Goal: Task Accomplishment & Management: Use online tool/utility

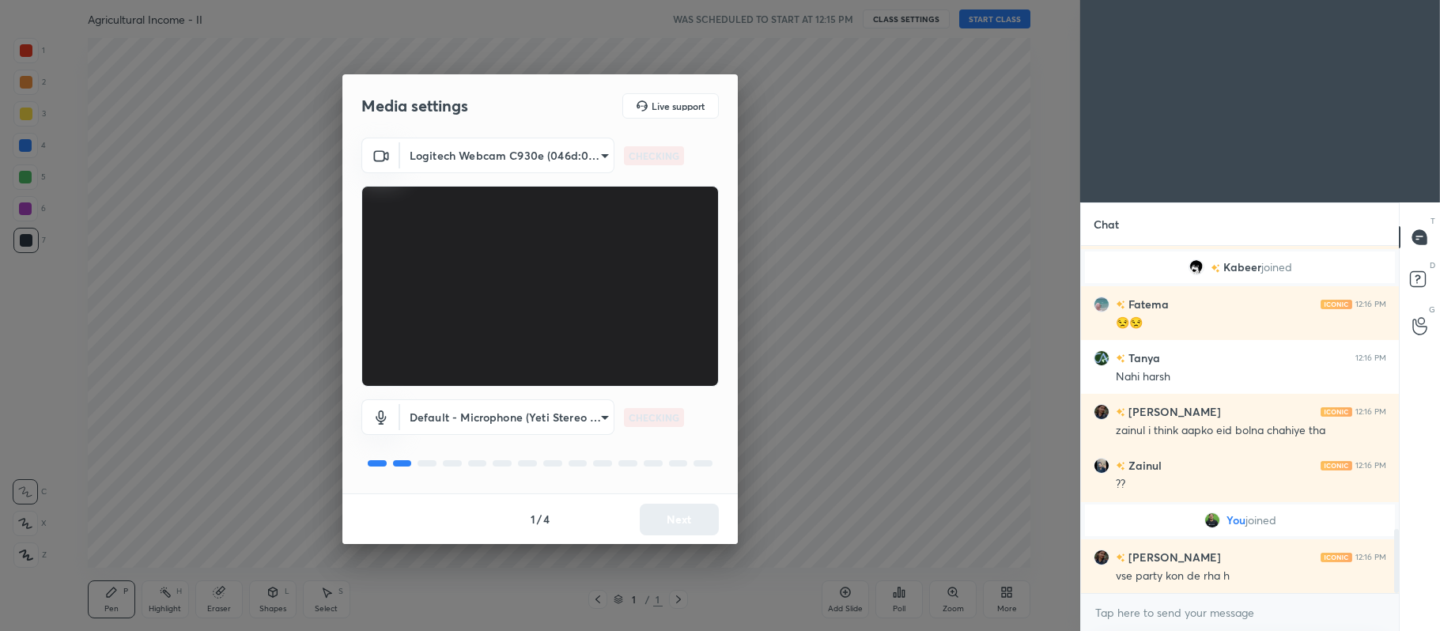
scroll to position [1576, 0]
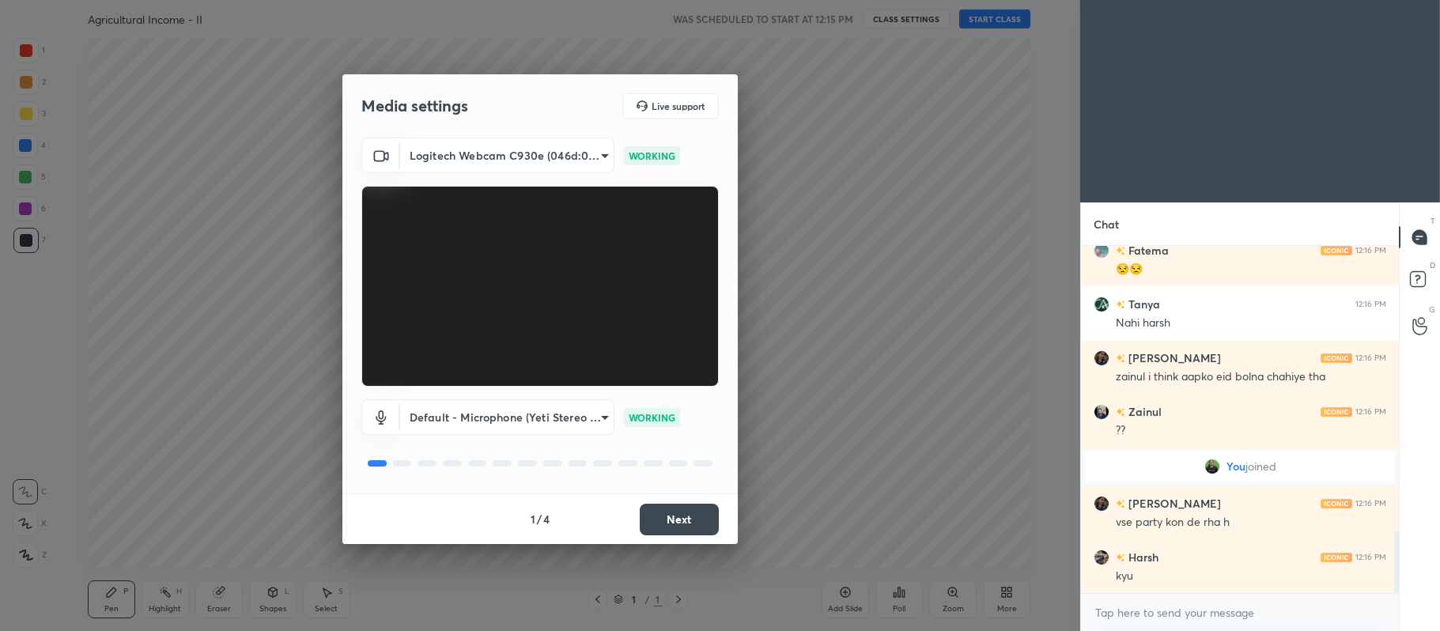
click at [664, 517] on button "Next" at bounding box center [679, 520] width 79 height 32
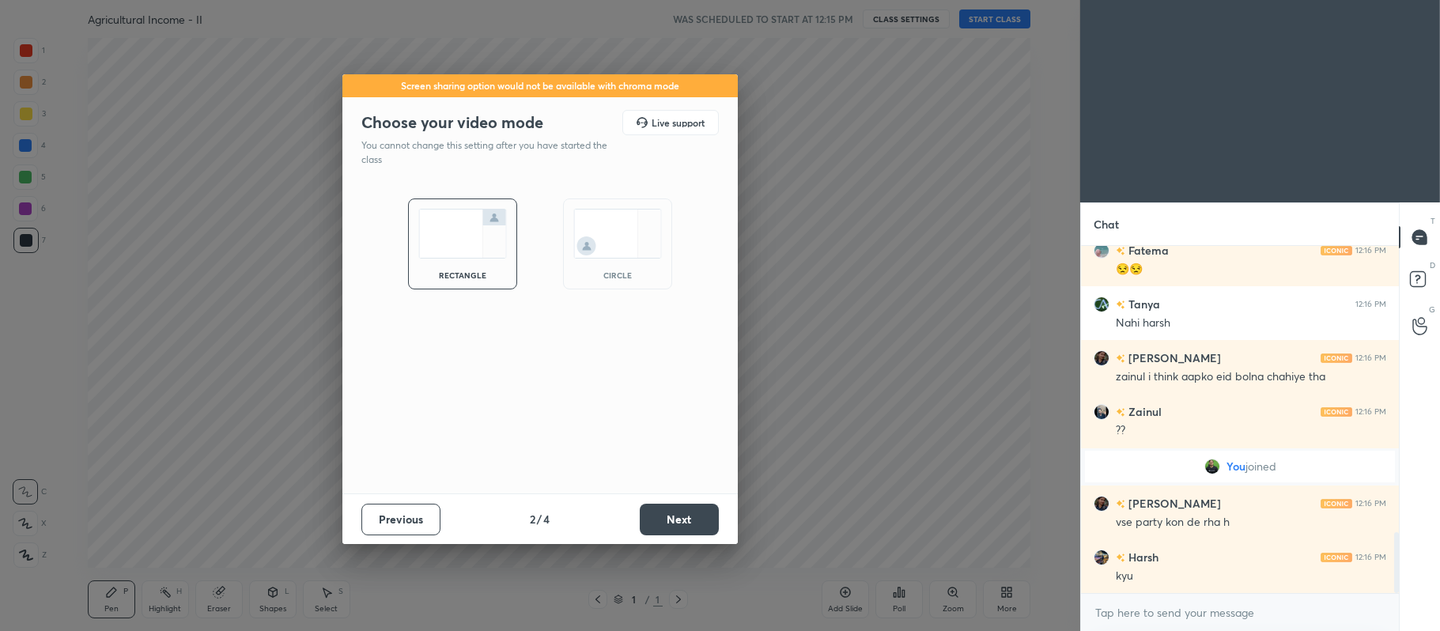
scroll to position [1629, 0]
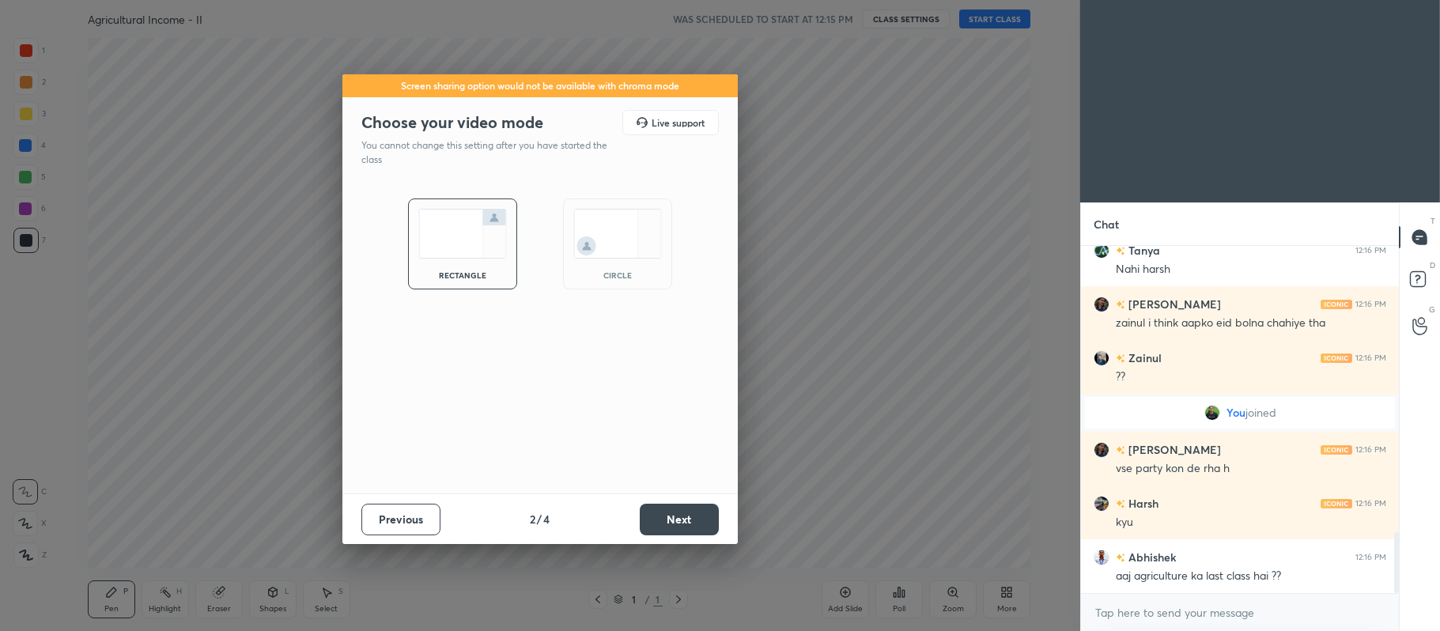
click at [678, 510] on button "Next" at bounding box center [679, 520] width 79 height 32
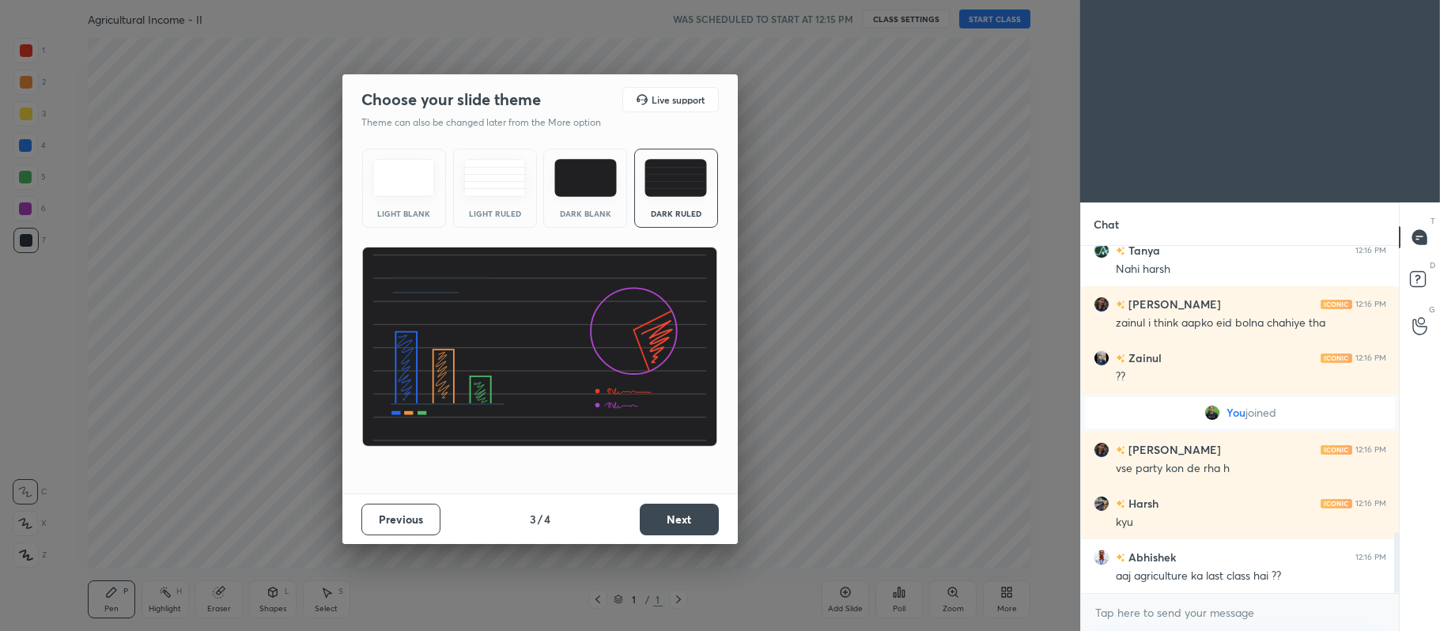
click at [681, 516] on button "Next" at bounding box center [679, 520] width 79 height 32
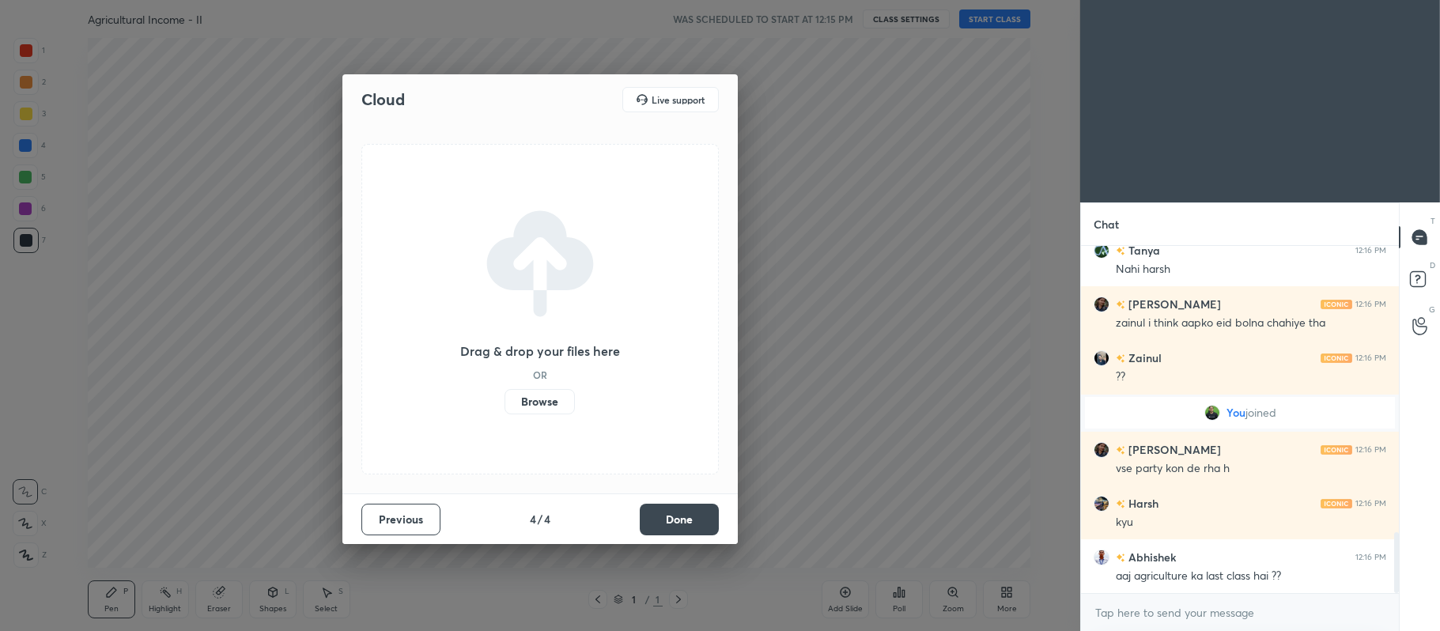
click at [542, 398] on label "Browse" at bounding box center [539, 401] width 70 height 25
click at [504, 398] on input "Browse" at bounding box center [504, 401] width 0 height 25
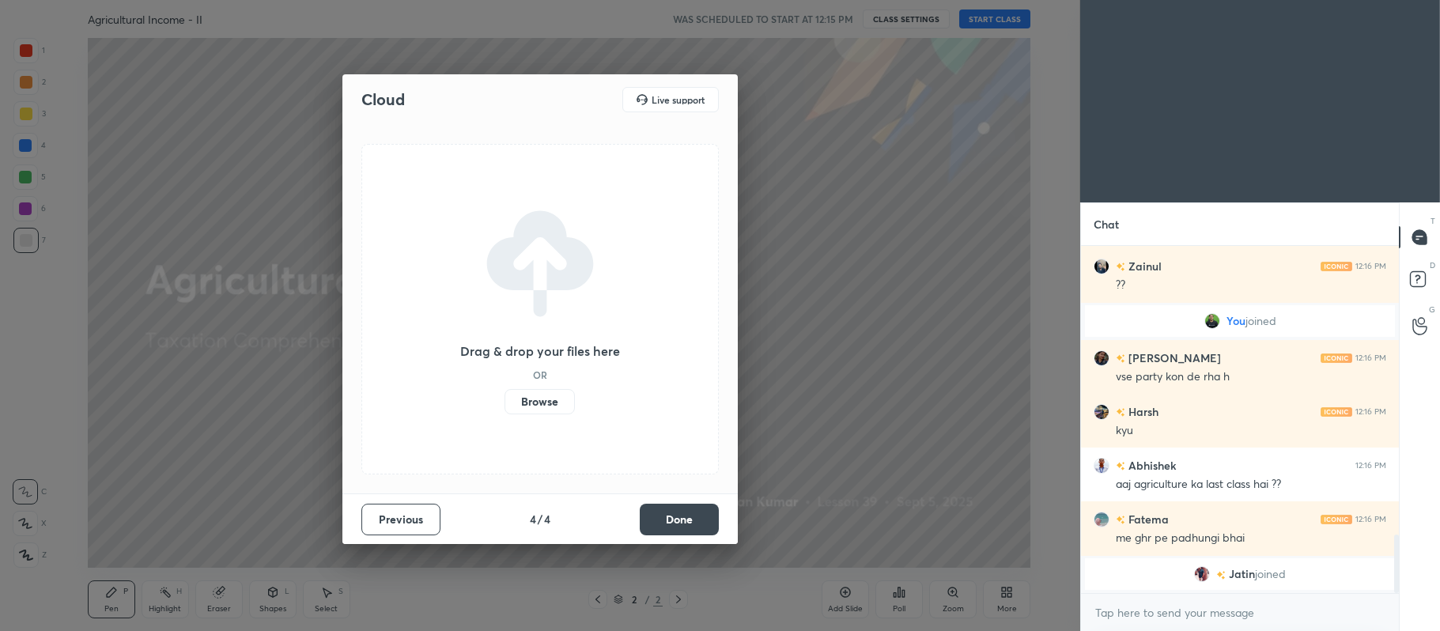
scroll to position [1721, 0]
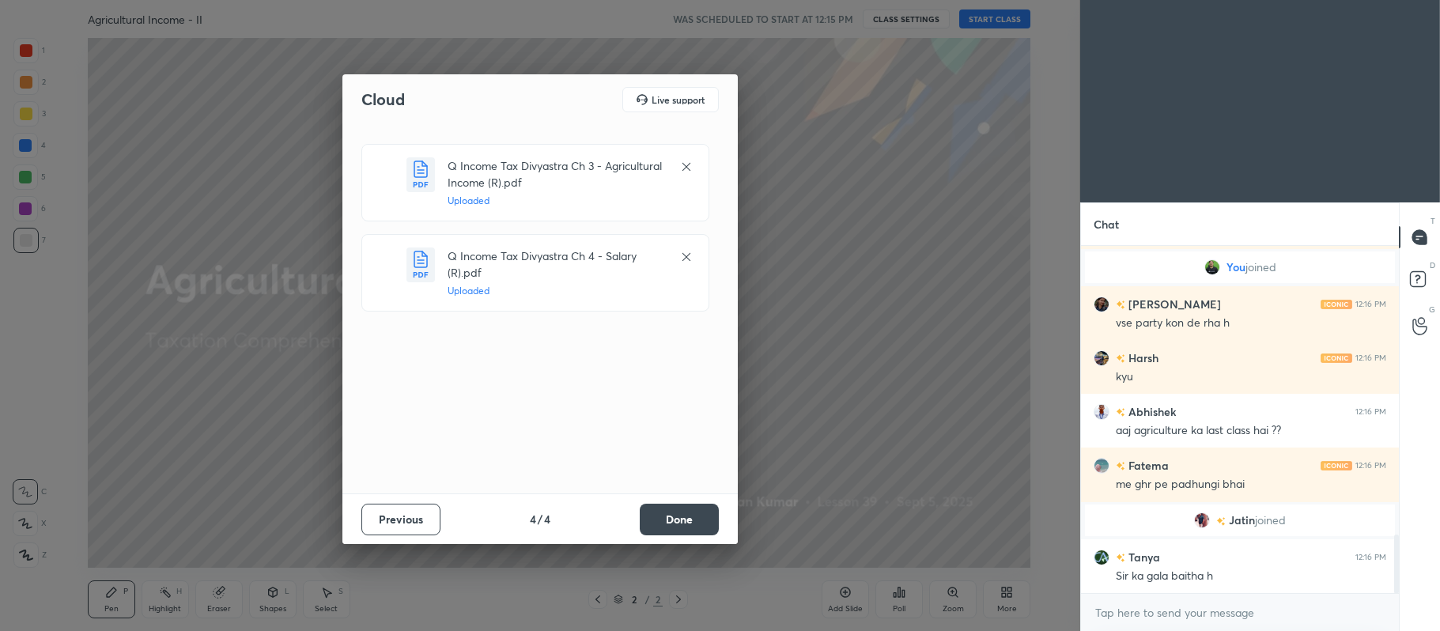
click at [675, 519] on button "Done" at bounding box center [679, 520] width 79 height 32
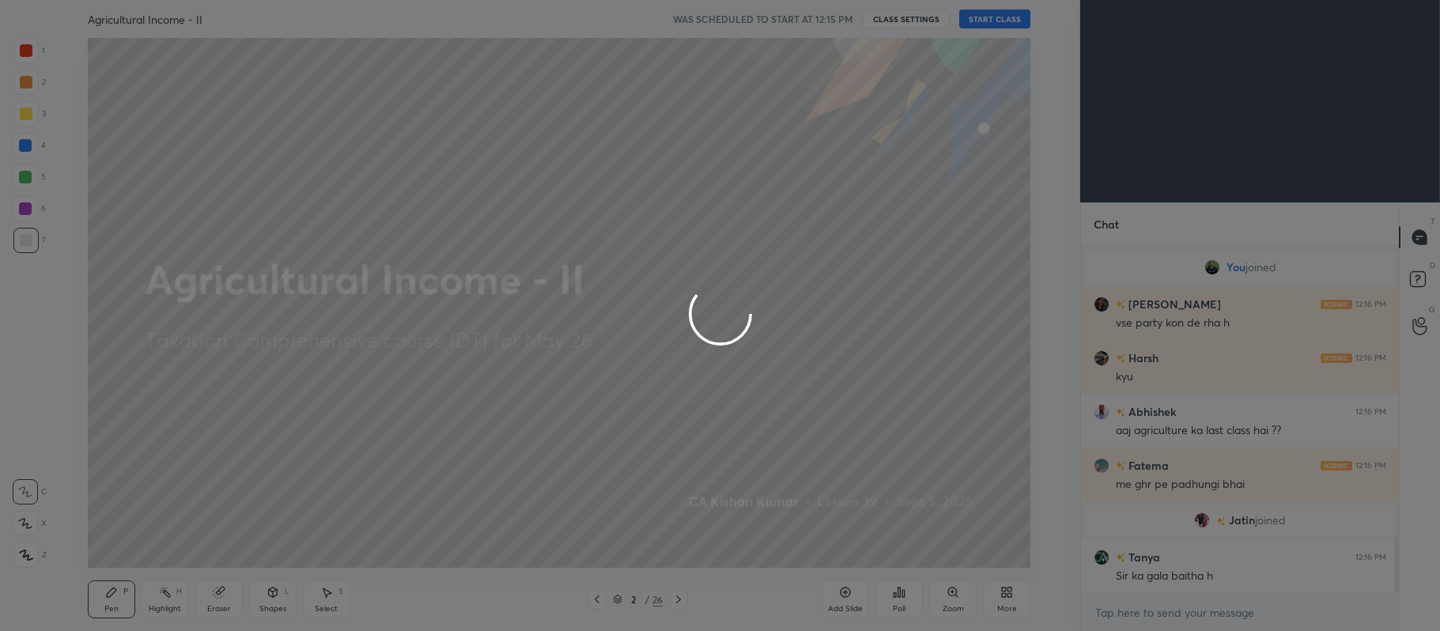
scroll to position [1775, 0]
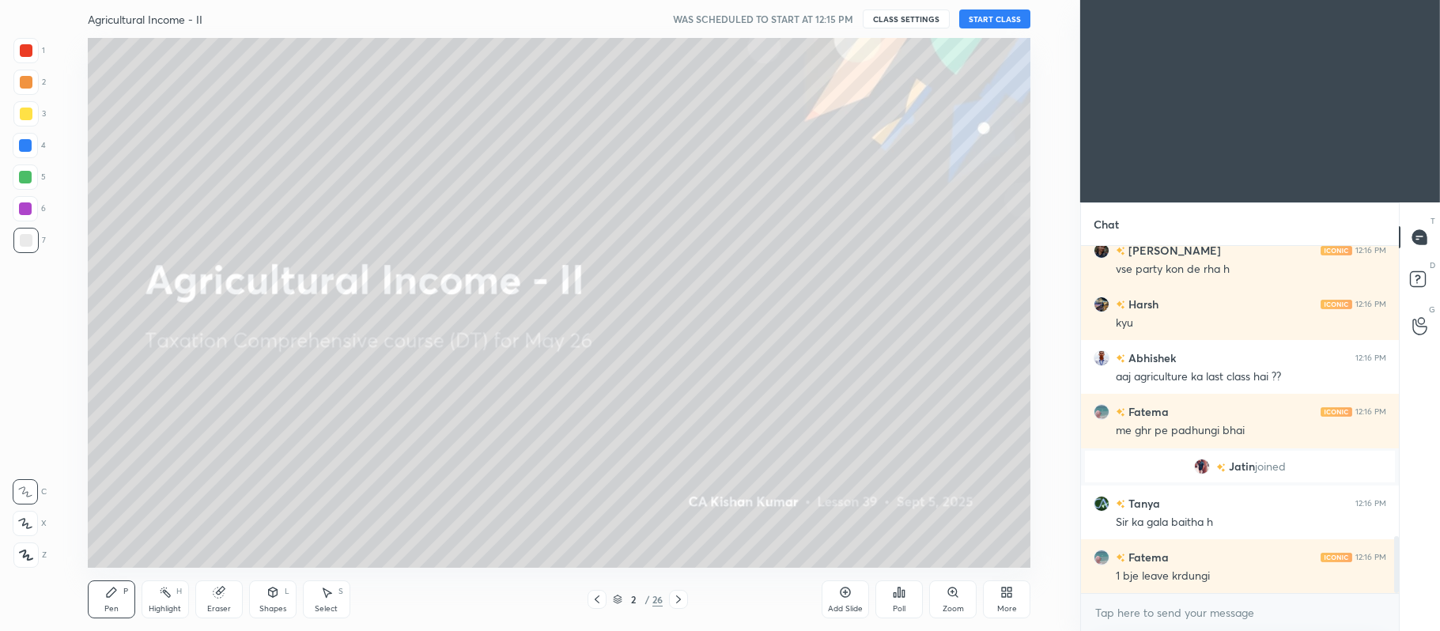
click at [1003, 595] on icon at bounding box center [1004, 595] width 4 height 4
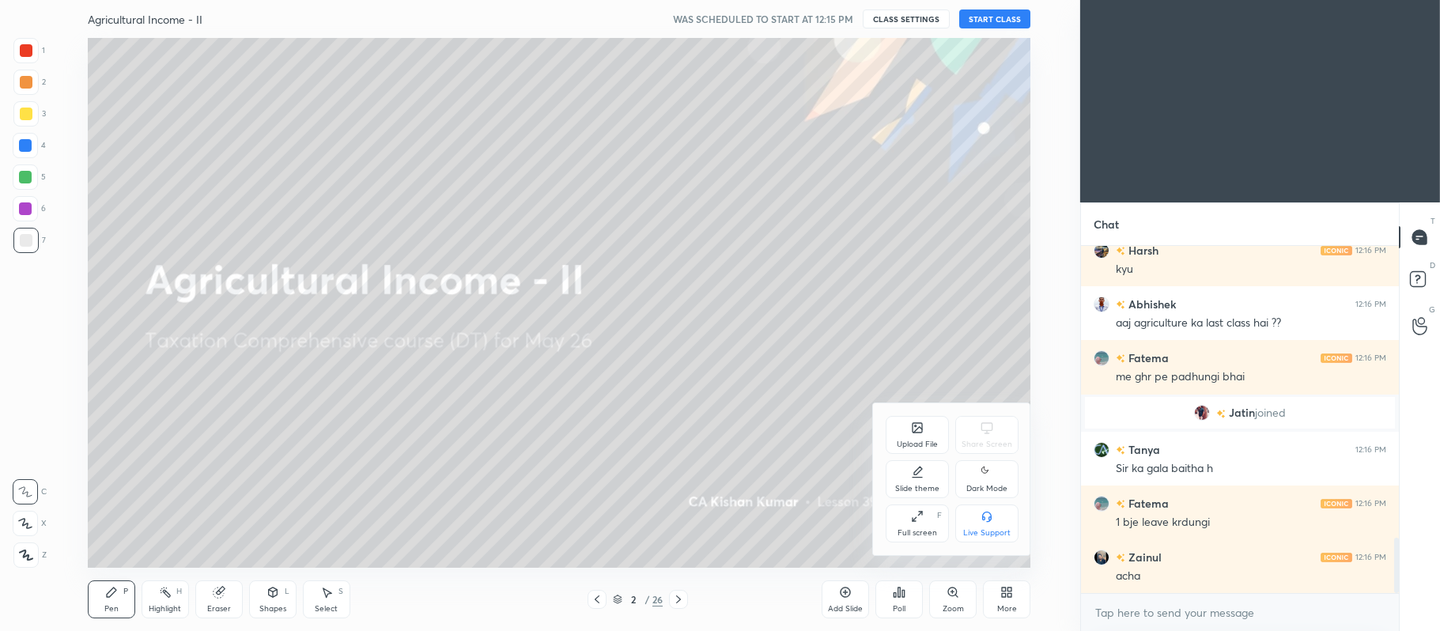
click at [909, 425] on div "Upload File" at bounding box center [916, 435] width 63 height 38
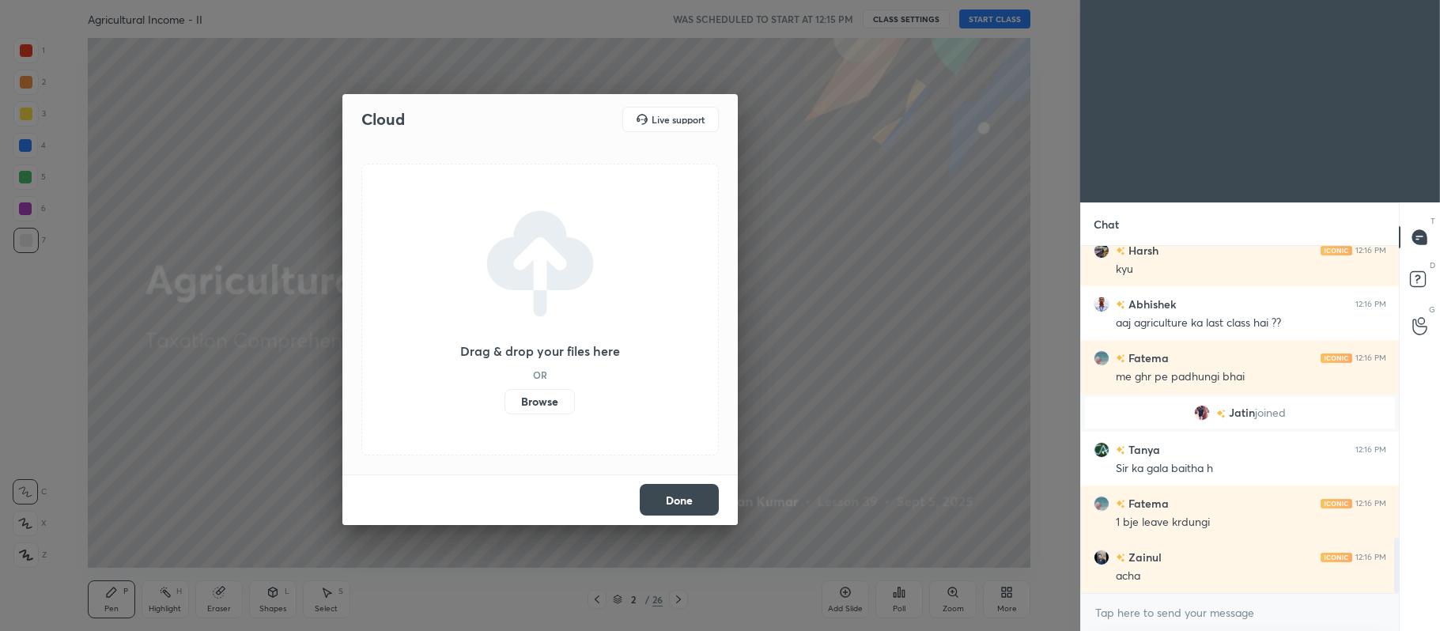
click at [536, 405] on label "Browse" at bounding box center [539, 401] width 70 height 25
click at [504, 405] on input "Browse" at bounding box center [504, 401] width 0 height 25
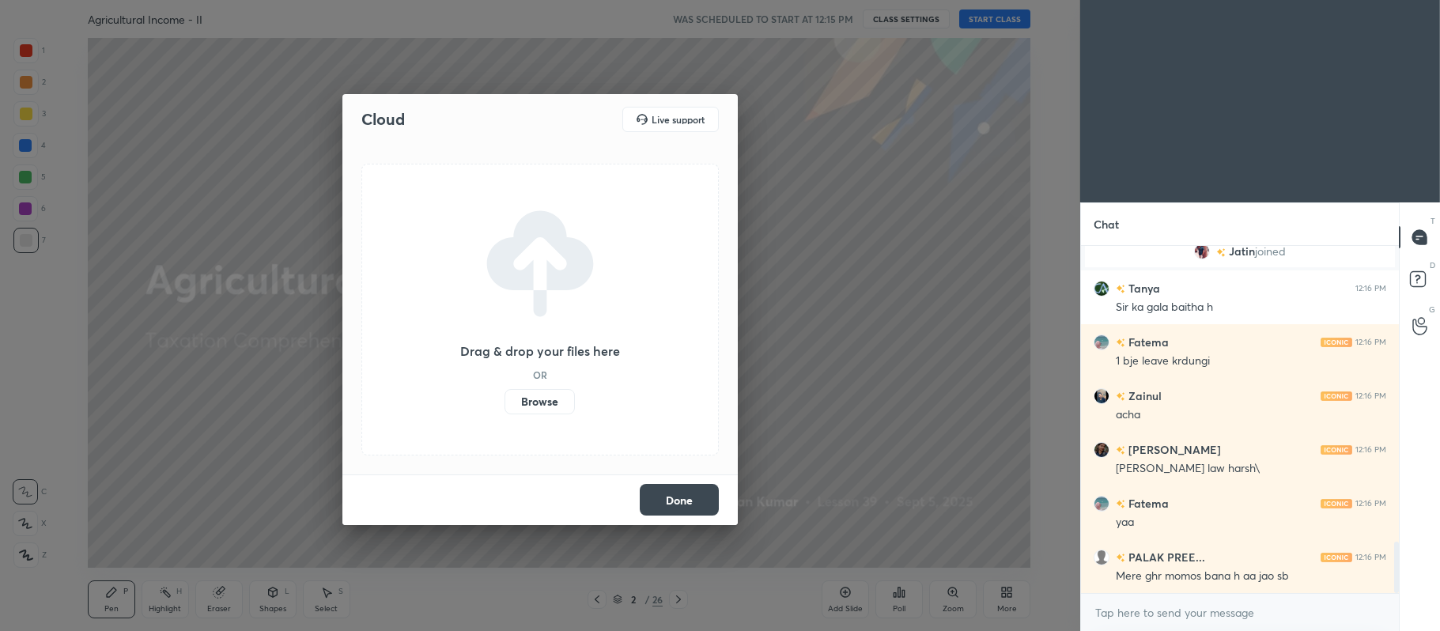
scroll to position [2028, 0]
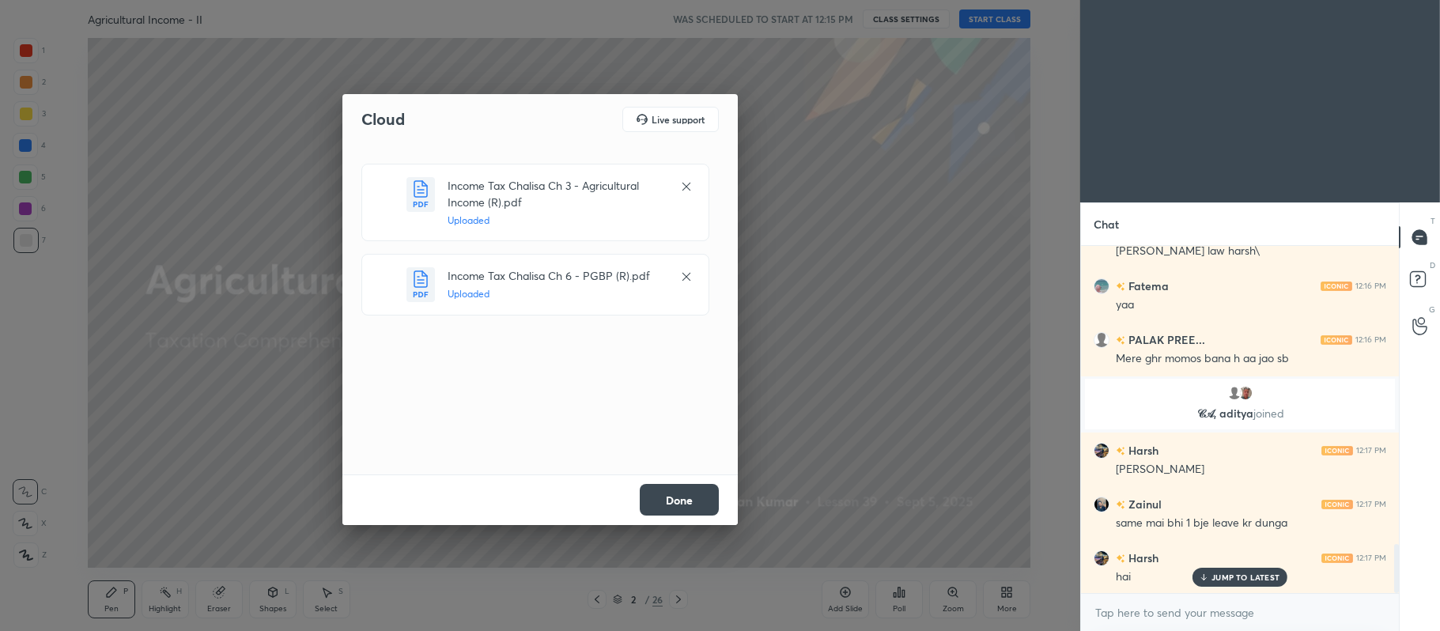
click at [684, 496] on button "Done" at bounding box center [679, 500] width 79 height 32
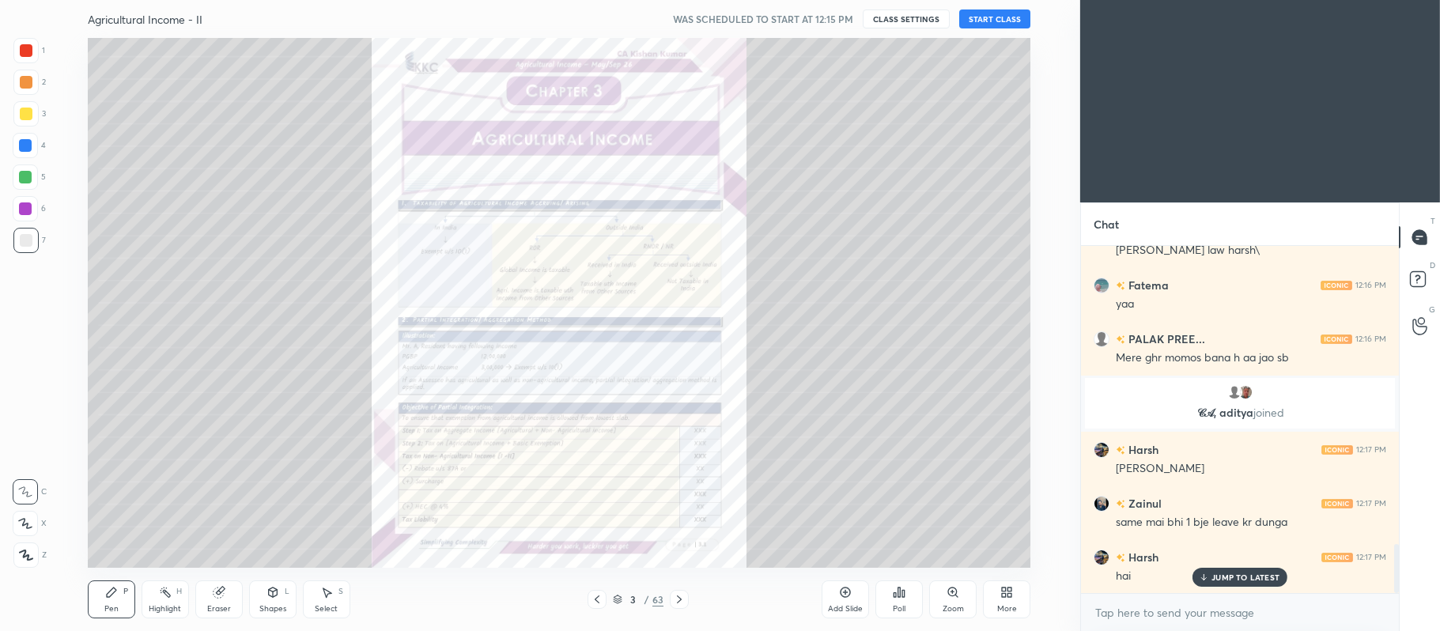
click at [598, 602] on icon at bounding box center [597, 599] width 13 height 13
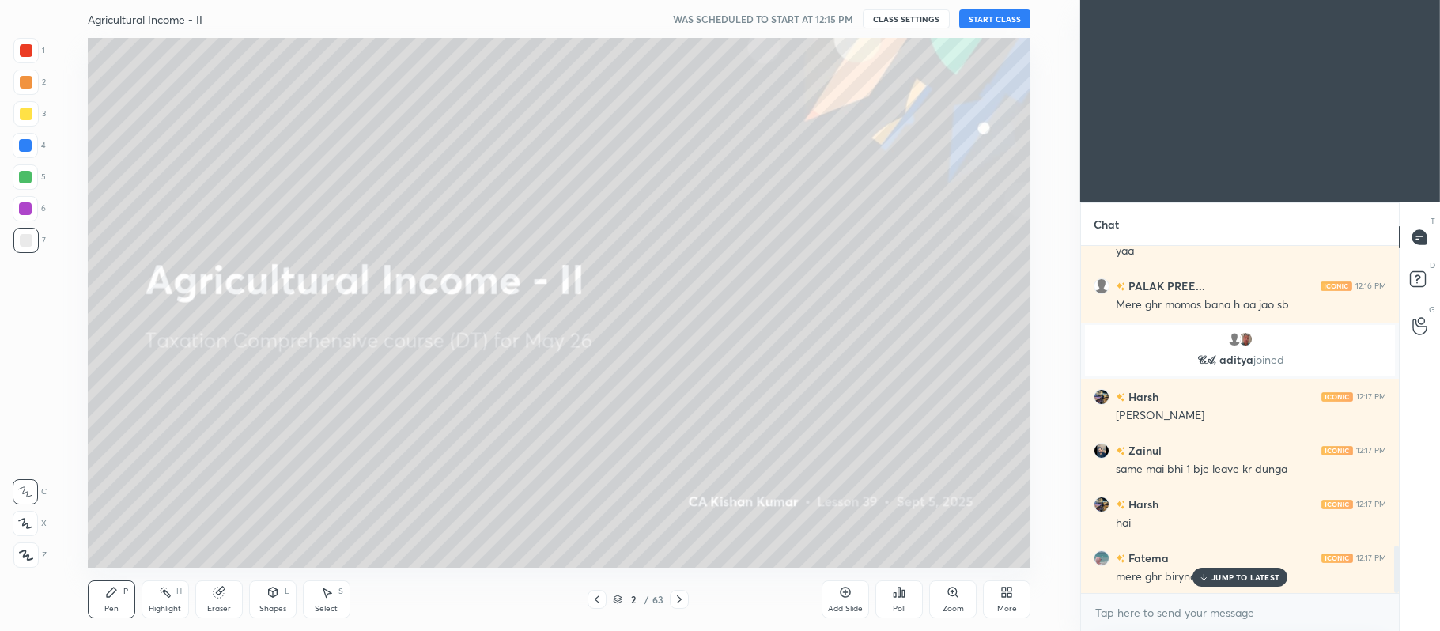
click at [24, 136] on div at bounding box center [25, 145] width 25 height 25
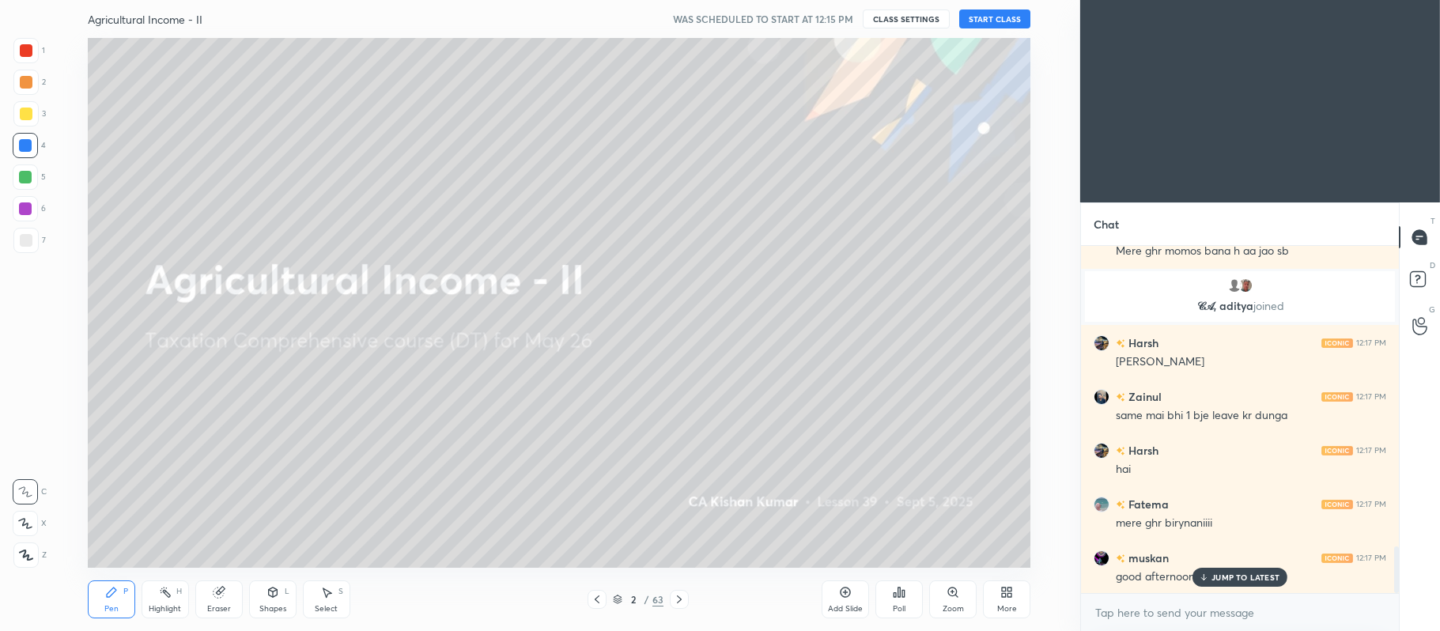
click at [33, 527] on div at bounding box center [25, 523] width 25 height 25
click at [1026, 579] on div "Add Slide Poll Zoom More" at bounding box center [925, 599] width 209 height 89
click at [1002, 595] on icon at bounding box center [1004, 595] width 4 height 4
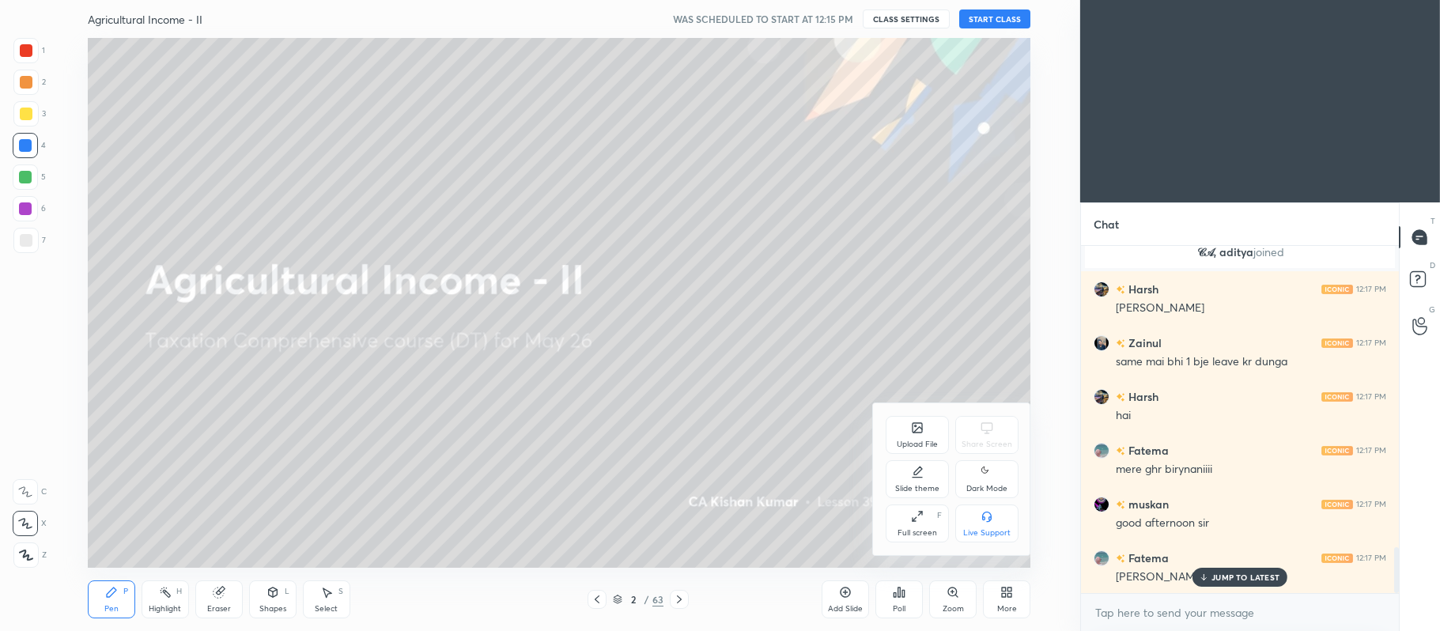
click at [892, 422] on div "Upload File" at bounding box center [916, 435] width 63 height 38
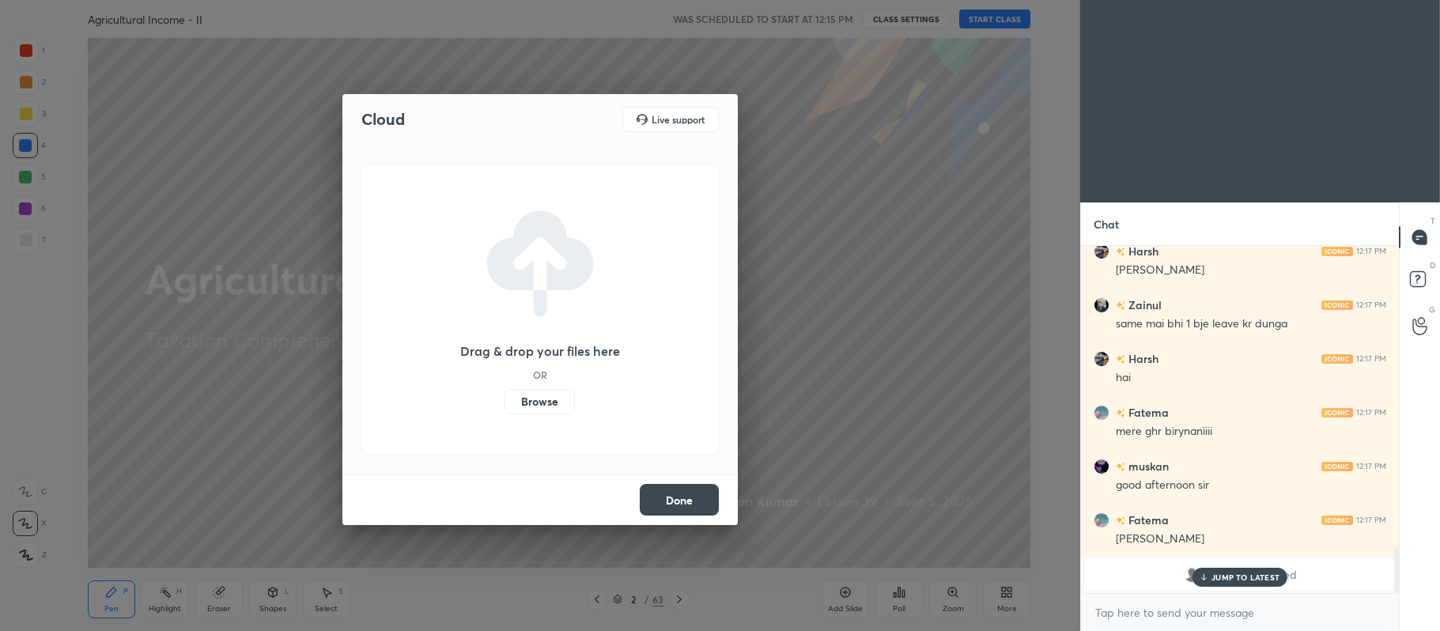
click at [546, 400] on label "Browse" at bounding box center [539, 401] width 70 height 25
click at [504, 400] on input "Browse" at bounding box center [504, 401] width 0 height 25
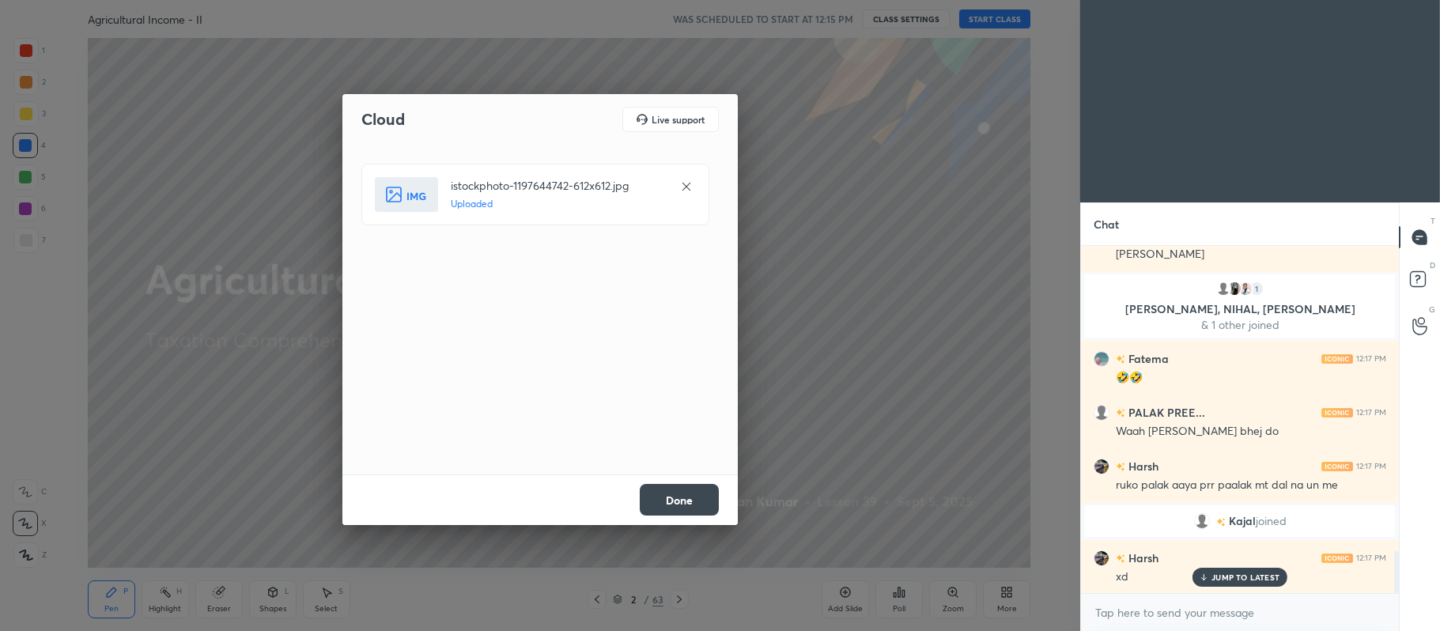
click at [690, 508] on button "Done" at bounding box center [679, 500] width 79 height 32
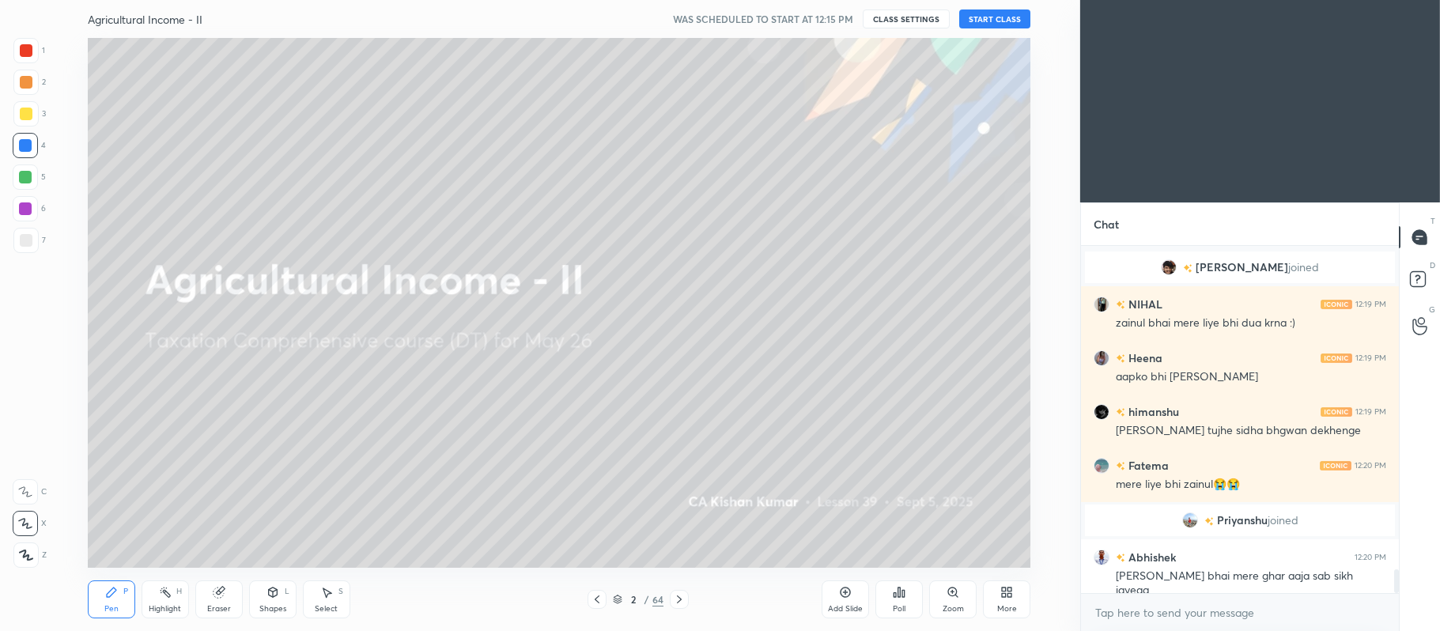
scroll to position [4741, 0]
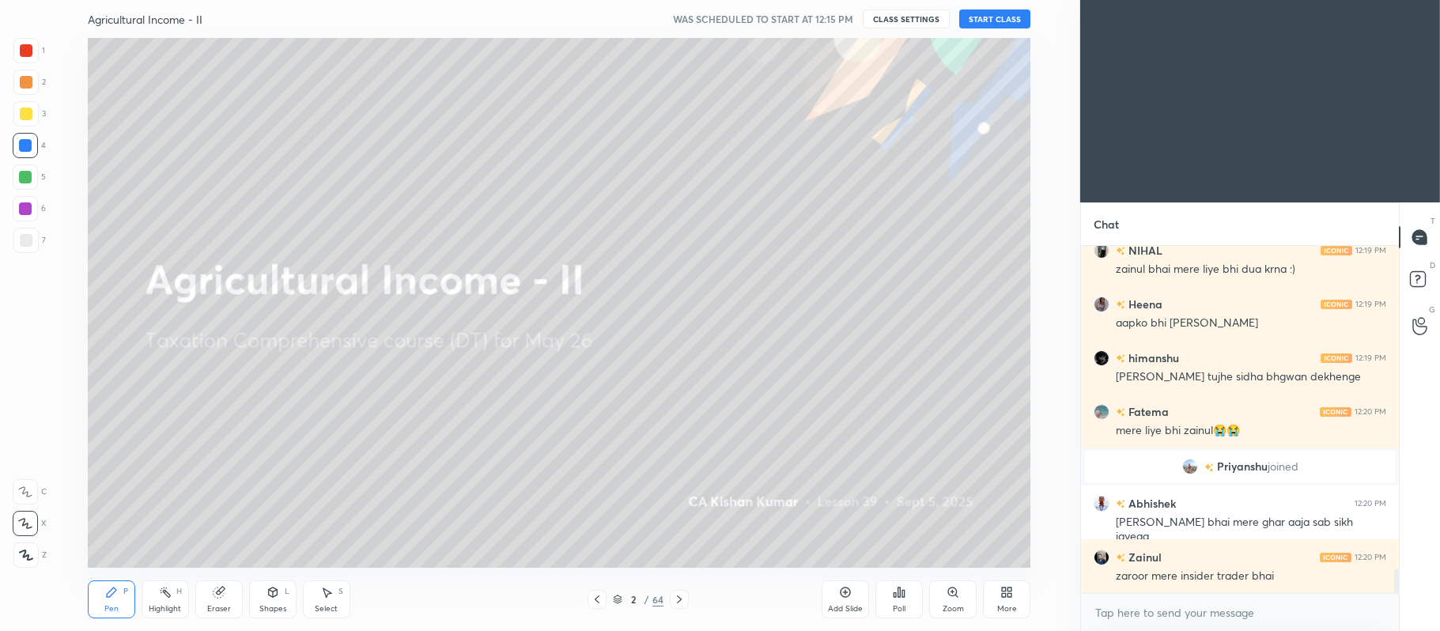
click at [1001, 22] on button "START CLASS" at bounding box center [994, 18] width 71 height 19
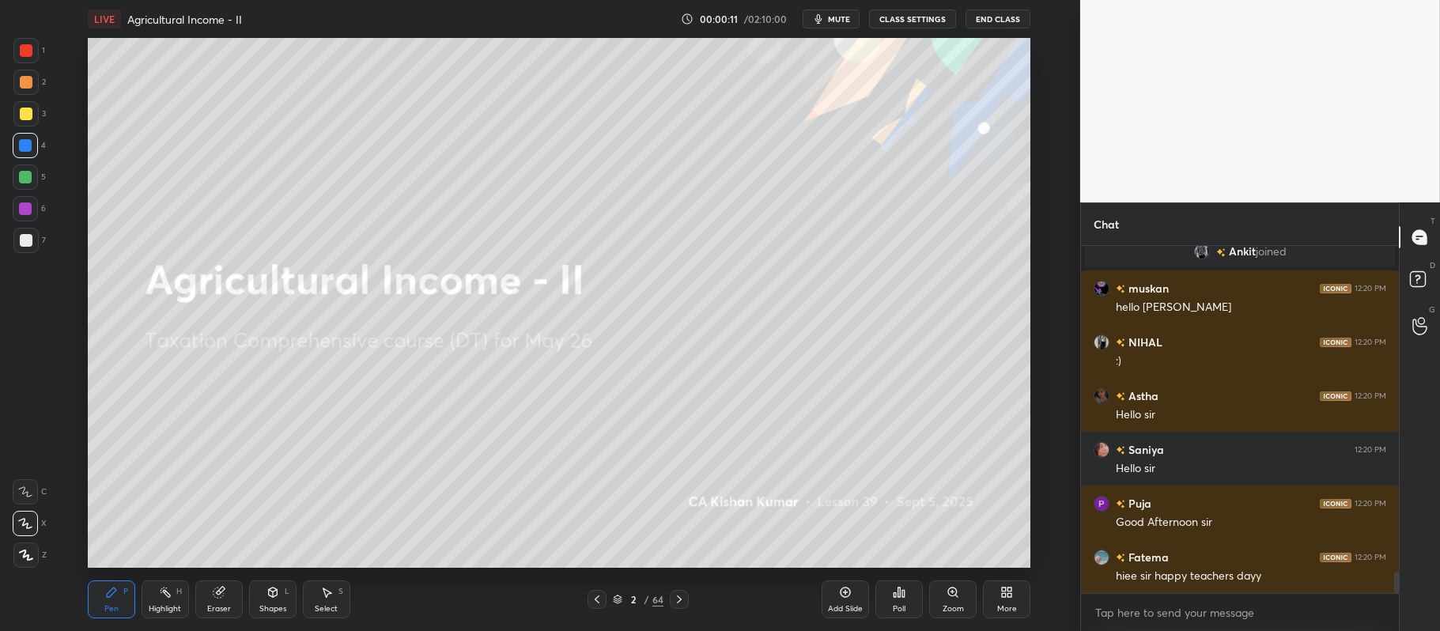
scroll to position [5424, 0]
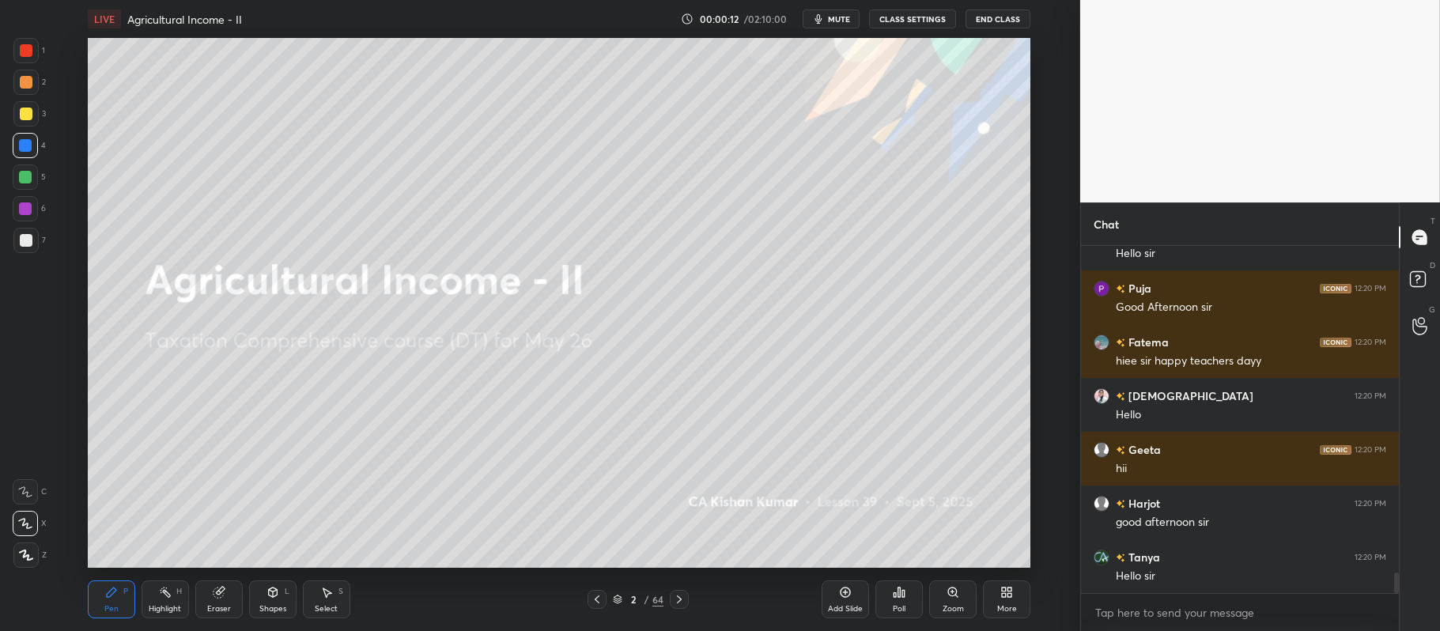
click at [32, 130] on div "3" at bounding box center [29, 117] width 32 height 32
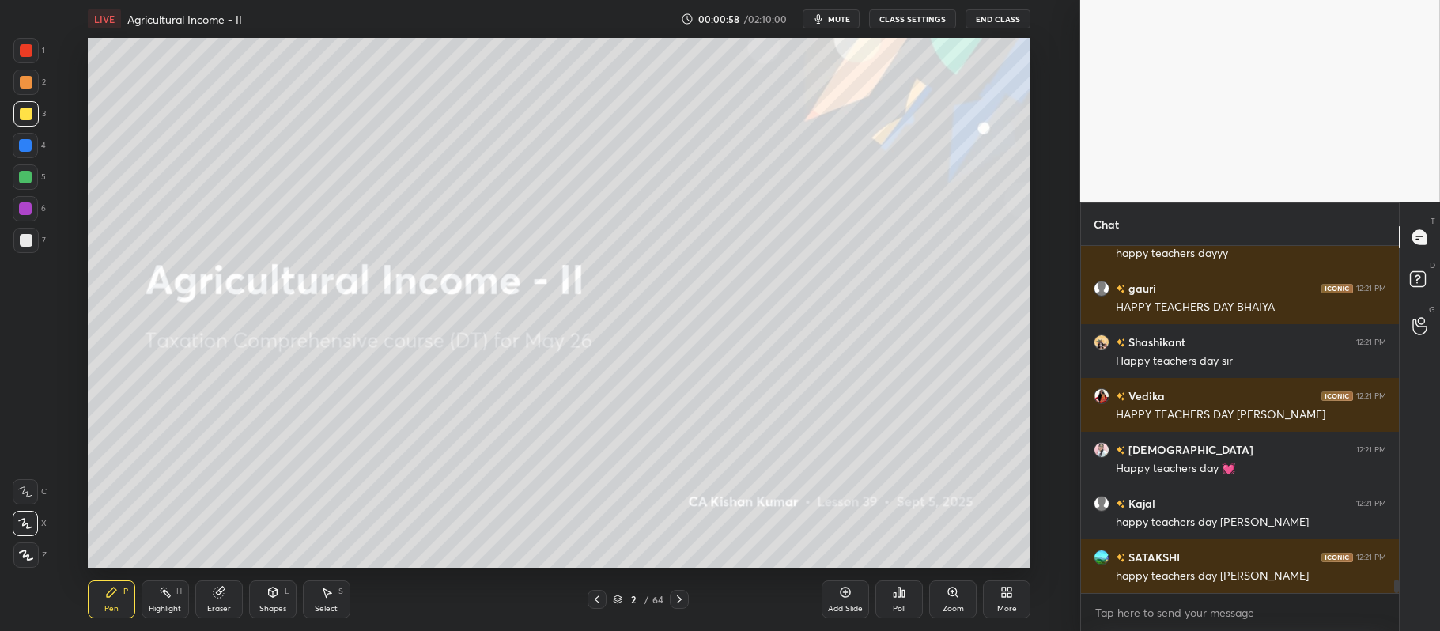
scroll to position [8473, 0]
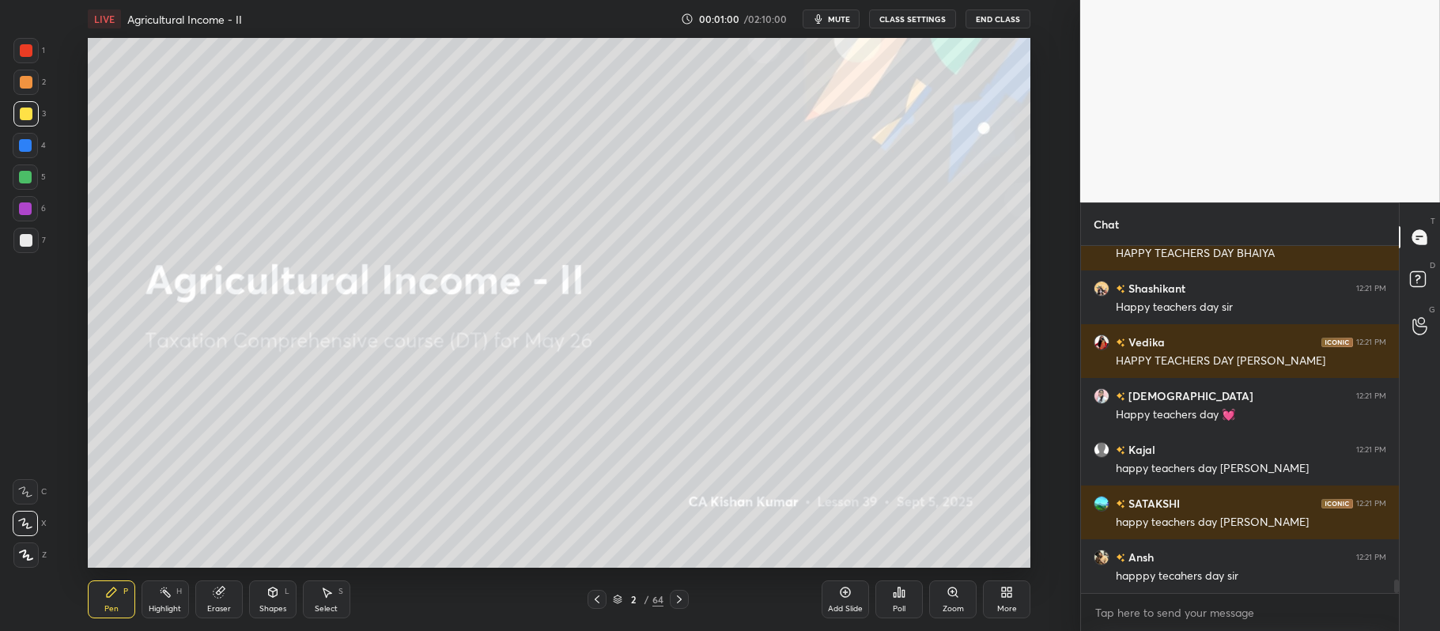
click at [914, 602] on div "Poll" at bounding box center [898, 599] width 47 height 38
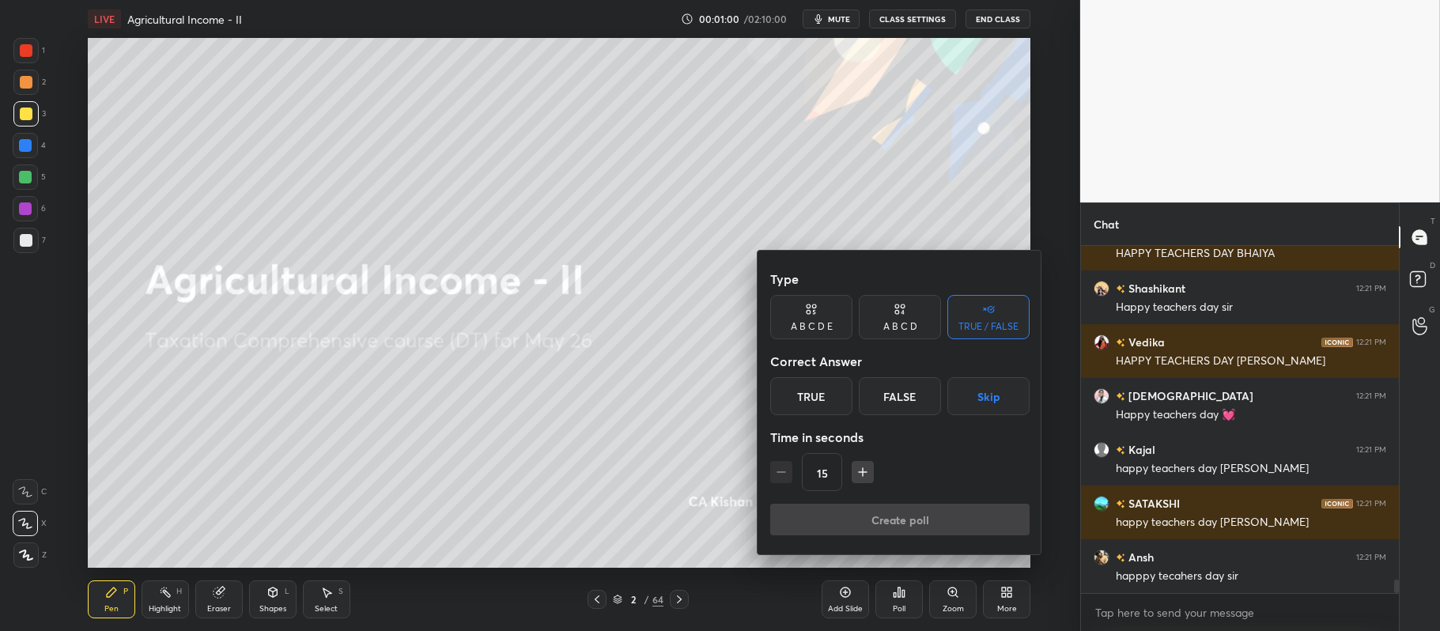
click at [917, 583] on div at bounding box center [720, 315] width 1440 height 631
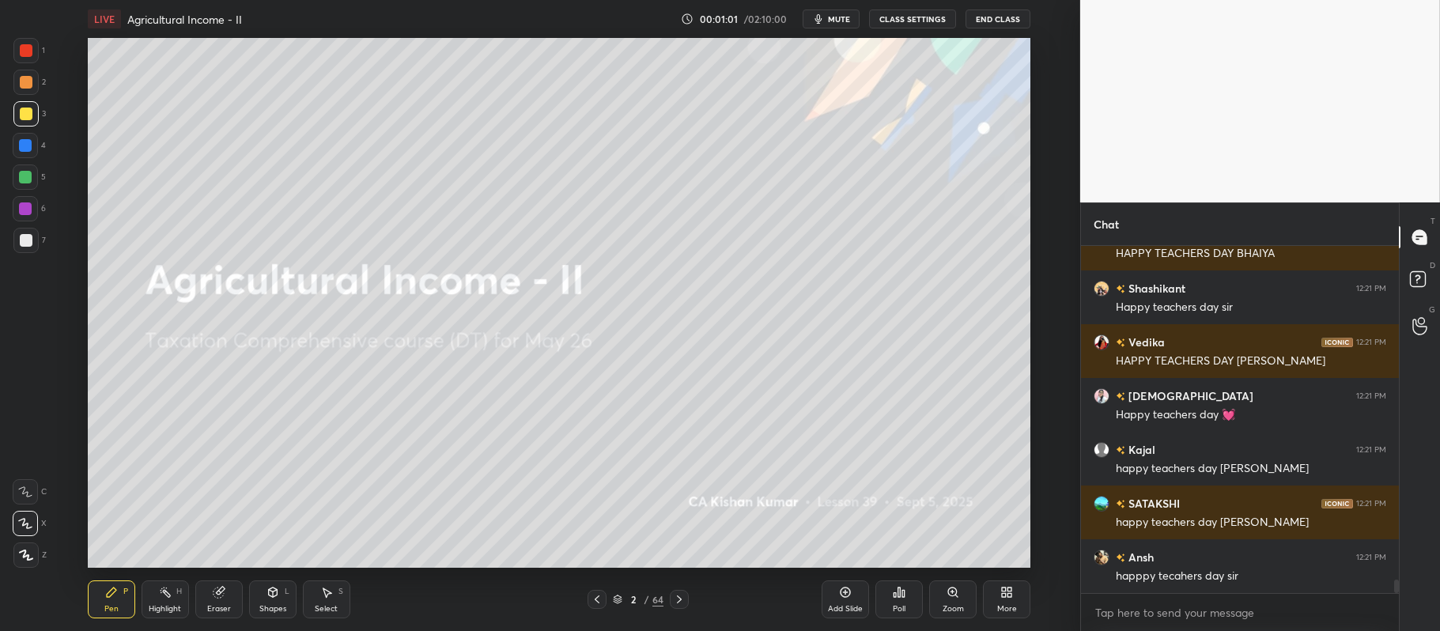
scroll to position [8527, 0]
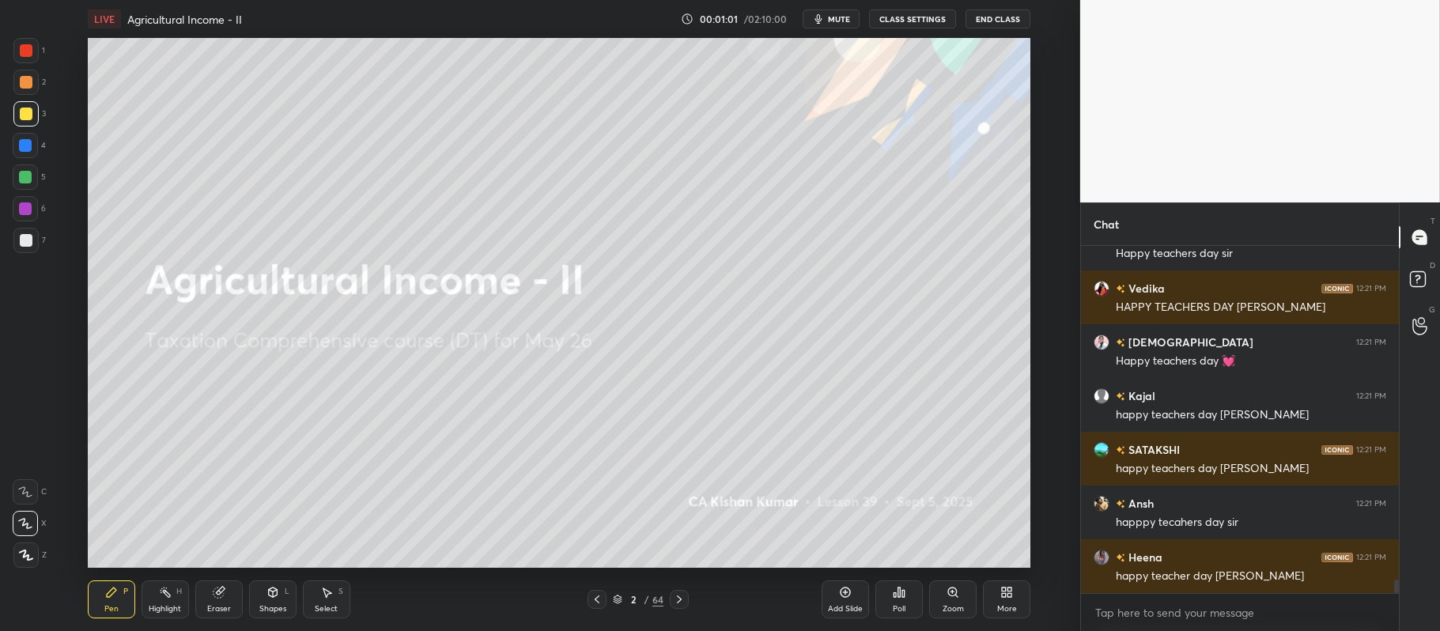
click at [893, 599] on div "Poll" at bounding box center [898, 599] width 47 height 38
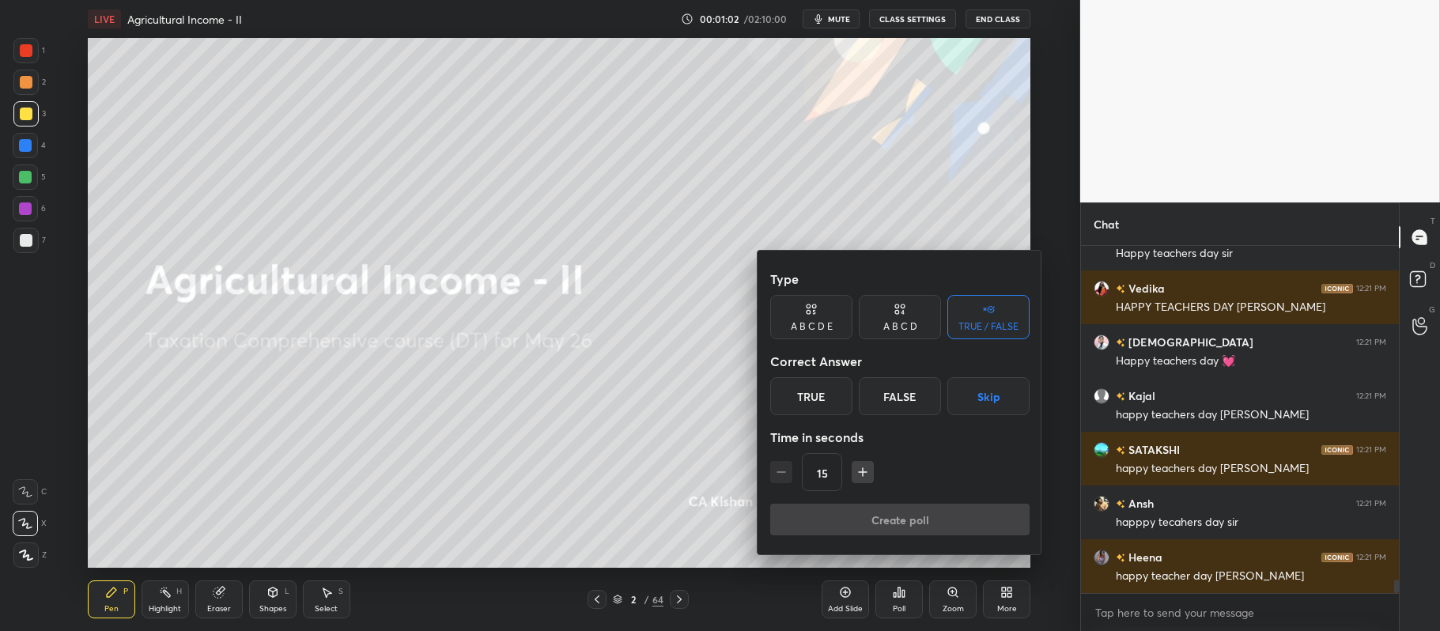
scroll to position [8580, 0]
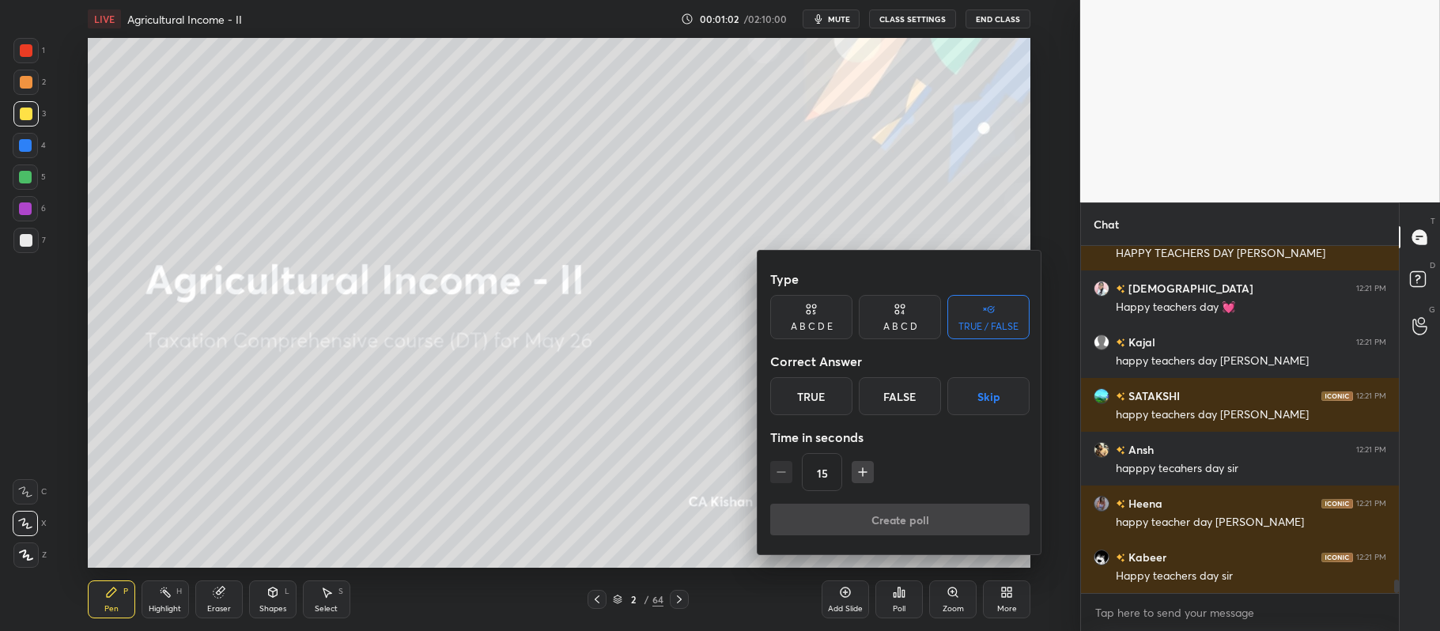
click at [835, 406] on div "True" at bounding box center [811, 396] width 82 height 38
click at [873, 523] on button "Create poll" at bounding box center [899, 520] width 259 height 32
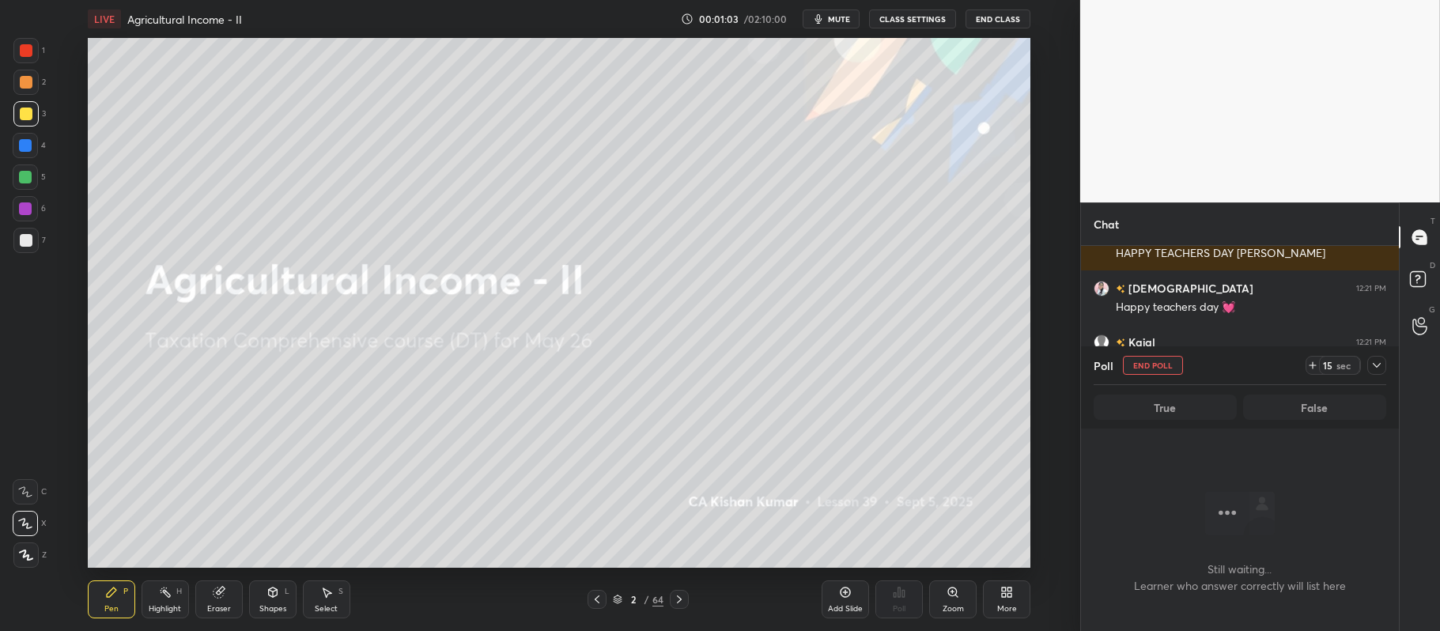
scroll to position [264, 313]
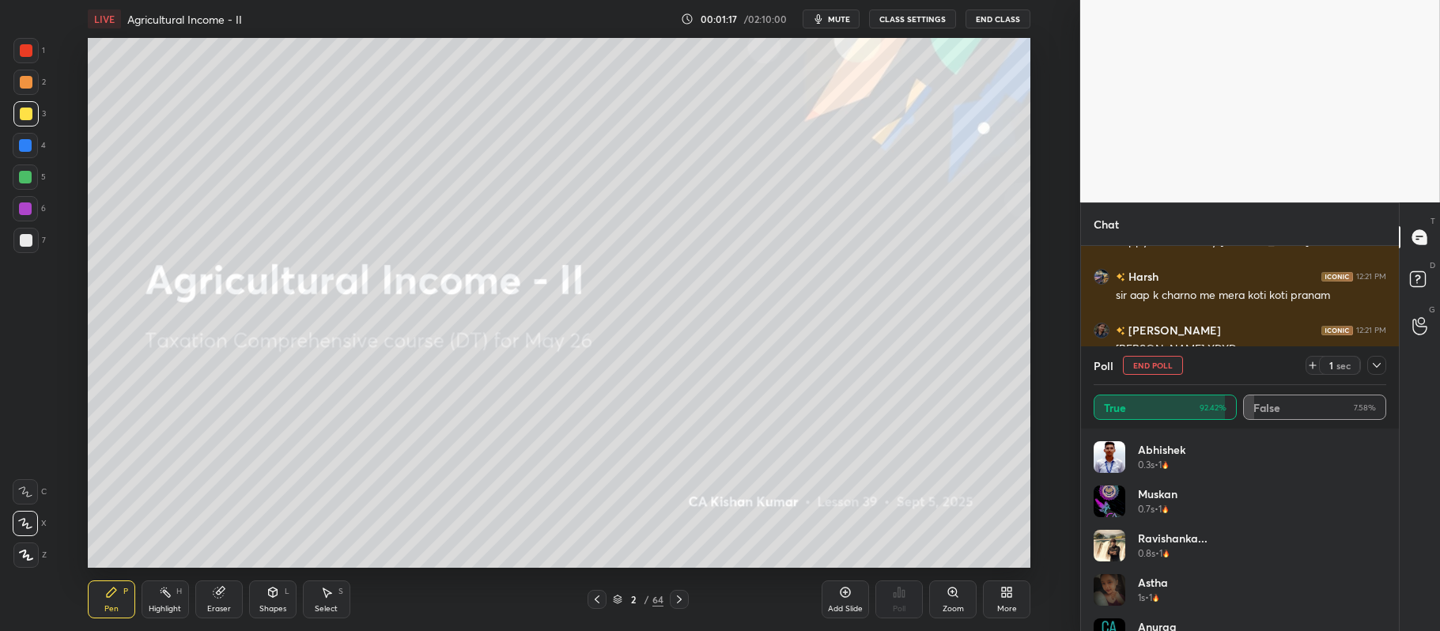
click at [1374, 358] on div at bounding box center [1376, 365] width 19 height 19
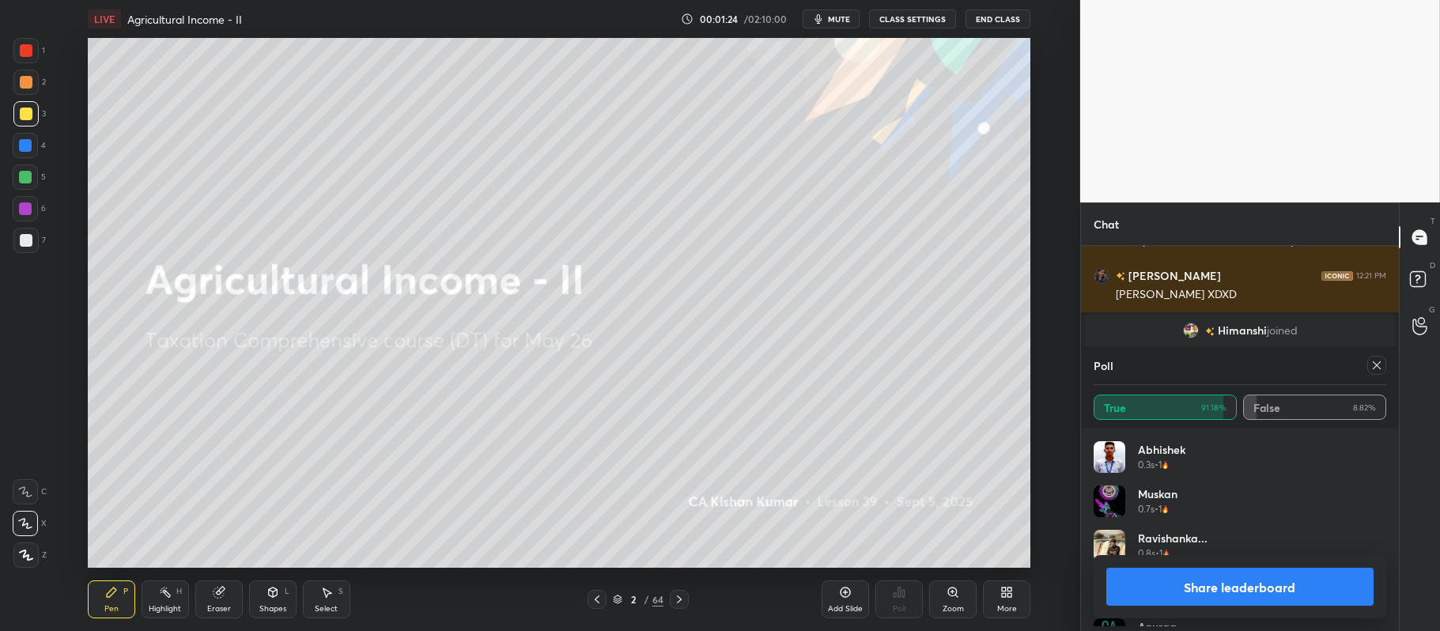
click at [1222, 583] on button "Share leaderboard" at bounding box center [1239, 587] width 267 height 38
type textarea "x"
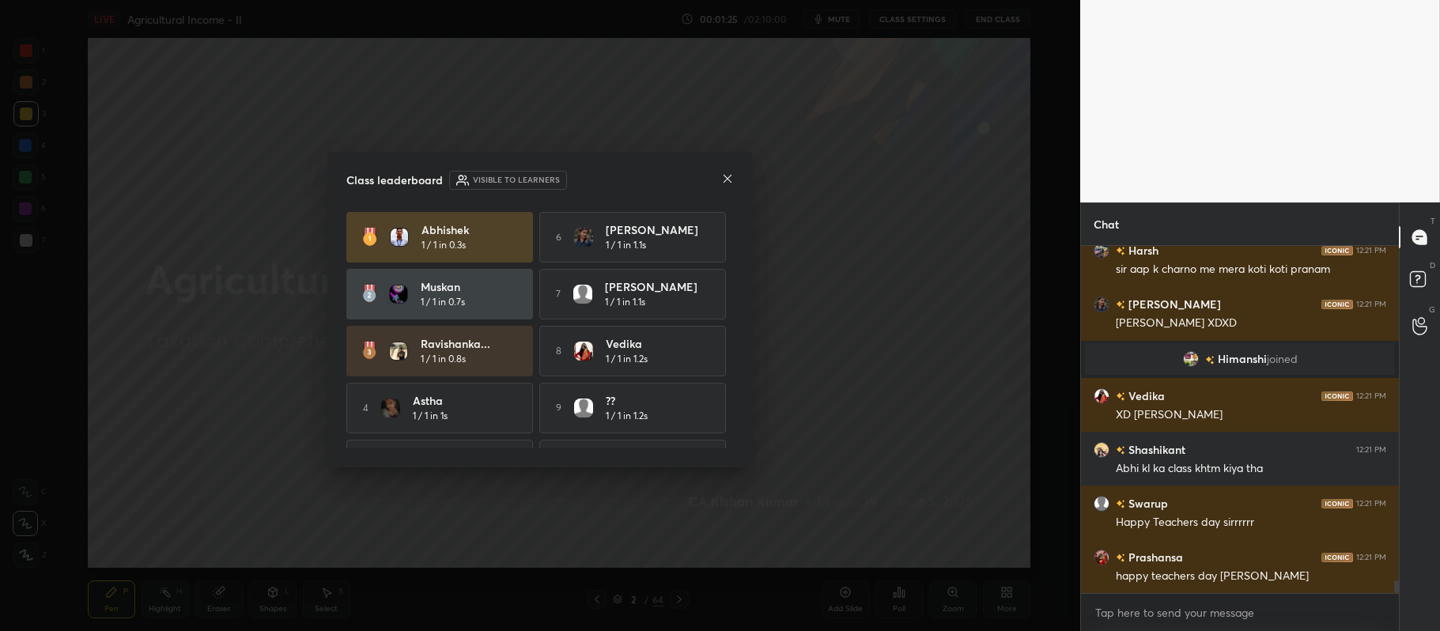
click at [731, 179] on icon at bounding box center [727, 178] width 13 height 13
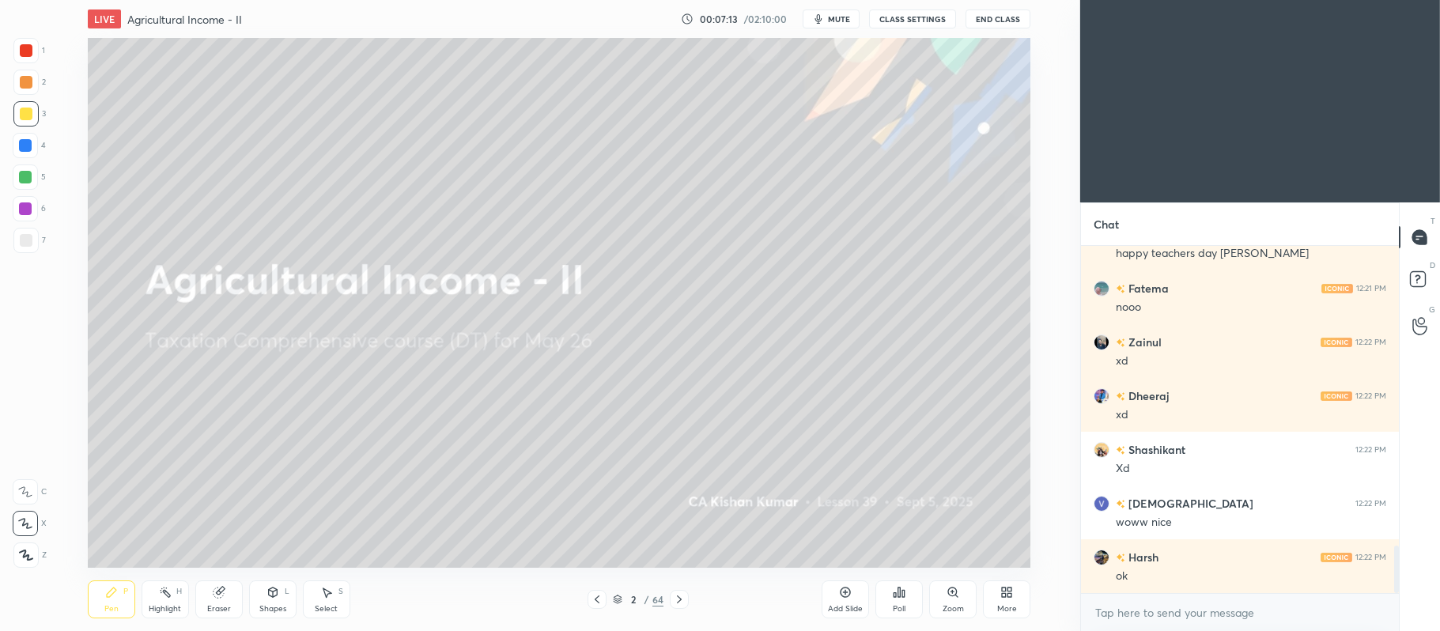
scroll to position [78529, 78042]
click at [846, 599] on div "Add Slide" at bounding box center [844, 599] width 47 height 38
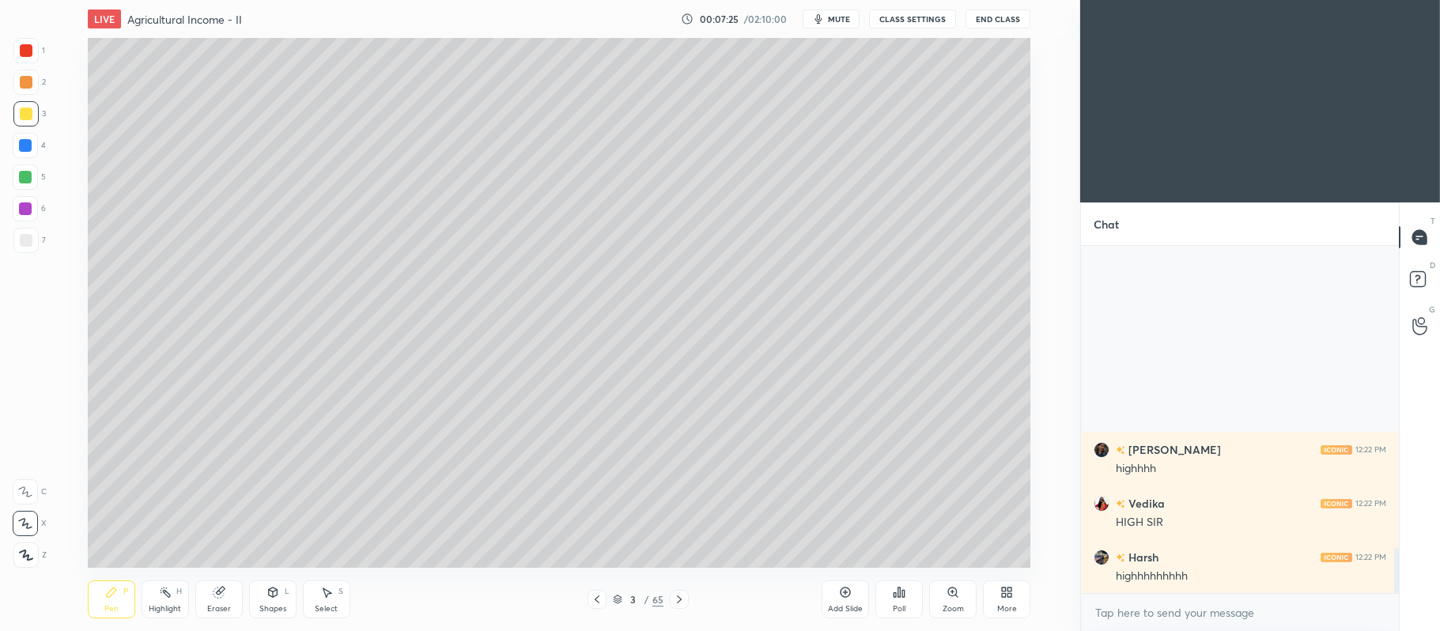
scroll to position [2268, 0]
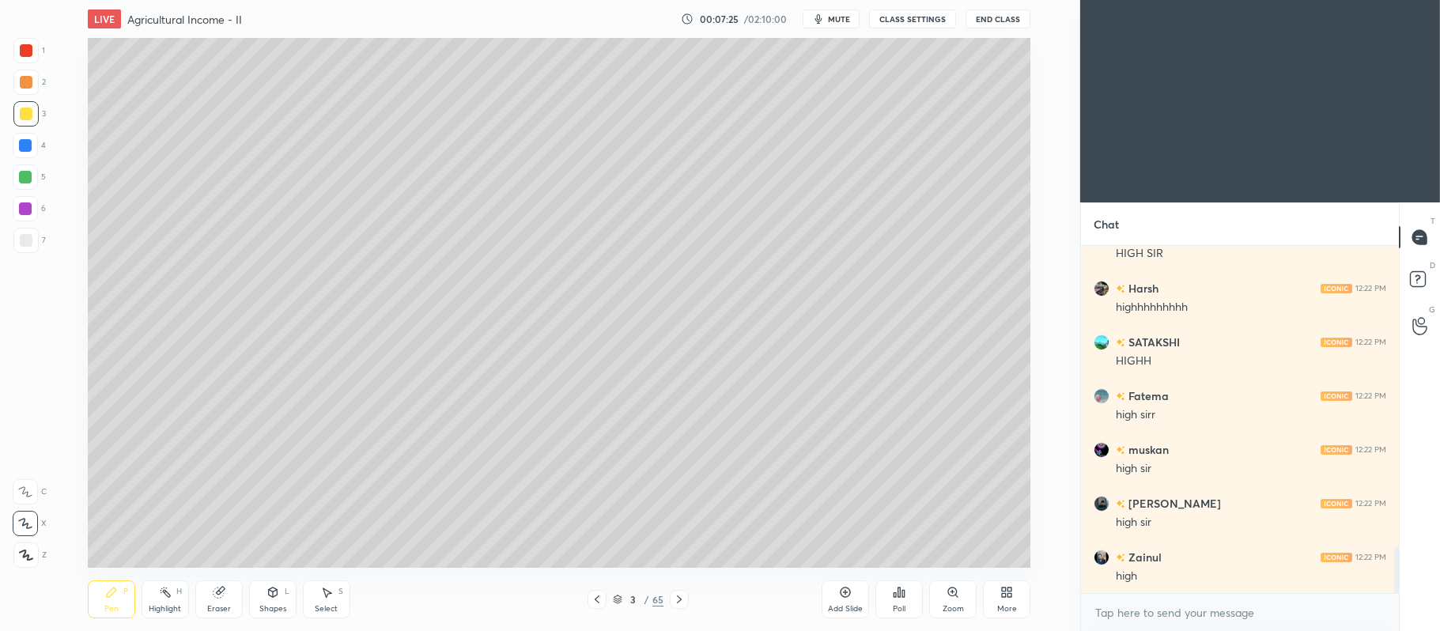
click at [845, 598] on icon at bounding box center [845, 592] width 13 height 13
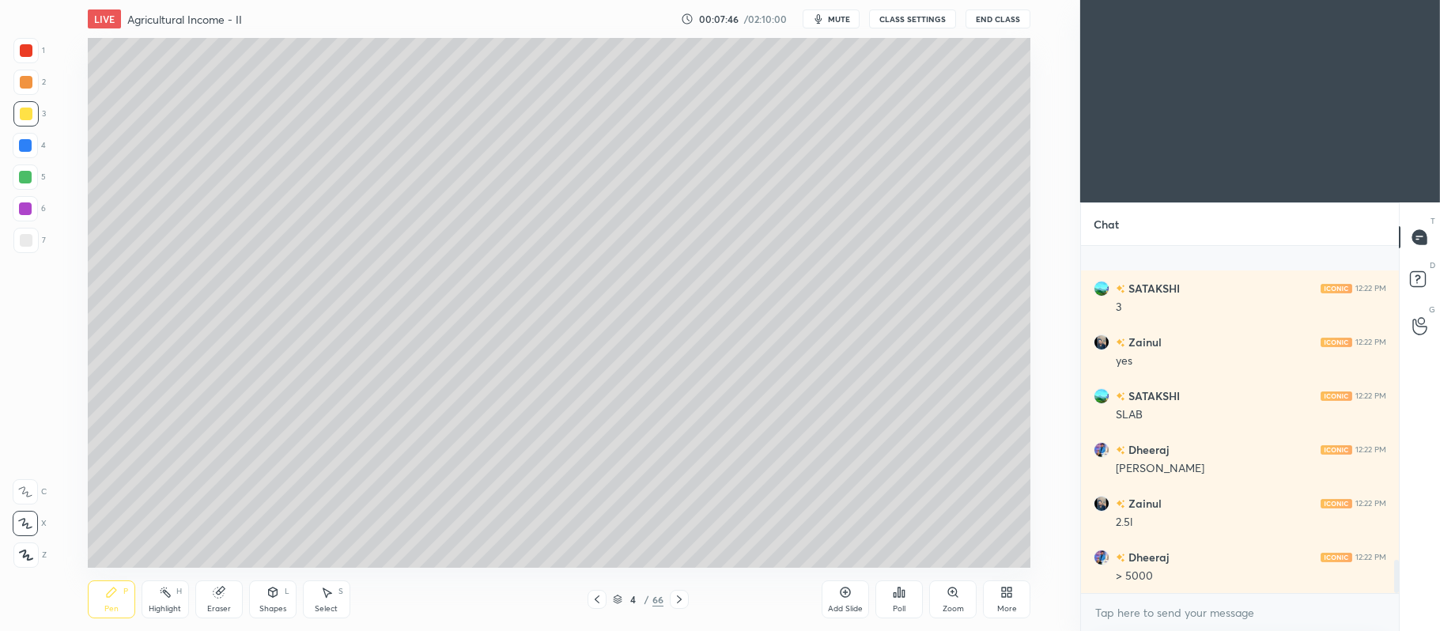
scroll to position [0, 0]
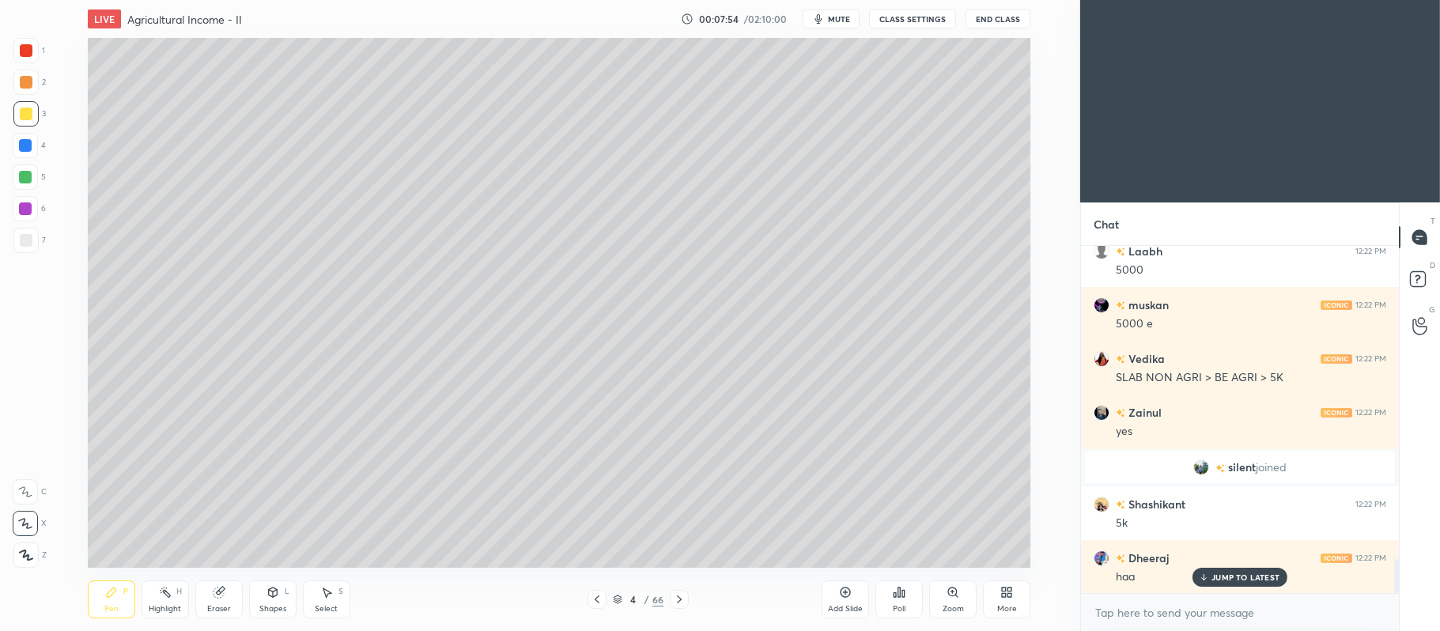
click at [848, 590] on icon at bounding box center [845, 592] width 13 height 13
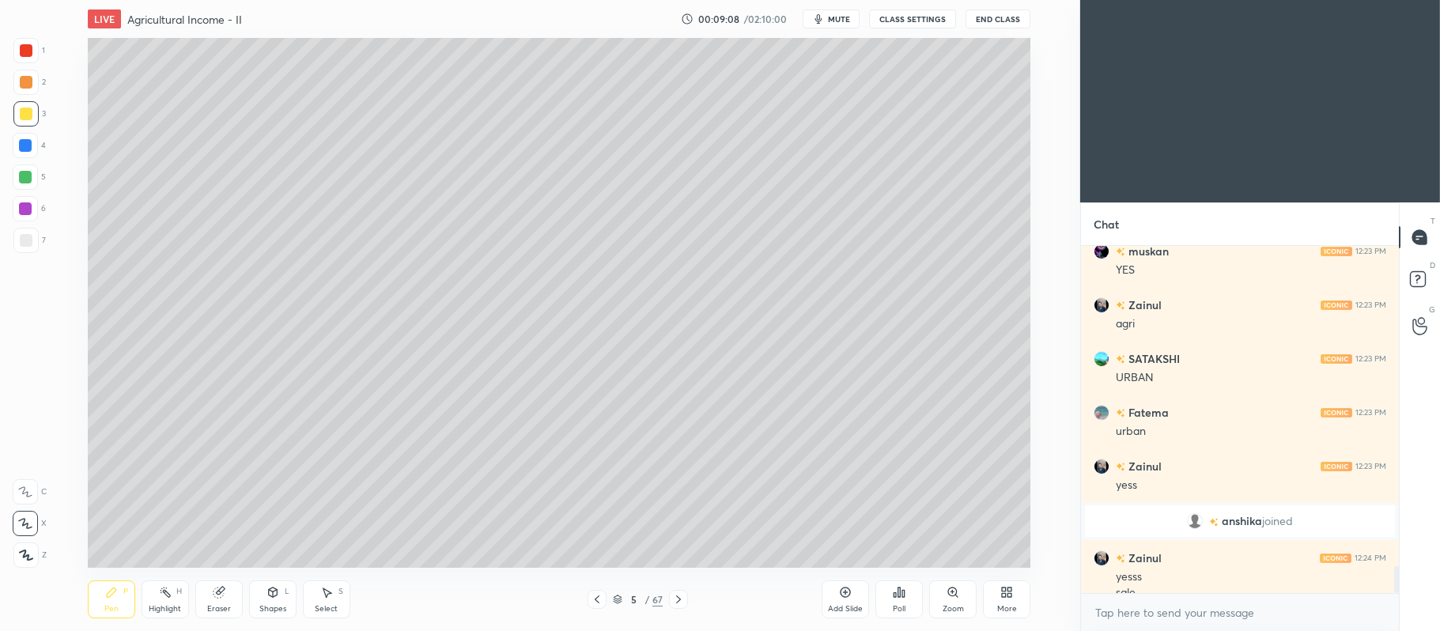
scroll to position [4097, 0]
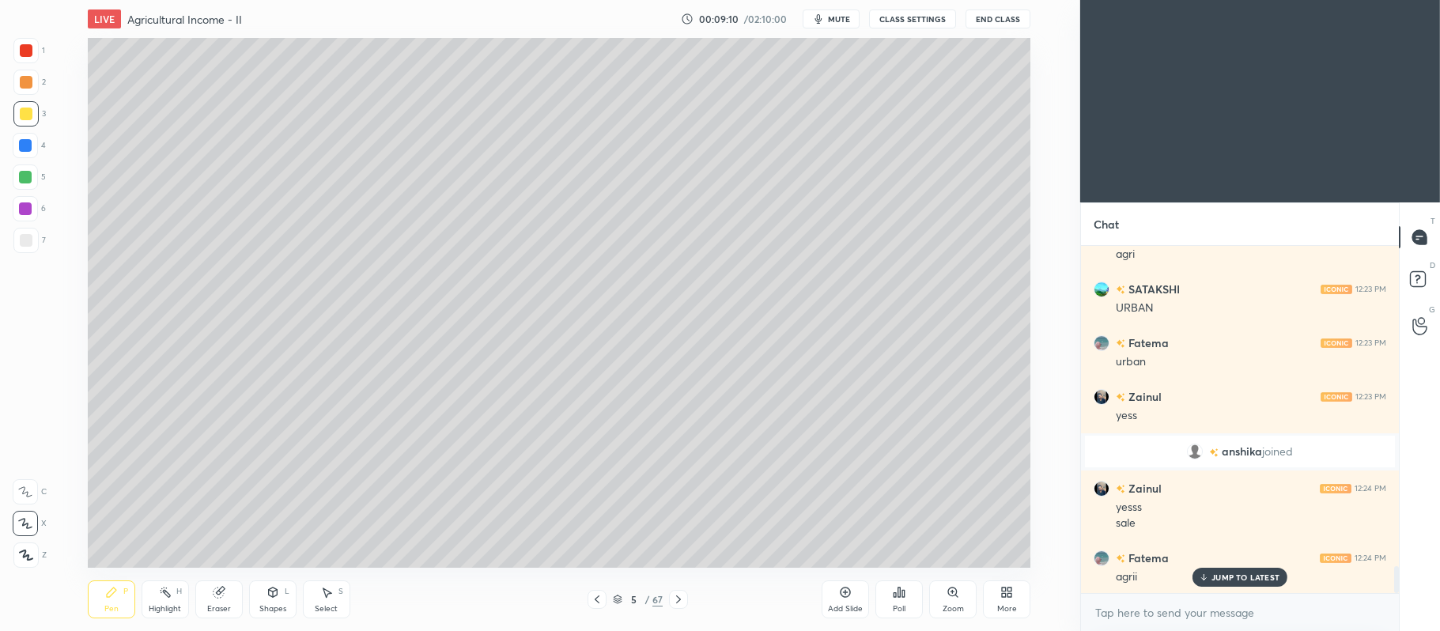
click at [28, 241] on div at bounding box center [26, 240] width 13 height 13
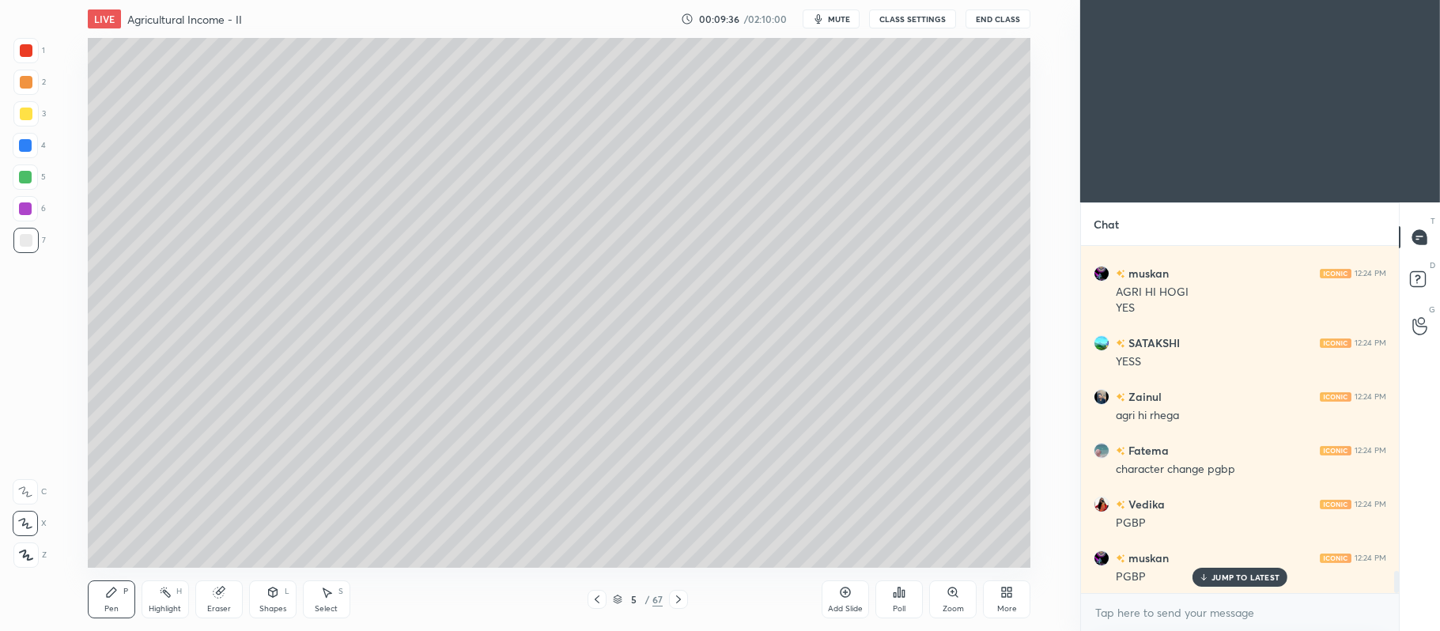
scroll to position [5403, 0]
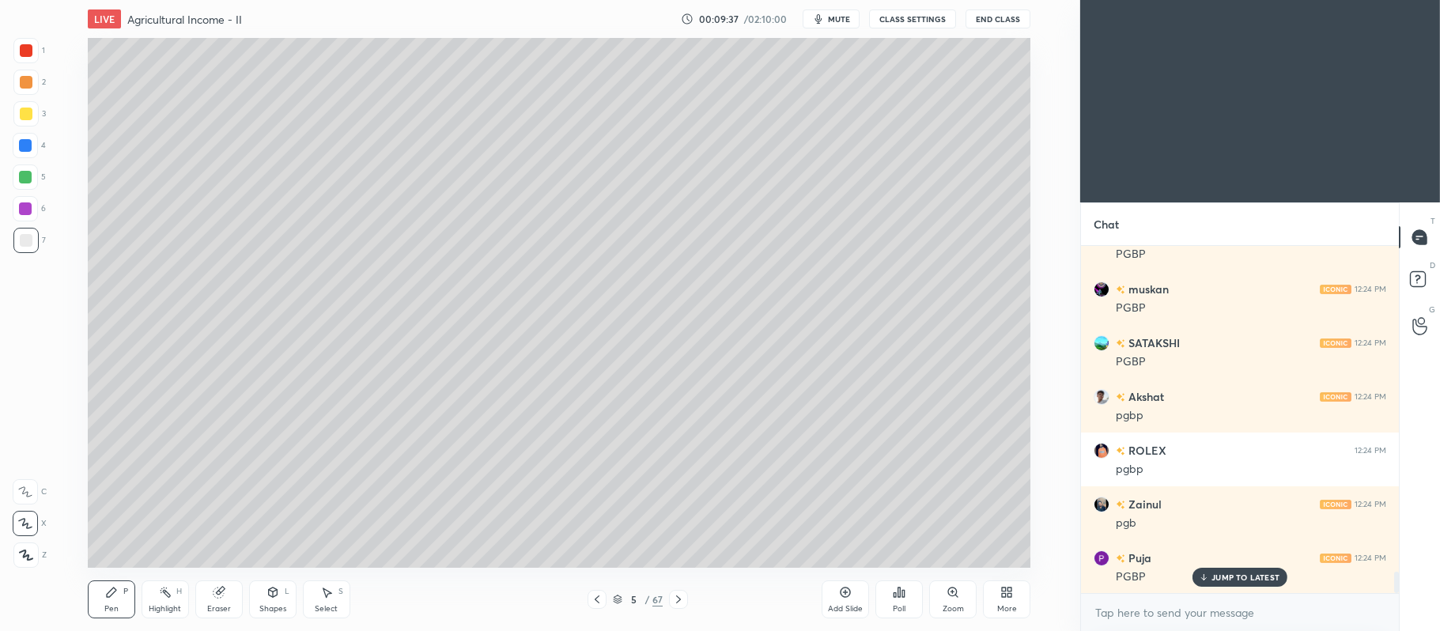
click at [843, 605] on div "Add Slide" at bounding box center [845, 609] width 35 height 8
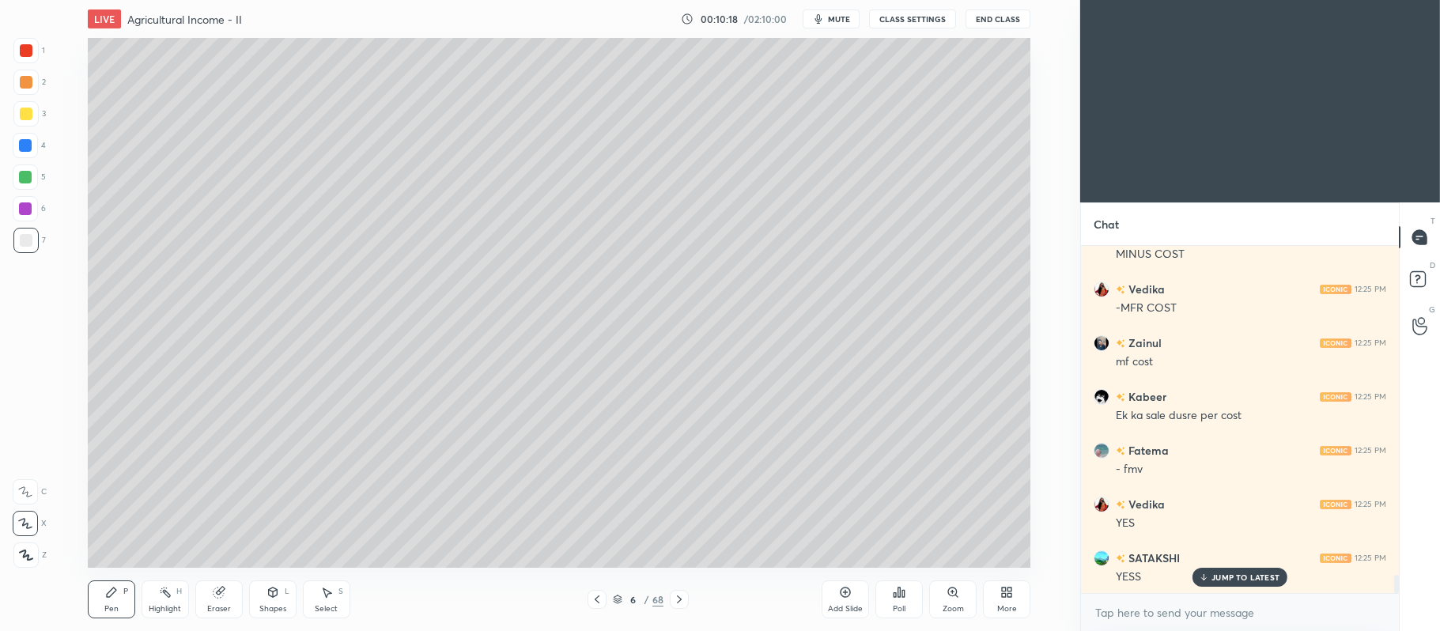
scroll to position [6209, 0]
click at [851, 598] on div "Add Slide" at bounding box center [844, 599] width 47 height 38
click at [25, 126] on div "3" at bounding box center [29, 117] width 32 height 32
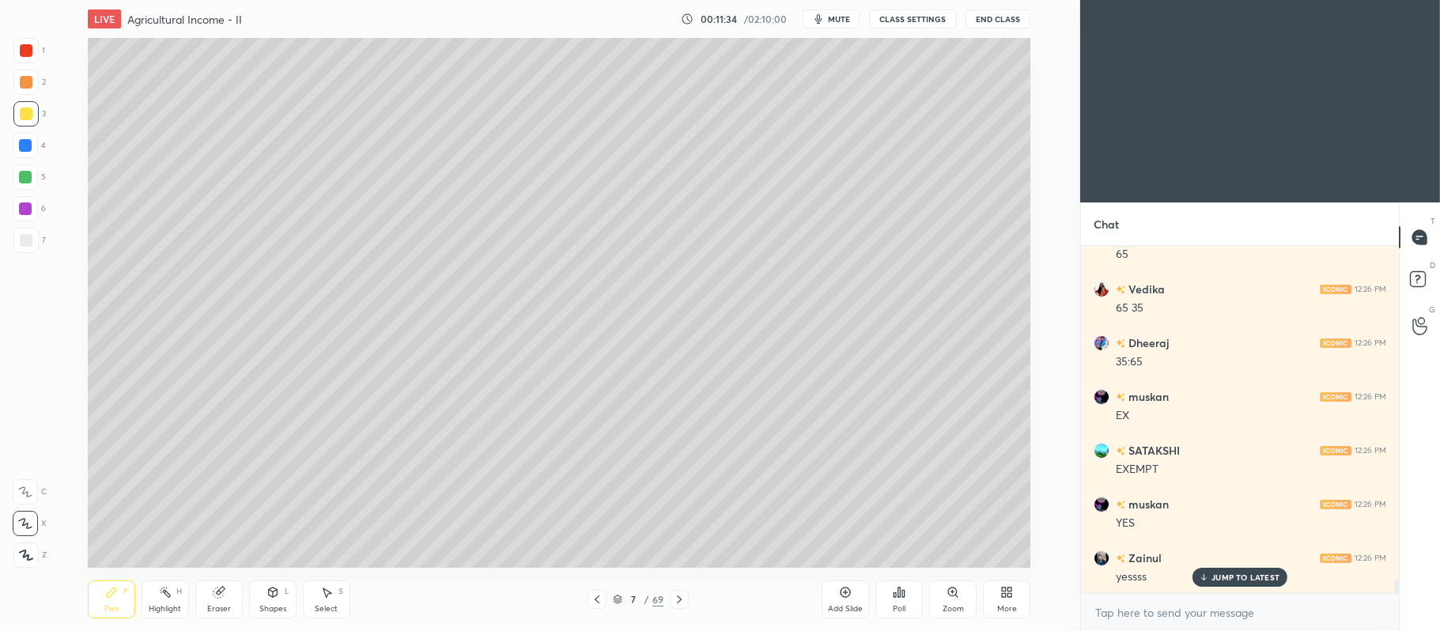
click at [617, 592] on div "7 / 69" at bounding box center [638, 599] width 51 height 14
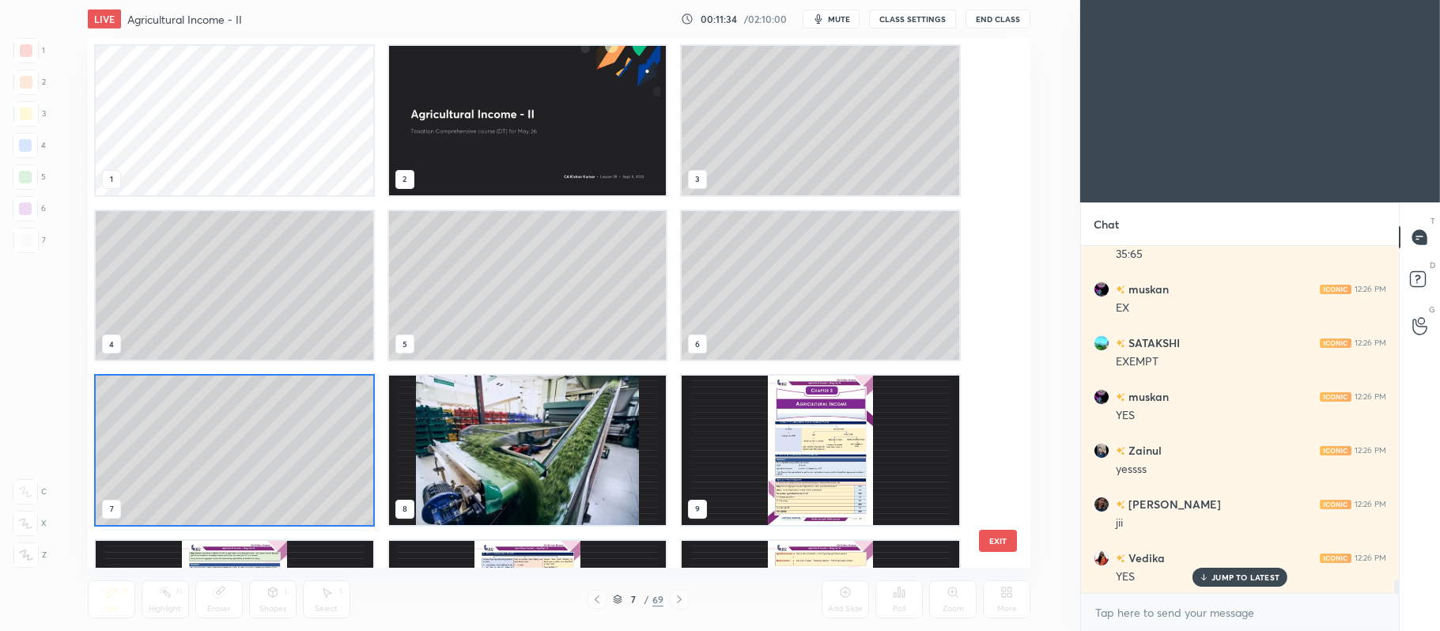
scroll to position [5, 8]
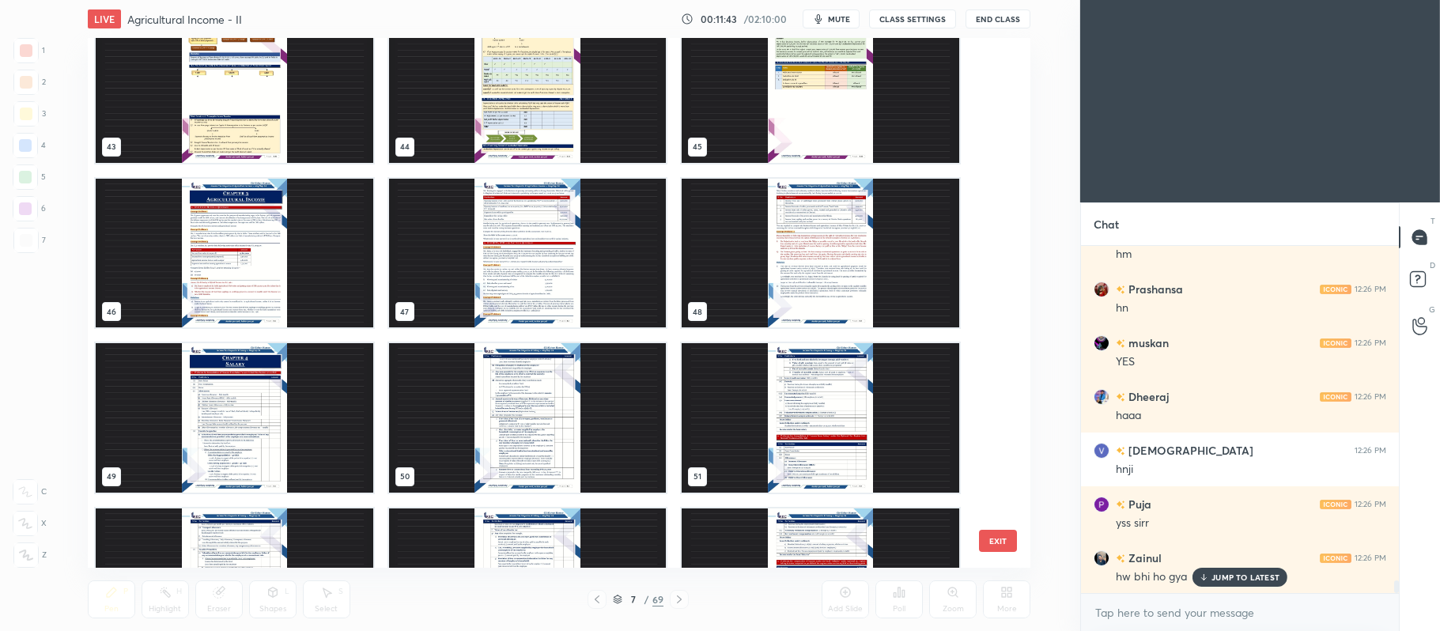
click at [221, 257] on img "grid" at bounding box center [234, 252] width 277 height 149
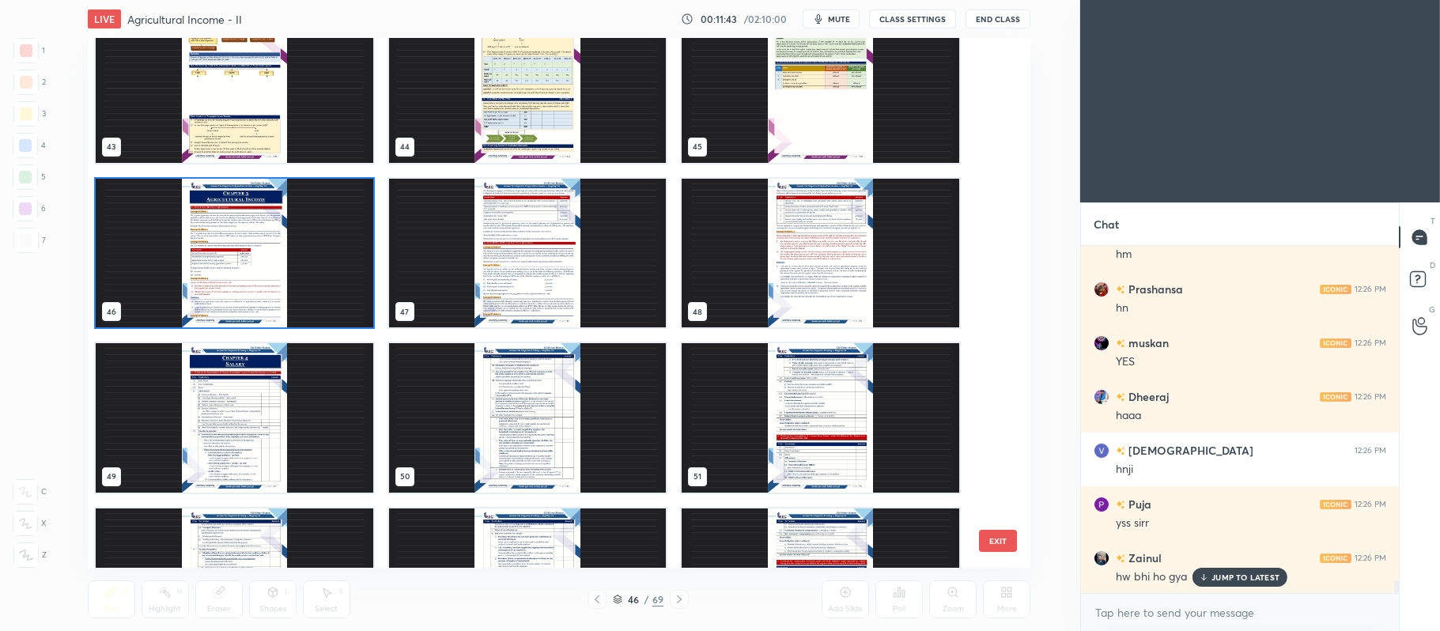
click at [225, 262] on img "grid" at bounding box center [234, 252] width 277 height 149
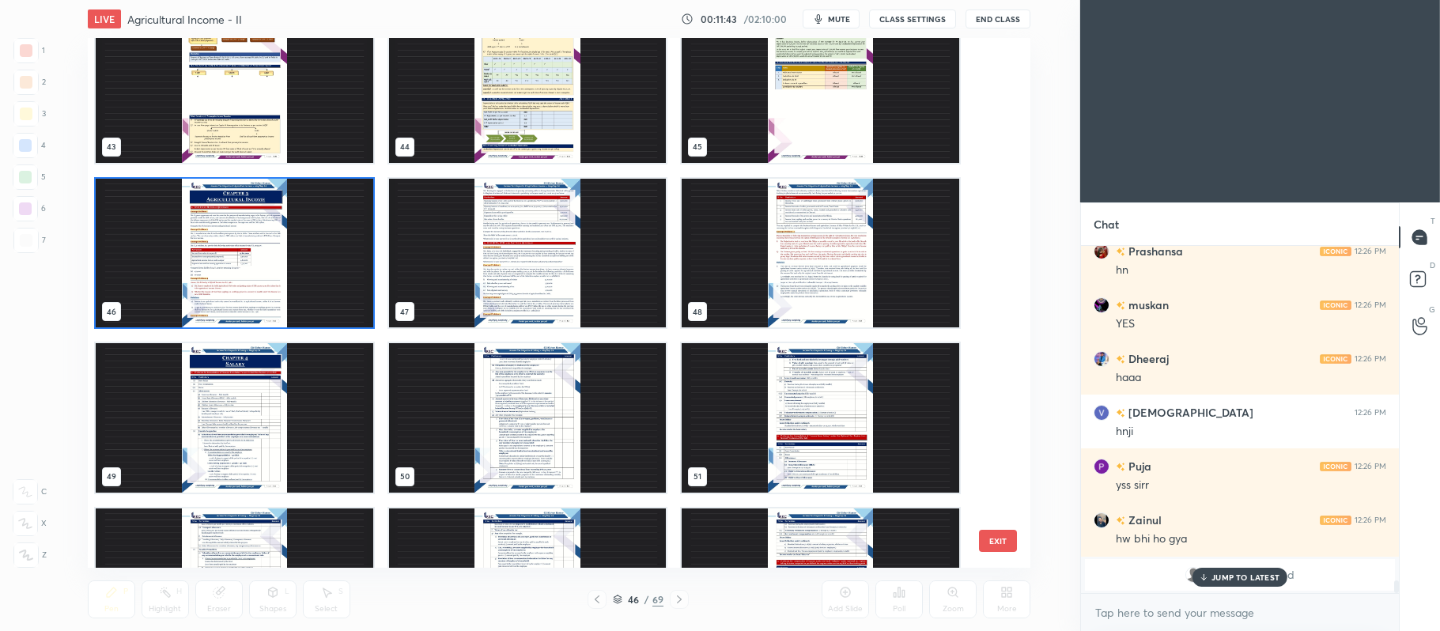
click at [235, 258] on img "grid" at bounding box center [234, 252] width 277 height 149
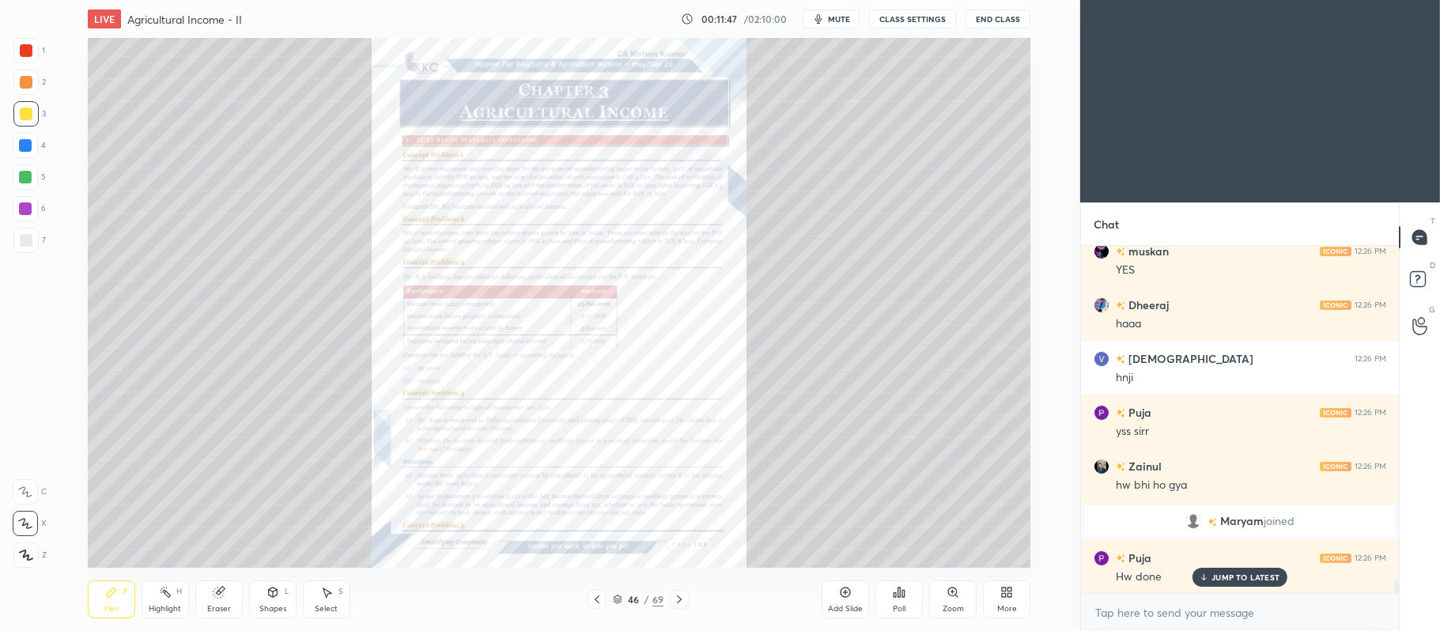
click at [678, 595] on icon at bounding box center [679, 599] width 13 height 13
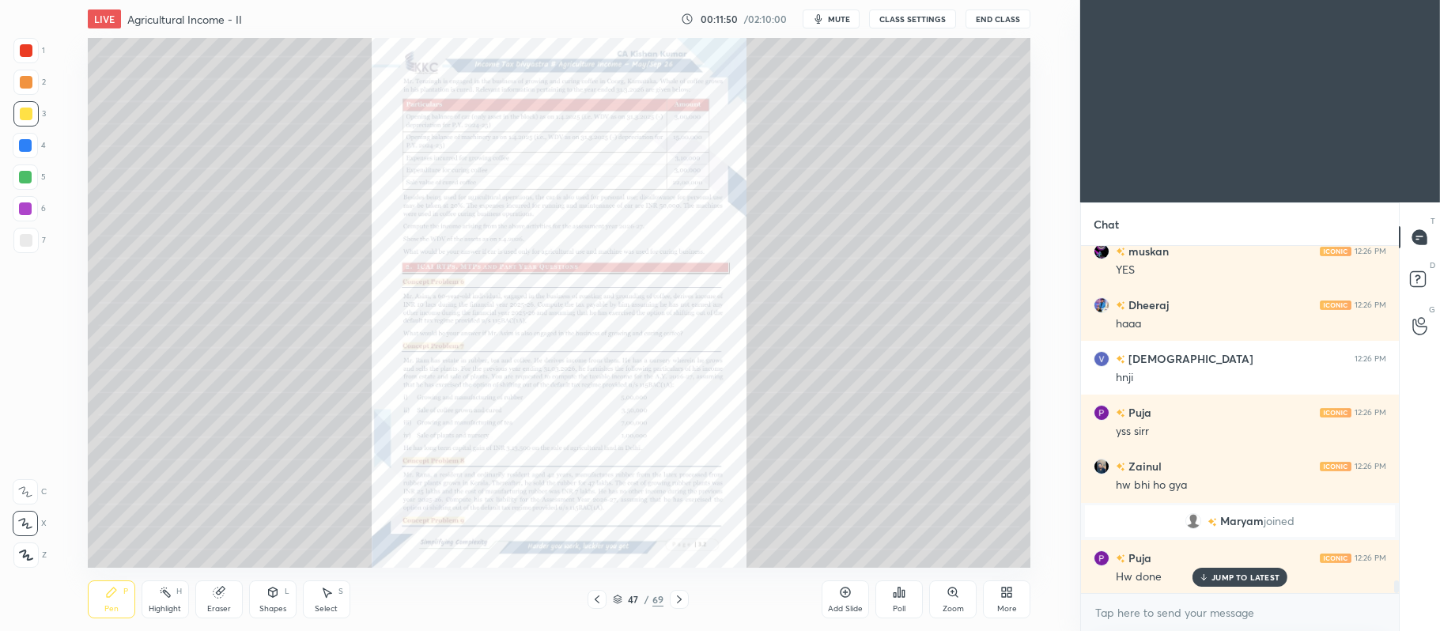
click at [955, 605] on div "Zoom" at bounding box center [952, 609] width 21 height 8
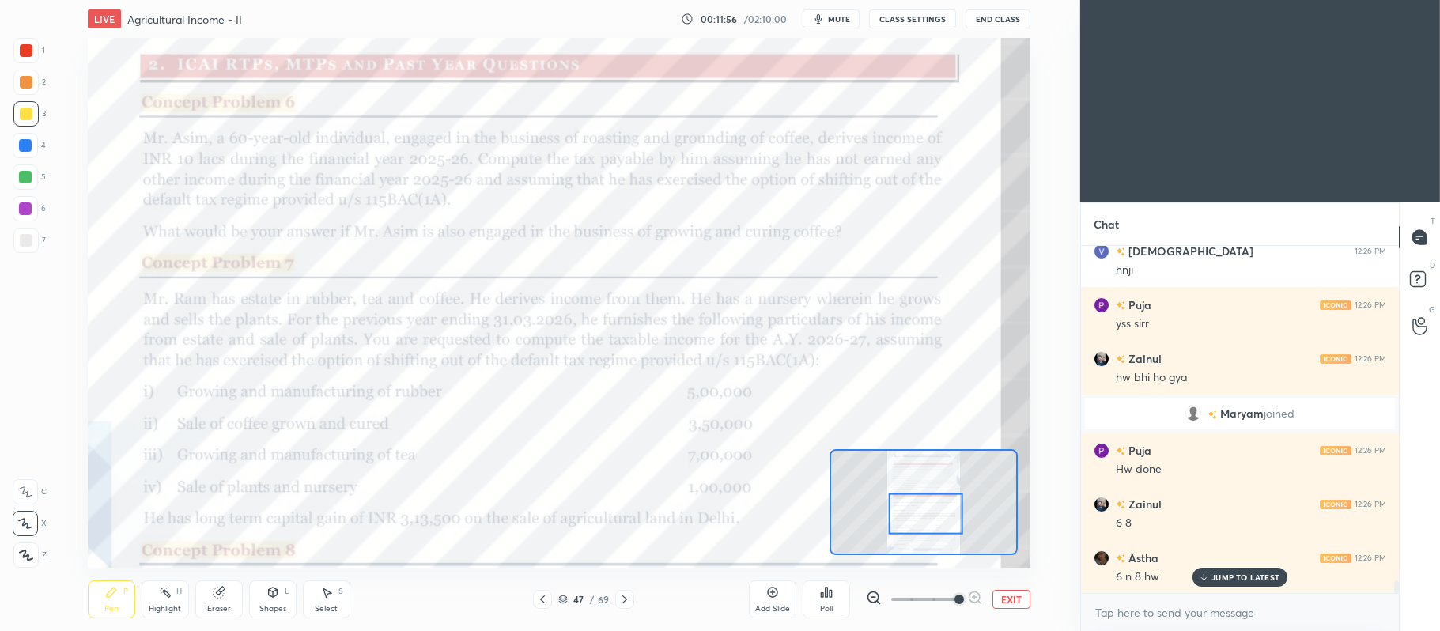
click at [24, 55] on div at bounding box center [26, 50] width 13 height 13
click at [27, 492] on icon at bounding box center [25, 491] width 13 height 9
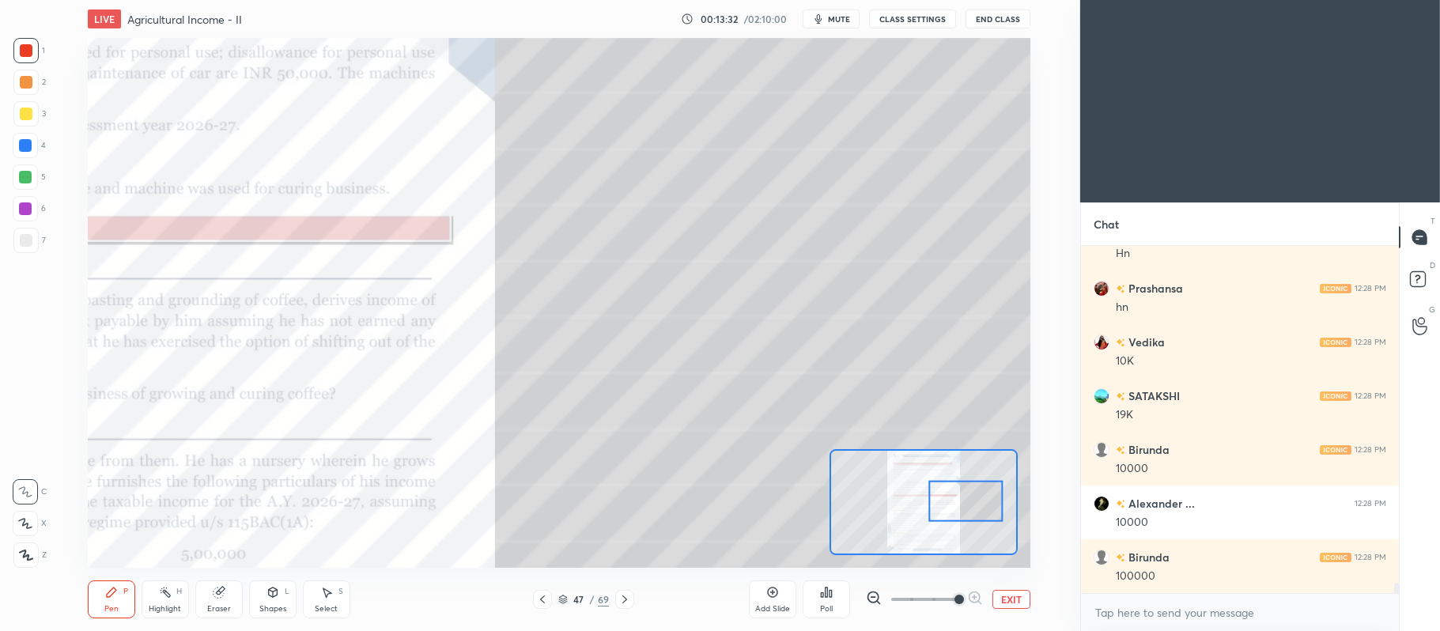
scroll to position [11164, 0]
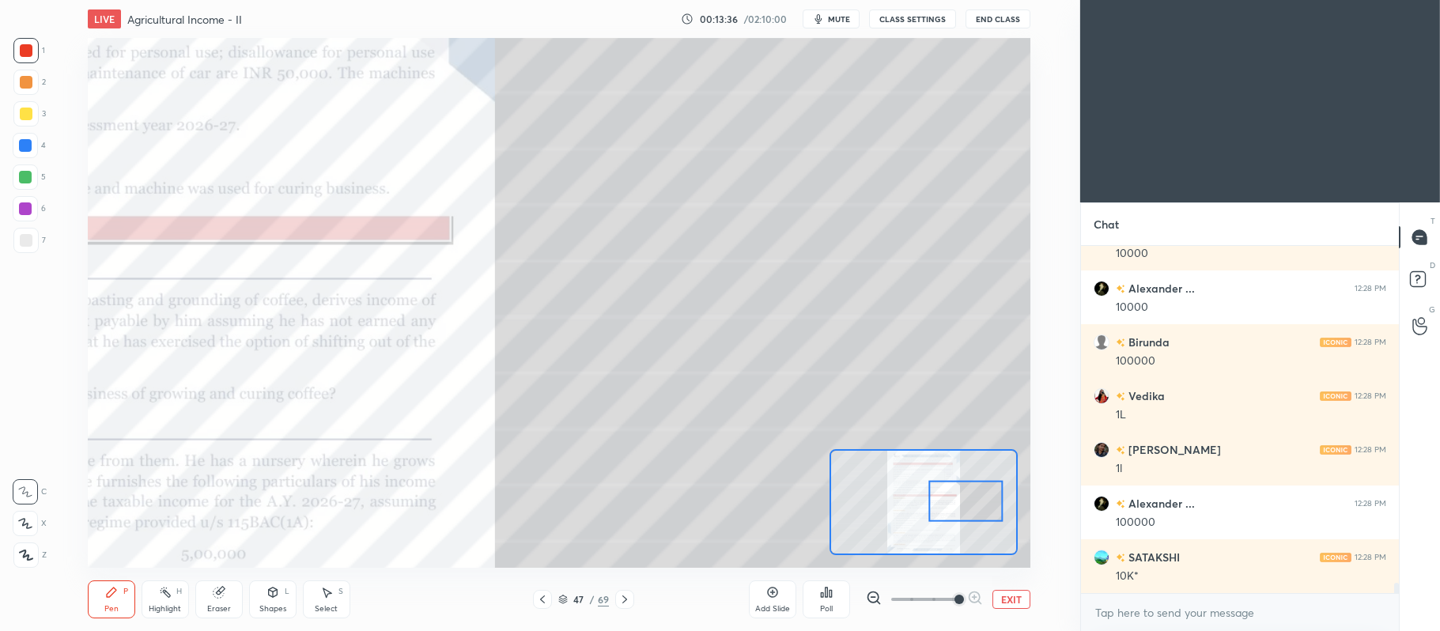
click at [1032, 285] on div "Setting up your live class Poll for secs No correct answer Start poll" at bounding box center [559, 303] width 1017 height 530
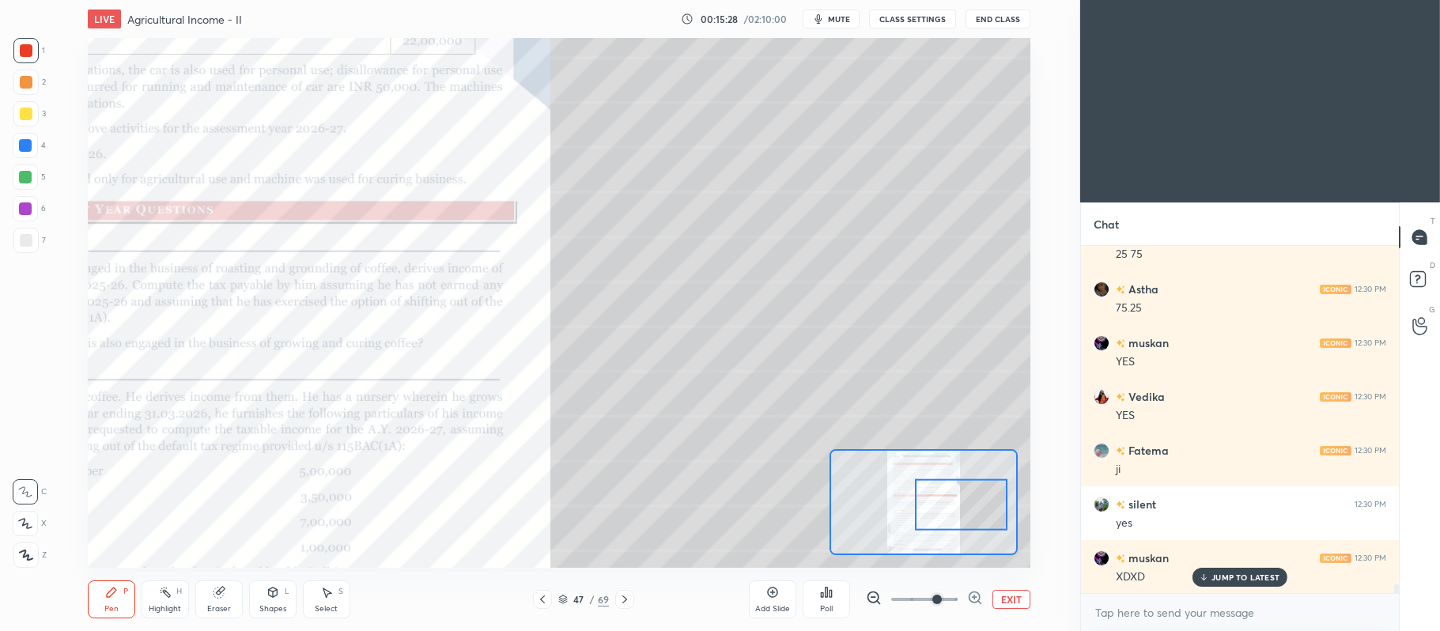
scroll to position [13322, 0]
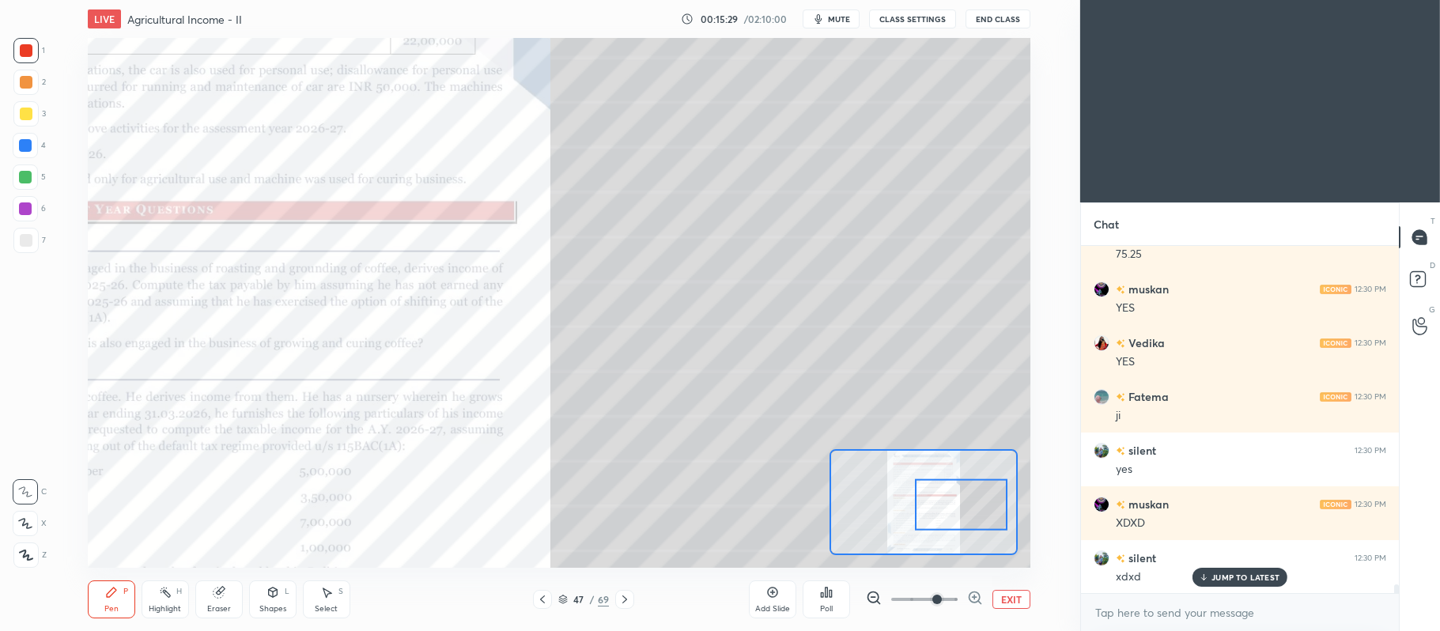
click at [24, 117] on div at bounding box center [26, 114] width 13 height 13
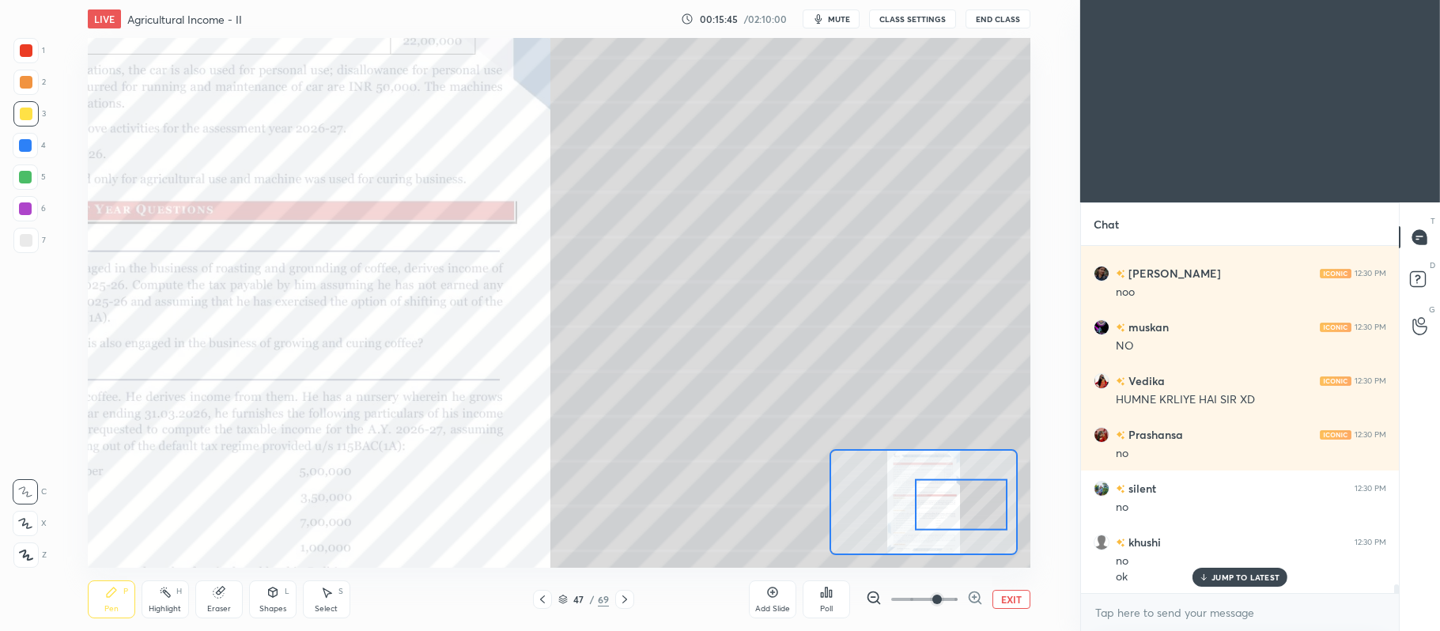
scroll to position [14020, 0]
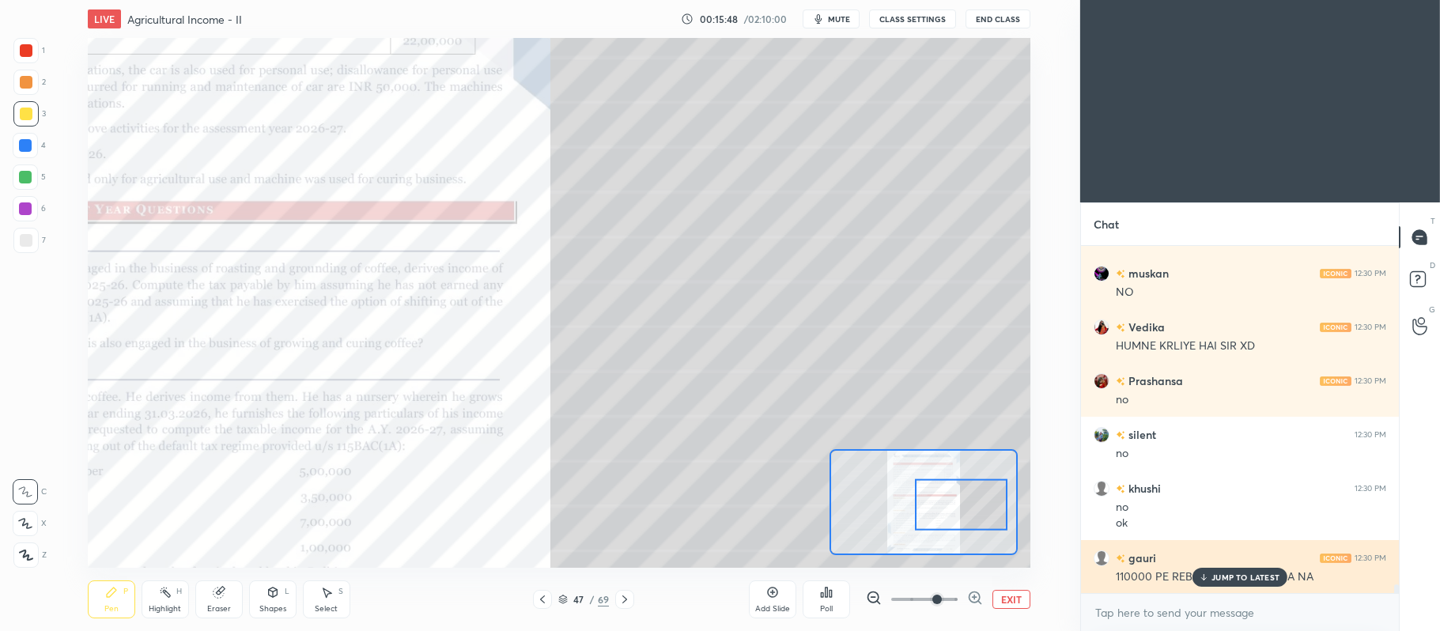
click at [1263, 577] on p "JUMP TO LATEST" at bounding box center [1245, 576] width 68 height 9
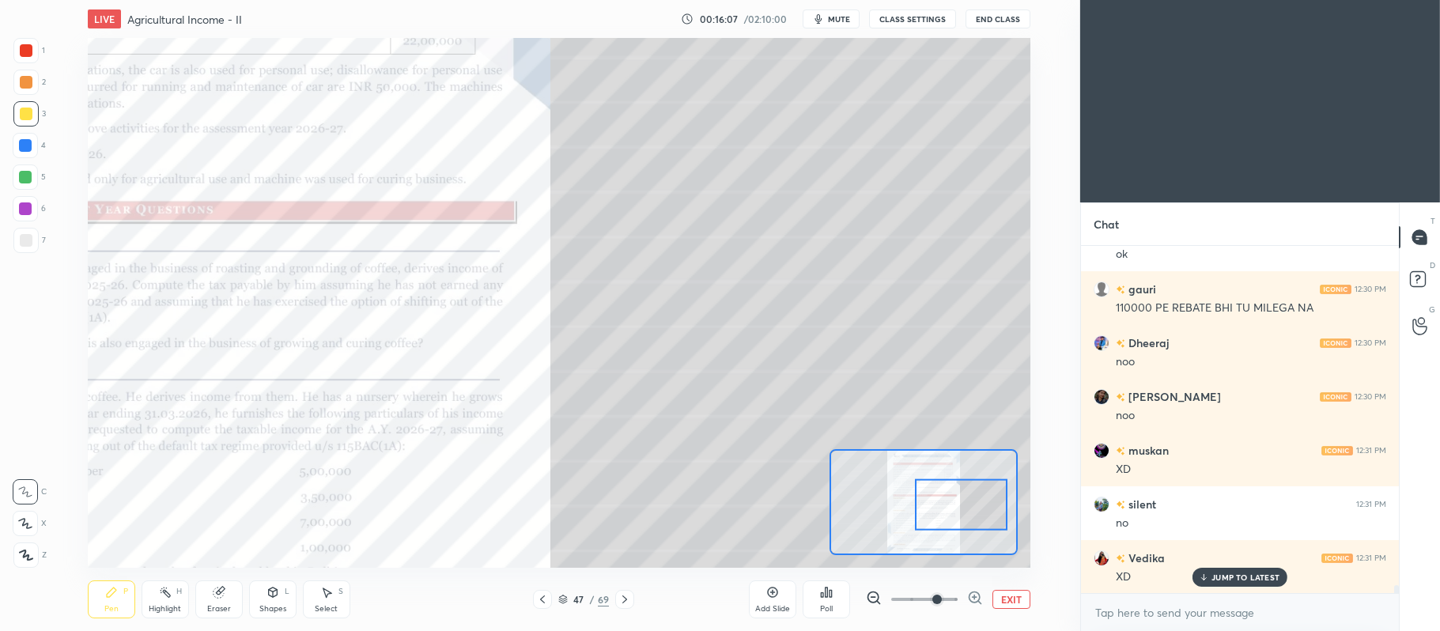
scroll to position [14343, 0]
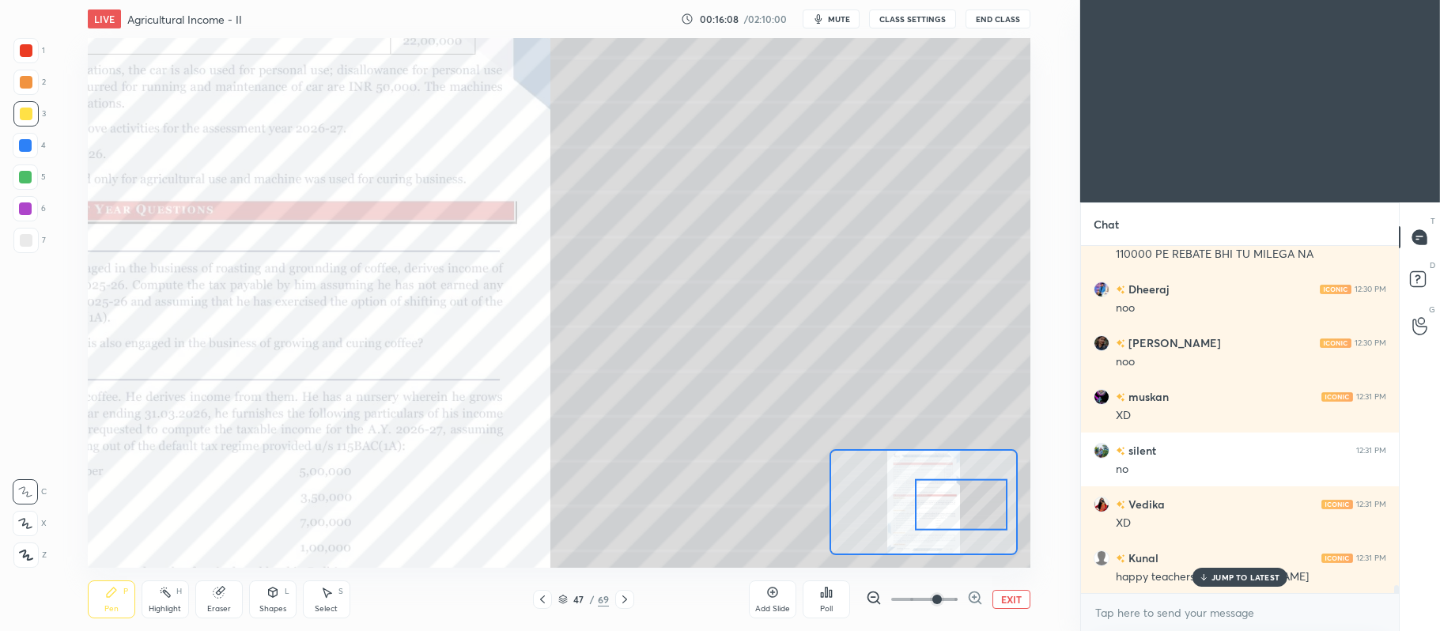
click at [782, 592] on div "Add Slide" at bounding box center [772, 599] width 47 height 38
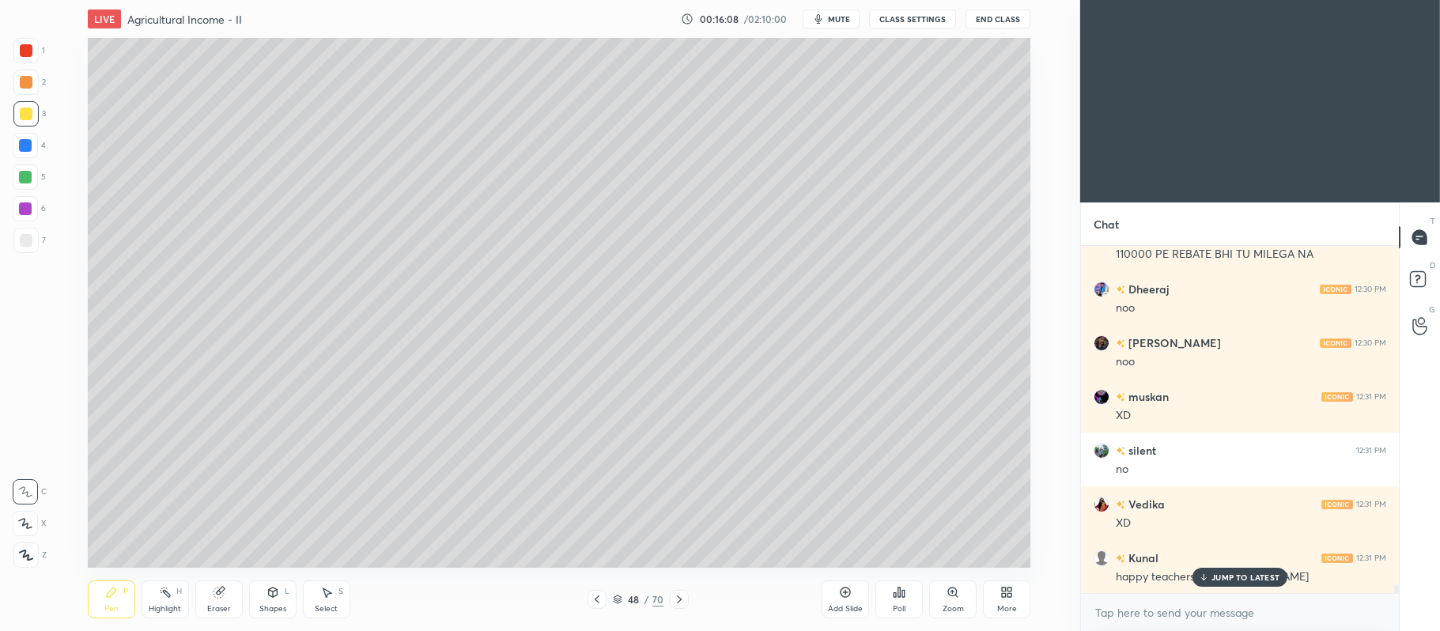
scroll to position [14397, 0]
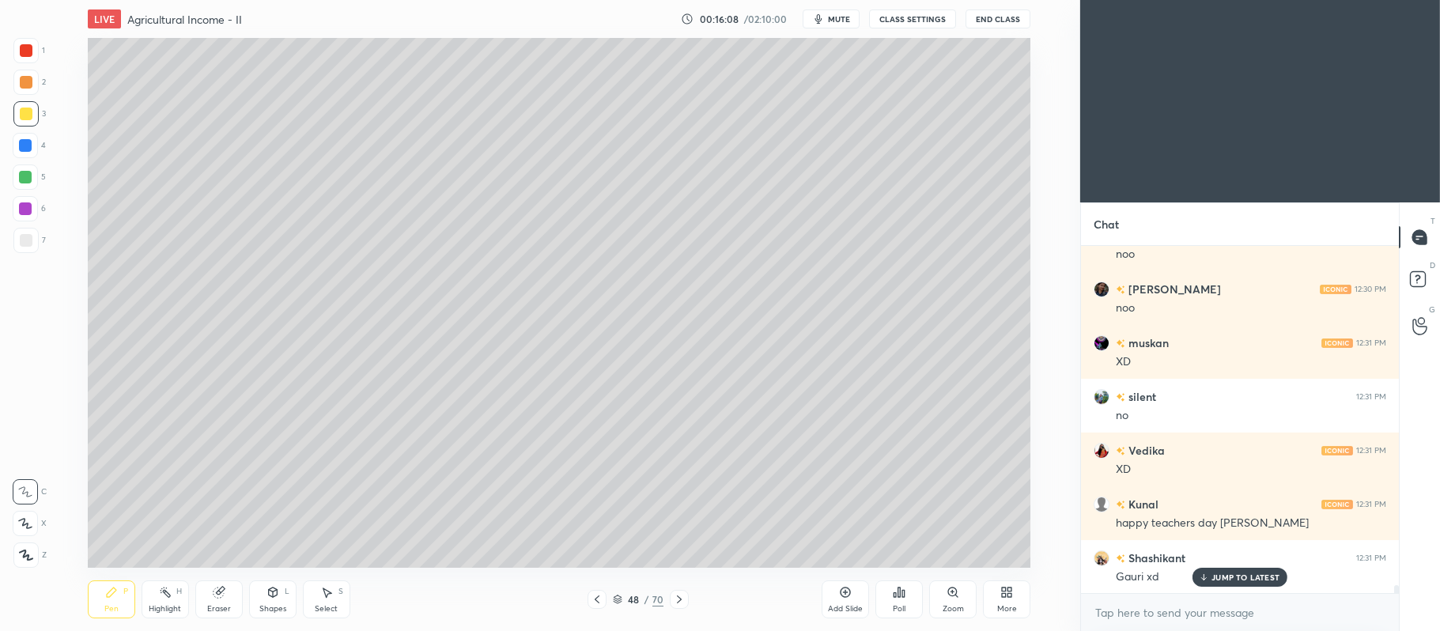
click at [1244, 569] on div "JUMP TO LATEST" at bounding box center [1239, 577] width 95 height 19
click at [40, 513] on div "X" at bounding box center [30, 523] width 34 height 25
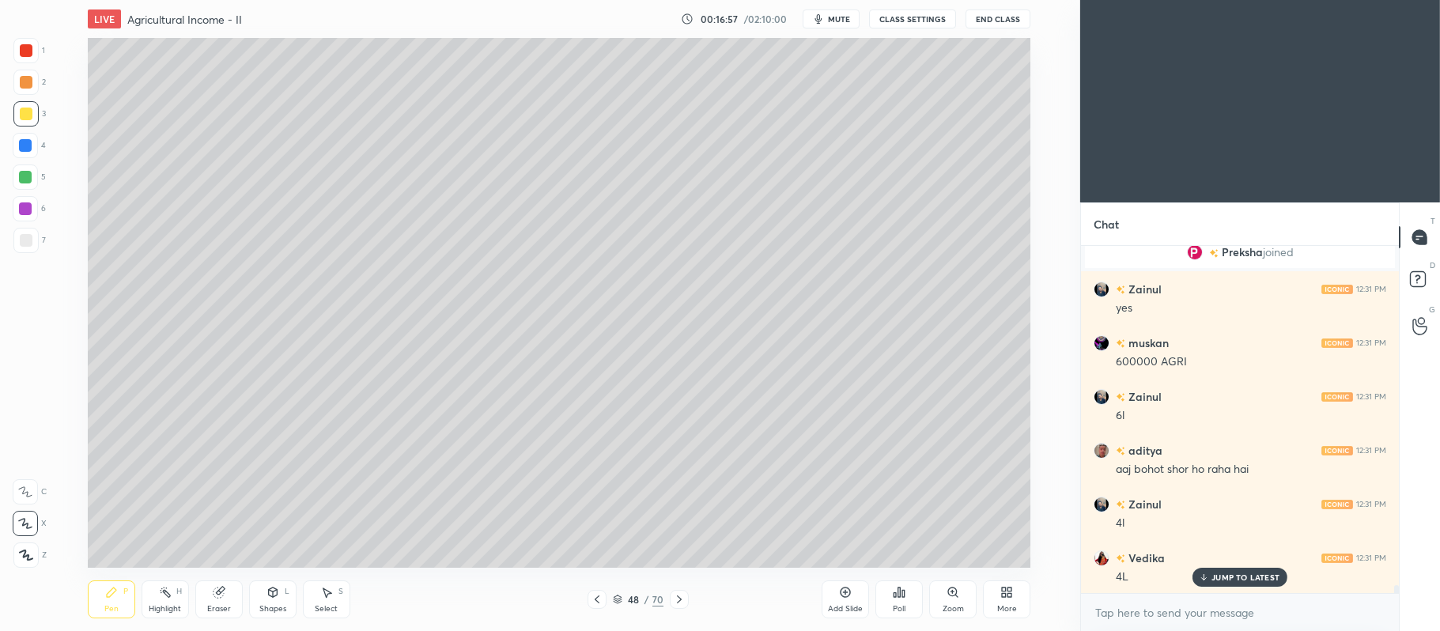
scroll to position [15026, 0]
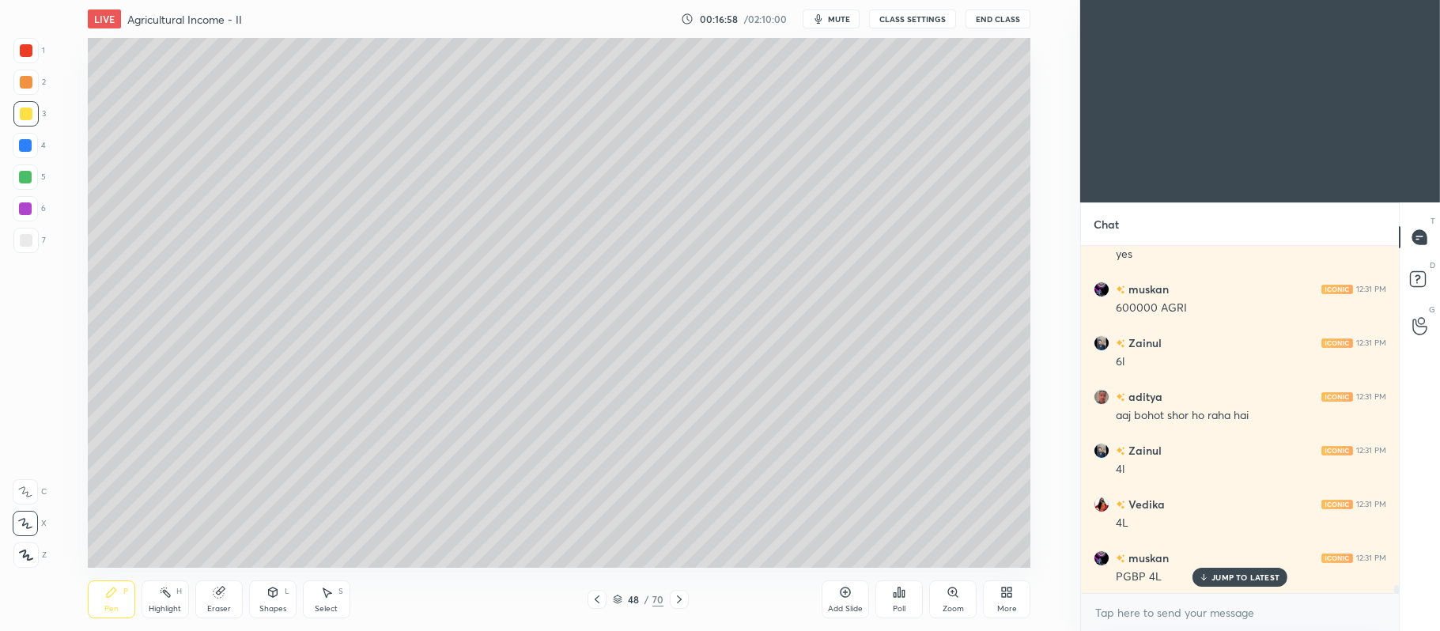
click at [32, 176] on div at bounding box center [25, 177] width 13 height 13
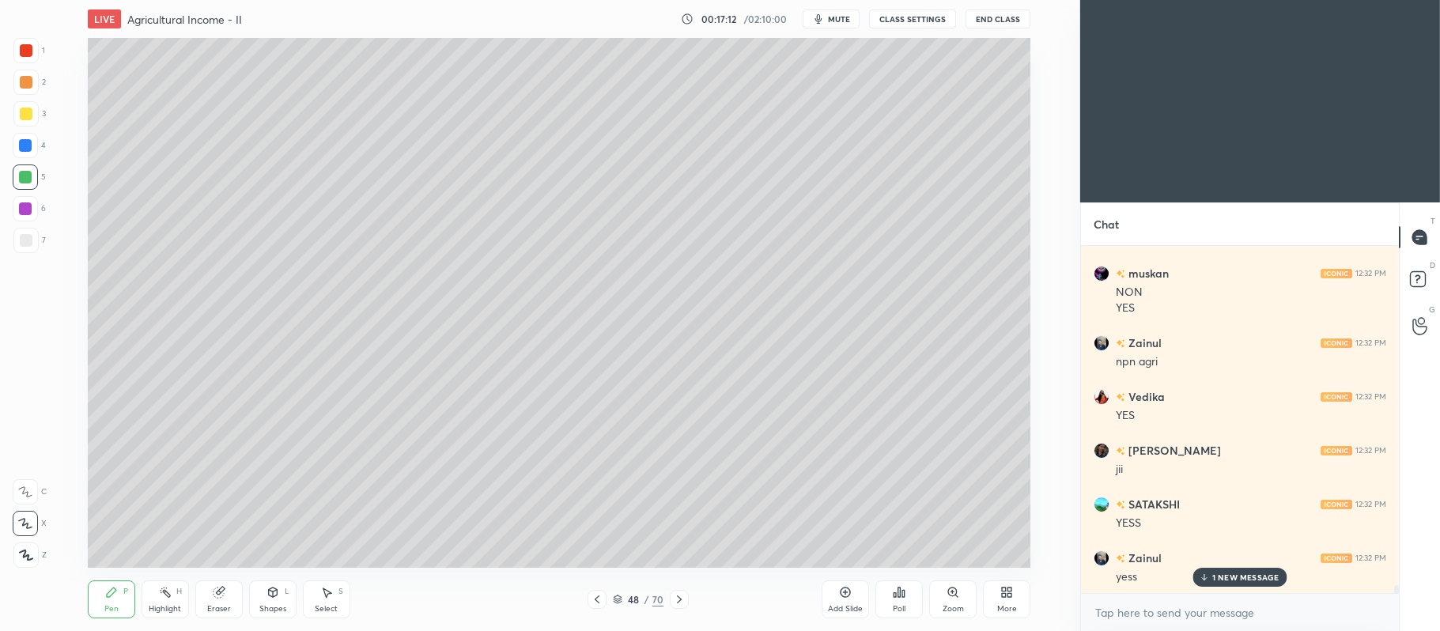
scroll to position [15472, 0]
click at [283, 606] on div "Shapes" at bounding box center [272, 609] width 27 height 8
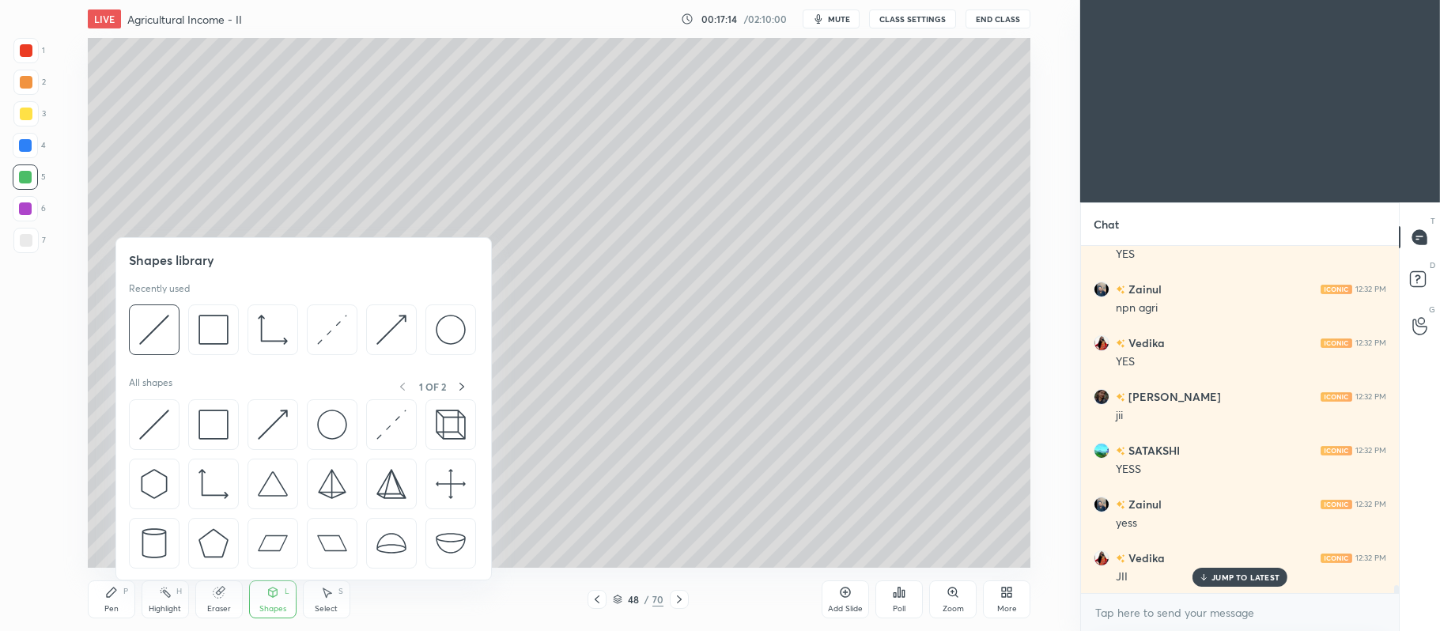
scroll to position [15526, 0]
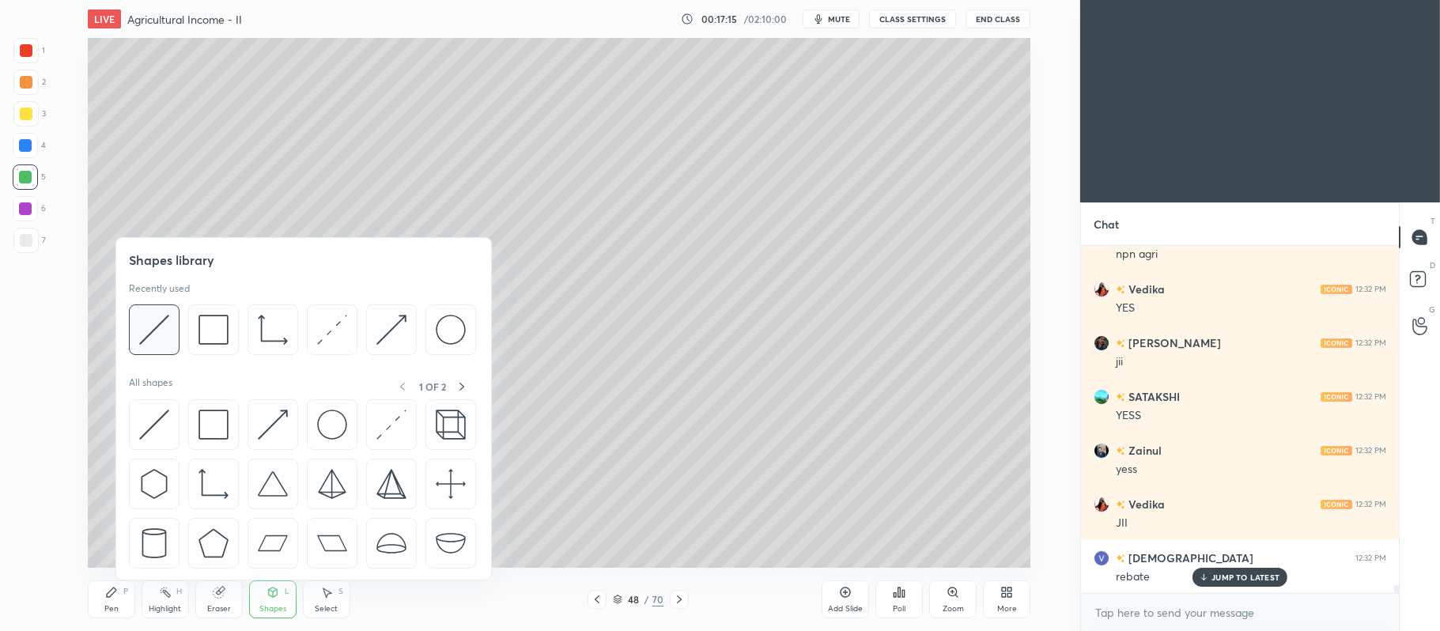
click at [153, 333] on img at bounding box center [154, 330] width 30 height 30
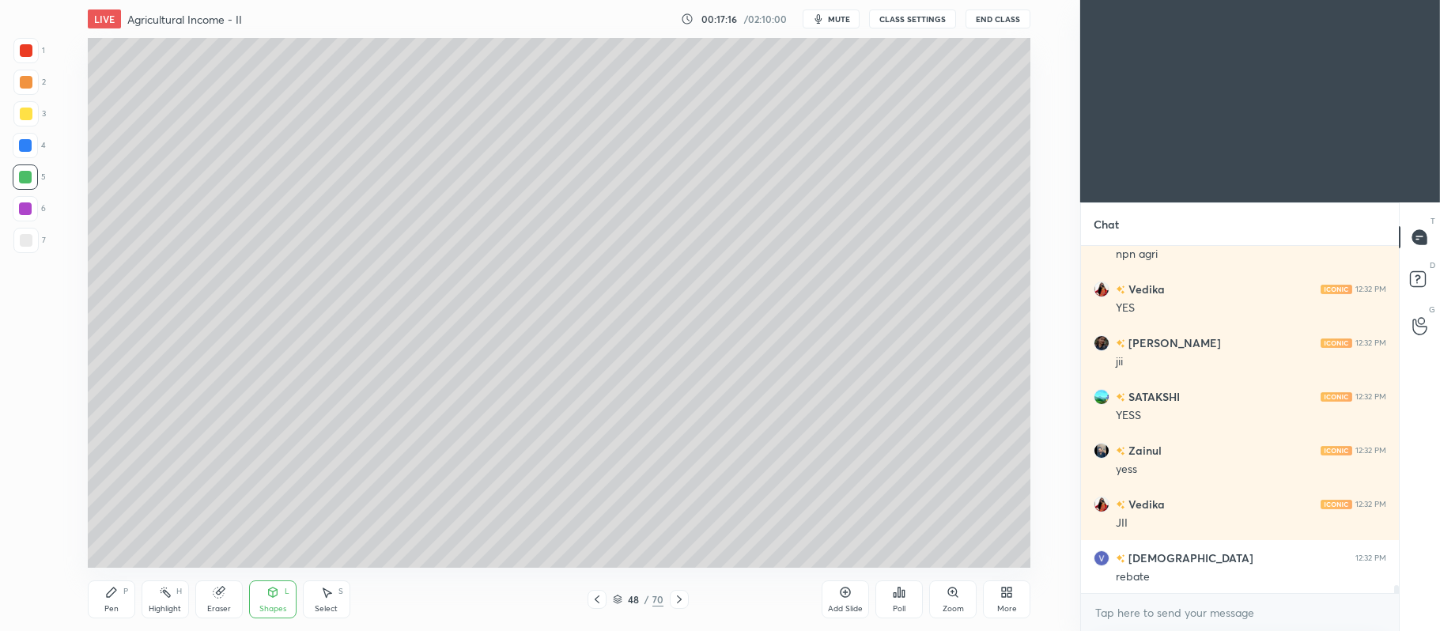
scroll to position [15579, 0]
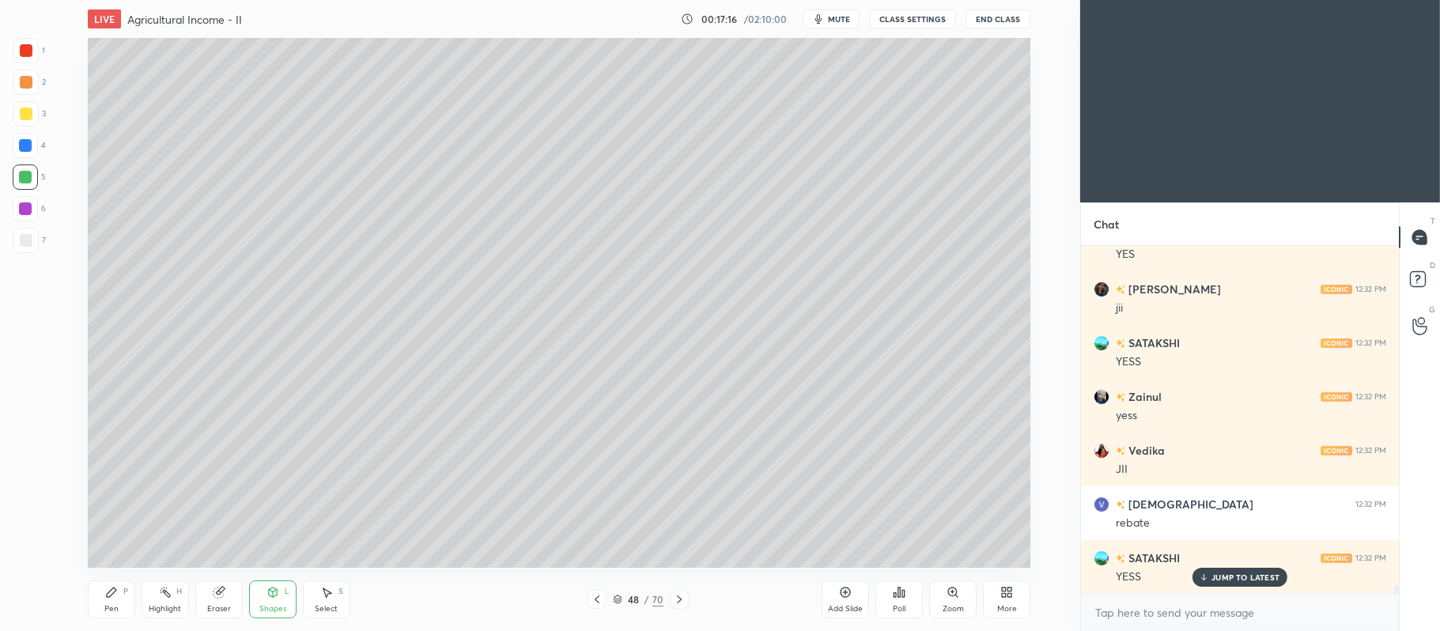
click at [36, 248] on div at bounding box center [25, 240] width 25 height 25
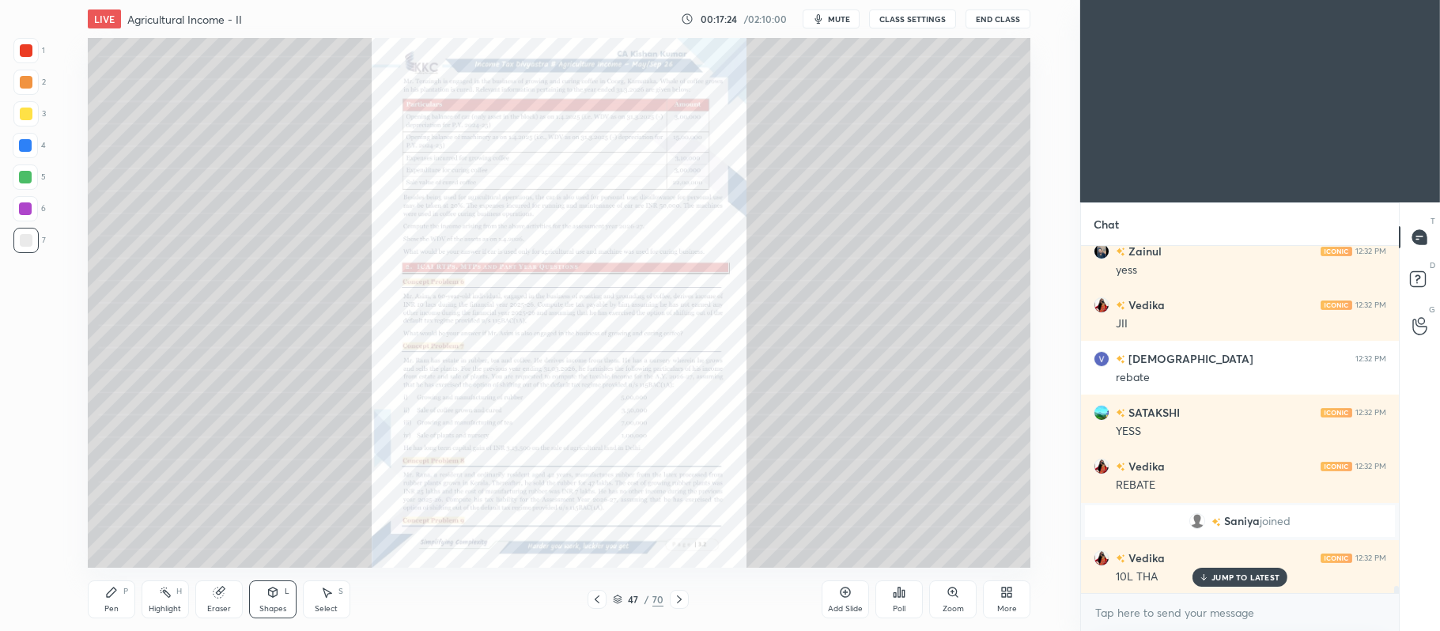
scroll to position [15779, 0]
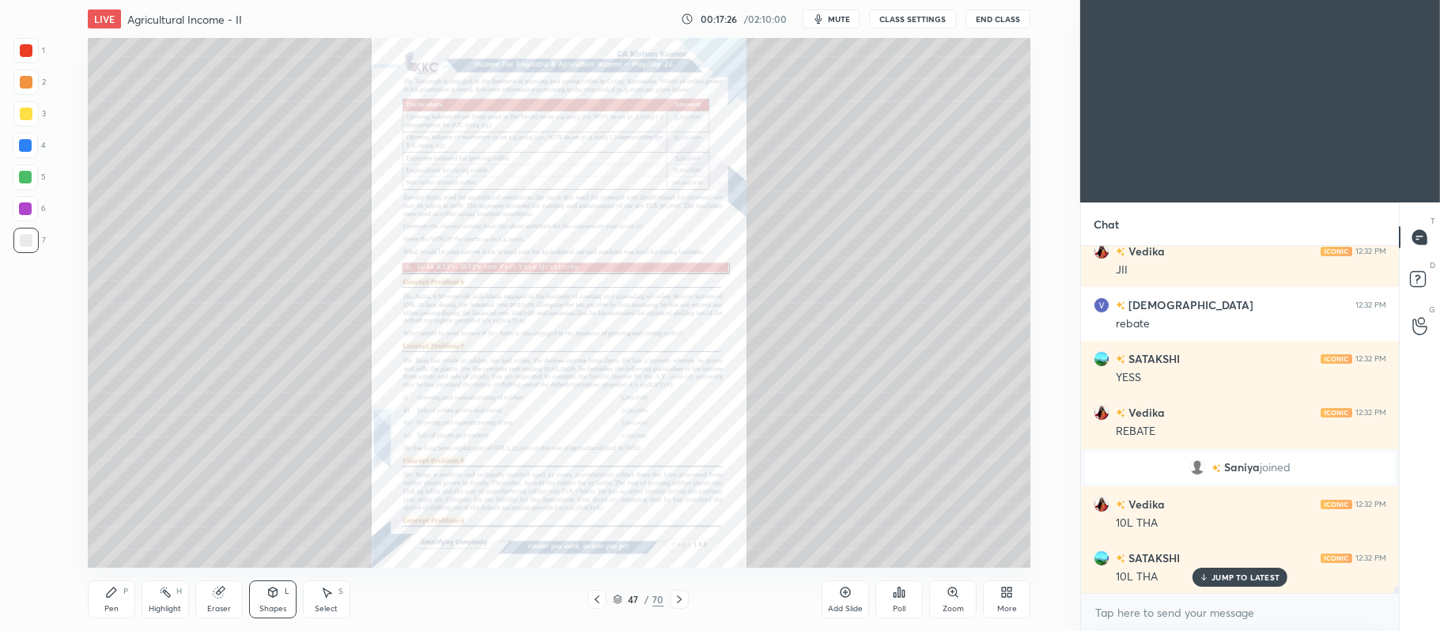
click at [681, 602] on icon at bounding box center [679, 599] width 13 height 13
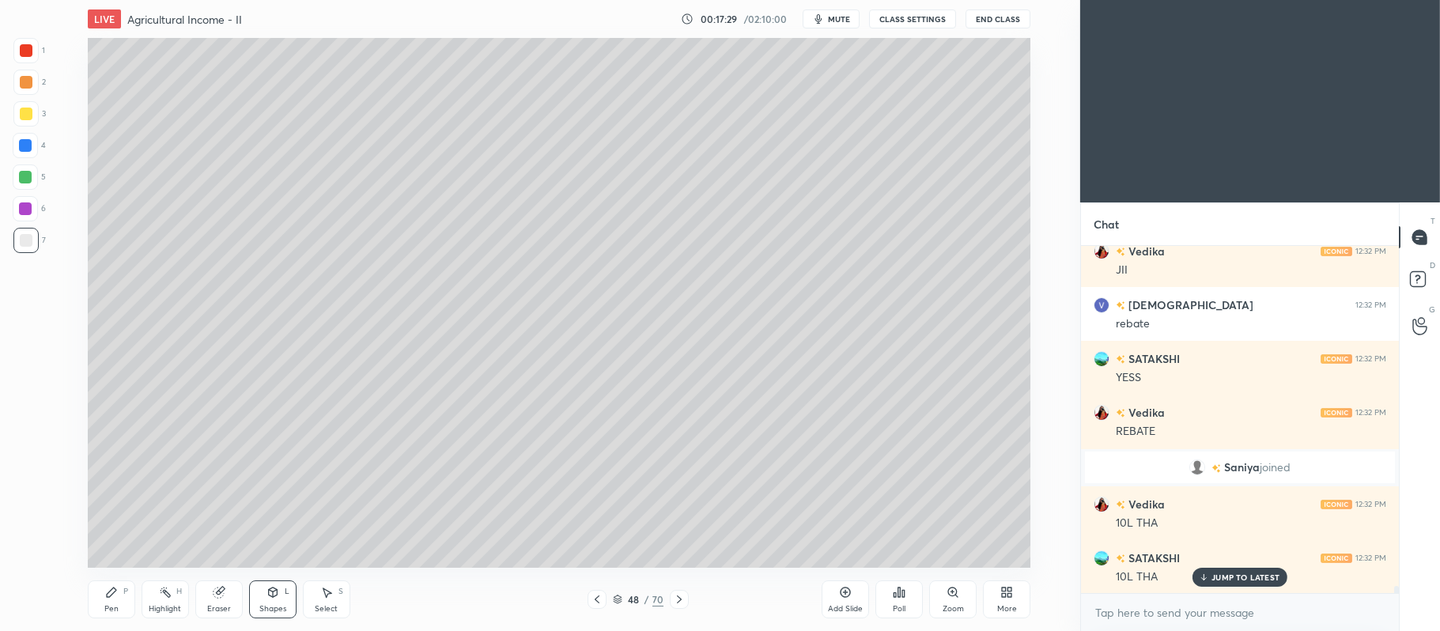
click at [33, 184] on div at bounding box center [25, 176] width 25 height 25
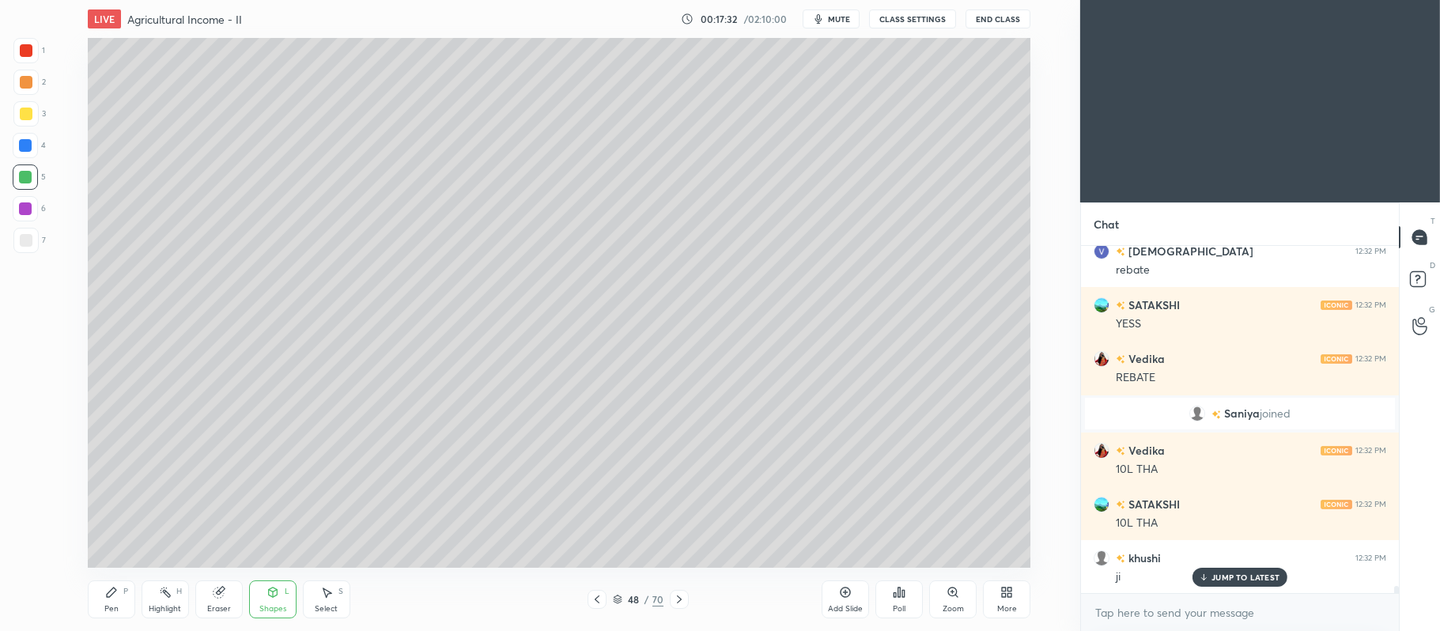
scroll to position [15886, 0]
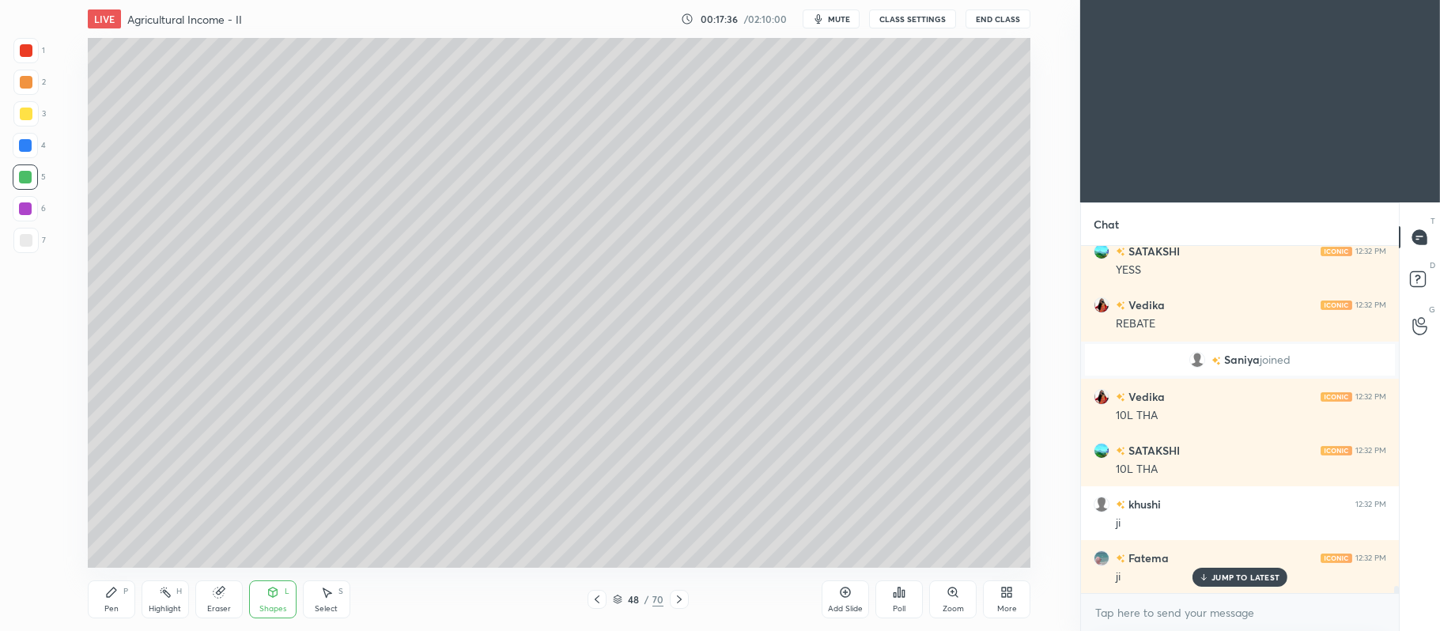
click at [25, 89] on div at bounding box center [25, 82] width 25 height 25
click at [117, 595] on icon at bounding box center [111, 592] width 13 height 13
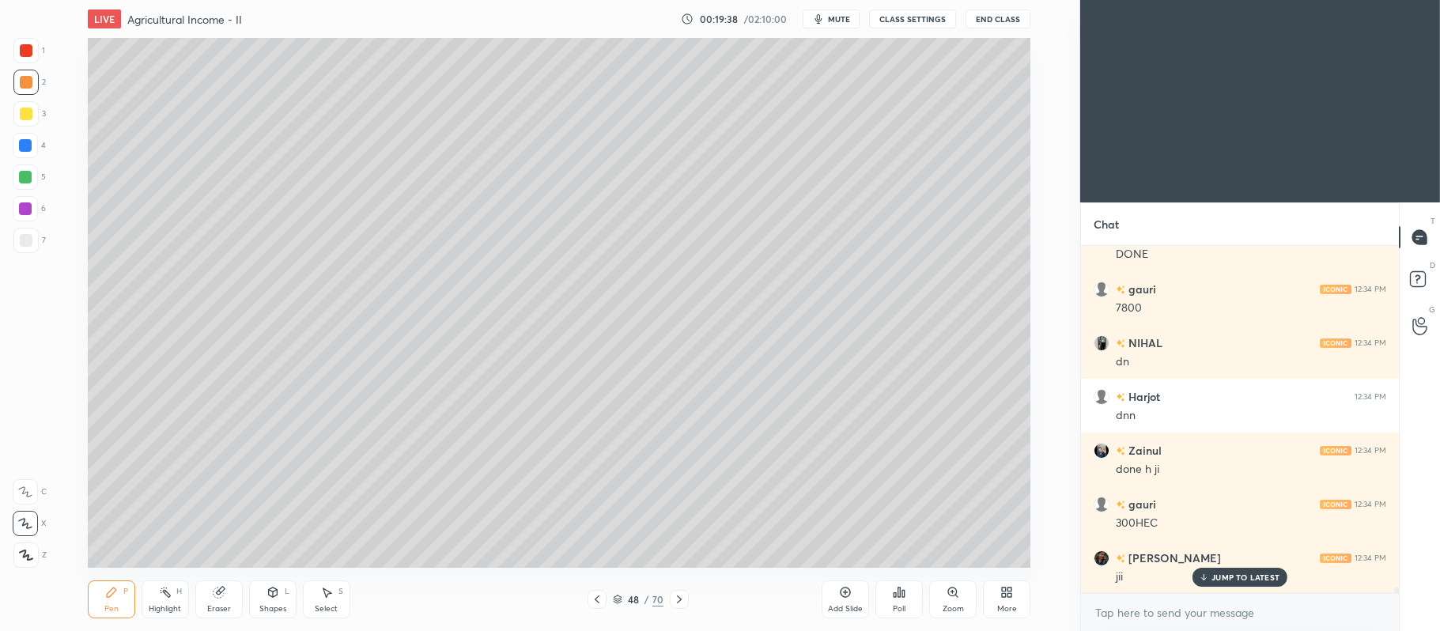
scroll to position [18837, 0]
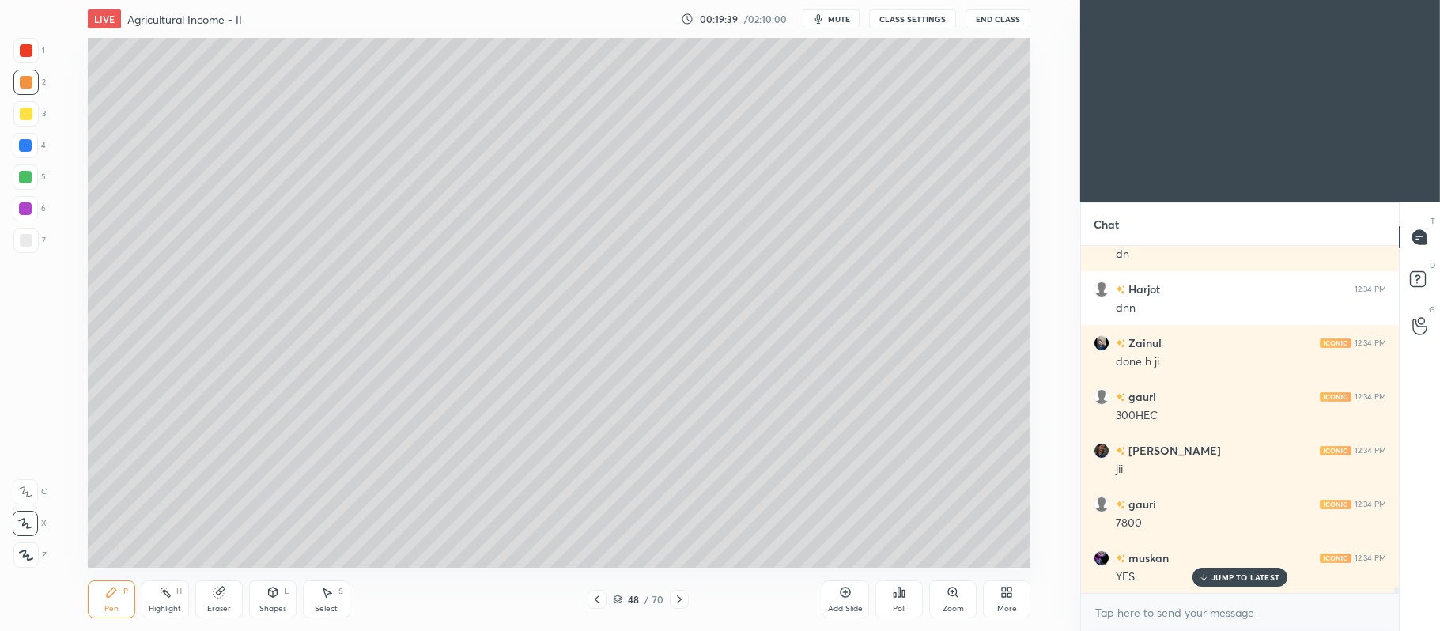
click at [678, 604] on icon at bounding box center [679, 599] width 13 height 13
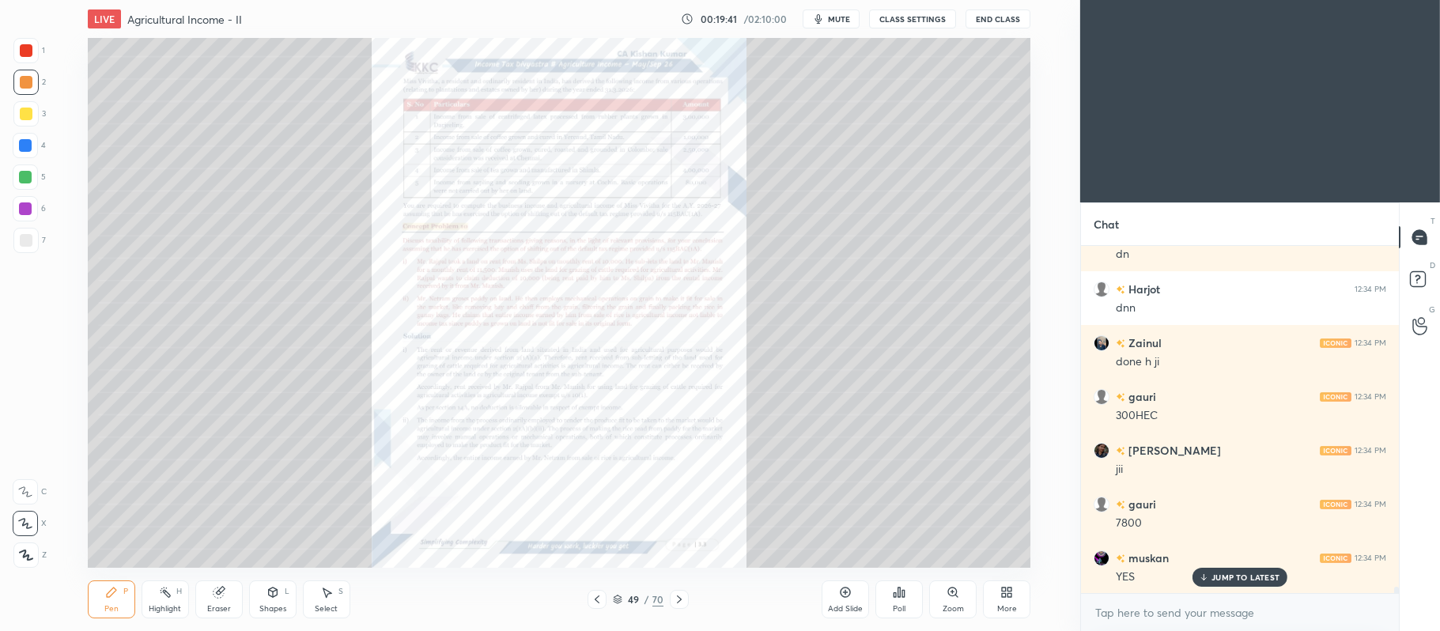
scroll to position [18890, 0]
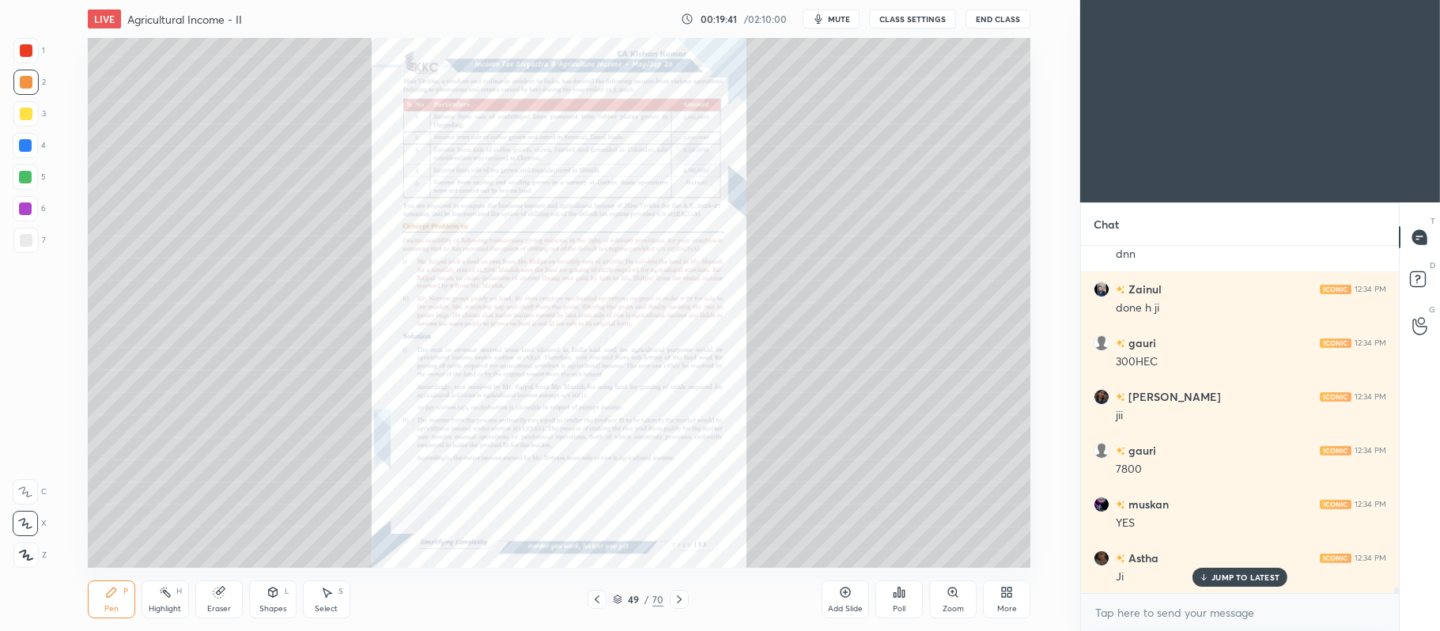
click at [599, 596] on icon at bounding box center [597, 599] width 5 height 8
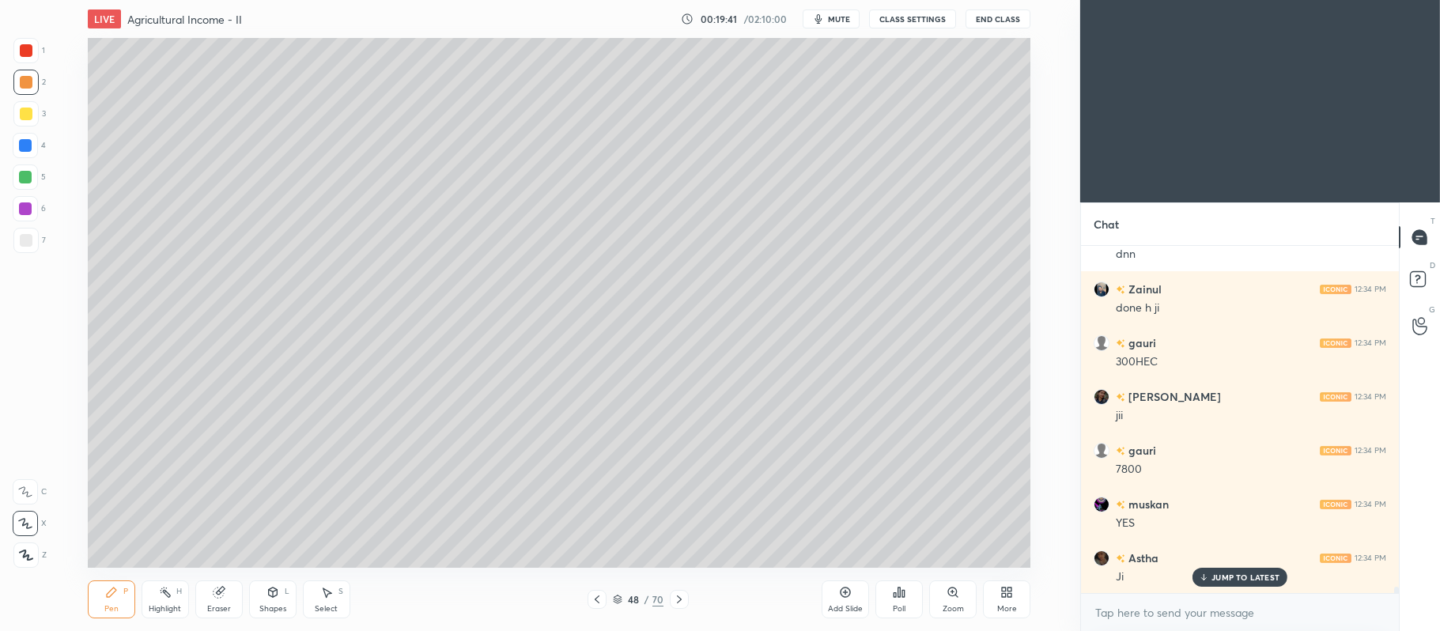
click at [601, 598] on icon at bounding box center [597, 599] width 13 height 13
click at [606, 596] on div at bounding box center [596, 599] width 19 height 19
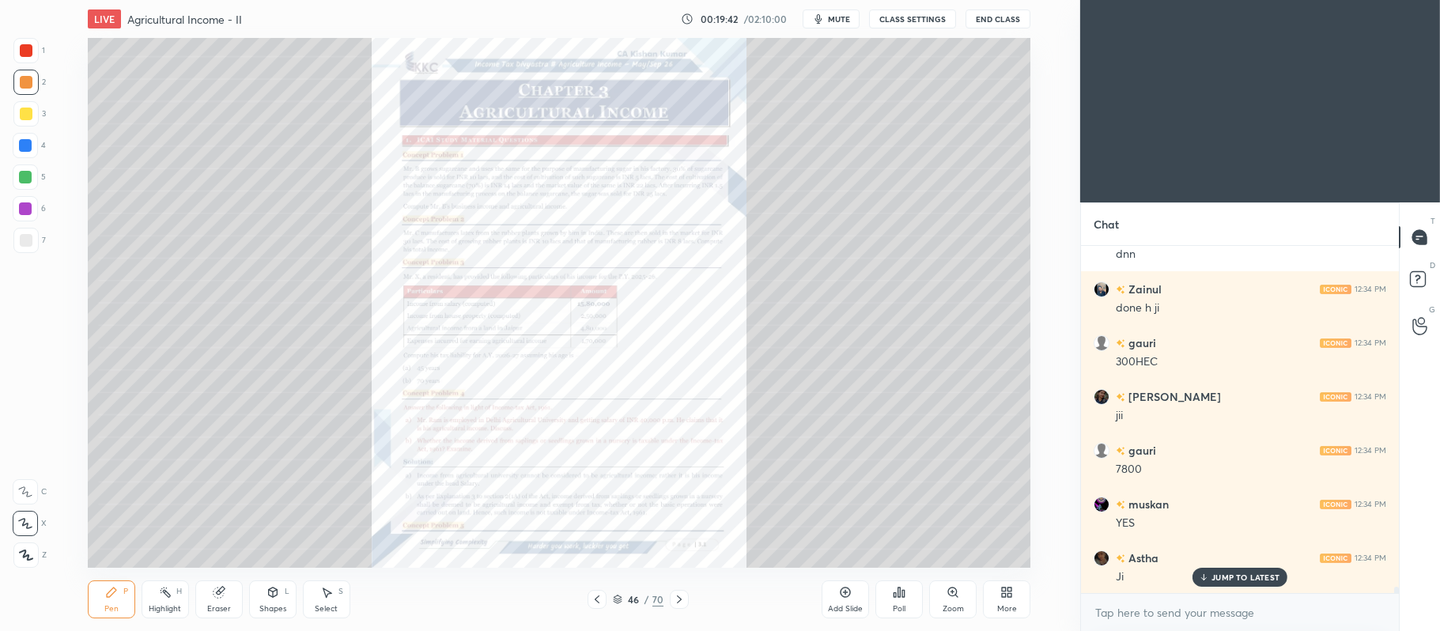
scroll to position [18944, 0]
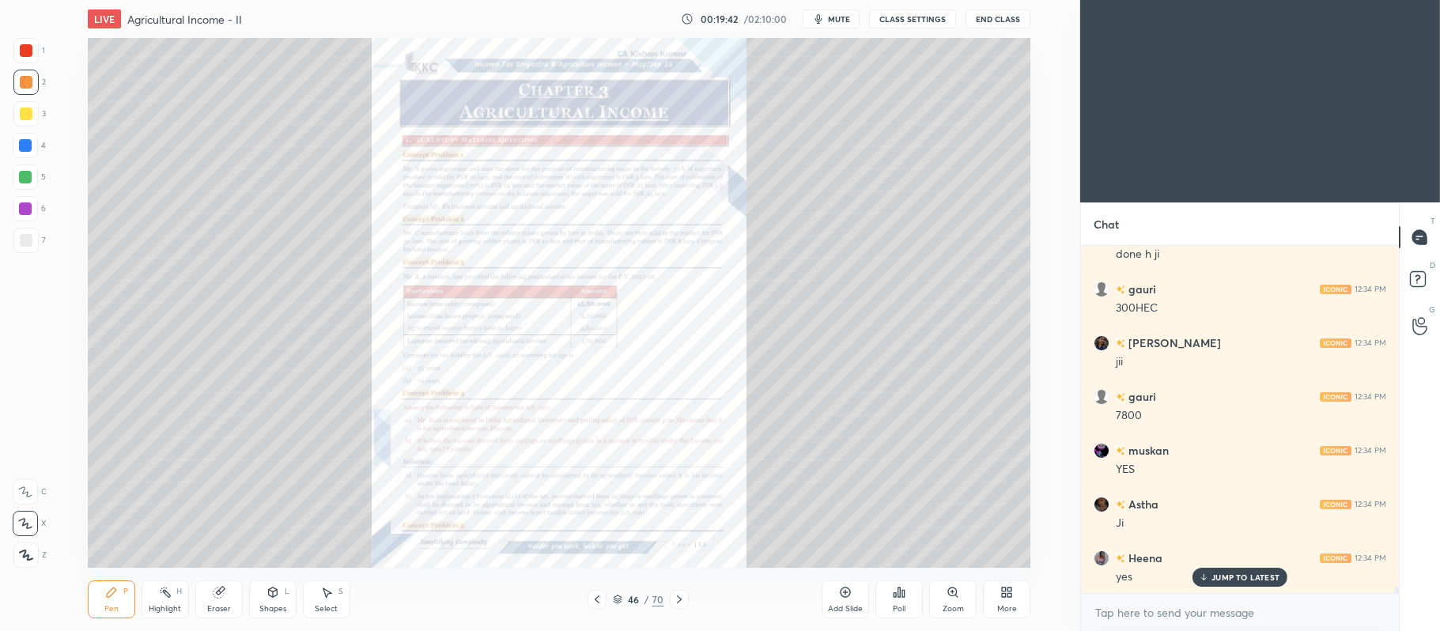
click at [674, 595] on icon at bounding box center [679, 599] width 13 height 13
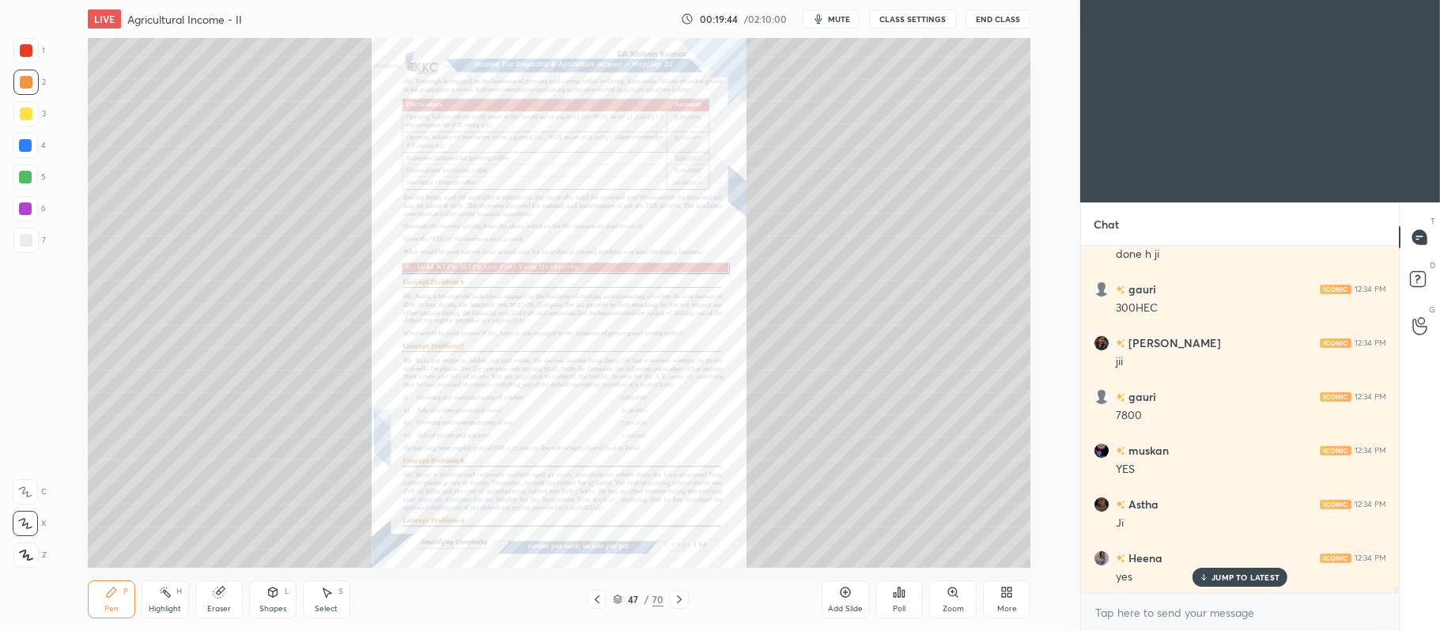
click at [959, 595] on div "Zoom" at bounding box center [952, 599] width 47 height 38
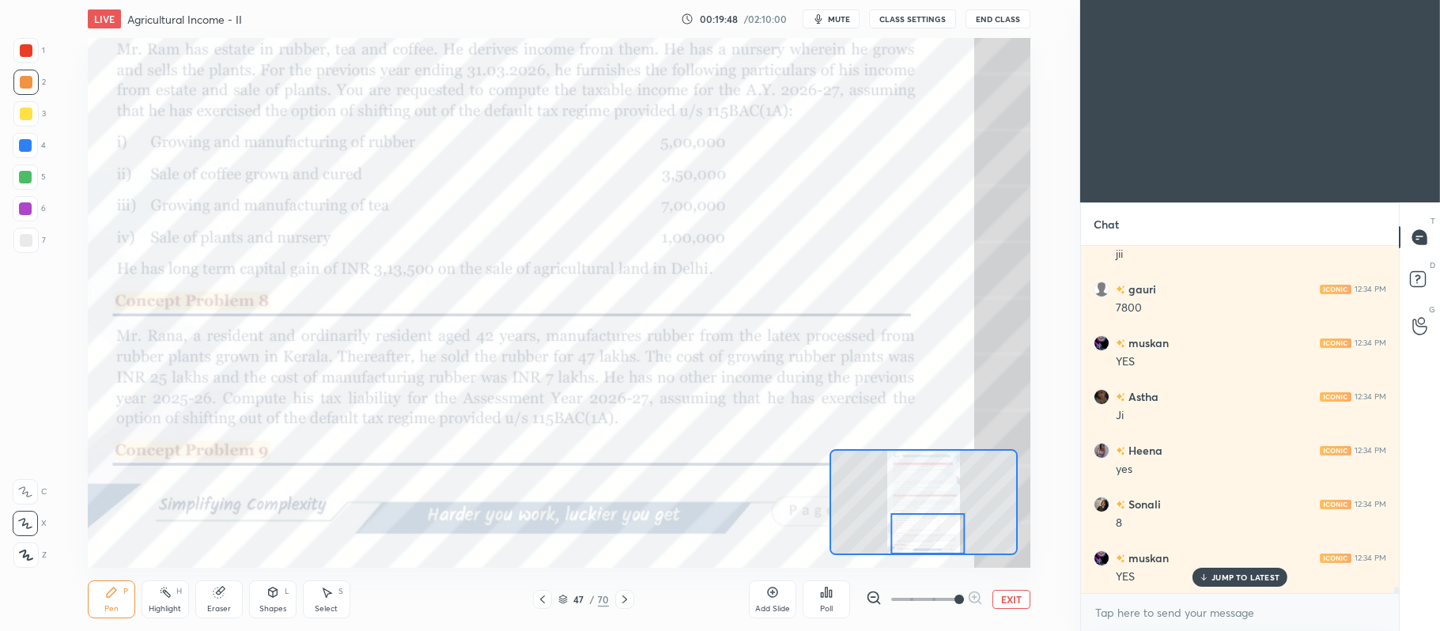
scroll to position [19106, 0]
click at [25, 487] on icon at bounding box center [25, 491] width 14 height 11
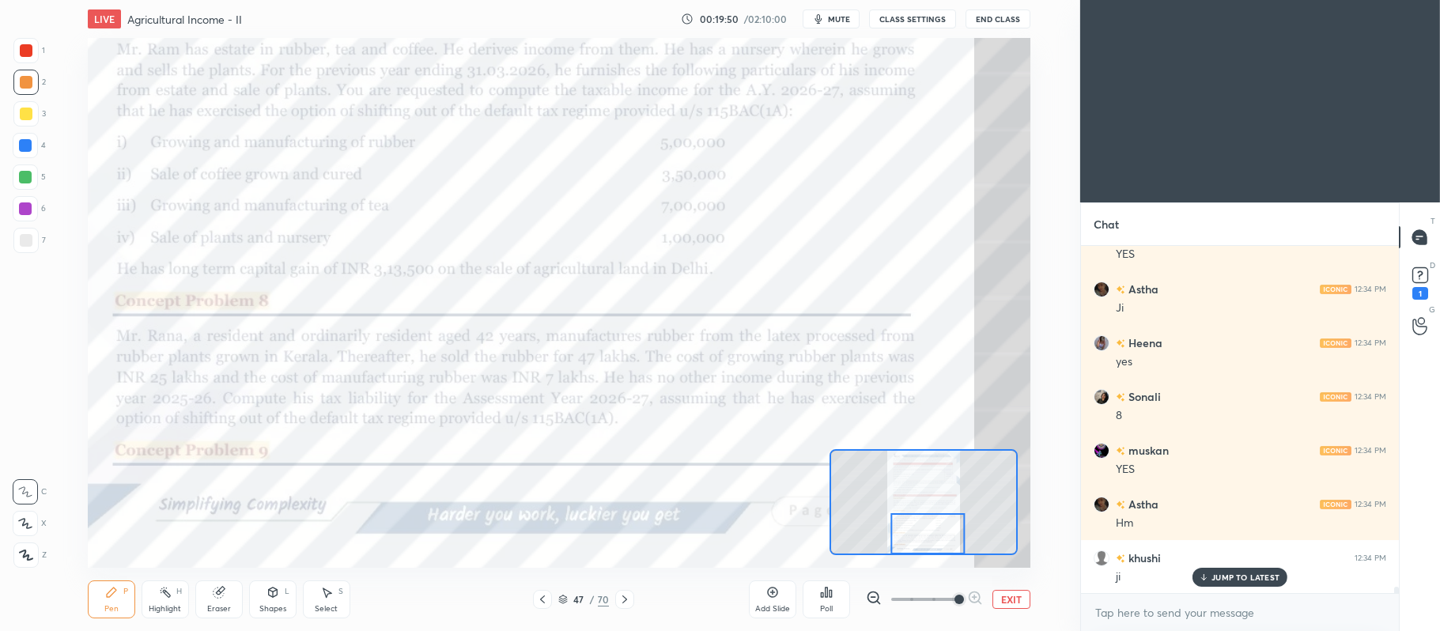
click at [17, 55] on div at bounding box center [25, 50] width 25 height 25
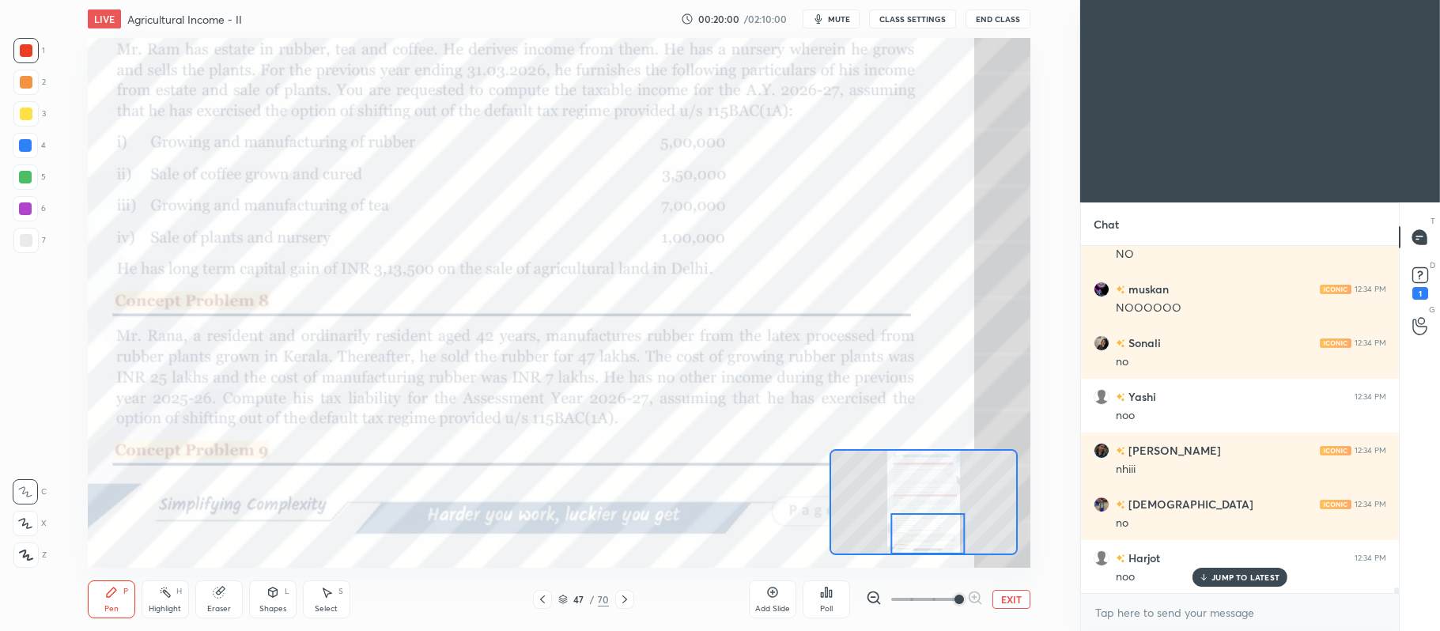
scroll to position [20234, 0]
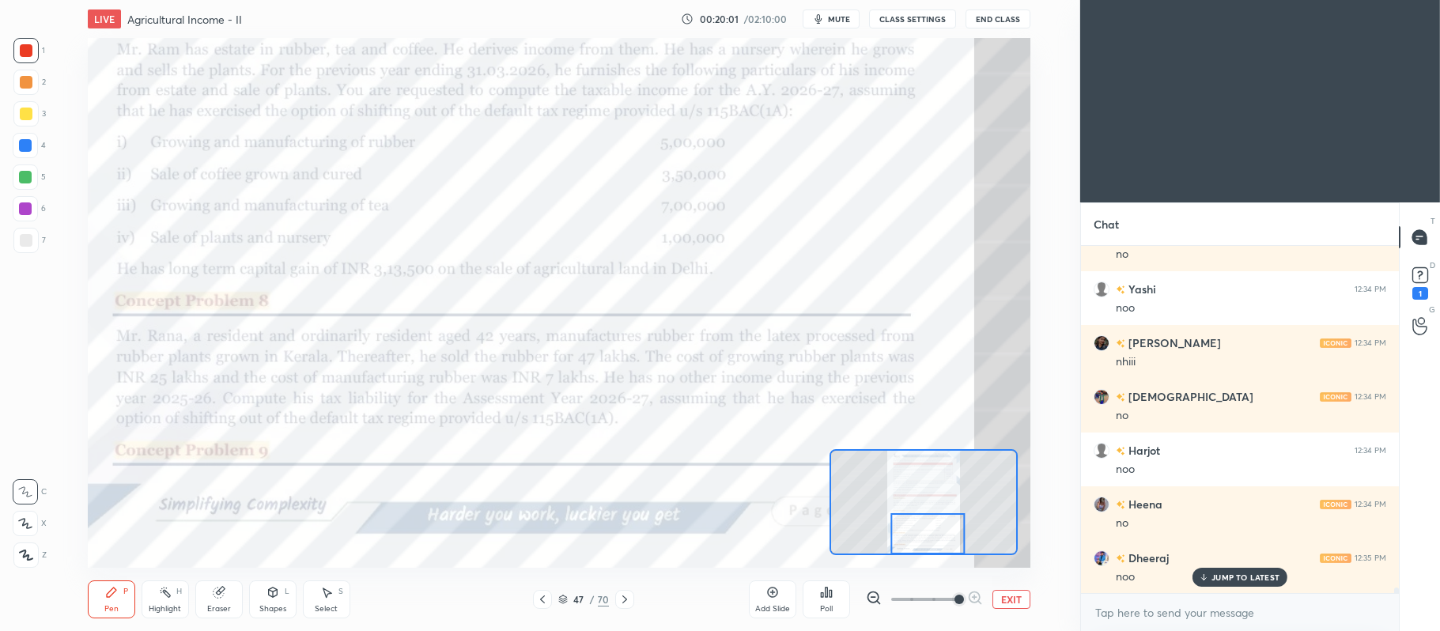
click at [625, 604] on icon at bounding box center [624, 599] width 13 height 13
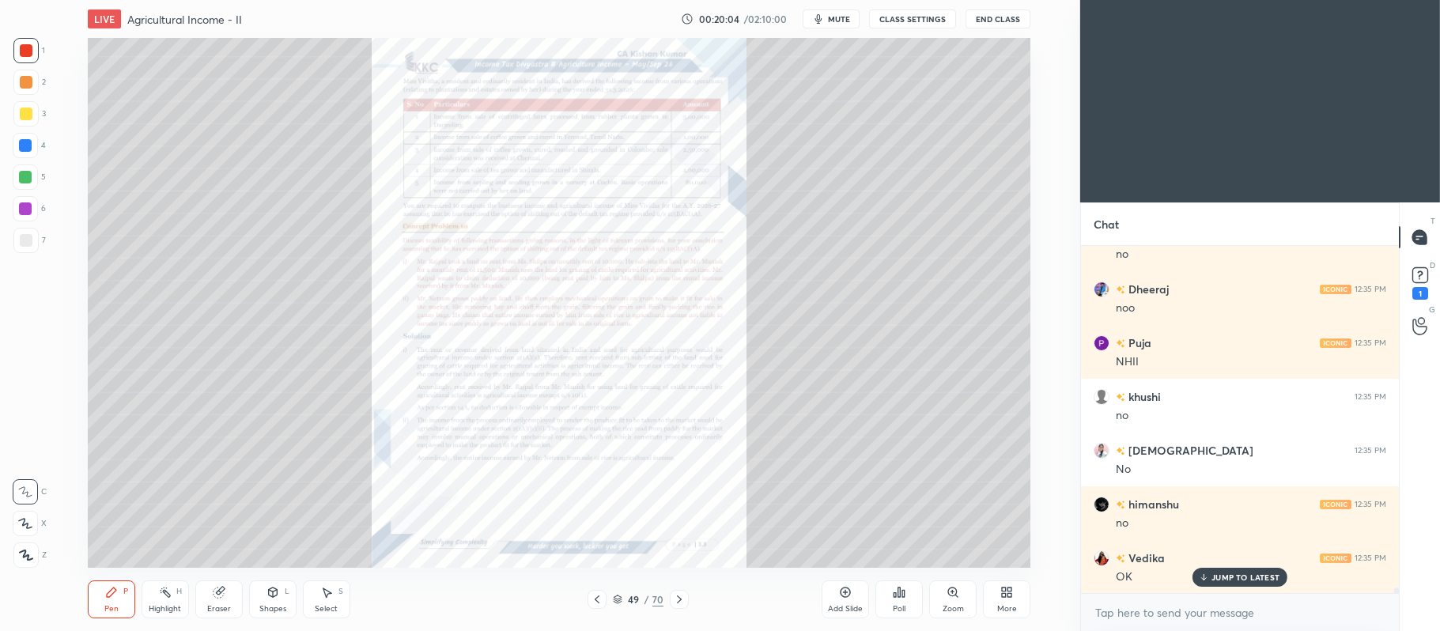
scroll to position [20557, 0]
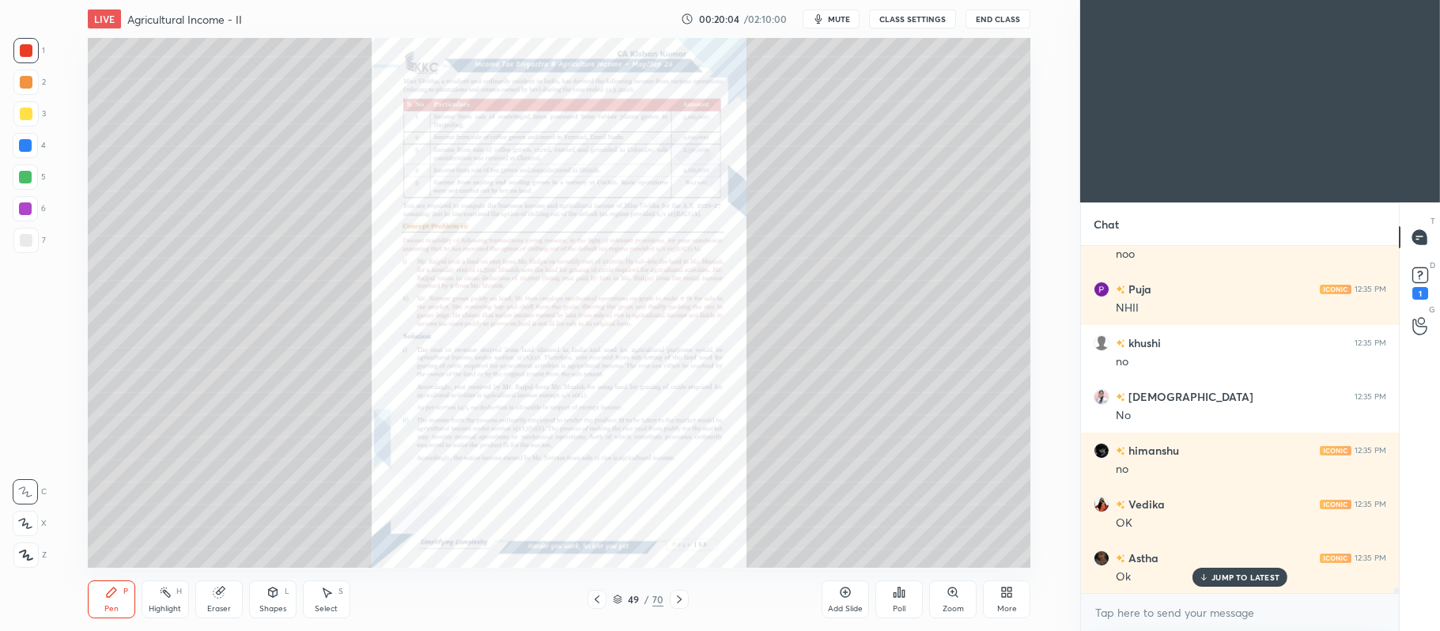
click at [956, 596] on icon at bounding box center [956, 596] width 2 height 2
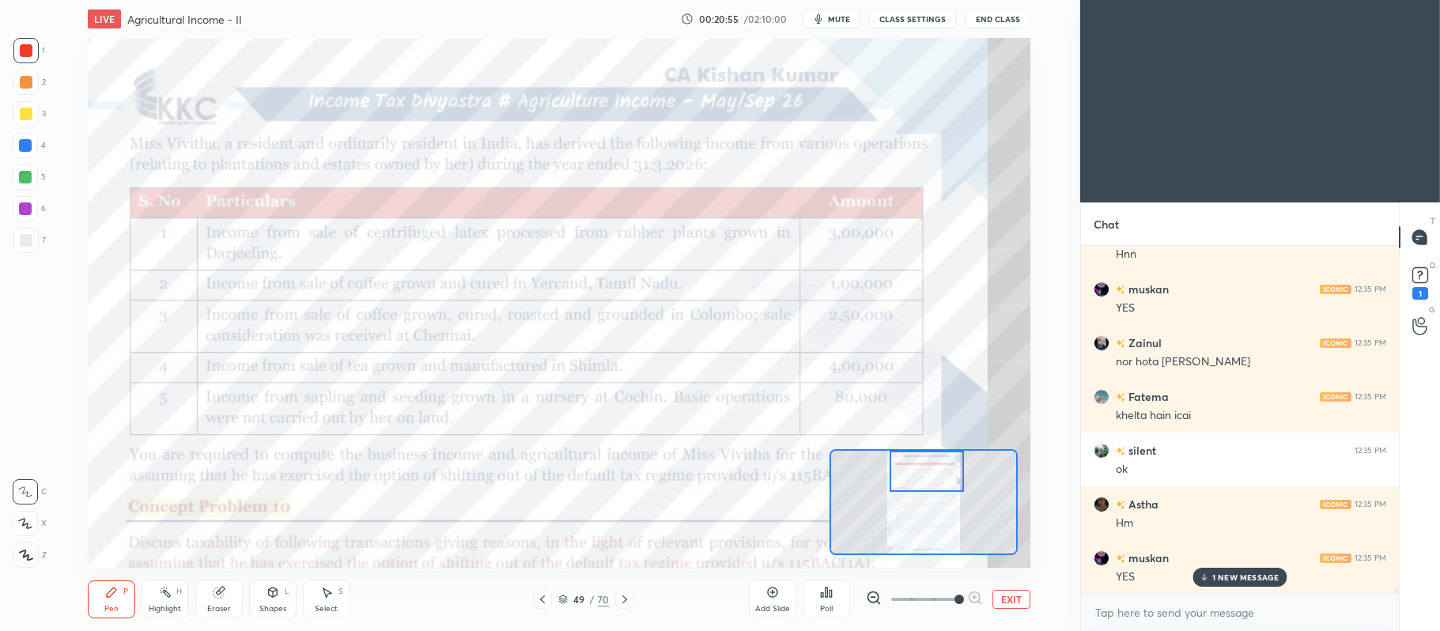
scroll to position [21632, 0]
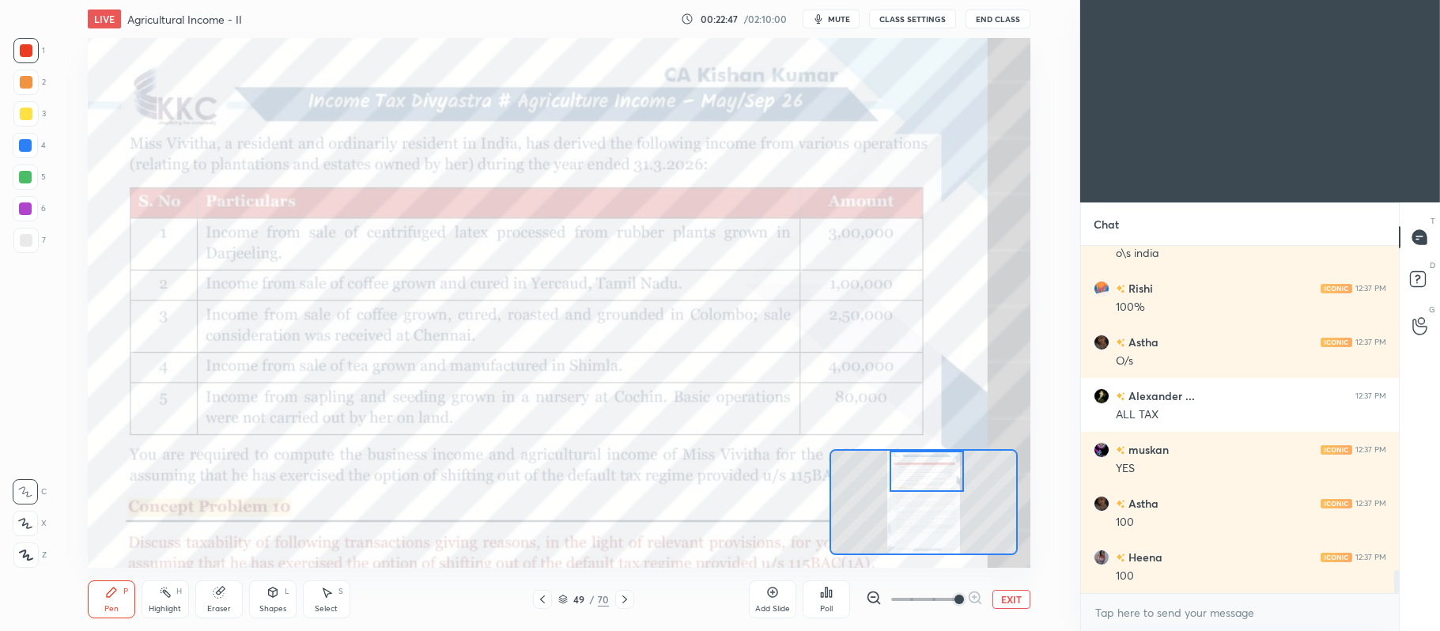
scroll to position [4940, 0]
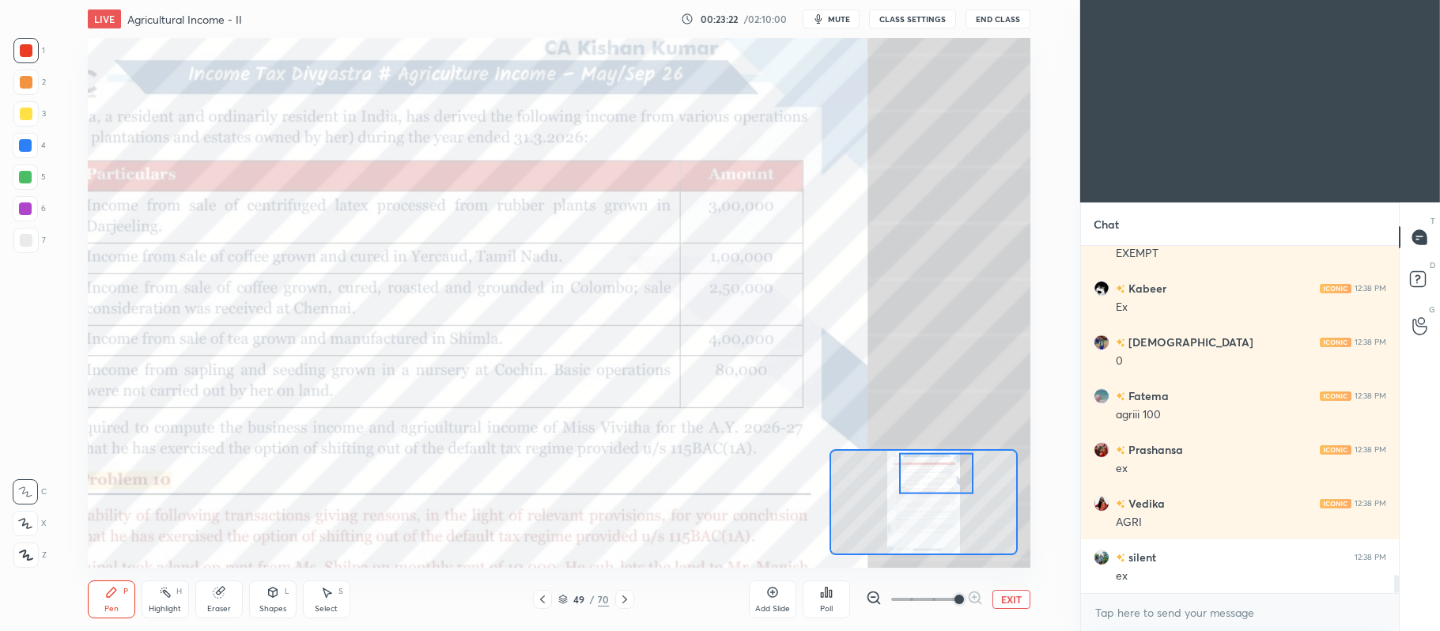
click at [32, 177] on div at bounding box center [25, 177] width 13 height 13
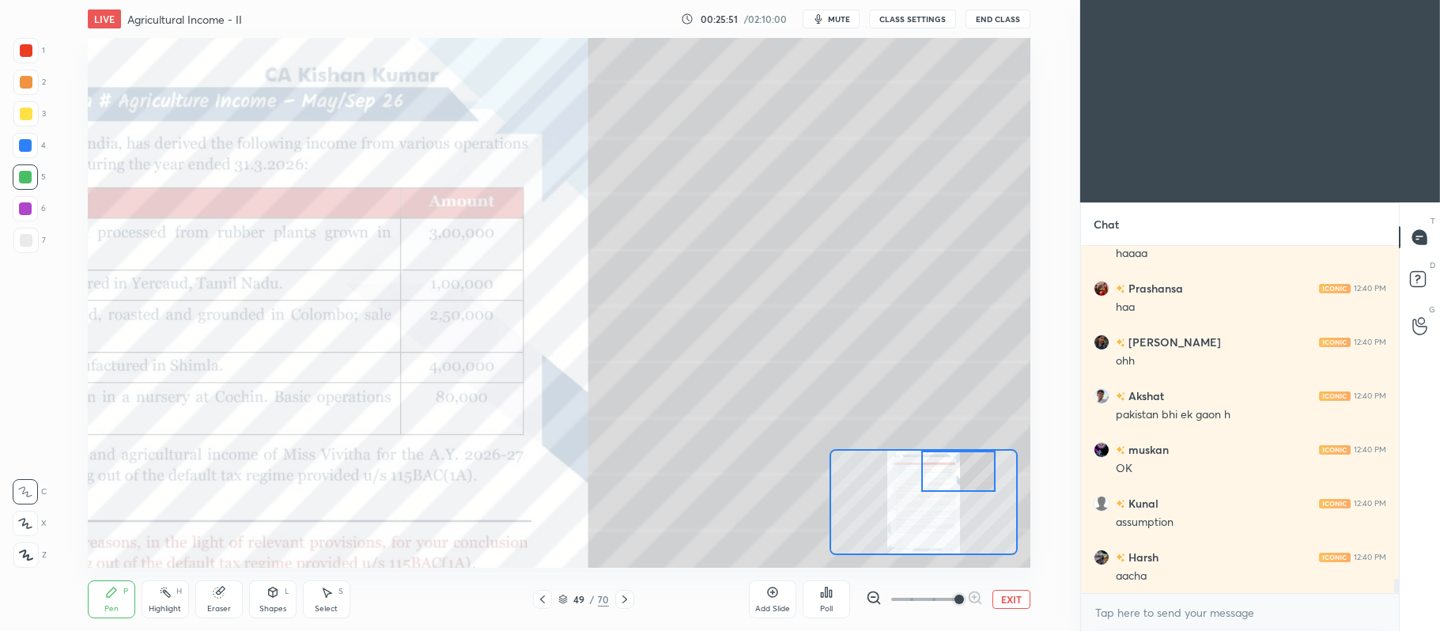
scroll to position [8245, 0]
click at [1018, 598] on button "EXIT" at bounding box center [1011, 599] width 38 height 19
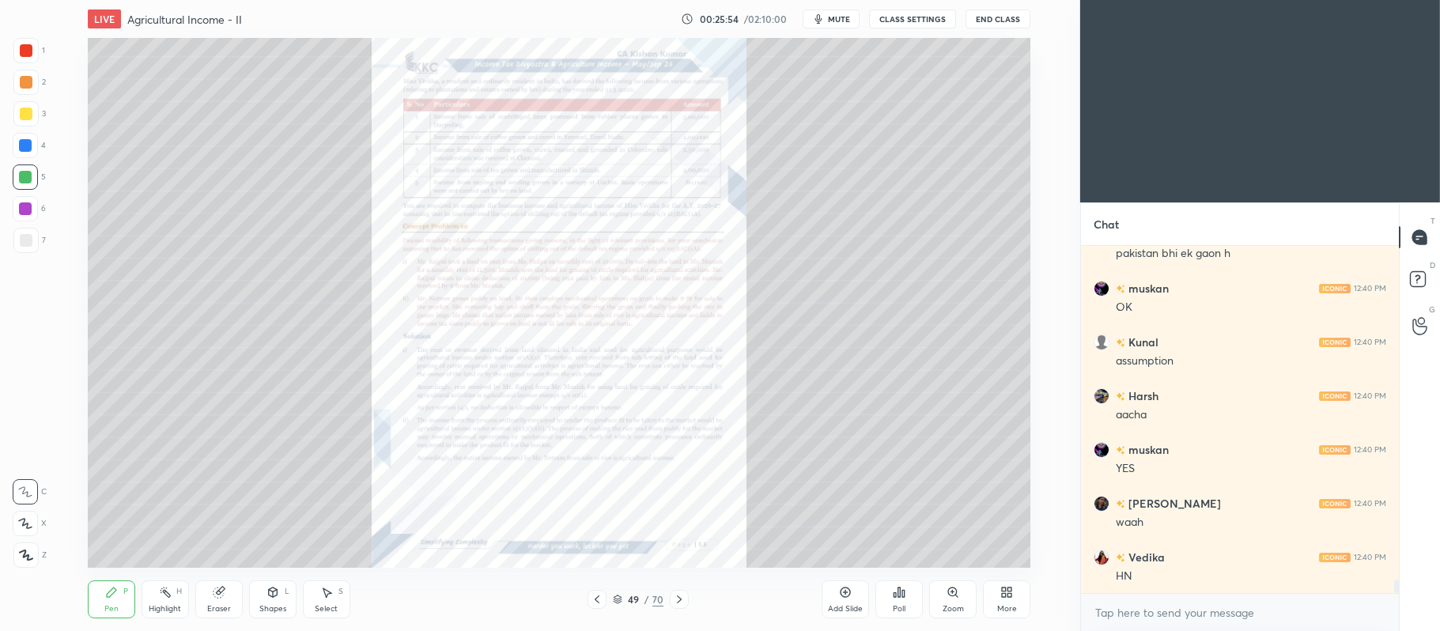
click at [596, 604] on icon at bounding box center [597, 599] width 13 height 13
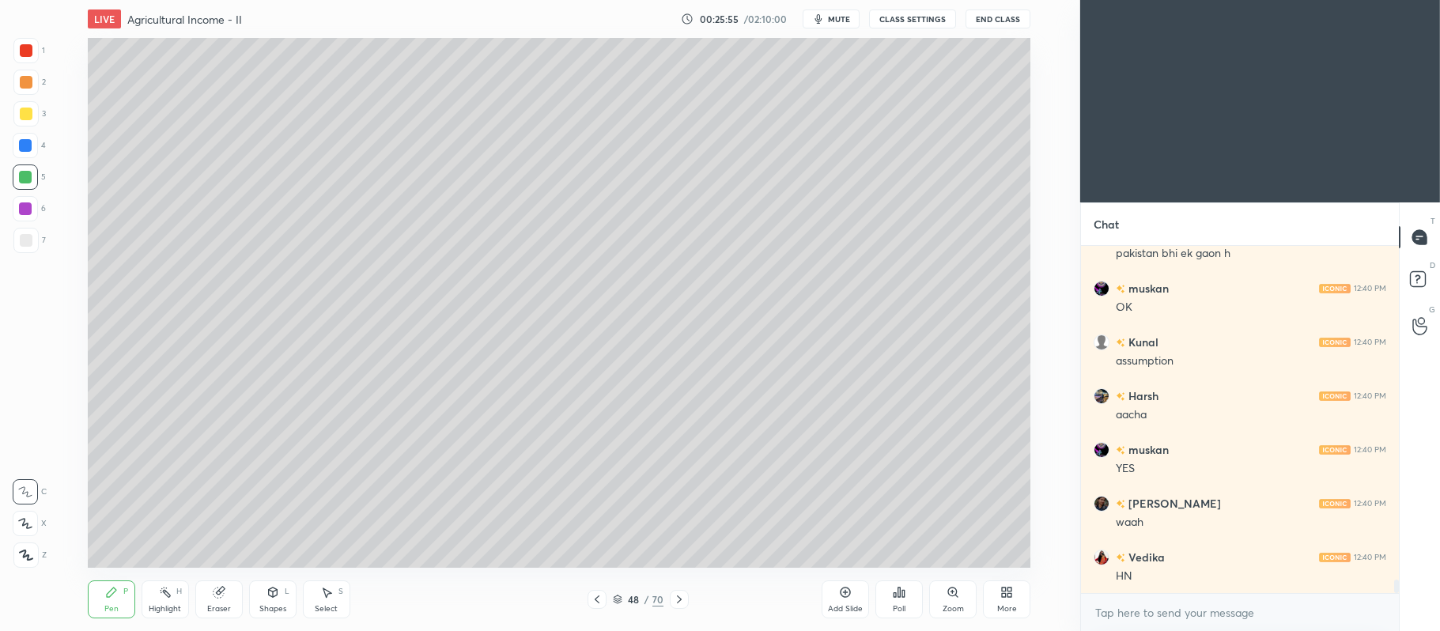
scroll to position [8406, 0]
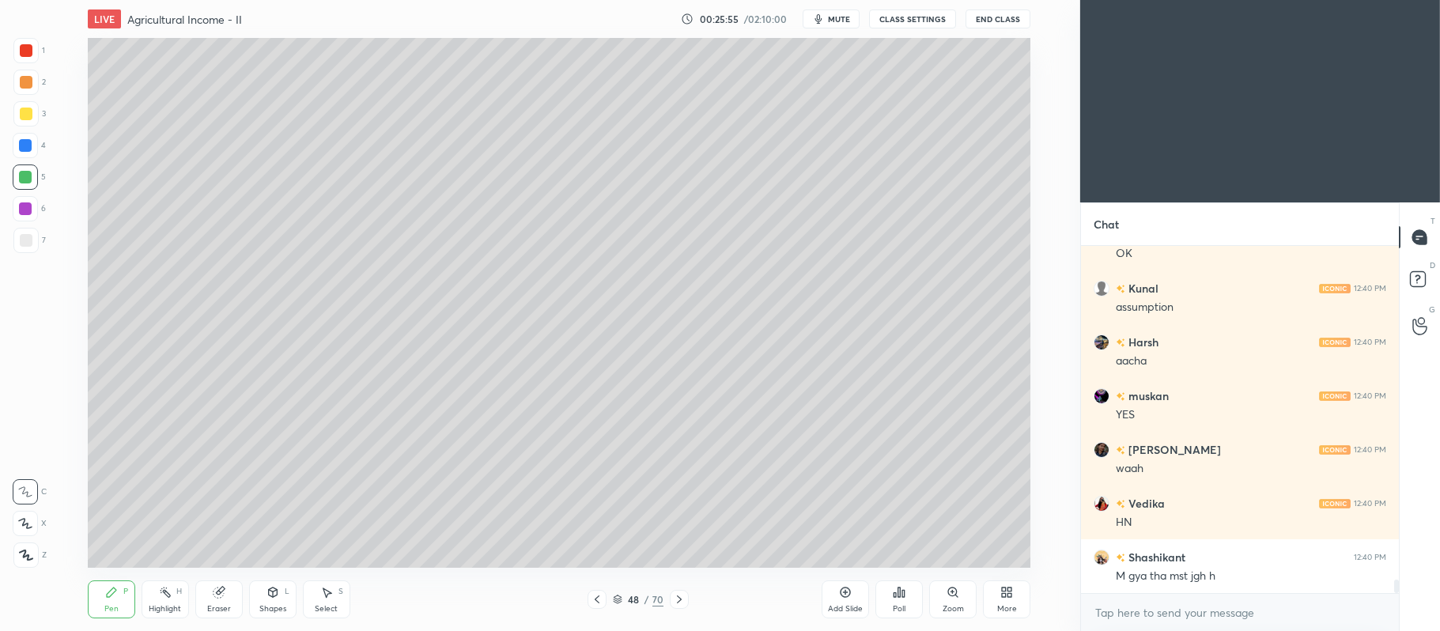
click at [848, 588] on icon at bounding box center [845, 592] width 13 height 13
click at [26, 119] on div at bounding box center [26, 114] width 13 height 13
click at [25, 522] on icon at bounding box center [25, 523] width 14 height 11
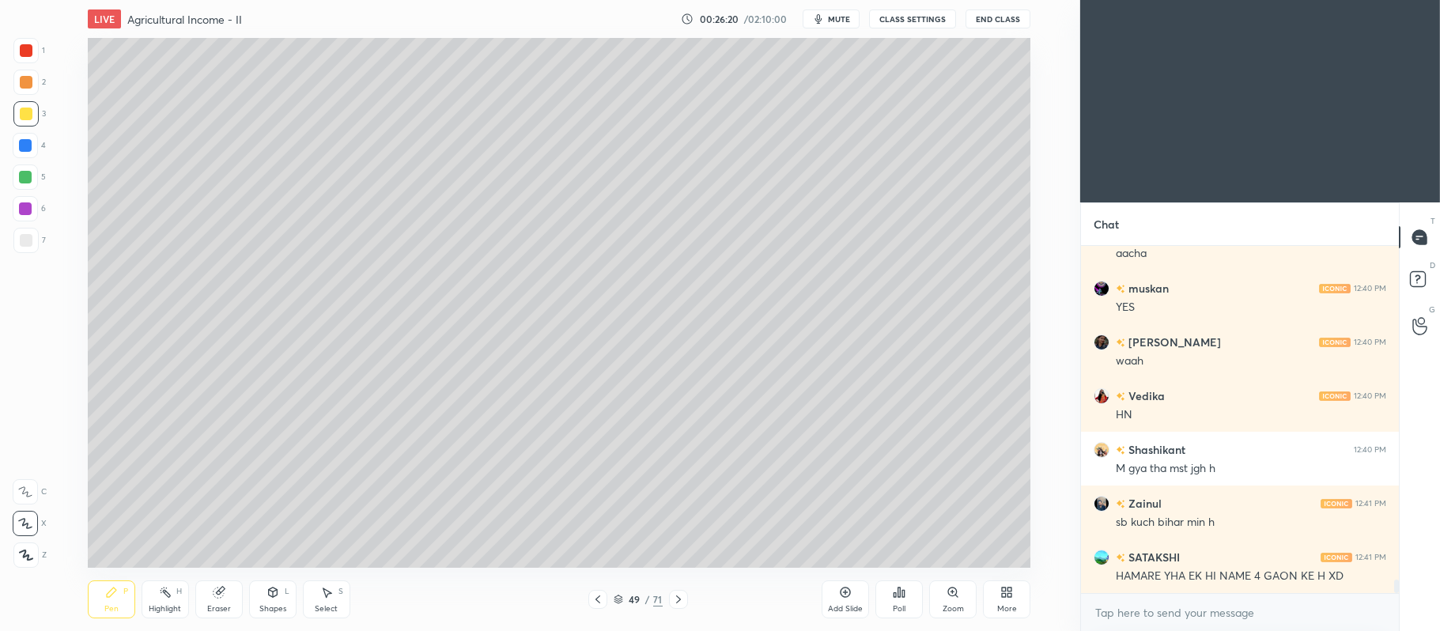
scroll to position [8568, 0]
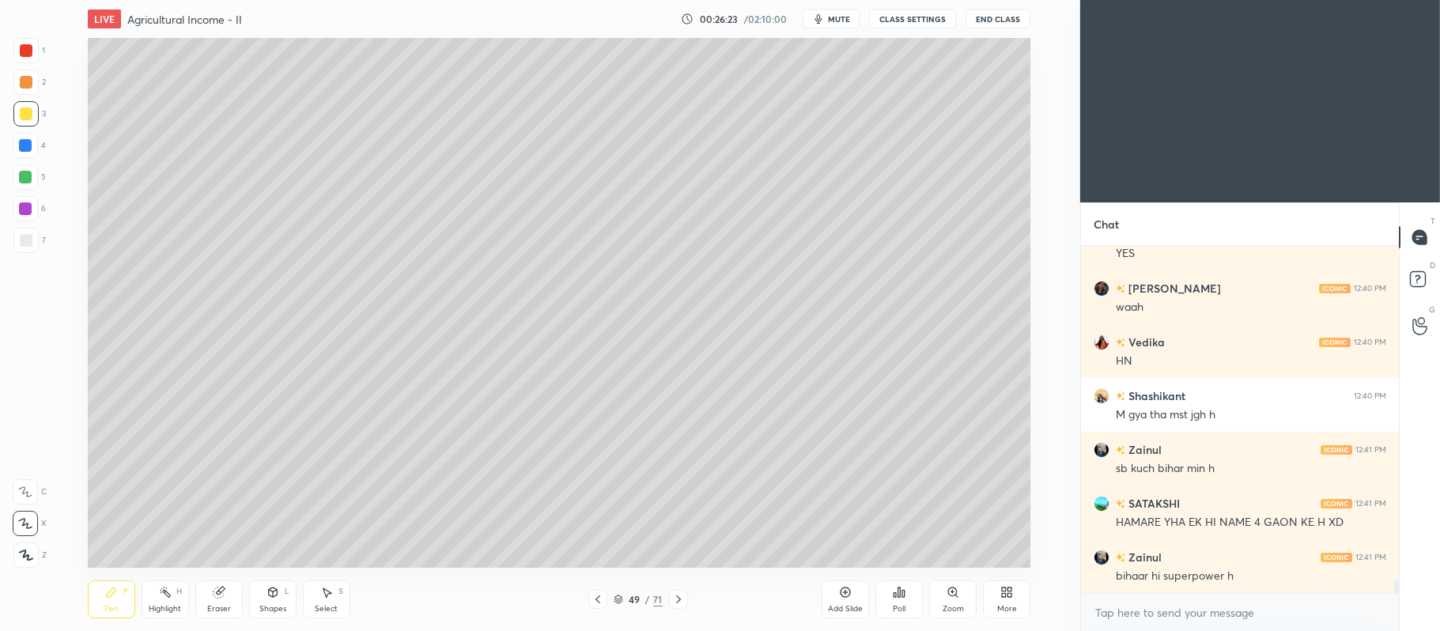
click at [256, 590] on div "Shapes L" at bounding box center [272, 599] width 47 height 38
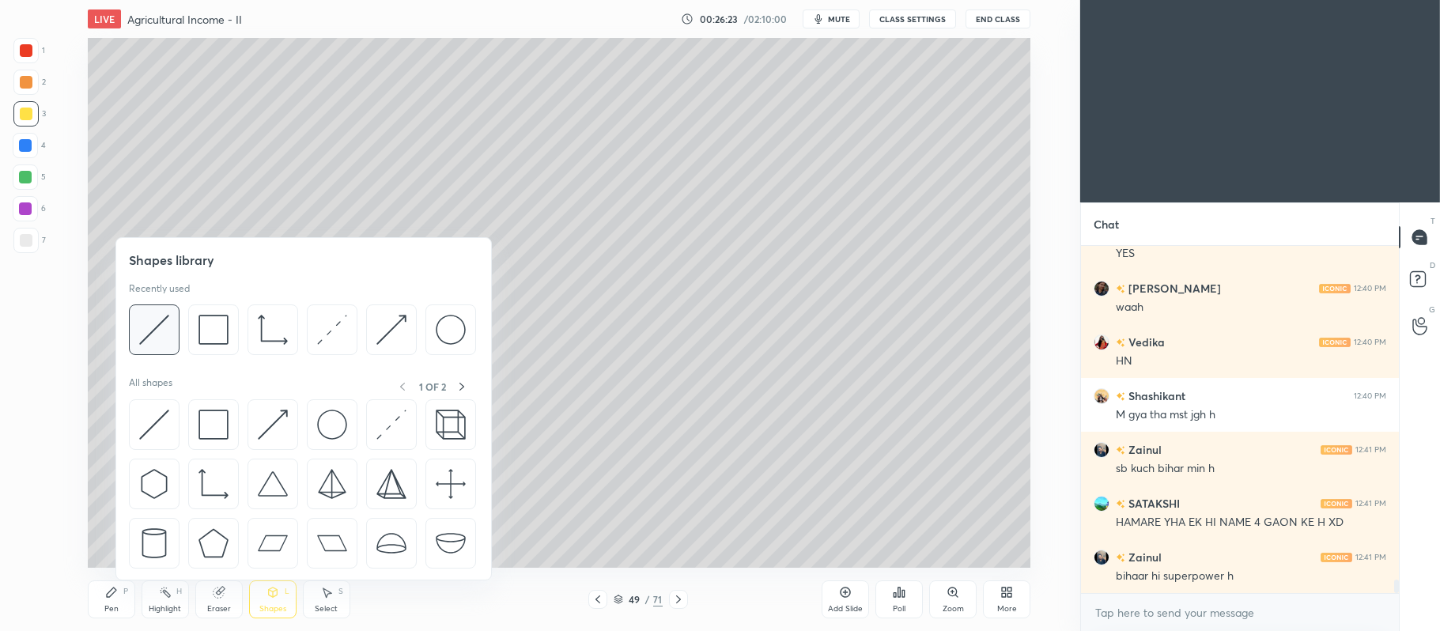
click at [146, 319] on img at bounding box center [154, 330] width 30 height 30
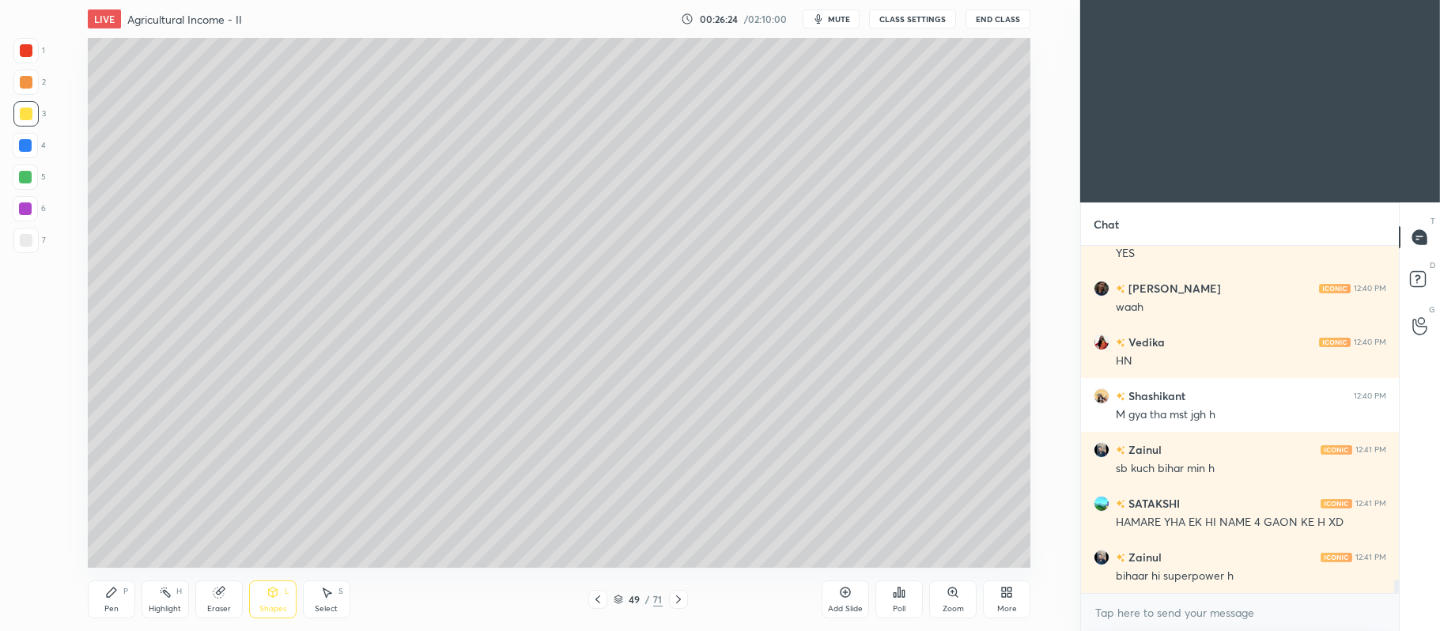
click at [26, 235] on div at bounding box center [26, 240] width 13 height 13
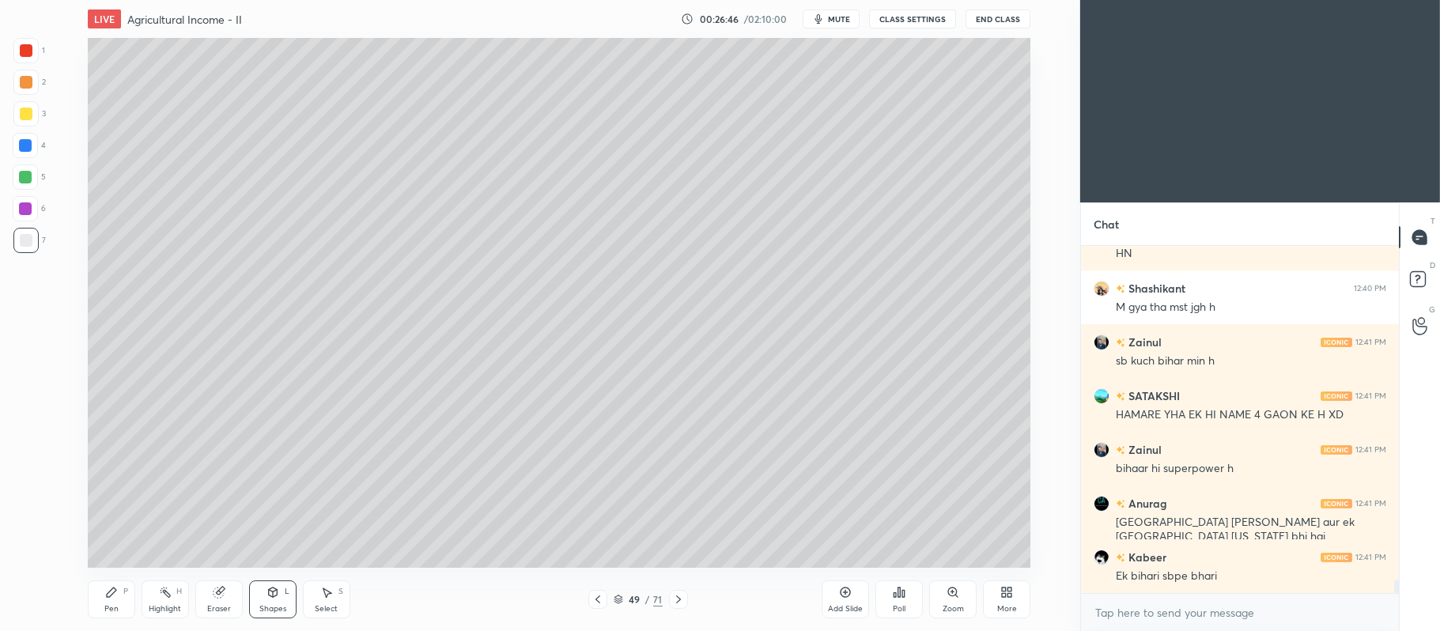
scroll to position [8713, 0]
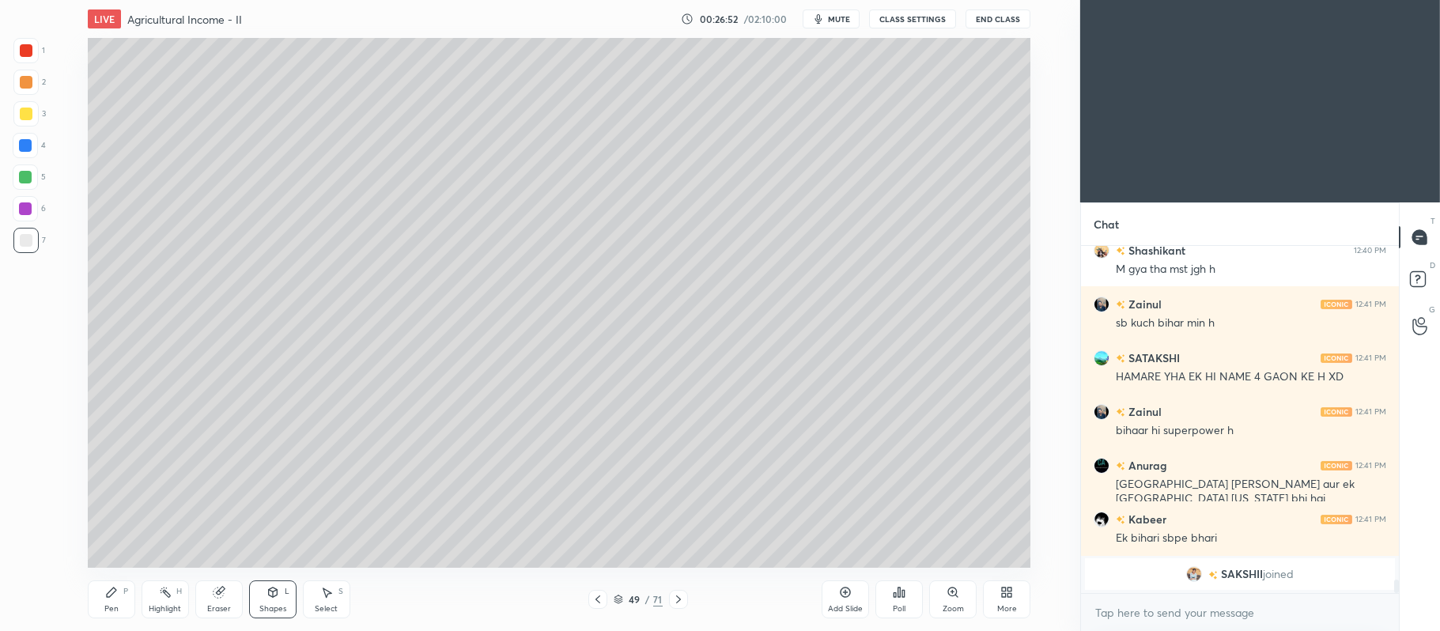
click at [115, 590] on icon at bounding box center [111, 591] width 9 height 9
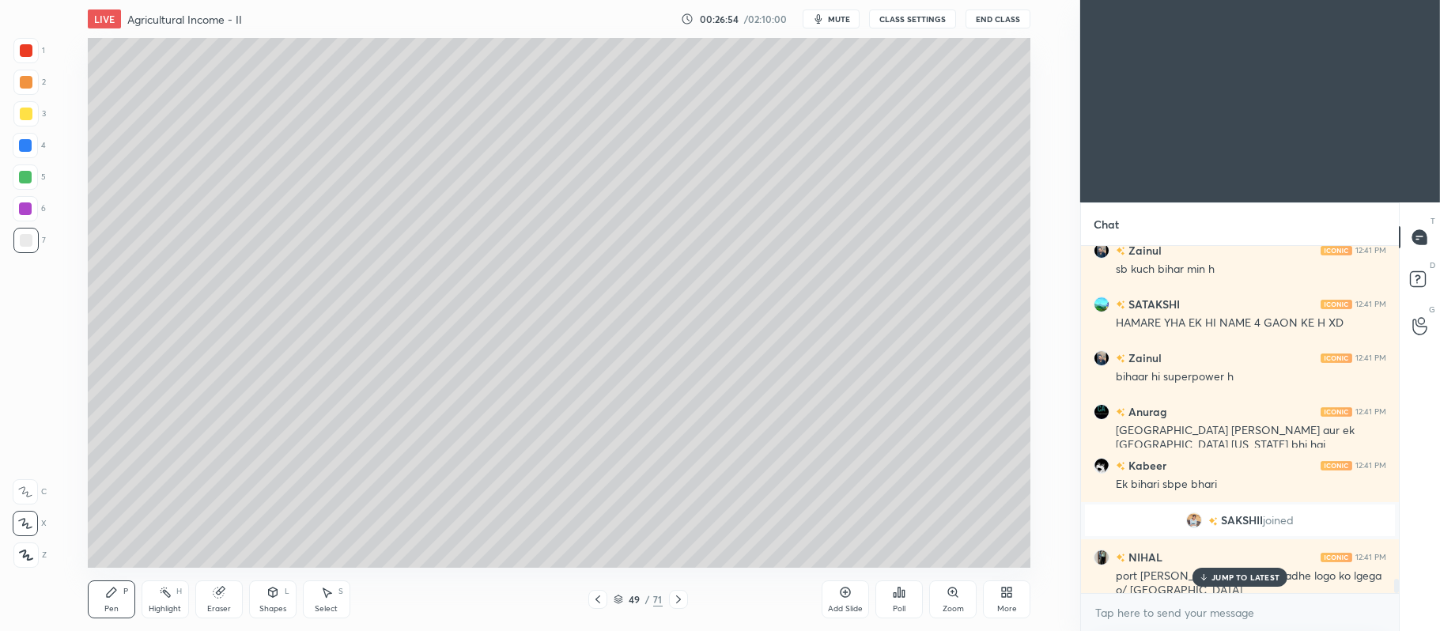
scroll to position [8341, 0]
click at [30, 181] on div at bounding box center [25, 177] width 13 height 13
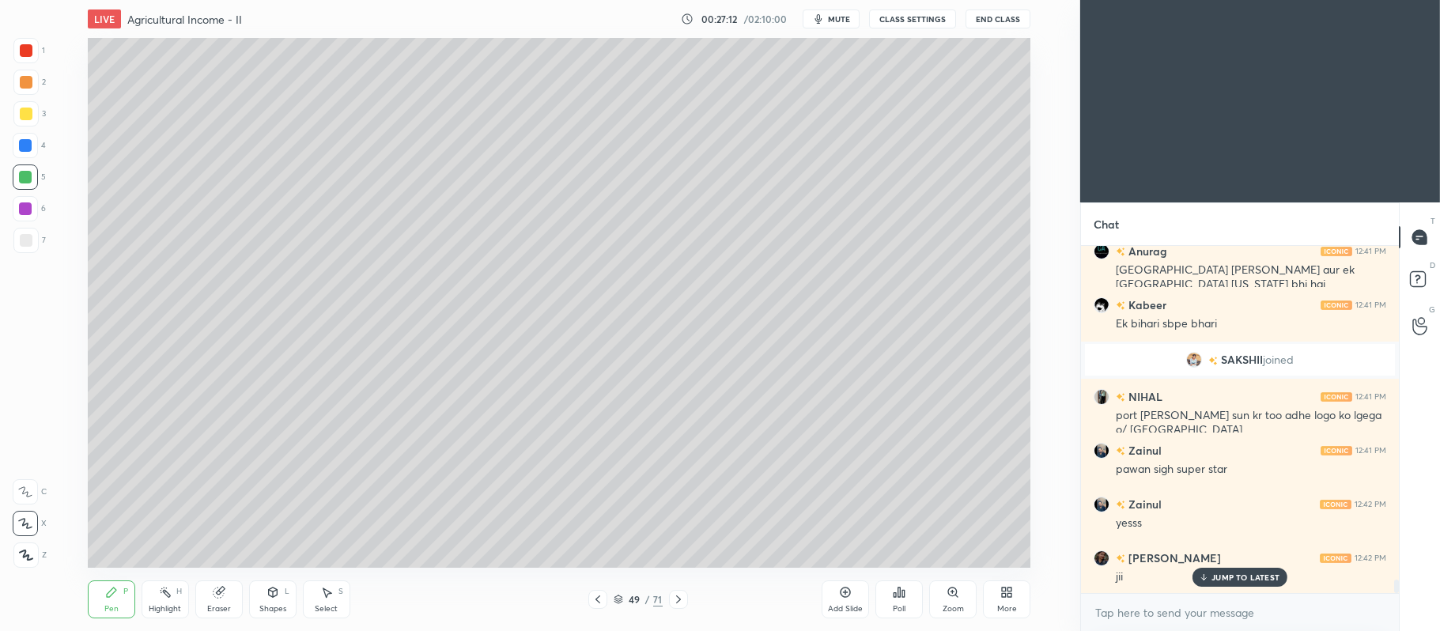
scroll to position [8663, 0]
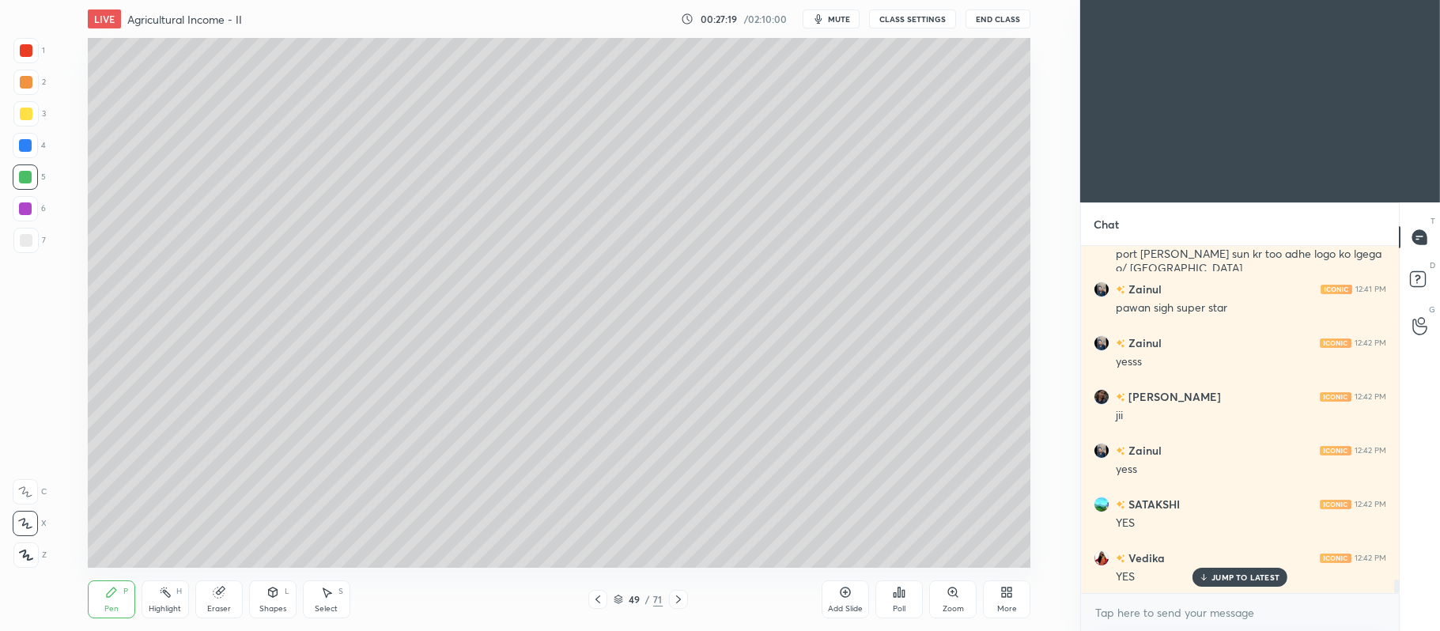
click at [225, 588] on icon at bounding box center [219, 592] width 13 height 13
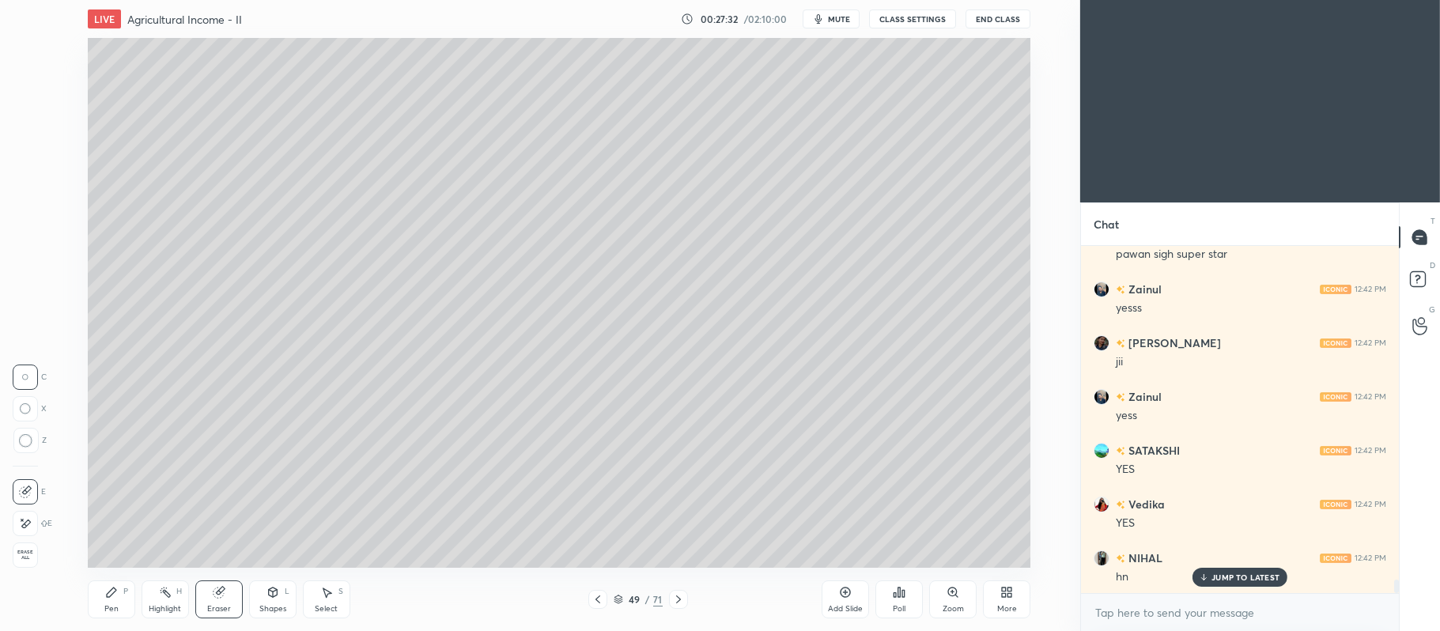
click at [118, 599] on div "Pen P" at bounding box center [111, 599] width 47 height 38
click at [33, 244] on div at bounding box center [25, 240] width 25 height 25
click at [123, 589] on div "P" at bounding box center [125, 591] width 5 height 8
click at [30, 115] on div at bounding box center [26, 114] width 13 height 13
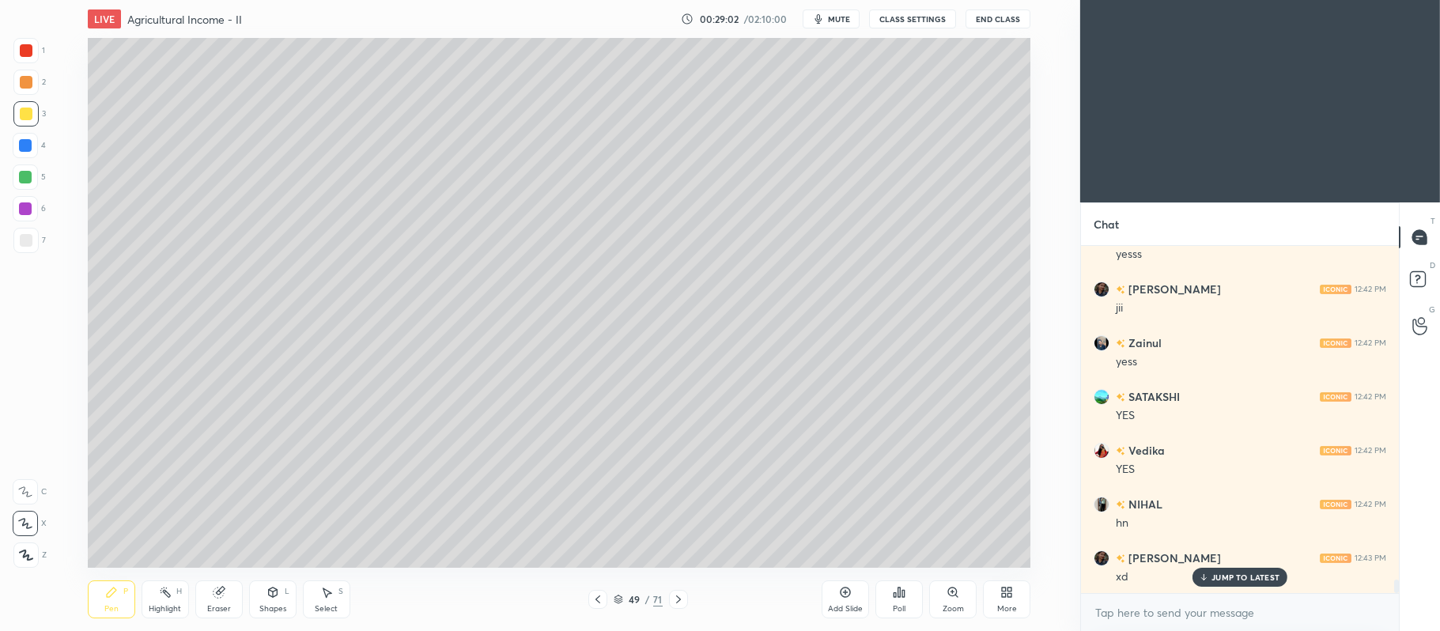
click at [251, 598] on div "Shapes L" at bounding box center [272, 599] width 47 height 38
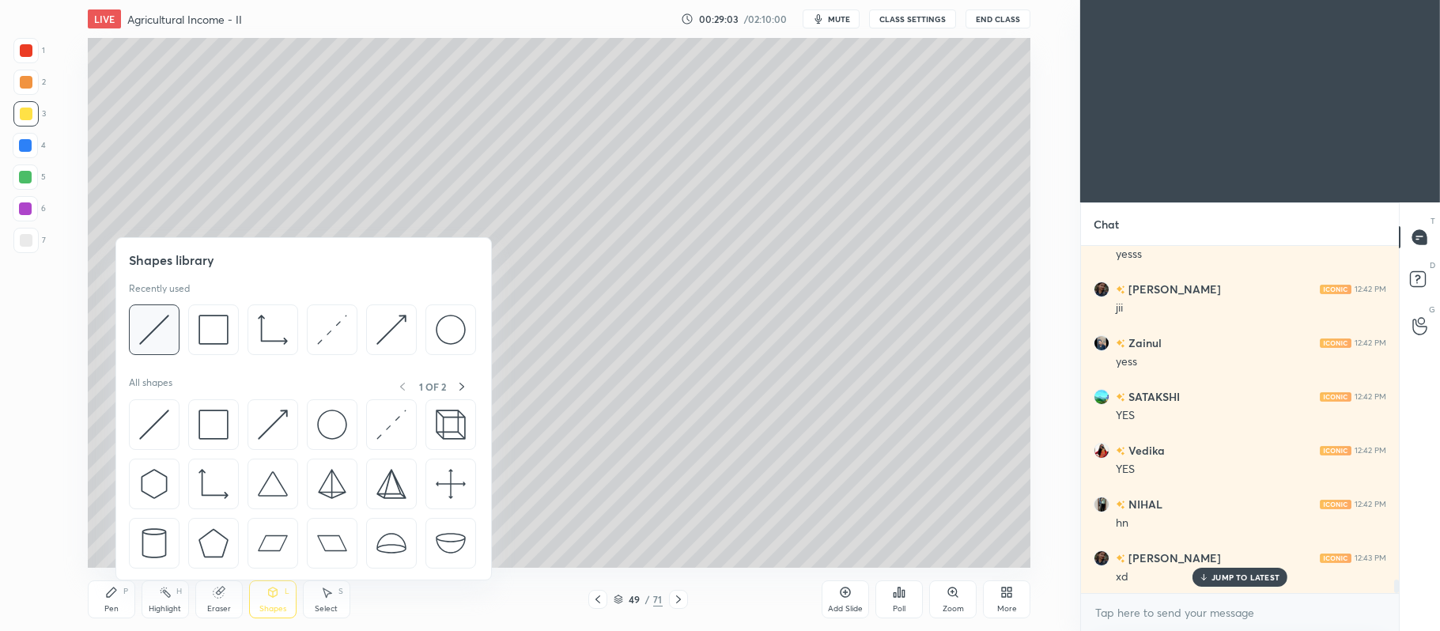
click at [164, 353] on div at bounding box center [154, 329] width 51 height 51
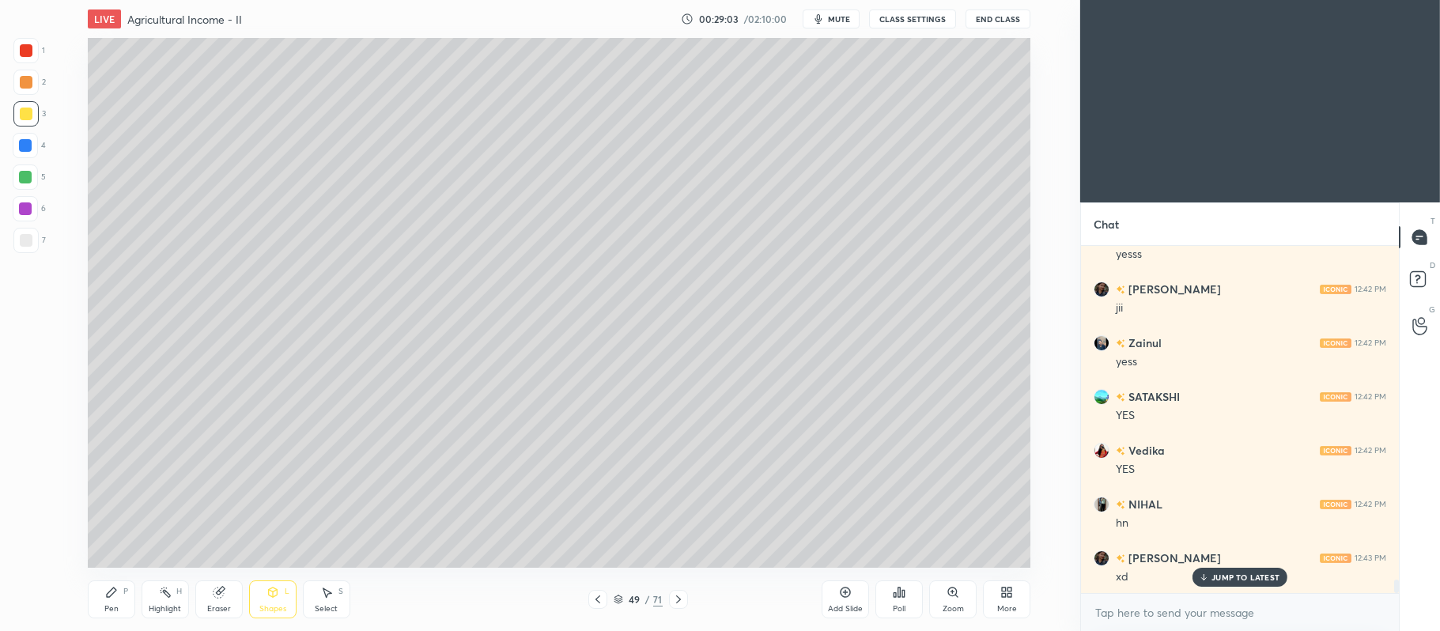
click at [36, 245] on div at bounding box center [25, 240] width 25 height 25
click at [617, 611] on div "Pen P Highlight H Eraser Shapes L Select S 49 / 71 Add Slide Poll Zoom More" at bounding box center [559, 599] width 942 height 63
click at [612, 599] on div "49 / 71" at bounding box center [638, 599] width 100 height 19
click at [615, 596] on icon at bounding box center [618, 599] width 9 height 9
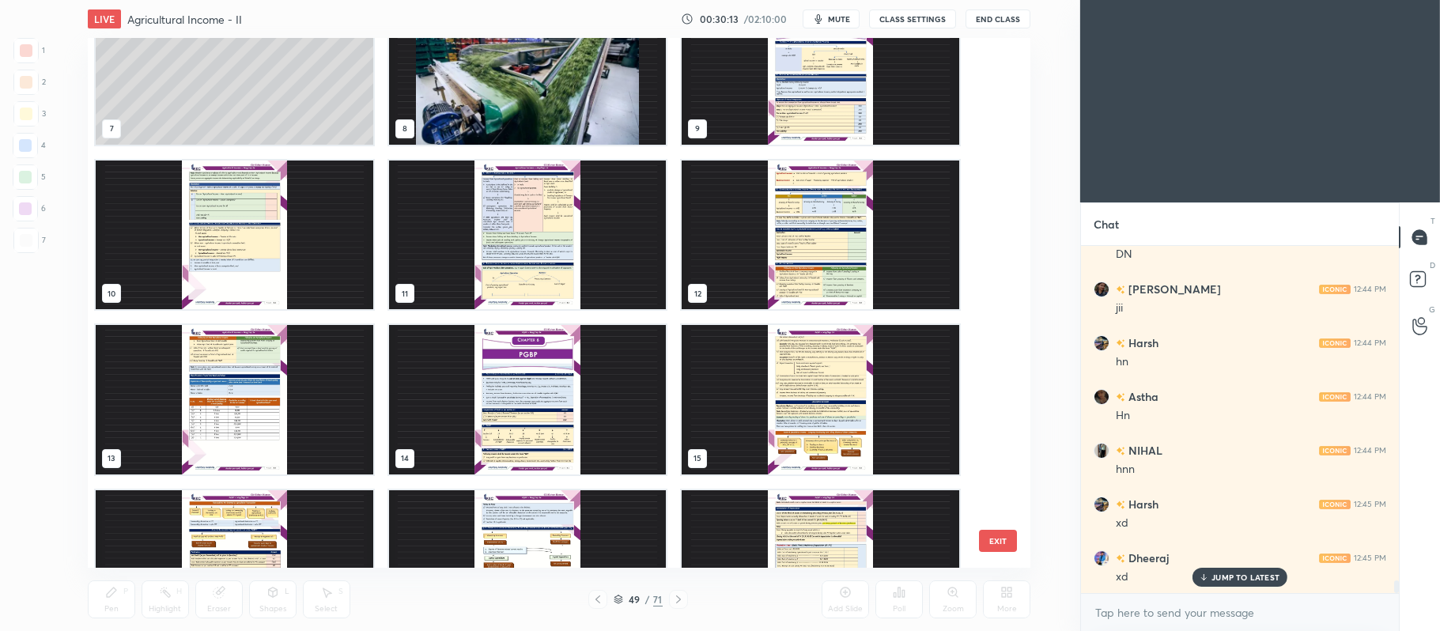
scroll to position [394, 0]
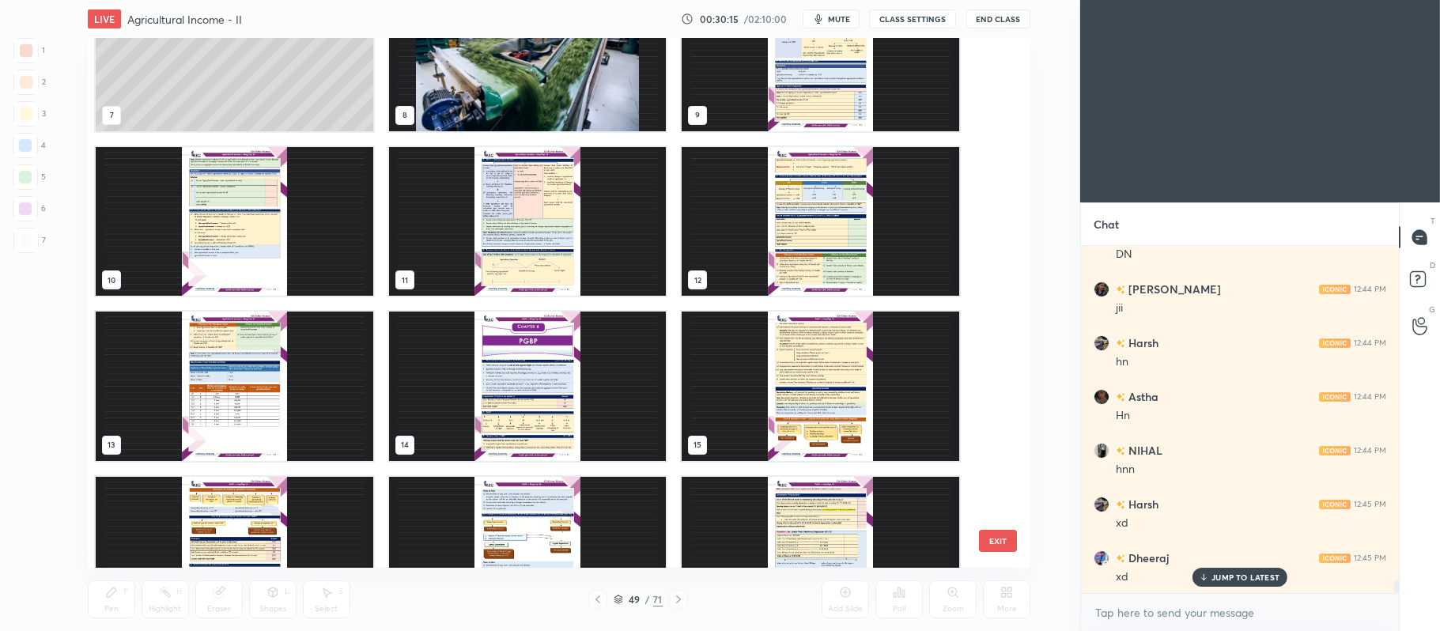
click at [801, 240] on img "grid" at bounding box center [819, 220] width 277 height 149
click at [813, 236] on img "grid" at bounding box center [819, 220] width 277 height 149
click at [824, 221] on img "grid" at bounding box center [819, 220] width 277 height 149
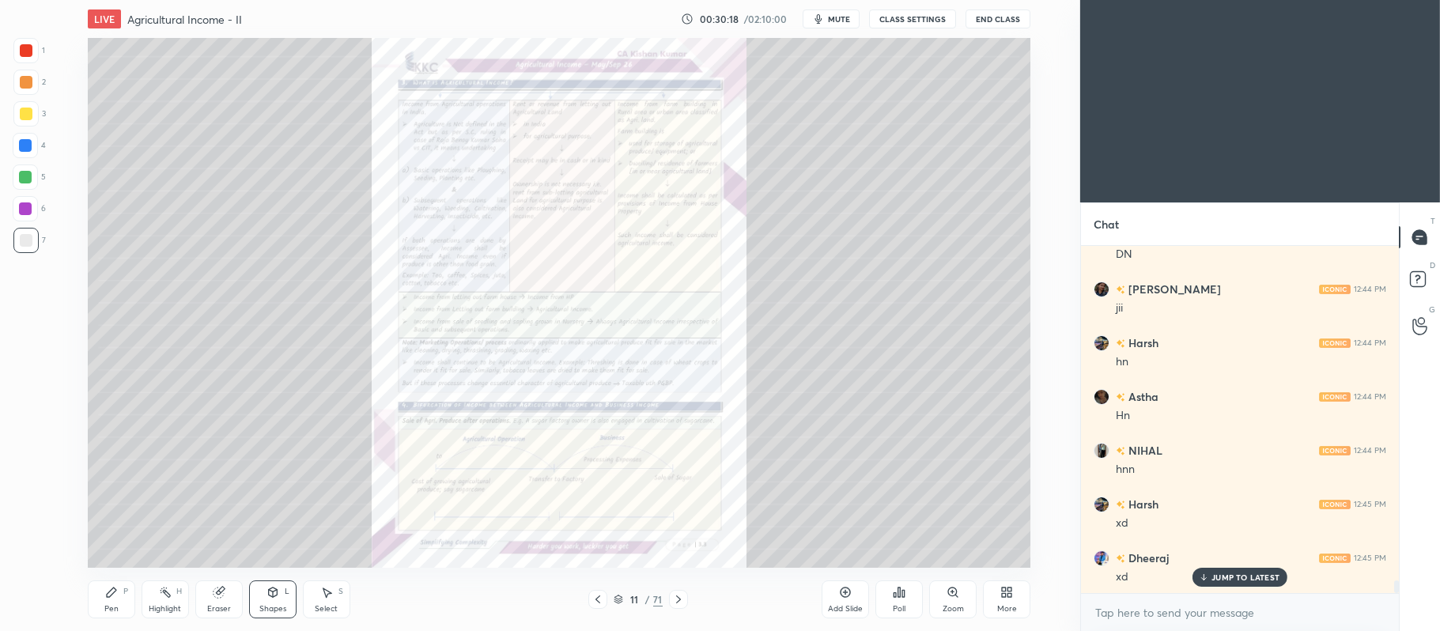
click at [859, 610] on div "Add Slide" at bounding box center [845, 609] width 35 height 8
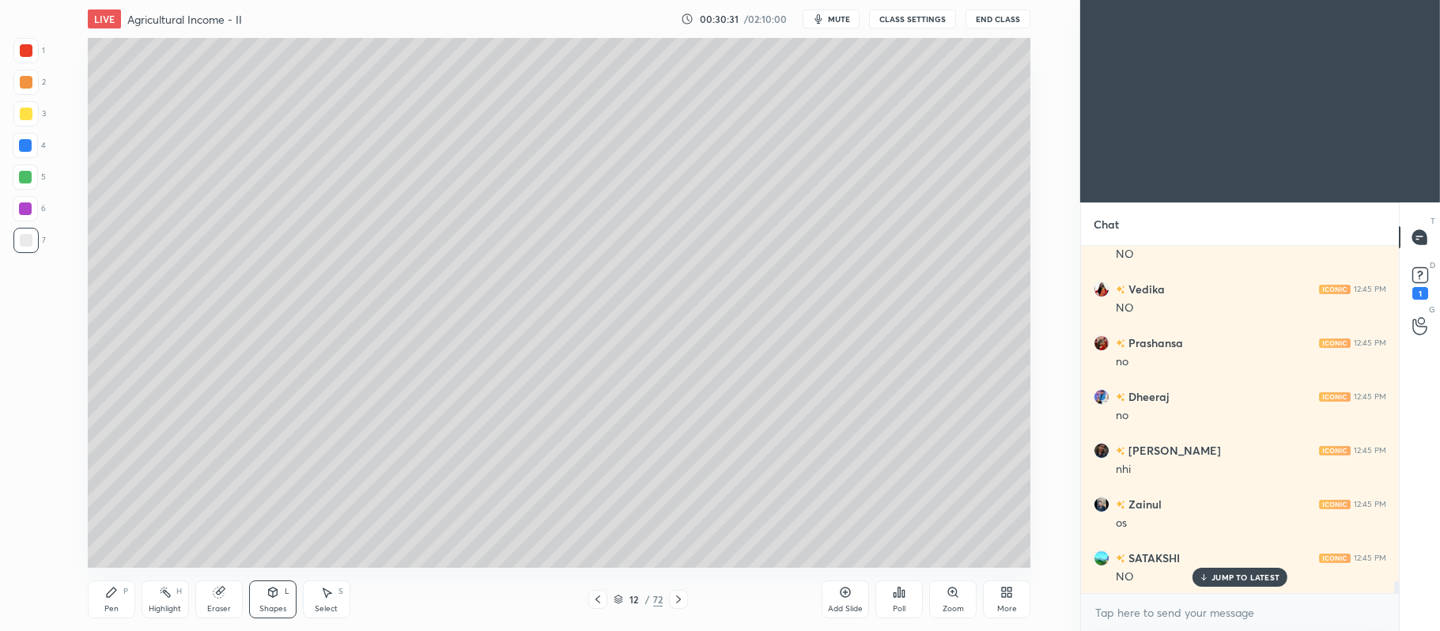
scroll to position [9900, 0]
click at [109, 591] on icon at bounding box center [111, 591] width 9 height 9
click at [35, 120] on div at bounding box center [25, 113] width 25 height 25
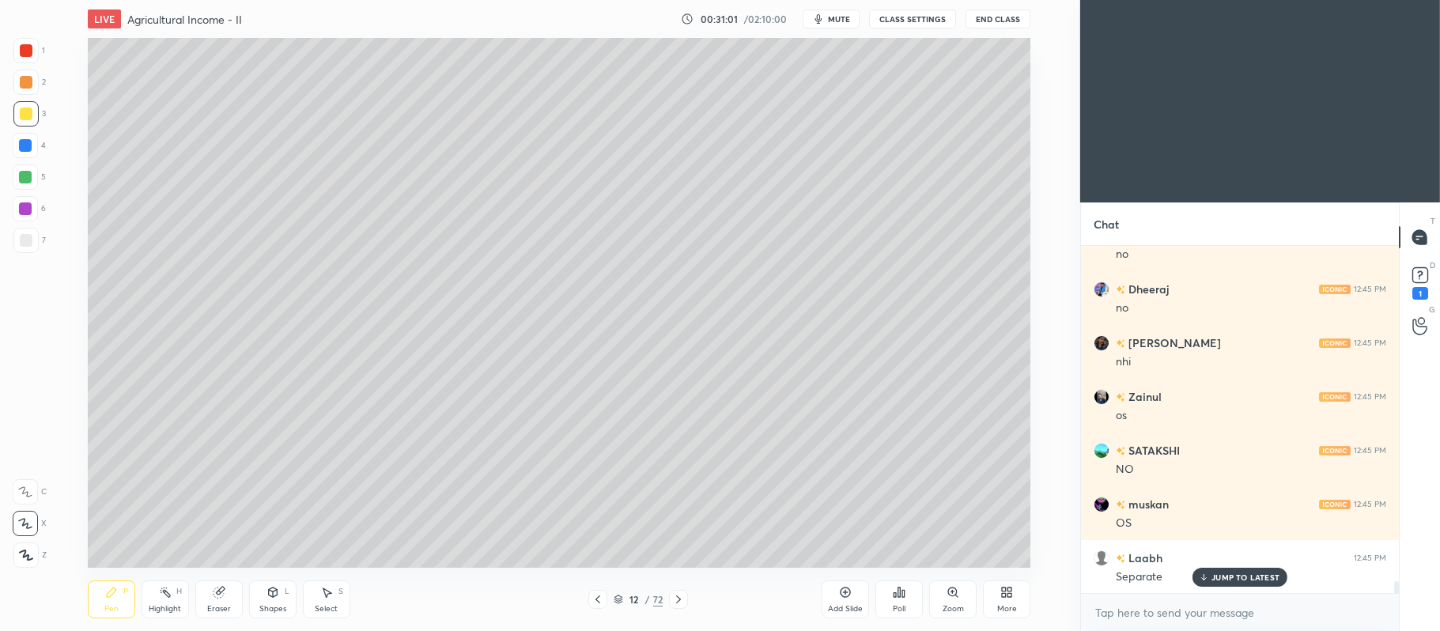
scroll to position [10007, 0]
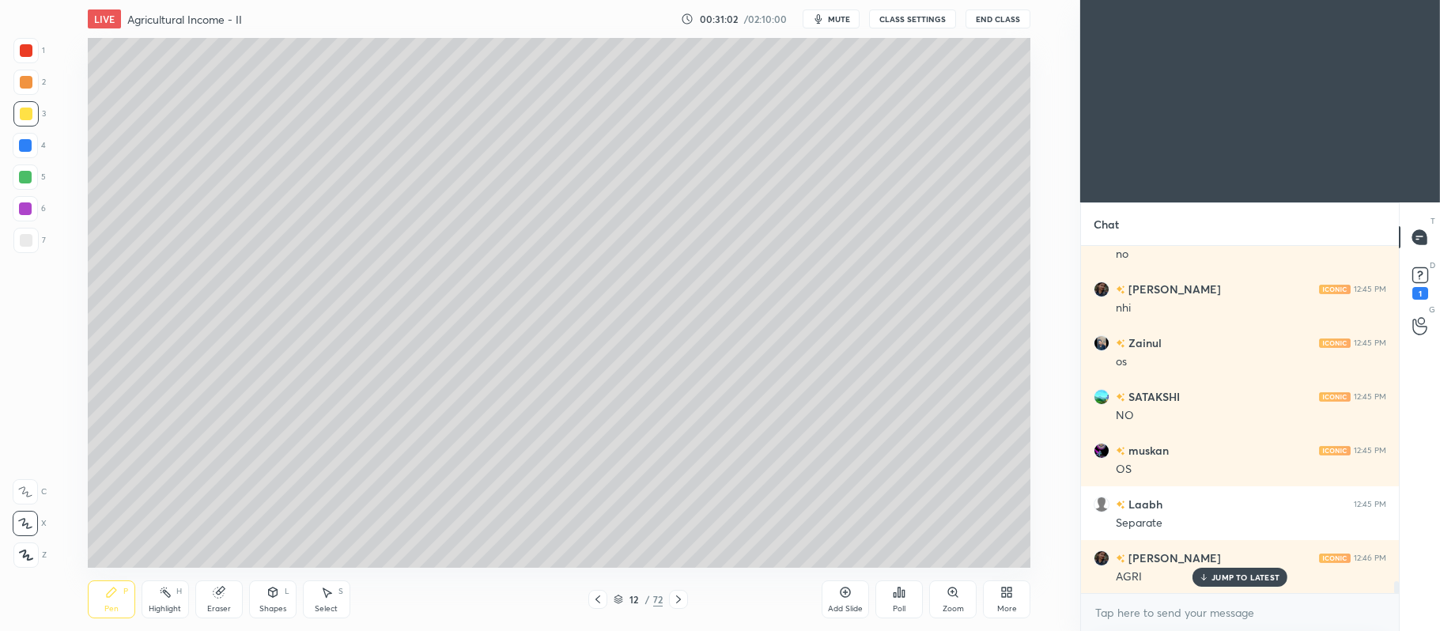
click at [681, 601] on icon at bounding box center [678, 599] width 13 height 13
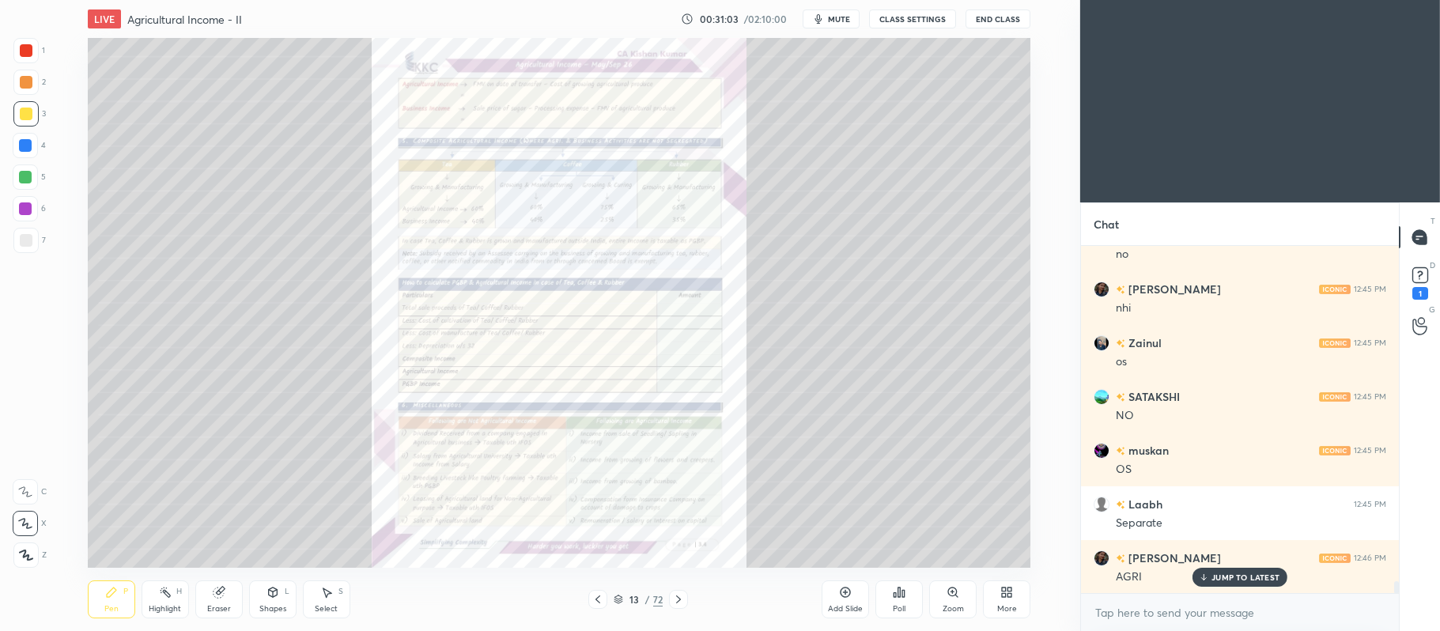
click at [962, 590] on div "Zoom" at bounding box center [952, 599] width 47 height 38
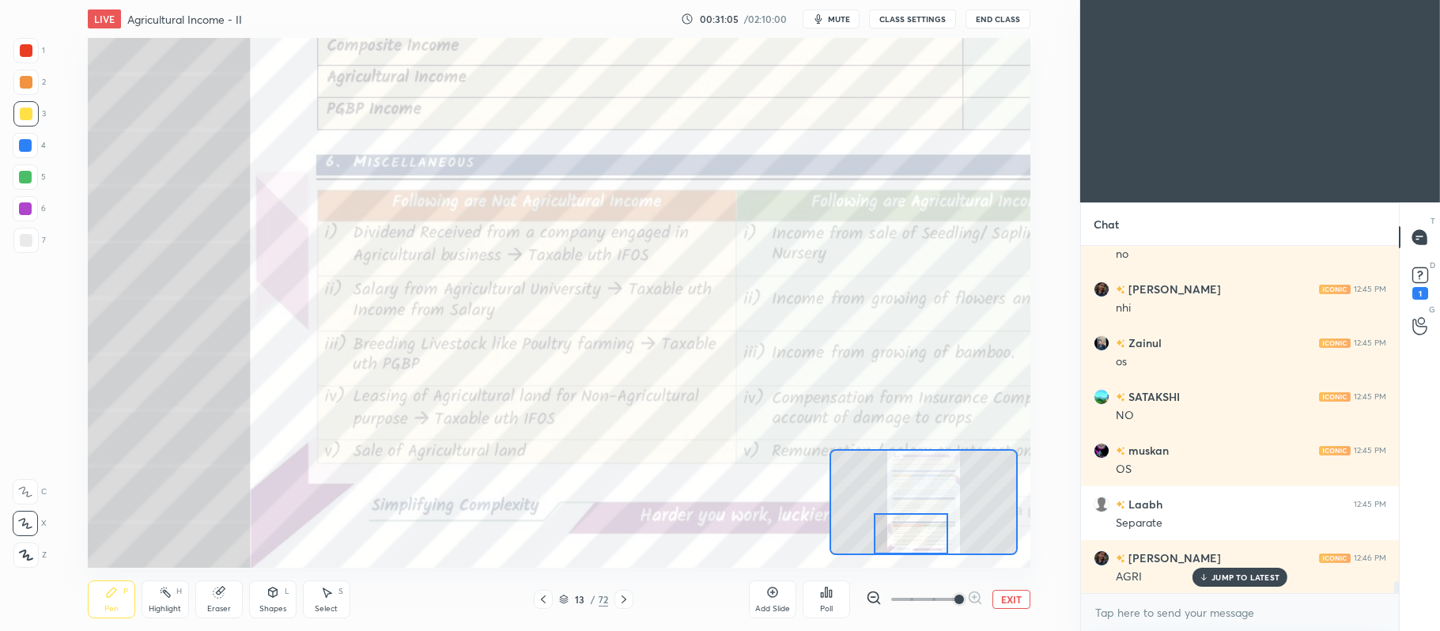
click at [28, 52] on div at bounding box center [26, 50] width 13 height 13
click at [26, 481] on div at bounding box center [25, 491] width 25 height 25
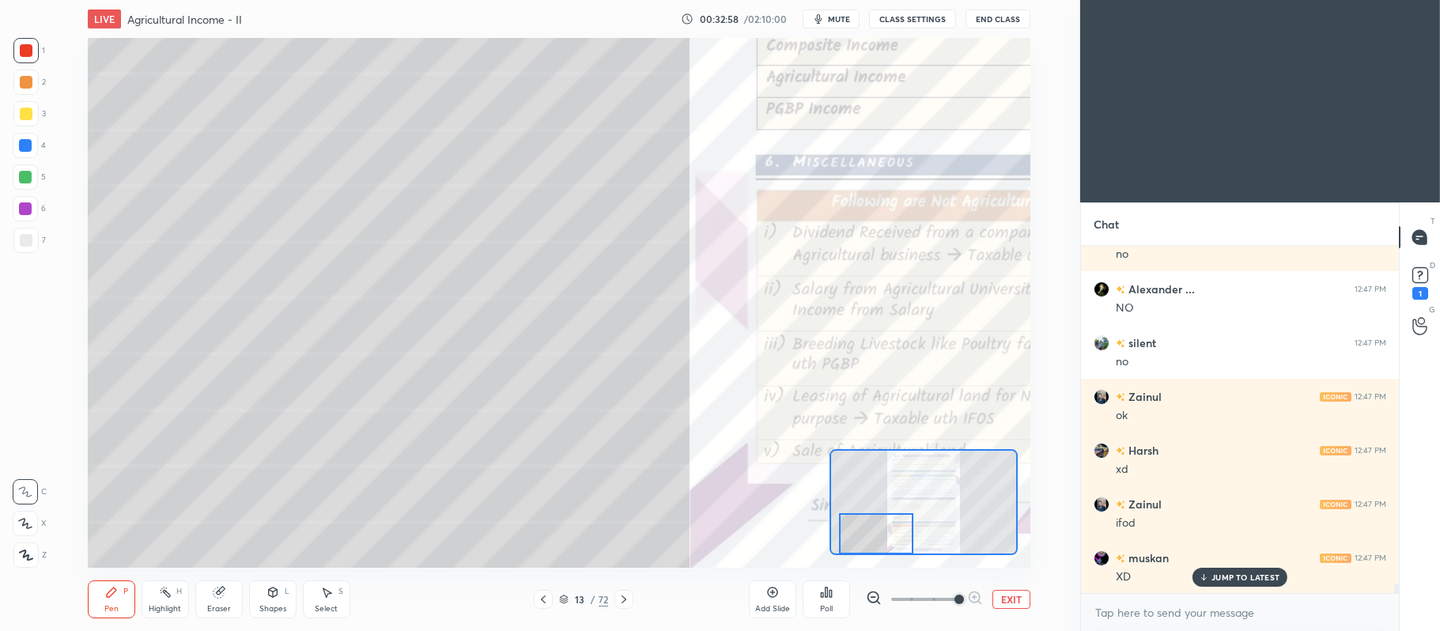
scroll to position [12158, 0]
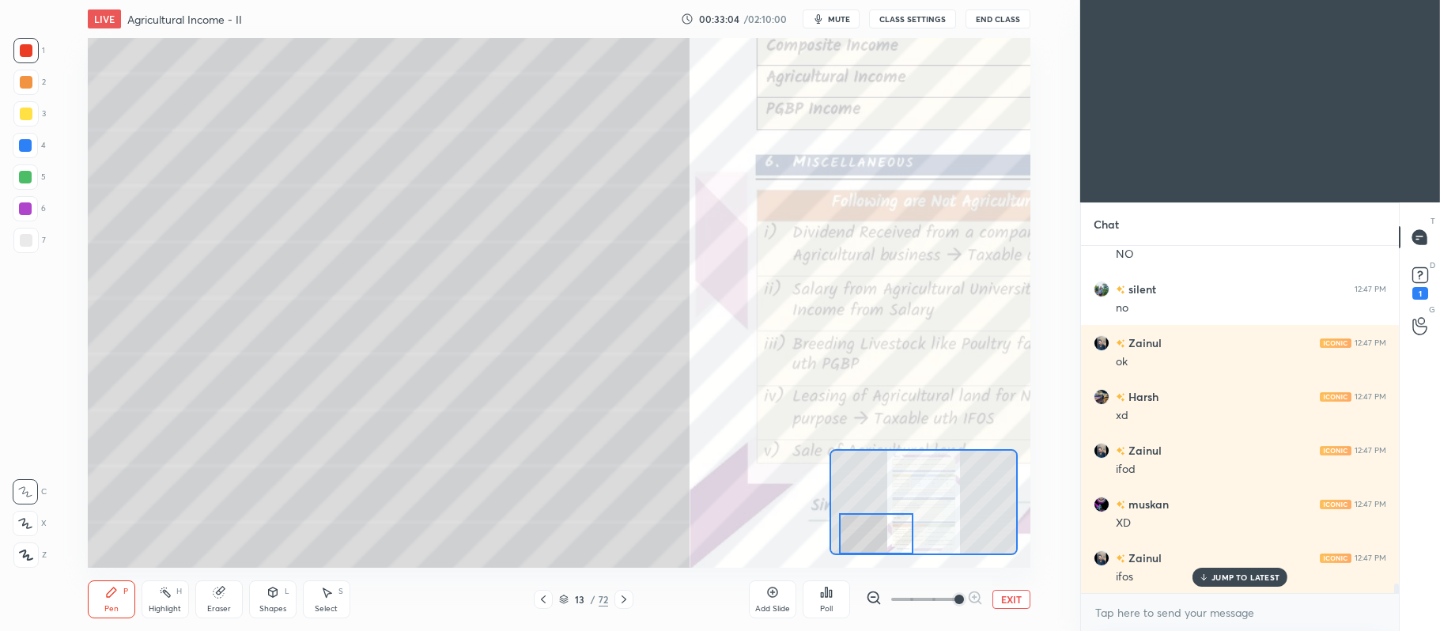
click at [32, 179] on div at bounding box center [25, 176] width 25 height 25
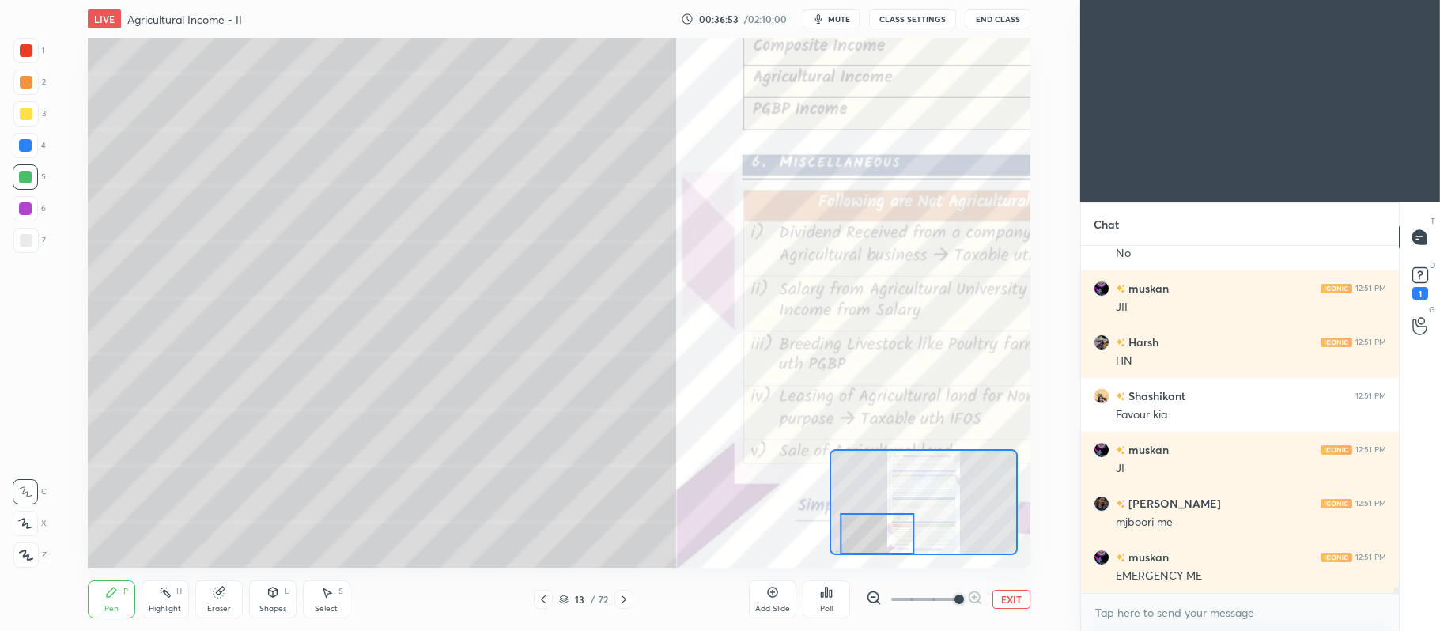
scroll to position [17650, 0]
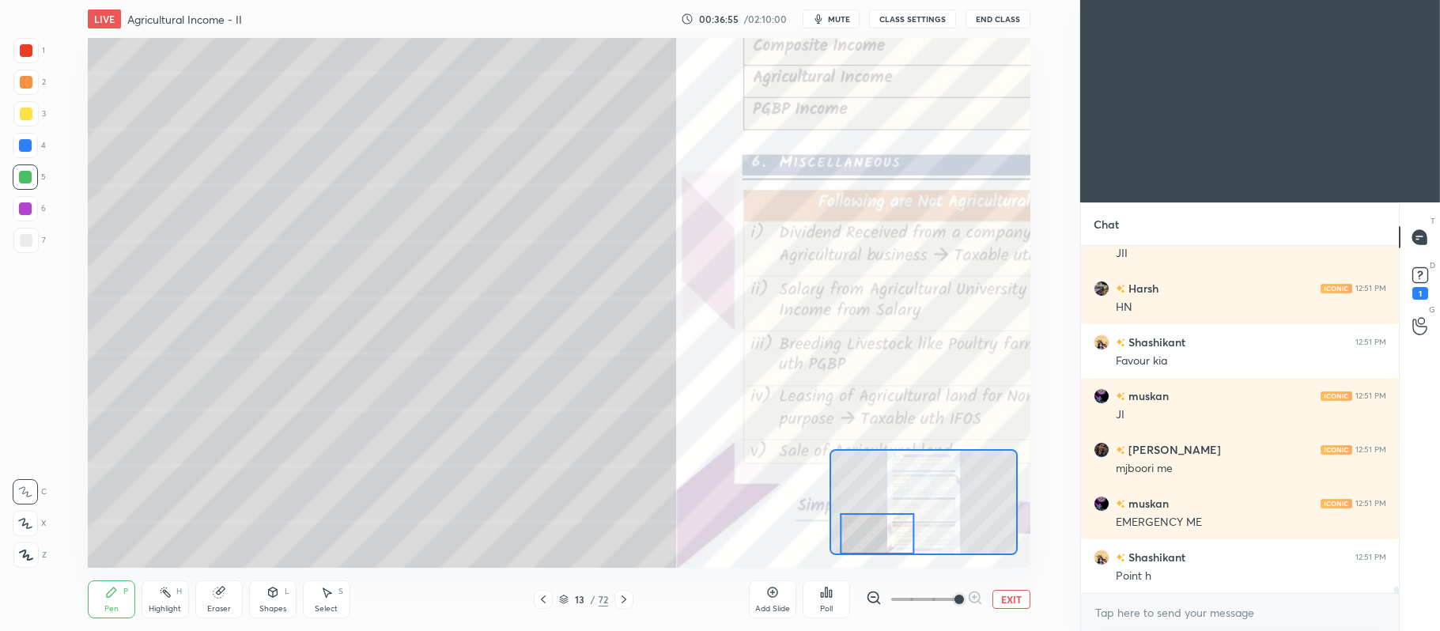
click at [629, 599] on icon at bounding box center [623, 599] width 13 height 13
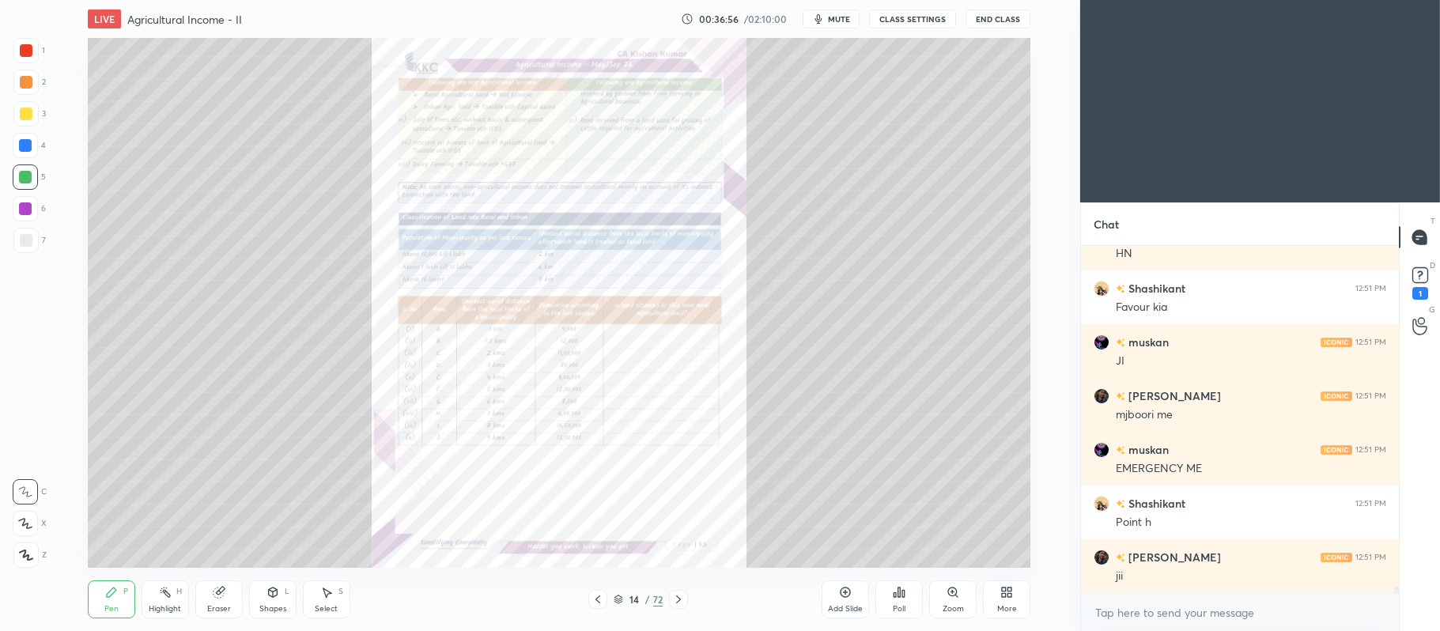
click at [957, 597] on icon at bounding box center [956, 596] width 2 height 2
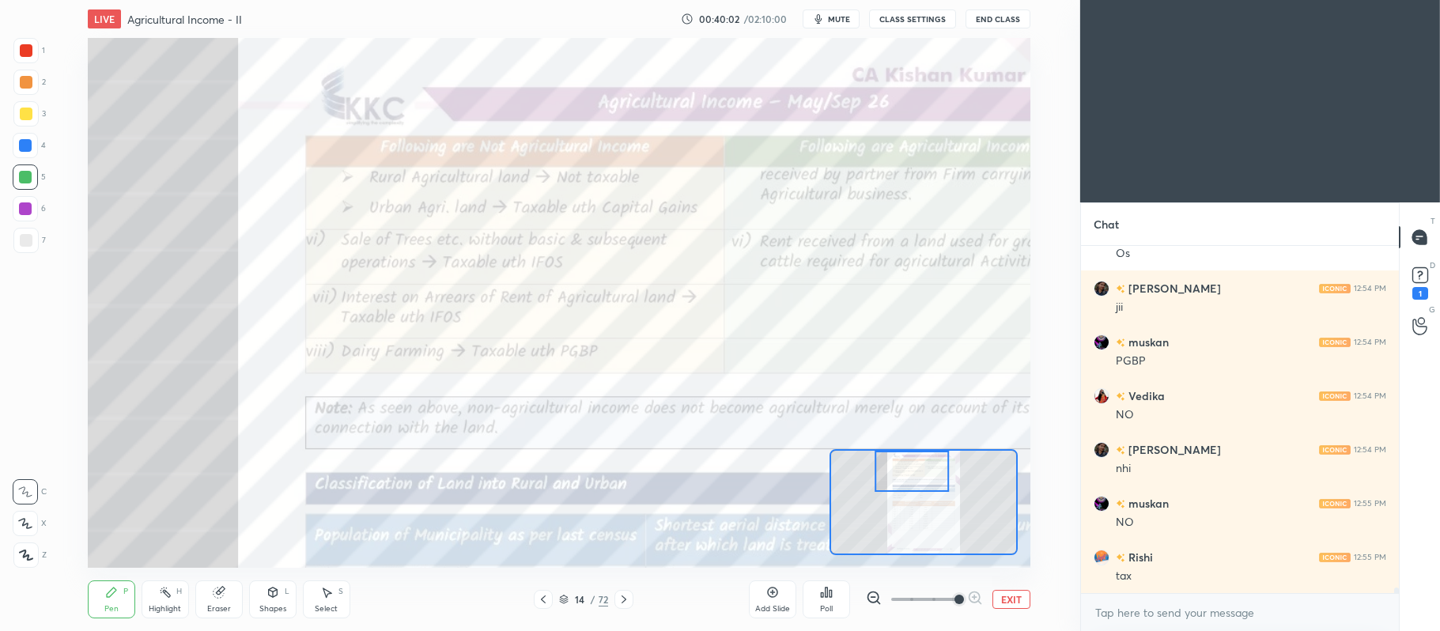
scroll to position [22020, 0]
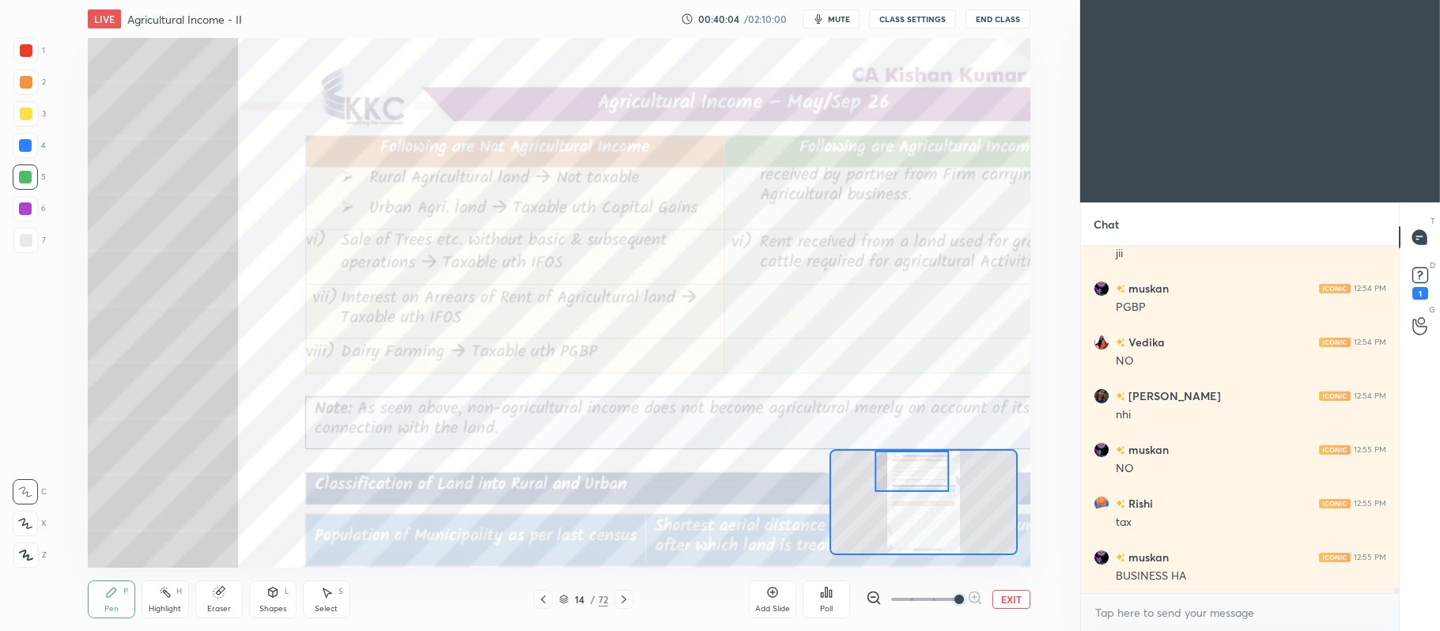
click at [1013, 598] on button "EXIT" at bounding box center [1011, 599] width 38 height 19
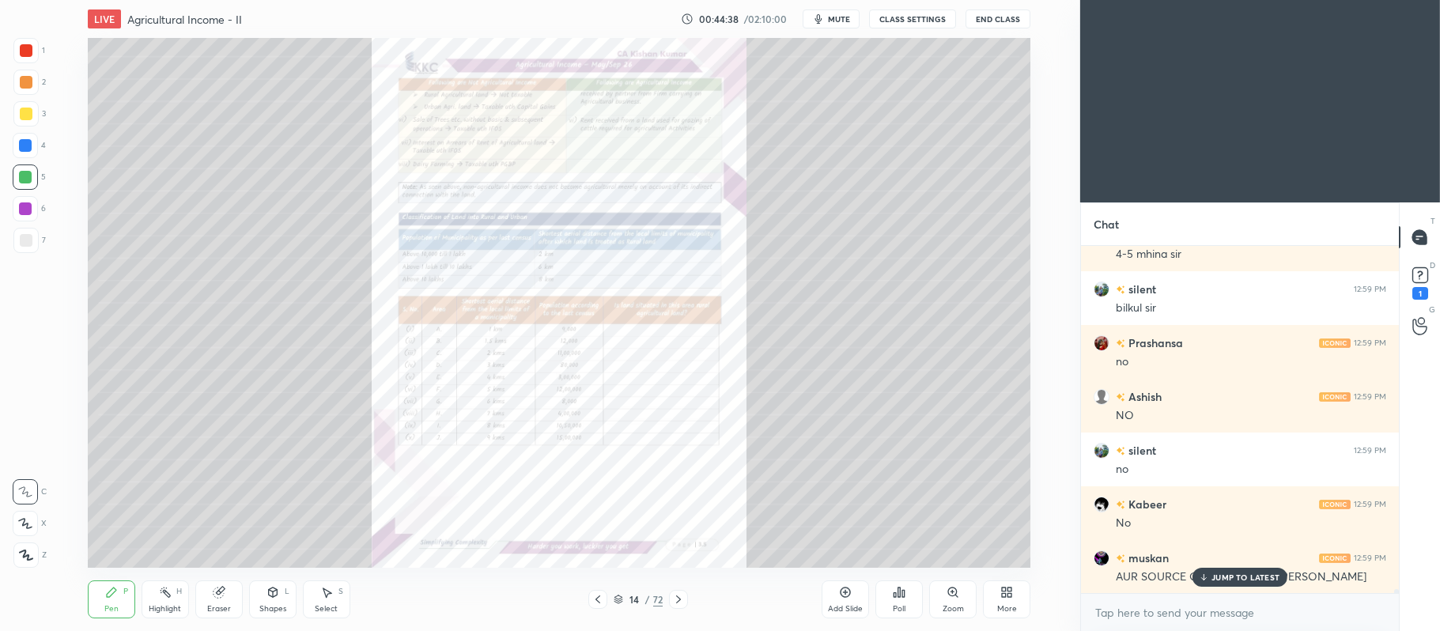
scroll to position [29522, 0]
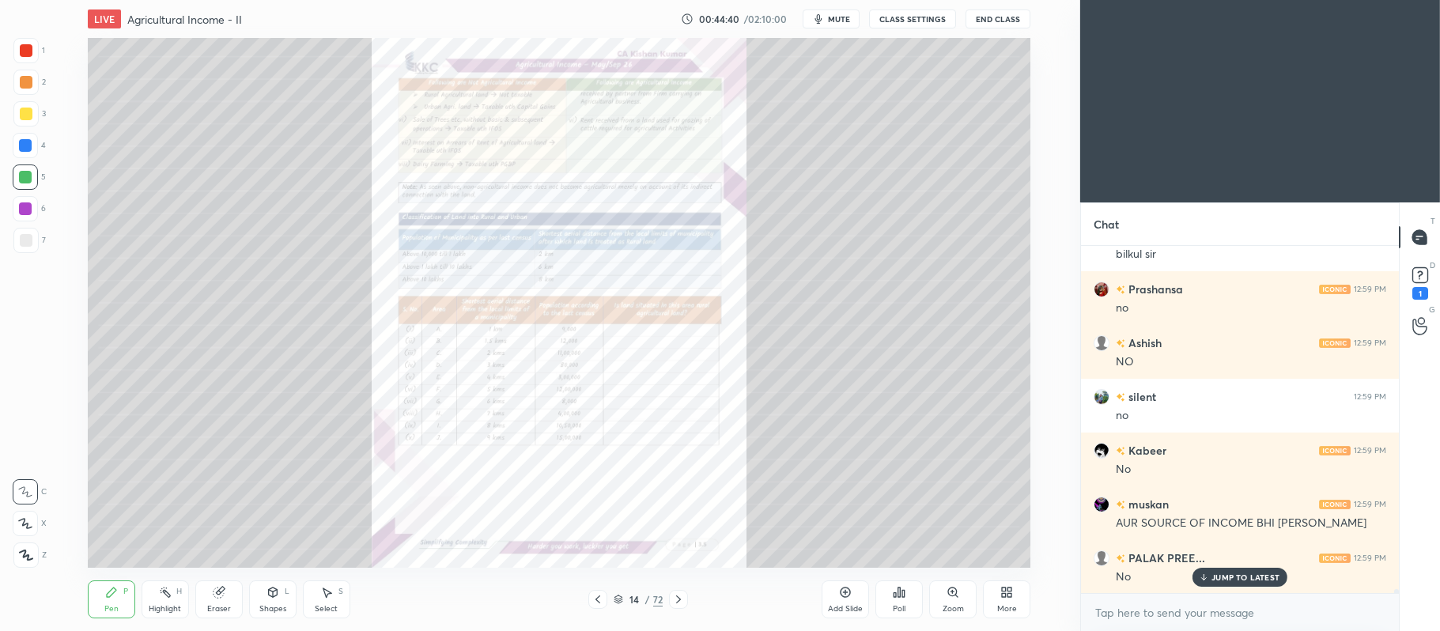
click at [598, 598] on icon at bounding box center [597, 599] width 13 height 13
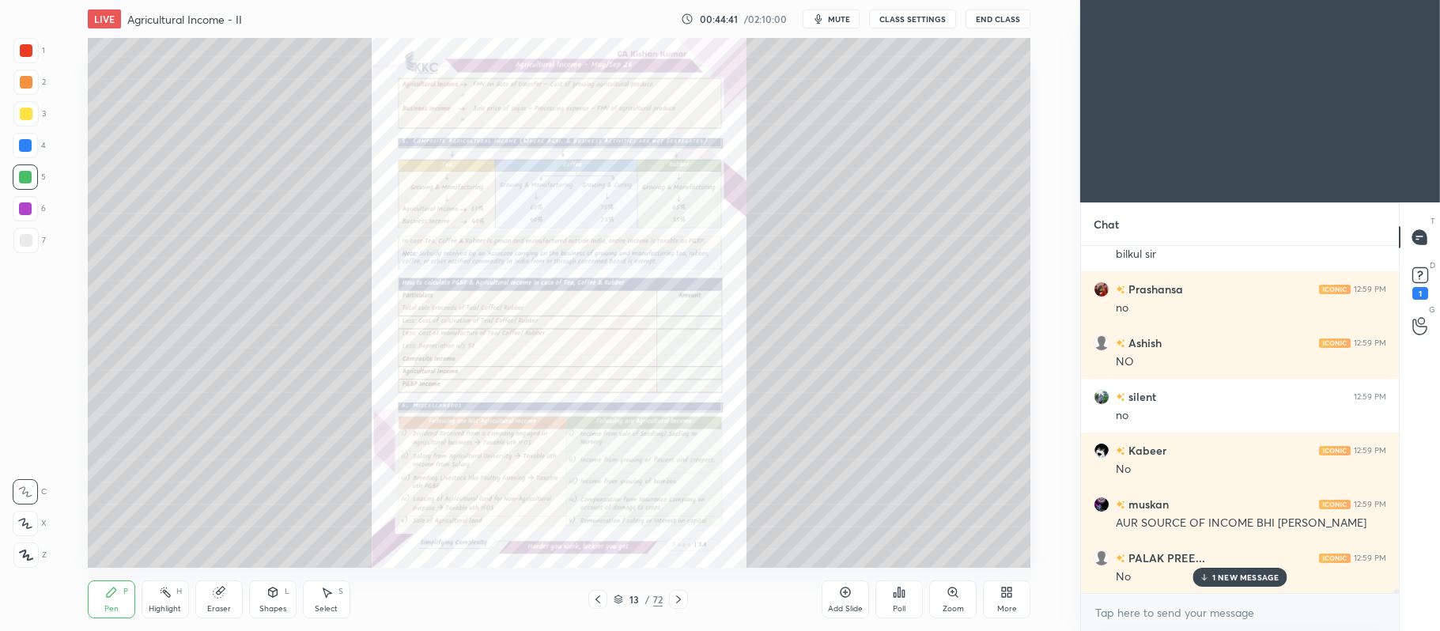
scroll to position [29576, 0]
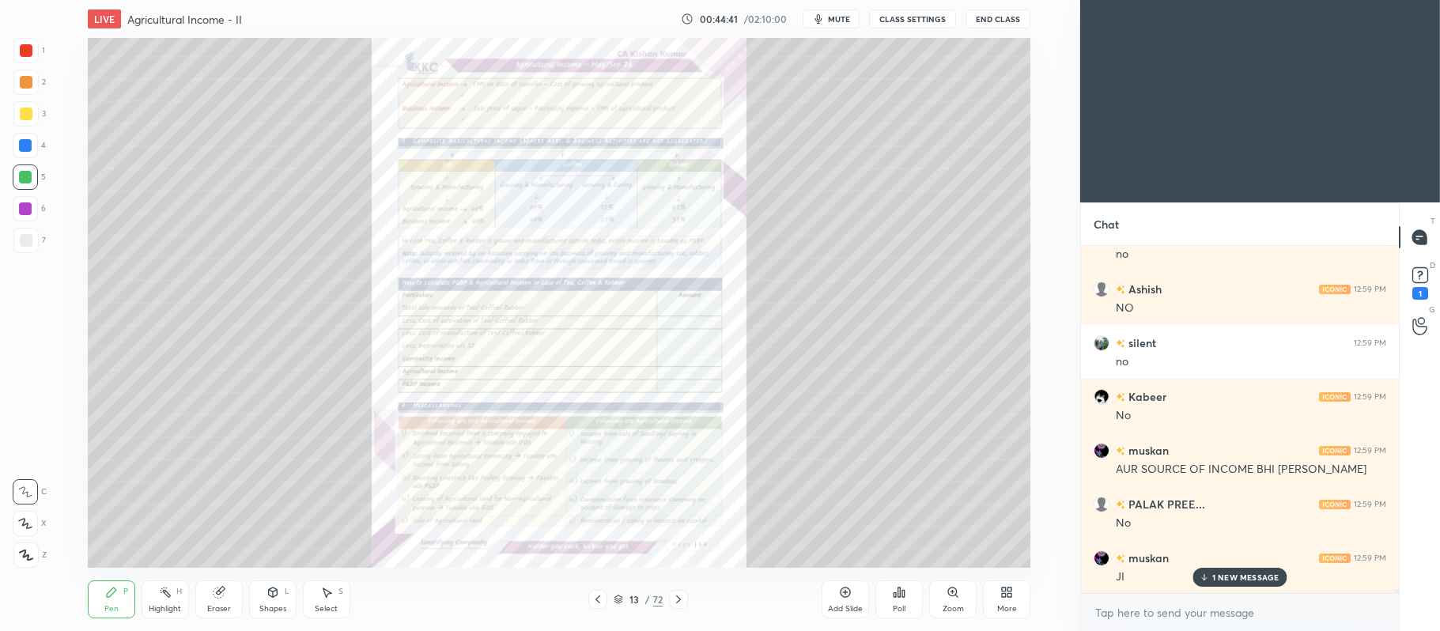
click at [959, 596] on div "Zoom" at bounding box center [952, 599] width 47 height 38
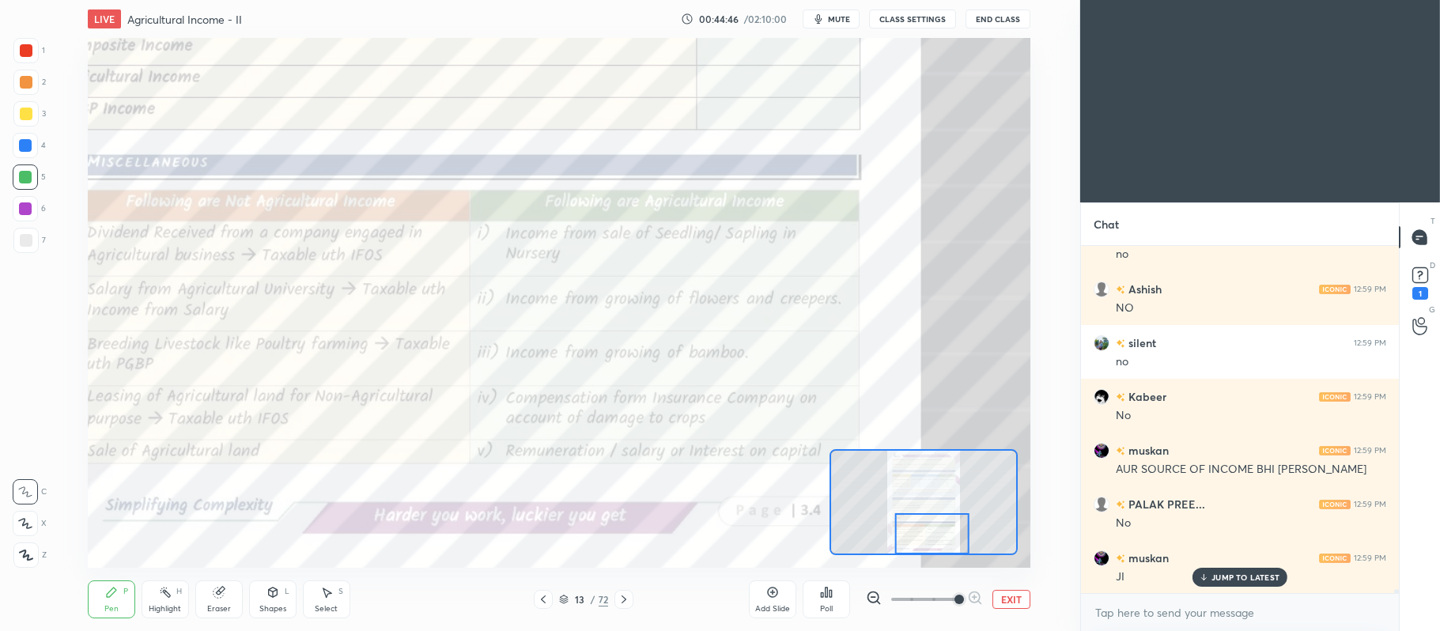
click at [6, 47] on div "1 2 3 4 5 6 7 C X Z C X Z E E Erase all H H" at bounding box center [25, 303] width 51 height 530
click at [23, 54] on div at bounding box center [26, 50] width 13 height 13
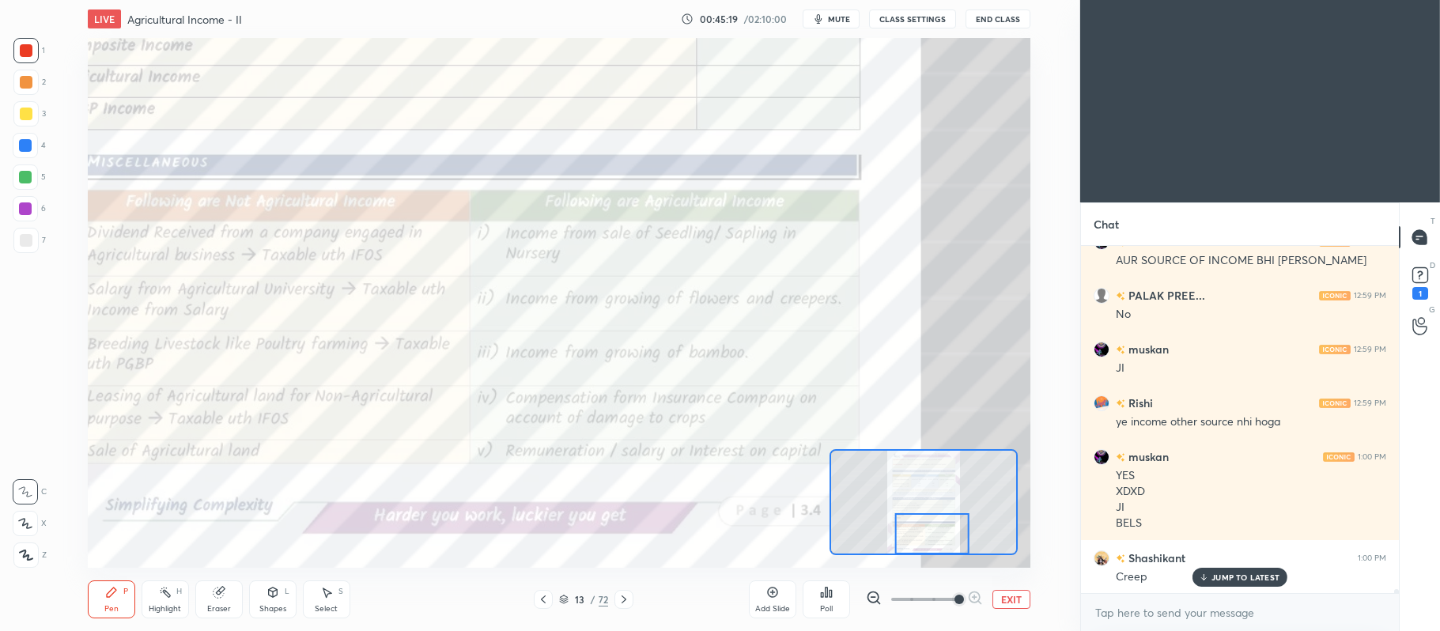
scroll to position [29839, 0]
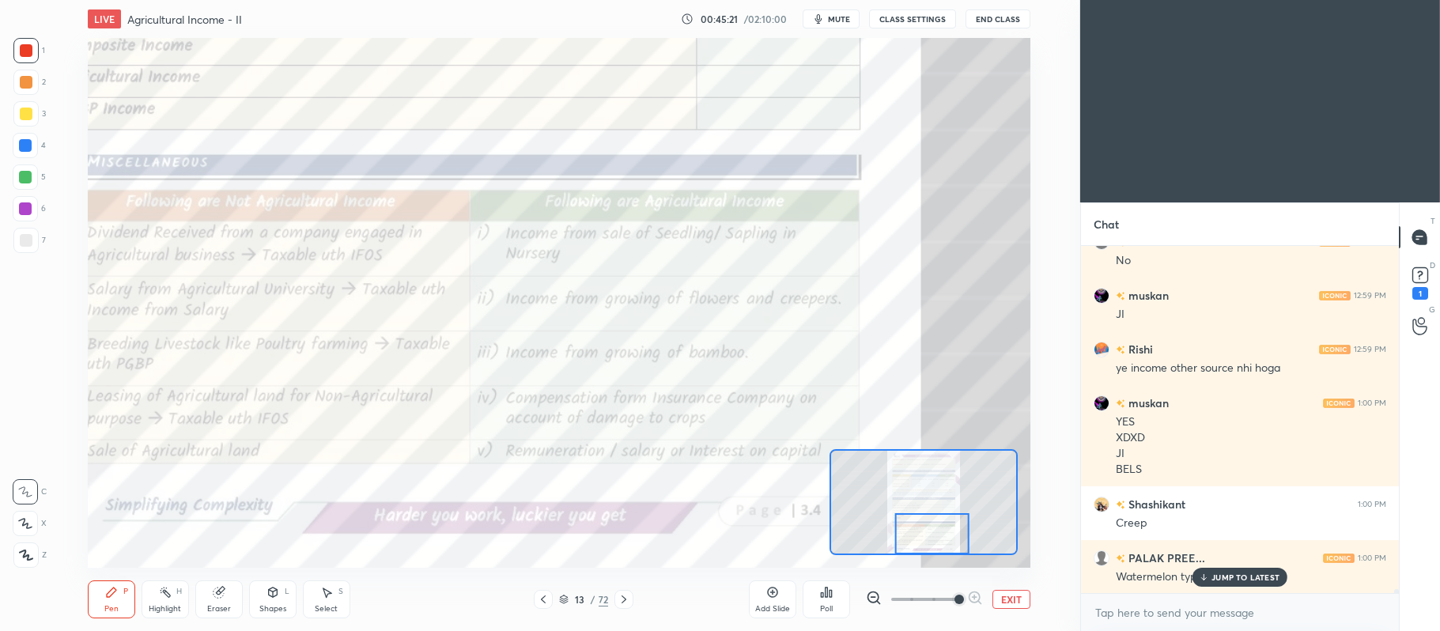
click at [1230, 580] on p "JUMP TO LATEST" at bounding box center [1245, 576] width 68 height 9
click at [625, 601] on icon at bounding box center [623, 599] width 5 height 8
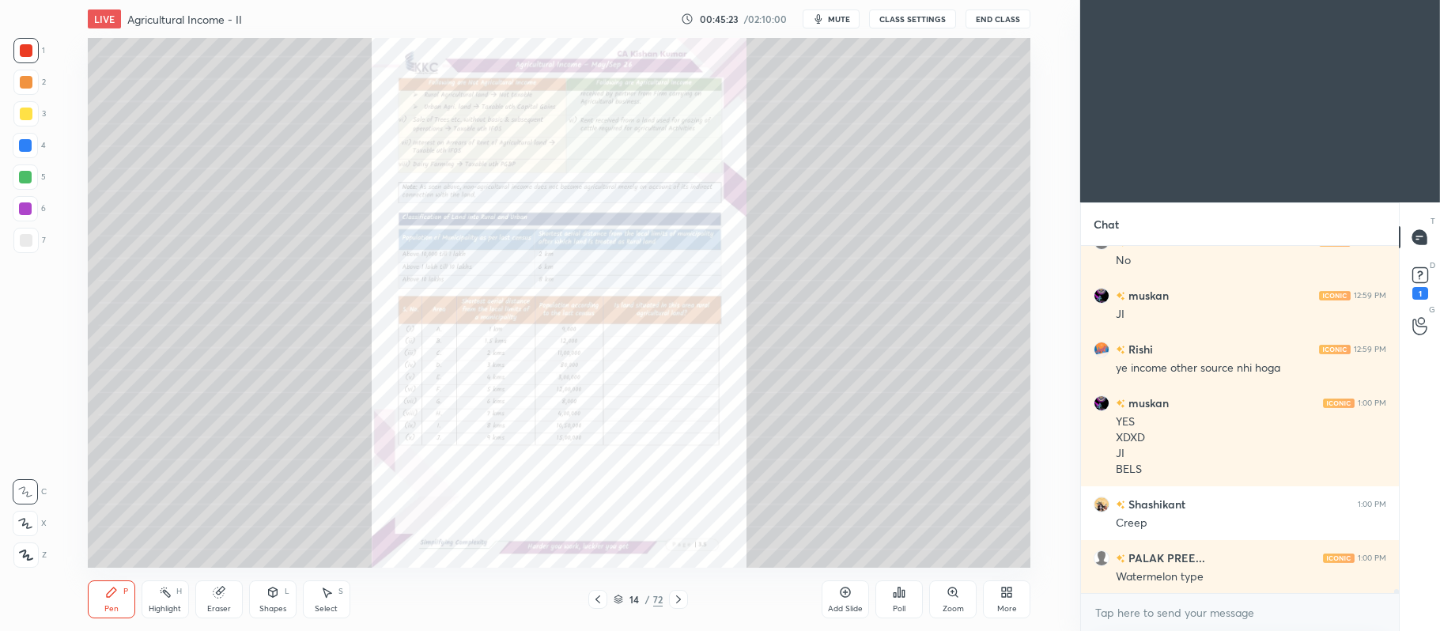
click at [961, 593] on div "Zoom" at bounding box center [952, 599] width 47 height 38
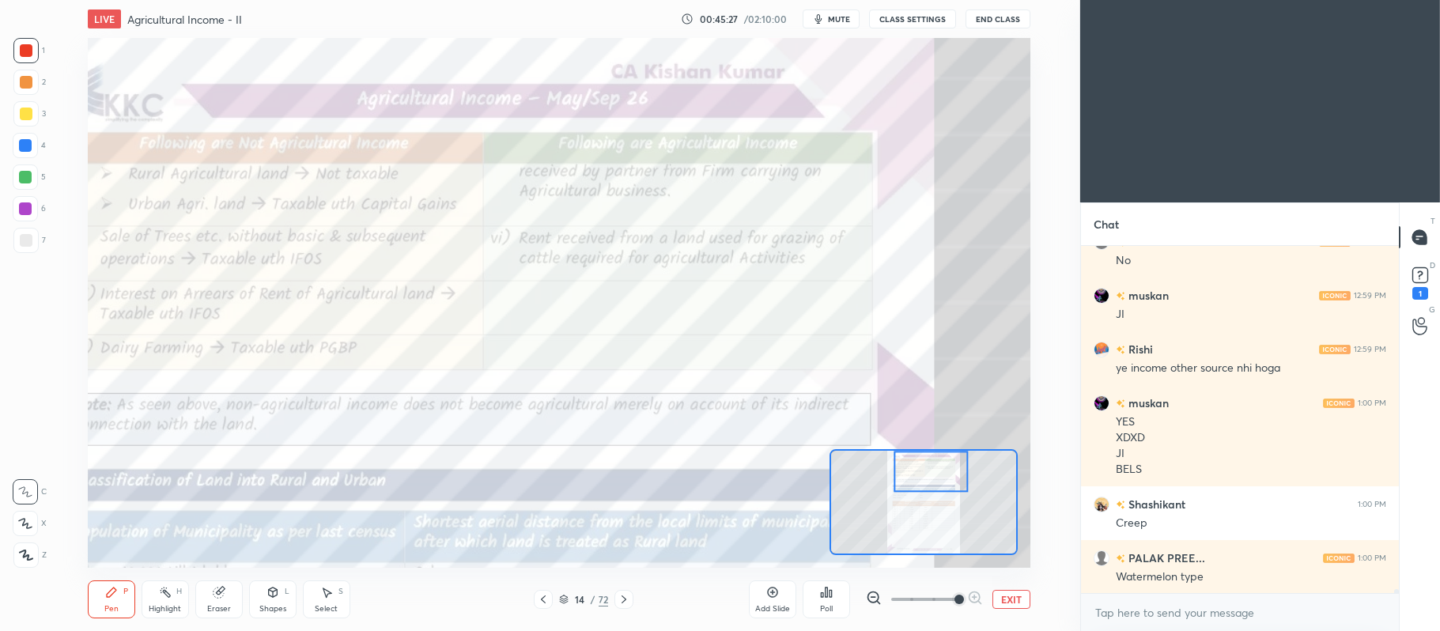
click at [546, 596] on icon at bounding box center [543, 599] width 13 height 13
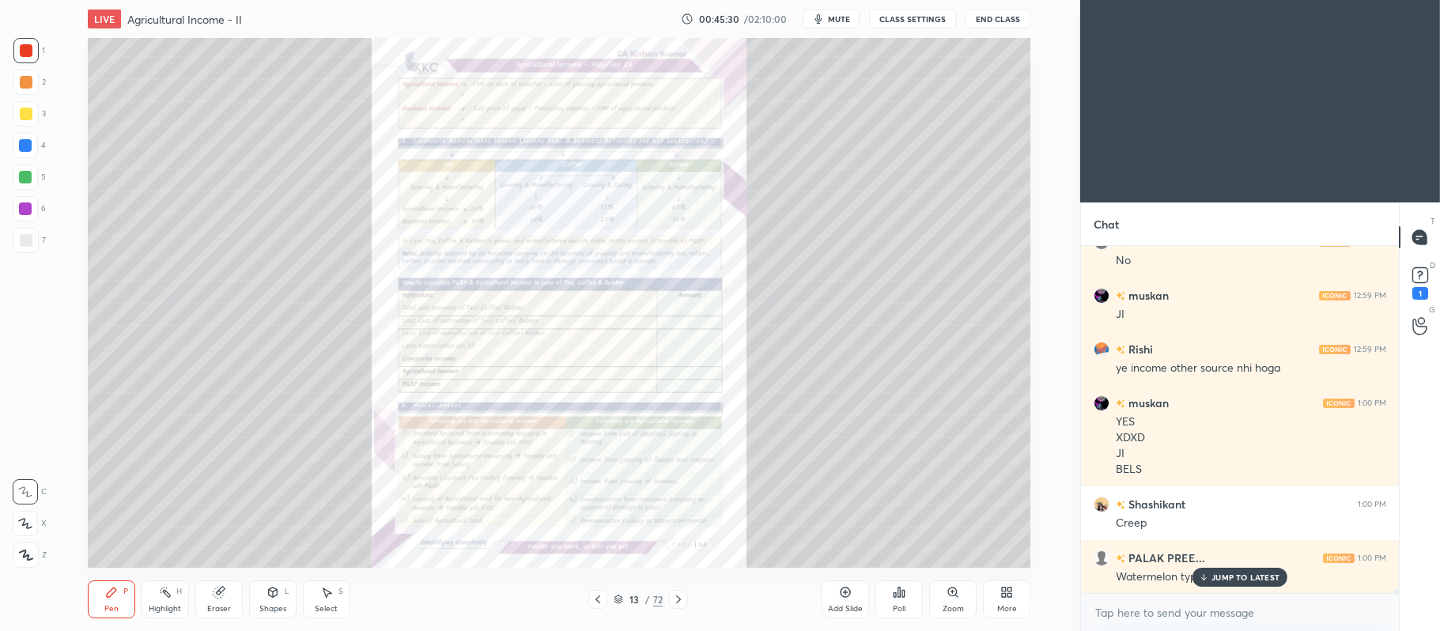
scroll to position [29892, 0]
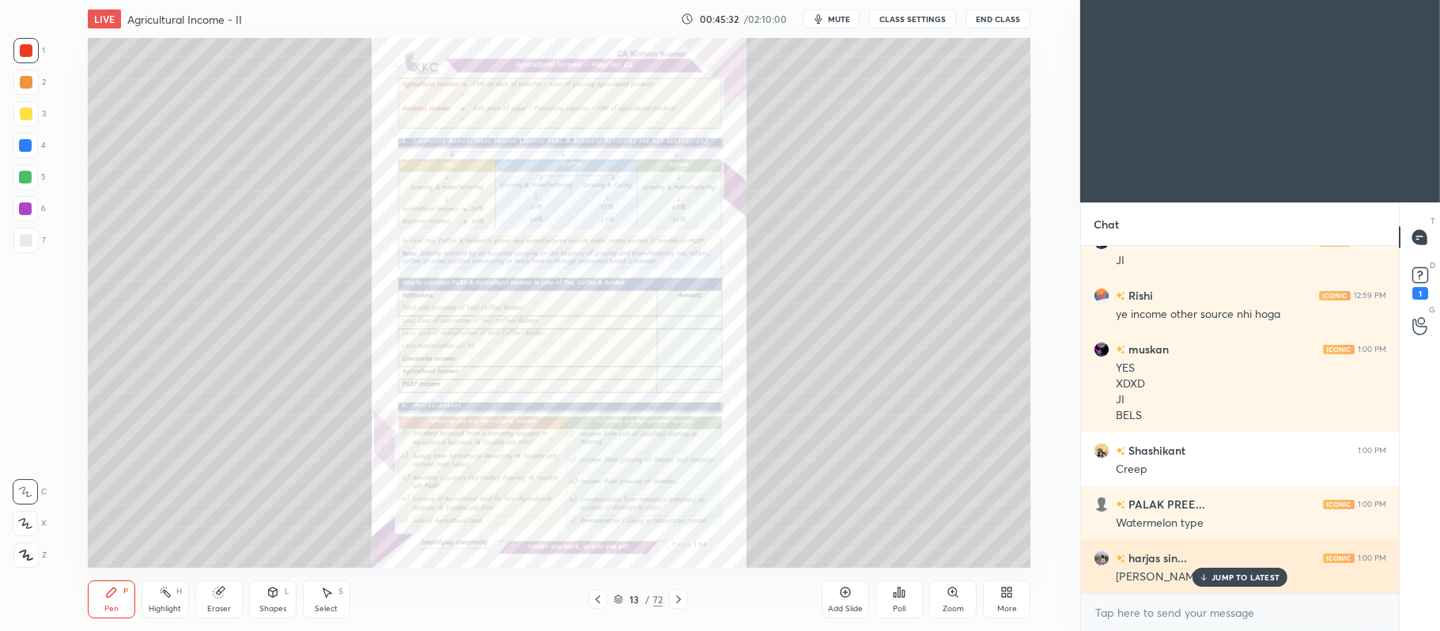
click at [1229, 577] on p "JUMP TO LATEST" at bounding box center [1245, 576] width 68 height 9
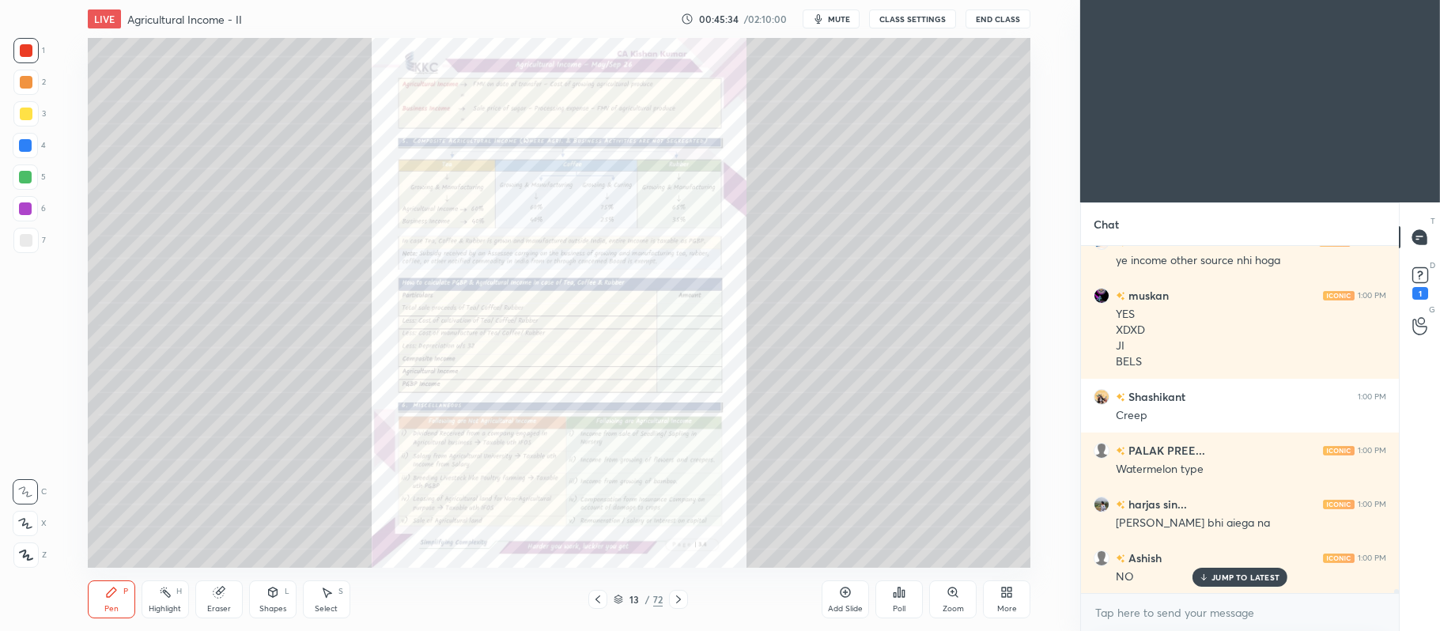
scroll to position [30161, 0]
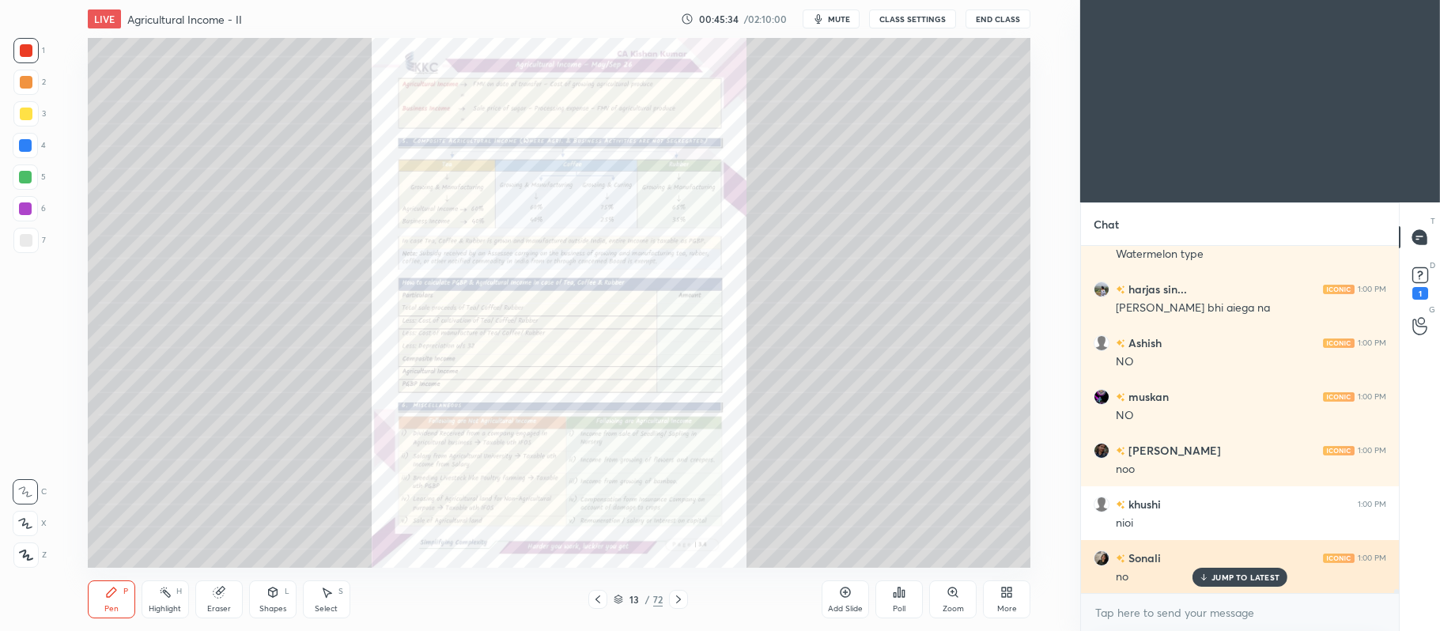
click at [1227, 582] on p "JUMP TO LATEST" at bounding box center [1245, 576] width 68 height 9
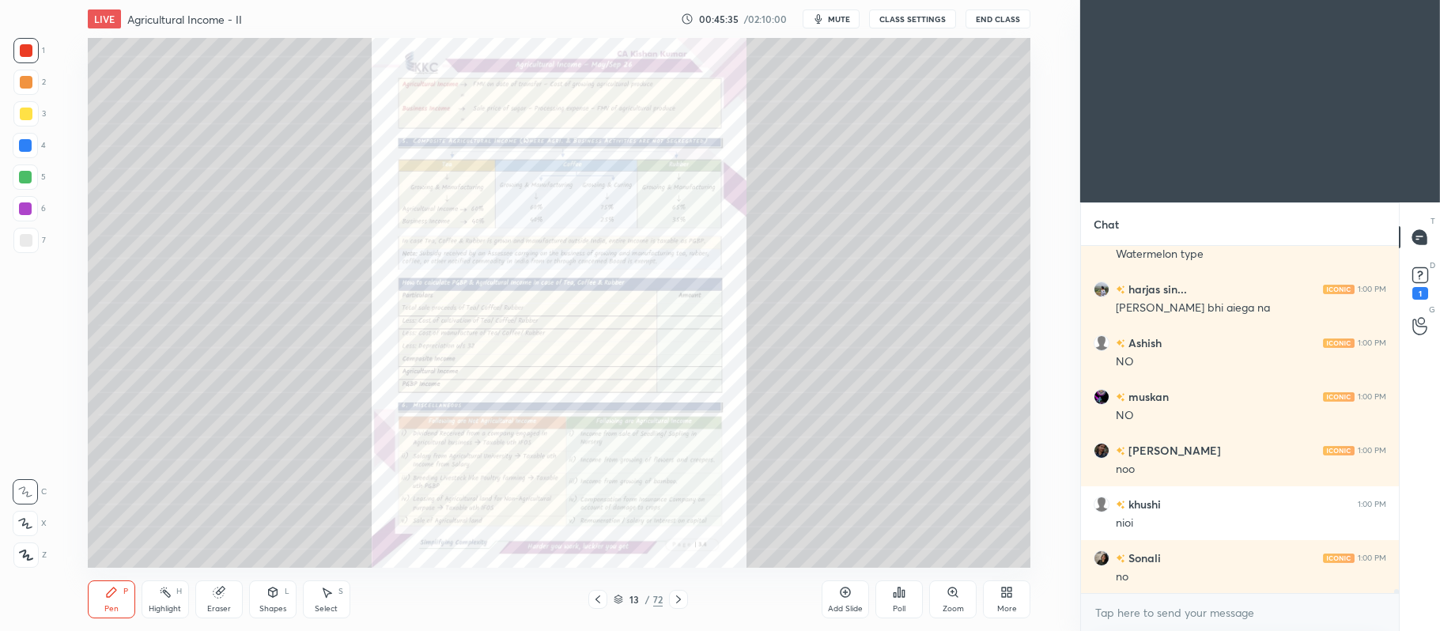
scroll to position [30215, 0]
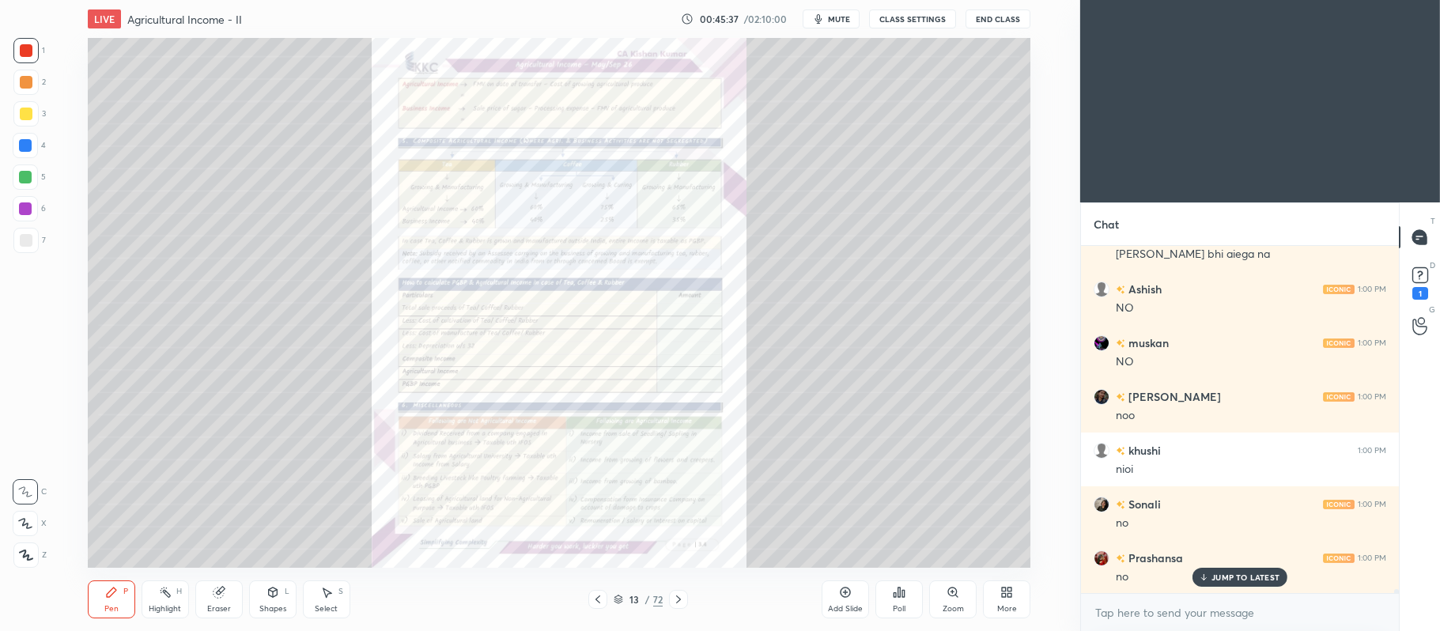
click at [598, 601] on icon at bounding box center [597, 599] width 13 height 13
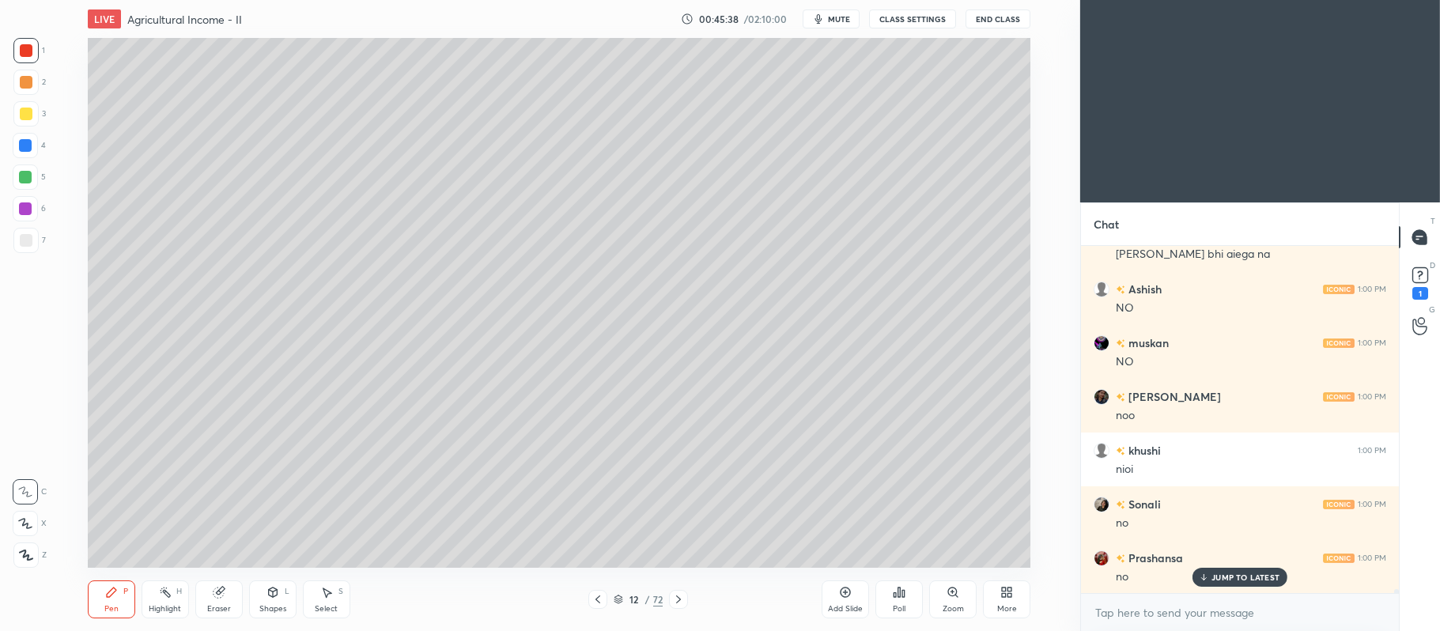
click at [833, 599] on div "Add Slide" at bounding box center [844, 599] width 47 height 38
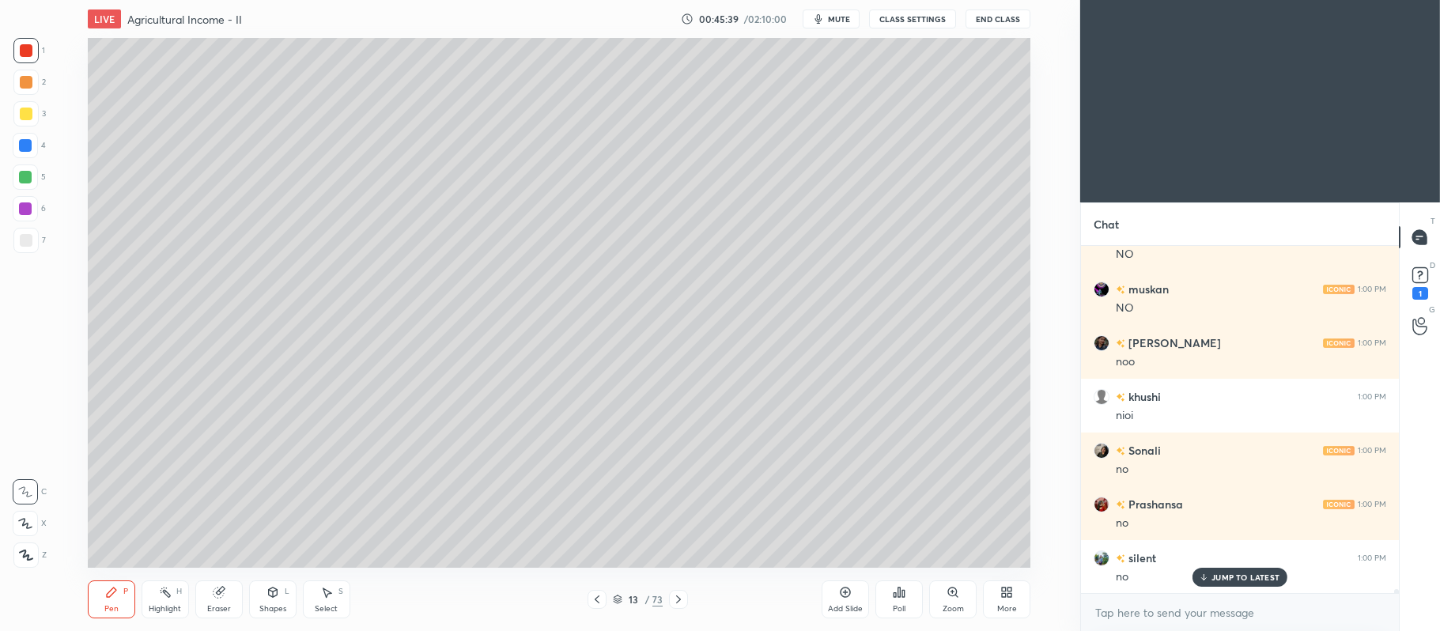
click at [24, 115] on div at bounding box center [26, 114] width 13 height 13
click at [32, 527] on icon at bounding box center [25, 523] width 13 height 9
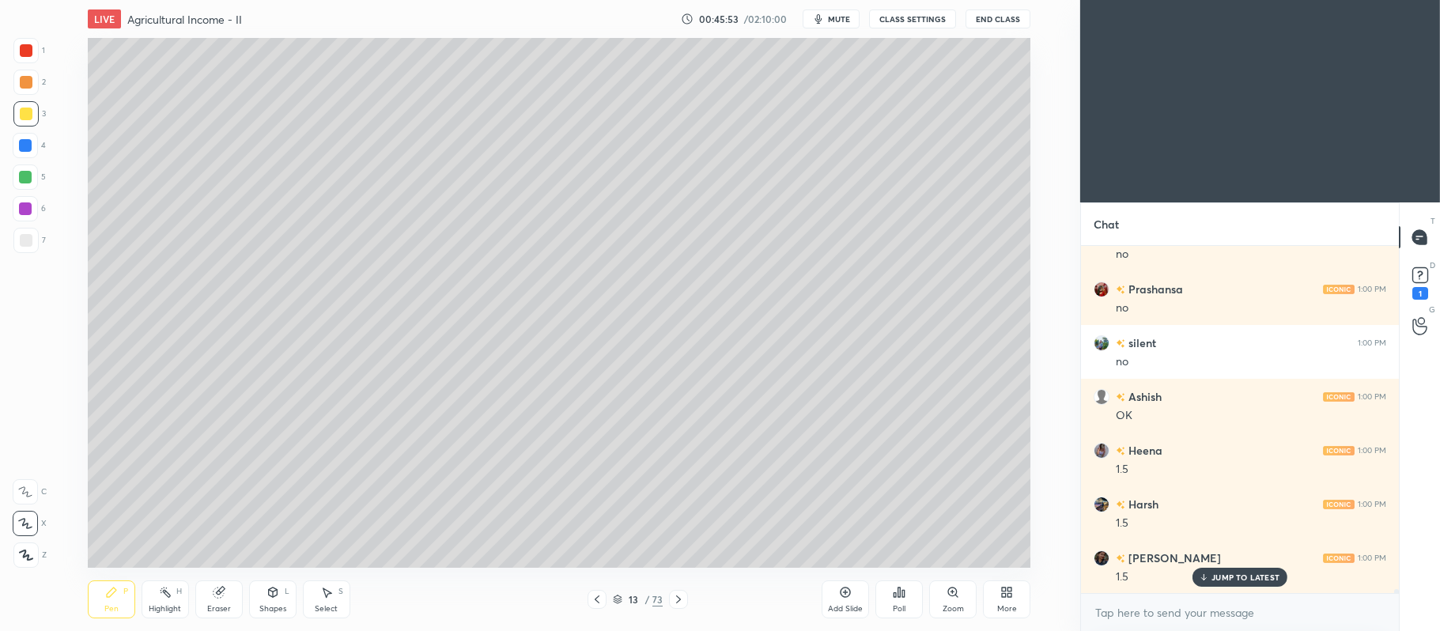
scroll to position [30538, 0]
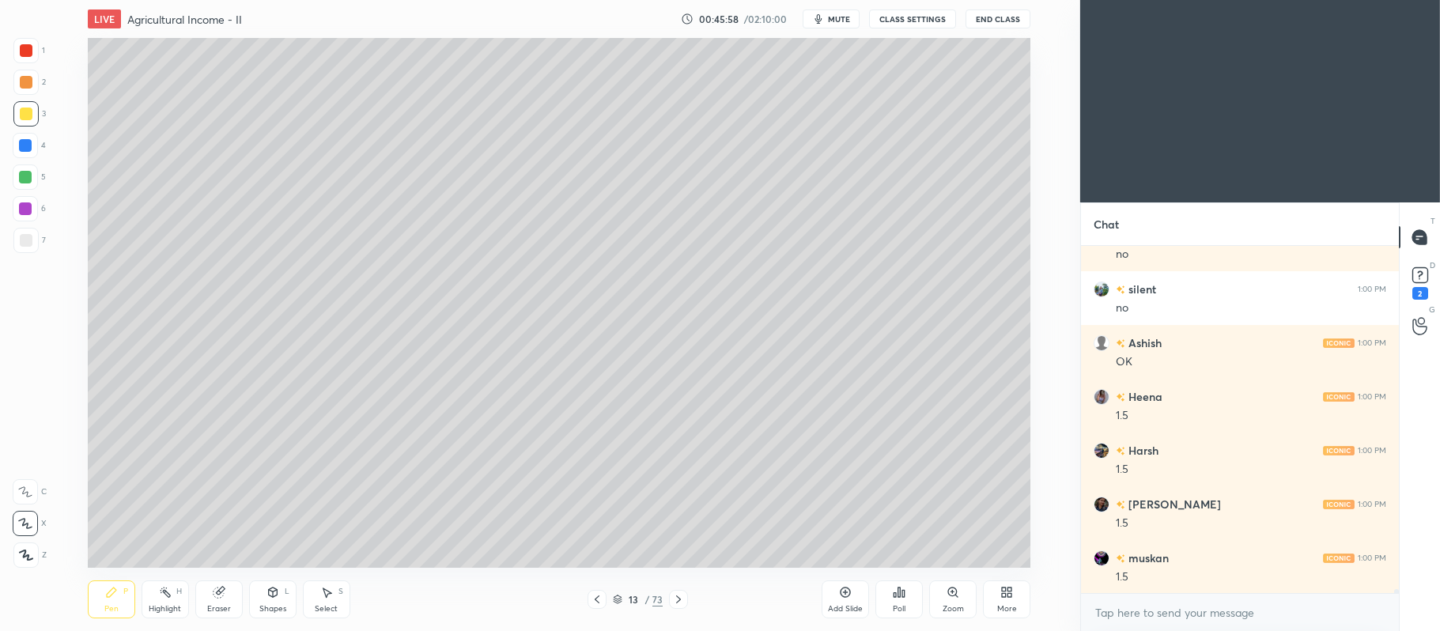
click at [270, 583] on div "Shapes L" at bounding box center [272, 599] width 47 height 38
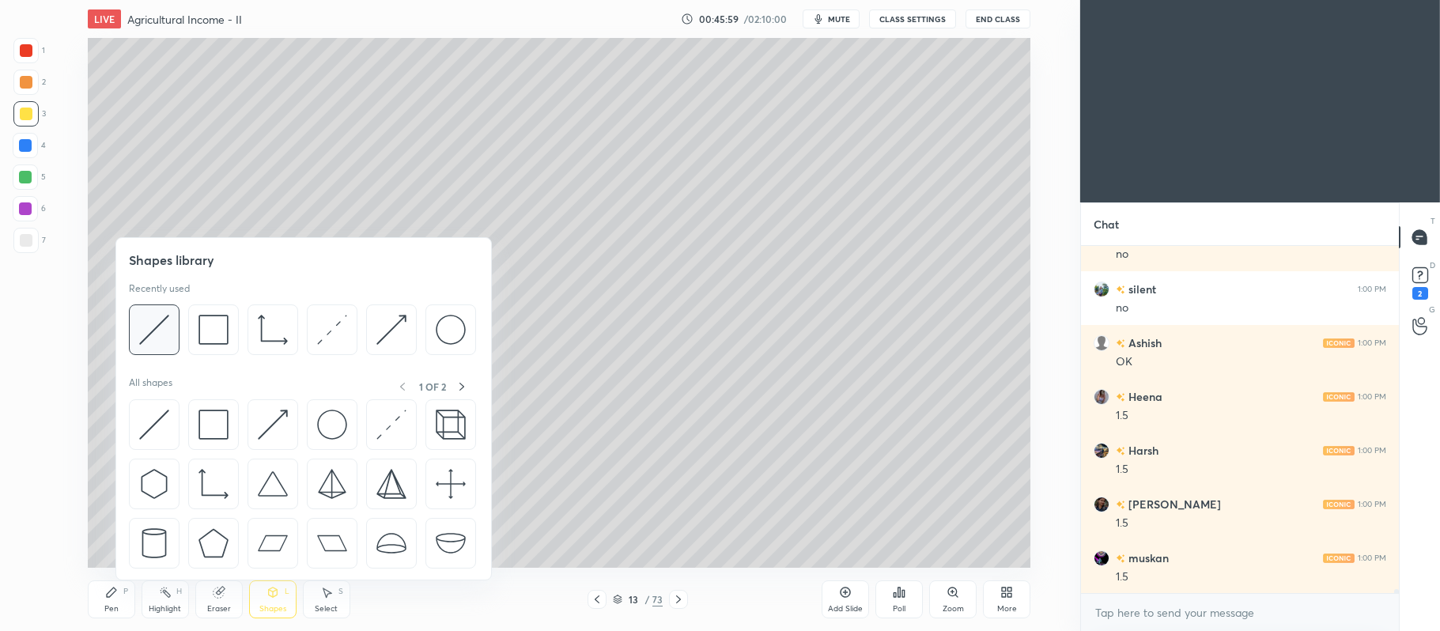
click at [165, 324] on img at bounding box center [154, 330] width 30 height 30
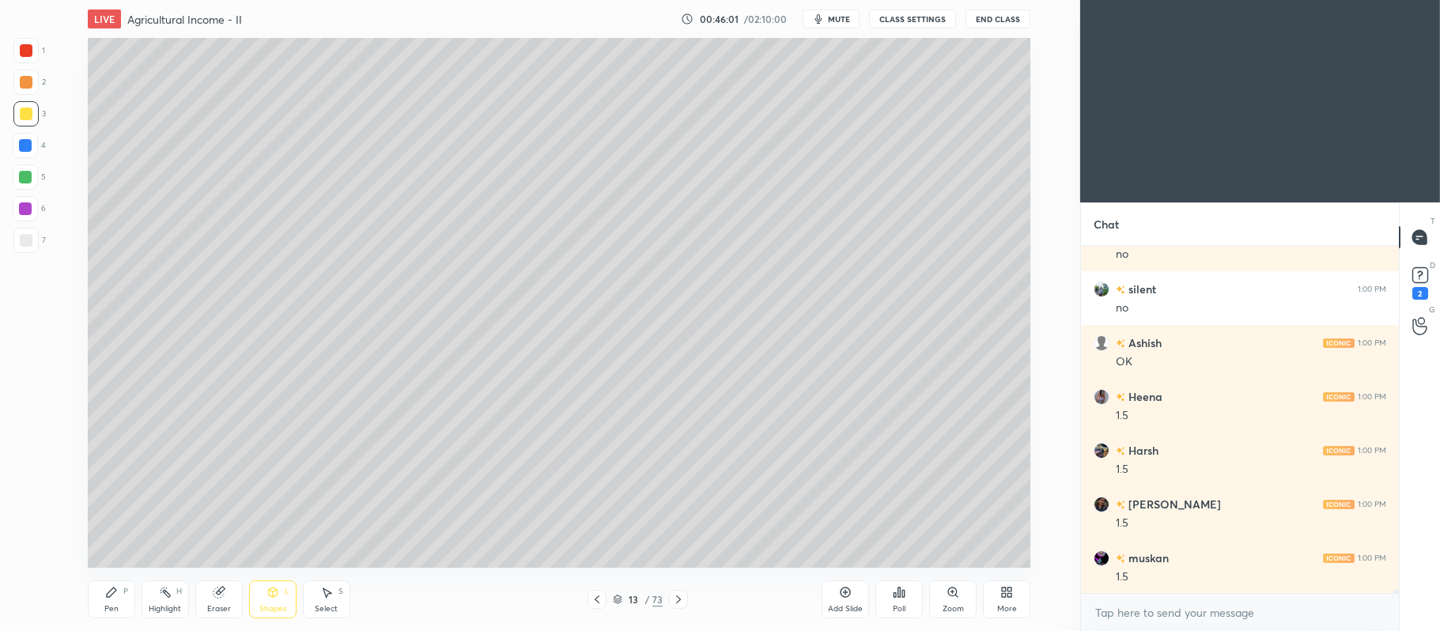
click at [272, 597] on icon at bounding box center [272, 591] width 9 height 9
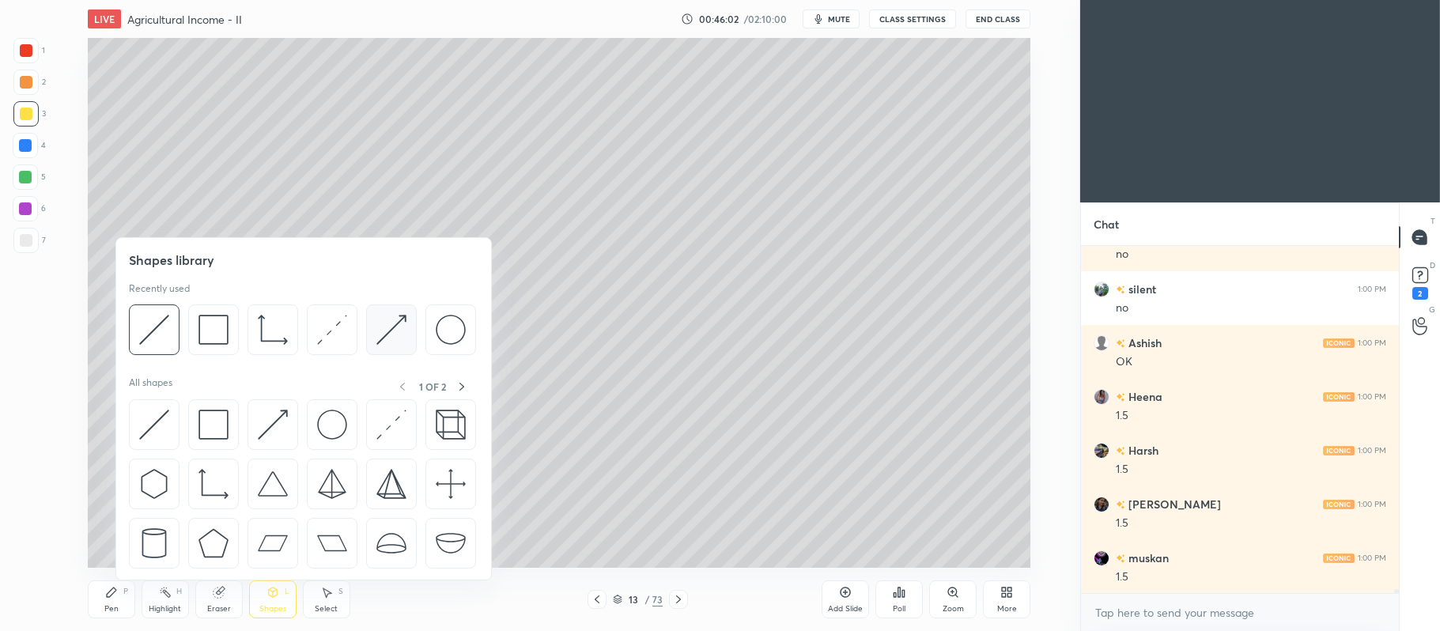
click at [376, 330] on img at bounding box center [391, 330] width 30 height 30
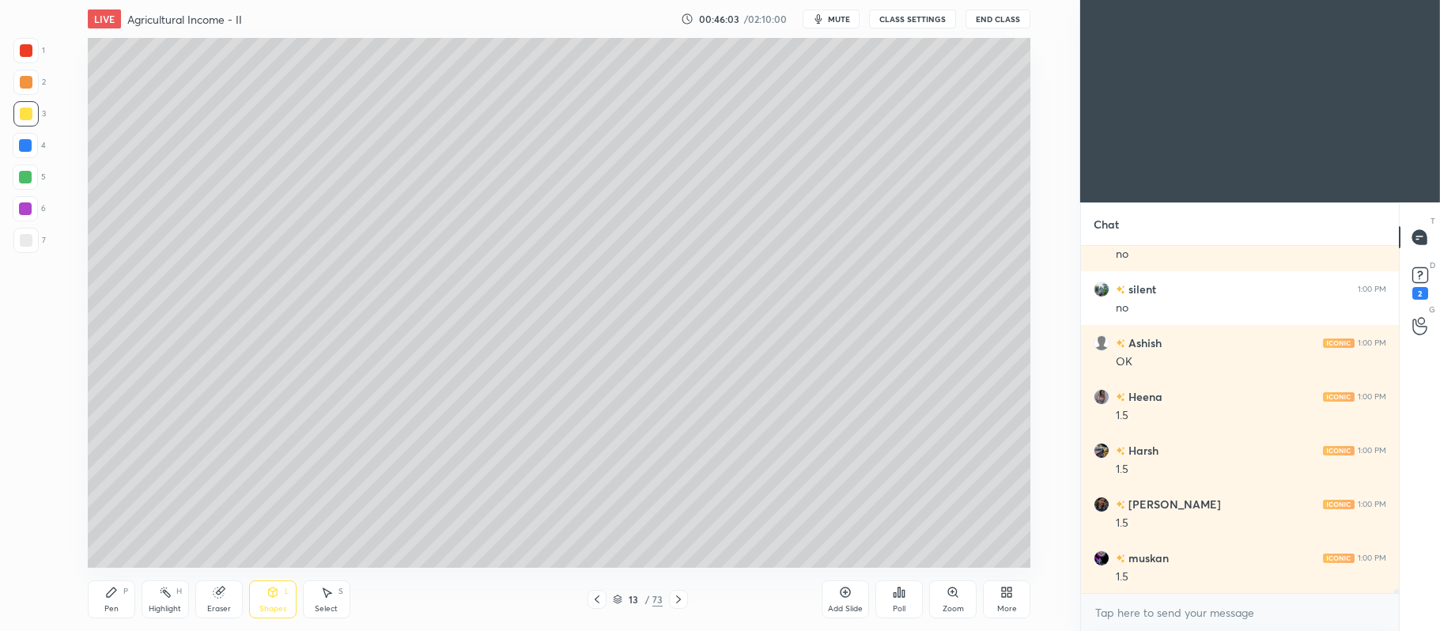
click at [41, 226] on div "6" at bounding box center [29, 212] width 33 height 32
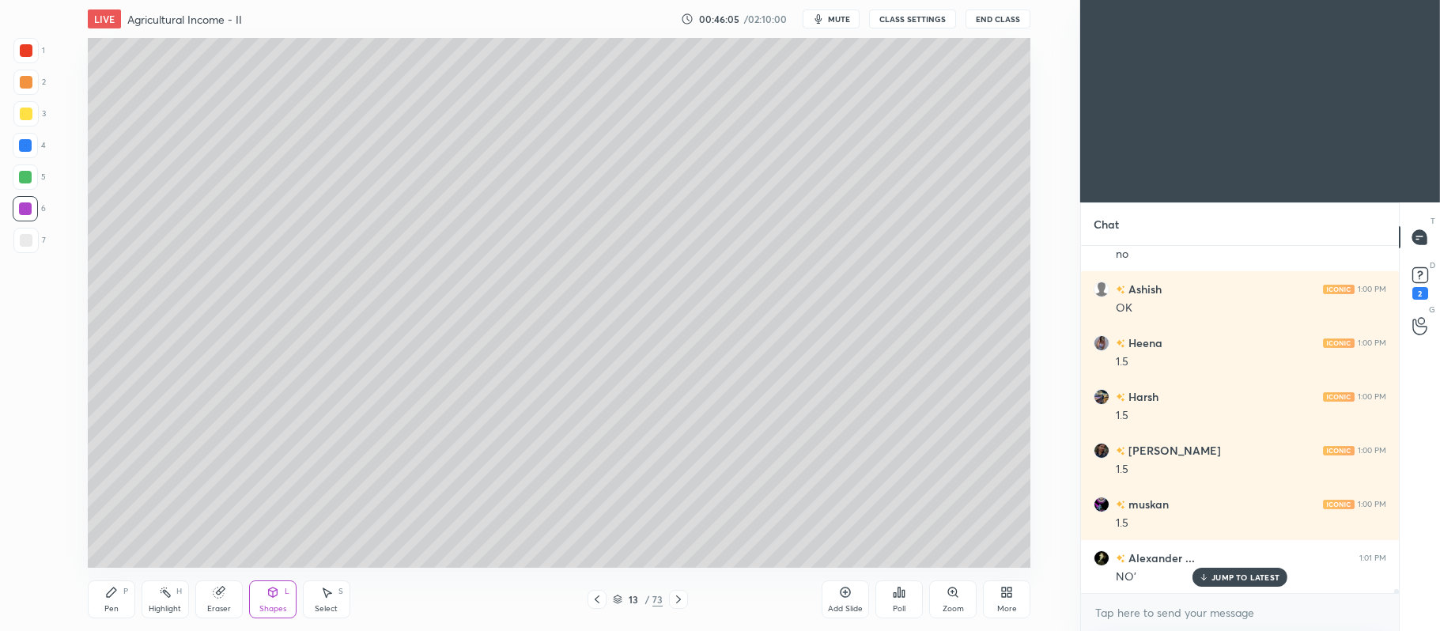
scroll to position [30645, 0]
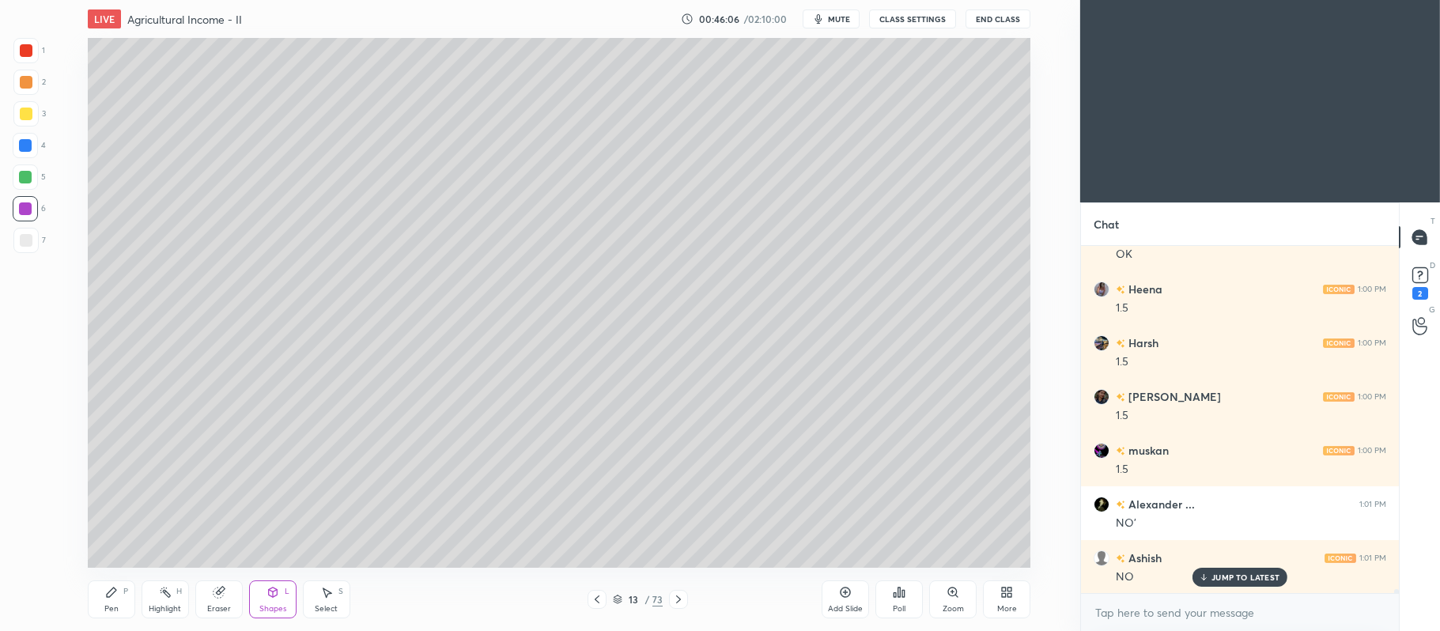
click at [114, 593] on icon at bounding box center [111, 591] width 9 height 9
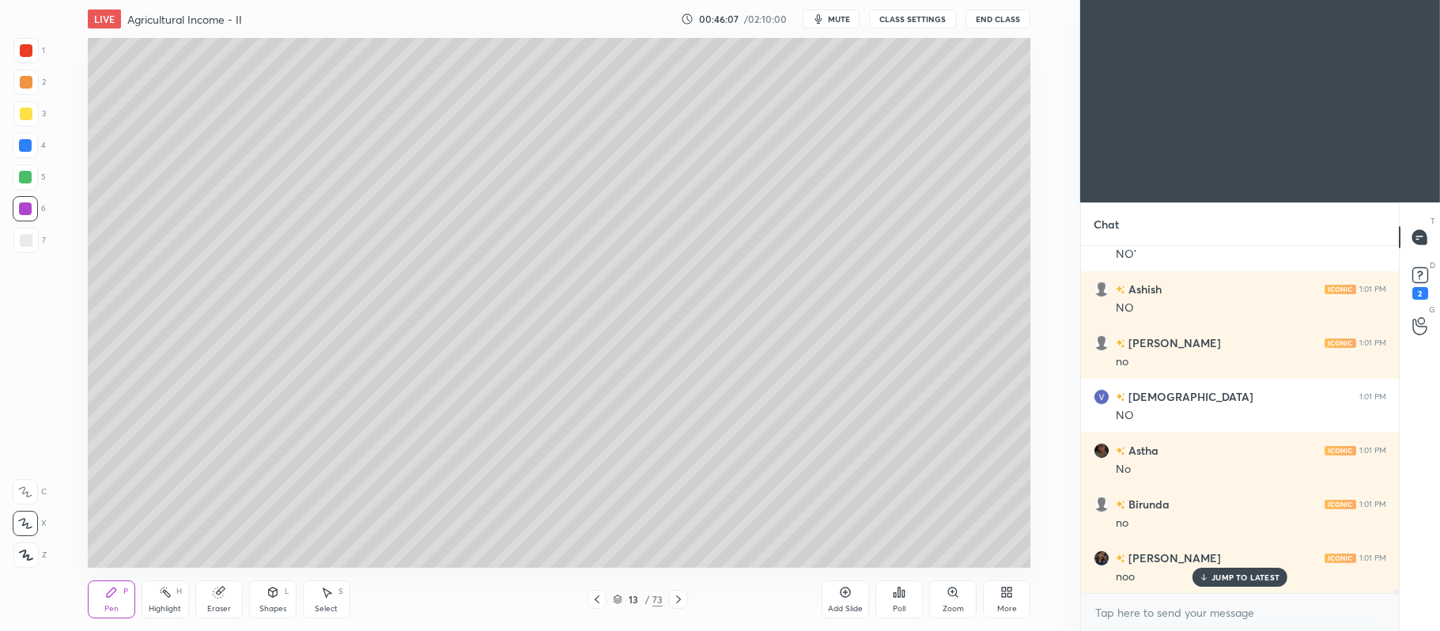
click at [30, 117] on div at bounding box center [26, 114] width 13 height 13
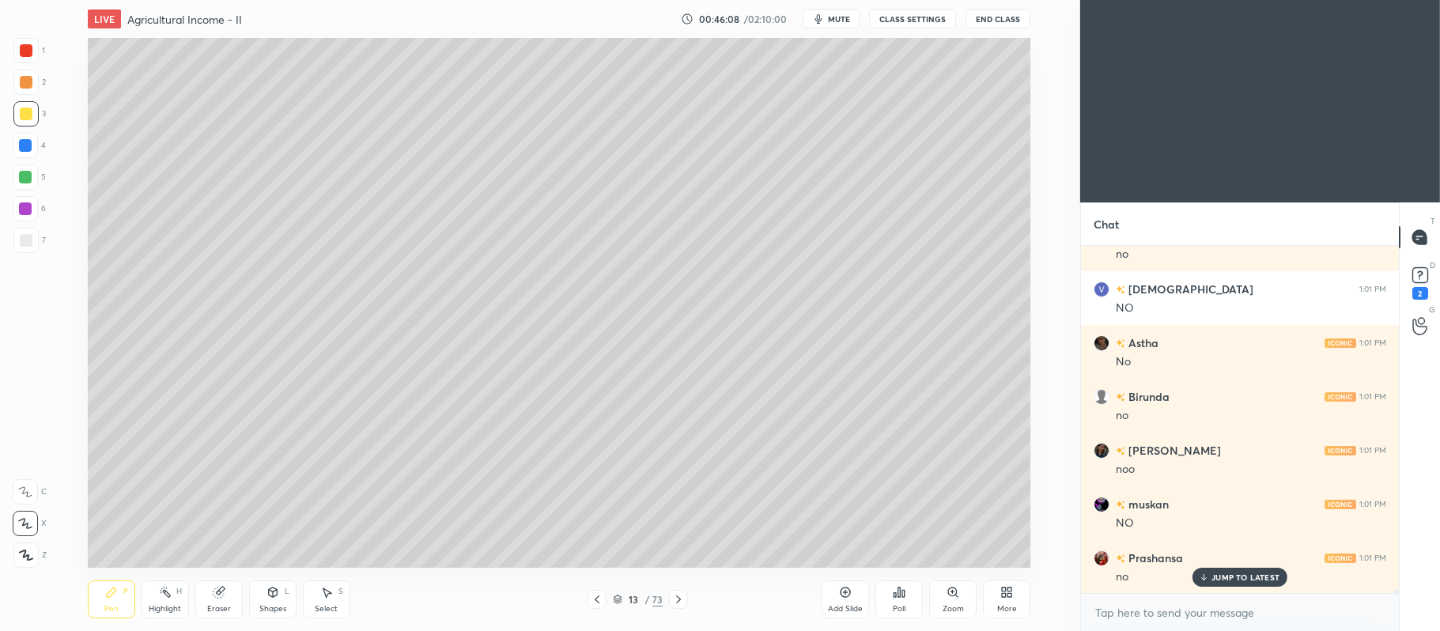
click at [36, 172] on div at bounding box center [25, 176] width 25 height 25
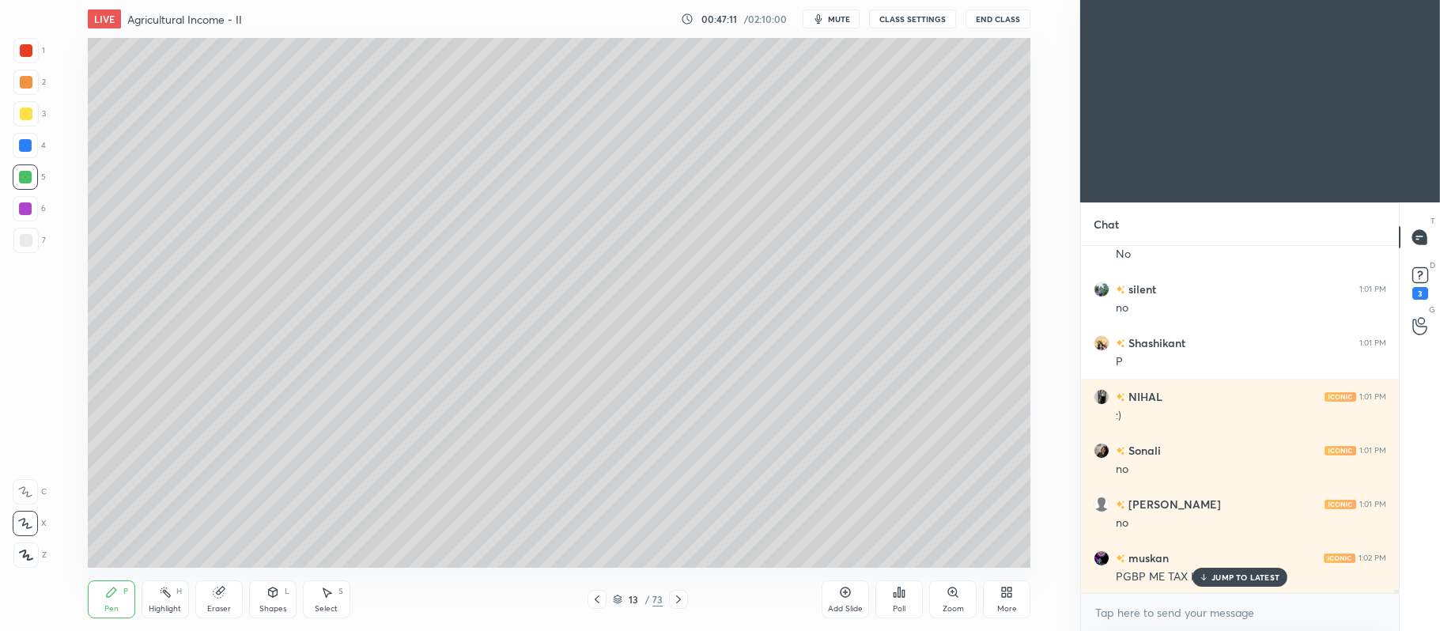
scroll to position [31451, 0]
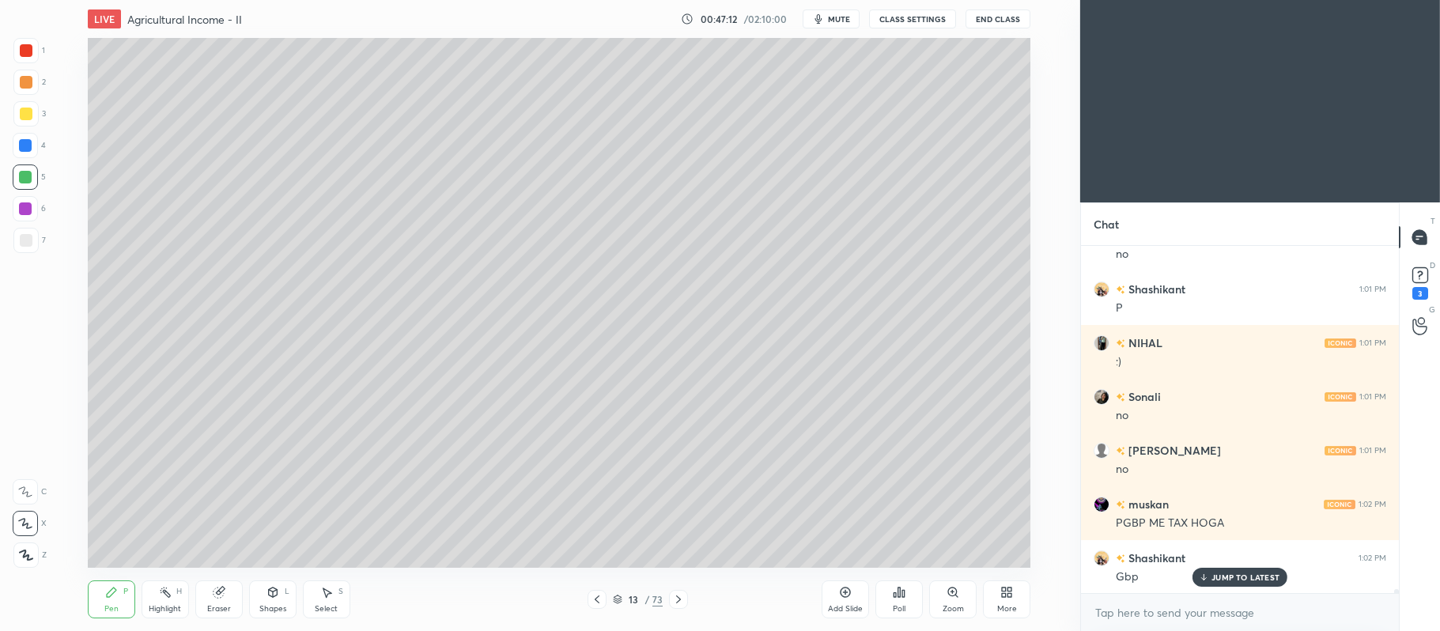
click at [30, 92] on div at bounding box center [25, 82] width 25 height 25
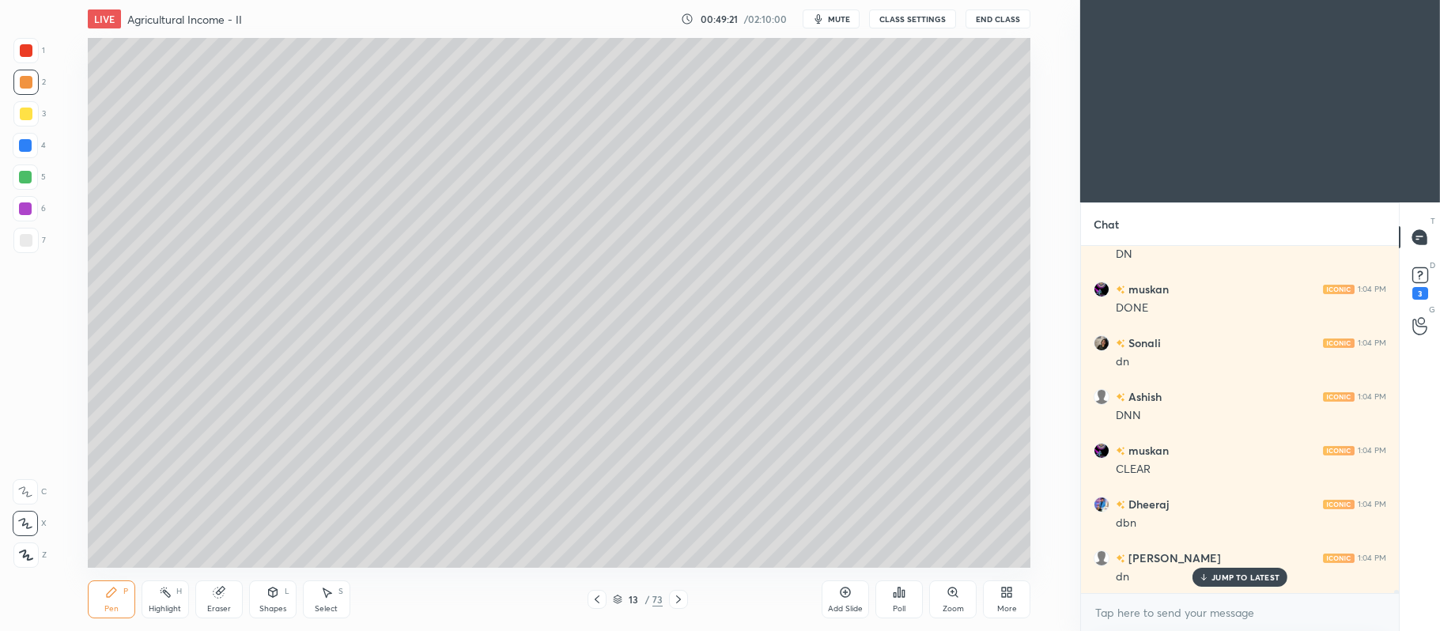
scroll to position [34892, 0]
click at [677, 598] on icon at bounding box center [678, 599] width 13 height 13
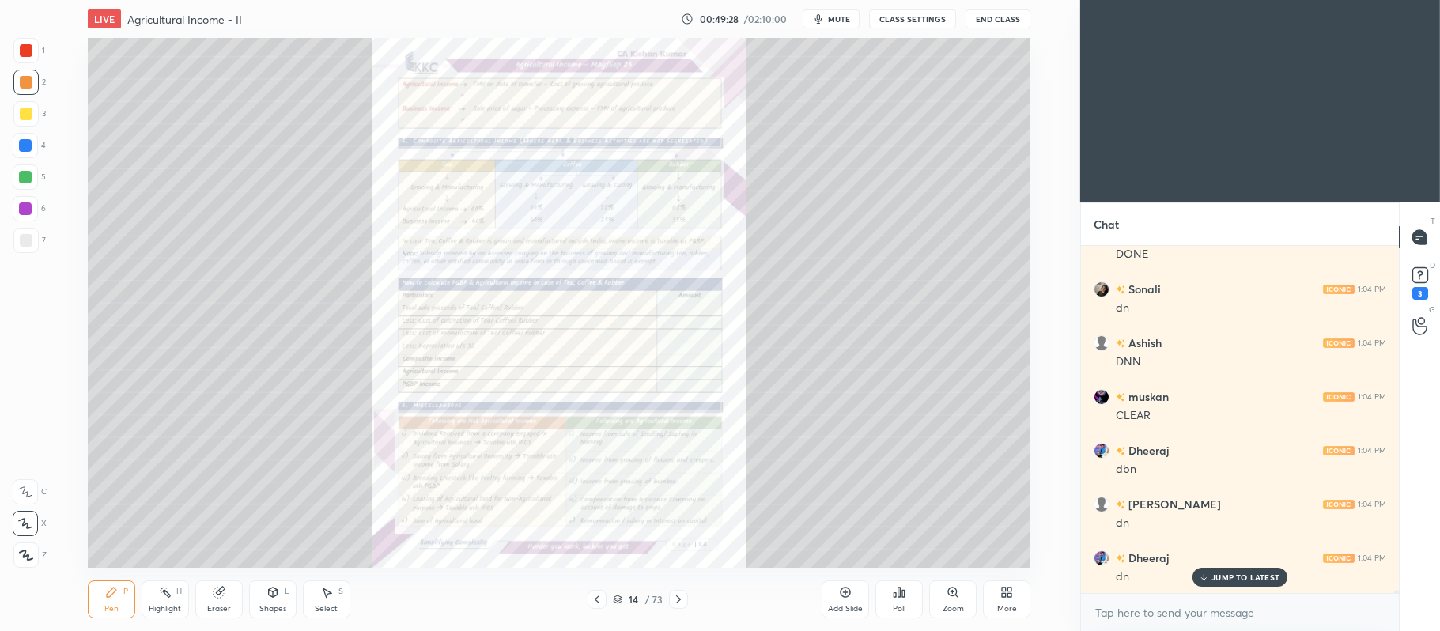
click at [593, 604] on icon at bounding box center [597, 599] width 13 height 13
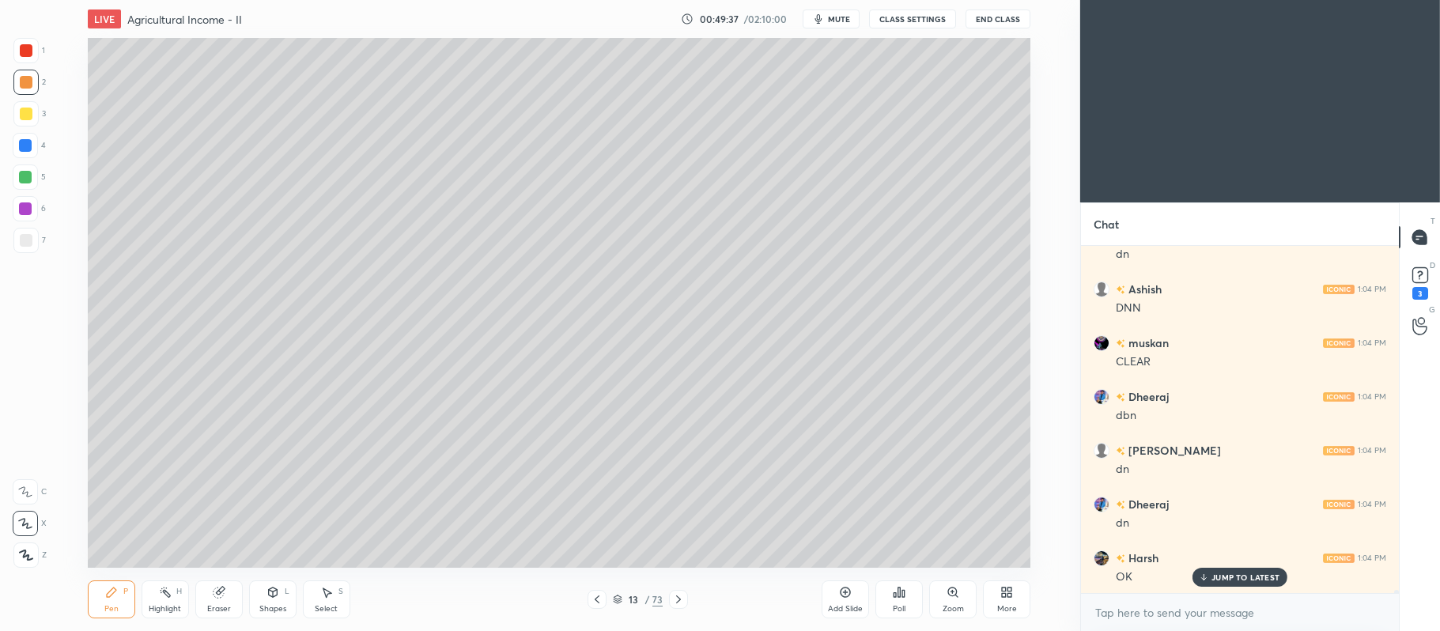
scroll to position [35000, 0]
click at [681, 601] on icon at bounding box center [678, 599] width 13 height 13
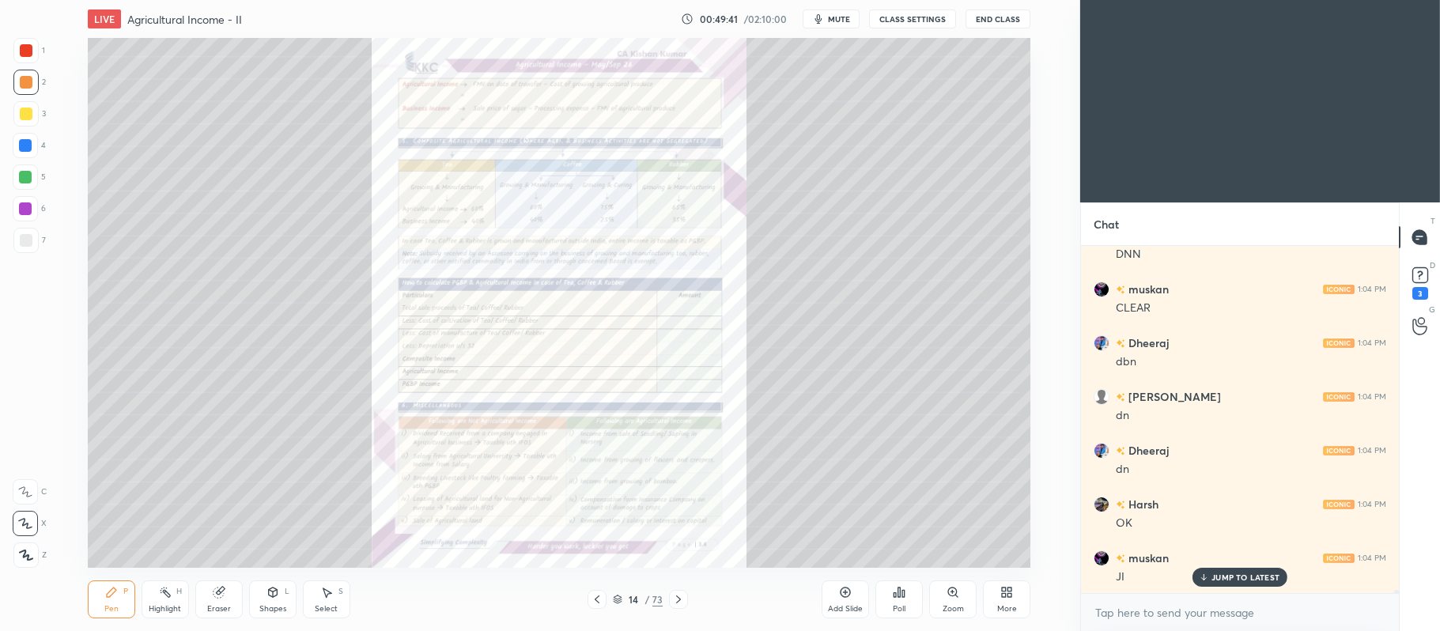
click at [949, 598] on icon at bounding box center [952, 592] width 13 height 13
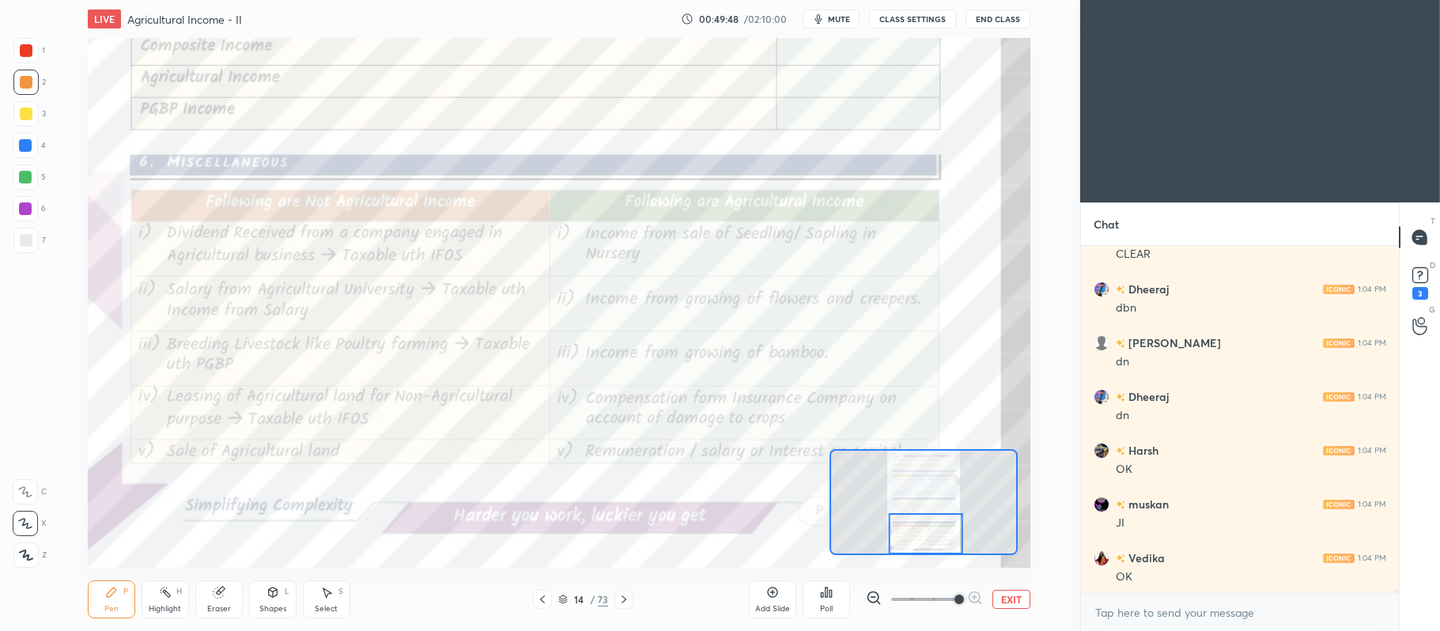
click at [624, 598] on icon at bounding box center [623, 599] width 13 height 13
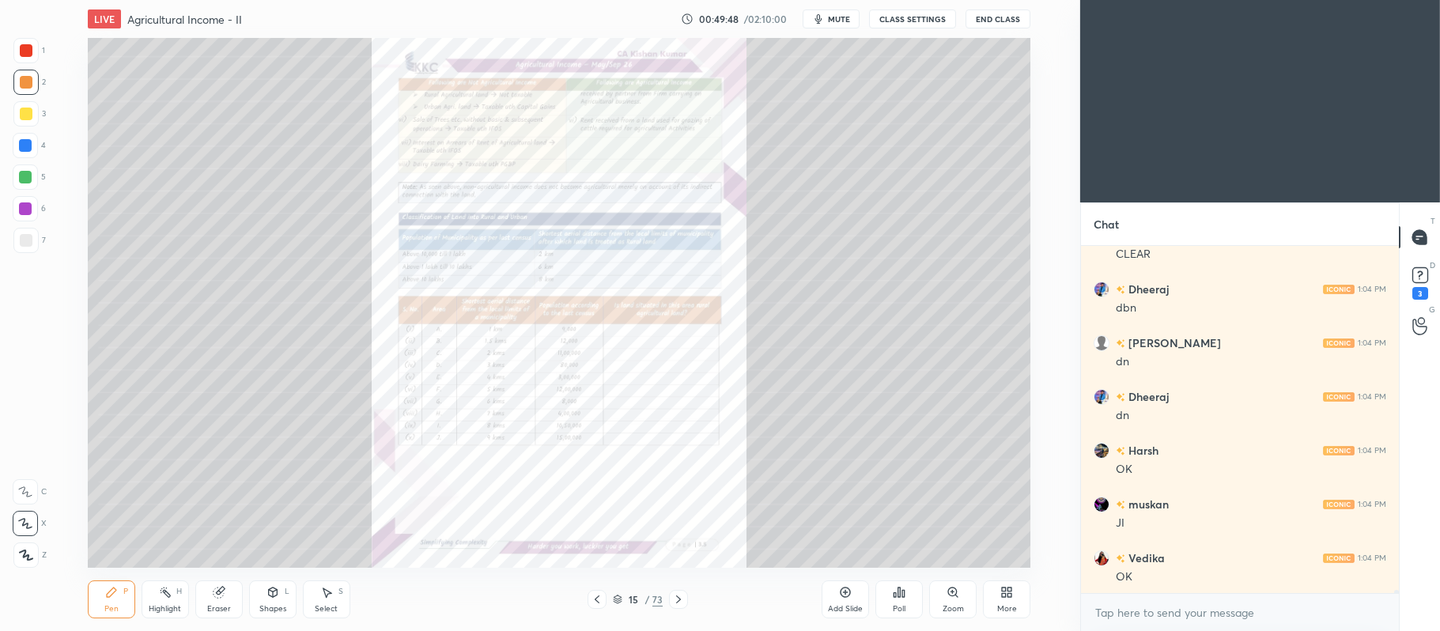
scroll to position [35122, 0]
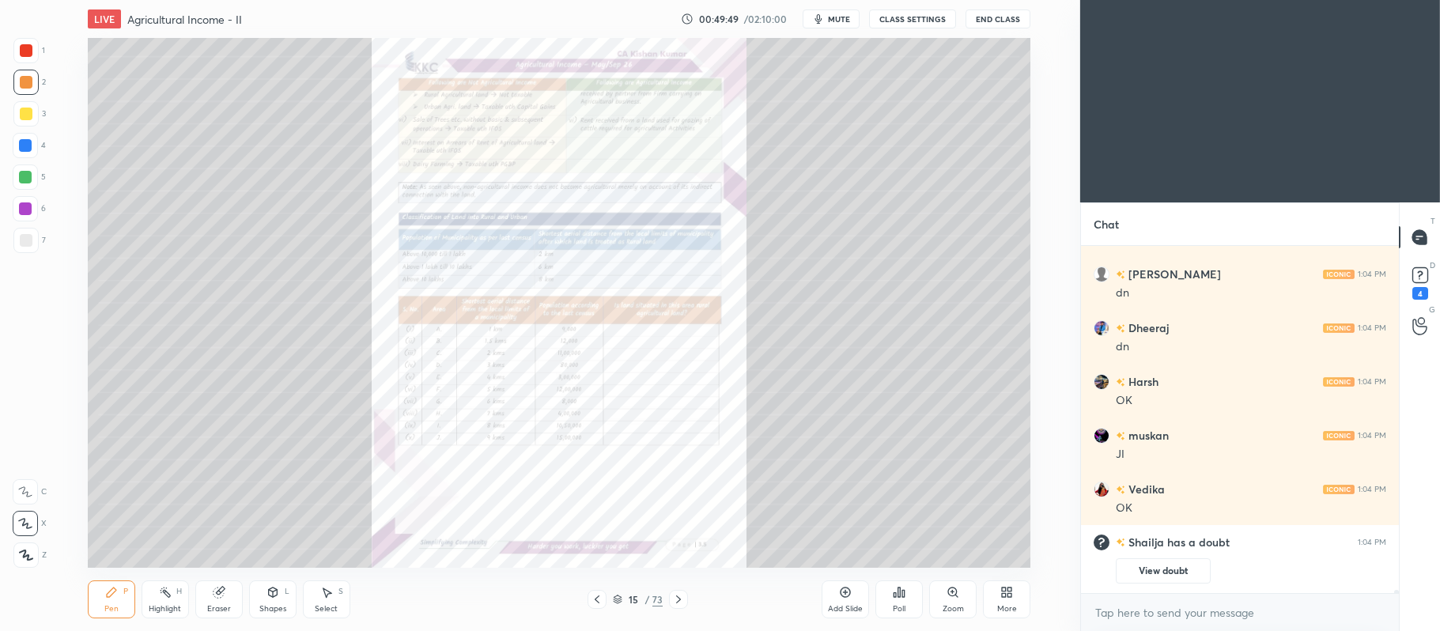
click at [957, 597] on icon at bounding box center [956, 596] width 2 height 2
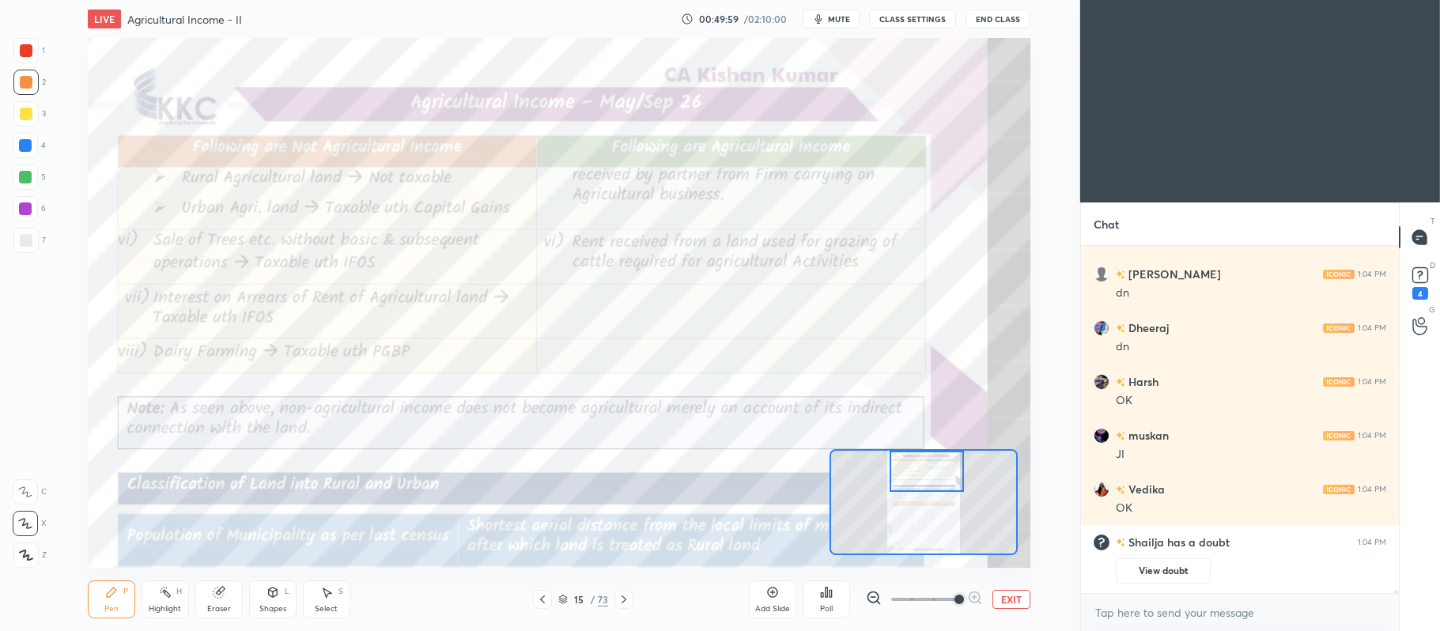
click at [1010, 599] on button "EXIT" at bounding box center [1011, 599] width 38 height 19
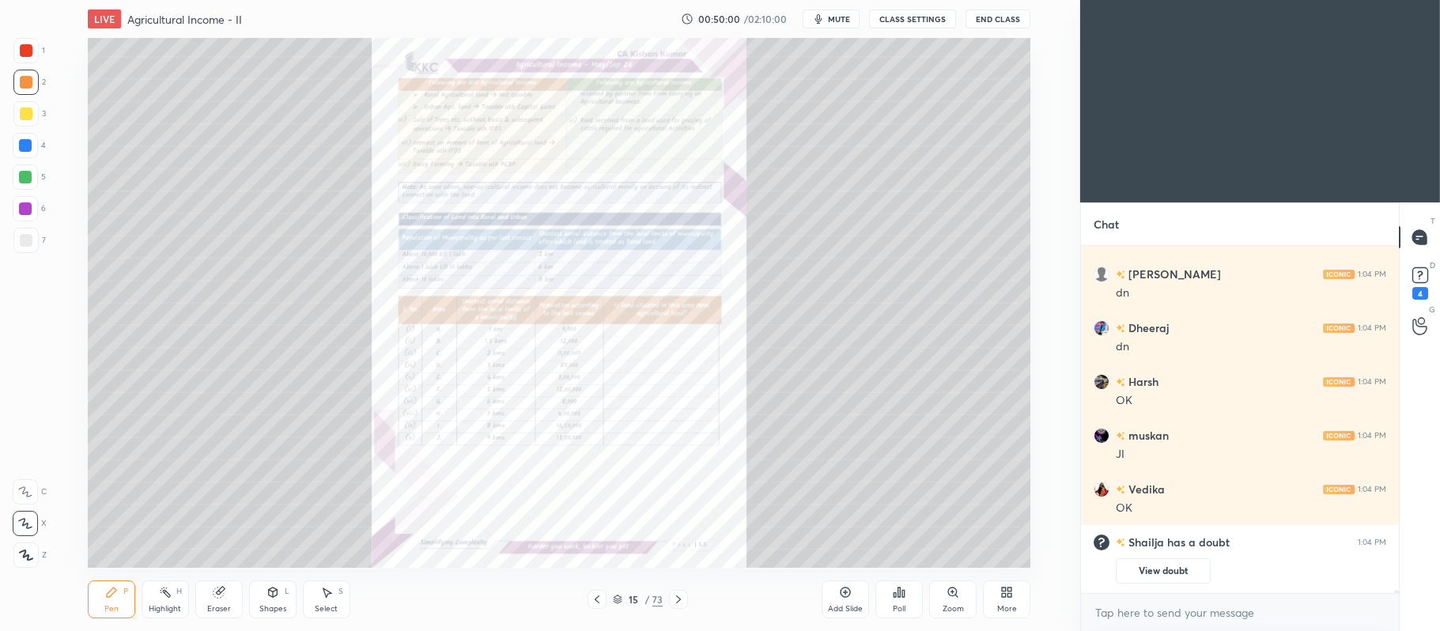
click at [599, 599] on icon at bounding box center [597, 599] width 13 height 13
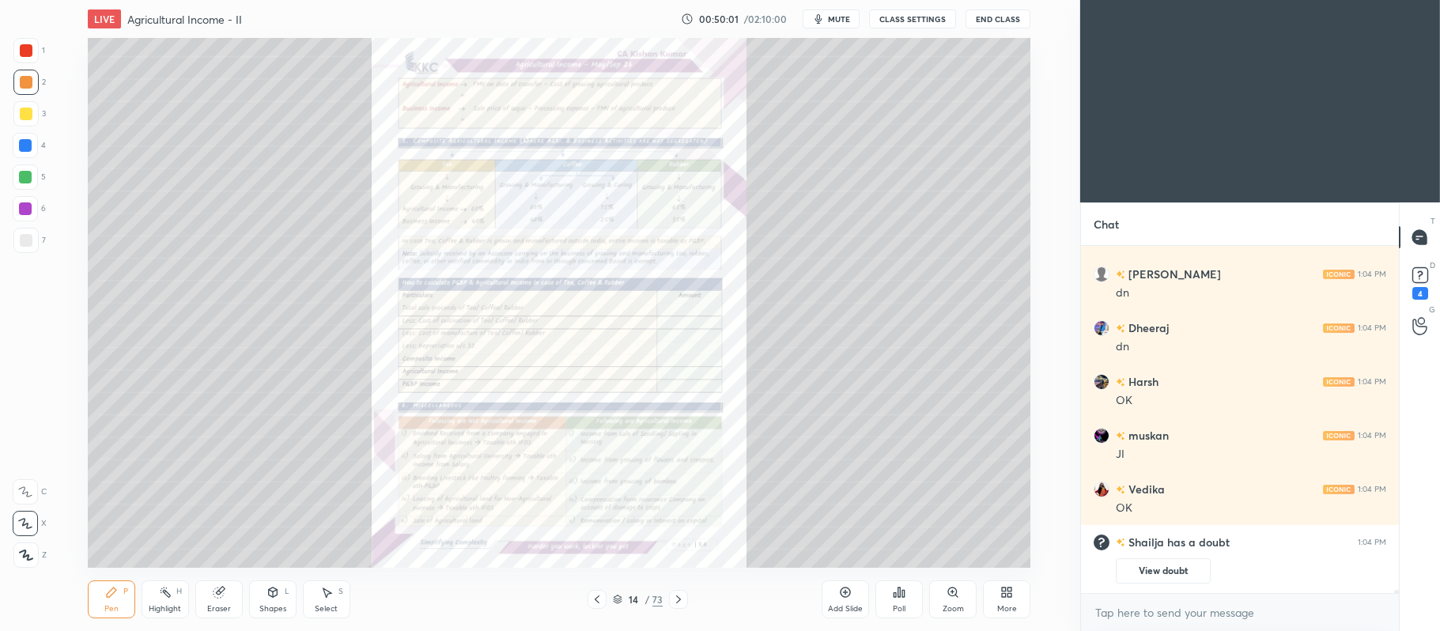
click at [843, 598] on icon at bounding box center [845, 592] width 13 height 13
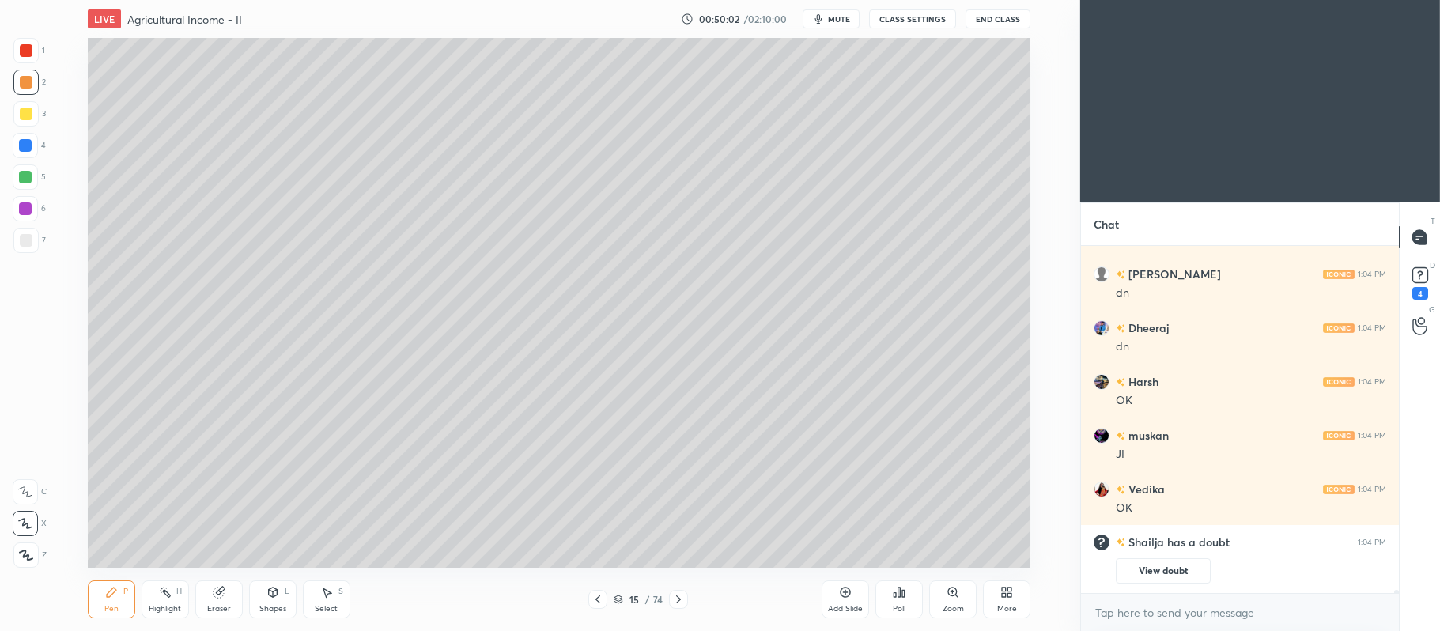
click at [32, 125] on div at bounding box center [25, 113] width 25 height 25
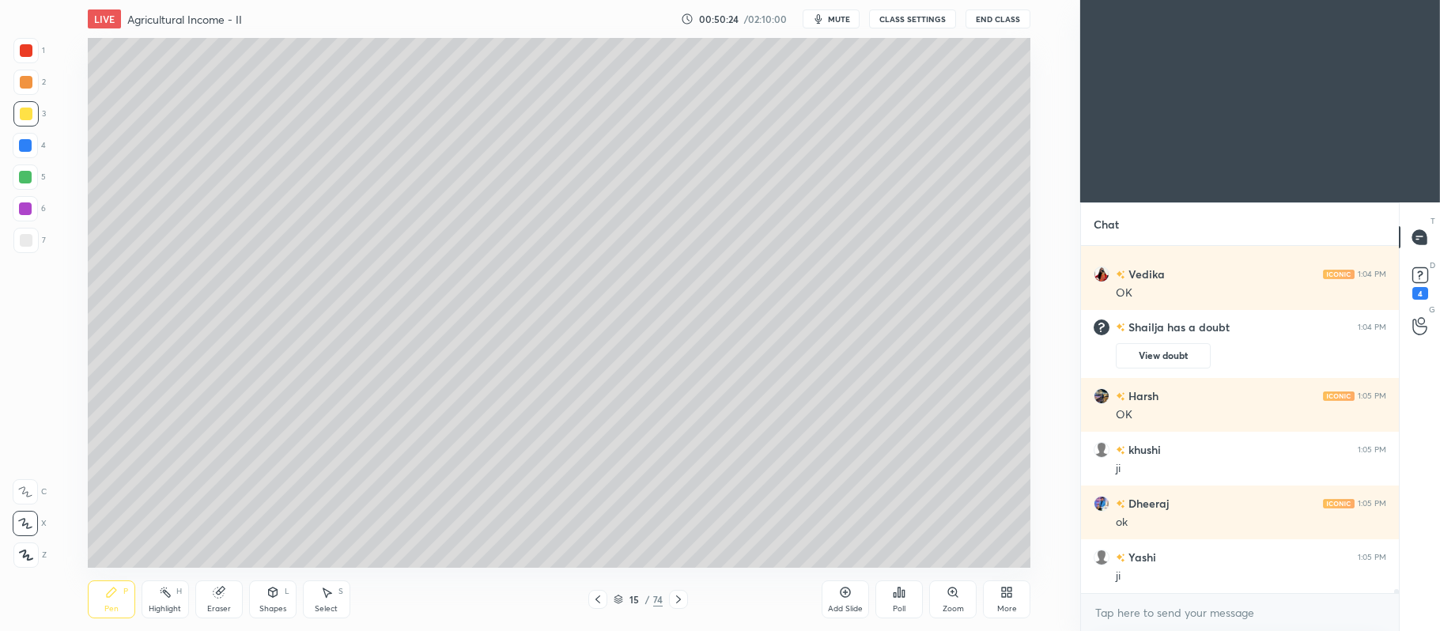
scroll to position [28298, 0]
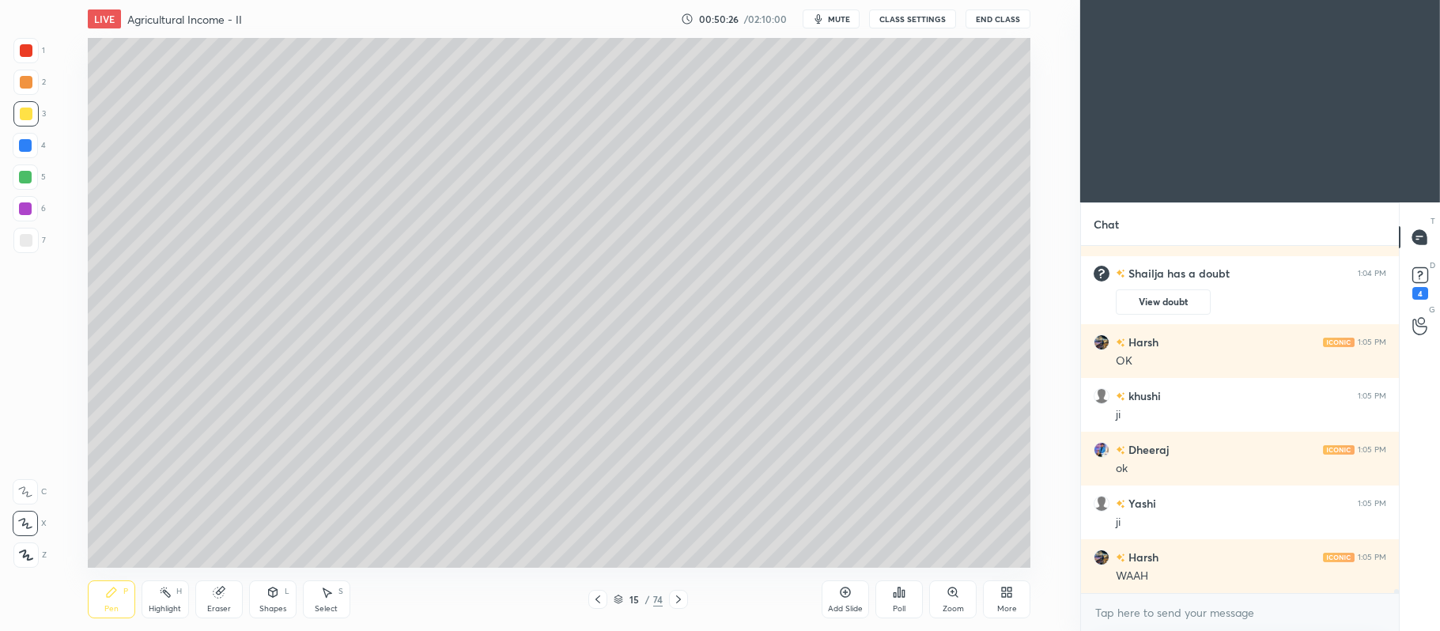
click at [43, 87] on div "2" at bounding box center [29, 82] width 32 height 25
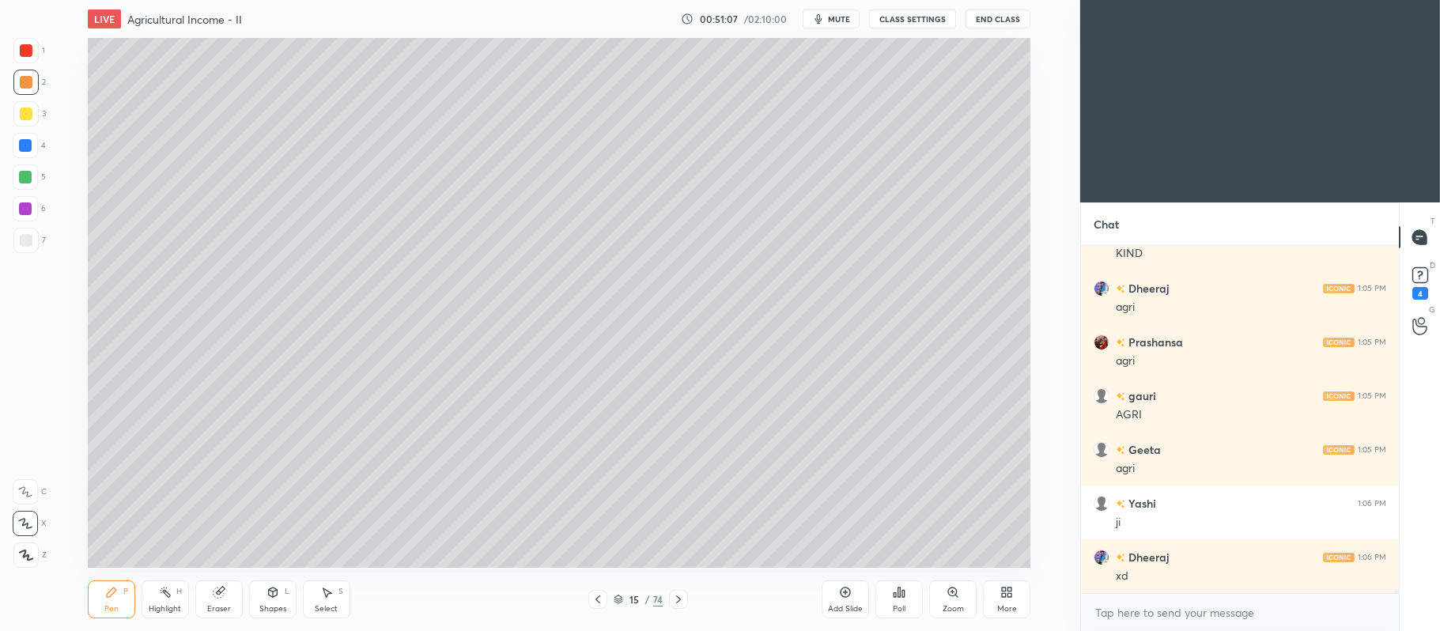
scroll to position [28997, 0]
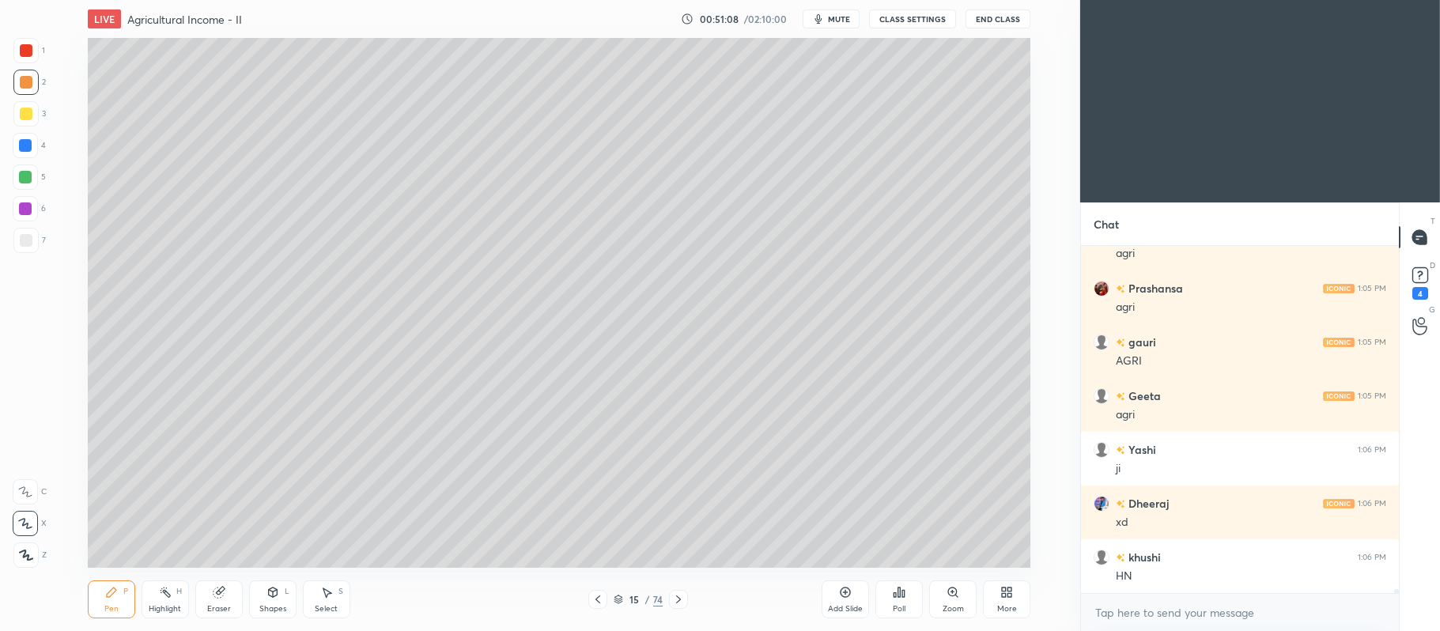
click at [33, 172] on div at bounding box center [25, 176] width 25 height 25
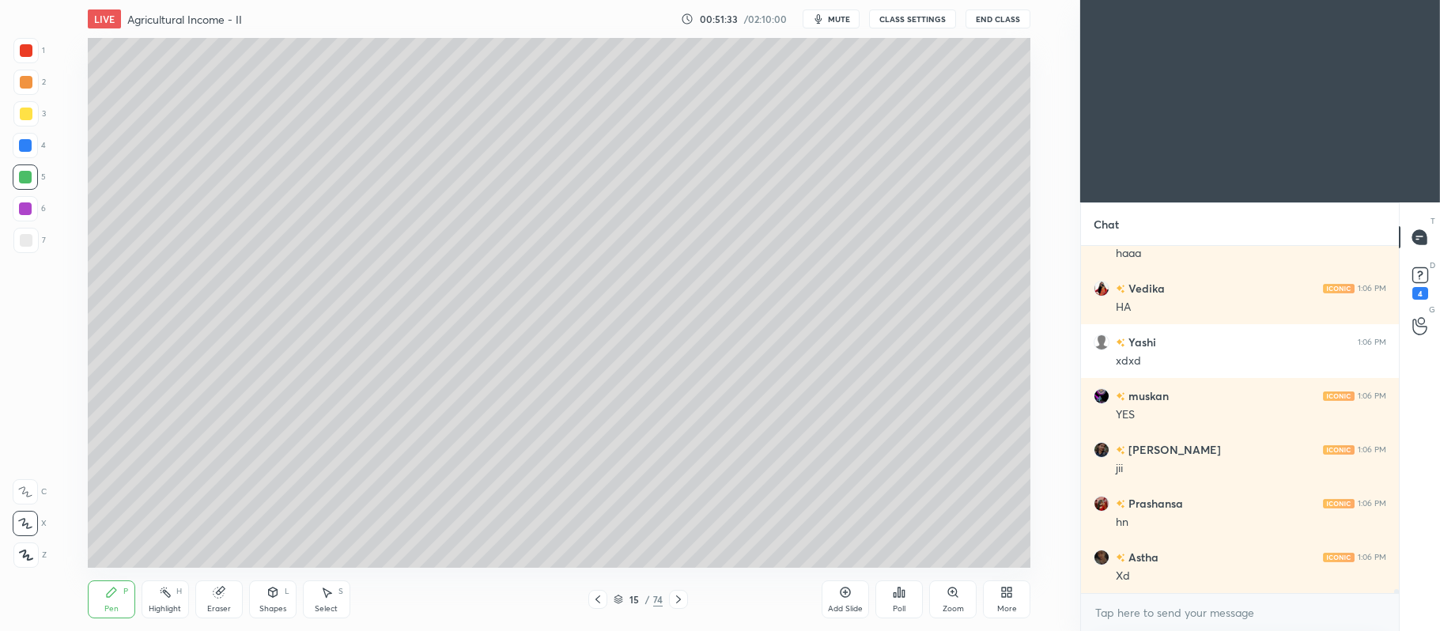
scroll to position [29588, 0]
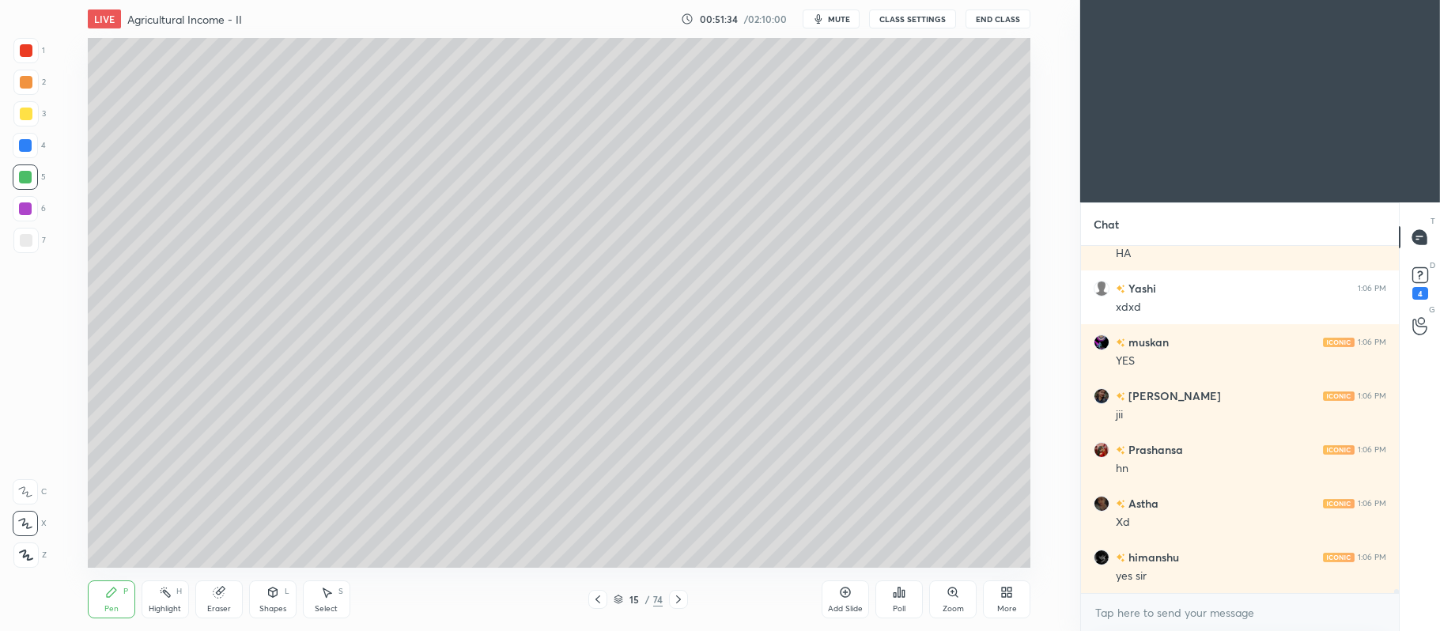
click at [32, 89] on div at bounding box center [25, 82] width 25 height 25
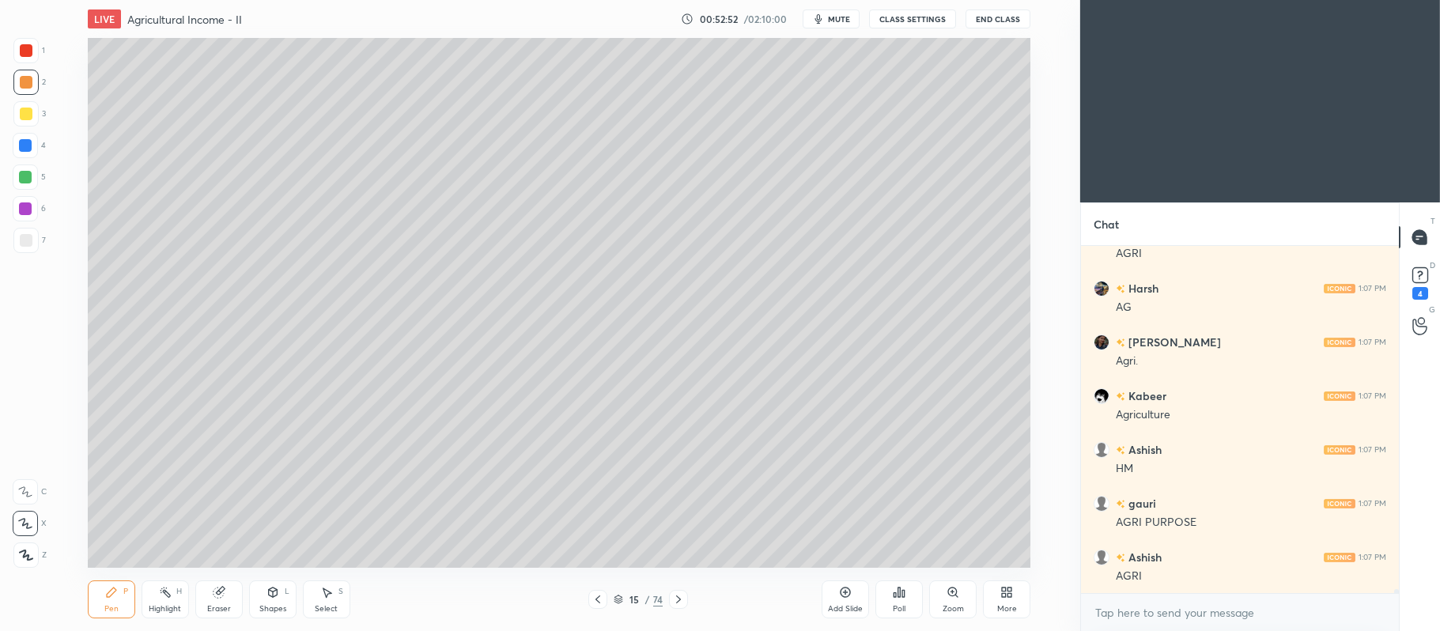
scroll to position [31201, 0]
click at [687, 592] on div at bounding box center [678, 599] width 19 height 19
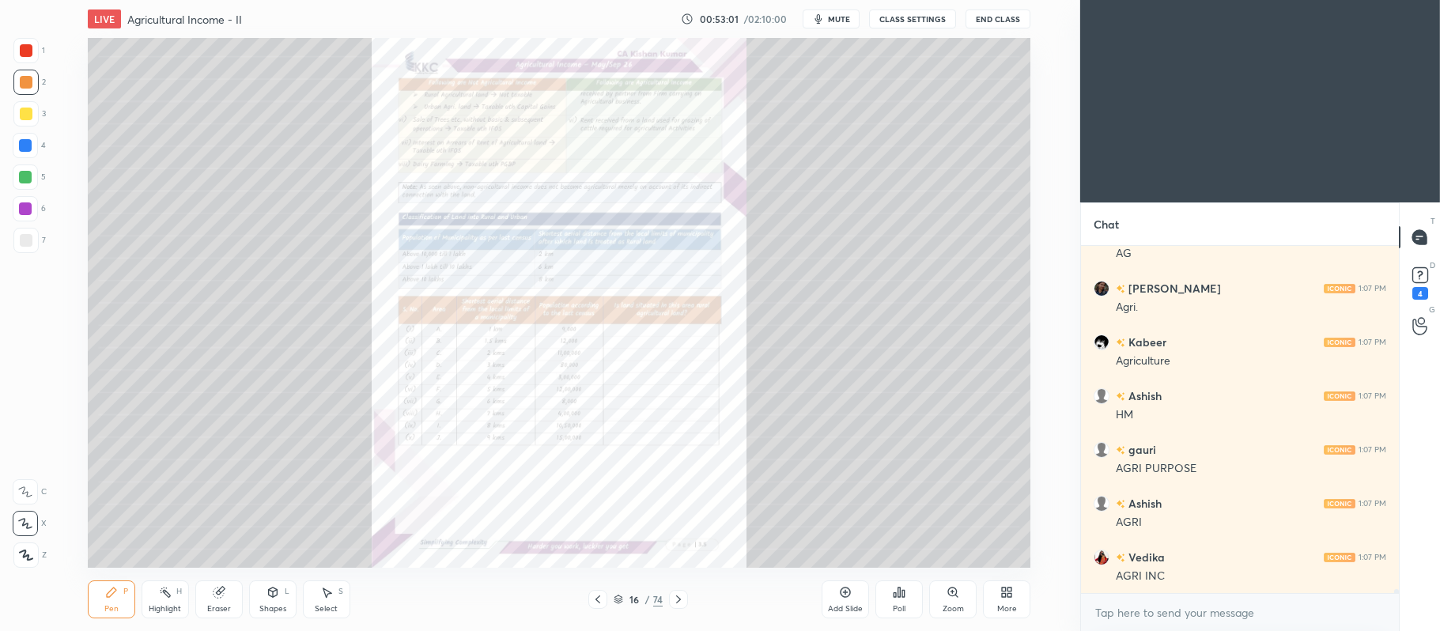
click at [961, 592] on div "Zoom" at bounding box center [952, 599] width 47 height 38
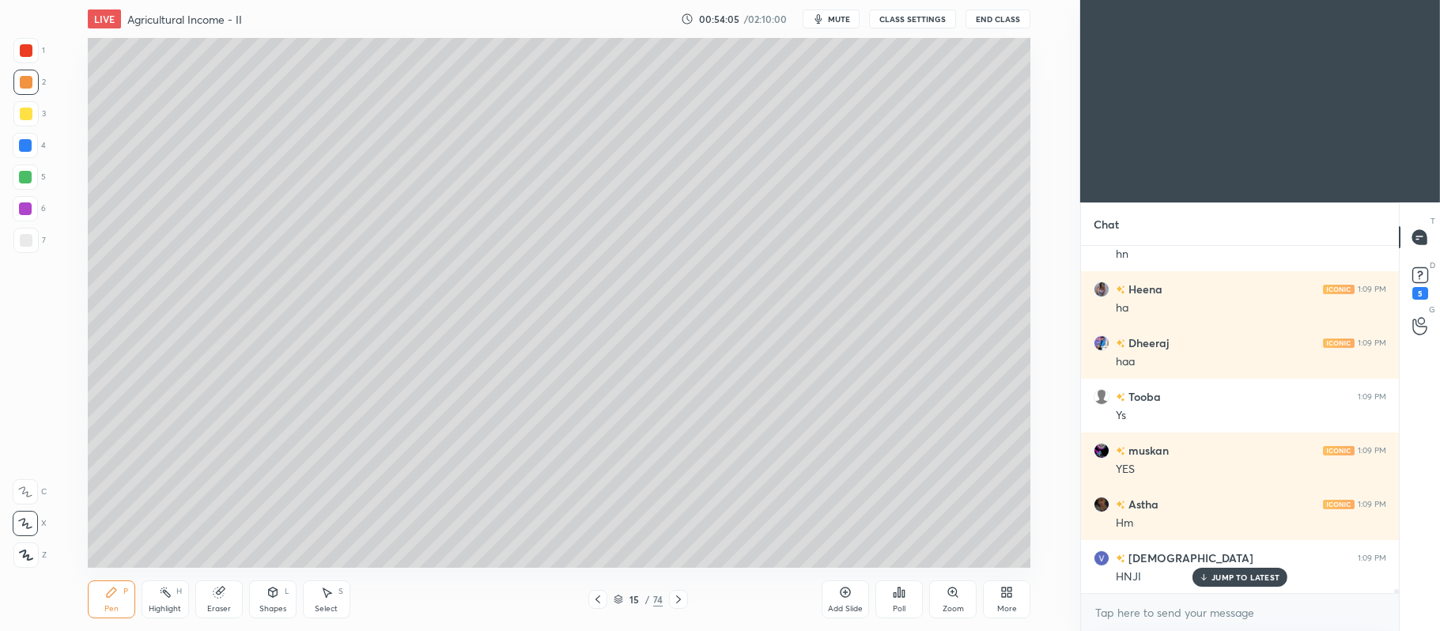
scroll to position [32587, 0]
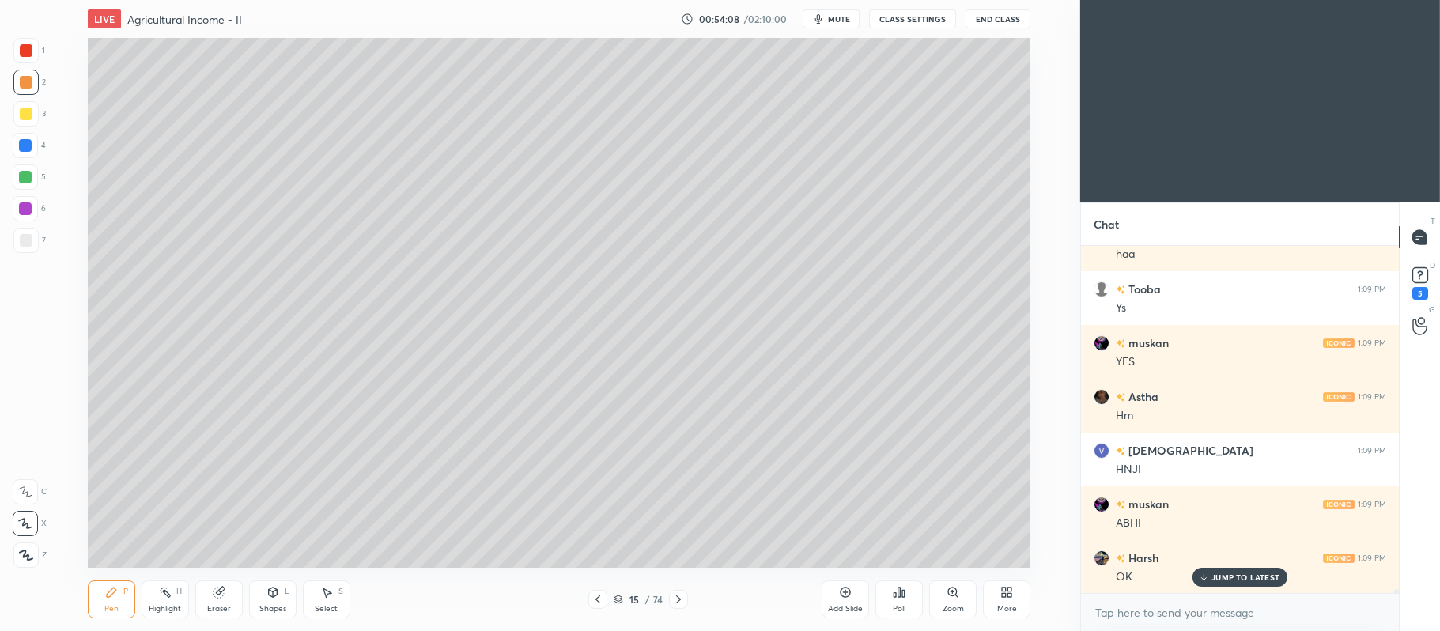
click at [686, 598] on div at bounding box center [678, 599] width 19 height 19
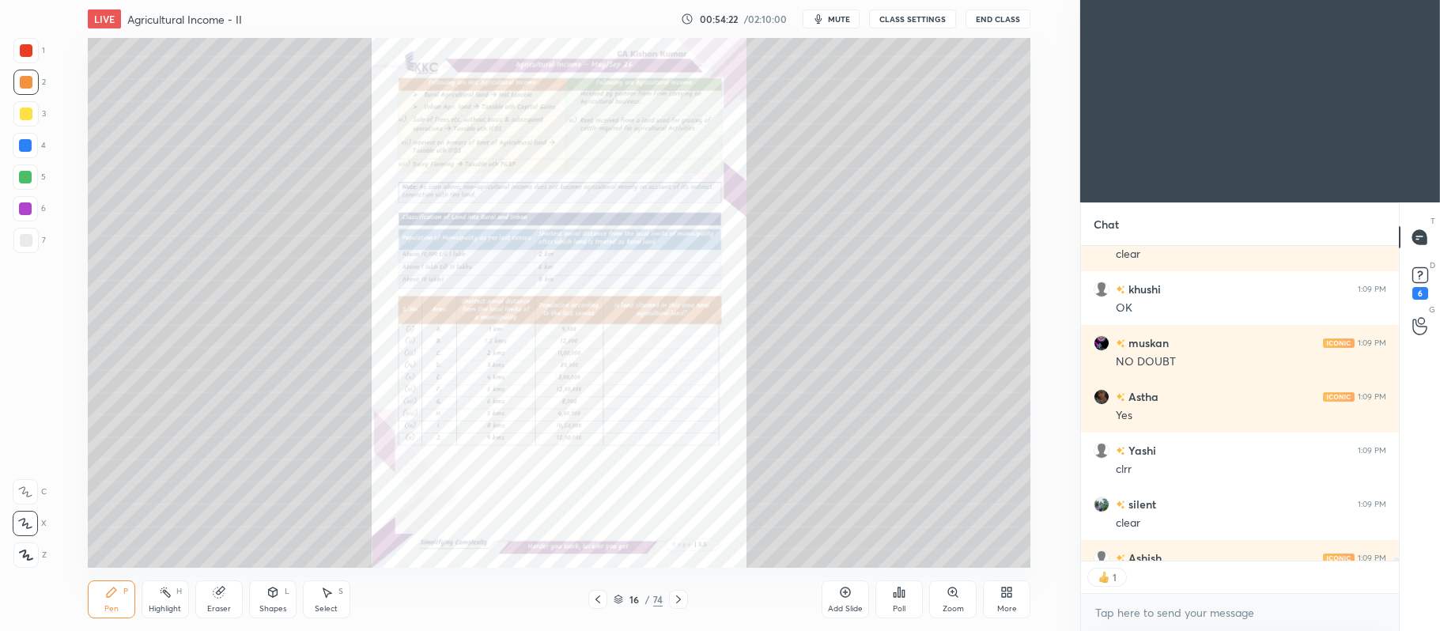
scroll to position [310, 313]
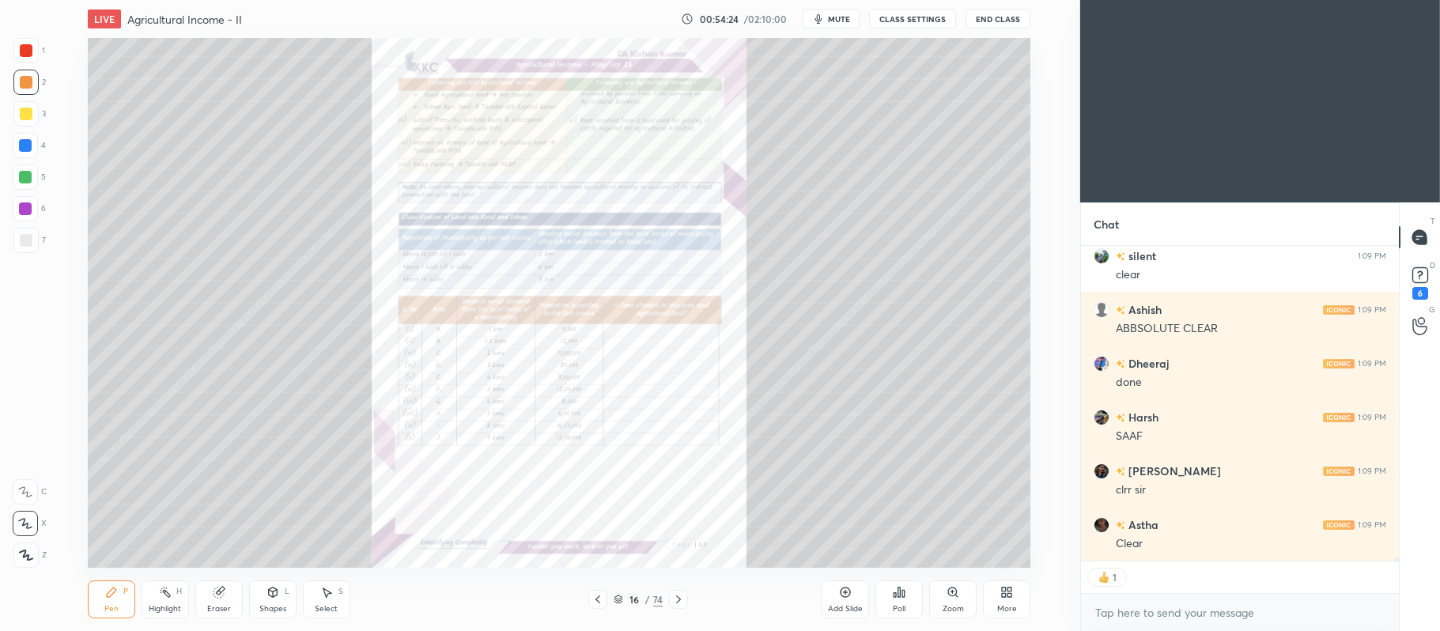
click at [595, 599] on icon at bounding box center [597, 599] width 13 height 13
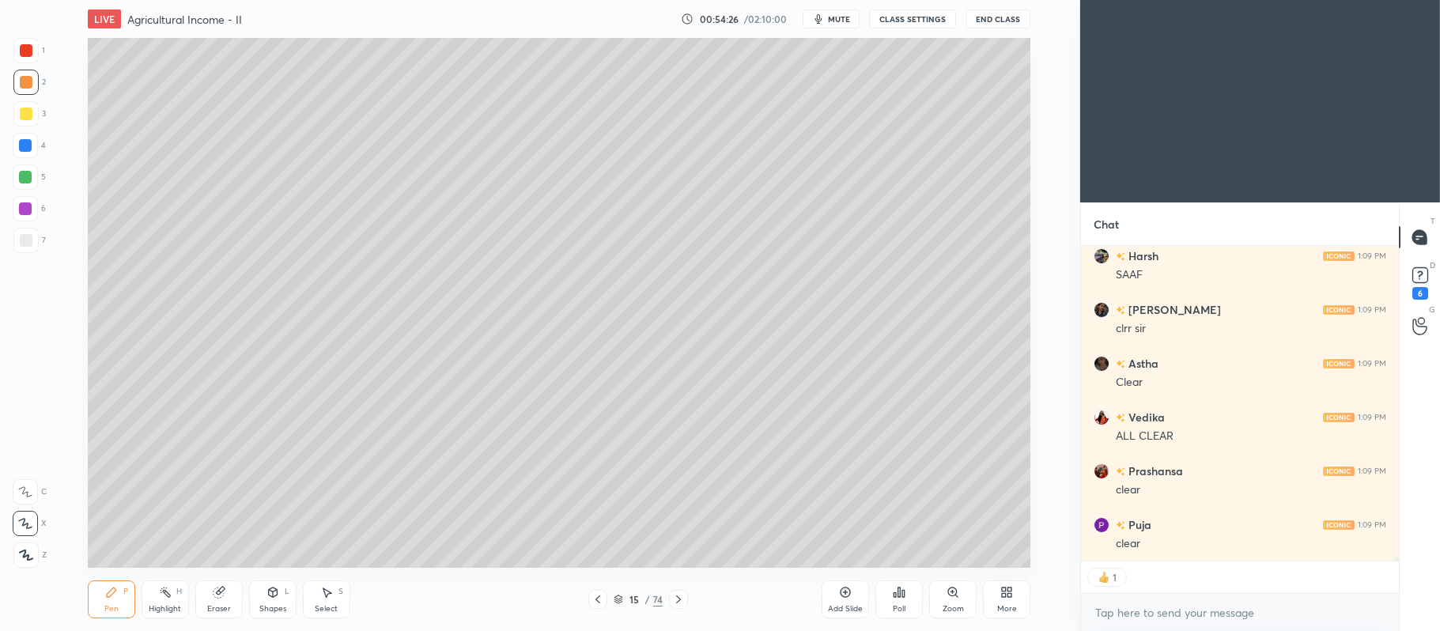
click at [835, 598] on div "Add Slide" at bounding box center [844, 599] width 47 height 38
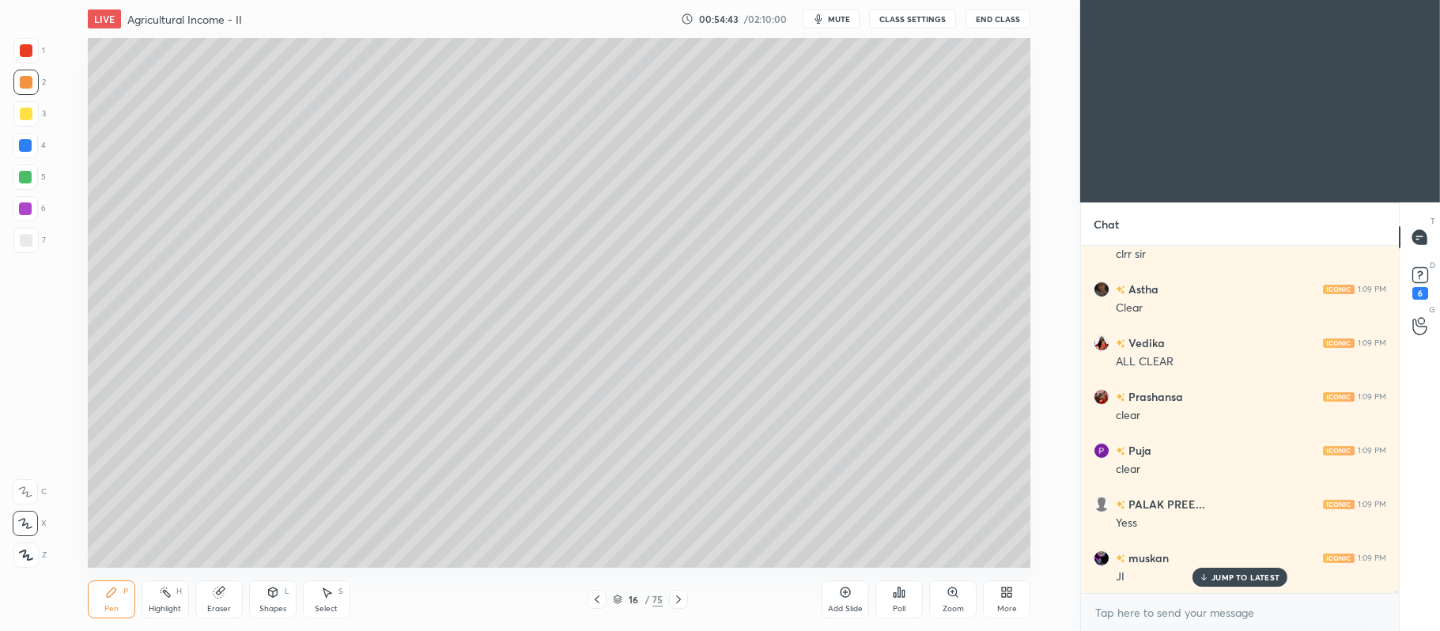
scroll to position [33769, 0]
click at [269, 580] on div "Shapes L" at bounding box center [272, 599] width 47 height 38
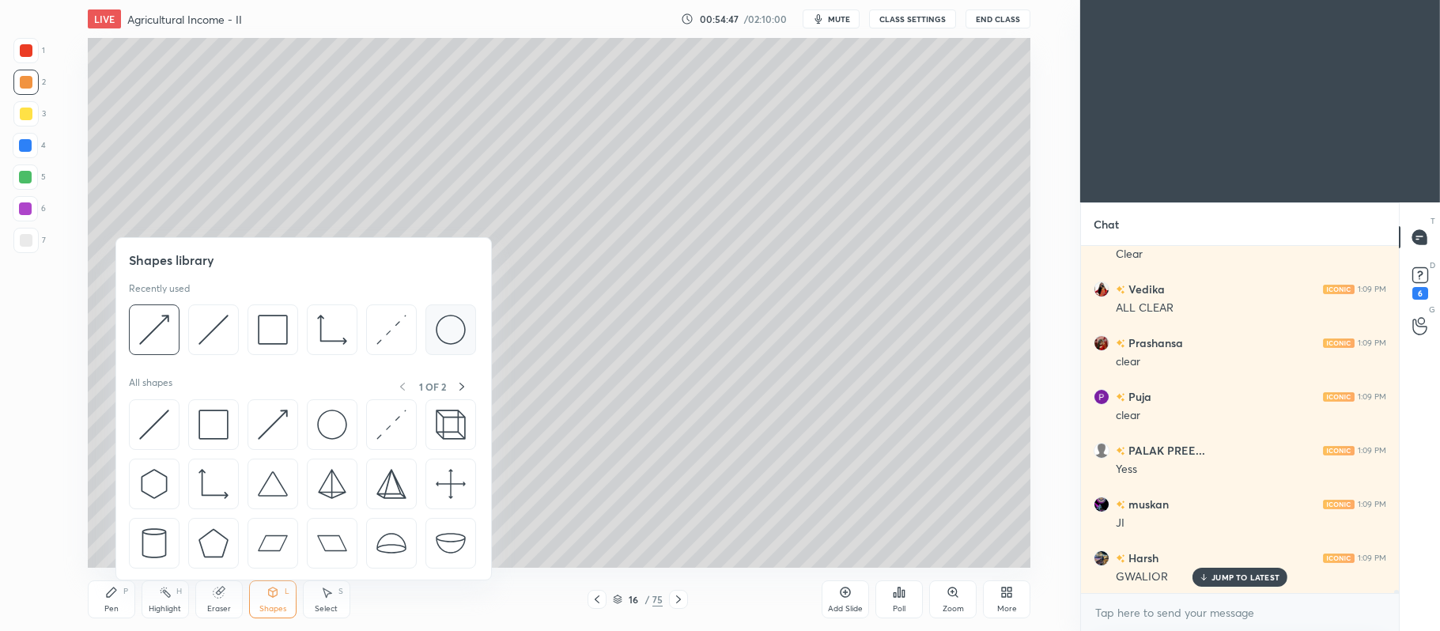
click at [447, 330] on img at bounding box center [451, 330] width 30 height 30
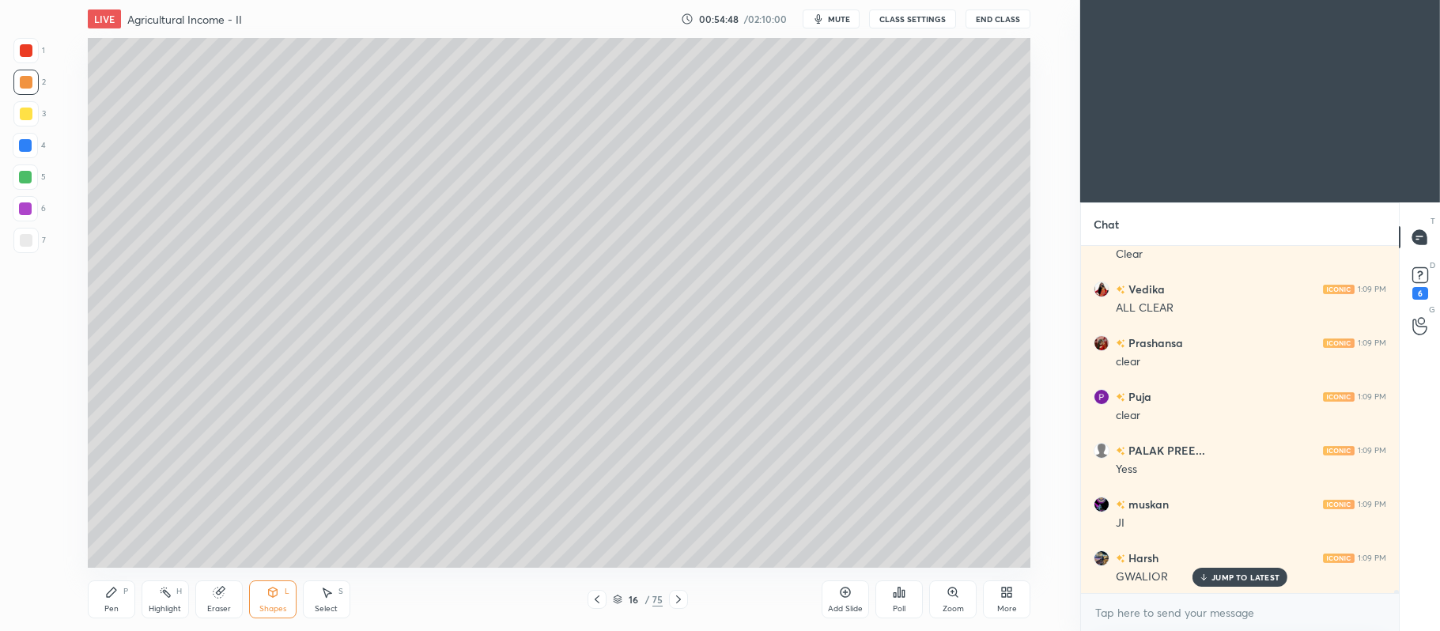
click at [35, 240] on div at bounding box center [25, 240] width 25 height 25
click at [598, 598] on icon at bounding box center [597, 599] width 5 height 8
click at [852, 595] on div "Add Slide" at bounding box center [844, 599] width 47 height 38
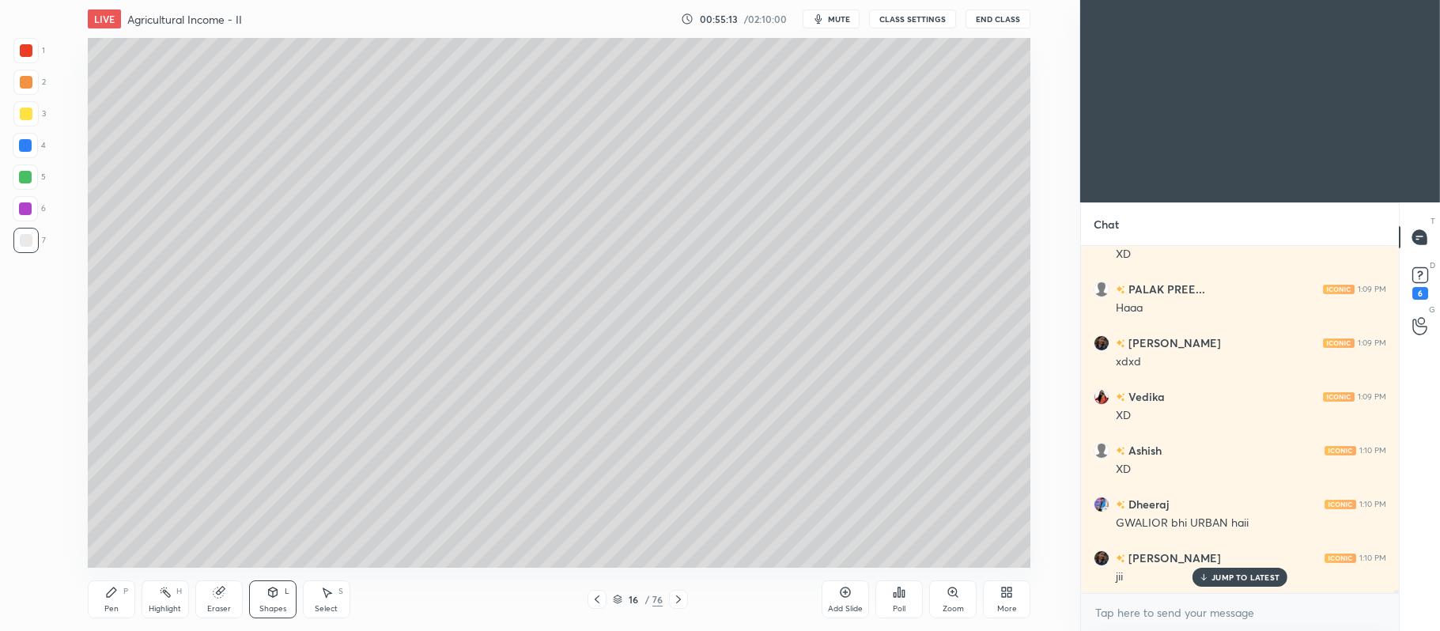
click at [109, 592] on icon at bounding box center [111, 591] width 9 height 9
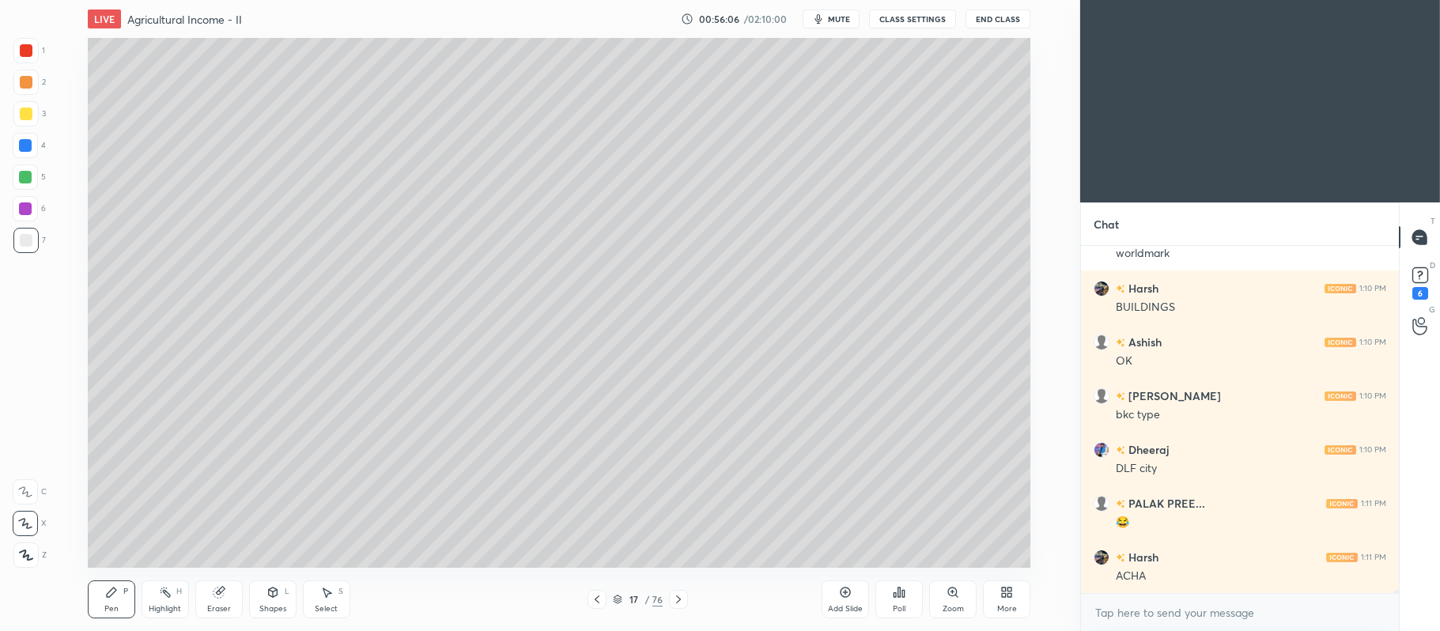
scroll to position [35505, 0]
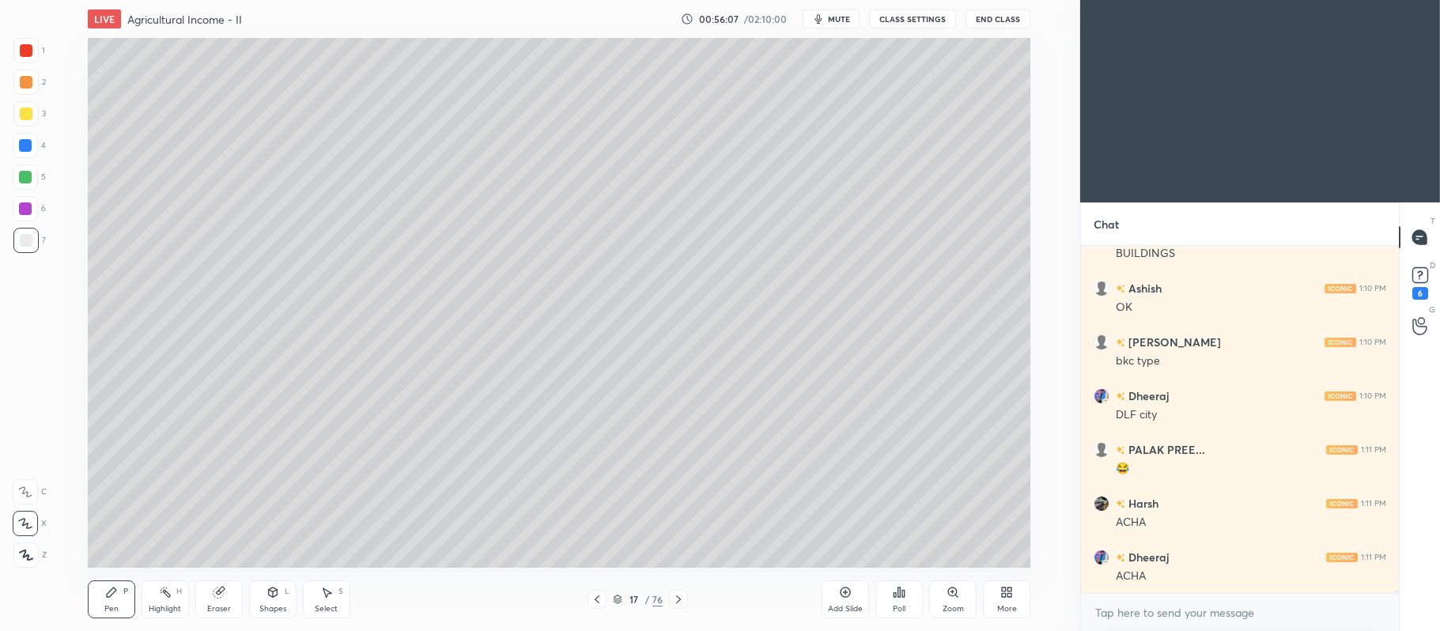
click at [275, 606] on div "Shapes" at bounding box center [272, 609] width 27 height 8
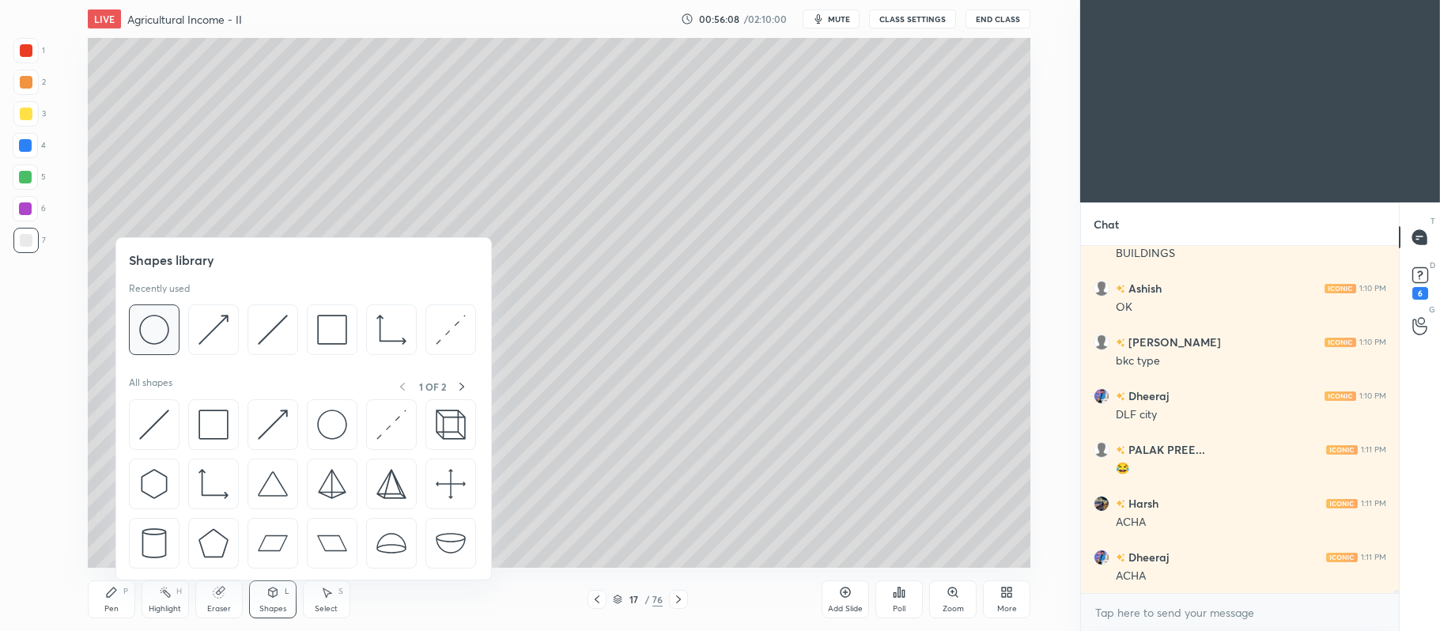
click at [149, 332] on img at bounding box center [154, 330] width 30 height 30
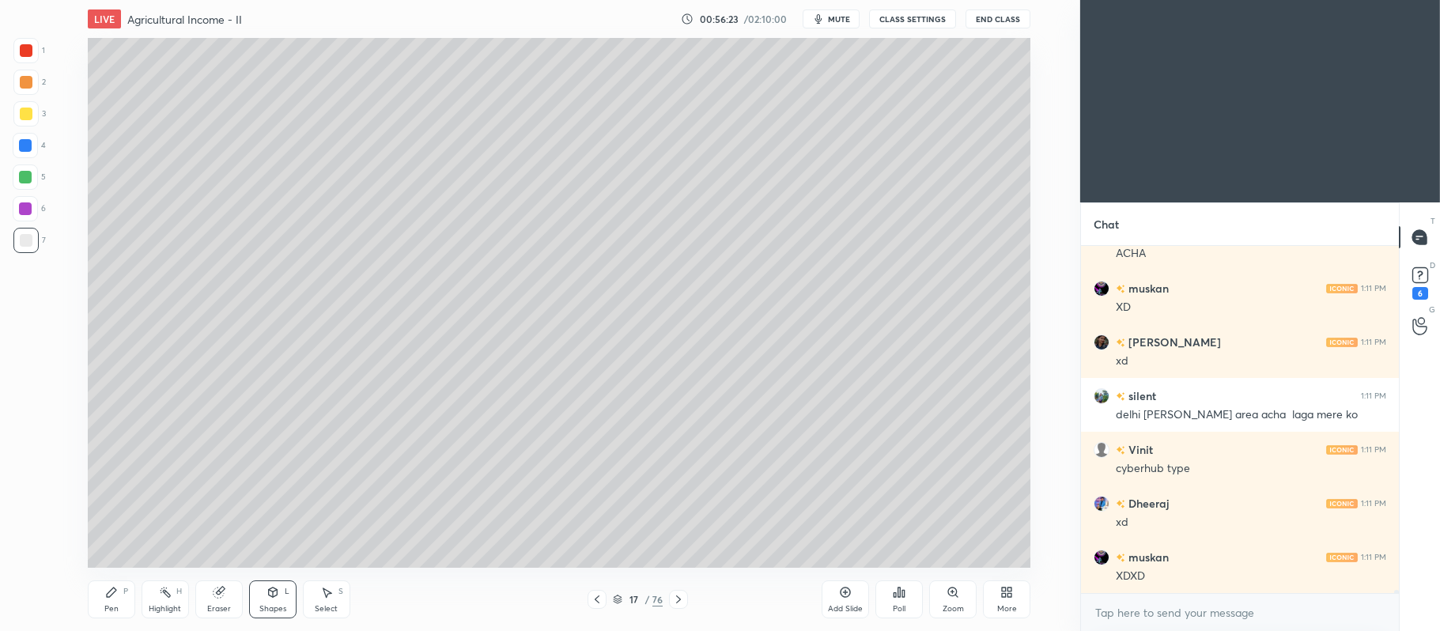
scroll to position [35881, 0]
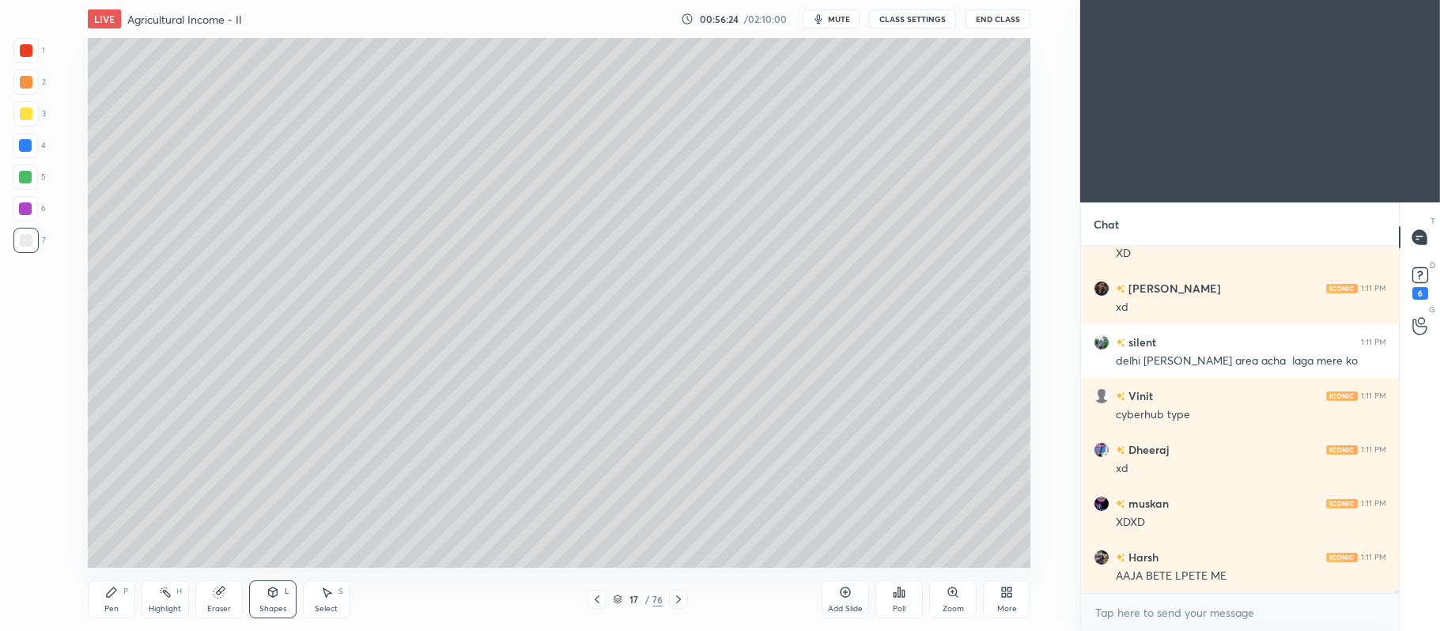
click at [26, 175] on div at bounding box center [25, 177] width 13 height 13
click at [112, 598] on icon at bounding box center [111, 592] width 13 height 13
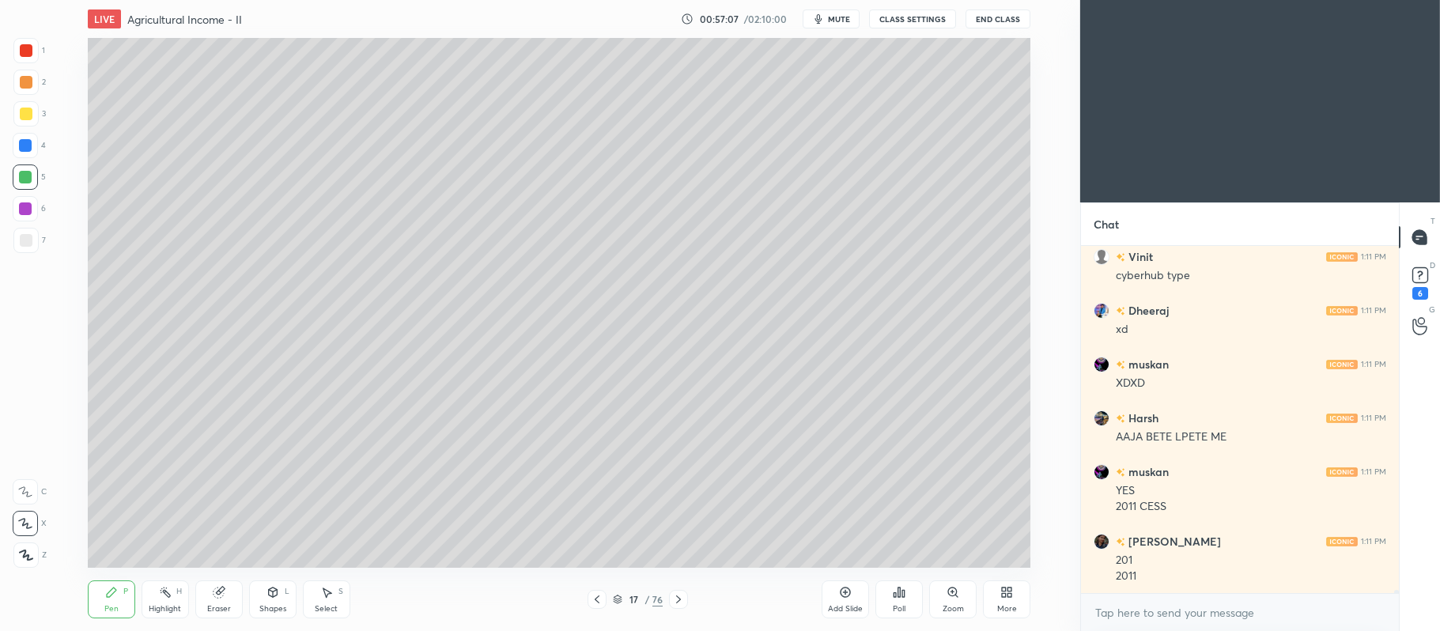
scroll to position [36074, 0]
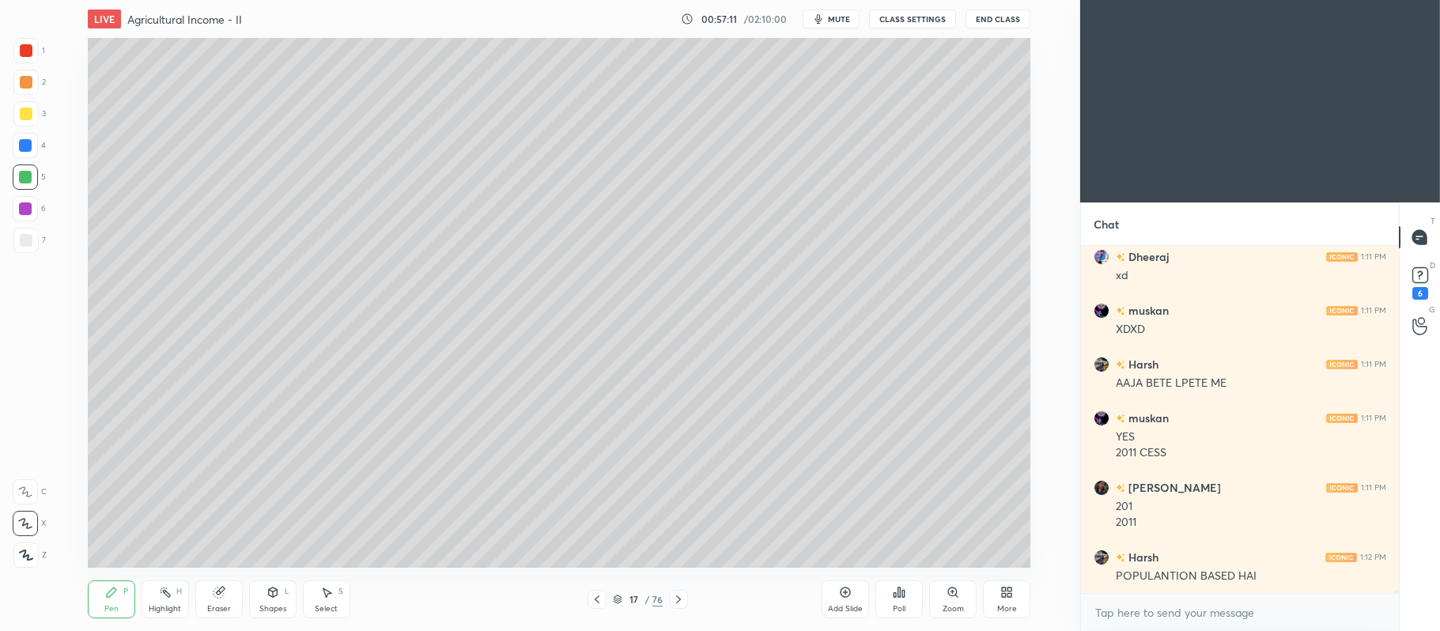
click at [26, 86] on div at bounding box center [26, 82] width 13 height 13
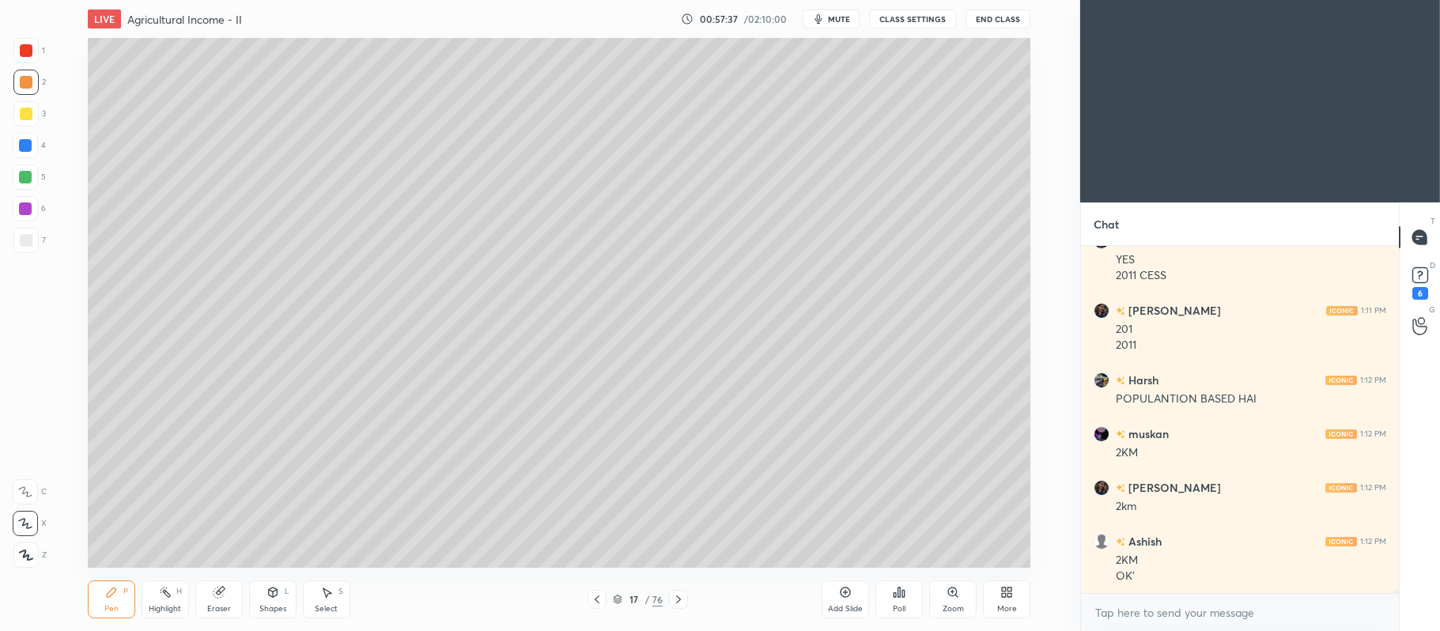
scroll to position [36305, 0]
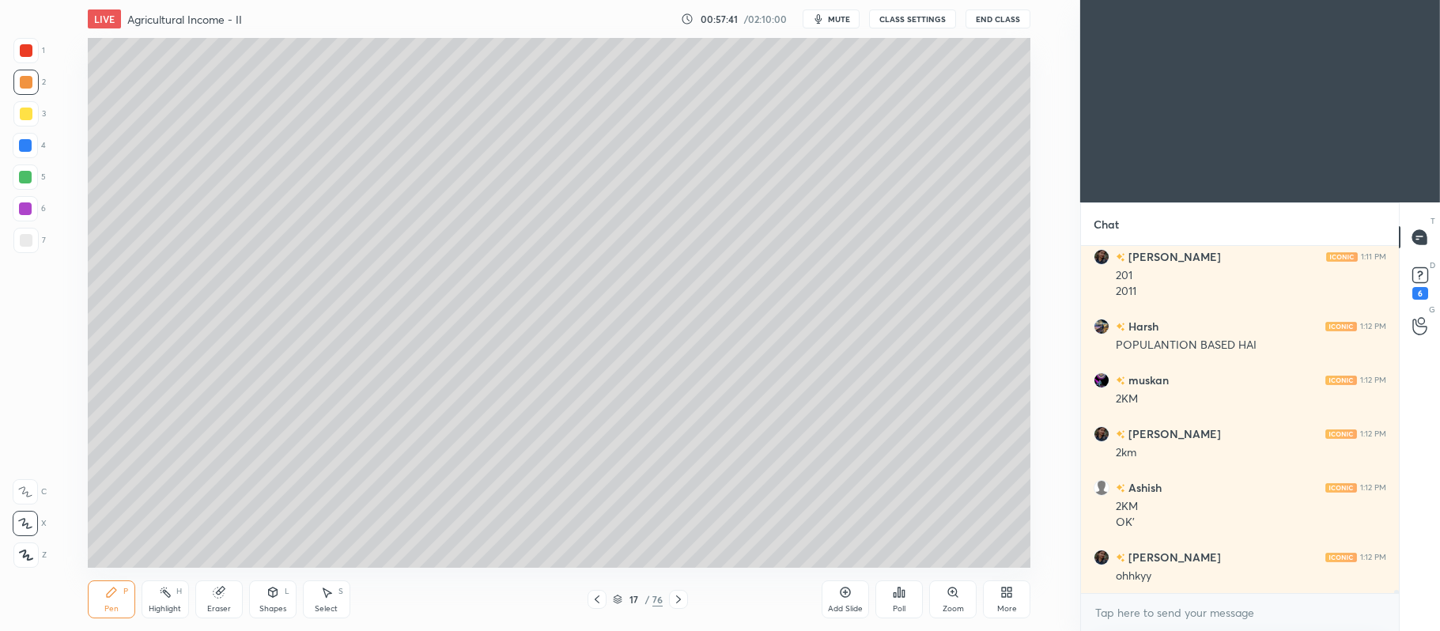
click at [264, 593] on div "Shapes L" at bounding box center [272, 599] width 47 height 38
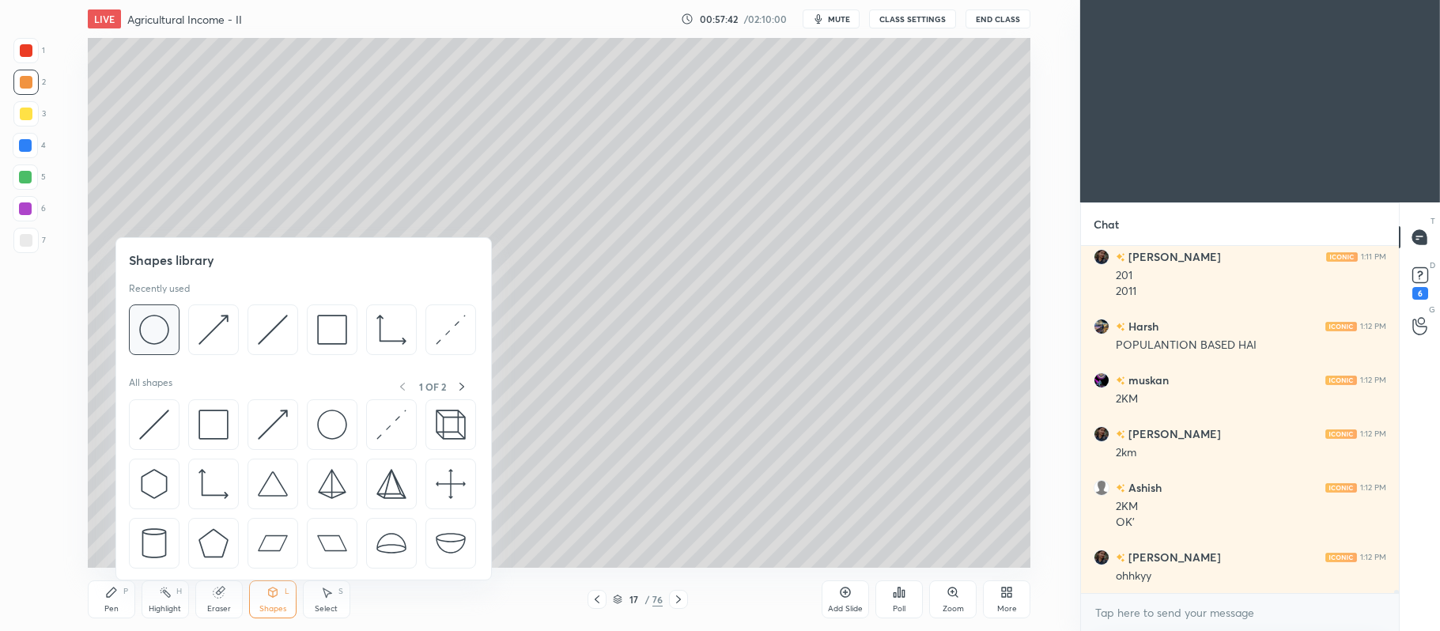
click at [168, 332] on img at bounding box center [154, 330] width 30 height 30
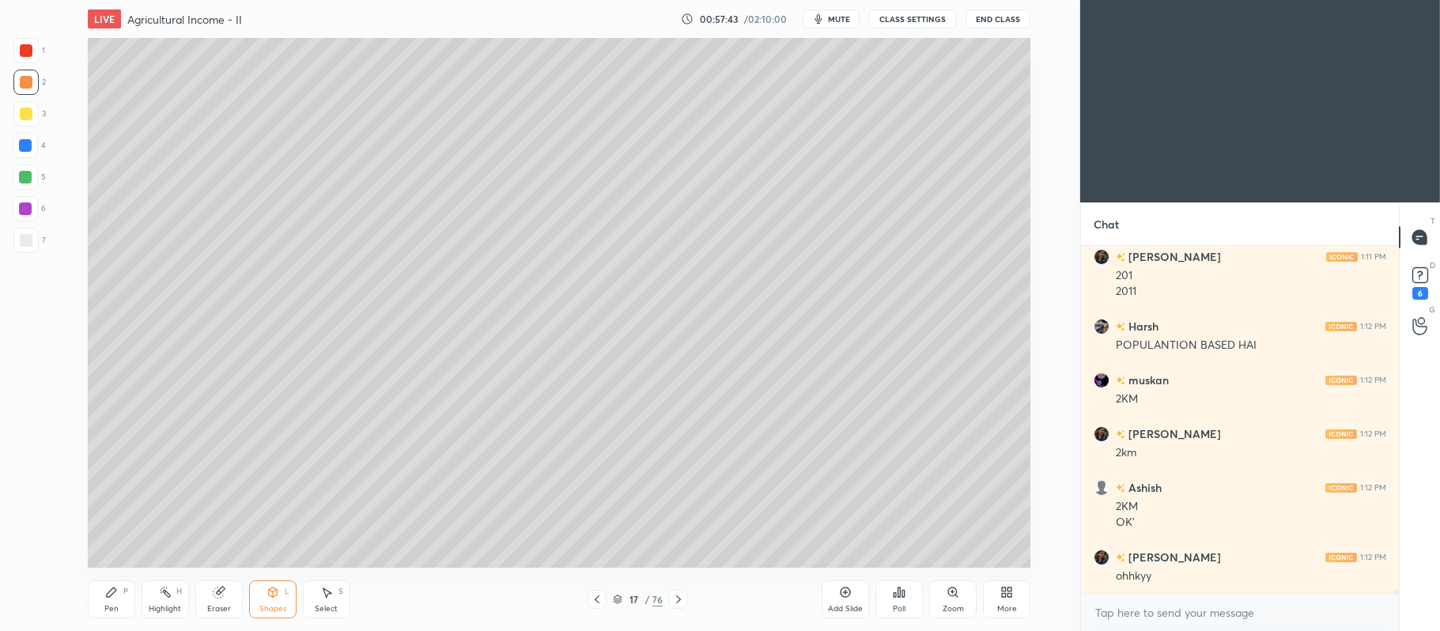
click at [32, 247] on div at bounding box center [25, 240] width 25 height 25
click at [111, 595] on icon at bounding box center [111, 591] width 9 height 9
click at [25, 175] on div at bounding box center [25, 177] width 13 height 13
click at [30, 83] on div at bounding box center [26, 82] width 13 height 13
click at [36, 244] on div at bounding box center [25, 240] width 25 height 25
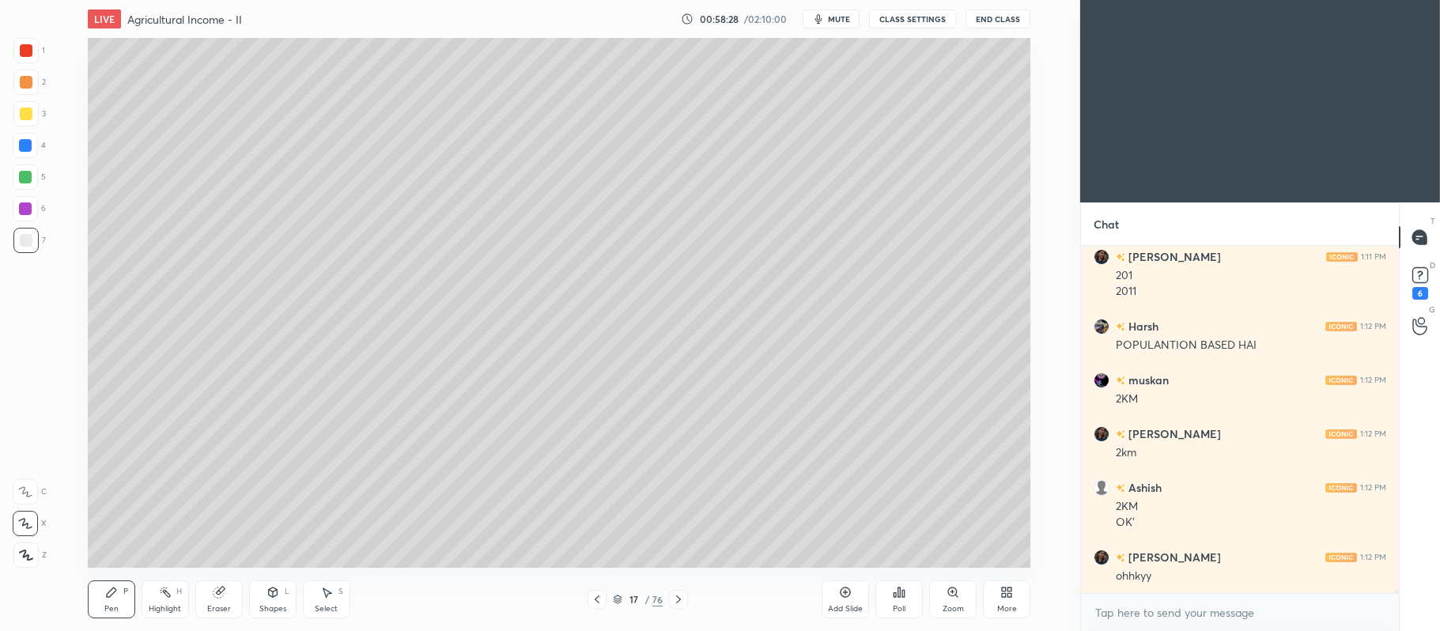
click at [277, 598] on icon at bounding box center [272, 592] width 13 height 13
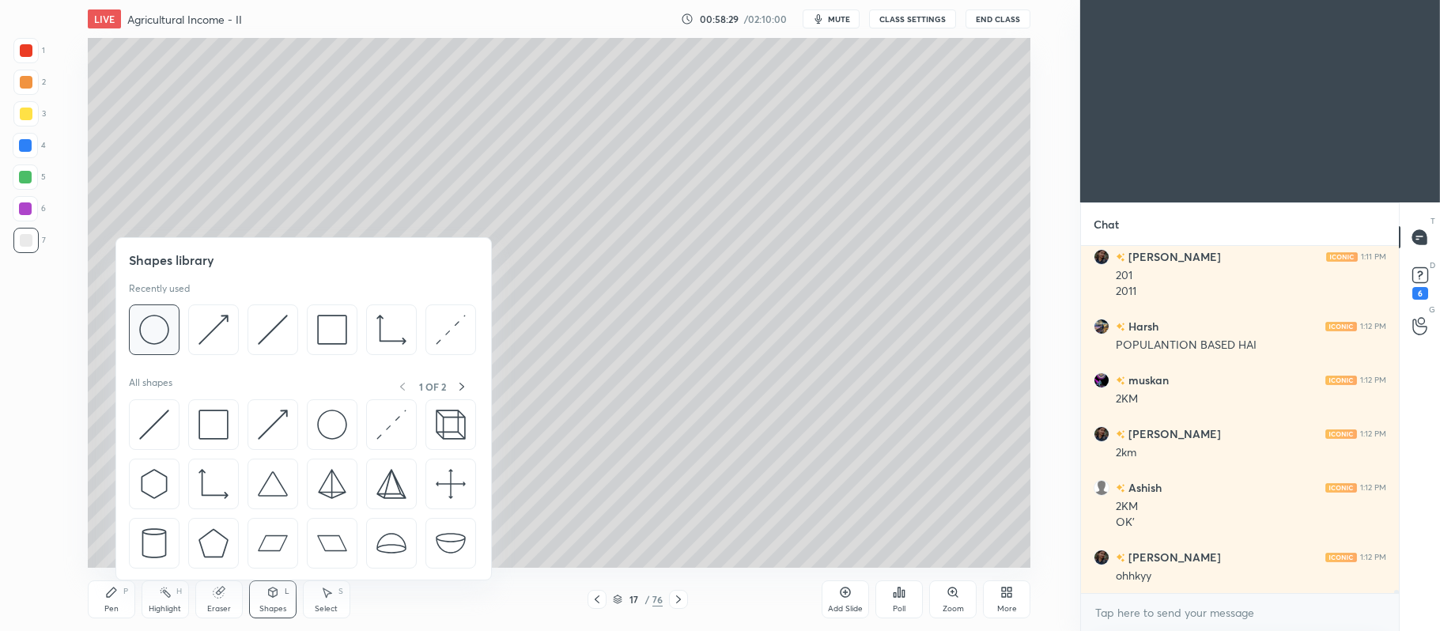
click at [158, 336] on img at bounding box center [154, 330] width 30 height 30
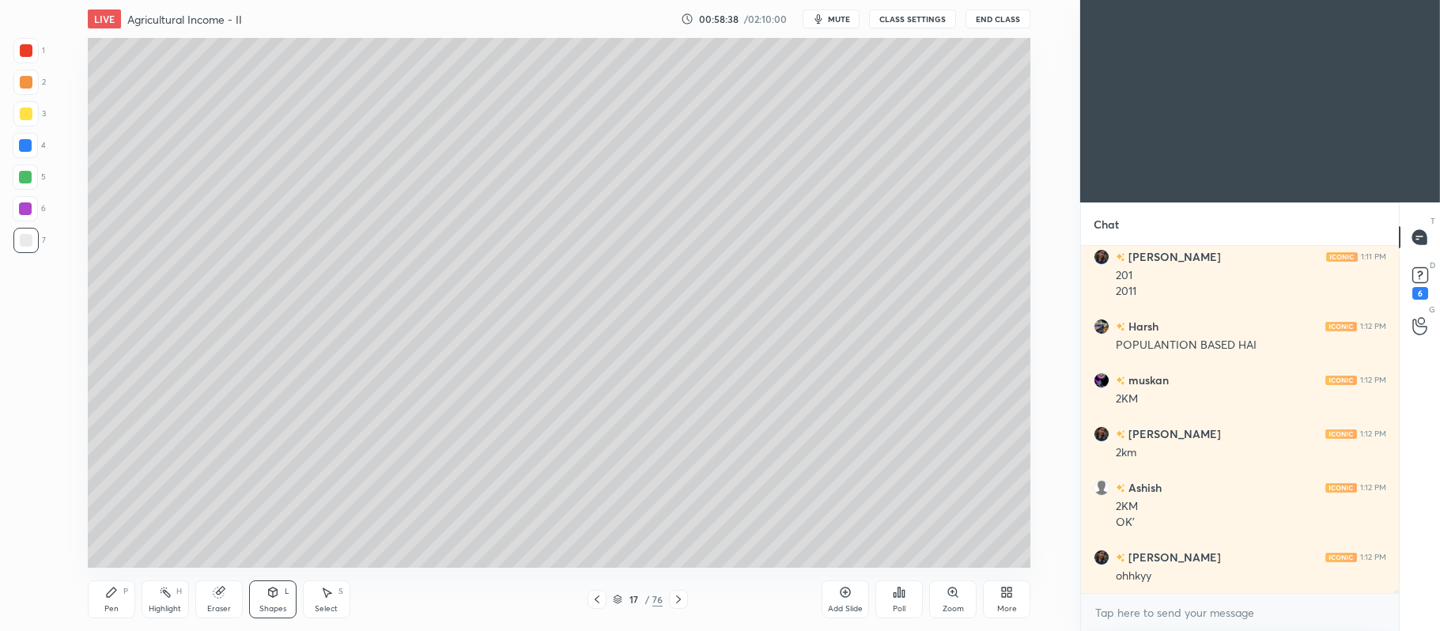
click at [24, 87] on div at bounding box center [26, 82] width 13 height 13
click at [103, 598] on div "Pen P" at bounding box center [111, 599] width 47 height 38
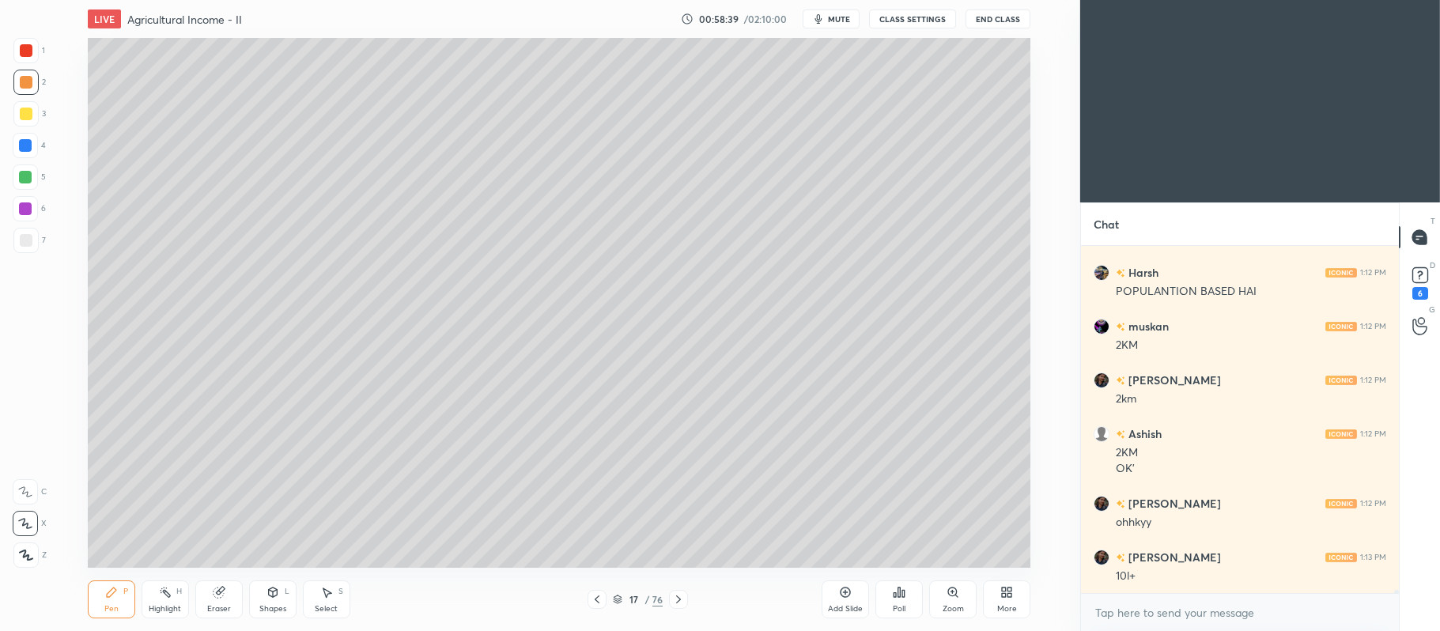
click at [22, 176] on div at bounding box center [25, 177] width 13 height 13
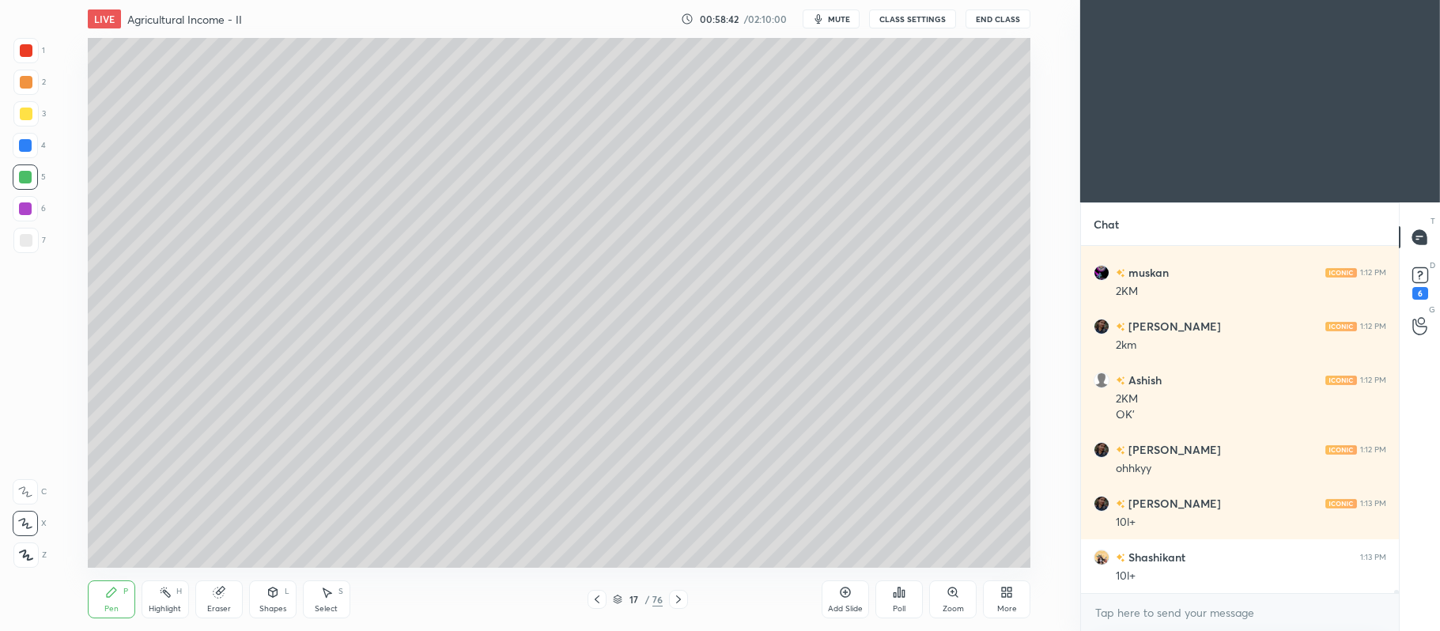
click at [32, 79] on div at bounding box center [25, 82] width 25 height 25
click at [25, 210] on div at bounding box center [25, 208] width 13 height 13
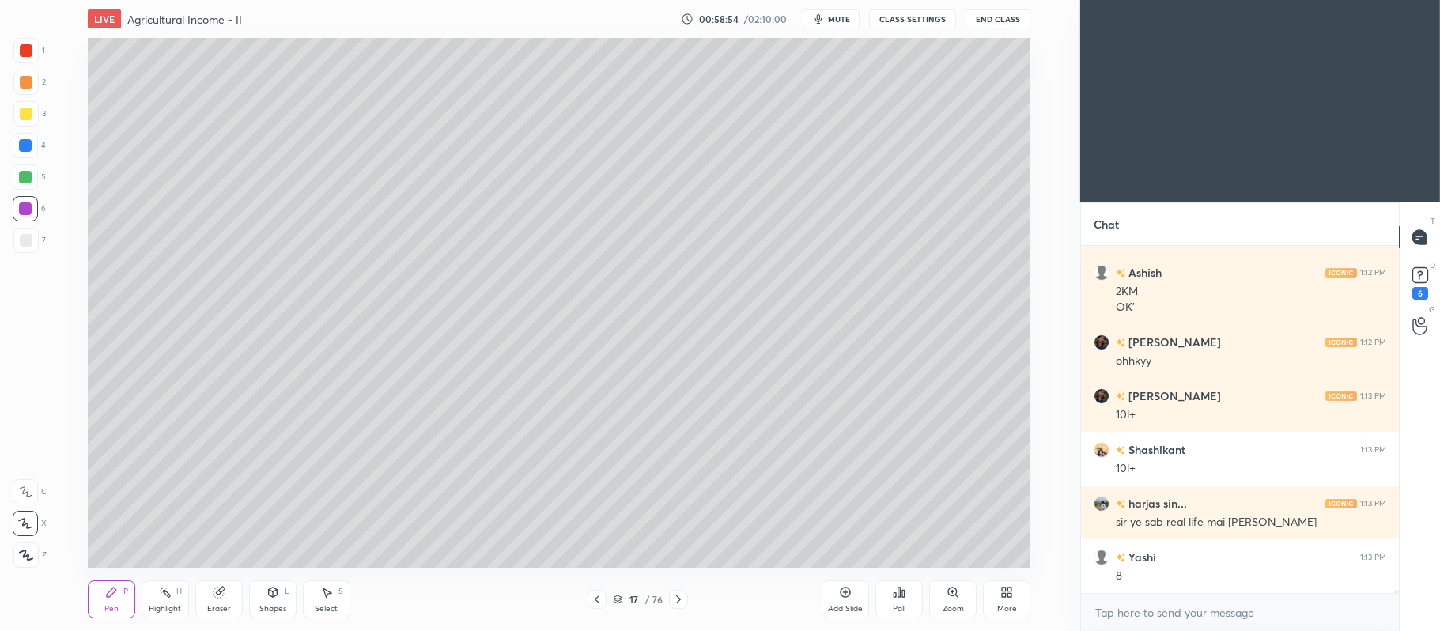
scroll to position [36574, 0]
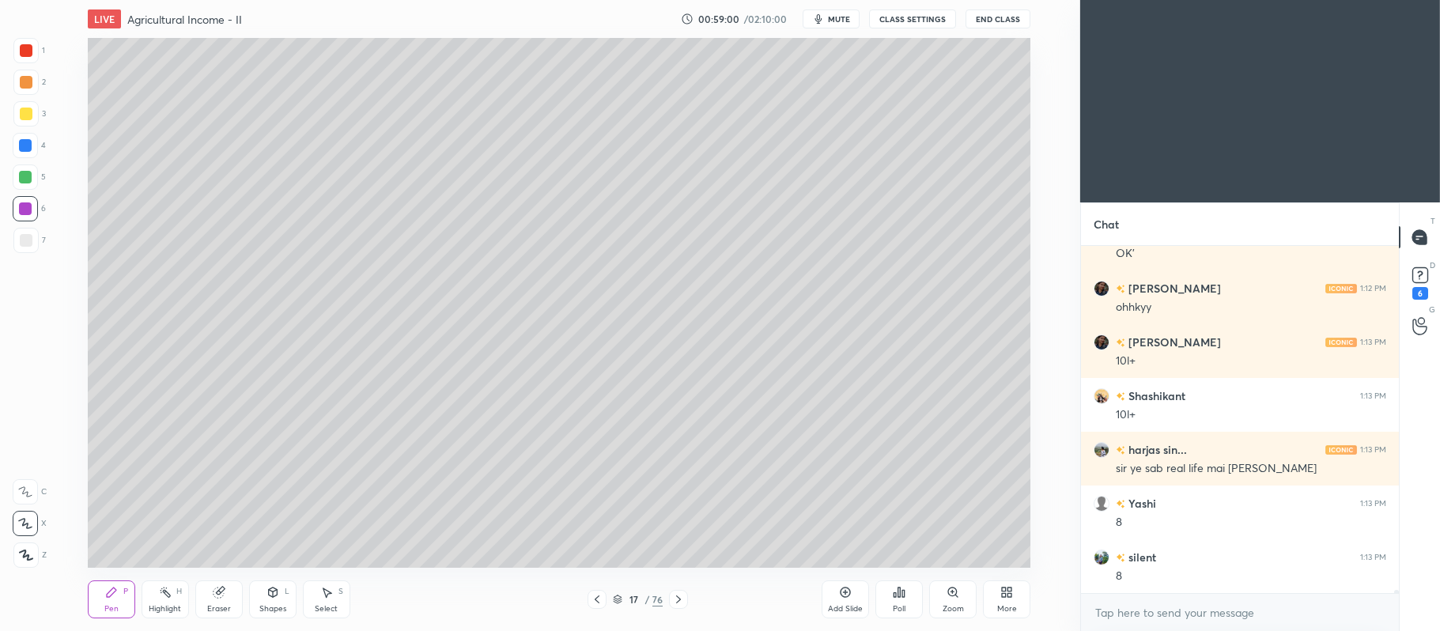
click at [839, 598] on icon at bounding box center [845, 592] width 13 height 13
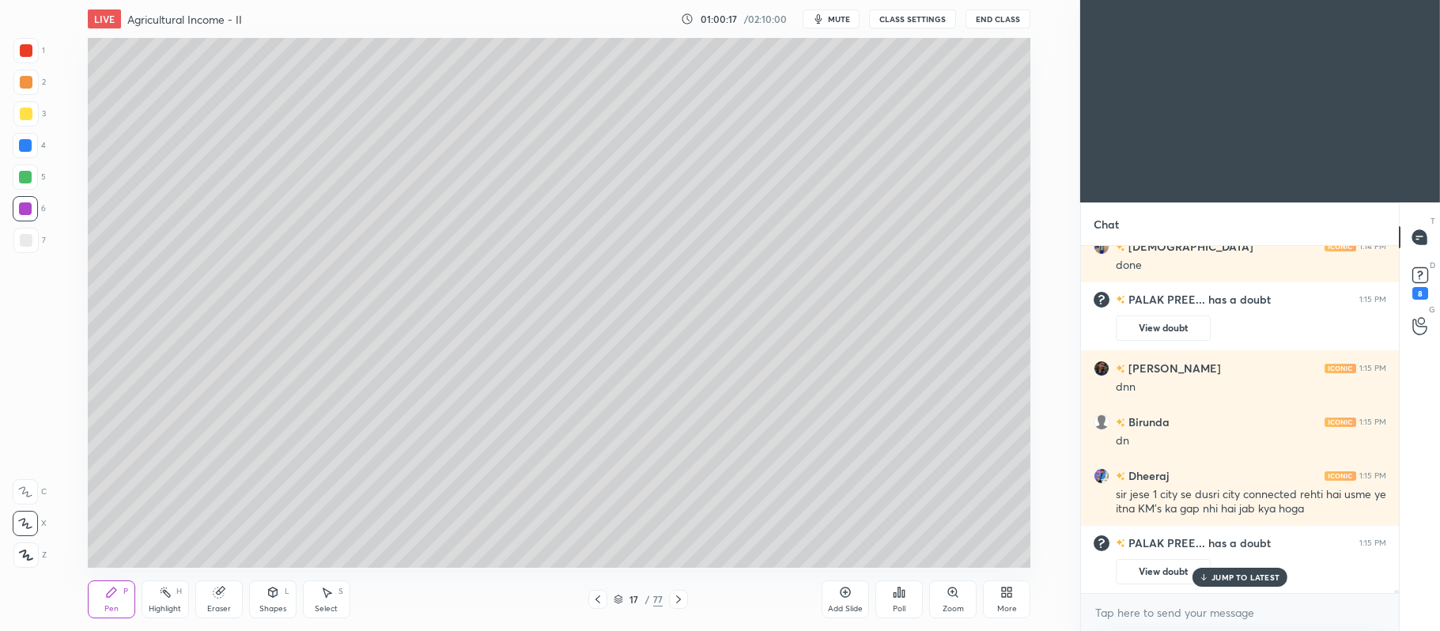
scroll to position [36226, 0]
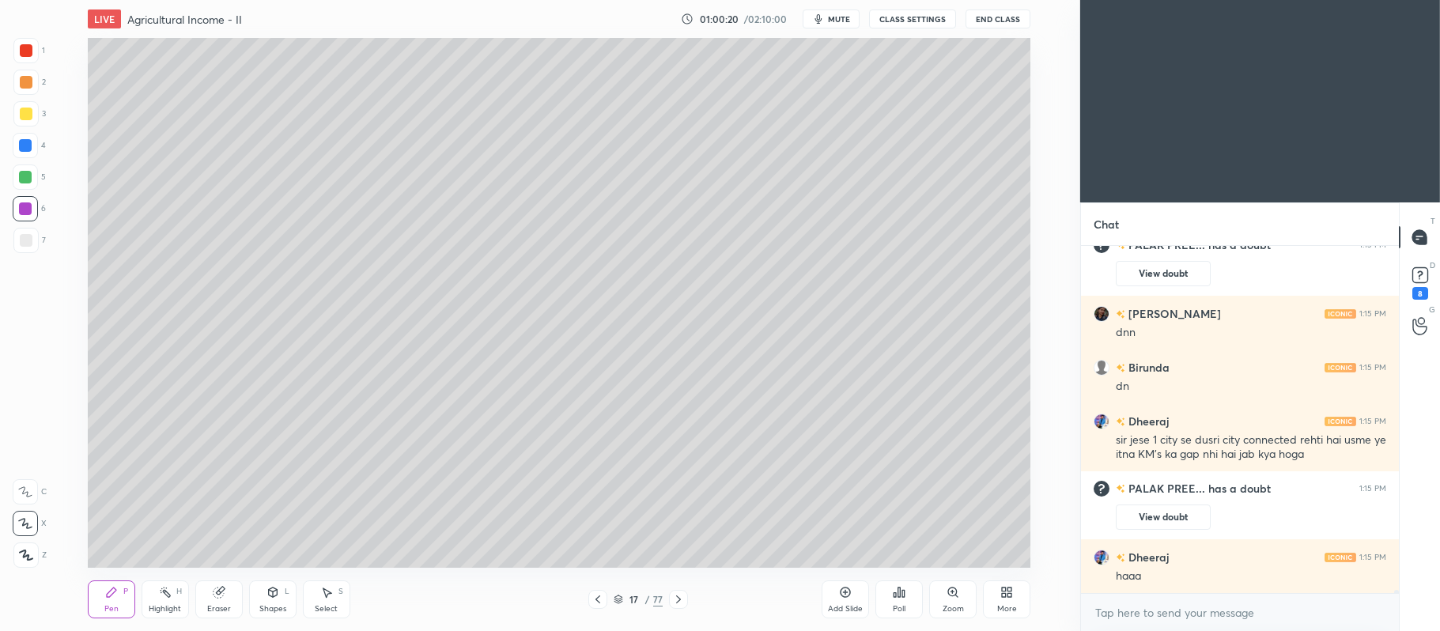
click at [851, 602] on div "Add Slide" at bounding box center [844, 599] width 47 height 38
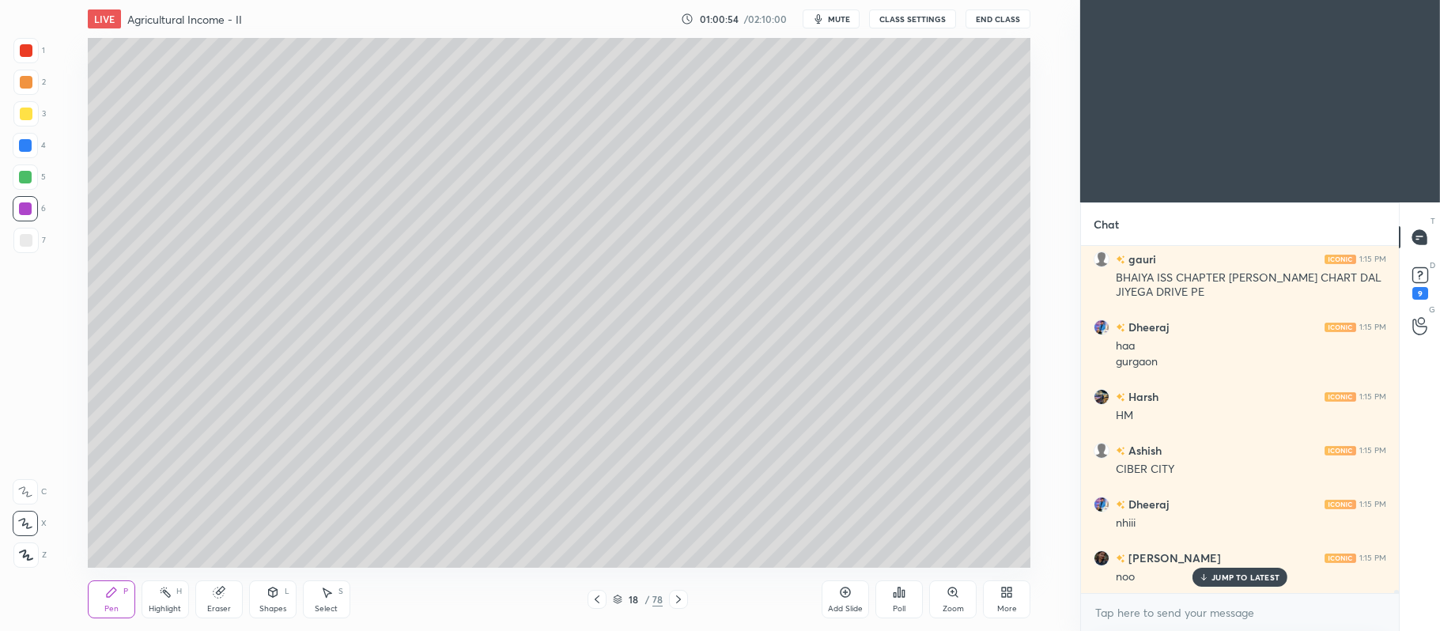
scroll to position [36631, 0]
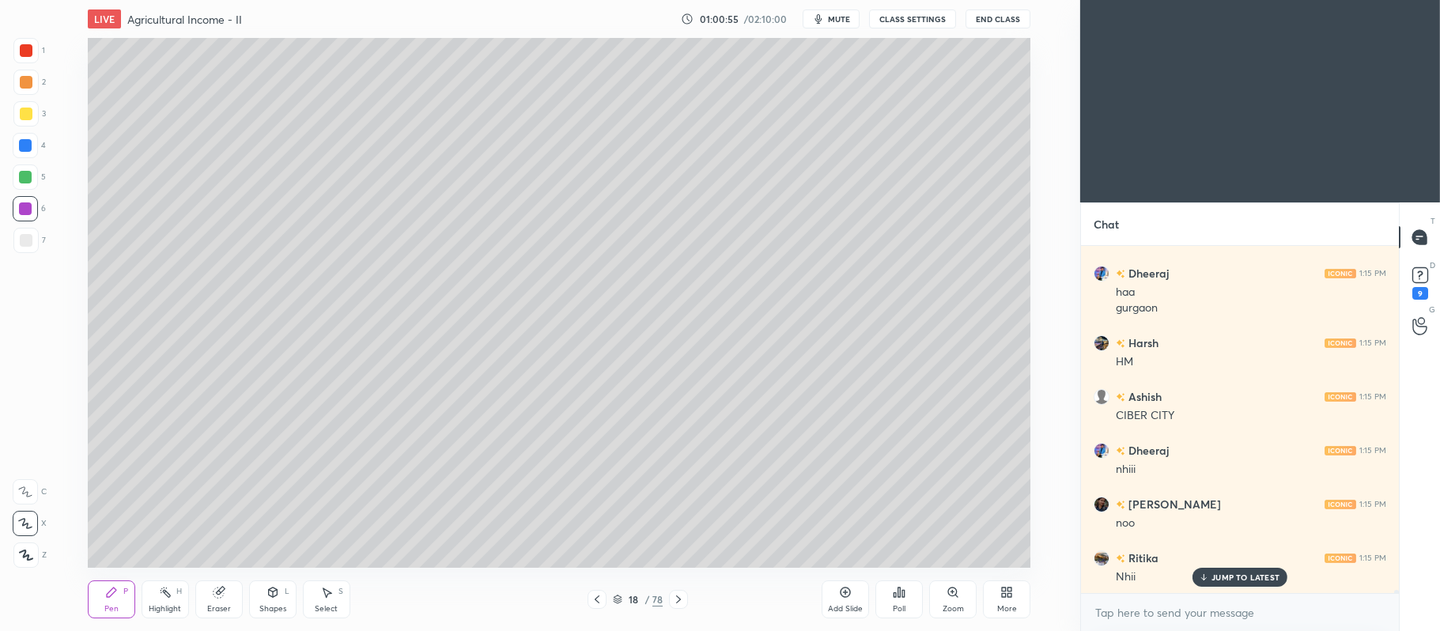
click at [595, 602] on icon at bounding box center [597, 599] width 13 height 13
click at [678, 598] on icon at bounding box center [678, 599] width 5 height 8
click at [684, 593] on icon at bounding box center [678, 599] width 13 height 13
click at [677, 599] on icon at bounding box center [678, 599] width 13 height 13
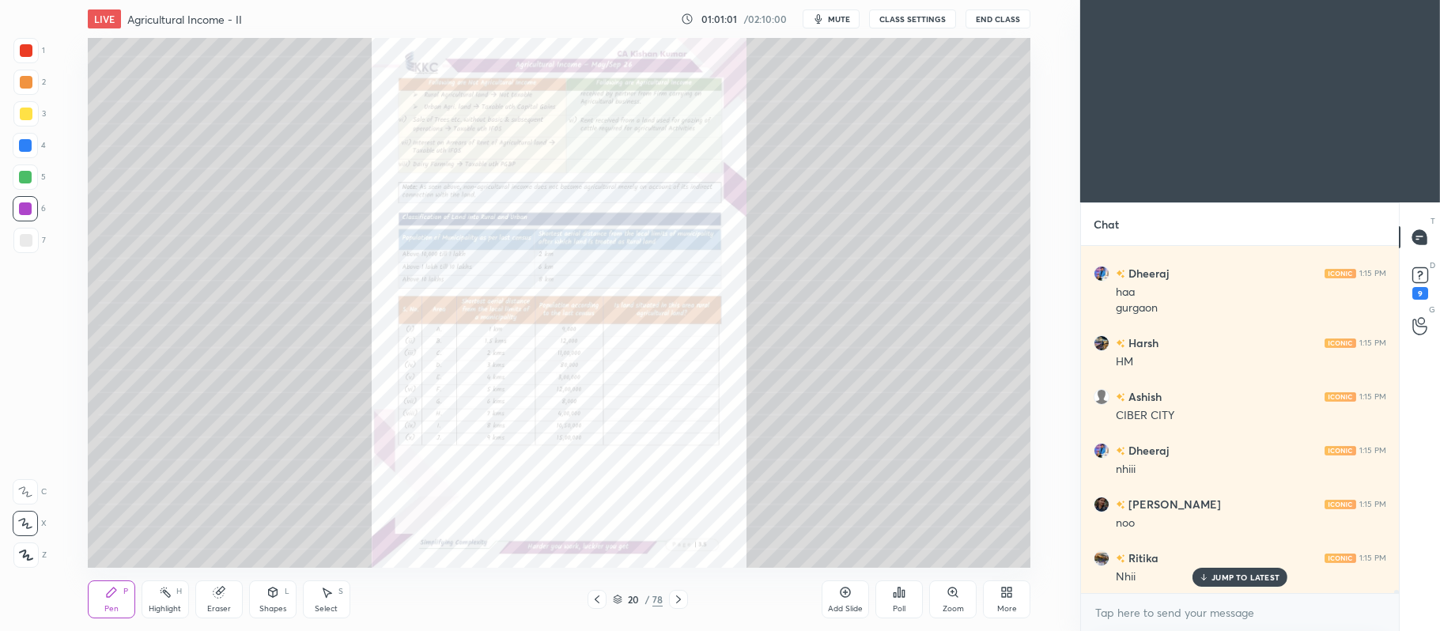
click at [952, 605] on div "Zoom" at bounding box center [952, 609] width 21 height 8
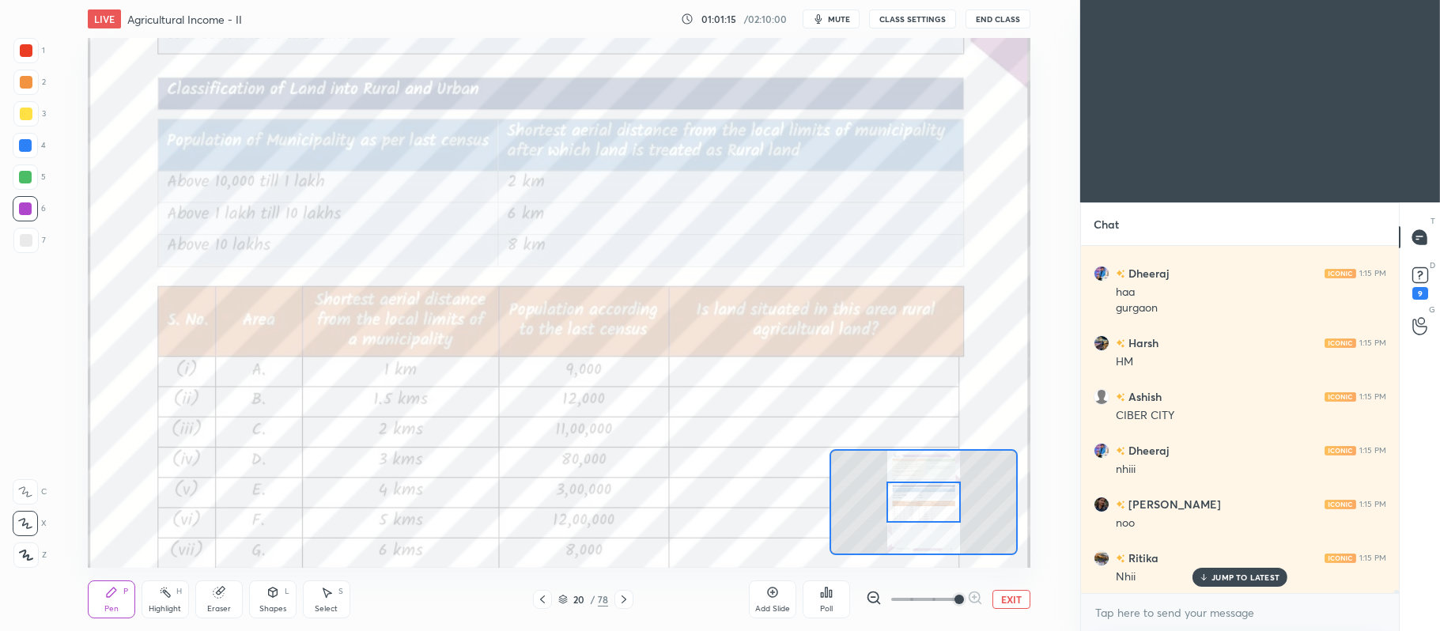
click at [27, 492] on icon at bounding box center [25, 491] width 13 height 9
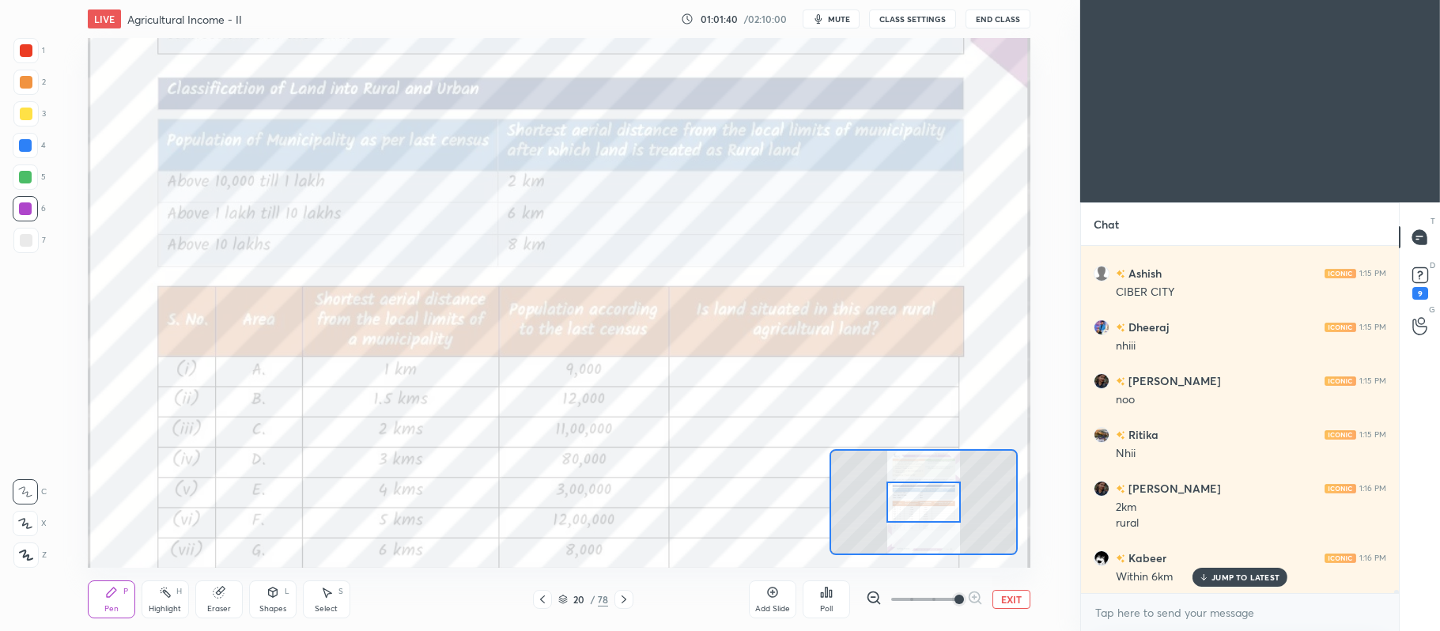
scroll to position [36793, 0]
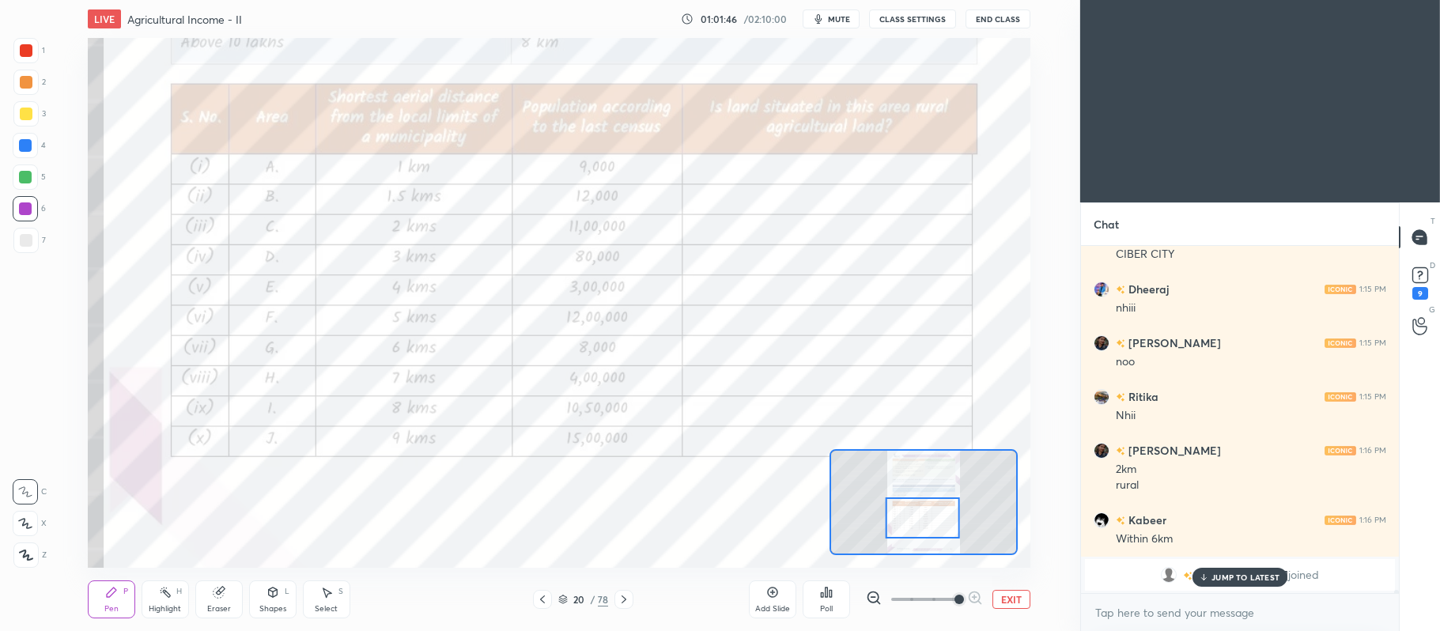
click at [39, 149] on div "4" at bounding box center [29, 145] width 33 height 25
click at [1252, 576] on p "JUMP TO LATEST" at bounding box center [1245, 576] width 68 height 9
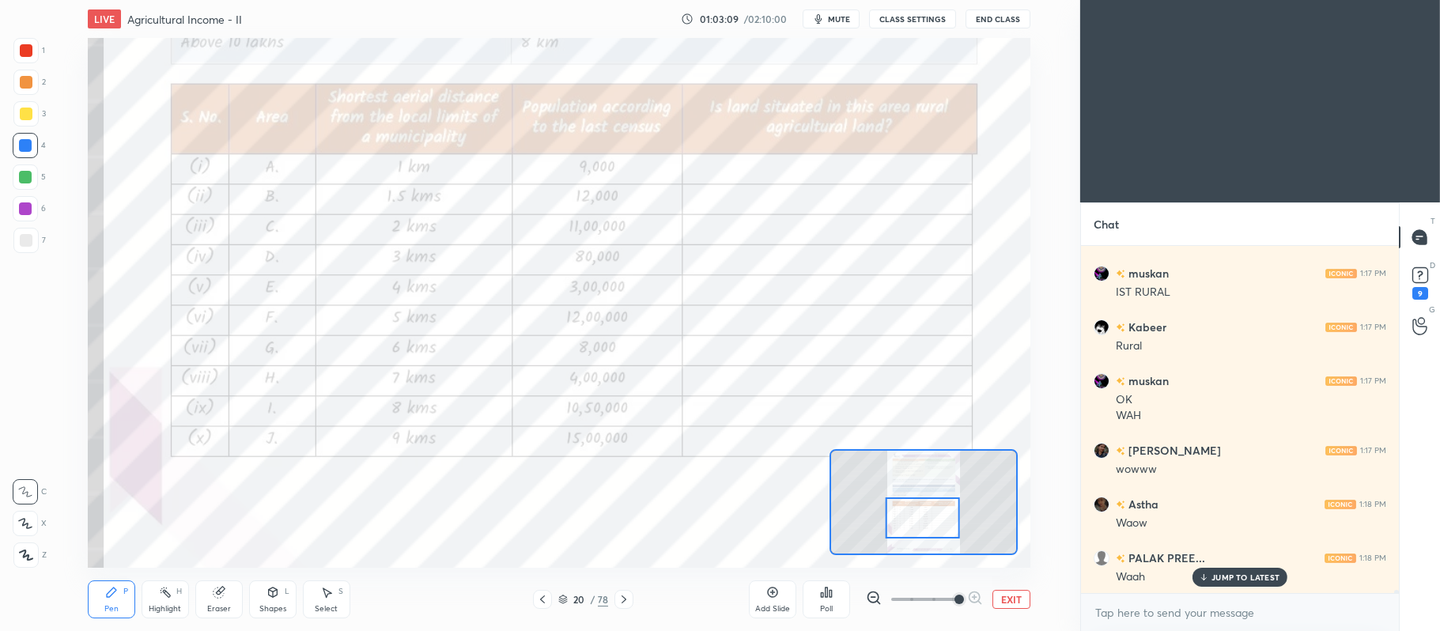
scroll to position [37454, 0]
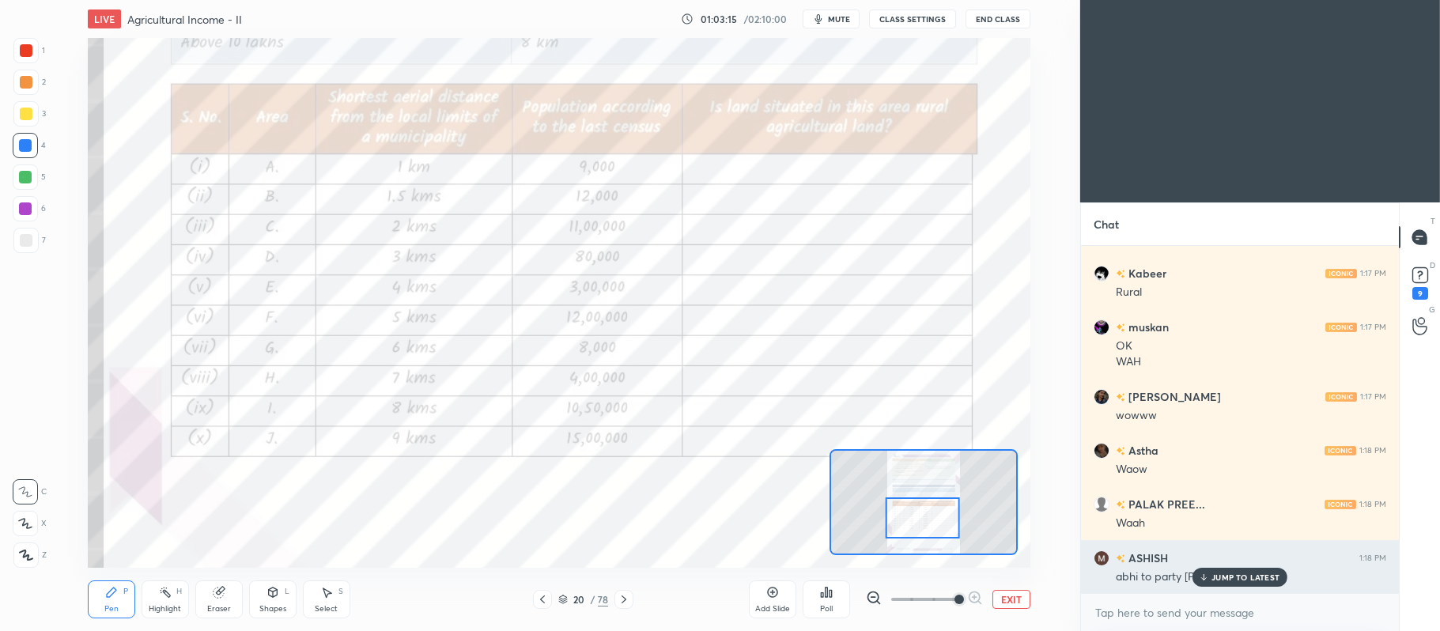
click at [1221, 579] on p "JUMP TO LATEST" at bounding box center [1245, 576] width 68 height 9
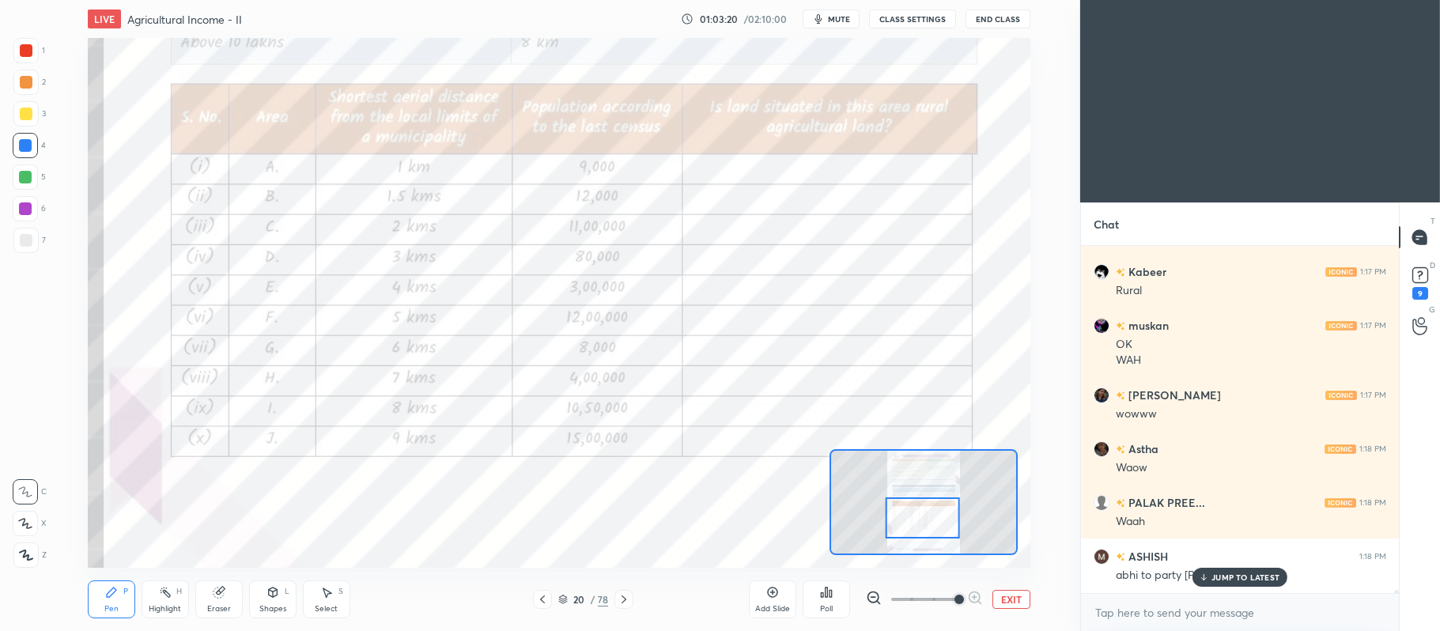
scroll to position [37507, 0]
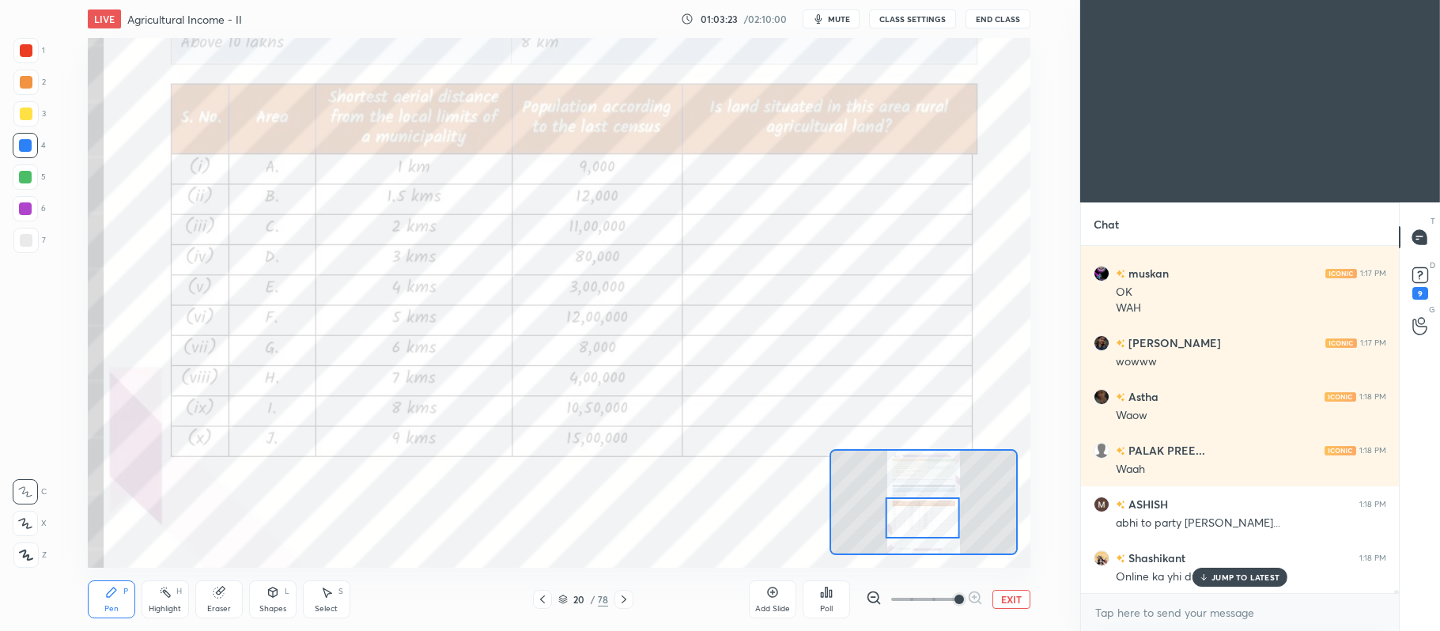
click at [1224, 579] on p "JUMP TO LATEST" at bounding box center [1245, 576] width 68 height 9
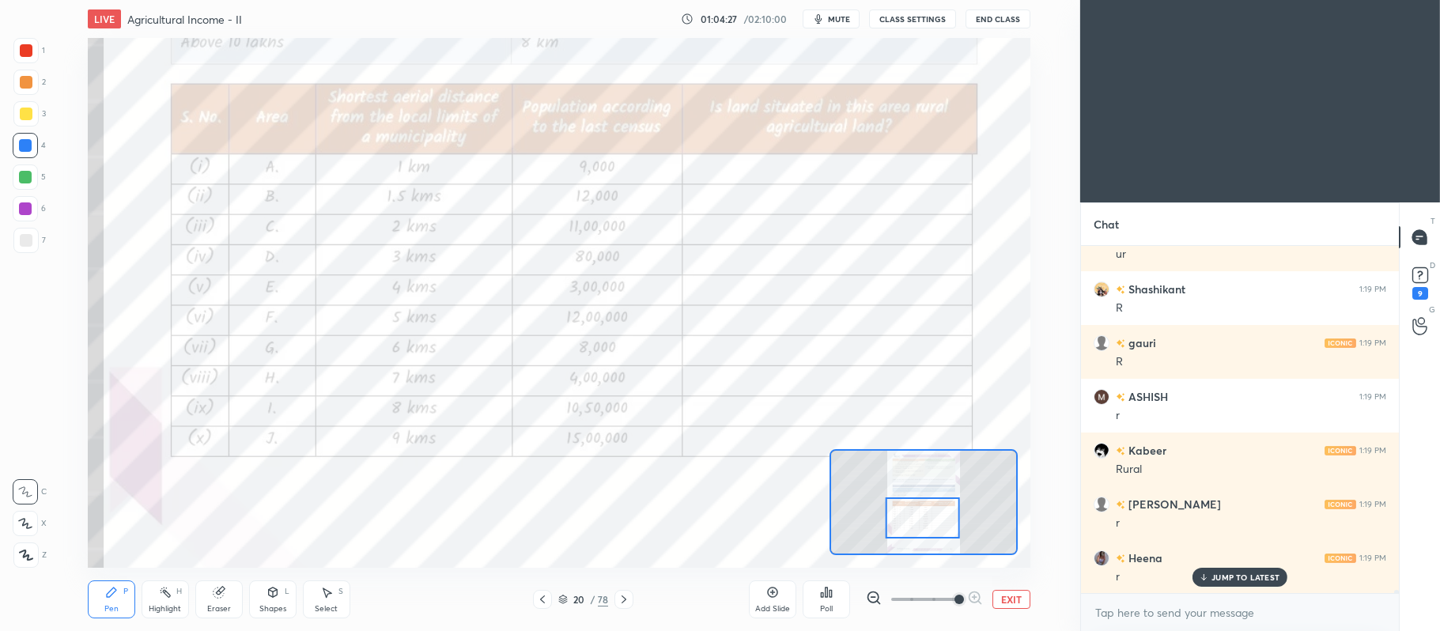
scroll to position [39835, 0]
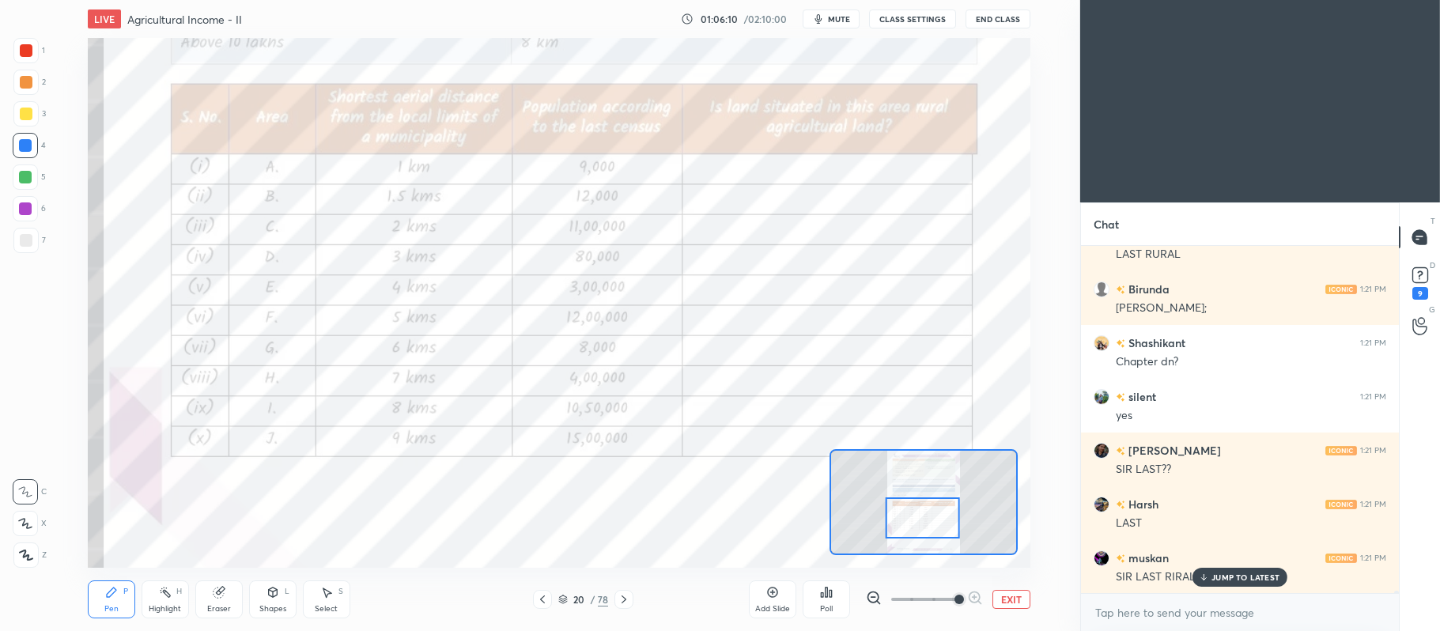
click at [229, 592] on div "Eraser" at bounding box center [218, 599] width 47 height 38
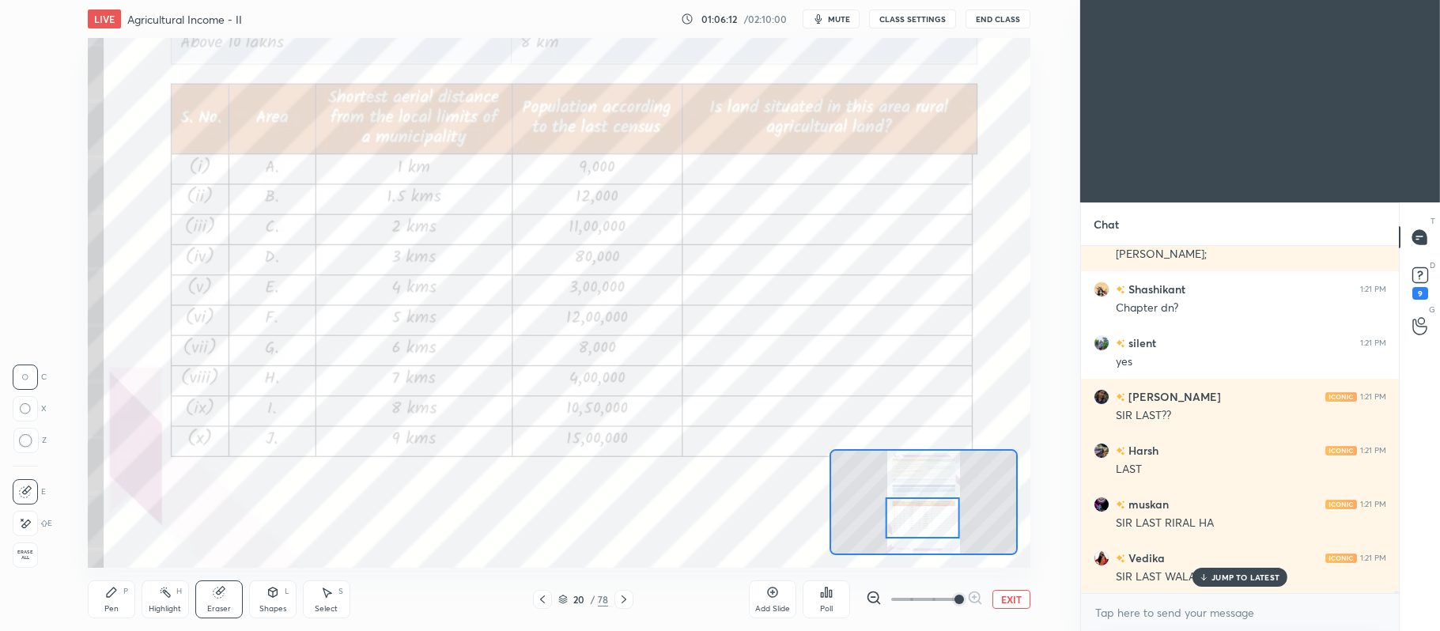
click at [123, 605] on div "Pen P" at bounding box center [111, 599] width 47 height 38
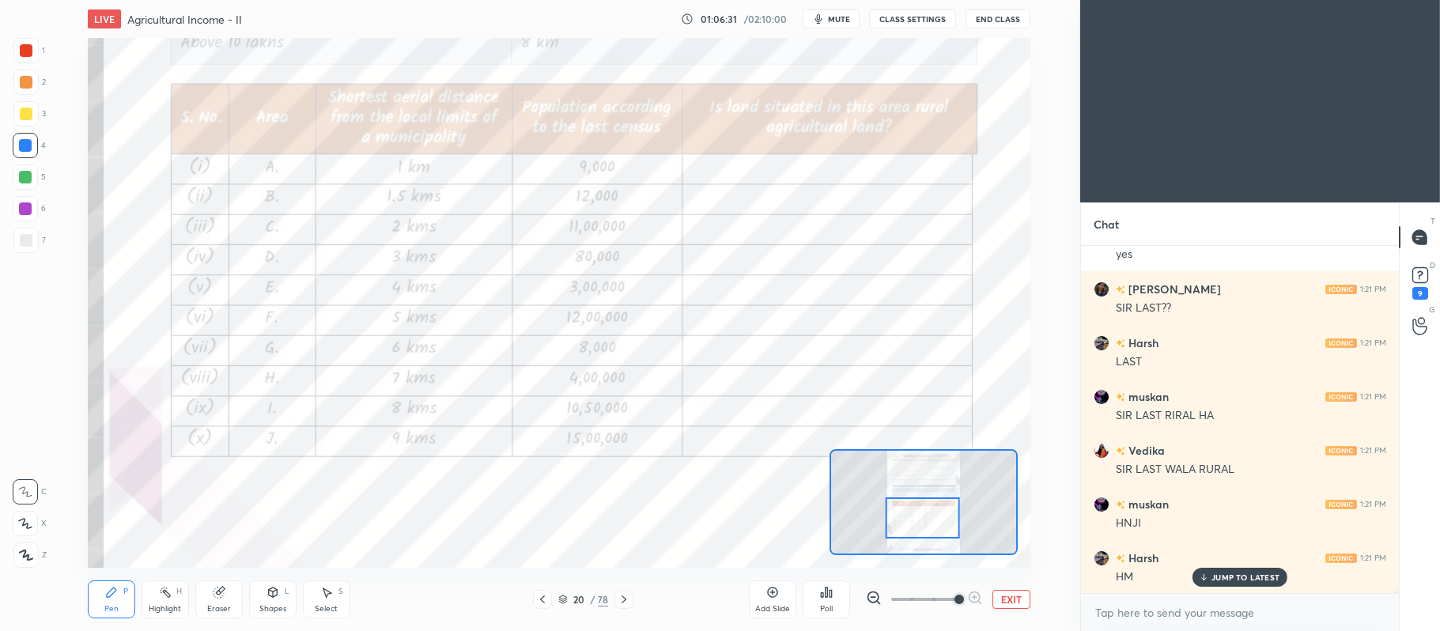
click at [1010, 595] on button "EXIT" at bounding box center [1011, 599] width 38 height 19
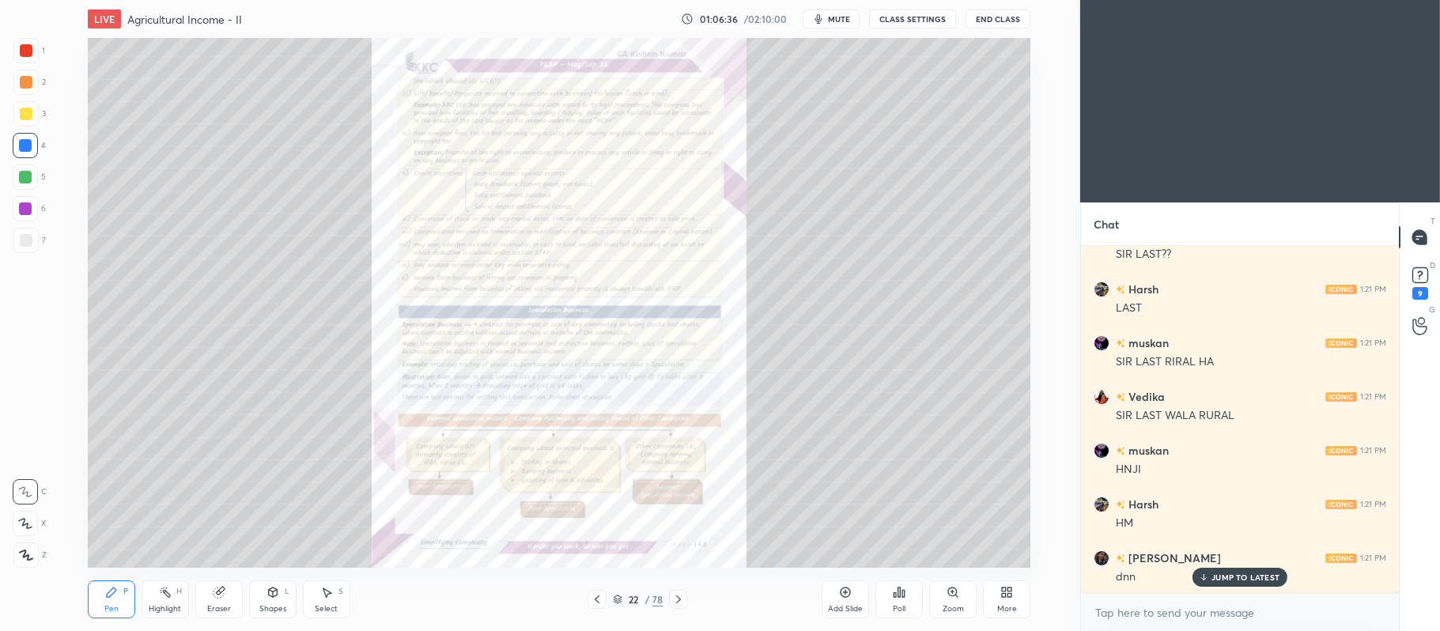
scroll to position [45350, 0]
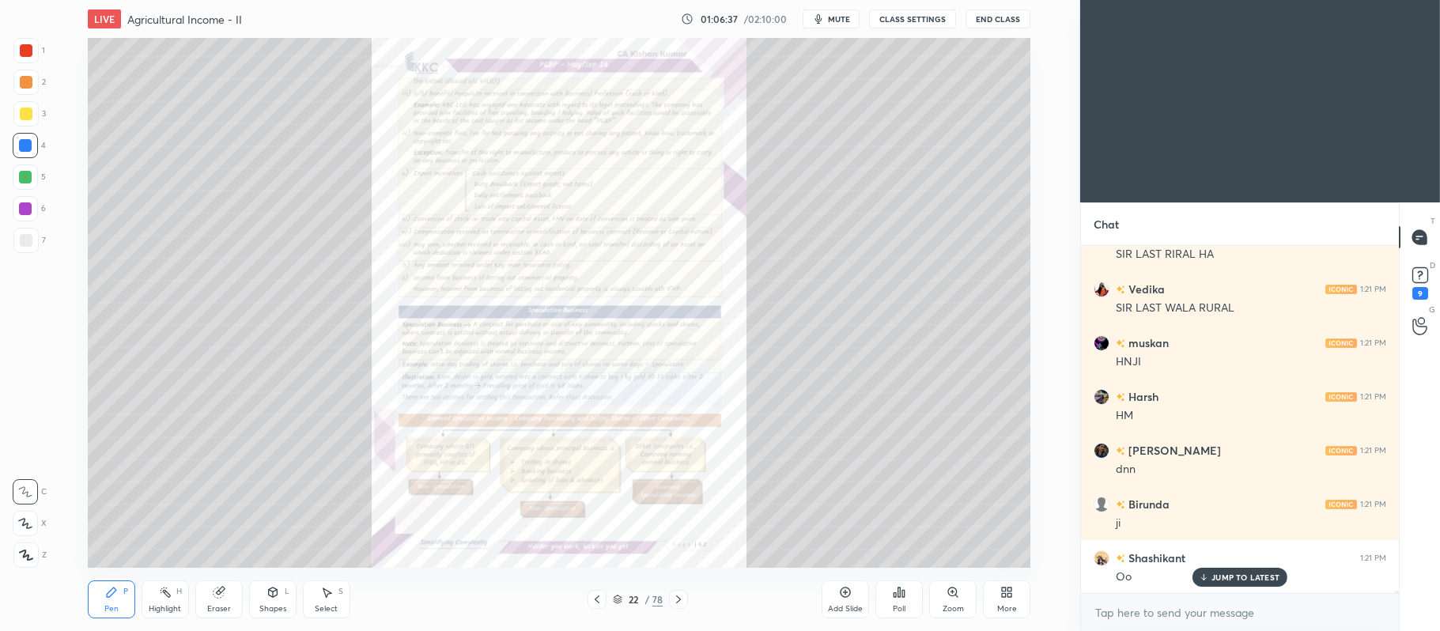
click at [618, 589] on div "Pen P Highlight H Eraser Shapes L Select S 22 / 78 Add Slide Poll Zoom More" at bounding box center [559, 599] width 942 height 63
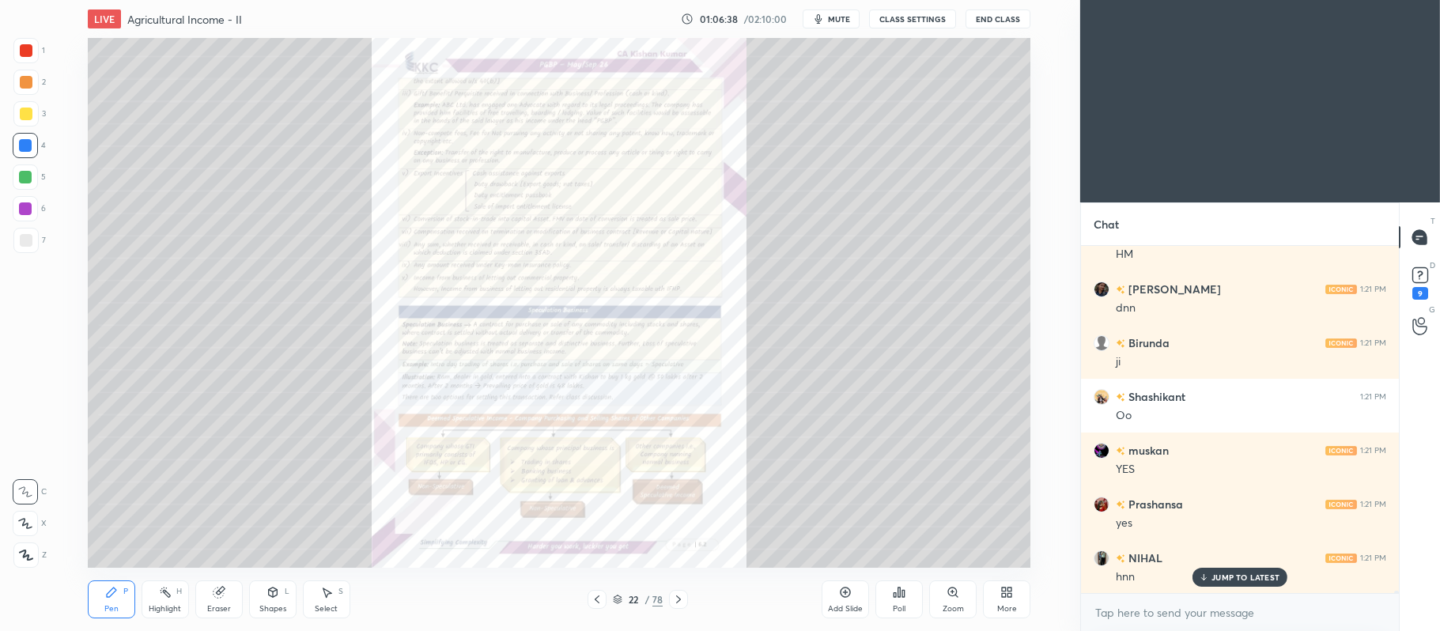
click at [610, 601] on div "22 / 78" at bounding box center [637, 599] width 100 height 19
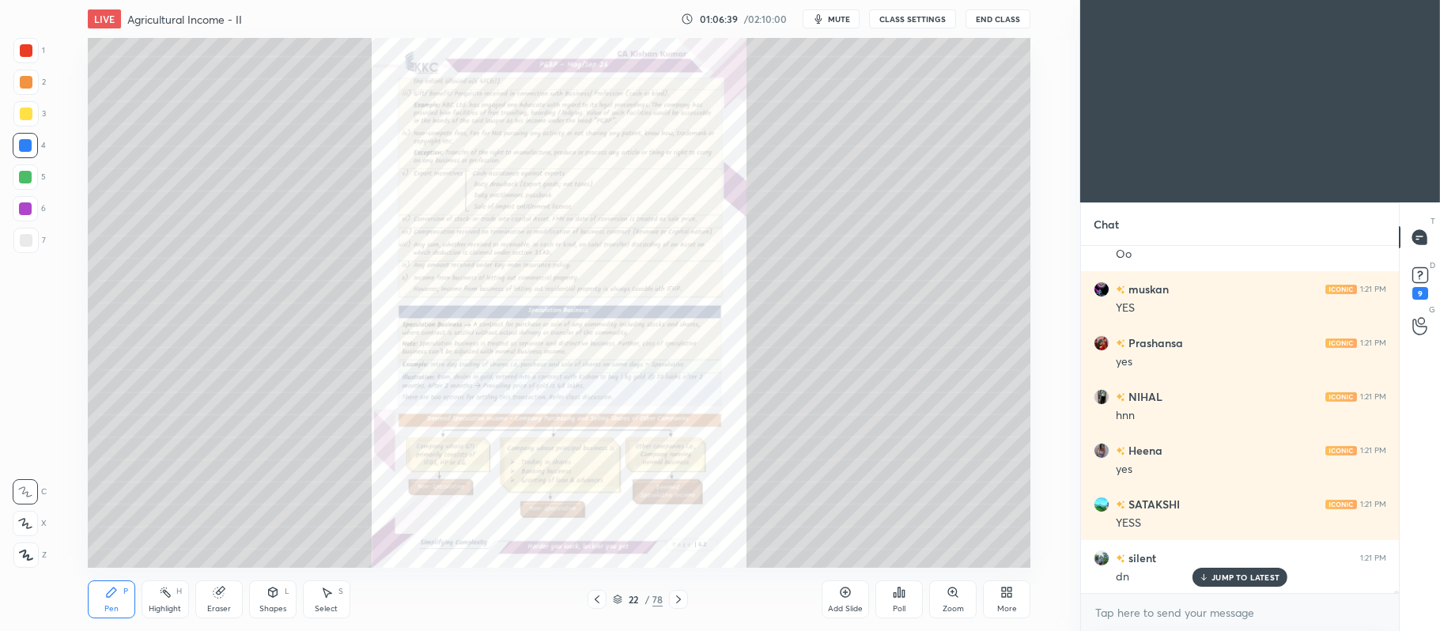
click at [618, 602] on icon at bounding box center [617, 599] width 9 height 9
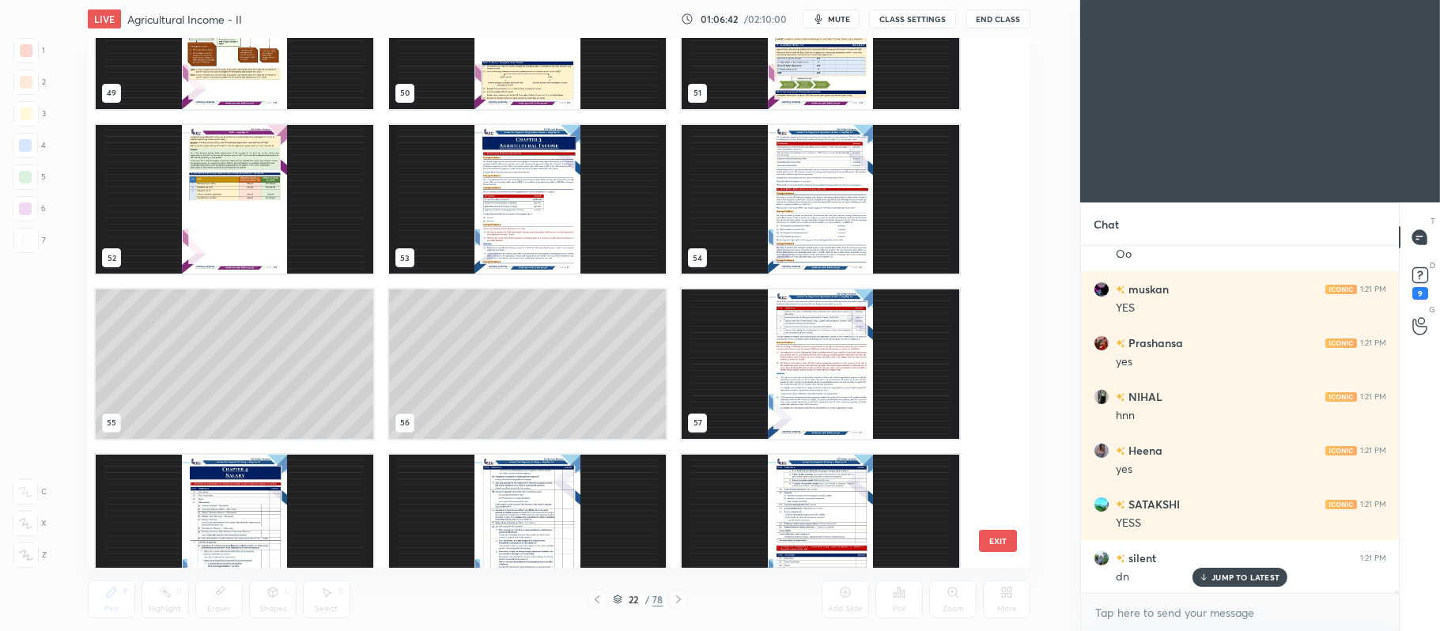
scroll to position [2716, 0]
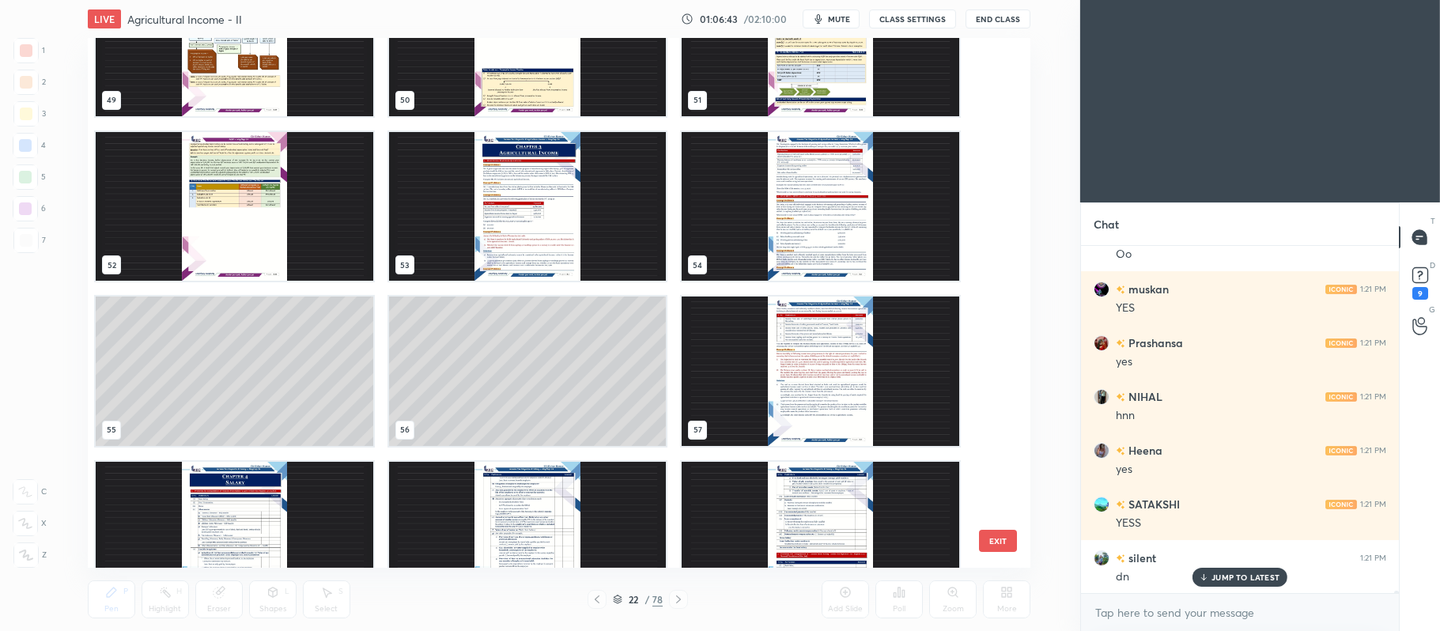
click at [553, 207] on img "grid" at bounding box center [526, 205] width 277 height 149
click at [554, 212] on img "grid" at bounding box center [526, 205] width 277 height 149
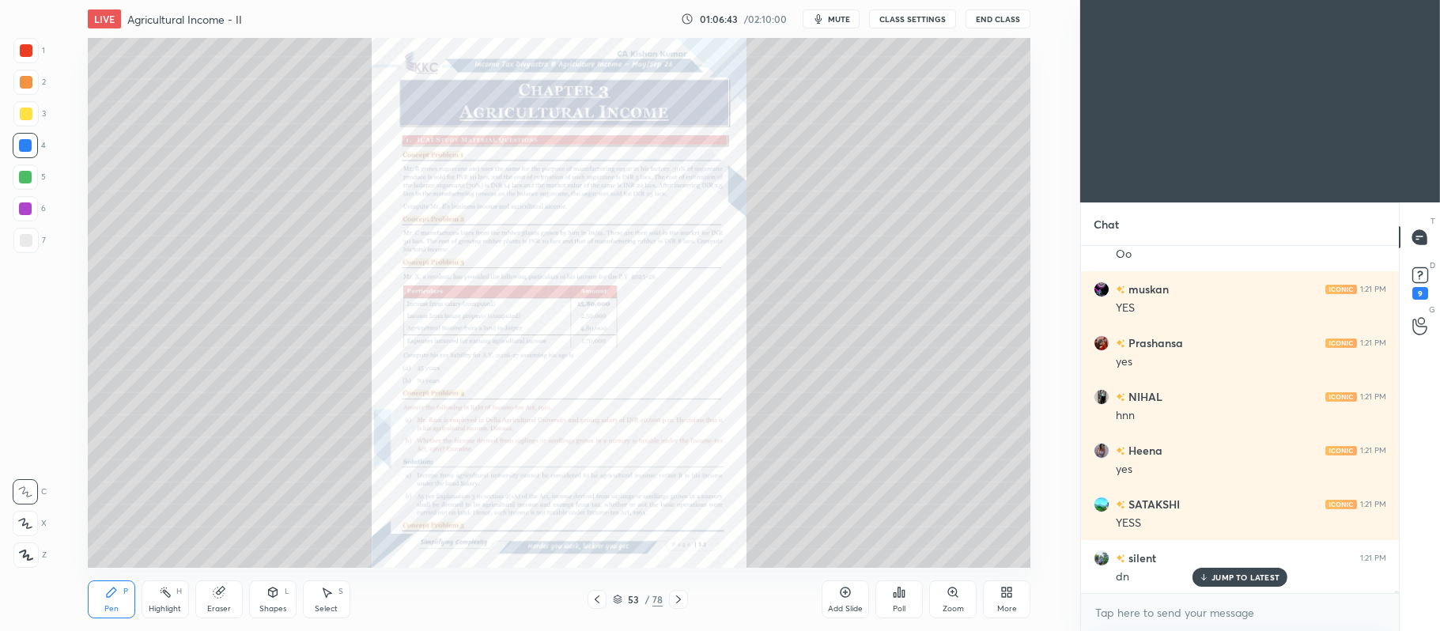
scroll to position [45726, 0]
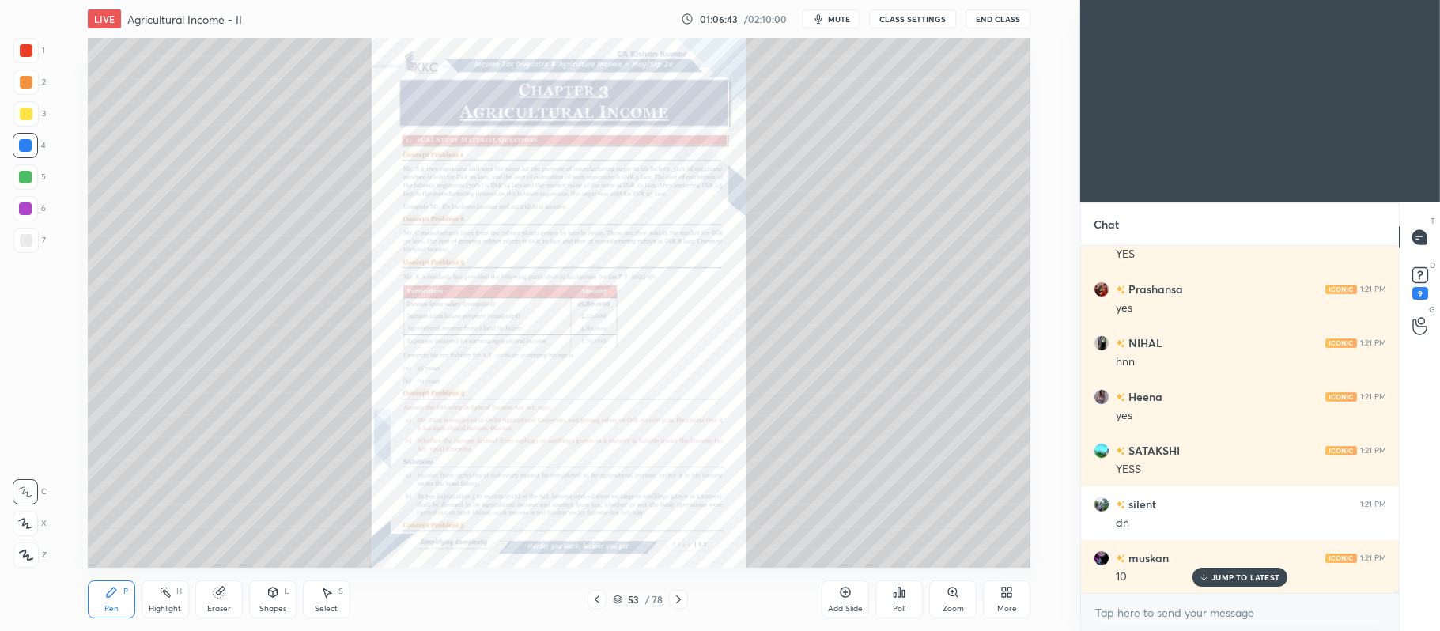
click at [560, 197] on img "grid" at bounding box center [526, 205] width 277 height 149
click at [952, 606] on div "Zoom" at bounding box center [952, 609] width 21 height 8
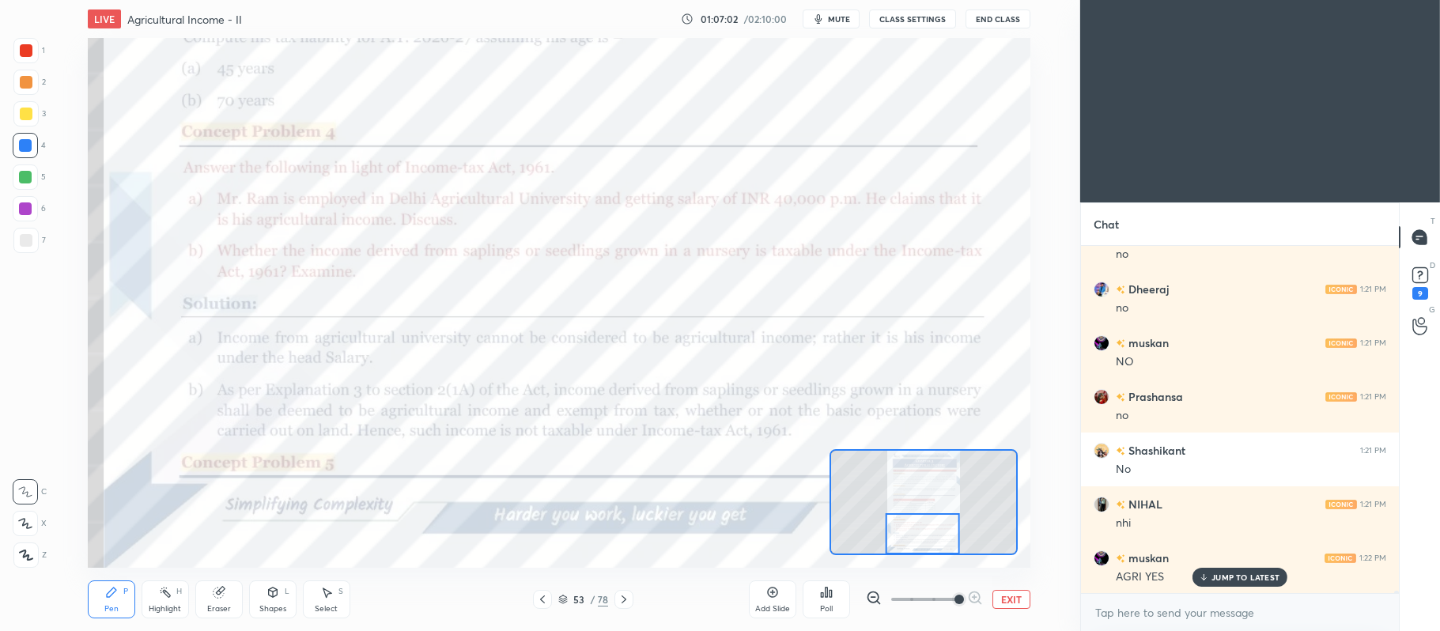
scroll to position [46425, 0]
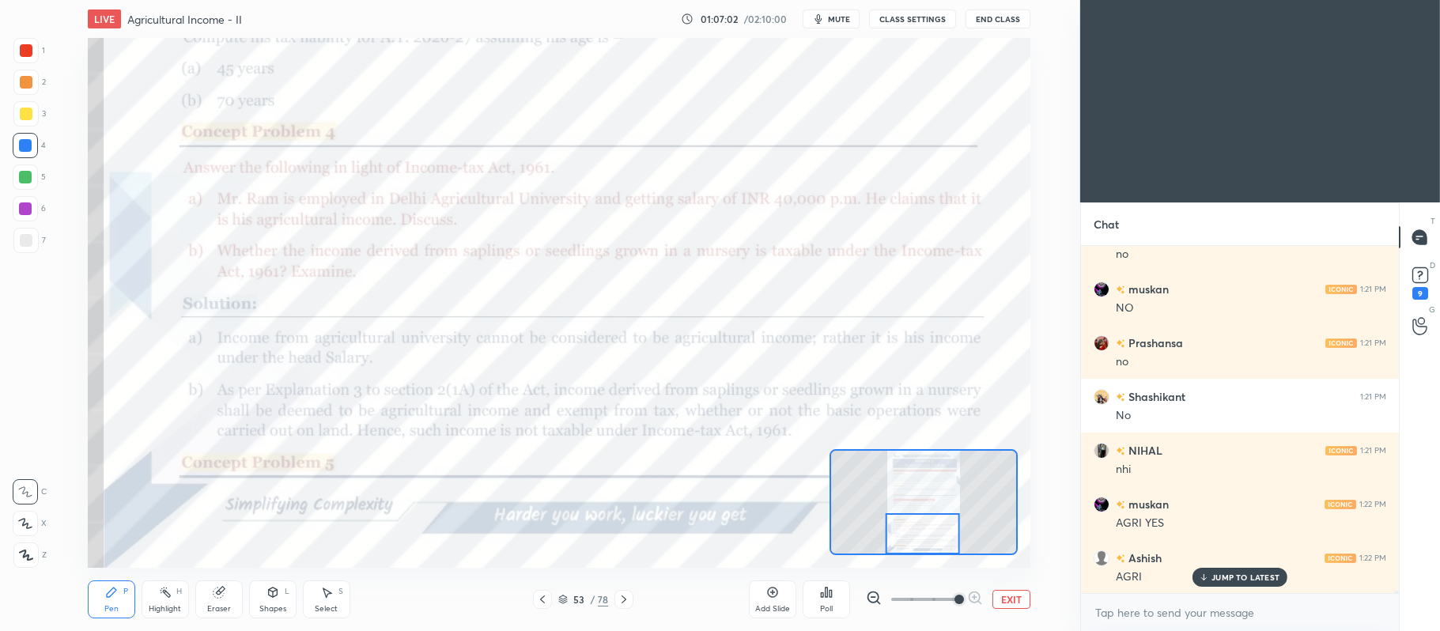
click at [624, 604] on icon at bounding box center [623, 599] width 13 height 13
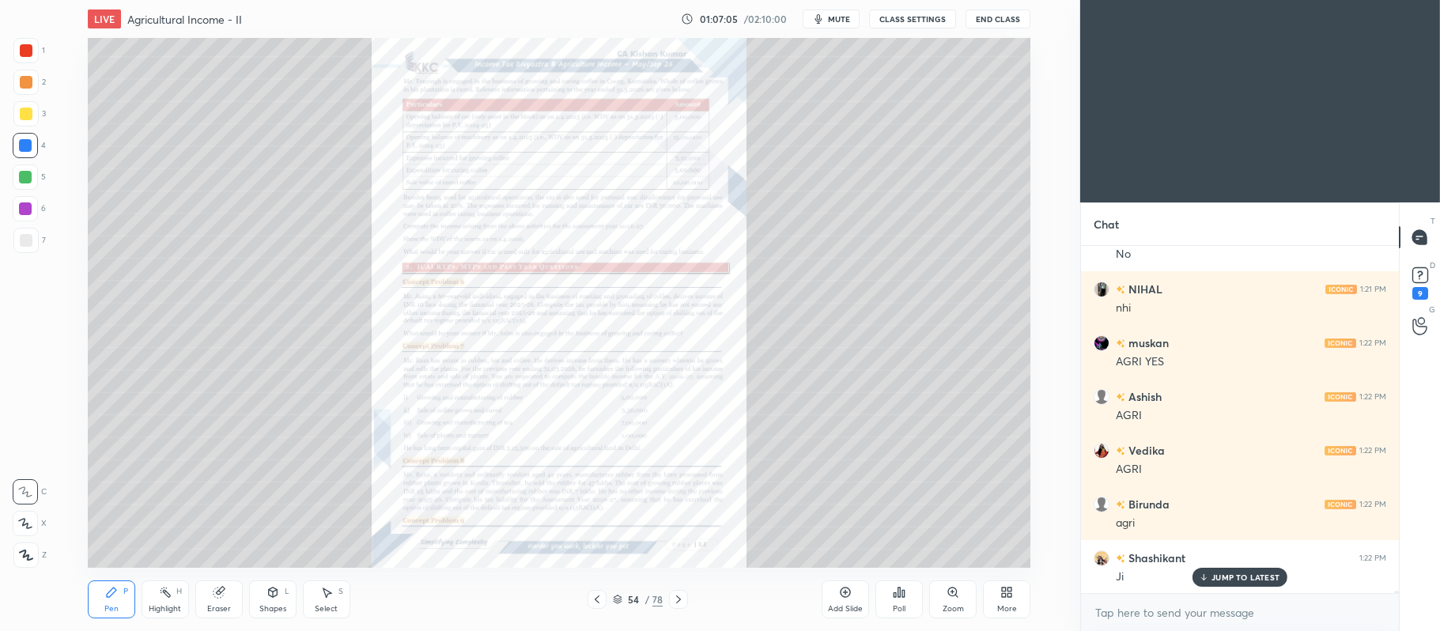
scroll to position [46694, 0]
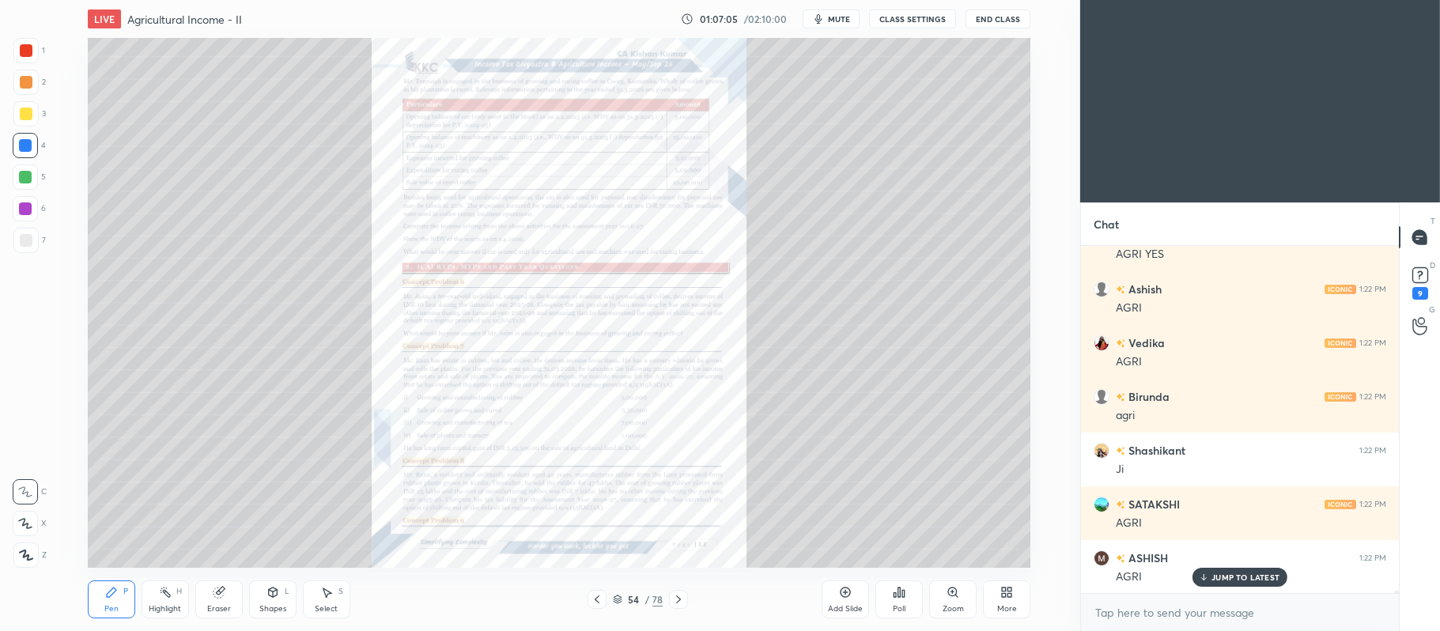
click at [678, 598] on icon at bounding box center [678, 599] width 13 height 13
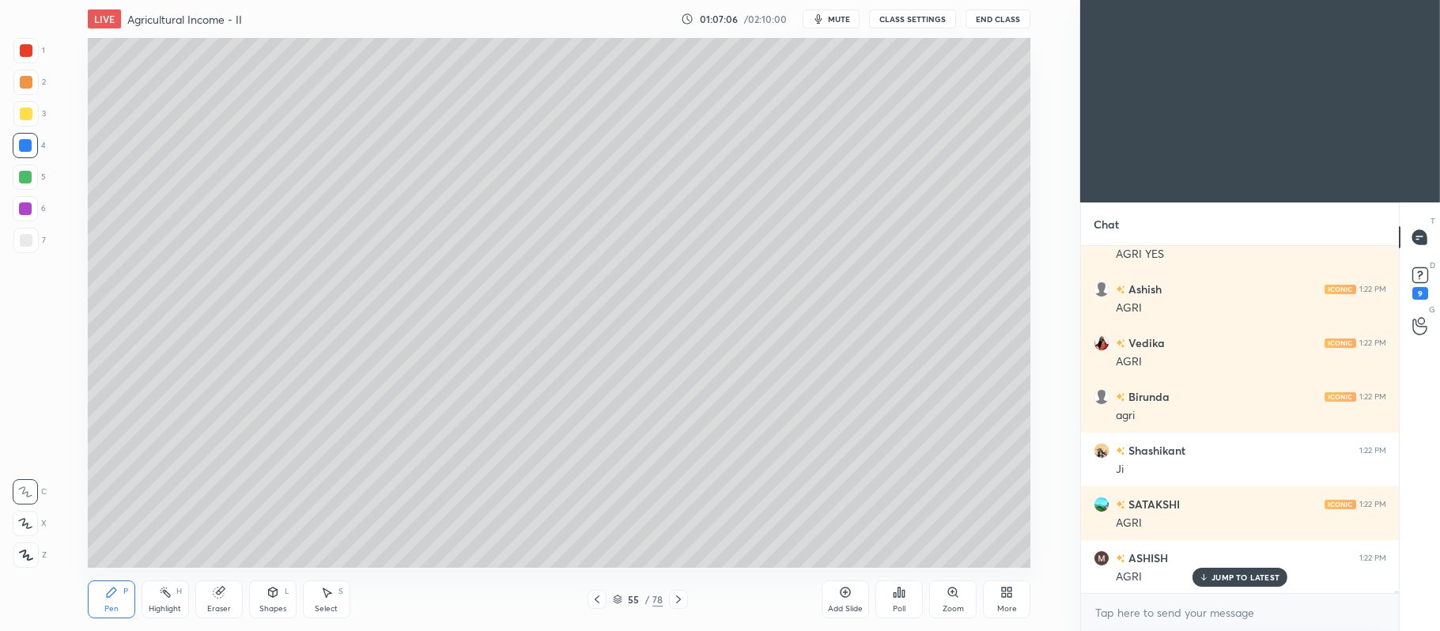
click at [677, 601] on icon at bounding box center [678, 599] width 13 height 13
click at [678, 602] on icon at bounding box center [678, 599] width 5 height 8
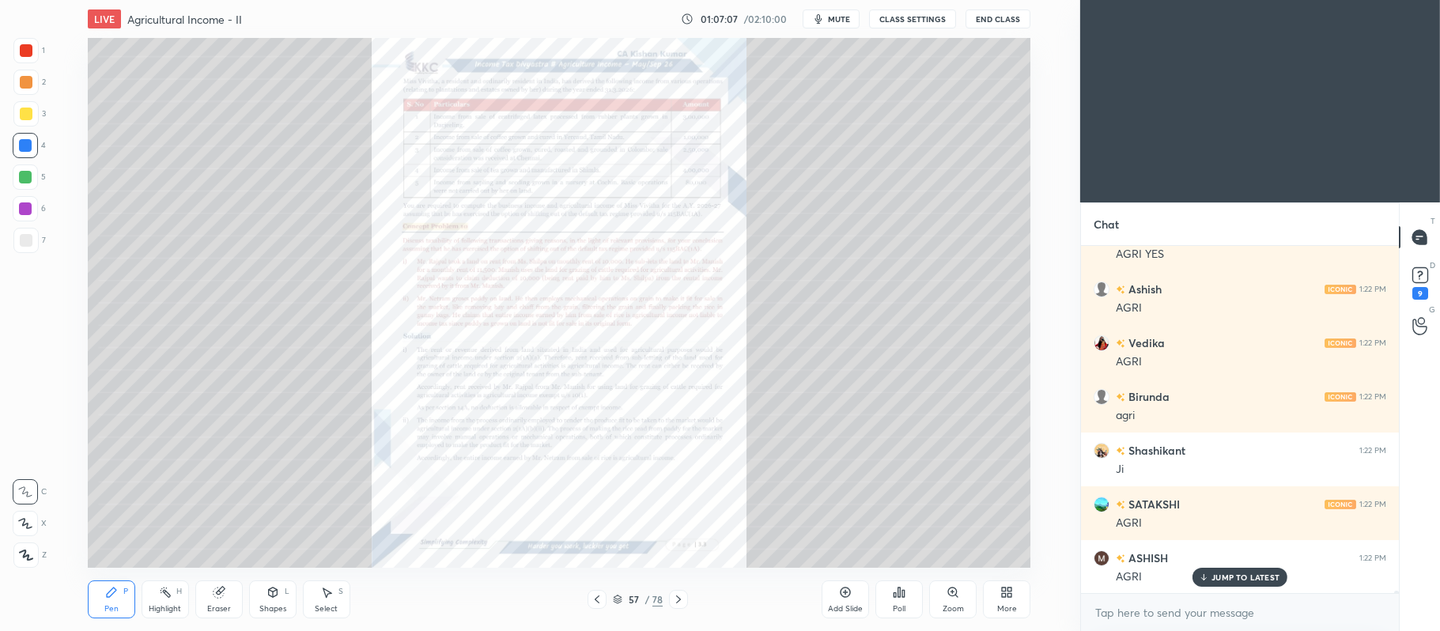
click at [952, 601] on div "Zoom" at bounding box center [952, 599] width 47 height 38
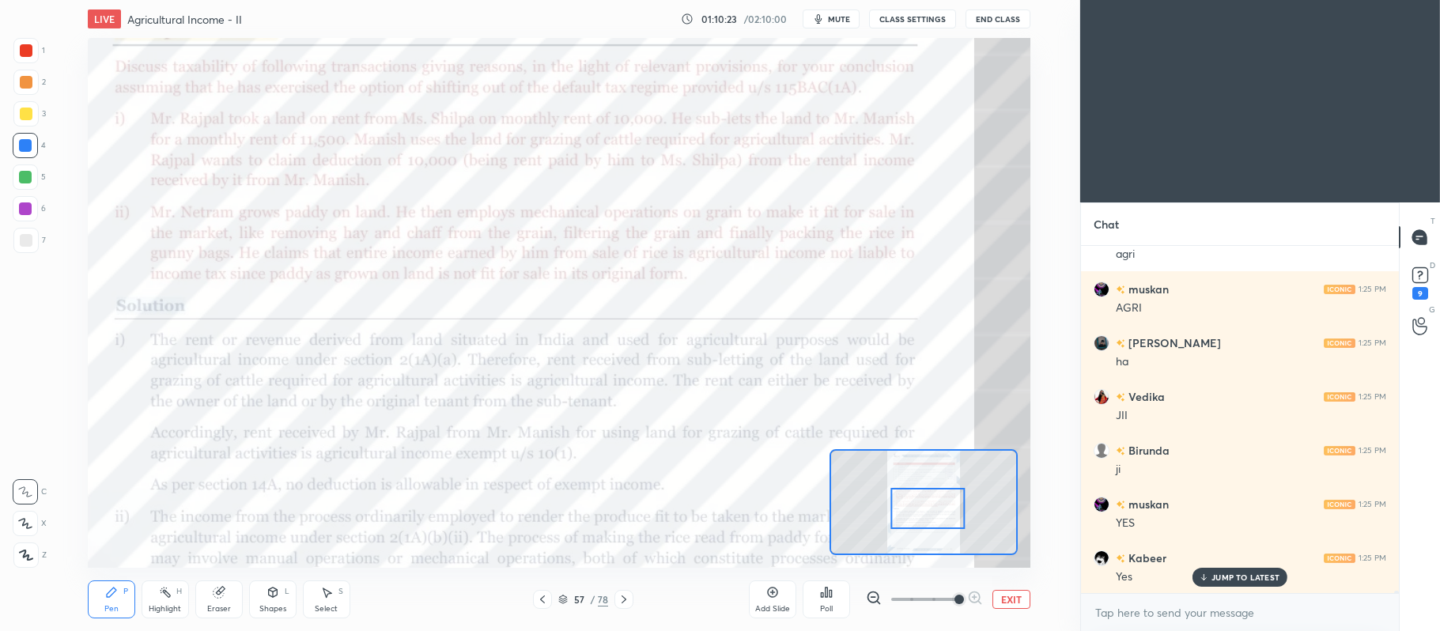
scroll to position [50951, 0]
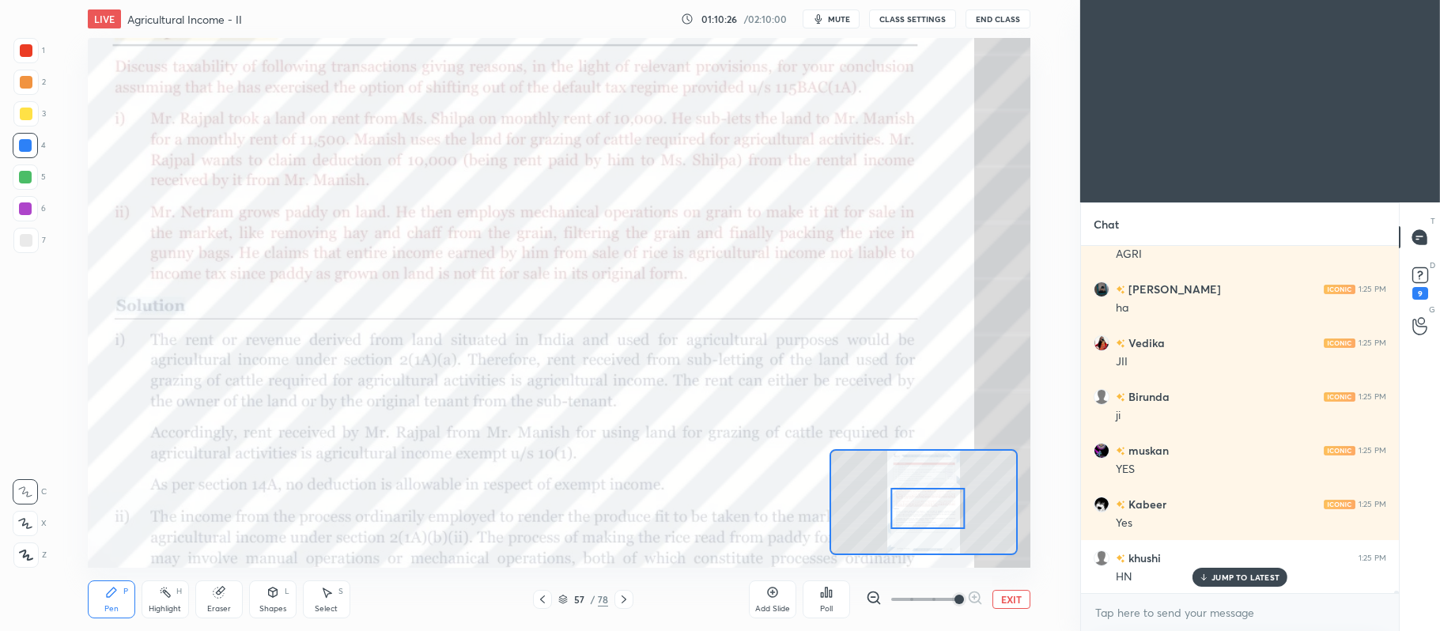
click at [1006, 602] on button "EXIT" at bounding box center [1011, 599] width 38 height 19
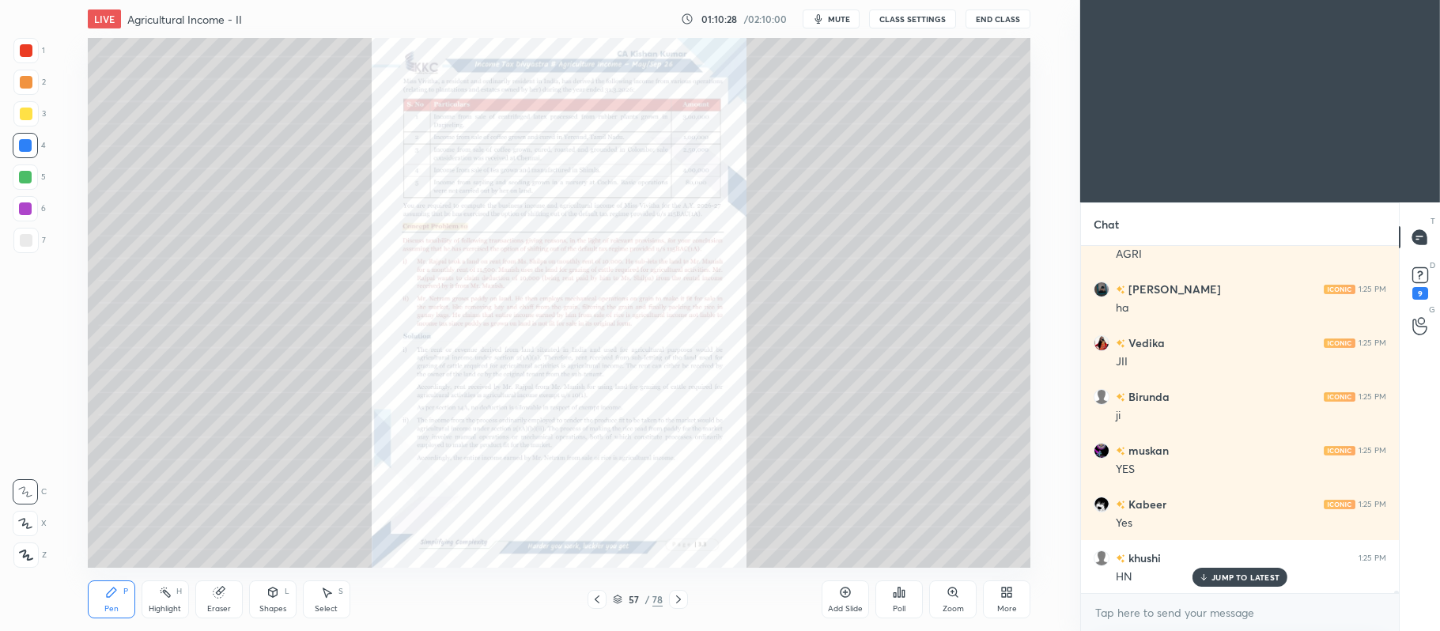
click at [844, 588] on icon at bounding box center [845, 592] width 10 height 10
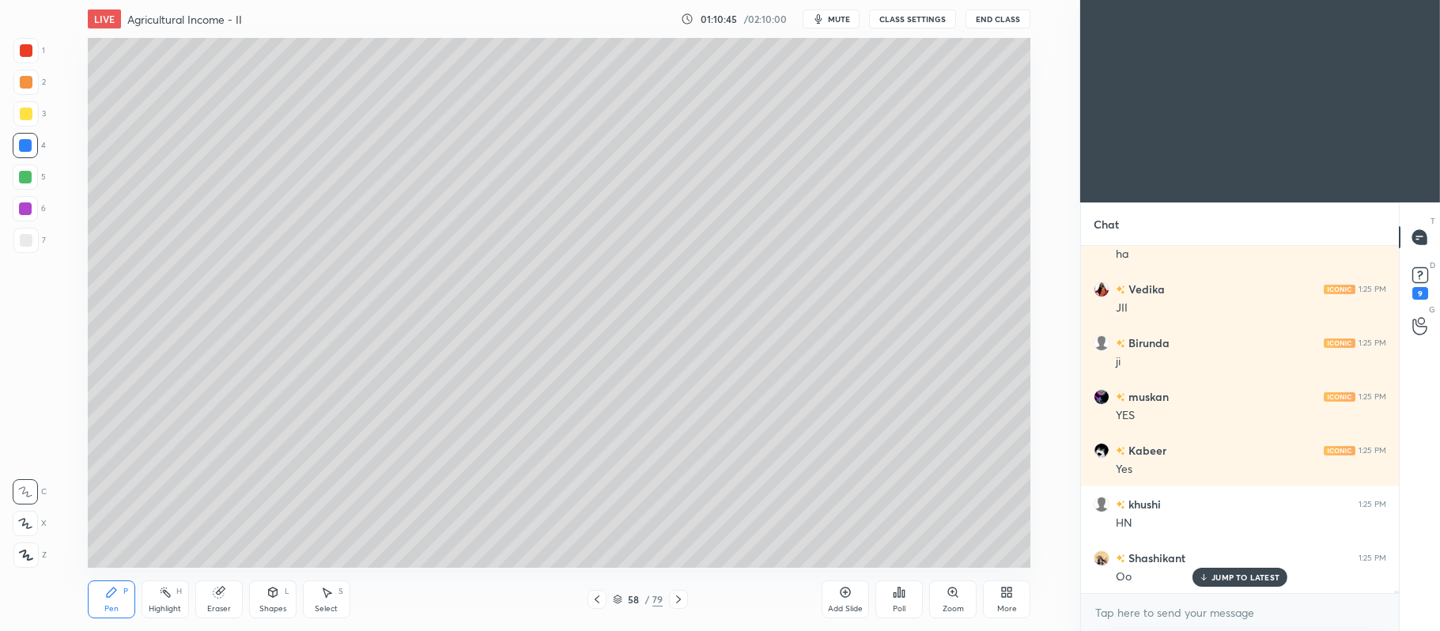
scroll to position [51058, 0]
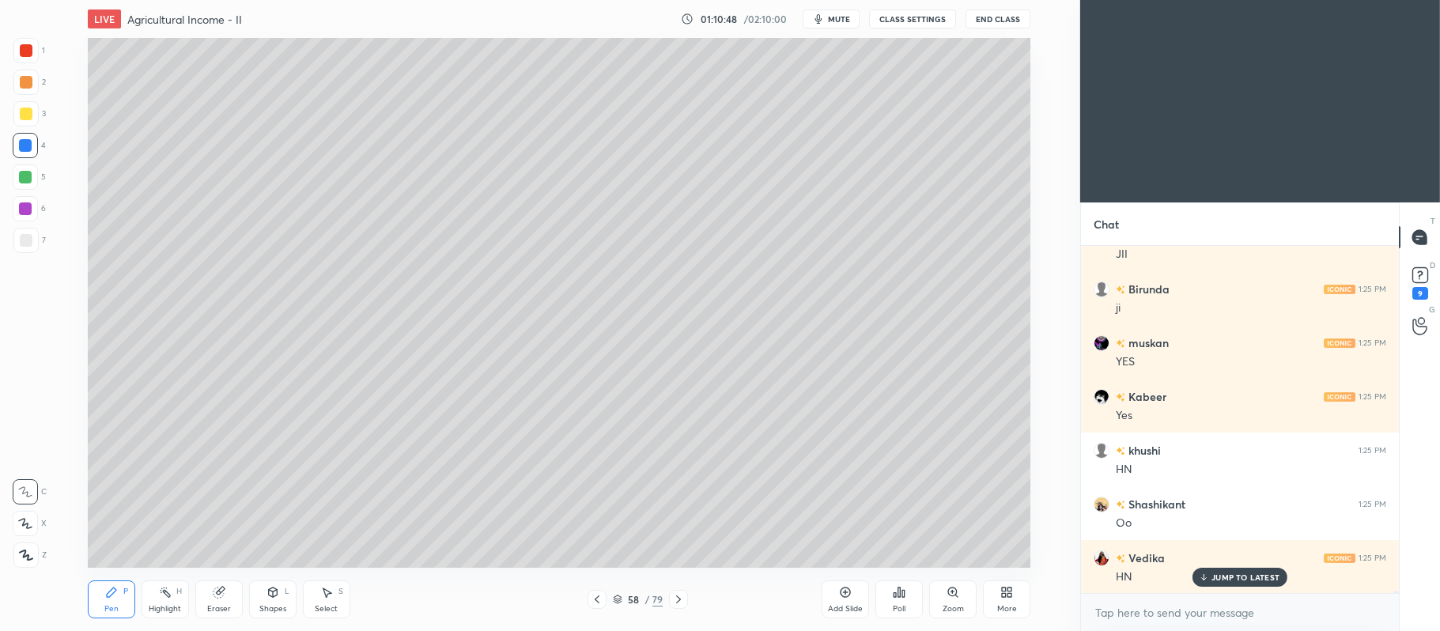
click at [595, 599] on icon at bounding box center [597, 599] width 5 height 8
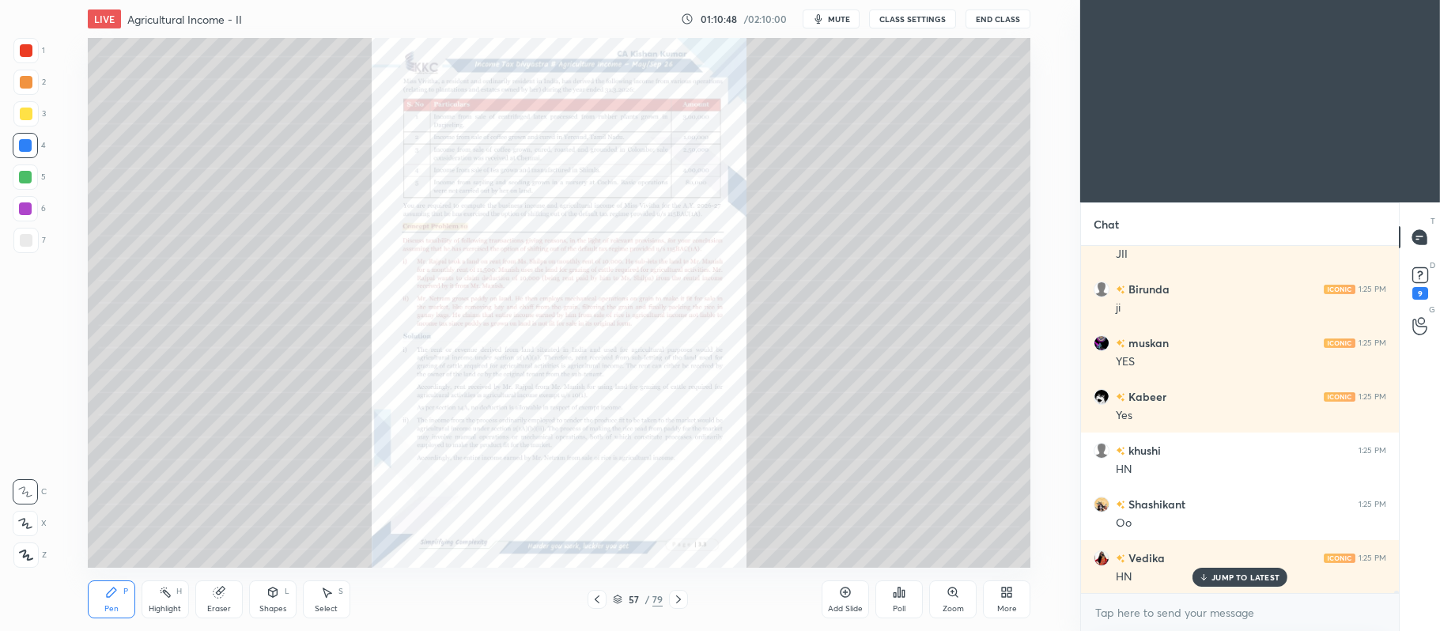
click at [843, 595] on icon at bounding box center [845, 592] width 13 height 13
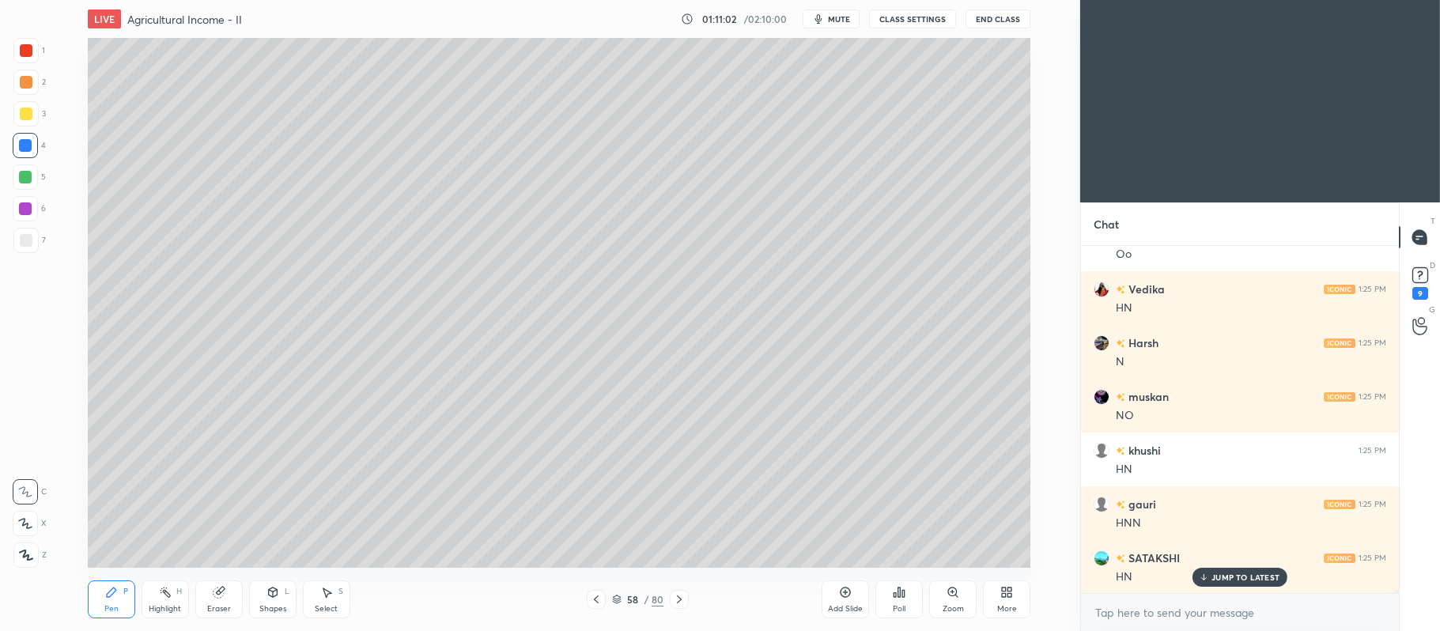
scroll to position [51381, 0]
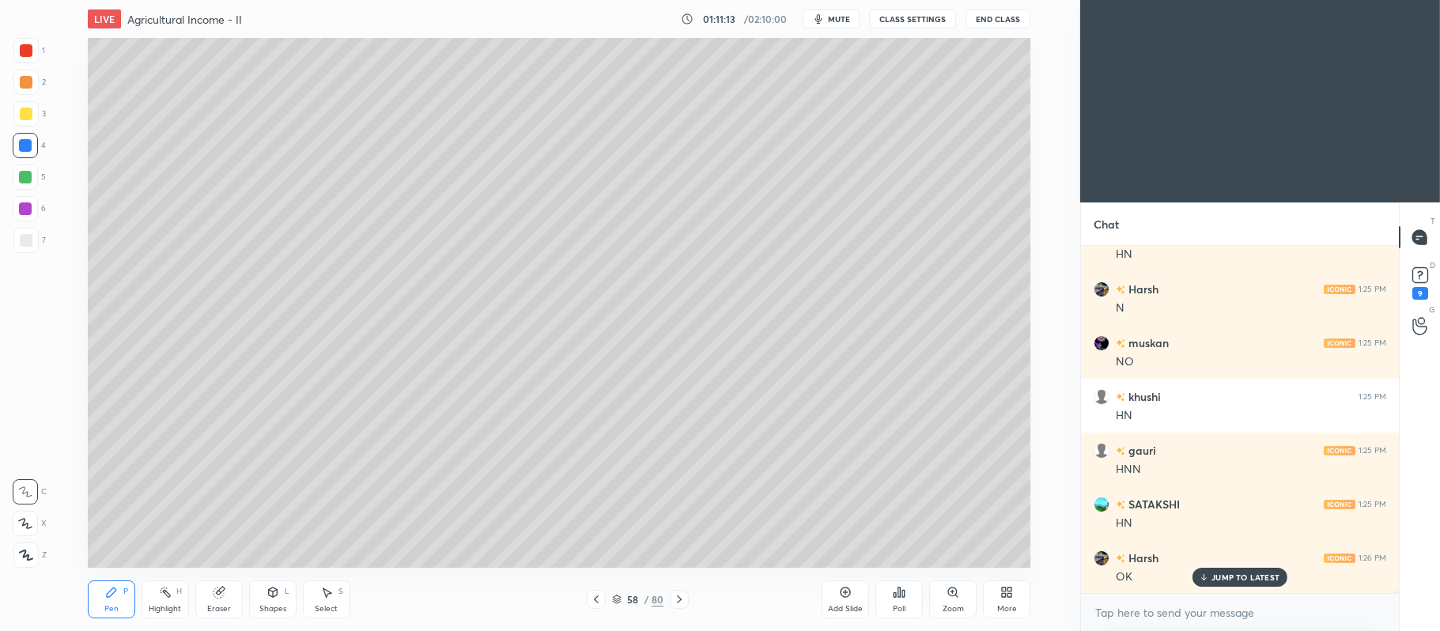
click at [621, 598] on icon at bounding box center [616, 599] width 9 height 9
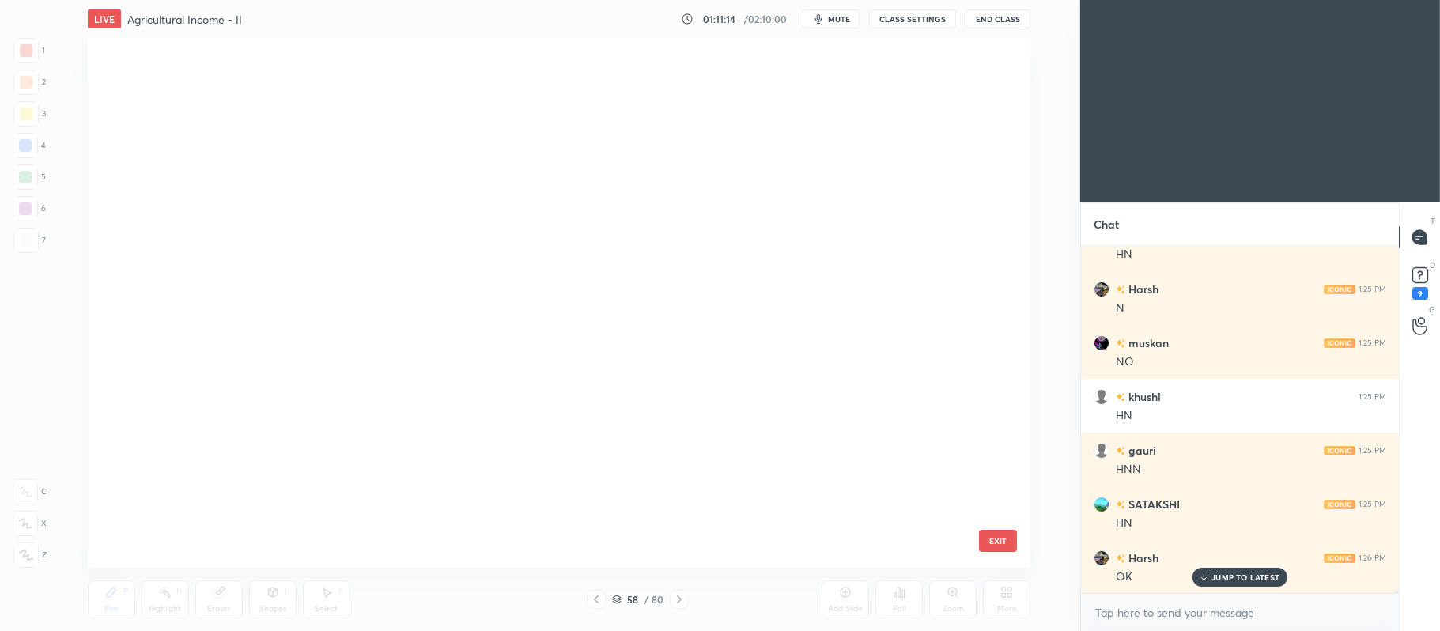
scroll to position [526, 934]
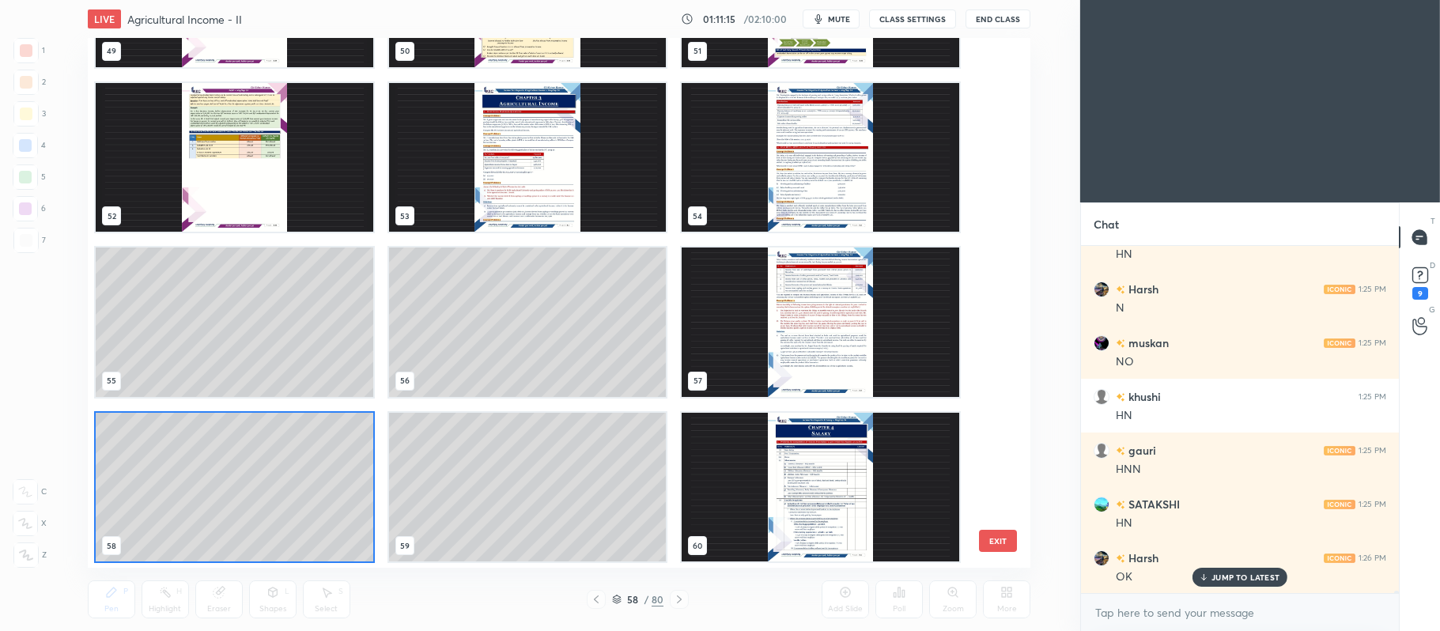
click at [533, 163] on img "grid" at bounding box center [526, 156] width 277 height 149
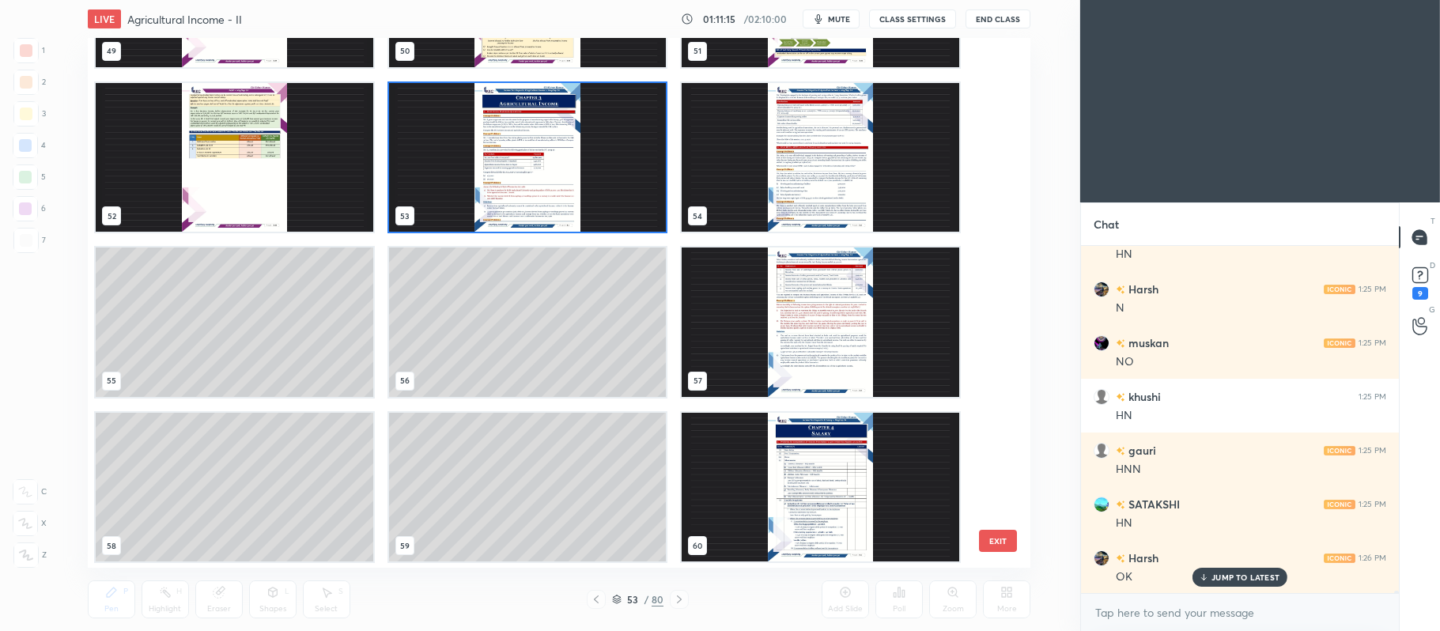
click at [535, 168] on img "grid" at bounding box center [526, 156] width 277 height 149
click at [536, 166] on img "grid" at bounding box center [526, 156] width 277 height 149
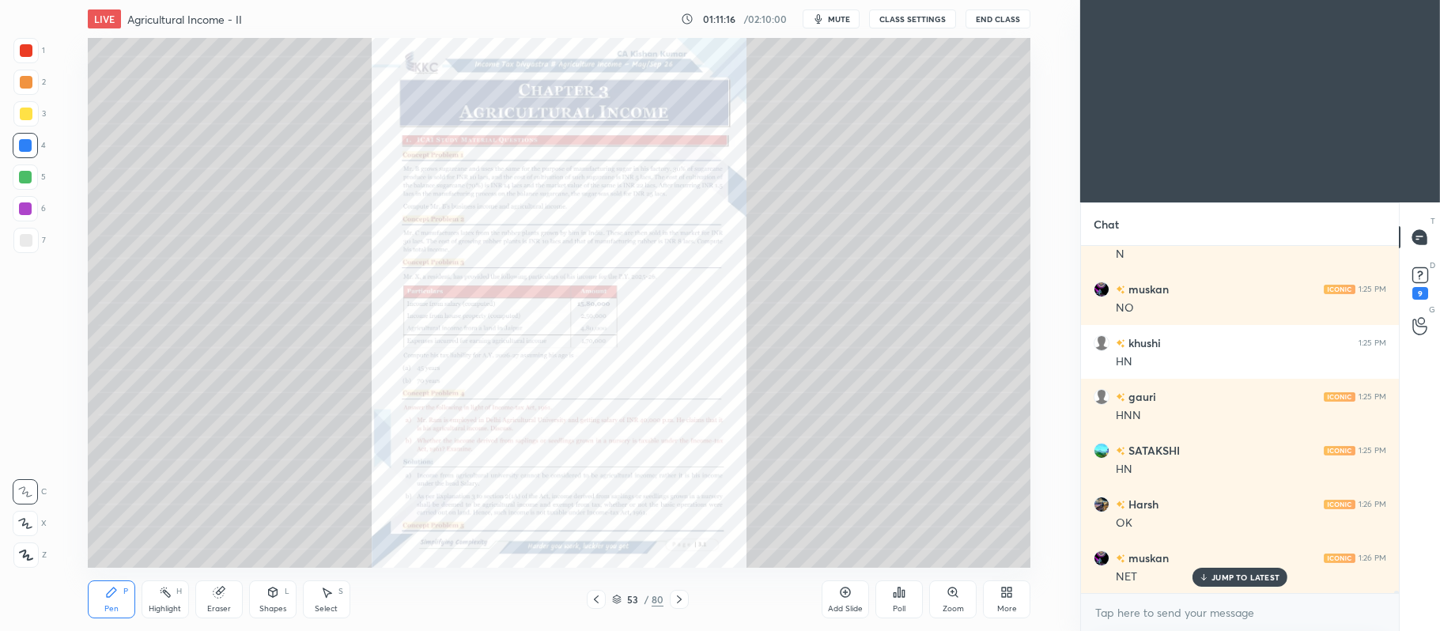
click at [939, 591] on div "Zoom" at bounding box center [952, 599] width 47 height 38
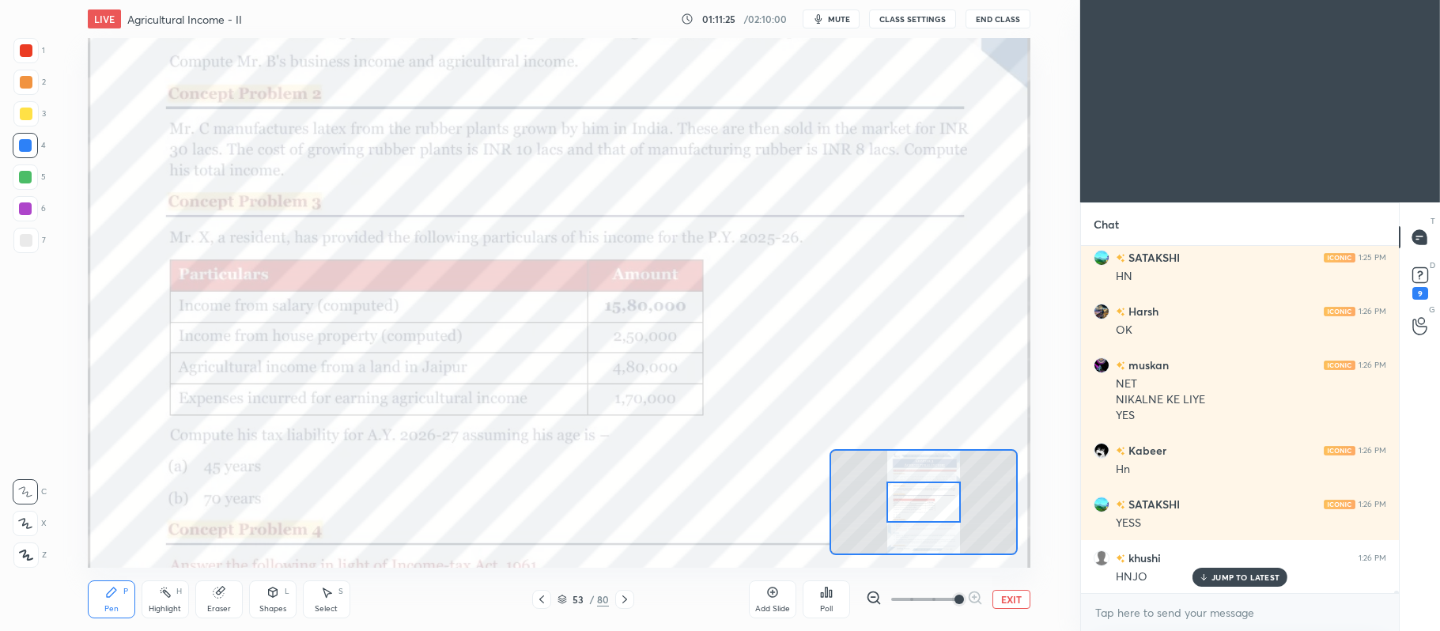
scroll to position [51681, 0]
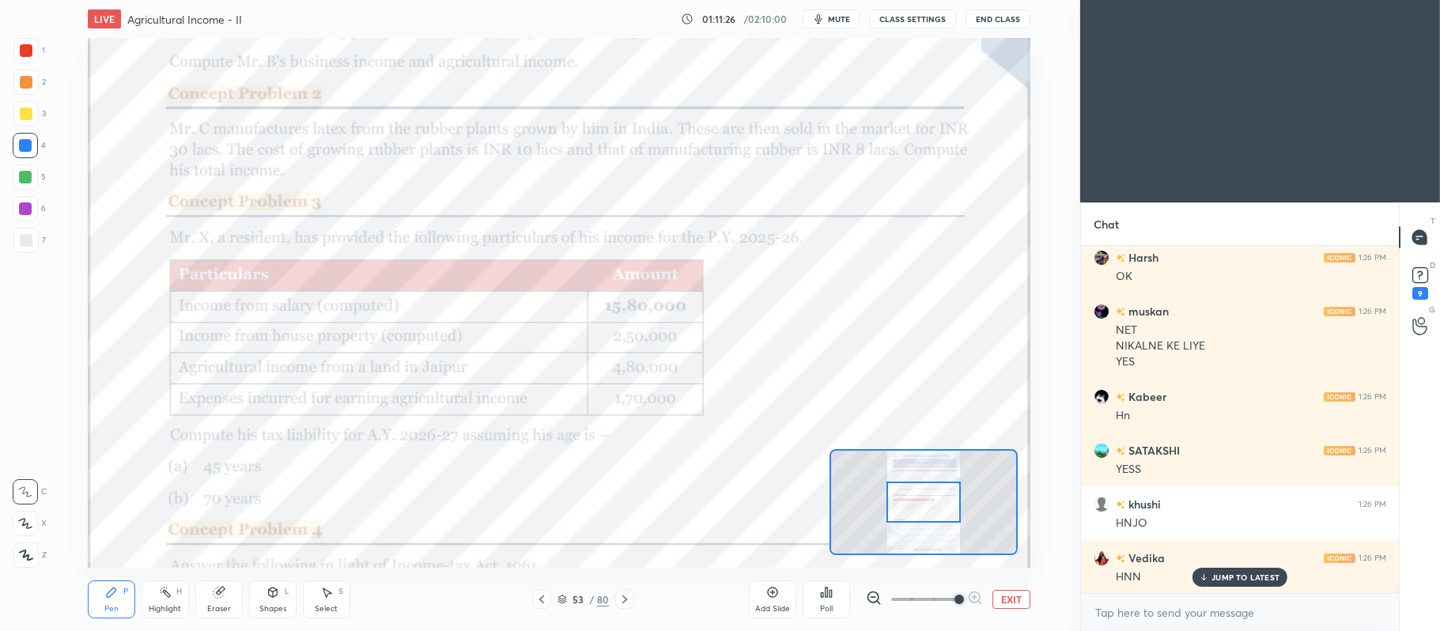
click at [623, 602] on icon at bounding box center [624, 599] width 13 height 13
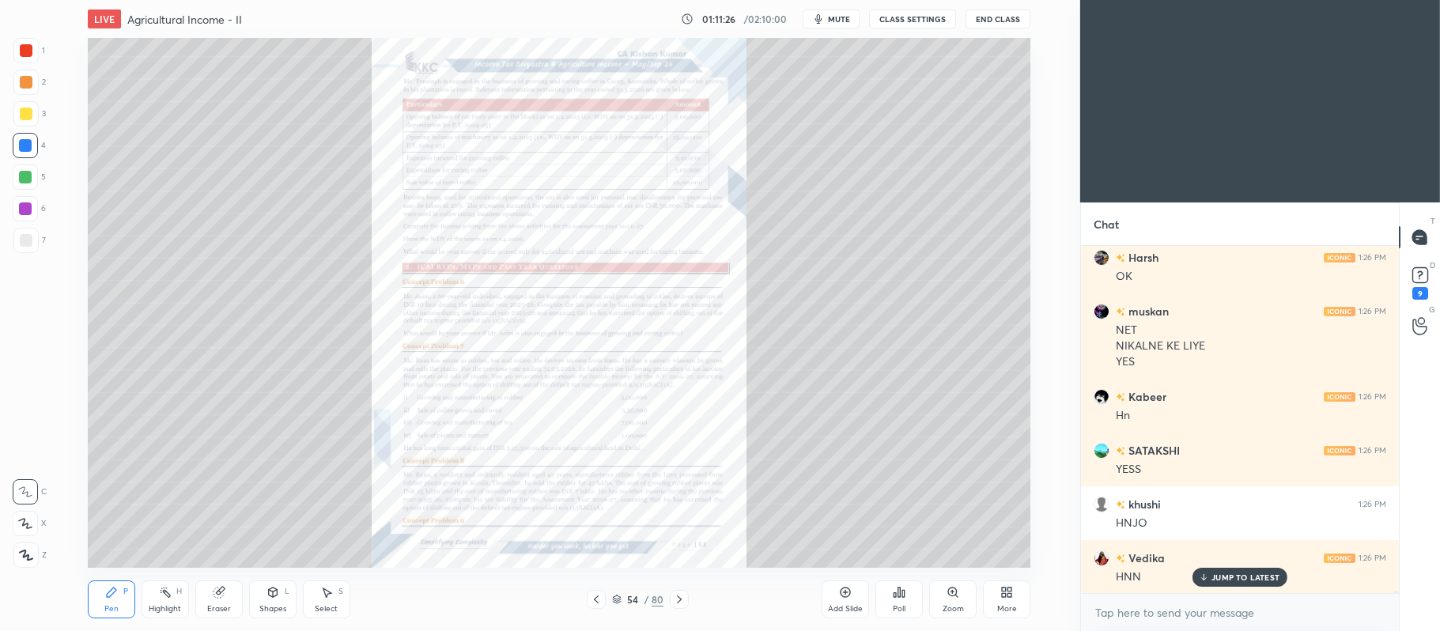
click at [683, 598] on icon at bounding box center [679, 599] width 13 height 13
click at [684, 598] on icon at bounding box center [679, 599] width 13 height 13
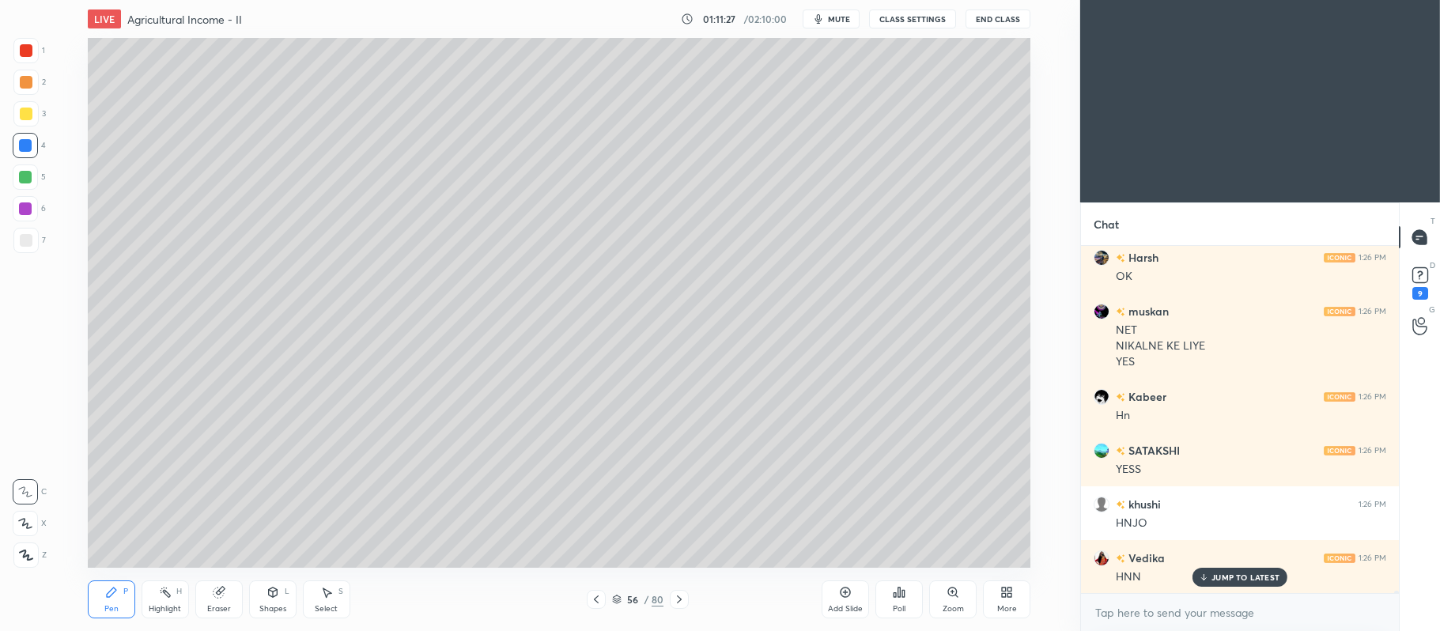
click at [681, 601] on icon at bounding box center [679, 599] width 13 height 13
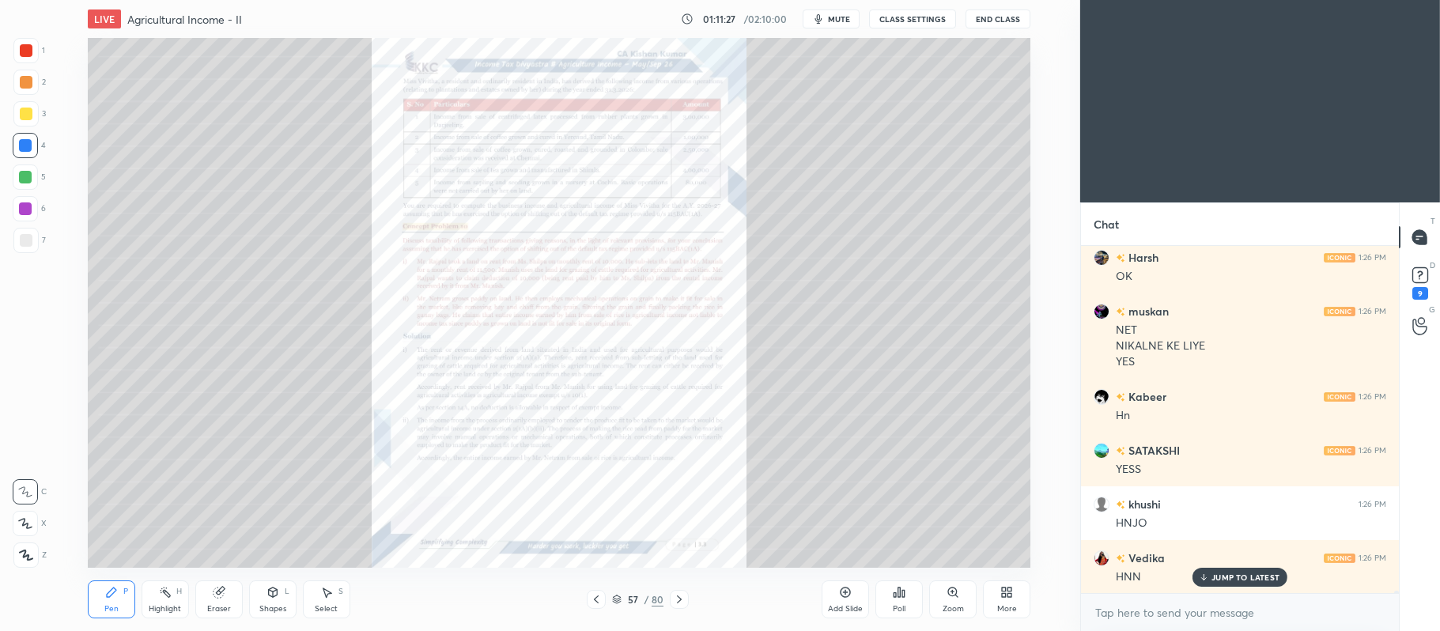
click at [681, 601] on icon at bounding box center [679, 599] width 13 height 13
click at [677, 599] on icon at bounding box center [679, 599] width 13 height 13
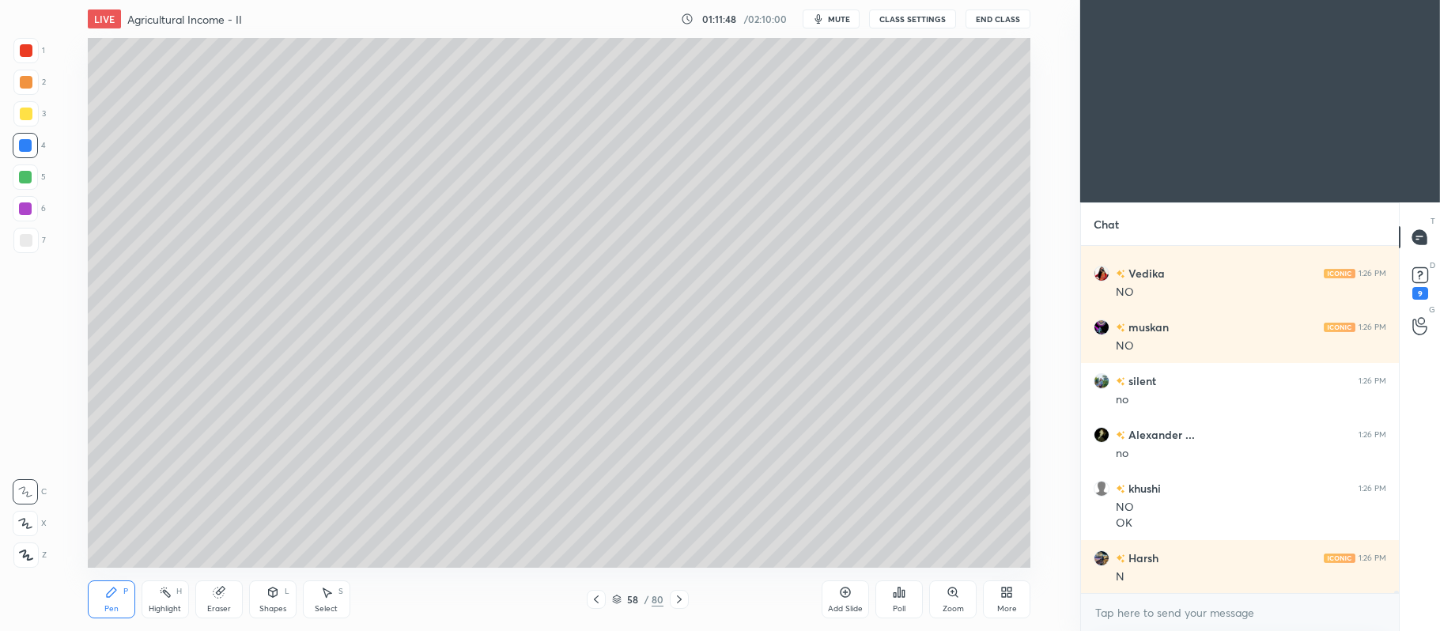
scroll to position [52127, 0]
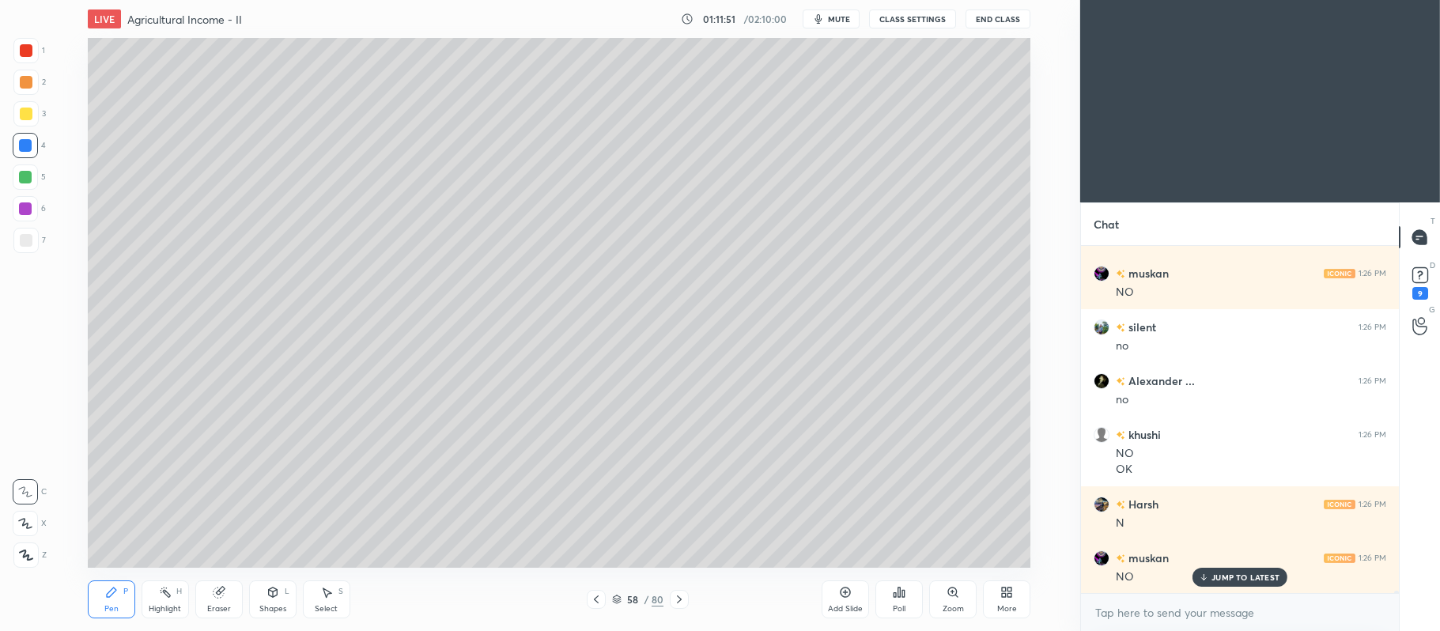
click at [595, 598] on icon at bounding box center [596, 599] width 13 height 13
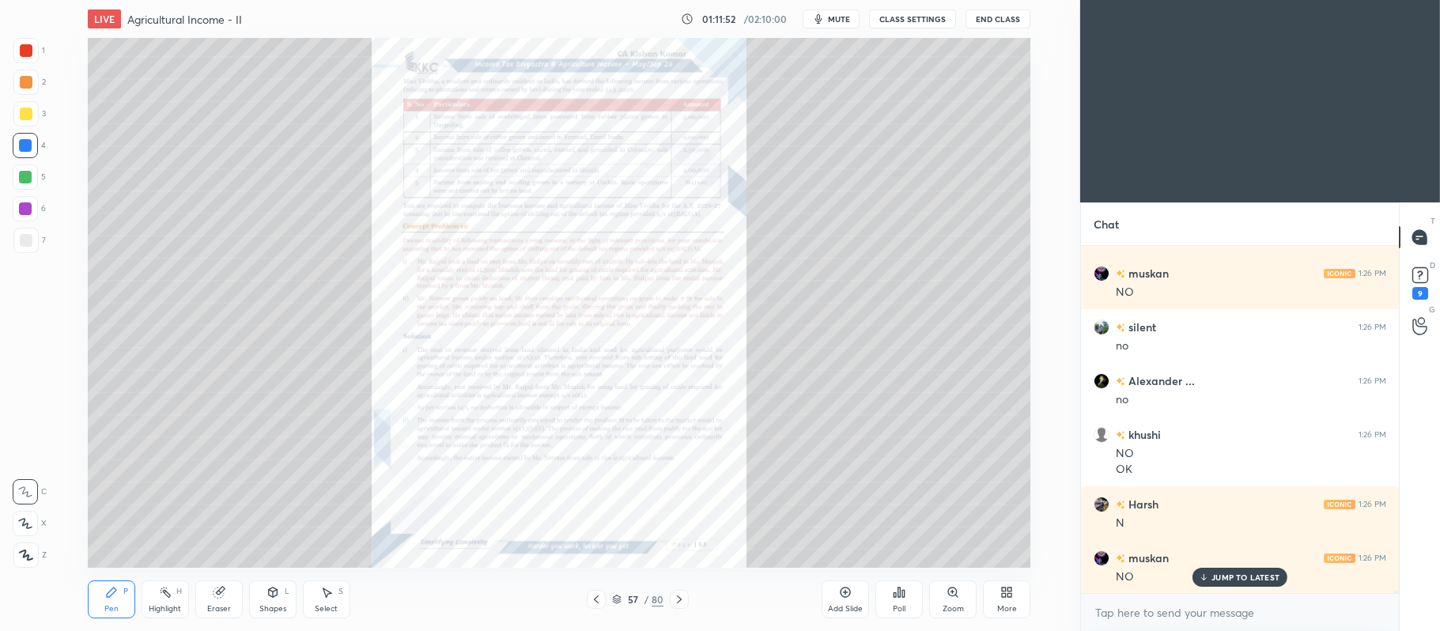
click at [953, 599] on div "Zoom" at bounding box center [952, 599] width 47 height 38
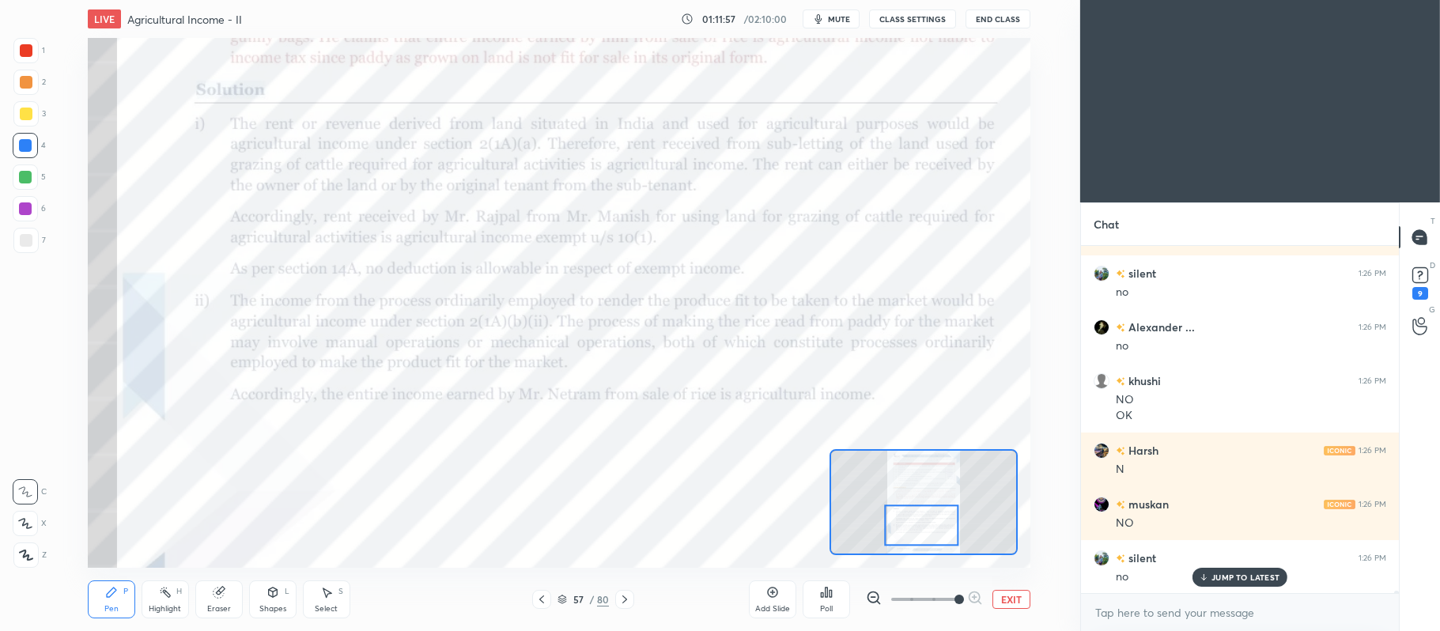
scroll to position [52235, 0]
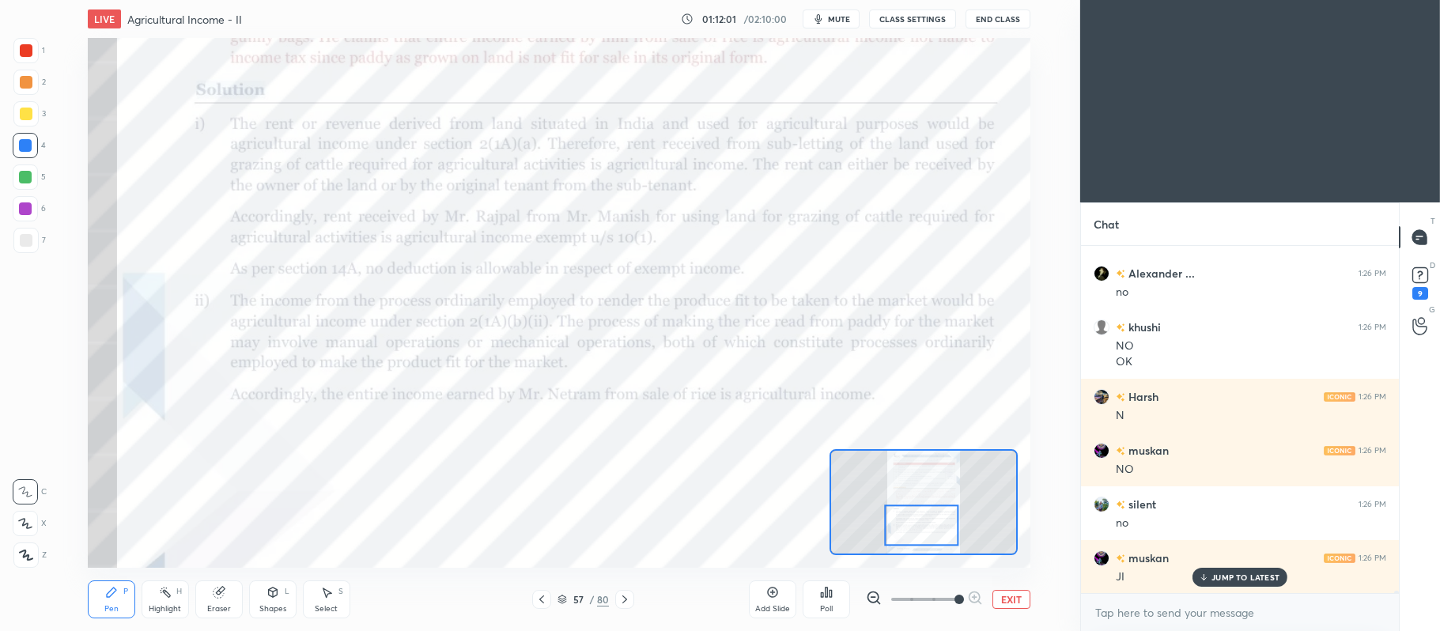
click at [634, 596] on div "57 / 80" at bounding box center [583, 599] width 330 height 19
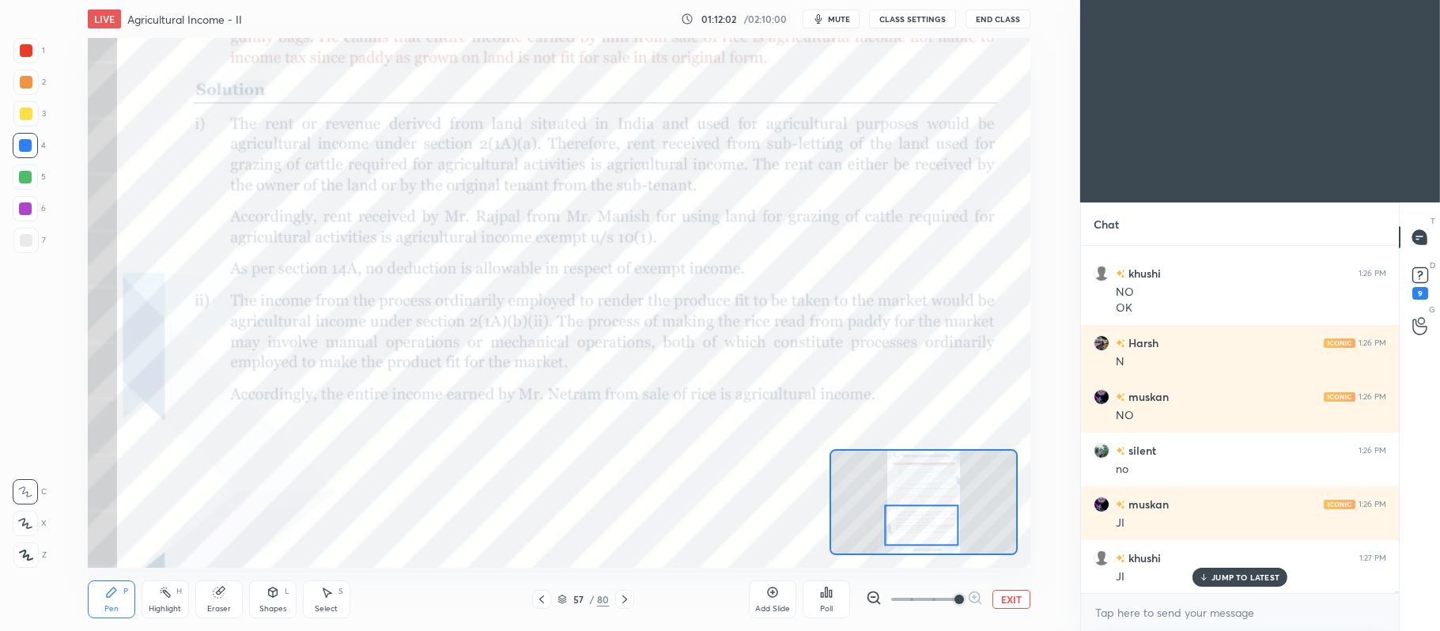
click at [634, 592] on div "57 / 80" at bounding box center [583, 599] width 330 height 19
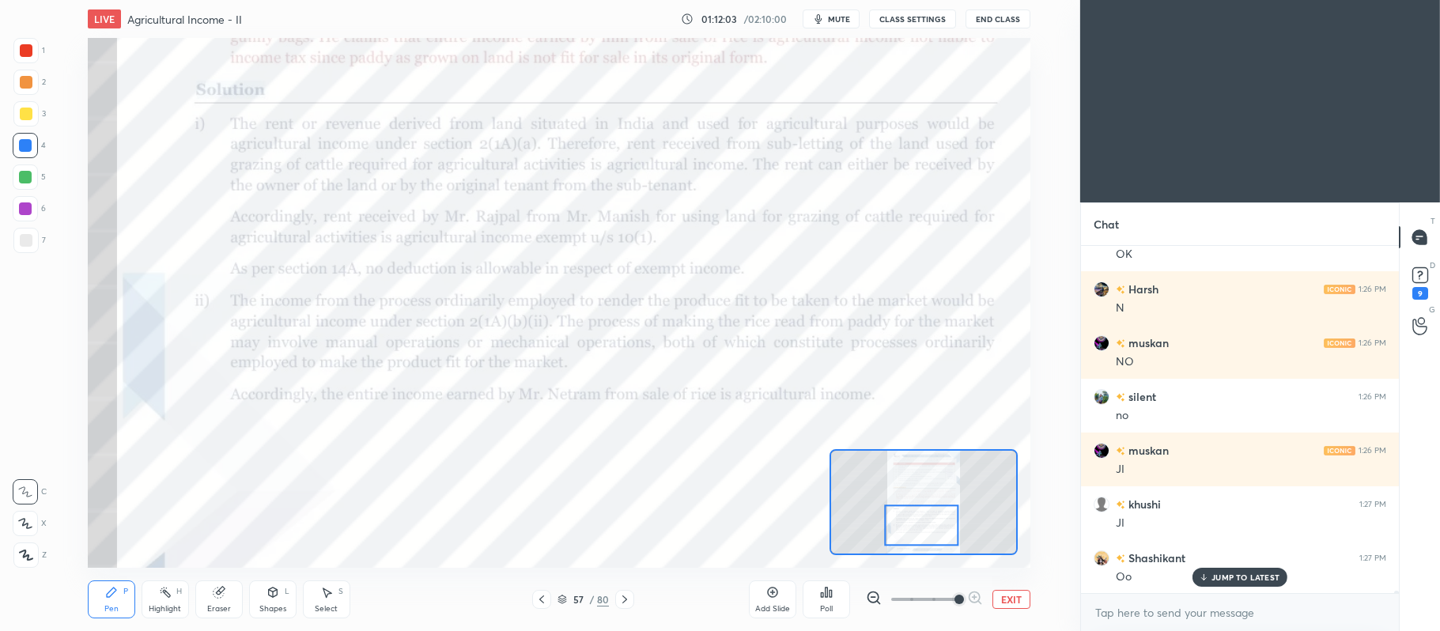
click at [621, 598] on icon at bounding box center [624, 599] width 13 height 13
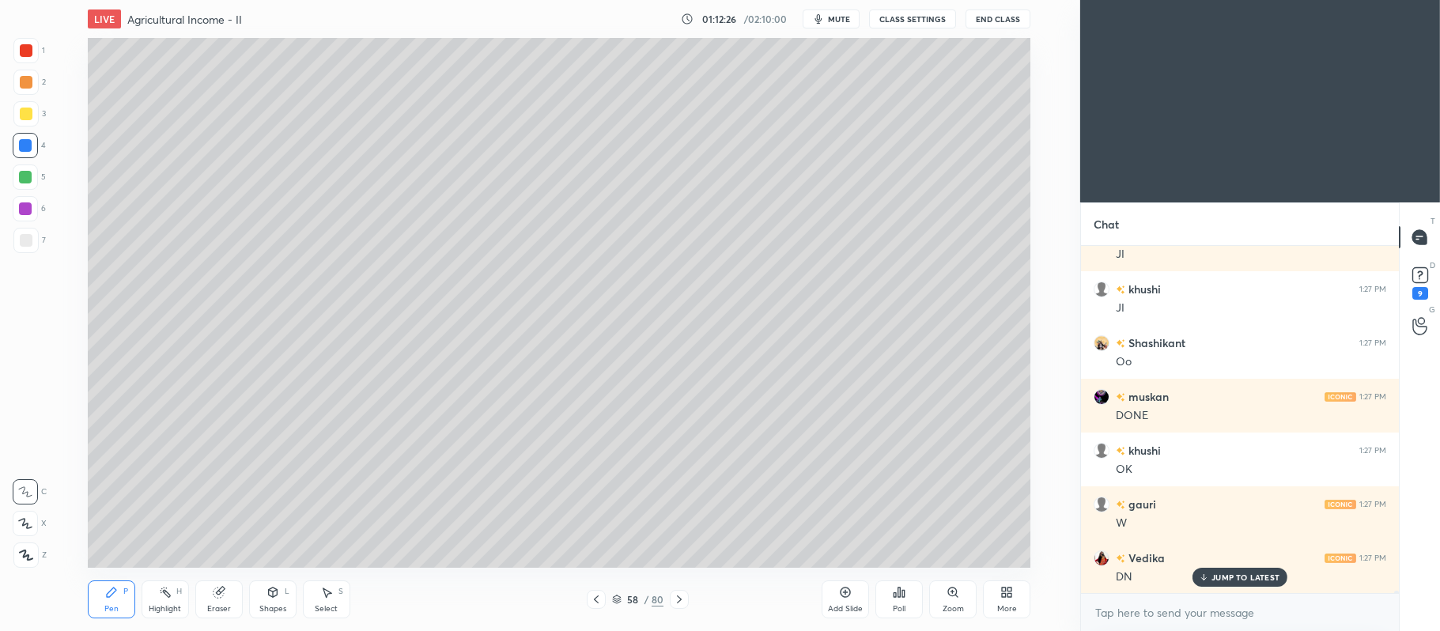
scroll to position [52611, 0]
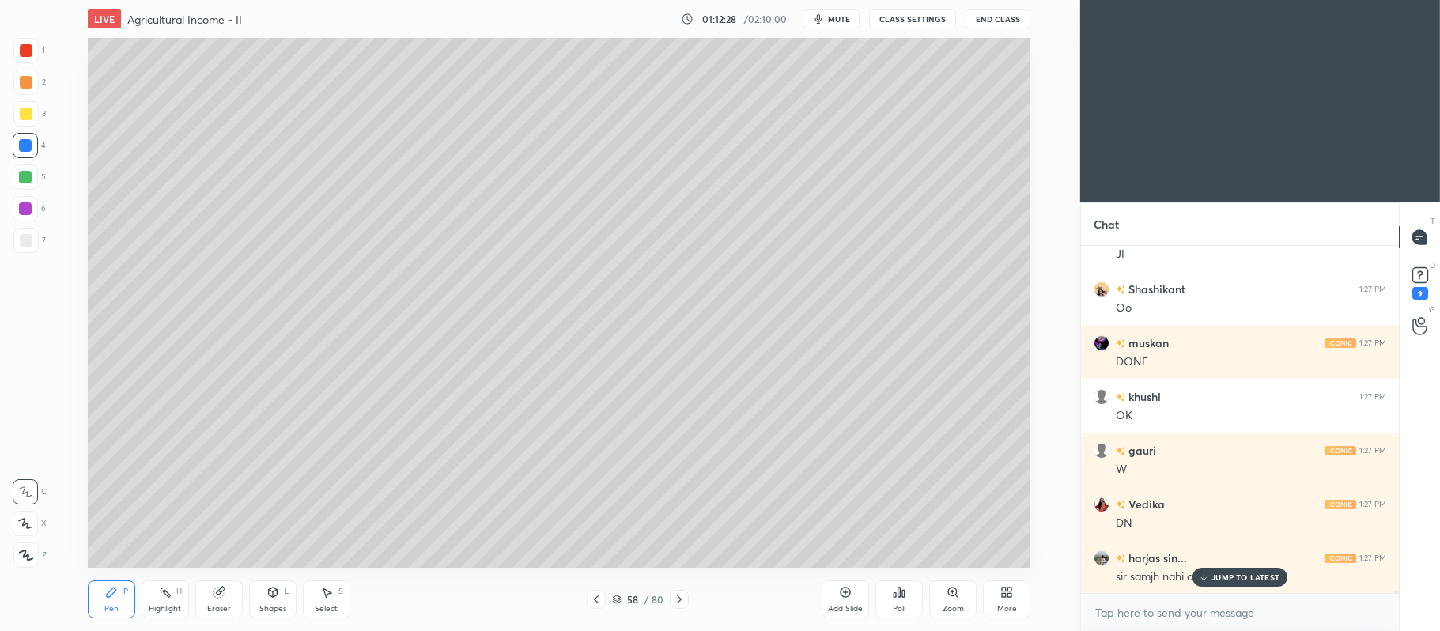
click at [1248, 579] on p "JUMP TO LATEST" at bounding box center [1245, 576] width 68 height 9
click at [30, 118] on div at bounding box center [26, 114] width 13 height 13
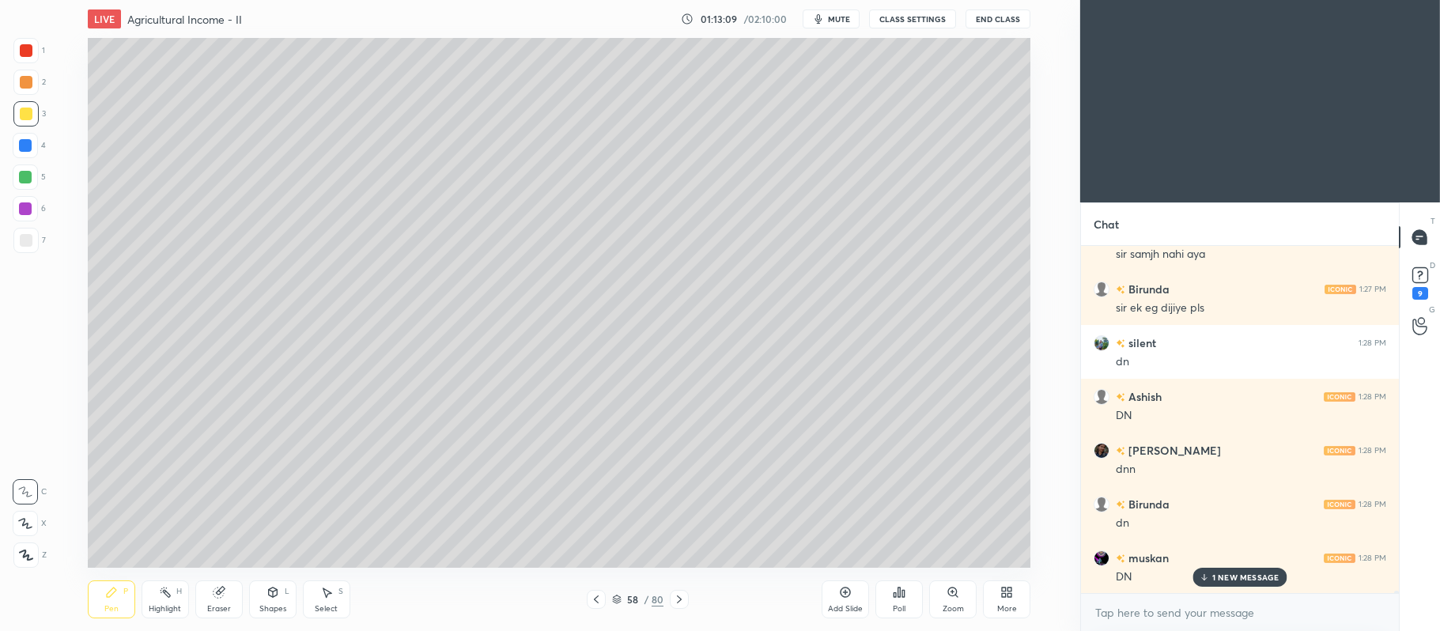
scroll to position [52987, 0]
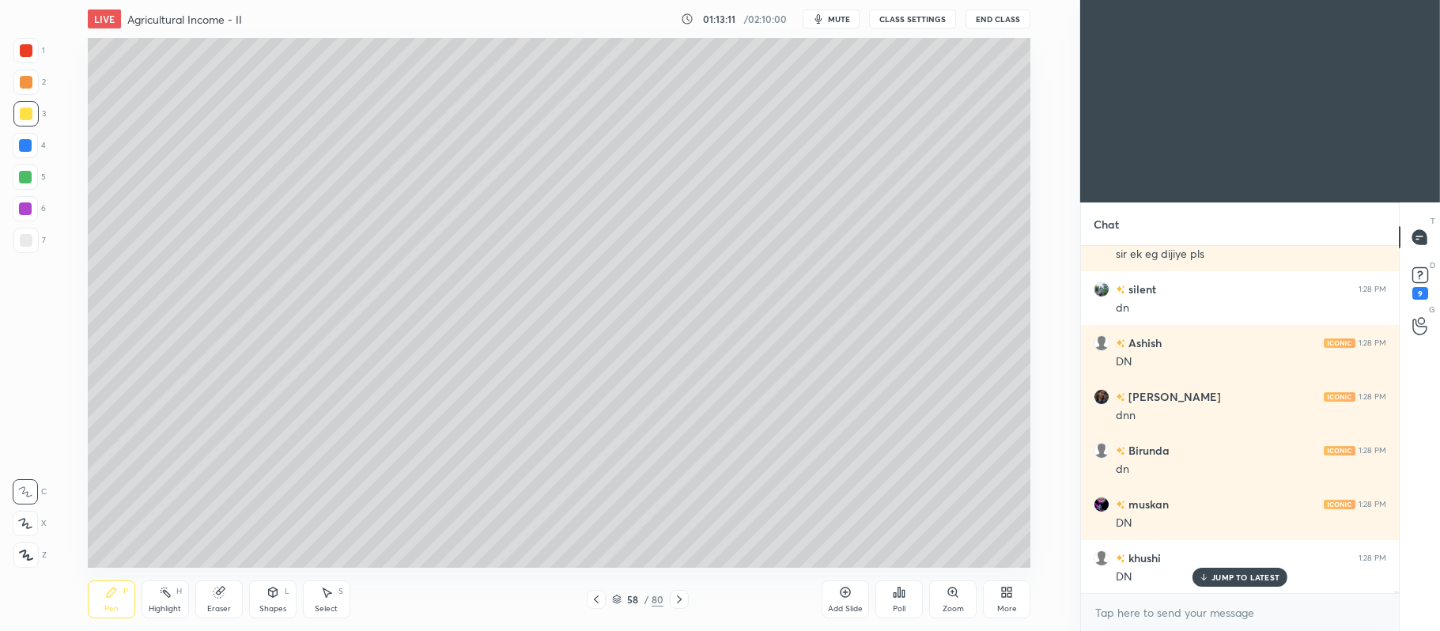
click at [604, 599] on div at bounding box center [596, 599] width 19 height 19
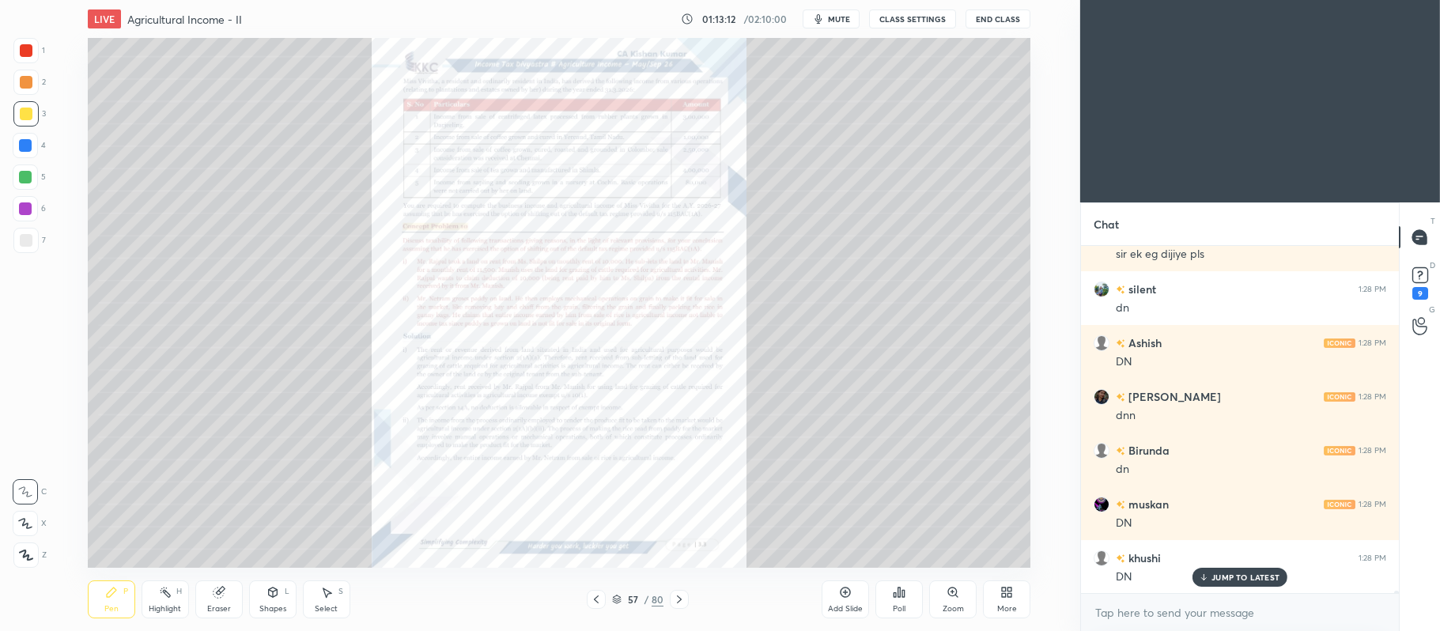
click at [950, 595] on icon at bounding box center [952, 591] width 9 height 9
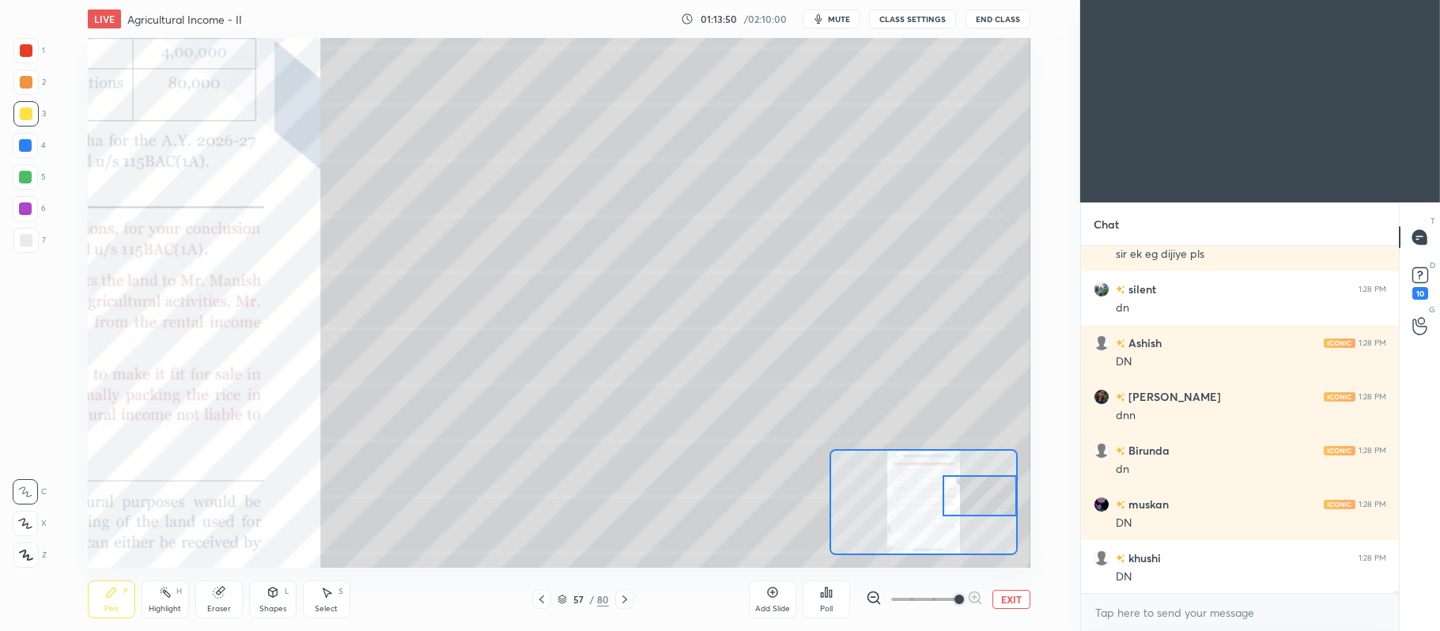
click at [28, 51] on div at bounding box center [26, 50] width 13 height 13
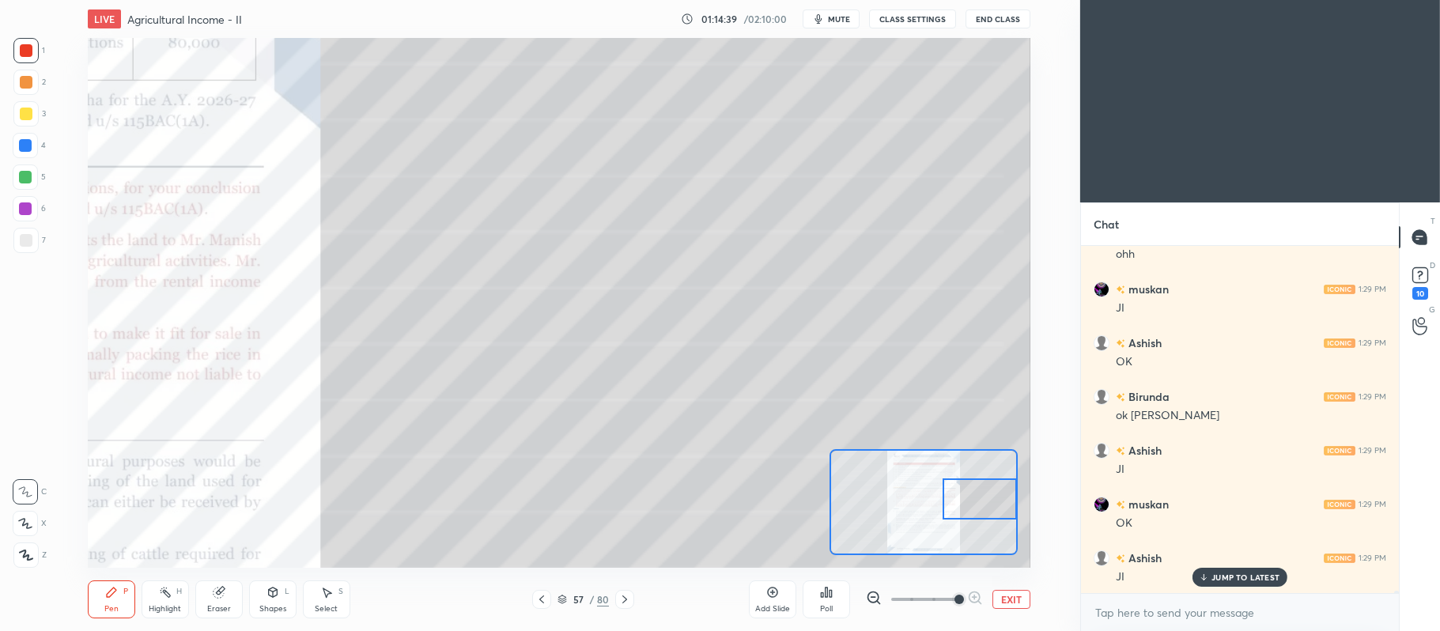
scroll to position [53648, 0]
click at [623, 602] on icon at bounding box center [624, 599] width 13 height 13
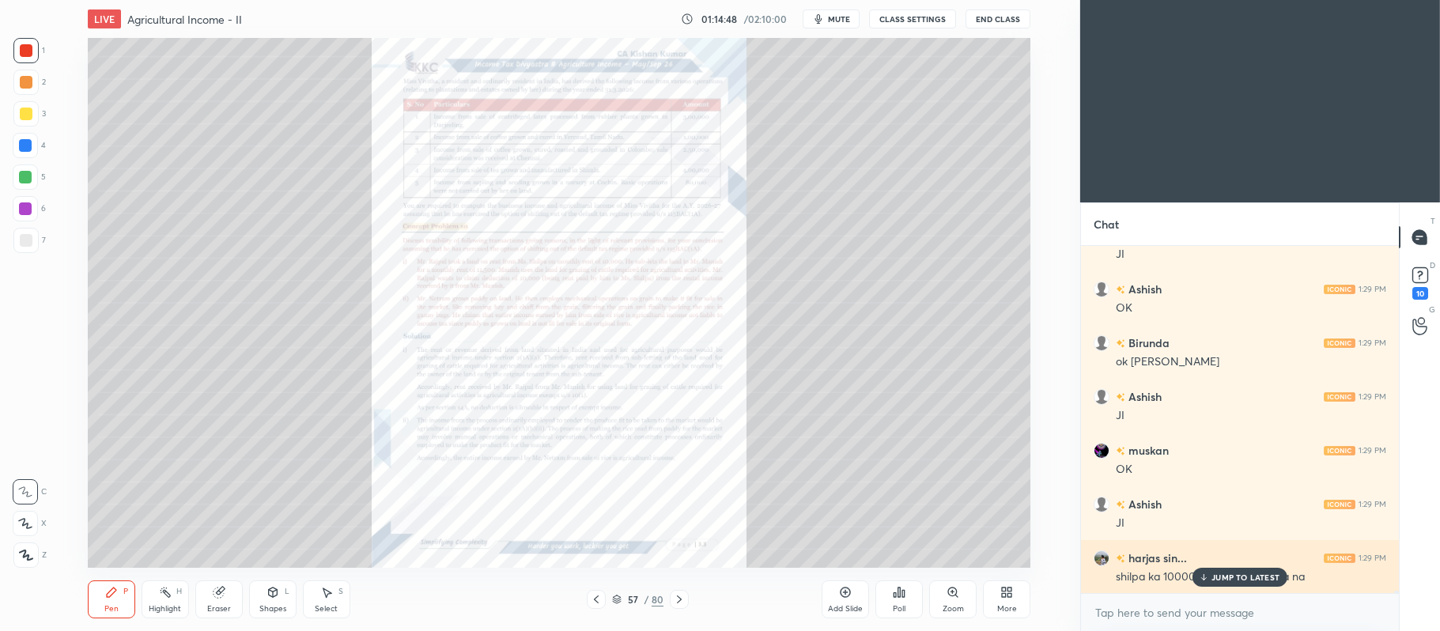
click at [1275, 572] on p "JUMP TO LATEST" at bounding box center [1245, 576] width 68 height 9
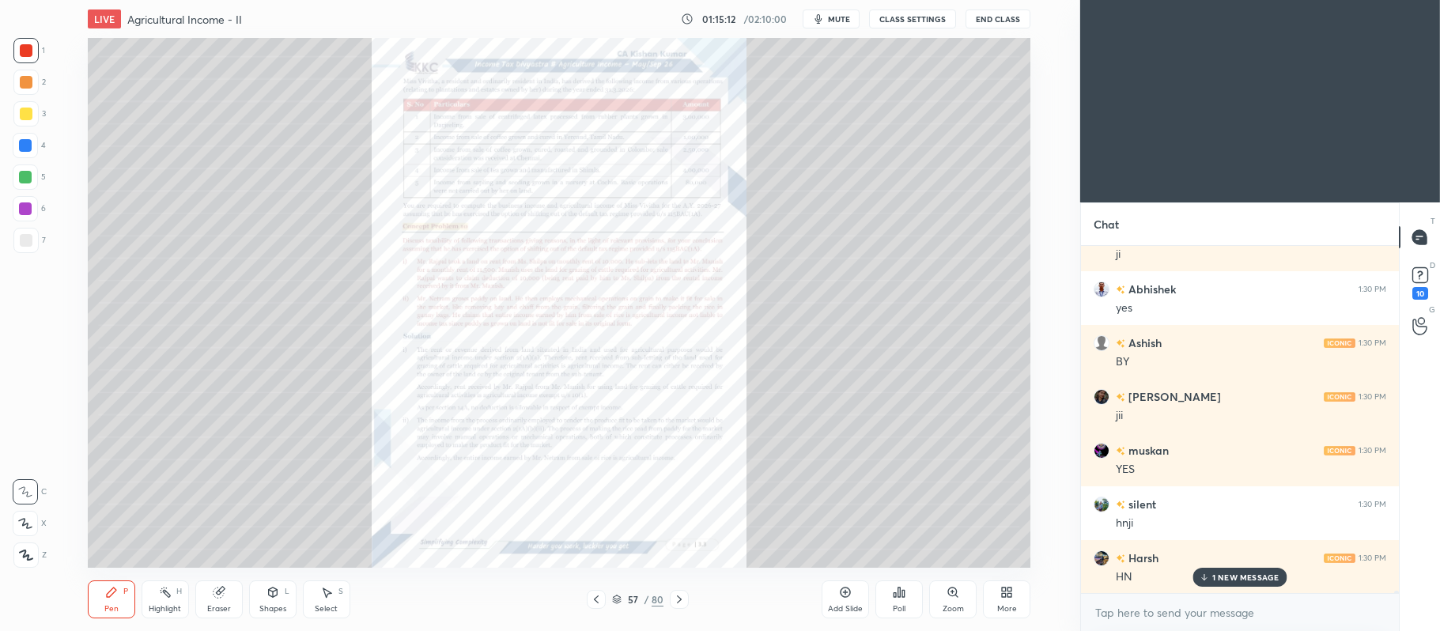
scroll to position [54363, 0]
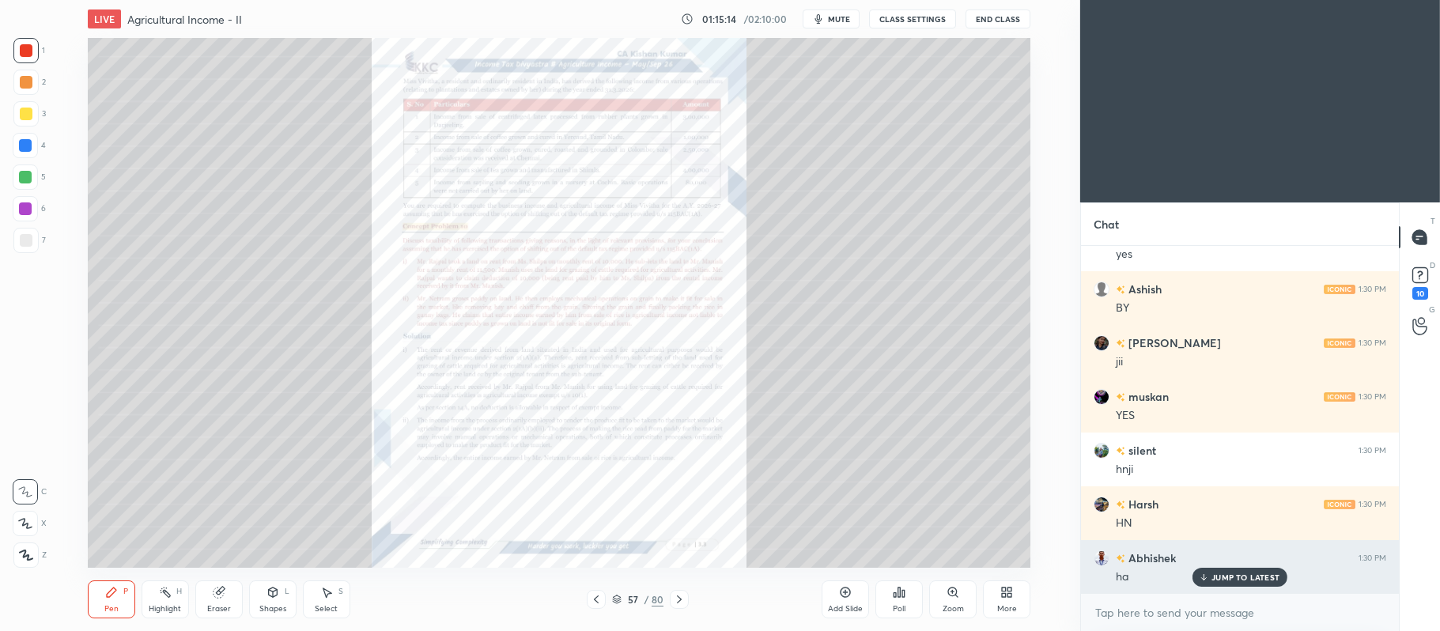
click at [1228, 573] on p "JUMP TO LATEST" at bounding box center [1245, 576] width 68 height 9
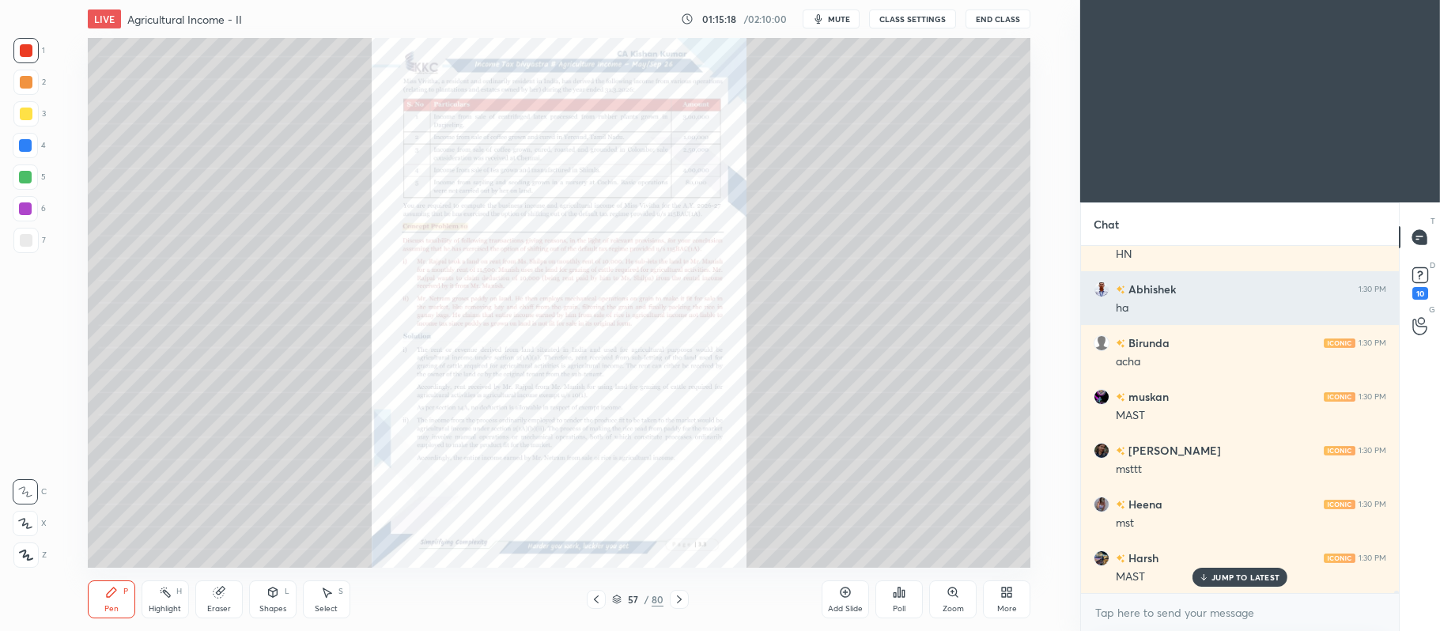
scroll to position [54739, 0]
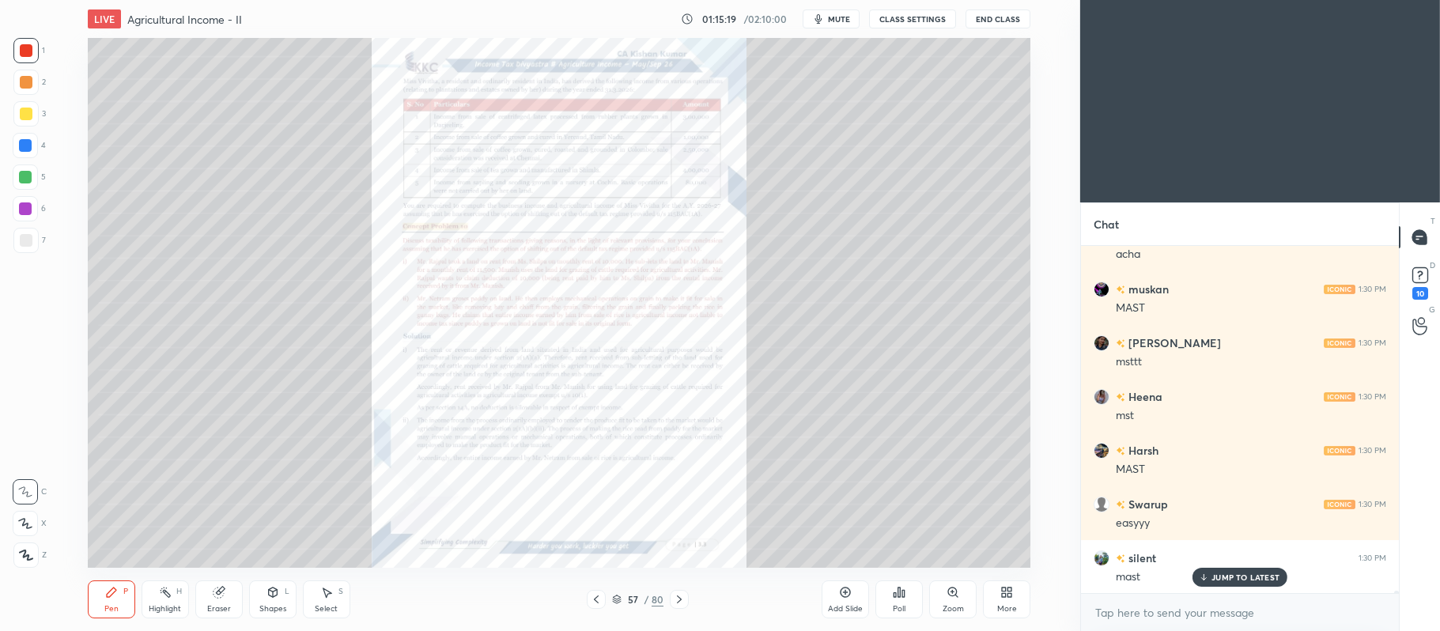
click at [681, 598] on icon at bounding box center [679, 599] width 13 height 13
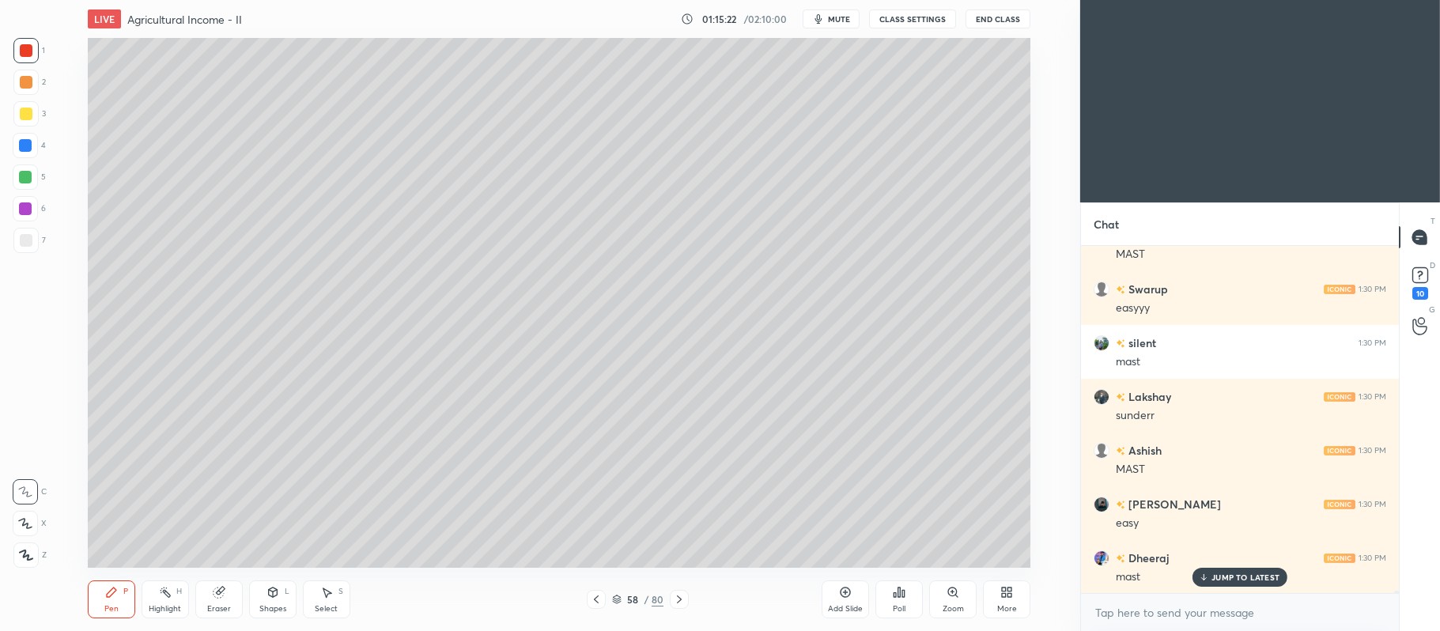
scroll to position [55062, 0]
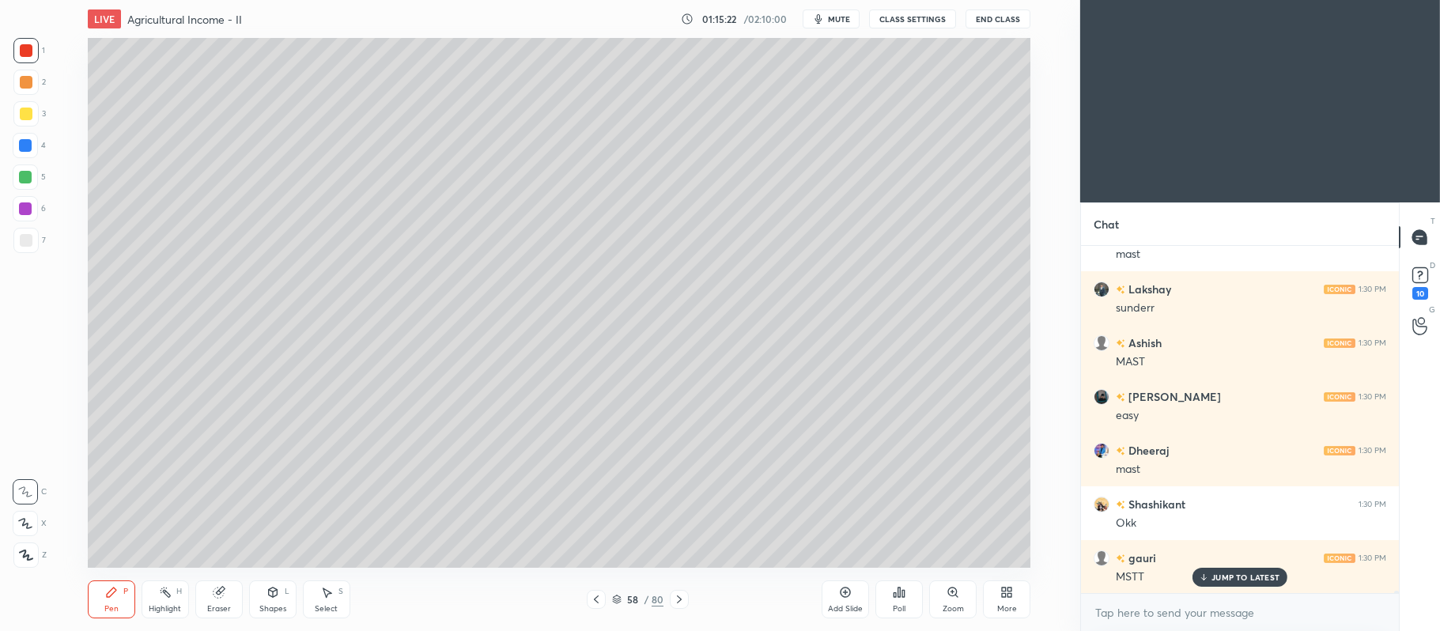
click at [677, 595] on icon at bounding box center [679, 599] width 13 height 13
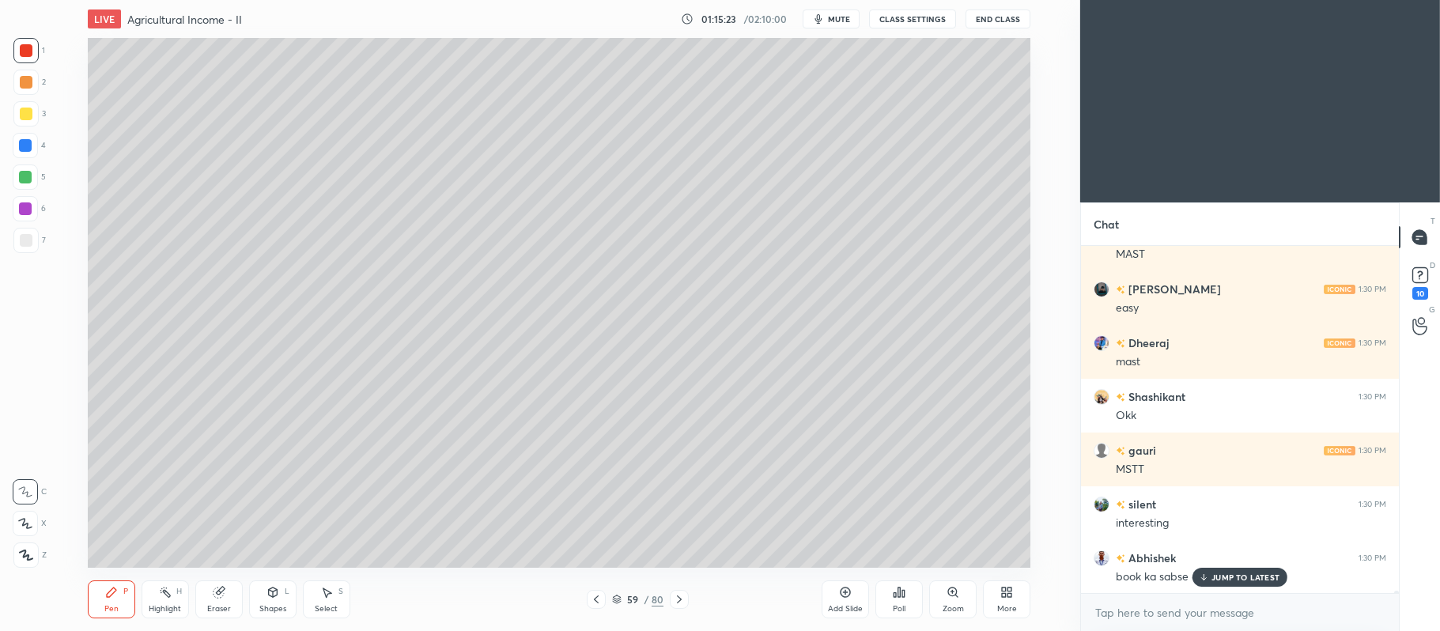
click at [681, 598] on icon at bounding box center [679, 599] width 13 height 13
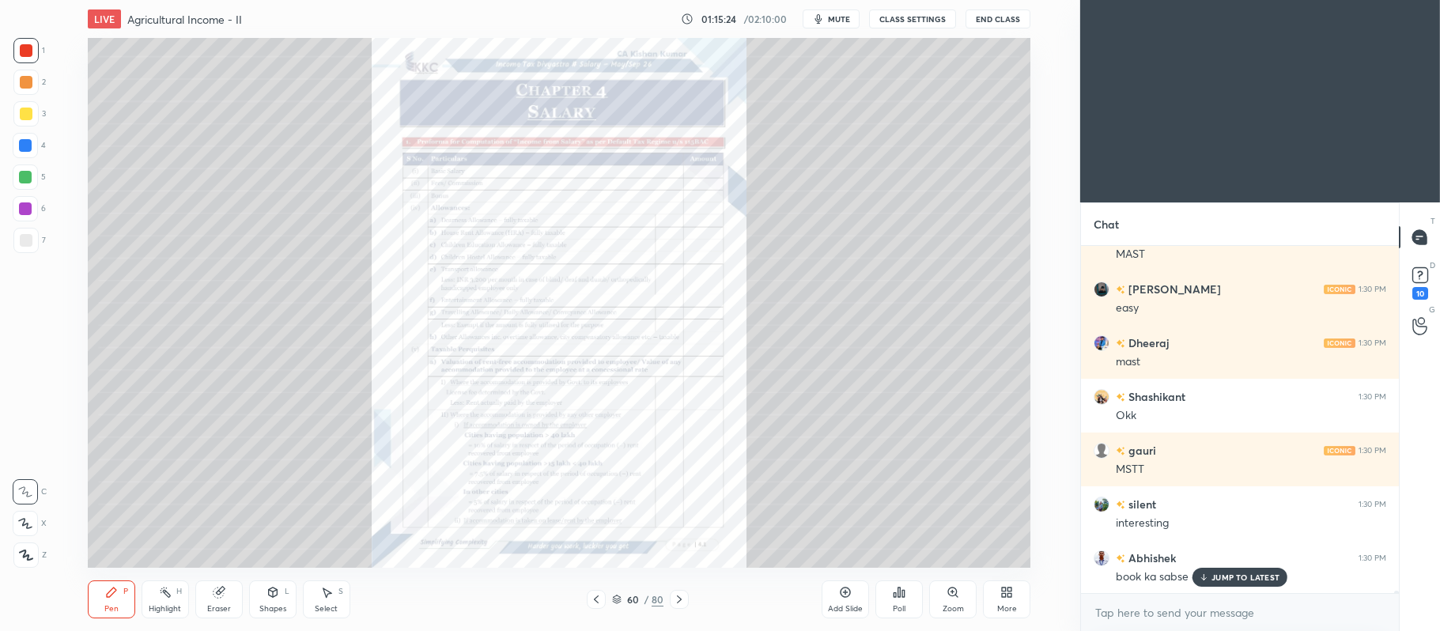
click at [598, 602] on icon at bounding box center [596, 599] width 13 height 13
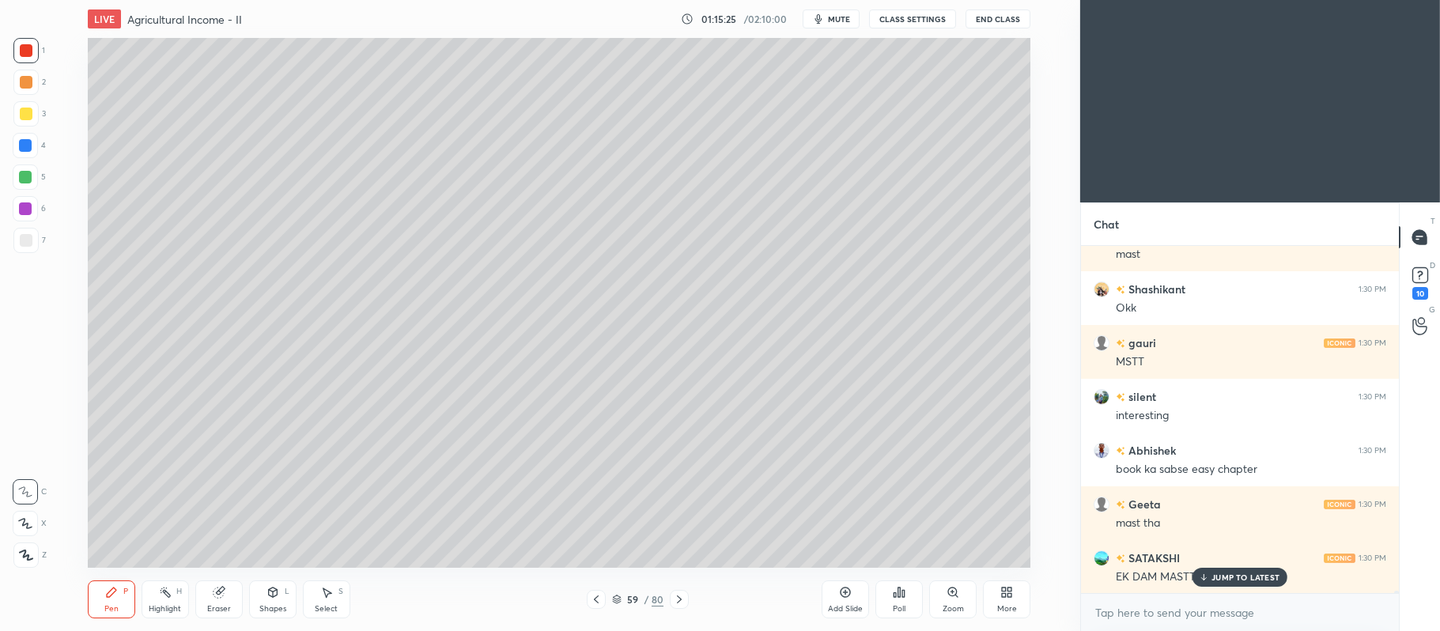
click at [854, 592] on div "Add Slide" at bounding box center [844, 599] width 47 height 38
click at [26, 117] on div at bounding box center [26, 114] width 13 height 13
click at [25, 527] on icon at bounding box center [25, 523] width 14 height 11
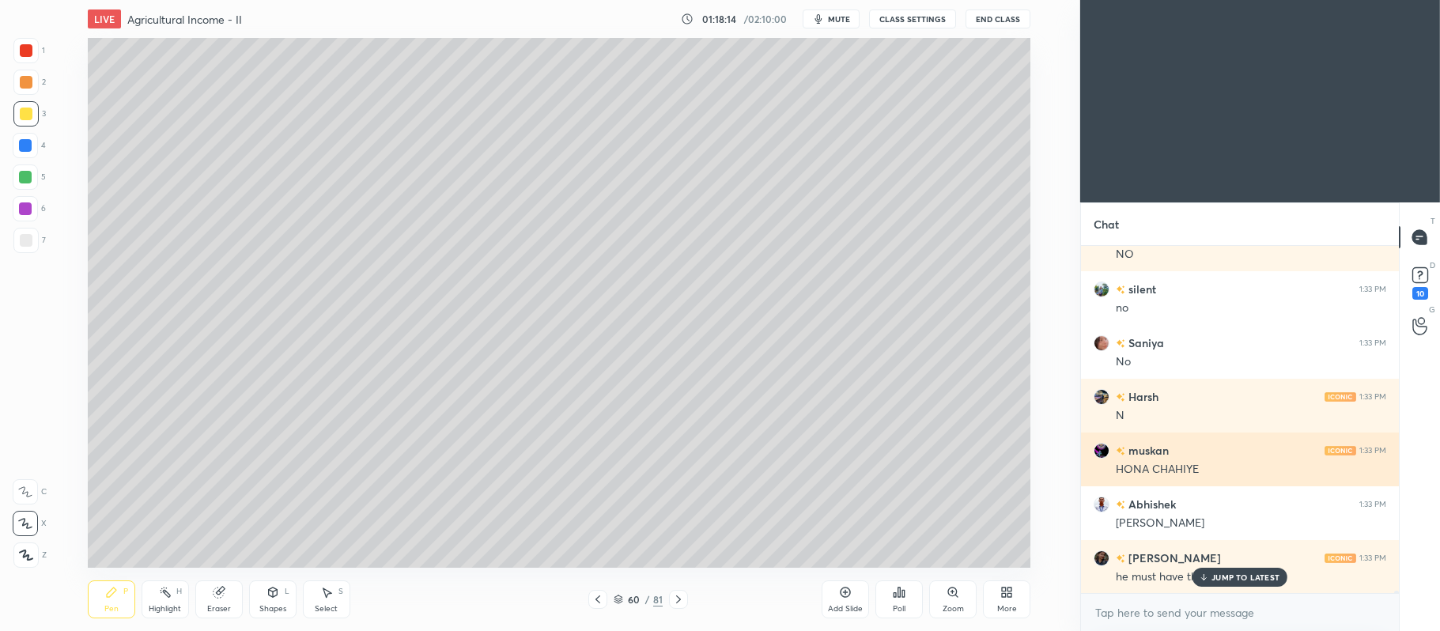
scroll to position [58305, 0]
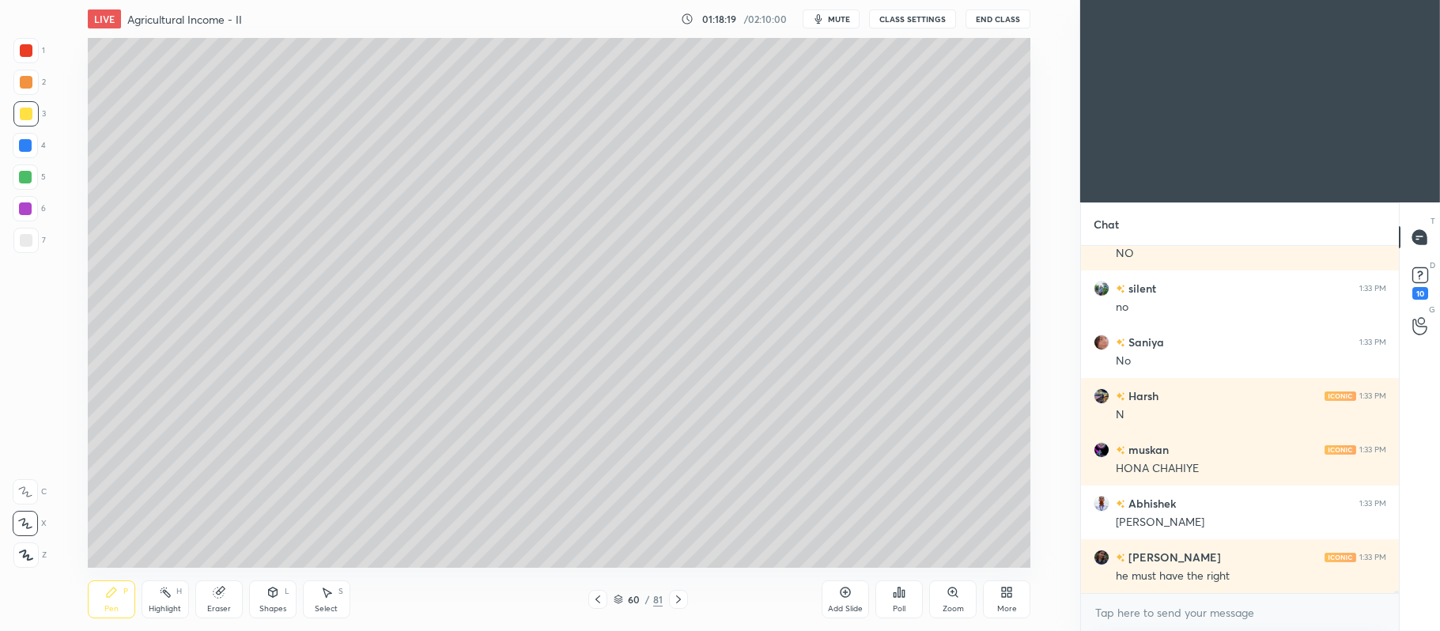
click at [25, 177] on div at bounding box center [25, 177] width 13 height 13
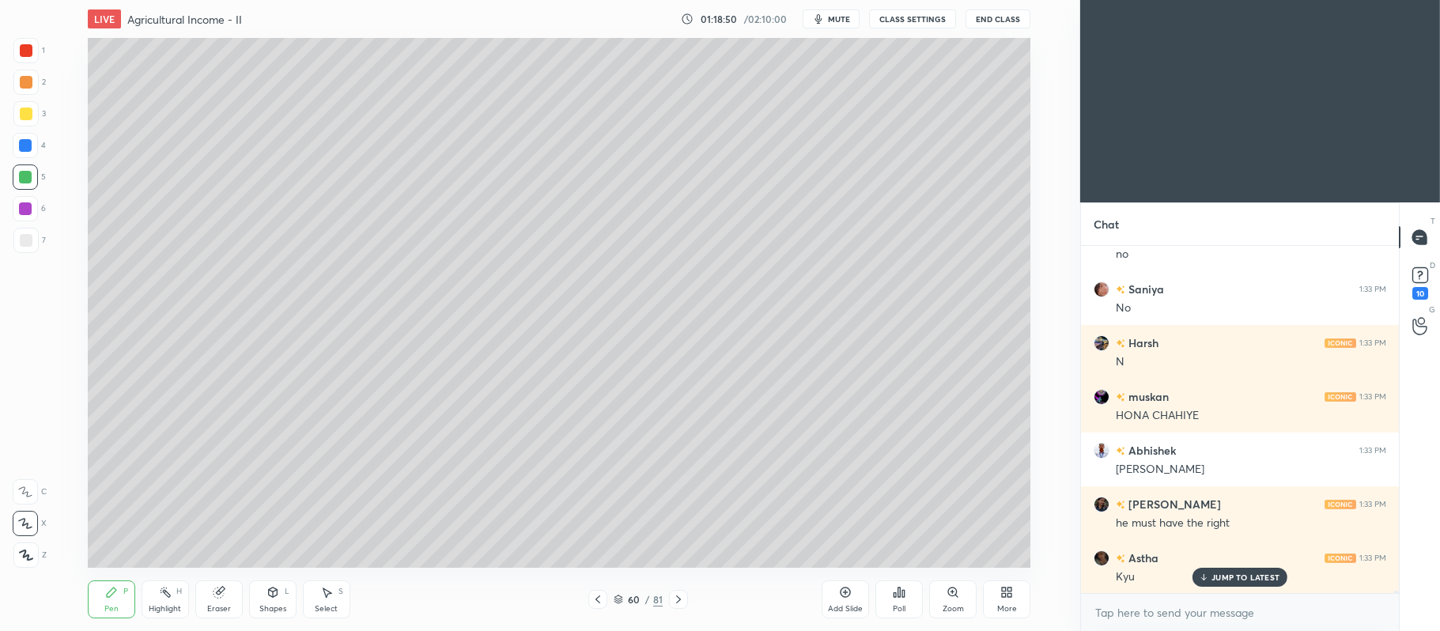
click at [39, 206] on div "6" at bounding box center [29, 208] width 33 height 25
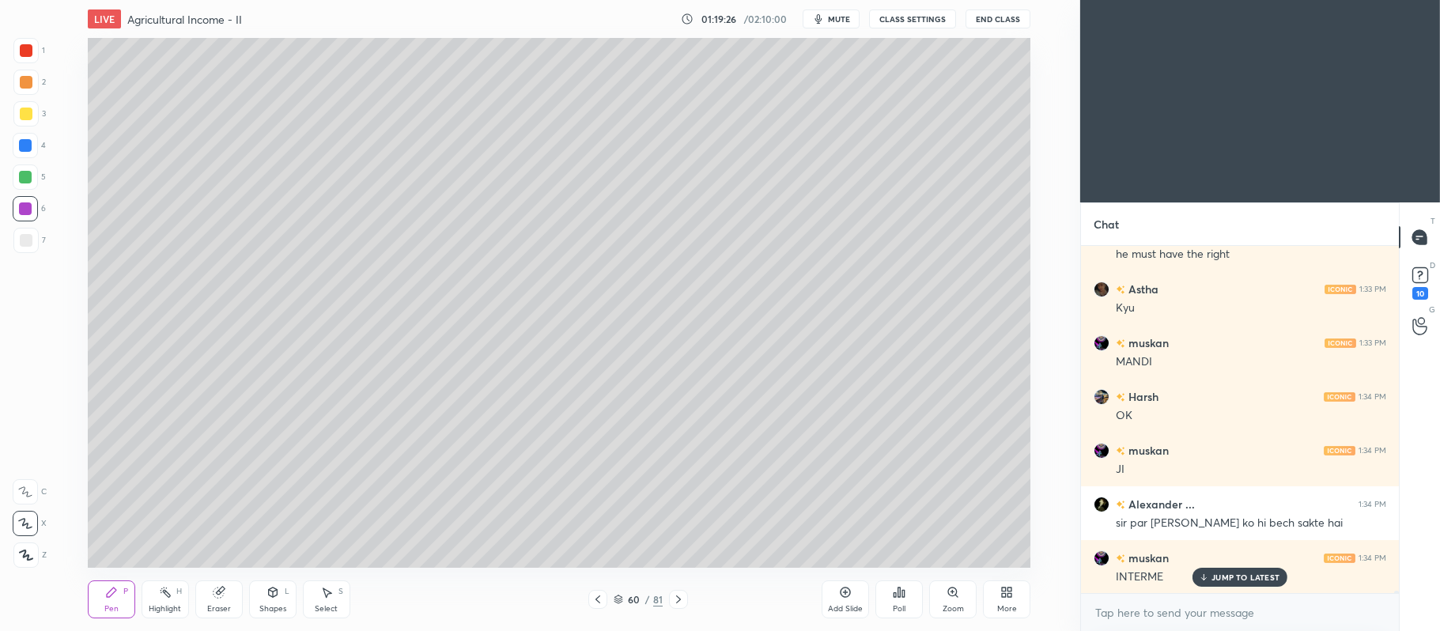
scroll to position [58642, 0]
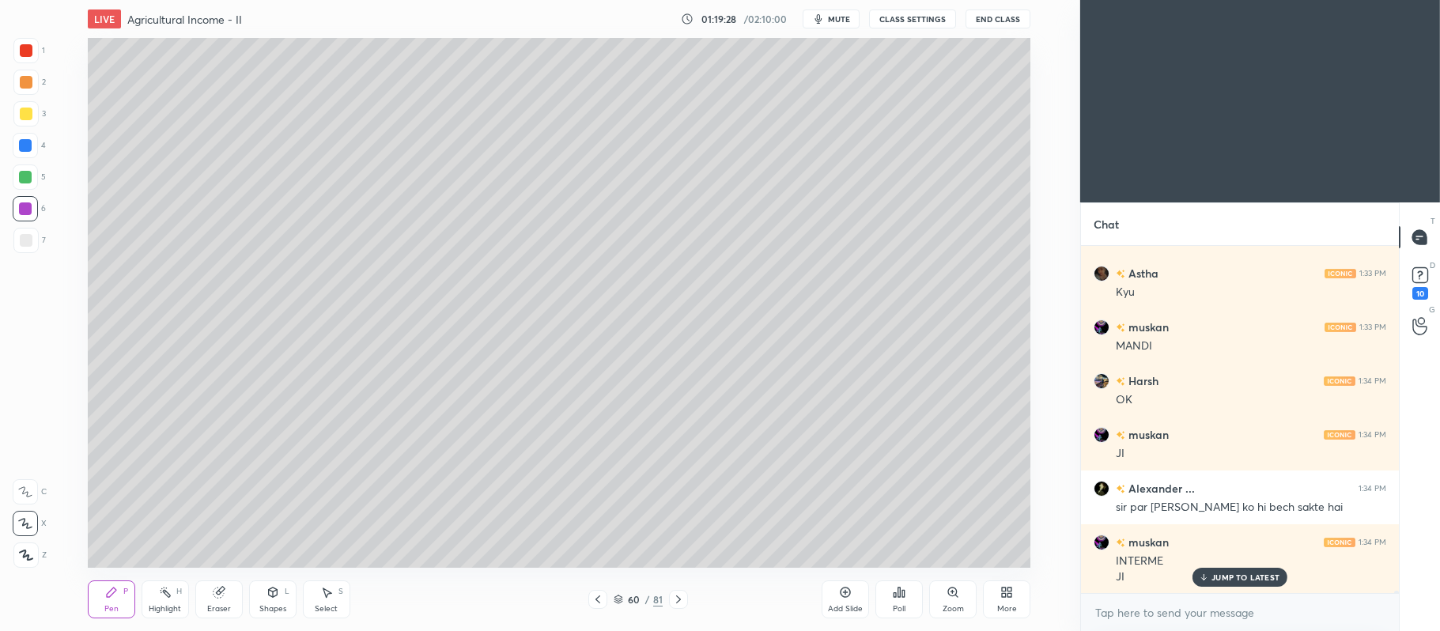
click at [30, 76] on div at bounding box center [26, 82] width 13 height 13
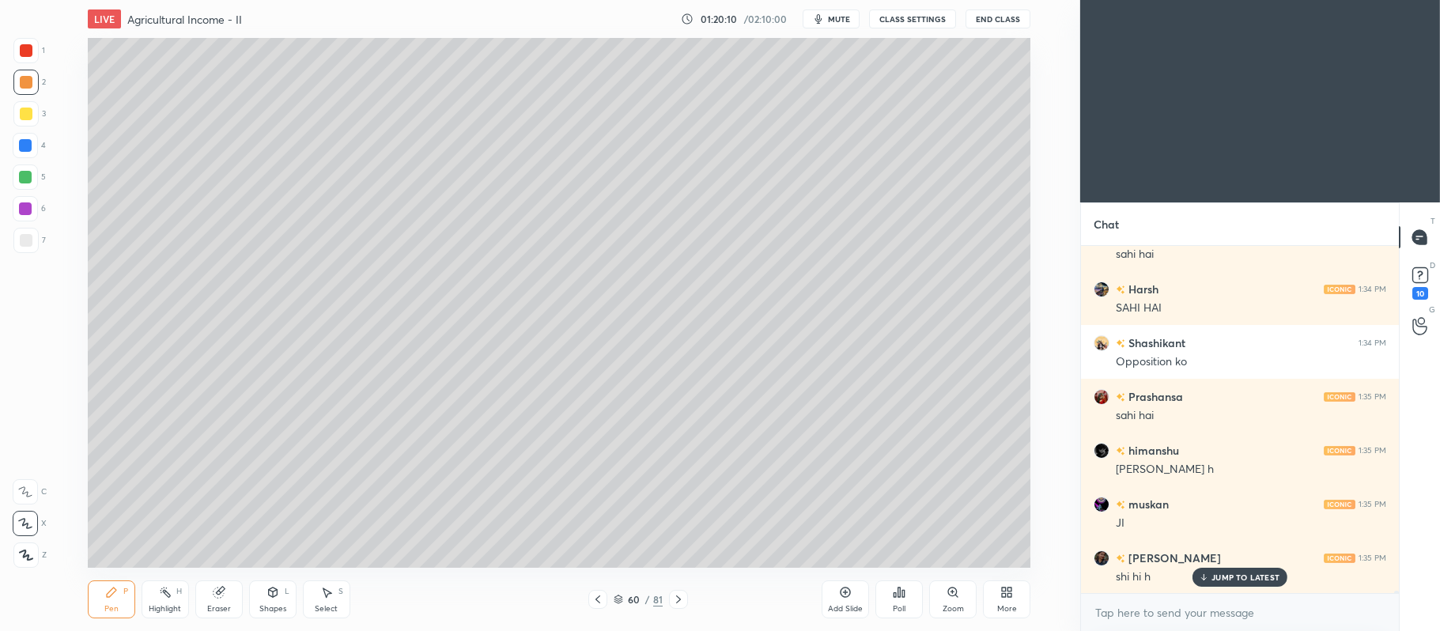
scroll to position [59125, 0]
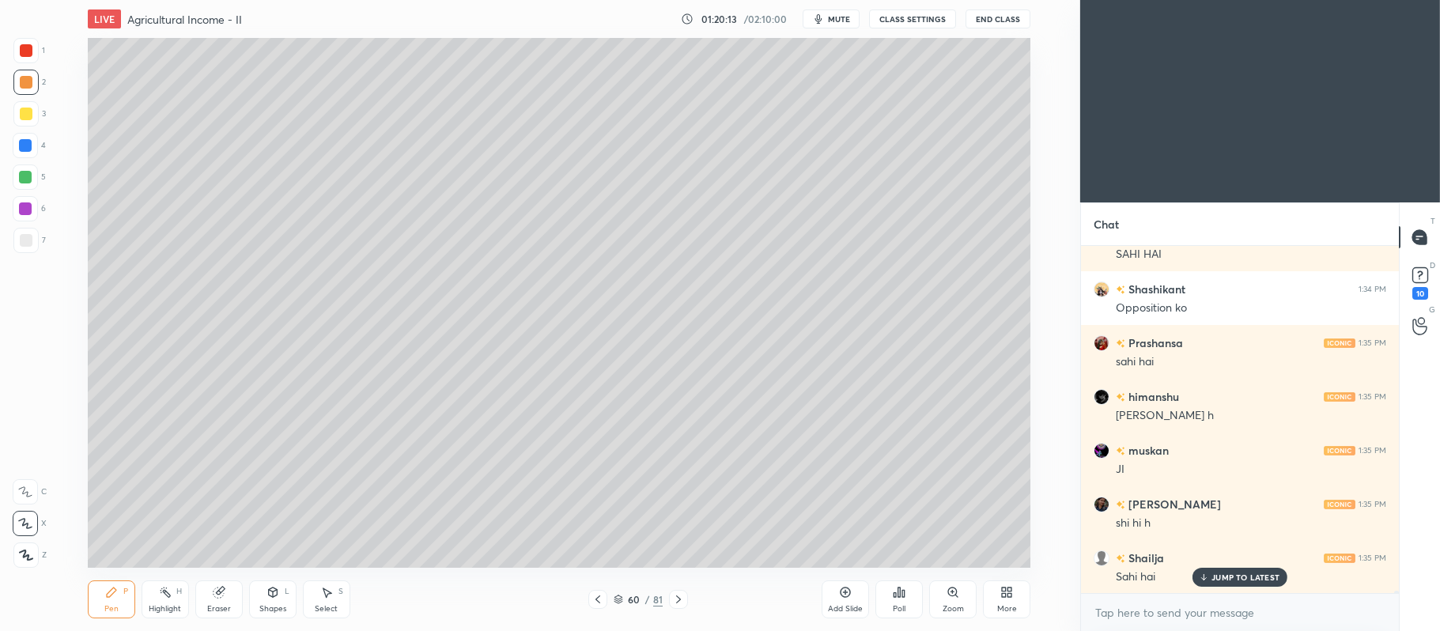
click at [26, 239] on div at bounding box center [26, 240] width 13 height 13
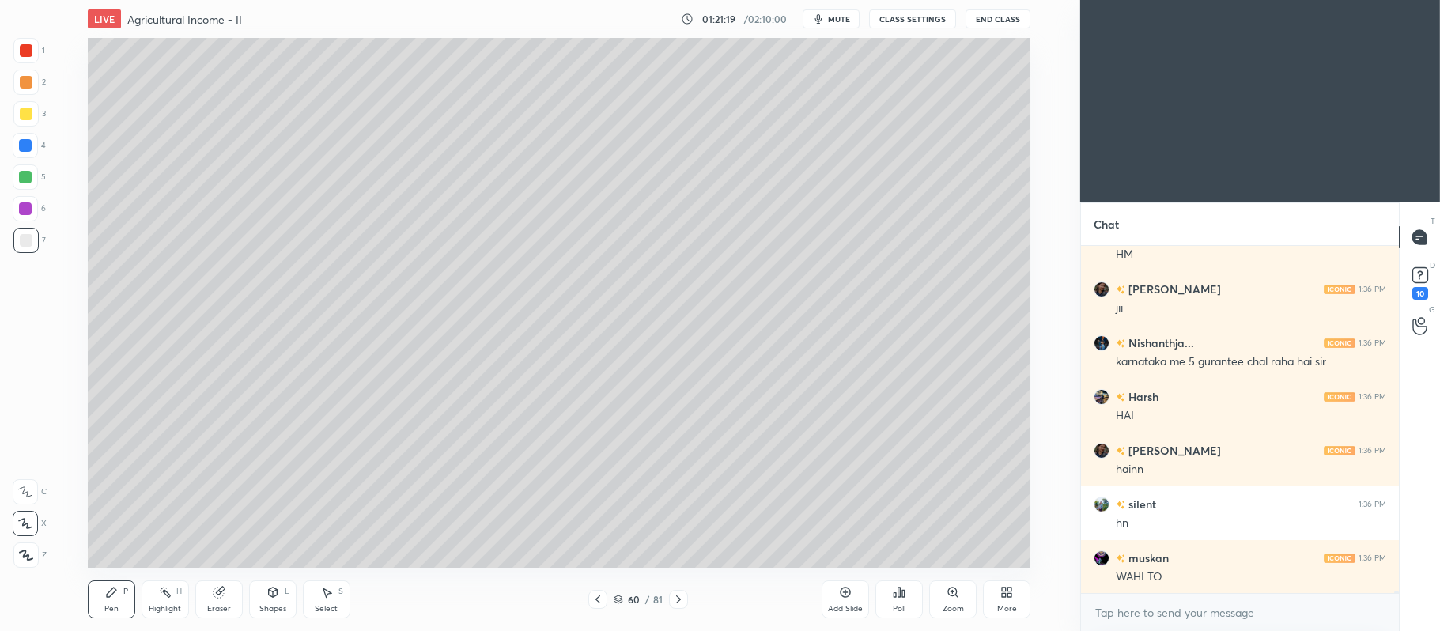
scroll to position [60086, 0]
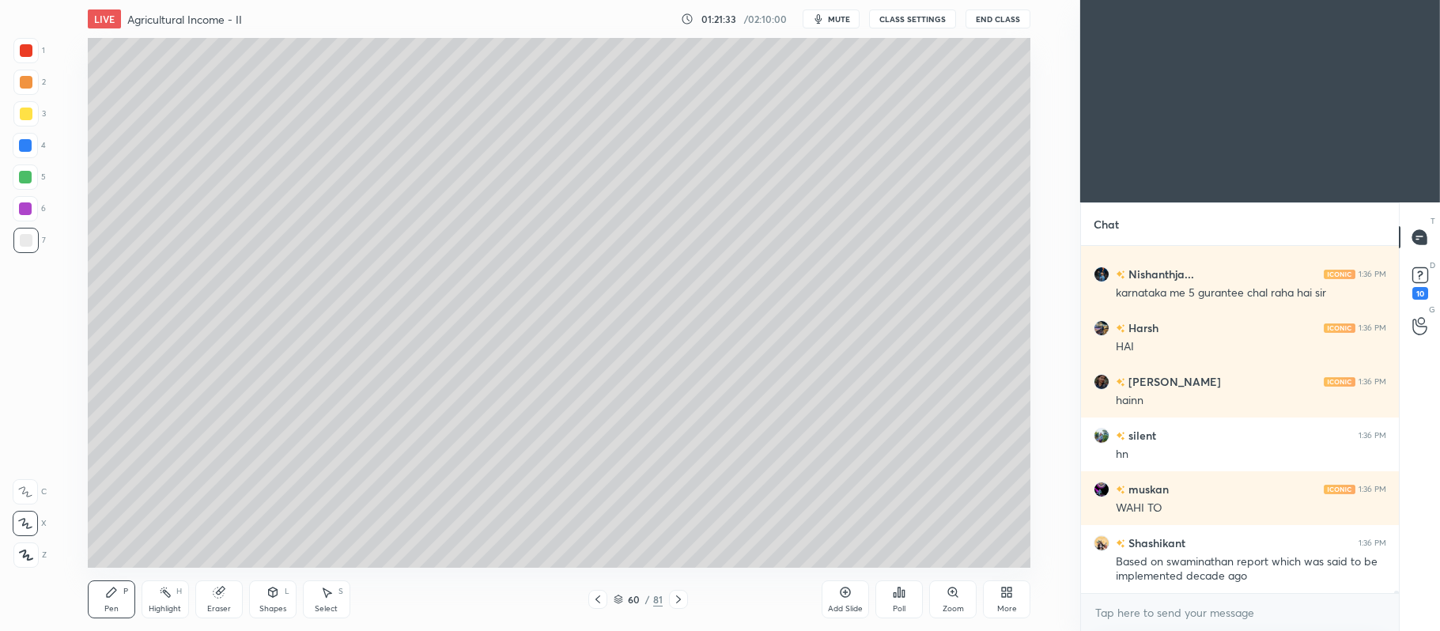
click at [23, 92] on div at bounding box center [25, 82] width 25 height 25
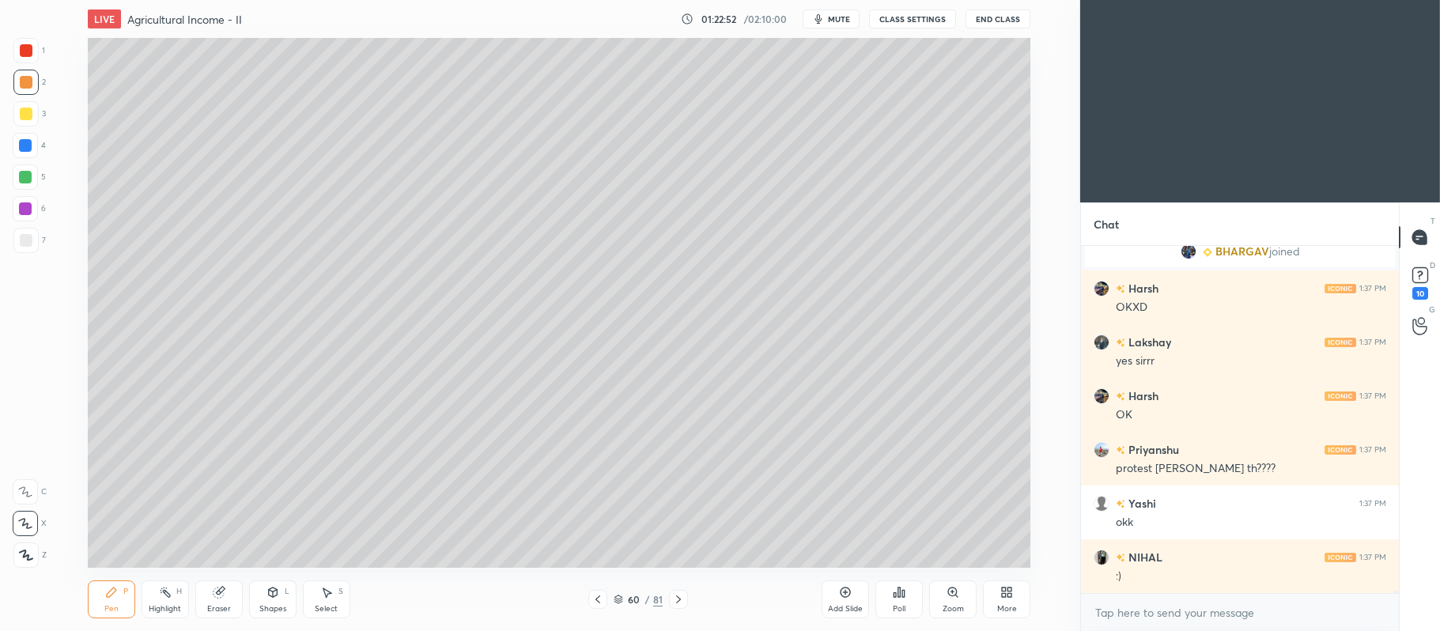
scroll to position [54716, 0]
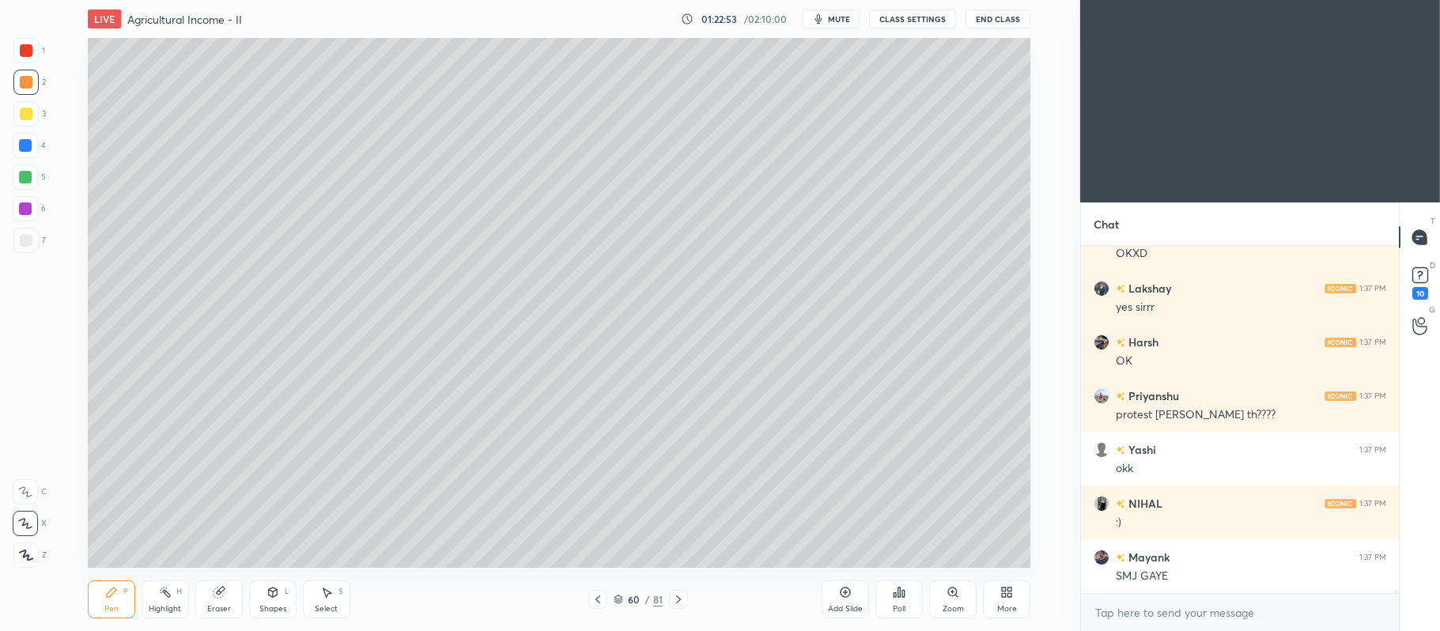
click at [42, 247] on div "7" at bounding box center [29, 240] width 32 height 25
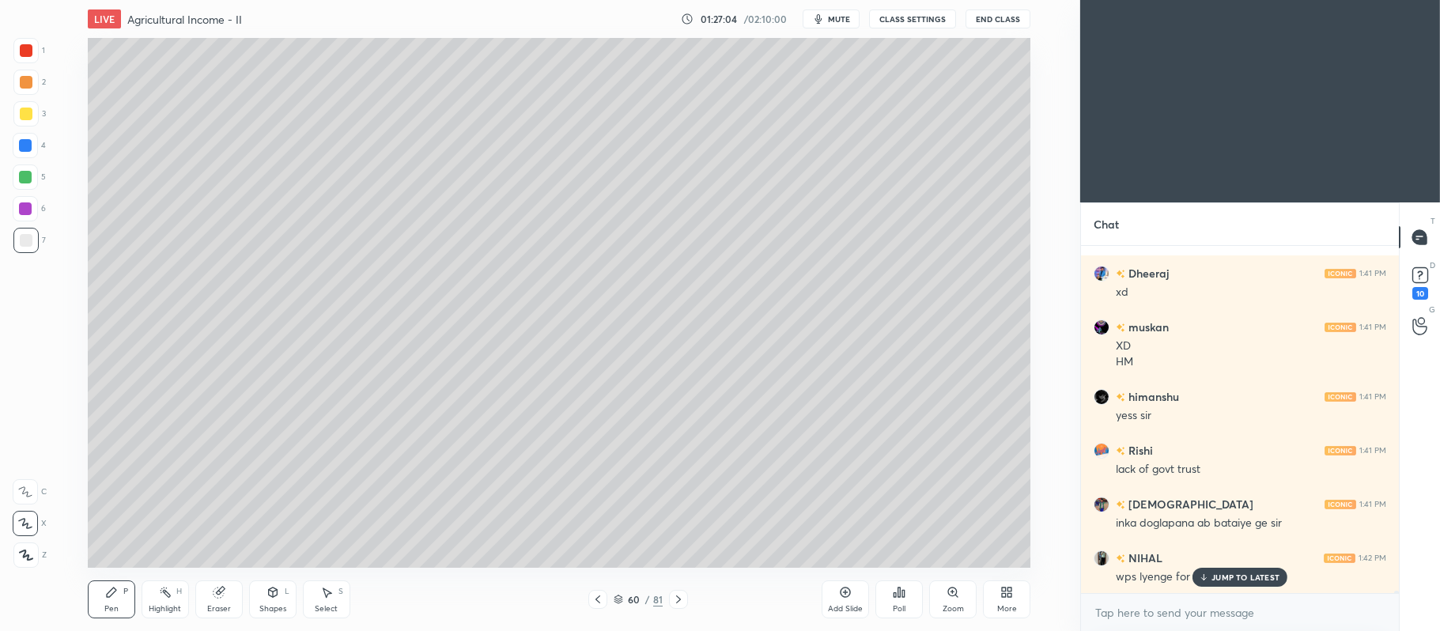
scroll to position [57503, 0]
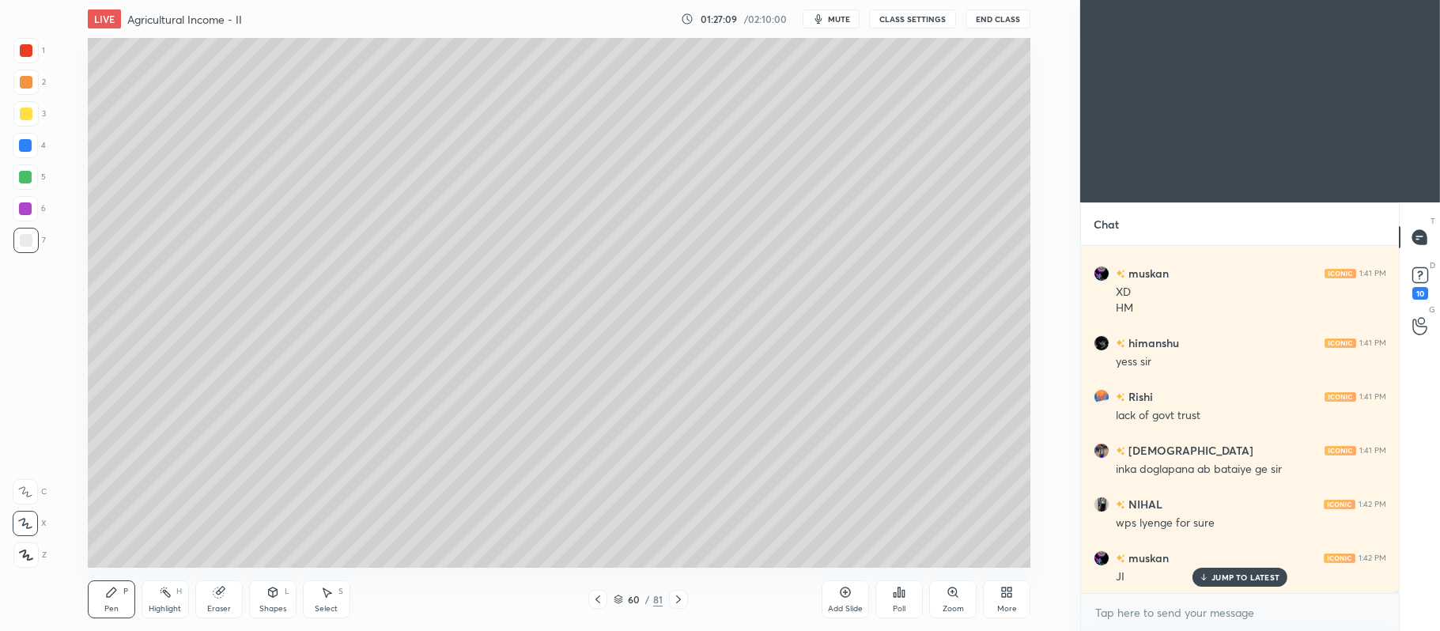
click at [843, 595] on icon at bounding box center [845, 592] width 13 height 13
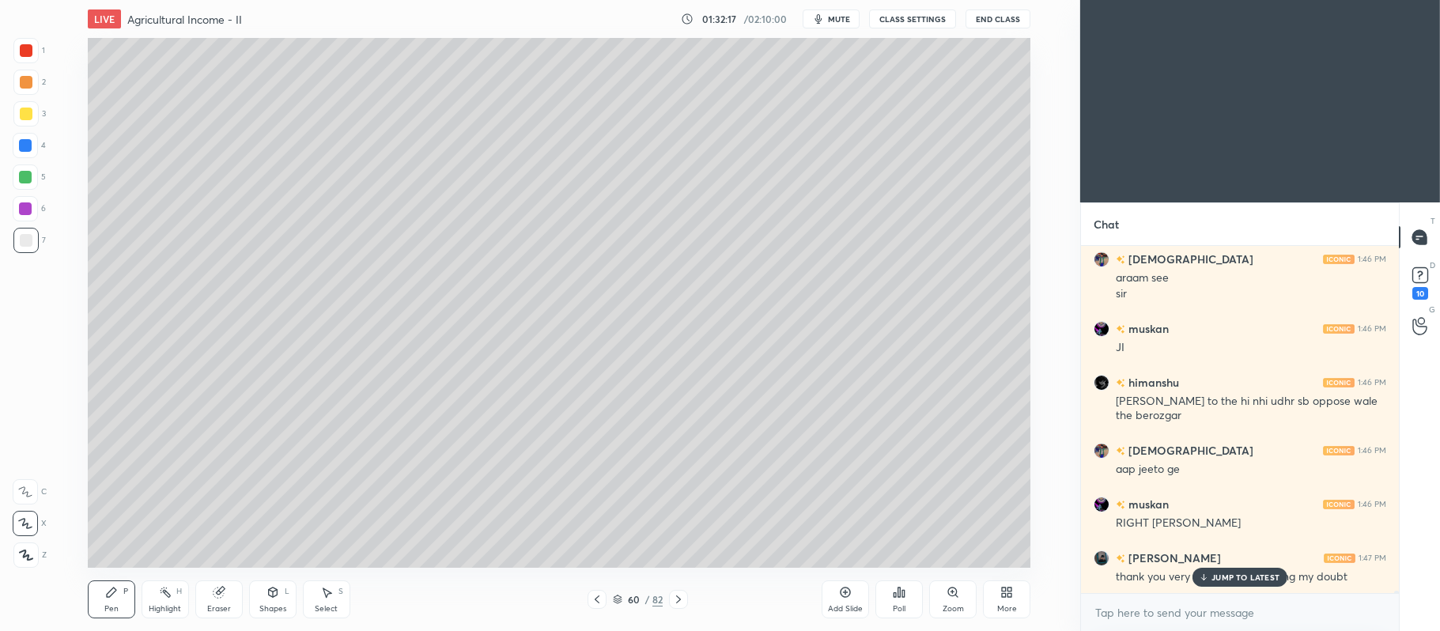
scroll to position [59622, 0]
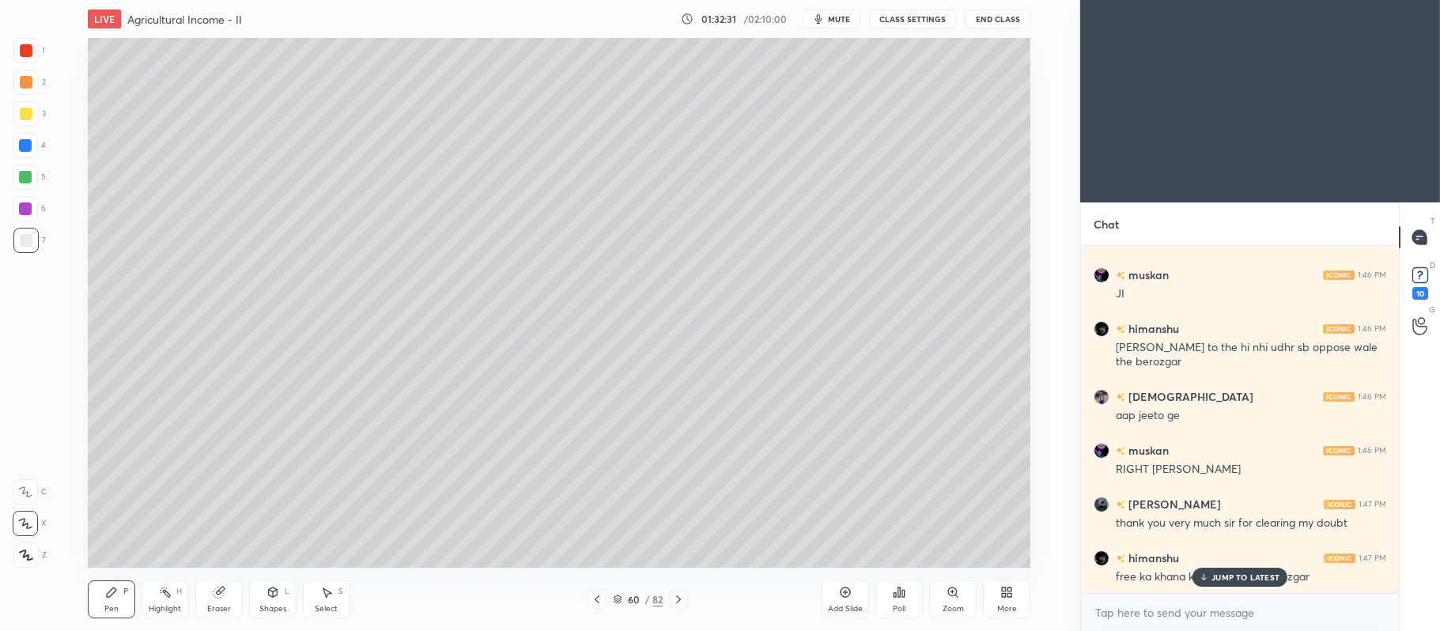
click at [22, 99] on div "2" at bounding box center [29, 86] width 32 height 32
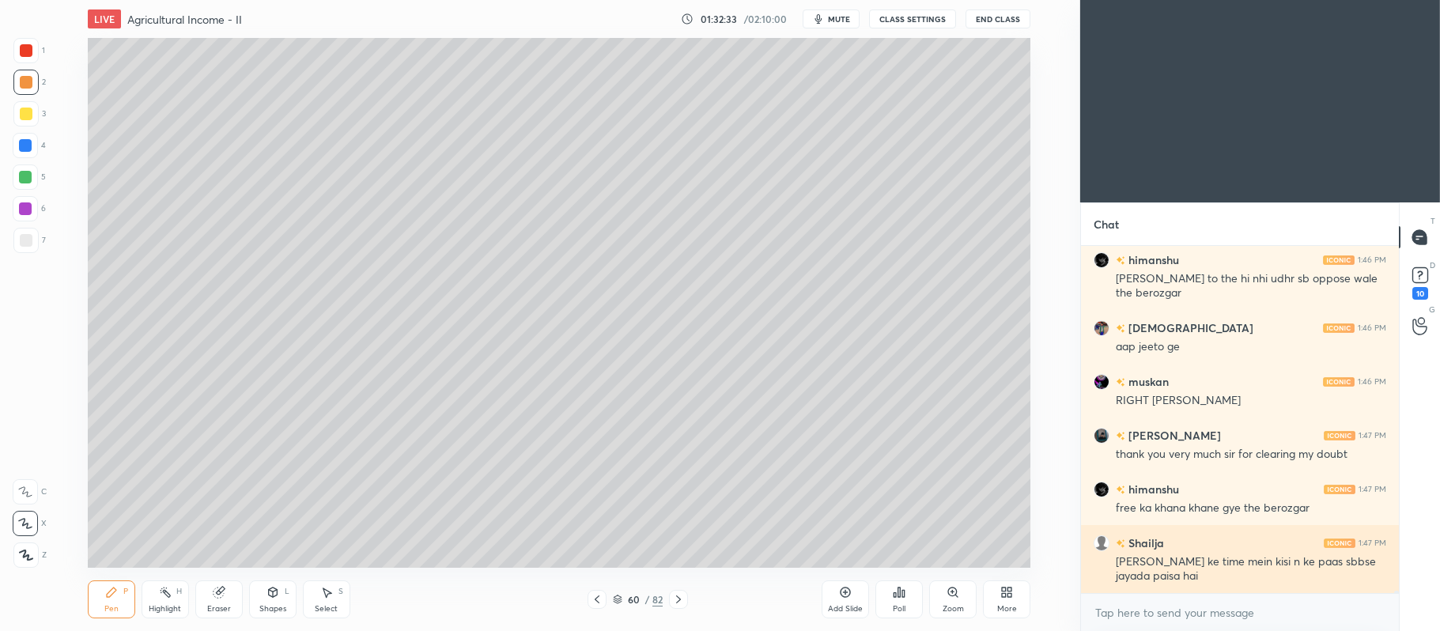
click at [1241, 572] on div "Sir Aaj ke time mein kisi n ke paas sbbse jayada paisa hai" at bounding box center [1251, 569] width 270 height 30
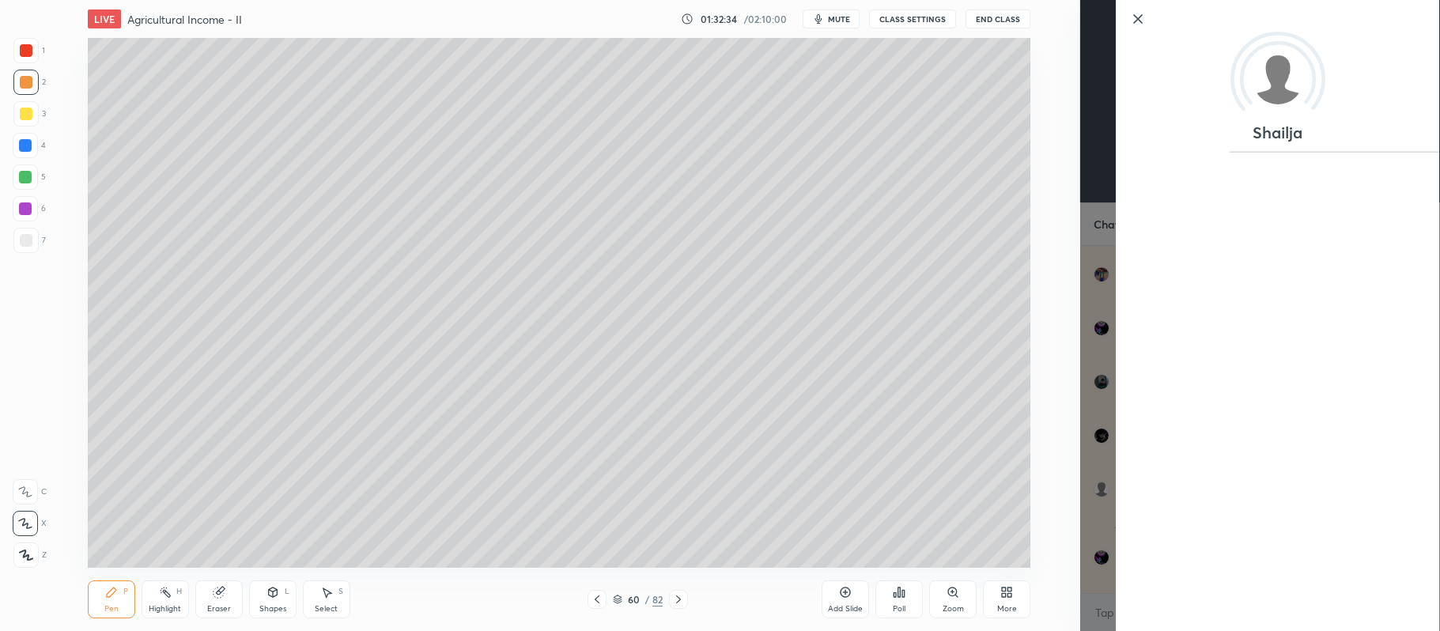
click at [1128, 13] on icon at bounding box center [1137, 18] width 19 height 19
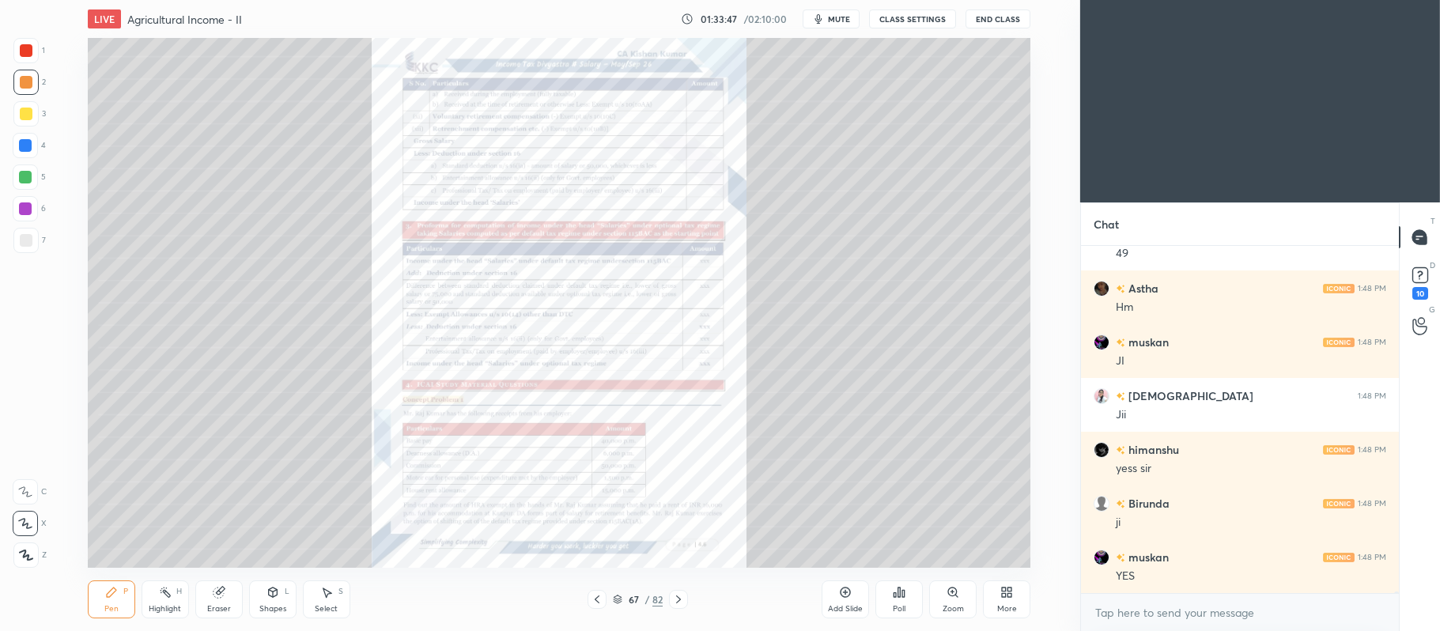
scroll to position [61281, 0]
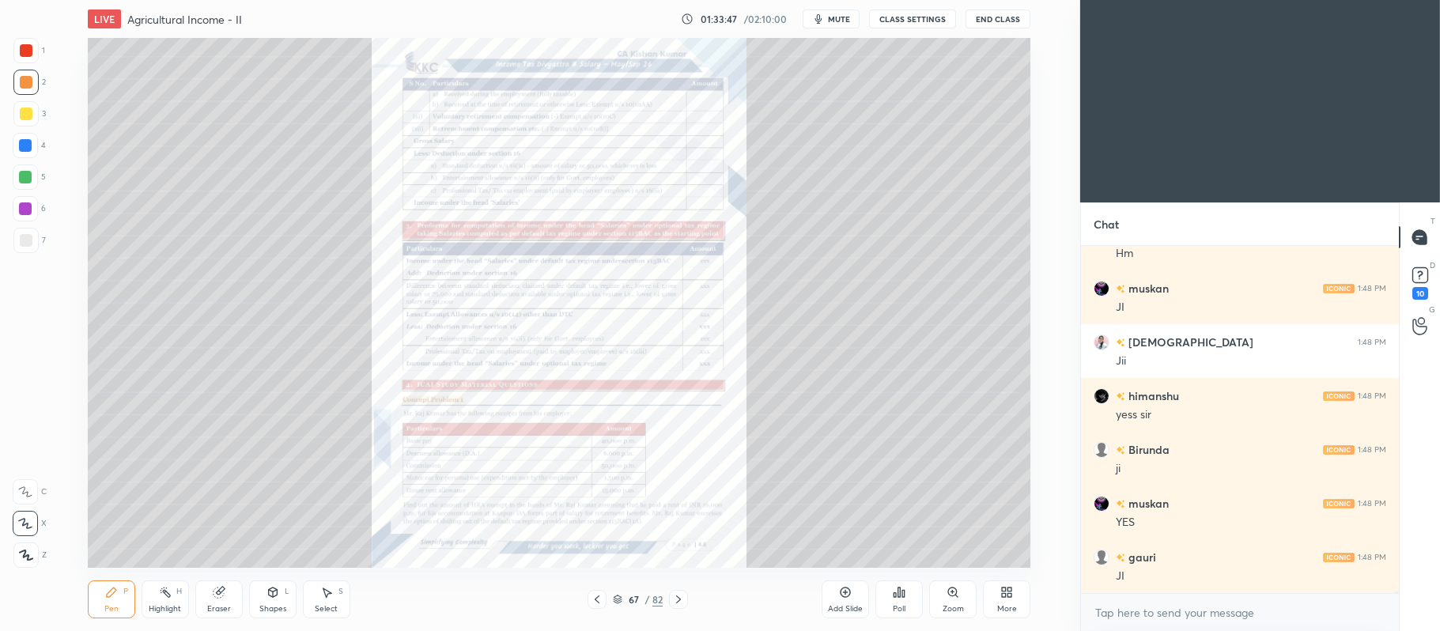
click at [621, 598] on icon at bounding box center [617, 599] width 9 height 9
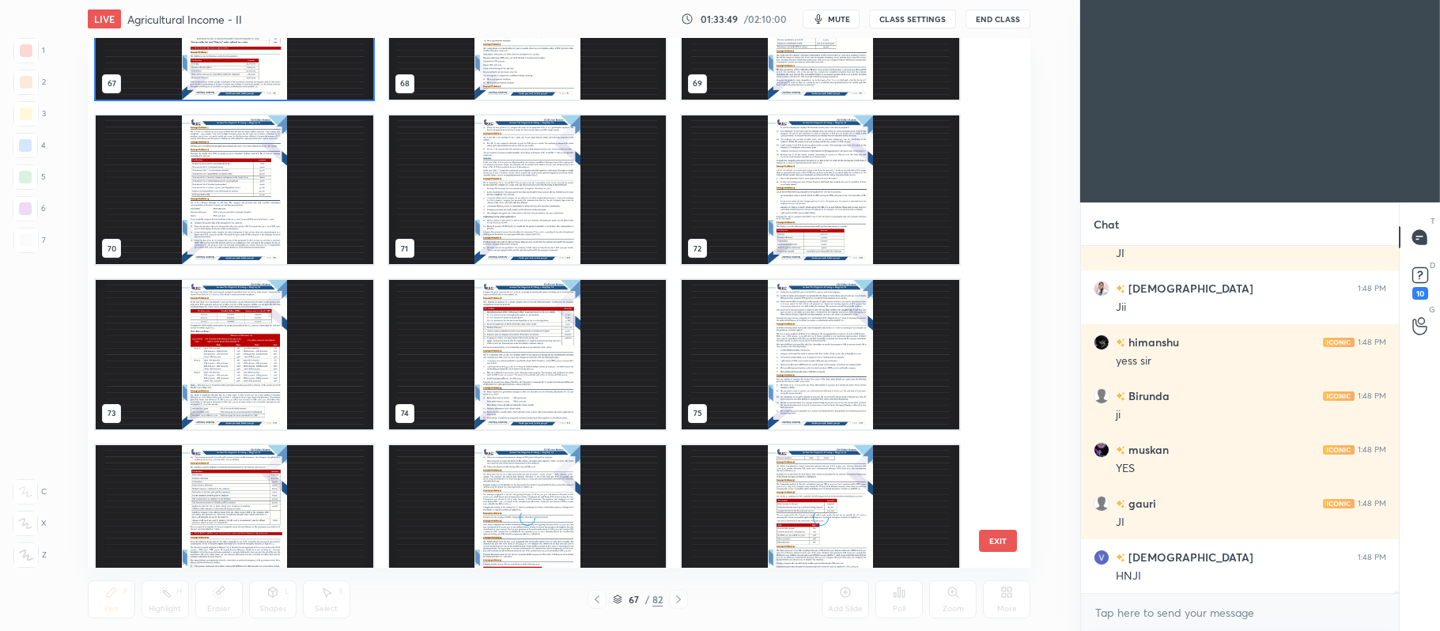
scroll to position [61443, 0]
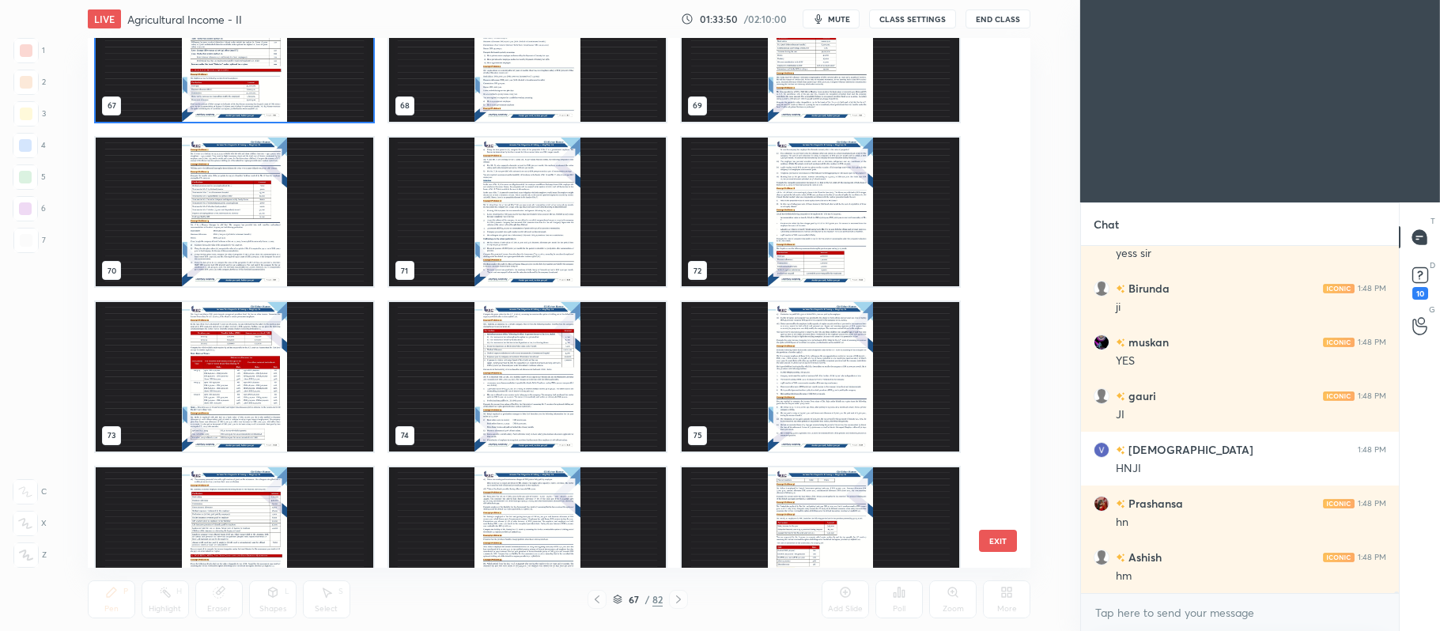
click at [307, 362] on img "grid" at bounding box center [234, 376] width 277 height 149
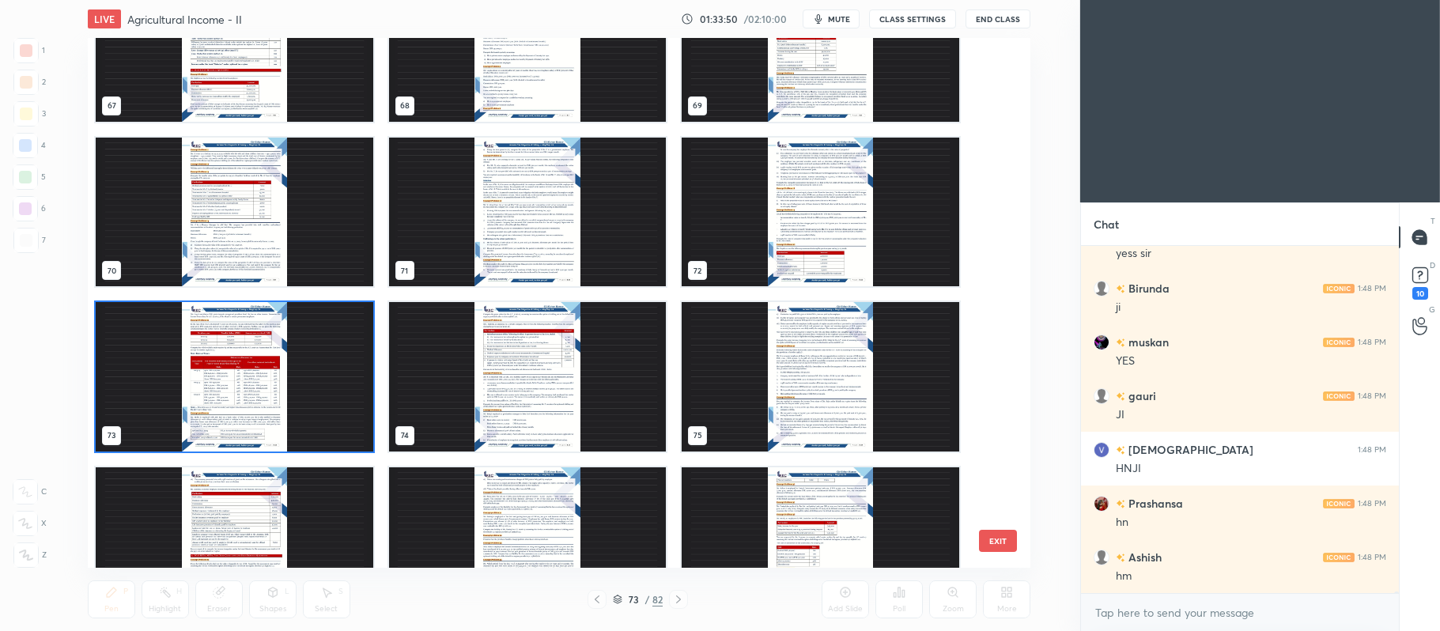
click at [311, 359] on img "grid" at bounding box center [234, 376] width 277 height 149
click at [314, 351] on img "grid" at bounding box center [234, 376] width 277 height 149
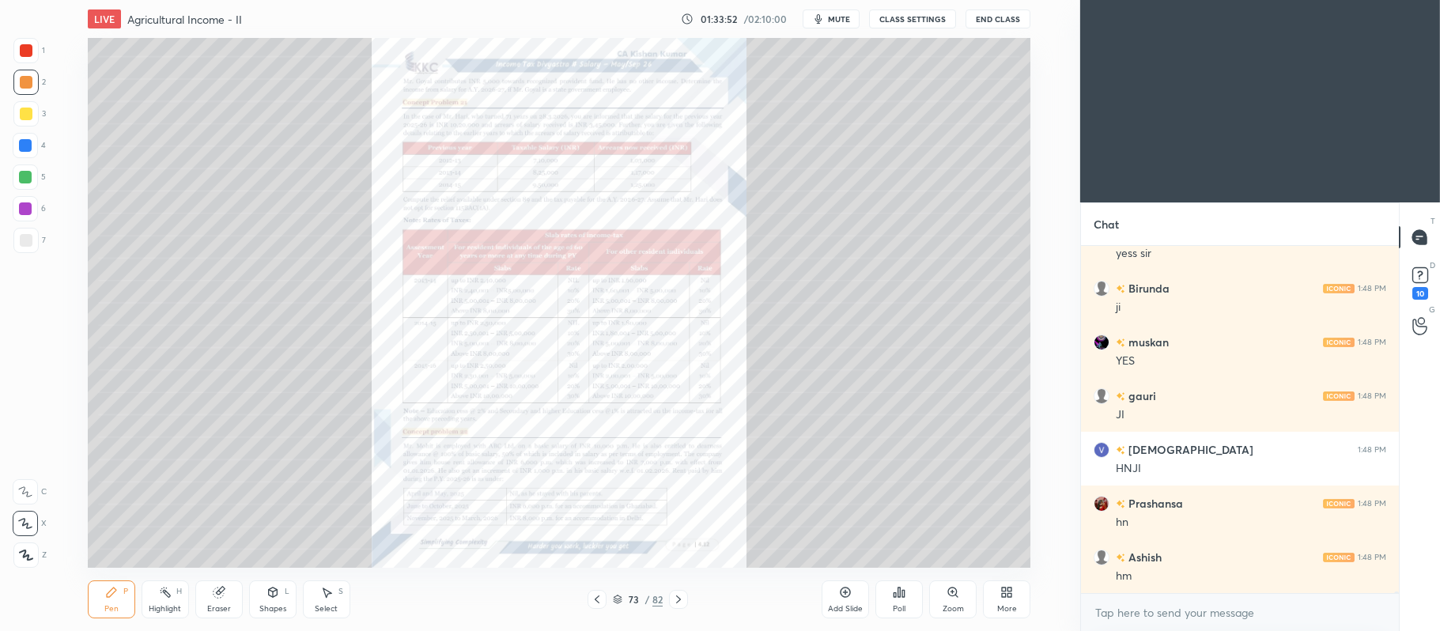
click at [963, 601] on div "Zoom" at bounding box center [952, 599] width 47 height 38
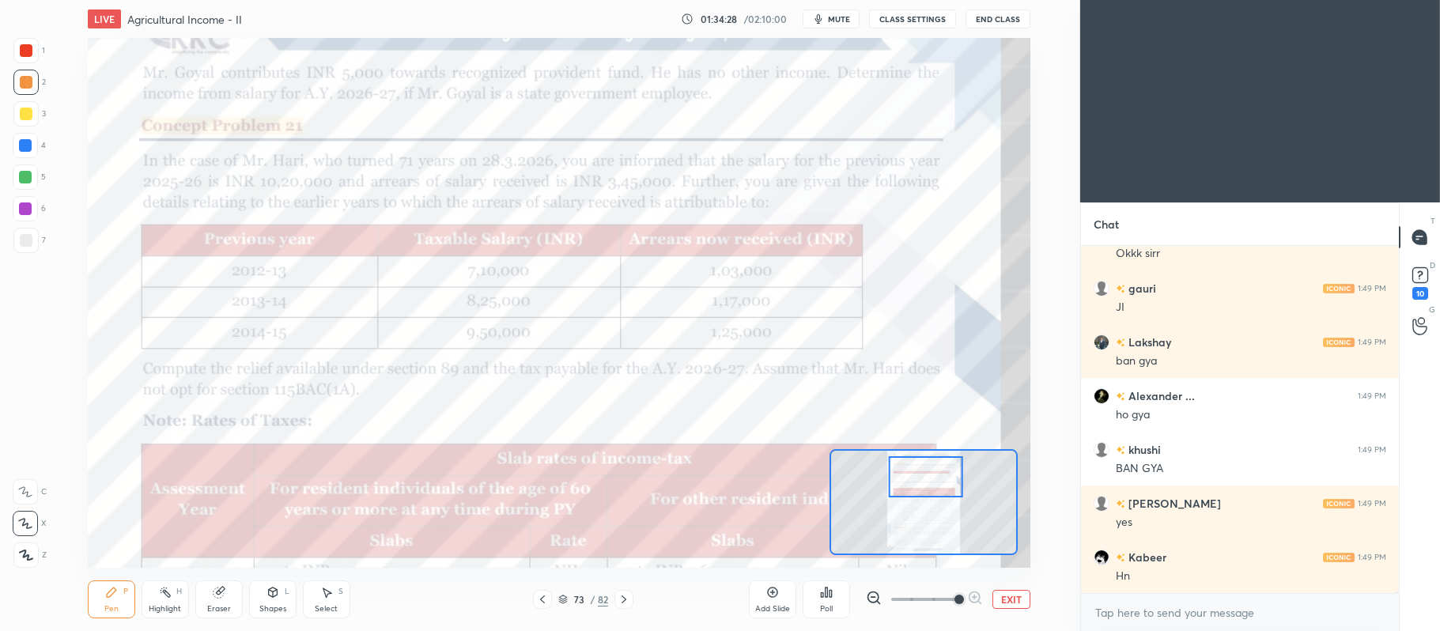
scroll to position [62319, 0]
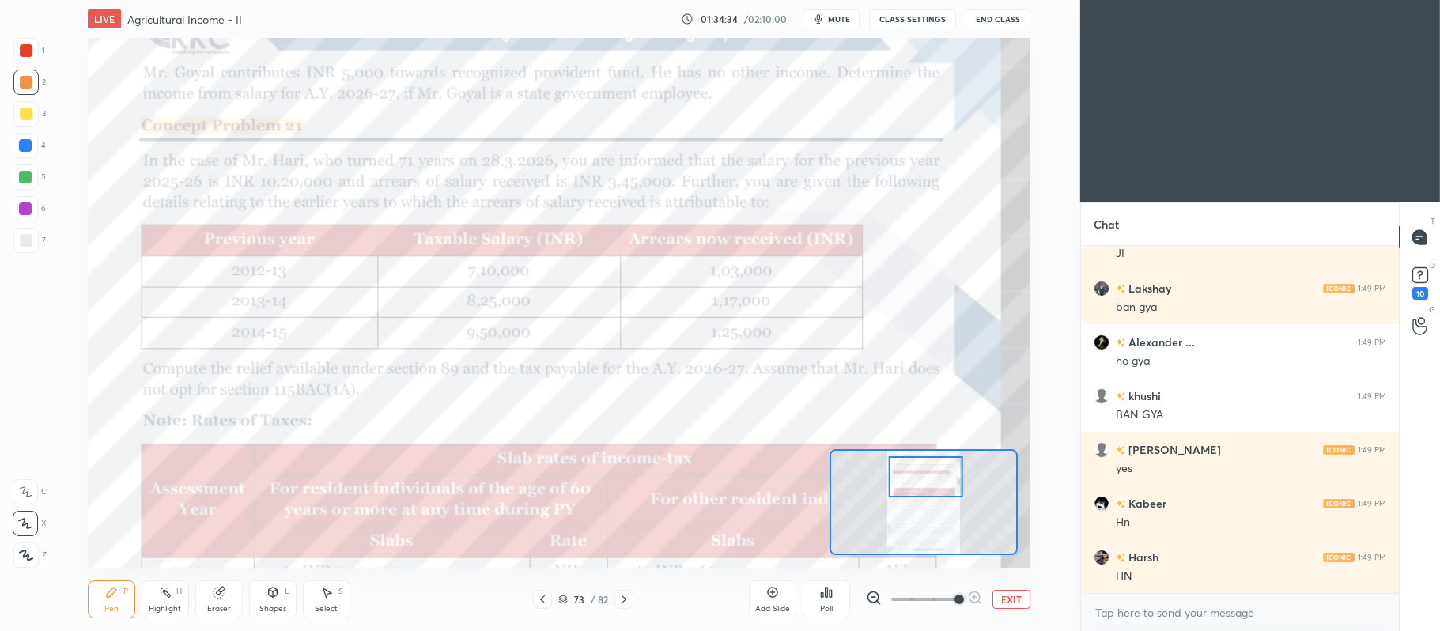
click at [36, 55] on div at bounding box center [25, 50] width 25 height 25
click at [25, 476] on div "C" at bounding box center [30, 489] width 34 height 32
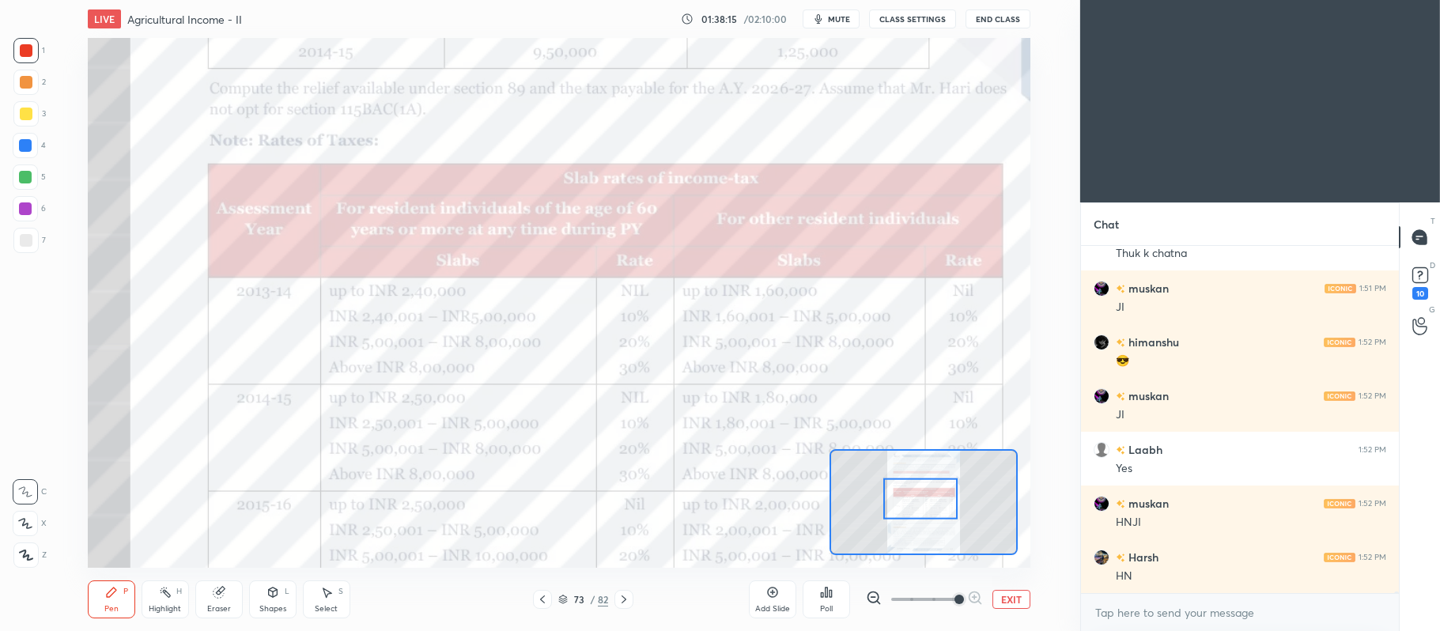
scroll to position [64140, 0]
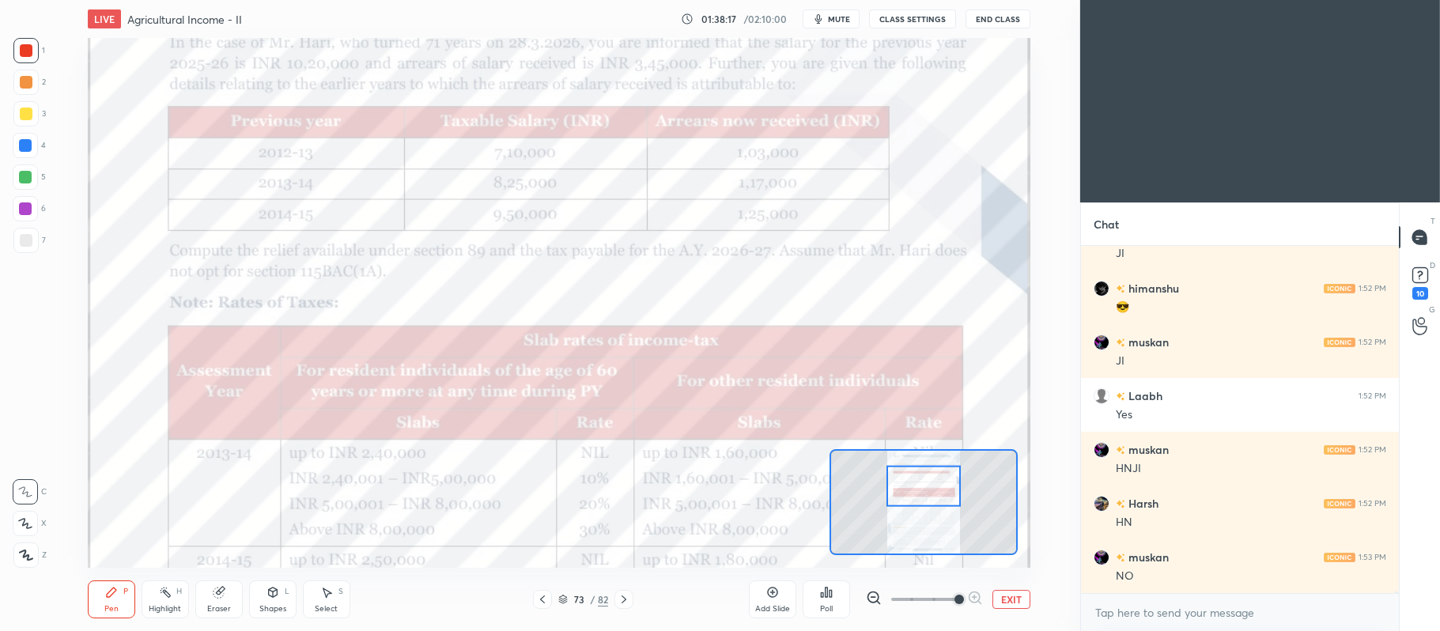
click at [41, 141] on div "4" at bounding box center [29, 145] width 33 height 25
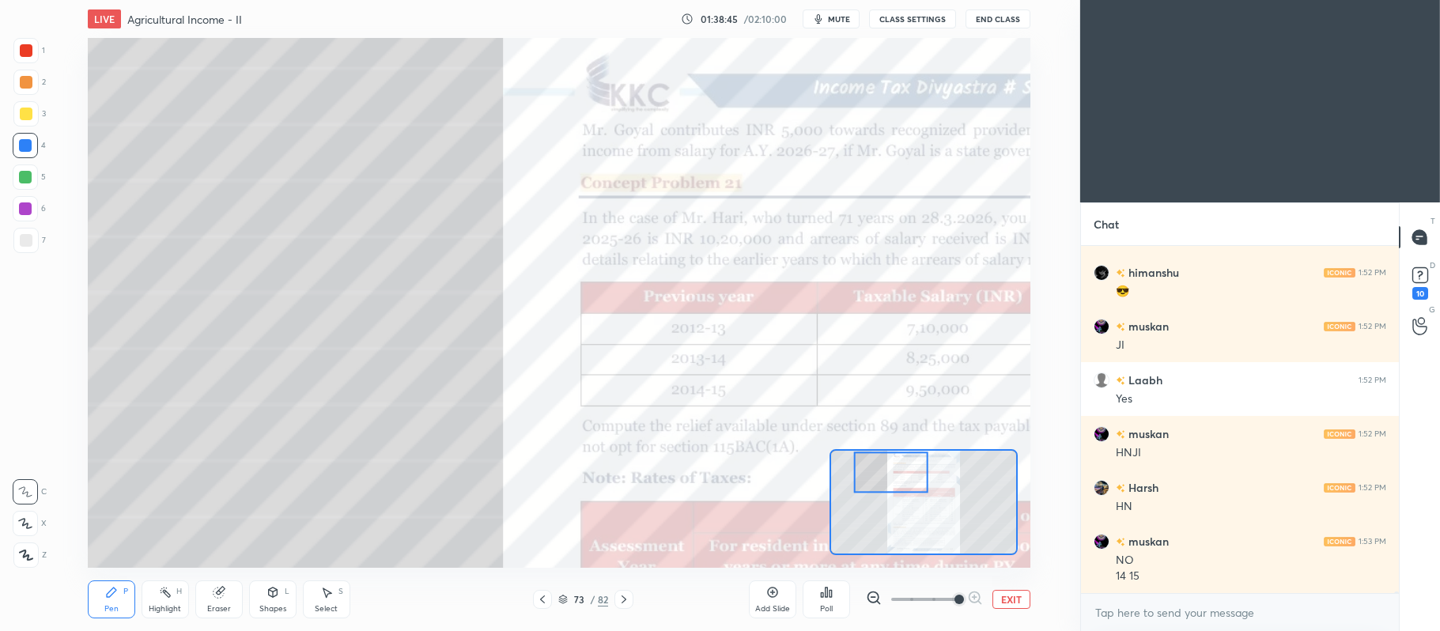
scroll to position [64223, 0]
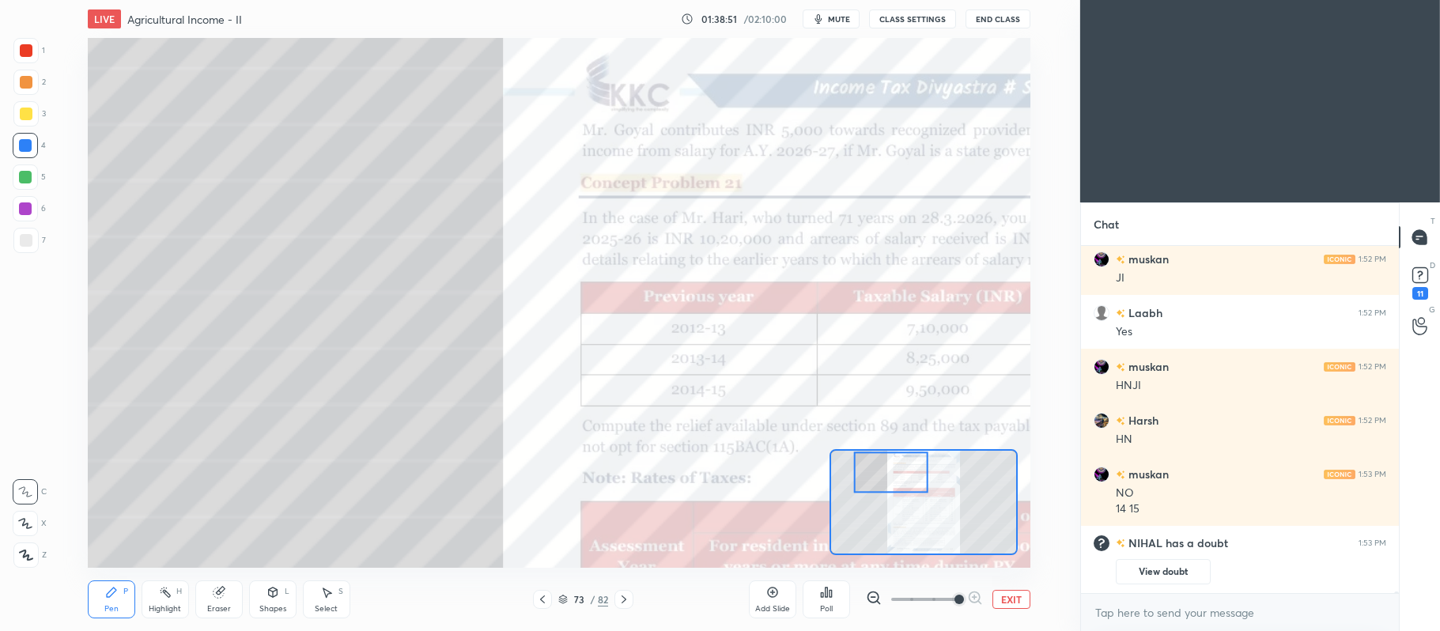
click at [29, 114] on div at bounding box center [26, 114] width 13 height 13
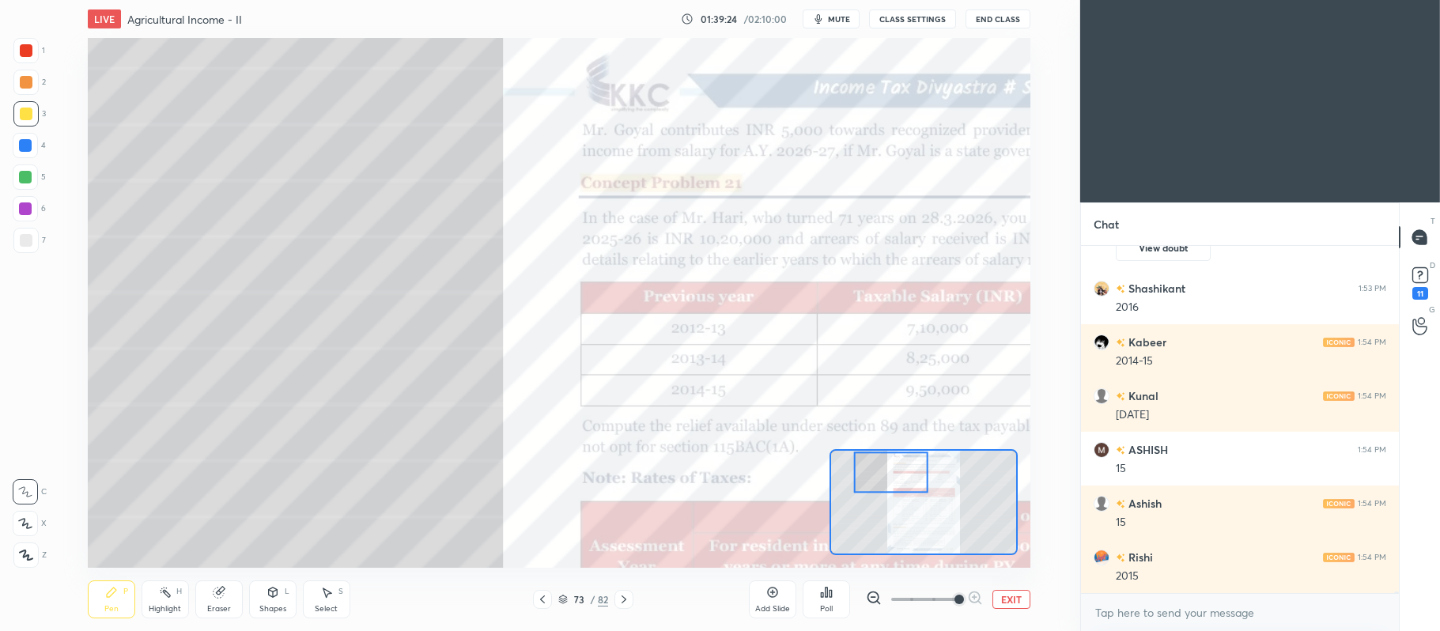
scroll to position [63223, 0]
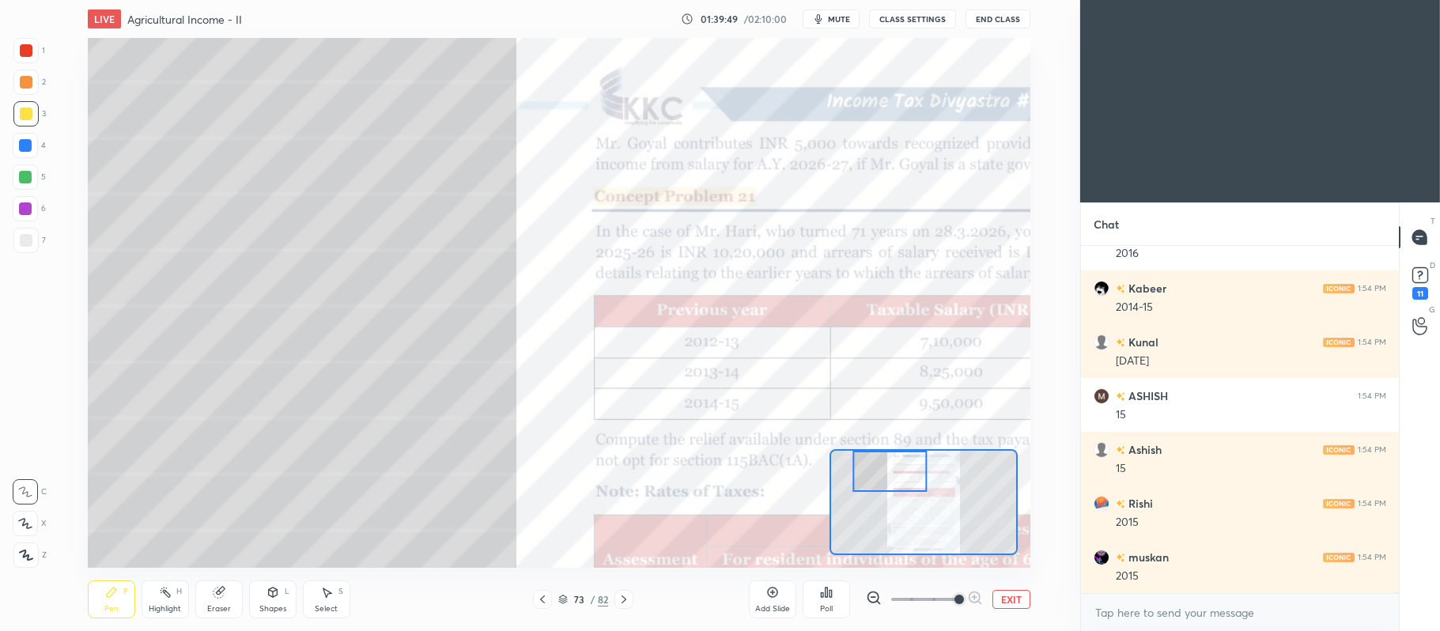
click at [218, 589] on icon at bounding box center [218, 592] width 10 height 10
click at [108, 585] on div "Pen P" at bounding box center [111, 599] width 47 height 38
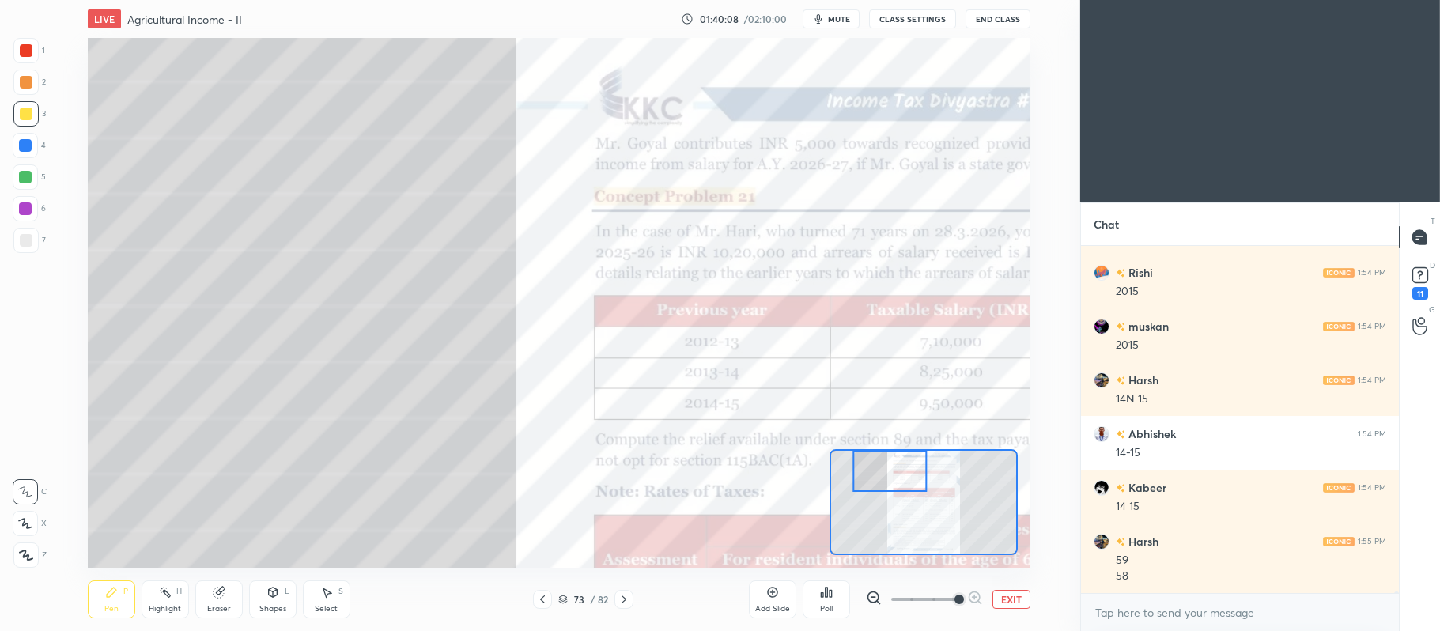
scroll to position [63508, 0]
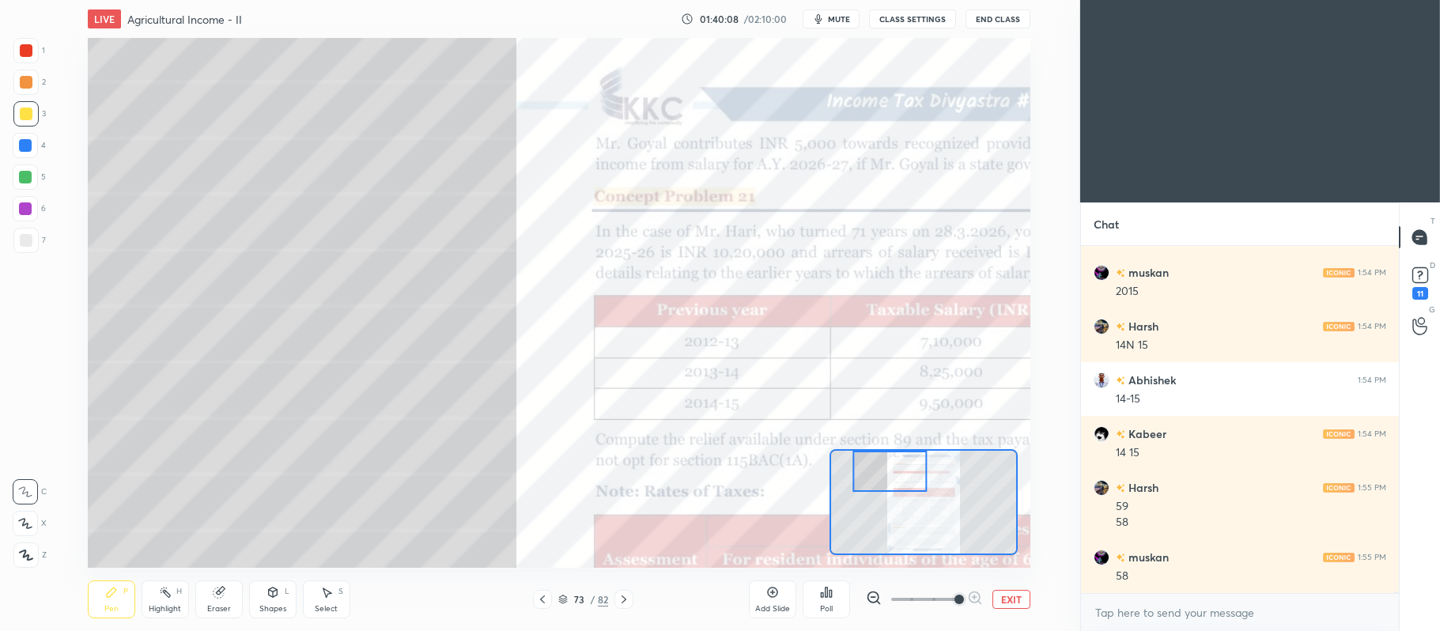
click at [38, 48] on div at bounding box center [25, 50] width 25 height 25
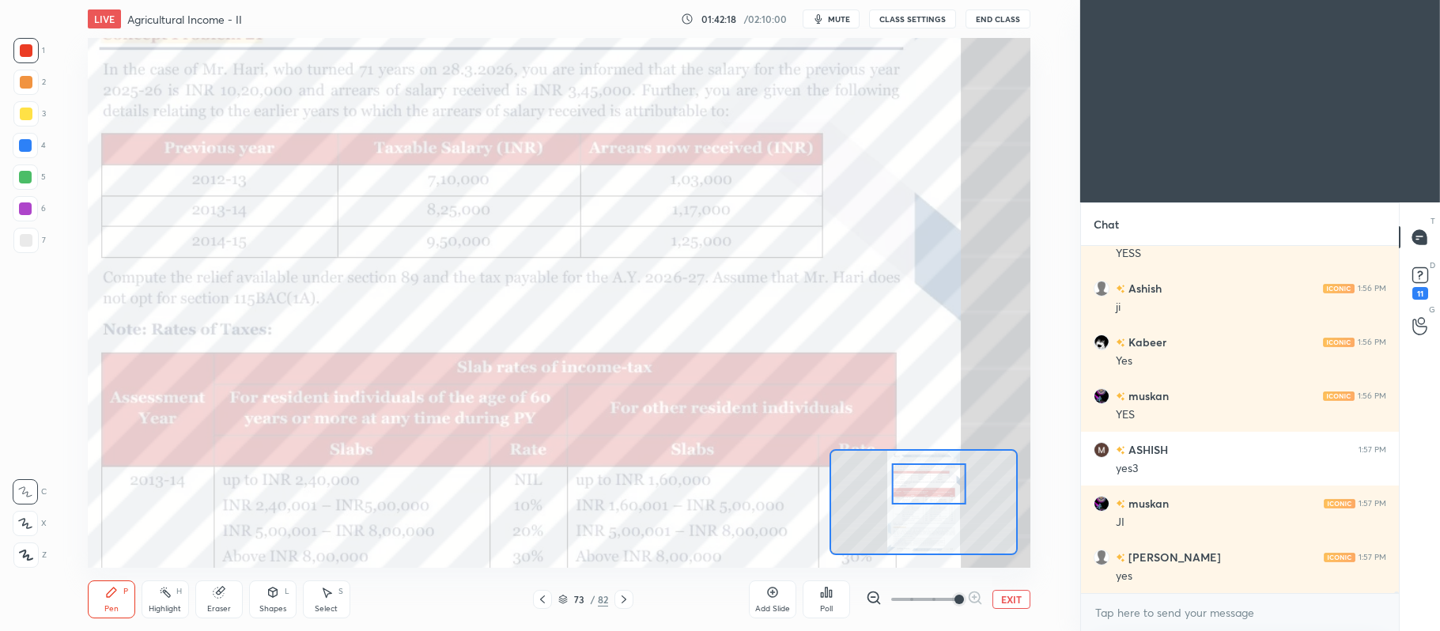
scroll to position [65228, 0]
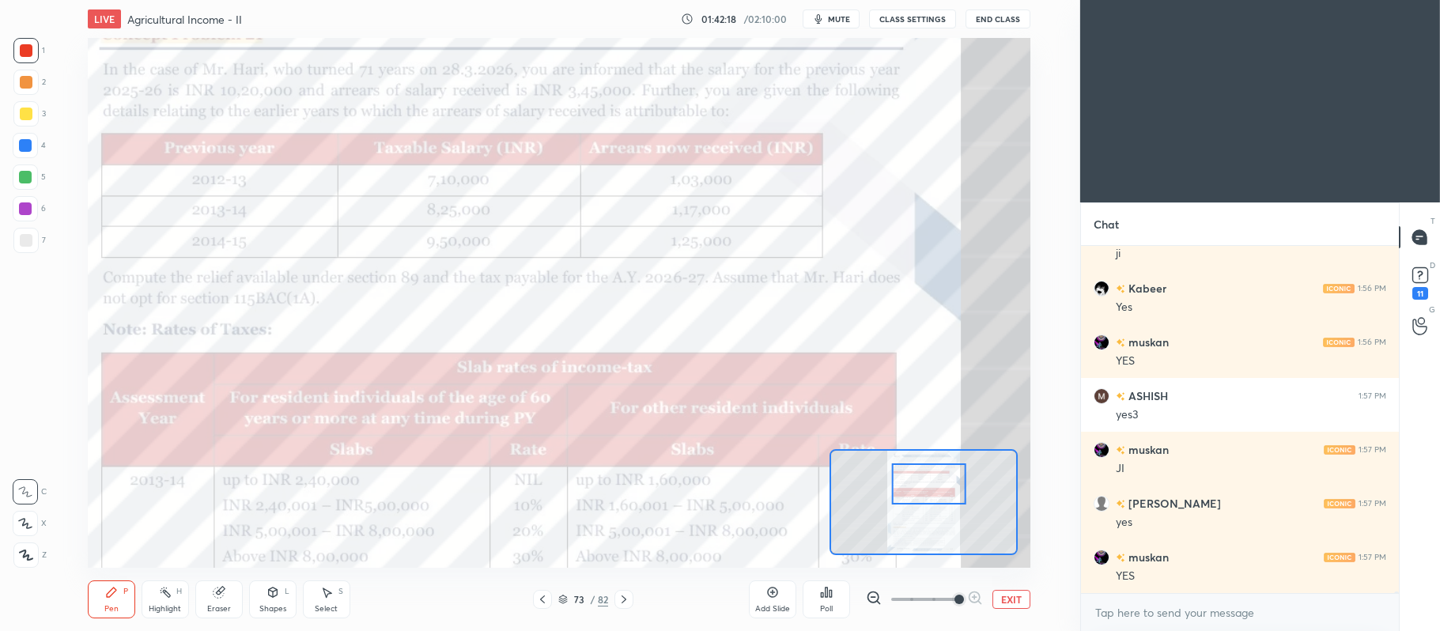
click at [1020, 602] on button "EXIT" at bounding box center [1011, 599] width 38 height 19
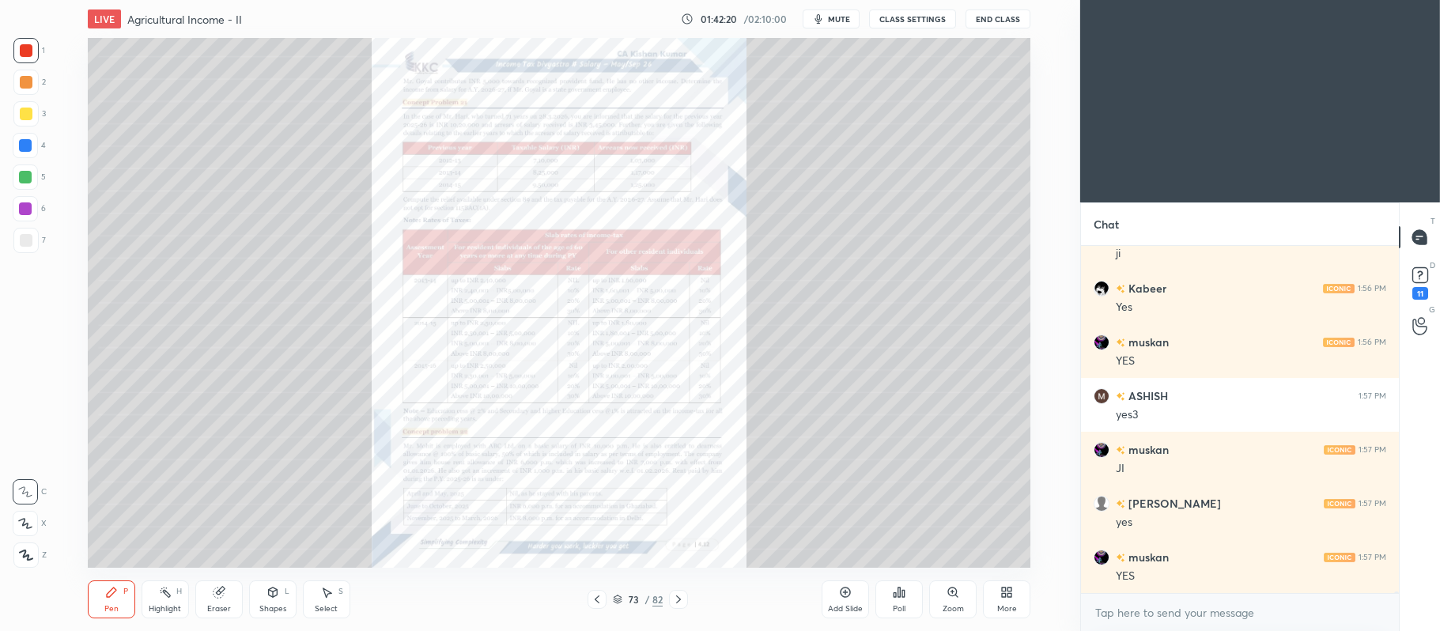
click at [843, 593] on icon at bounding box center [845, 592] width 13 height 13
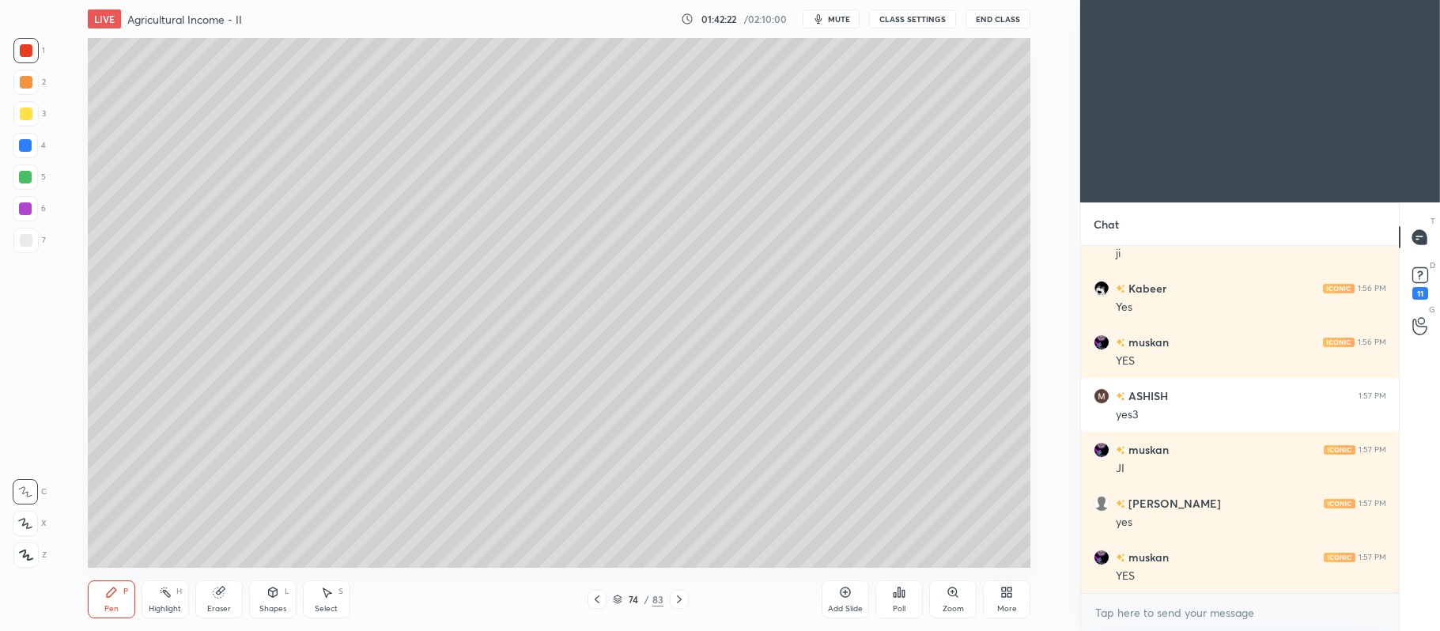
click at [21, 121] on div at bounding box center [25, 113] width 25 height 25
click at [29, 523] on icon at bounding box center [25, 523] width 14 height 11
click at [270, 587] on icon at bounding box center [272, 592] width 13 height 13
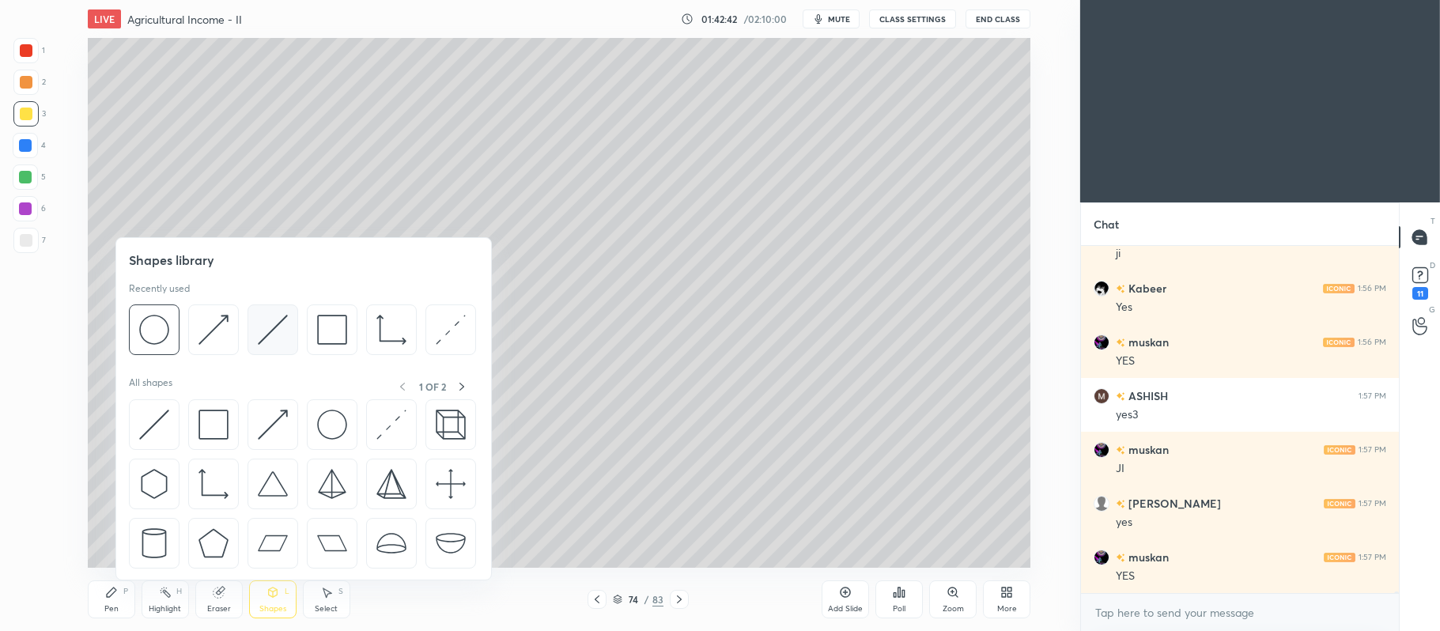
click at [247, 332] on div at bounding box center [272, 329] width 51 height 51
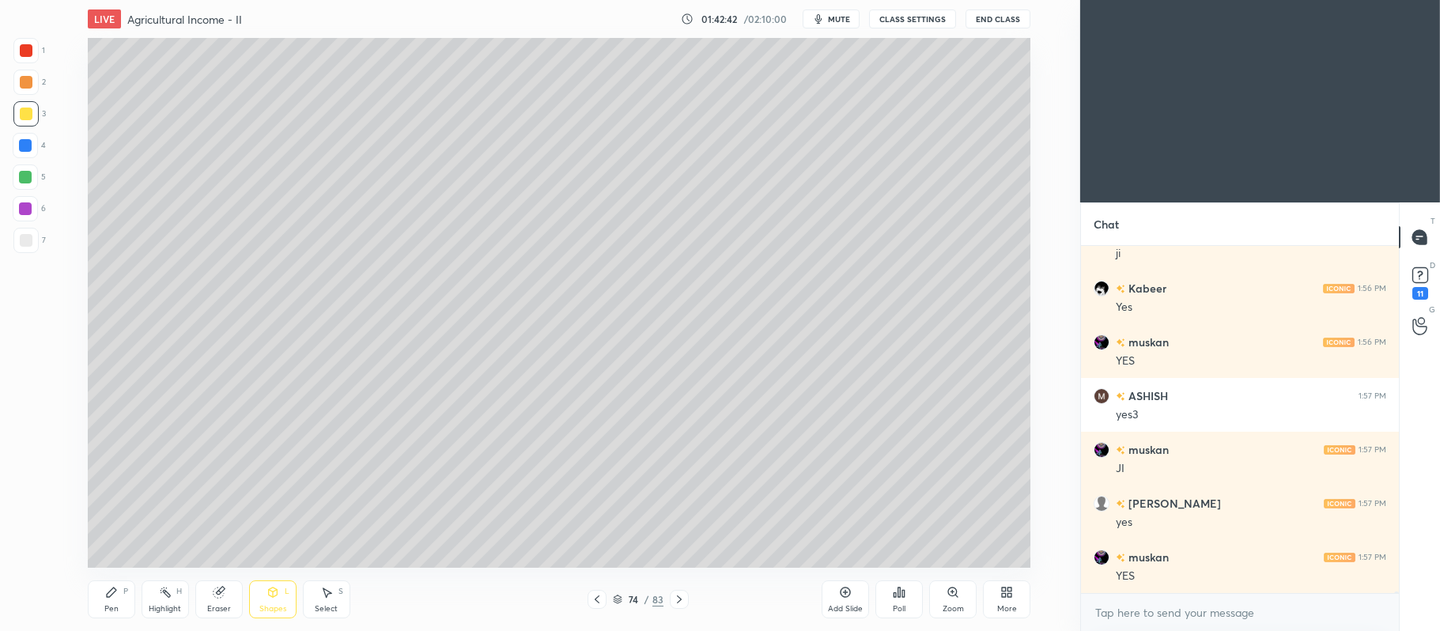
click at [27, 236] on div at bounding box center [26, 240] width 13 height 13
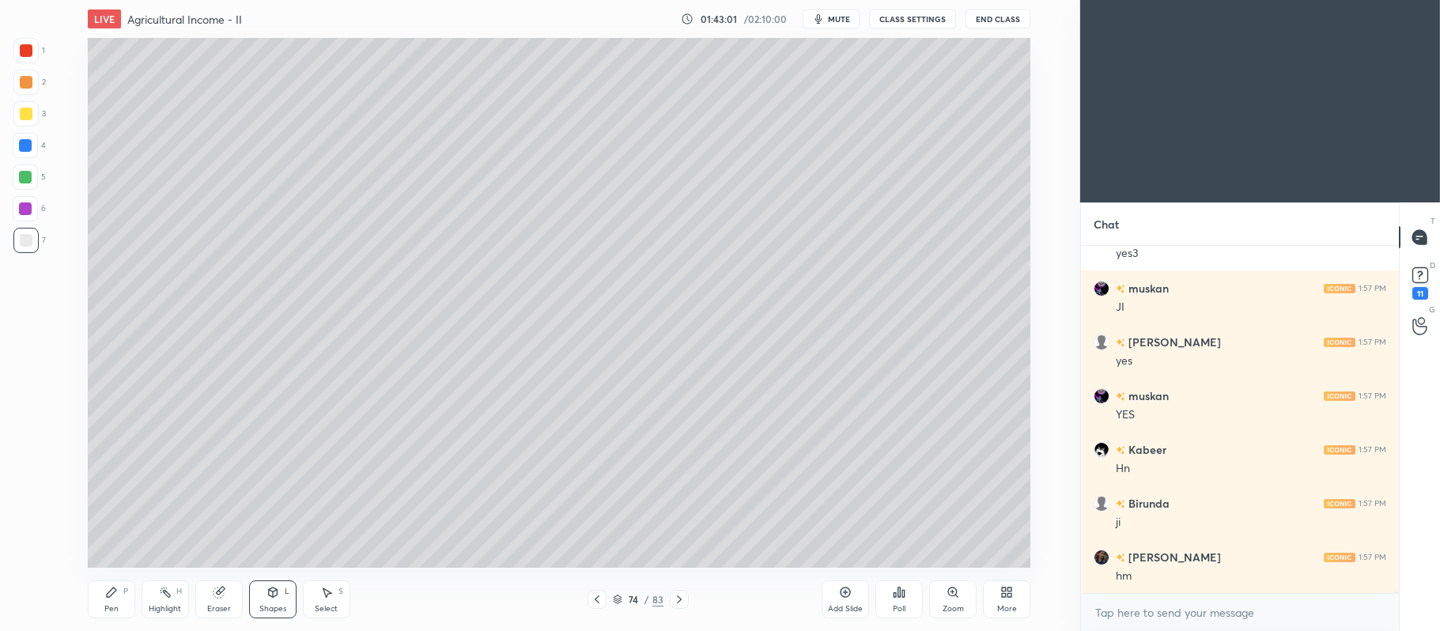
scroll to position [65443, 0]
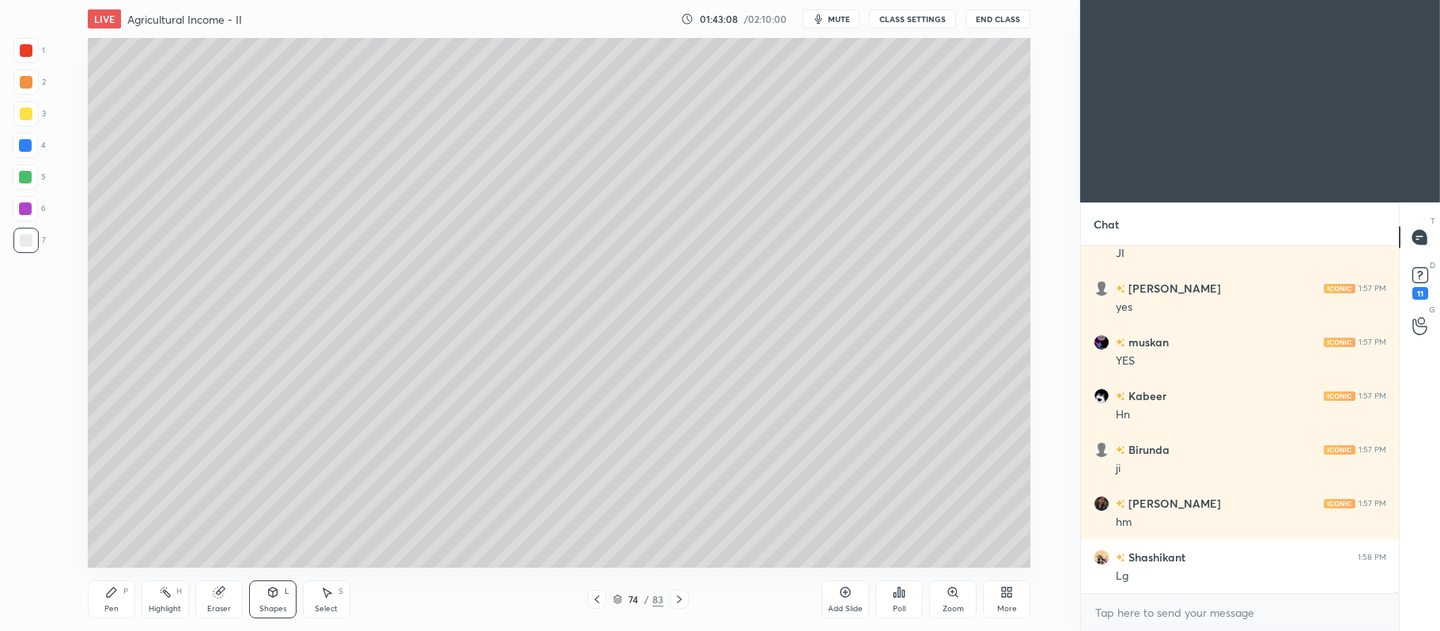
click at [29, 89] on div at bounding box center [25, 82] width 25 height 25
click at [109, 595] on icon at bounding box center [111, 591] width 9 height 9
click at [27, 115] on div at bounding box center [26, 114] width 13 height 13
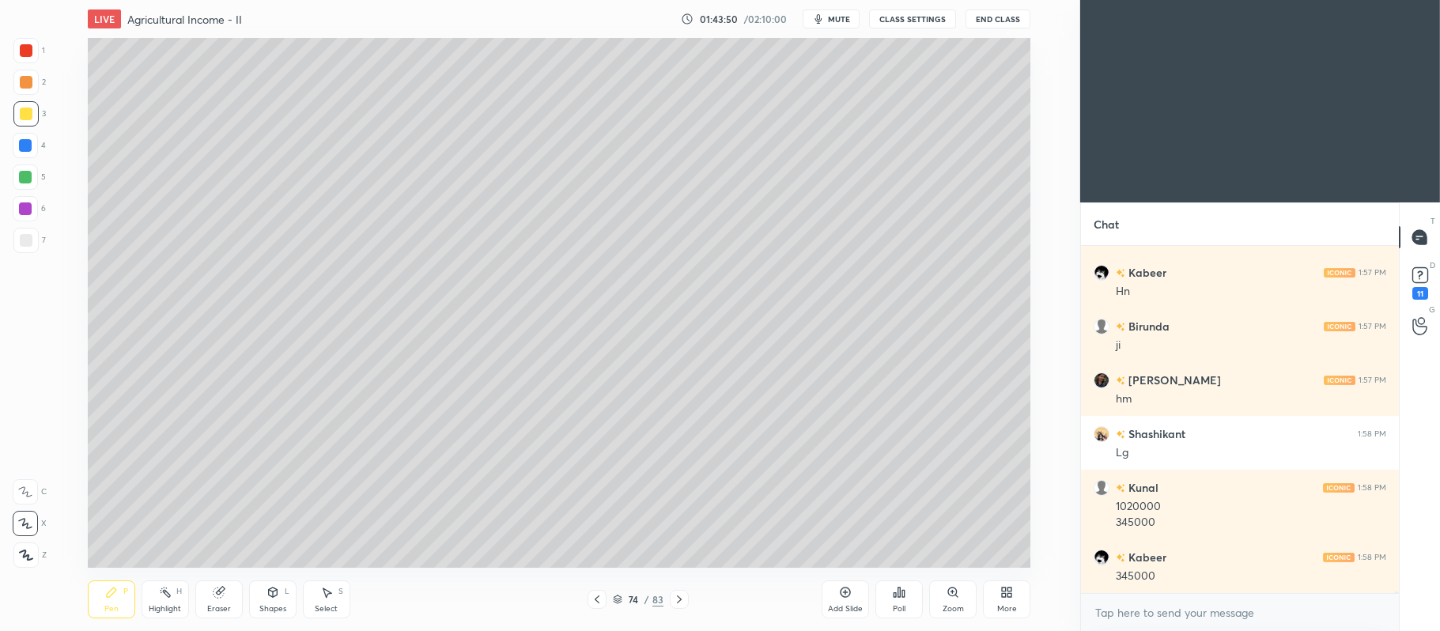
scroll to position [65620, 0]
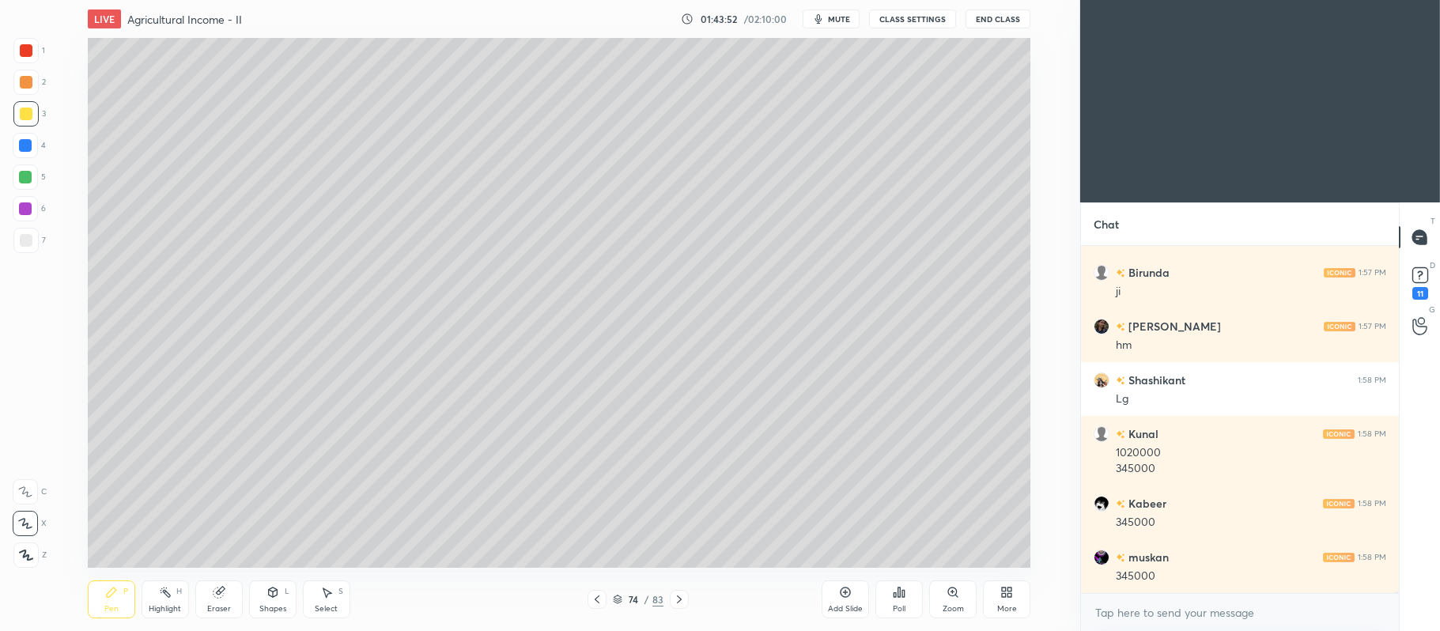
click at [264, 589] on div "Shapes L" at bounding box center [272, 599] width 47 height 38
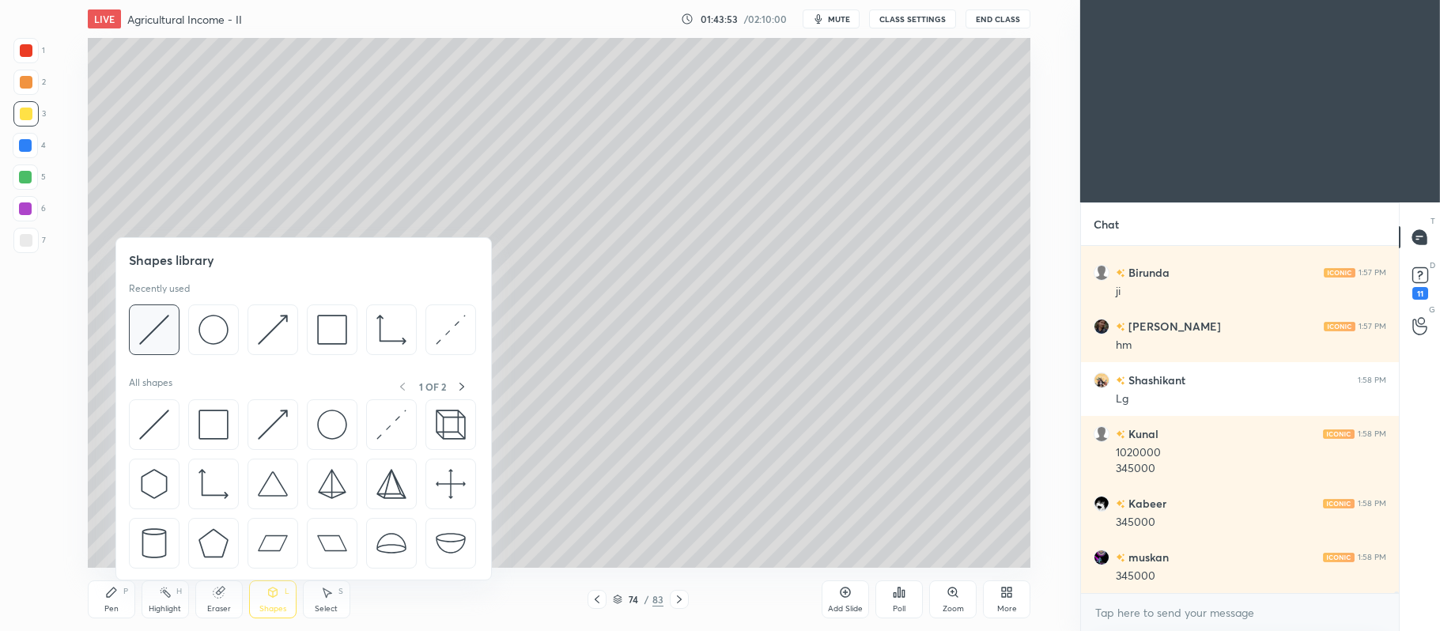
click at [149, 321] on img at bounding box center [154, 330] width 30 height 30
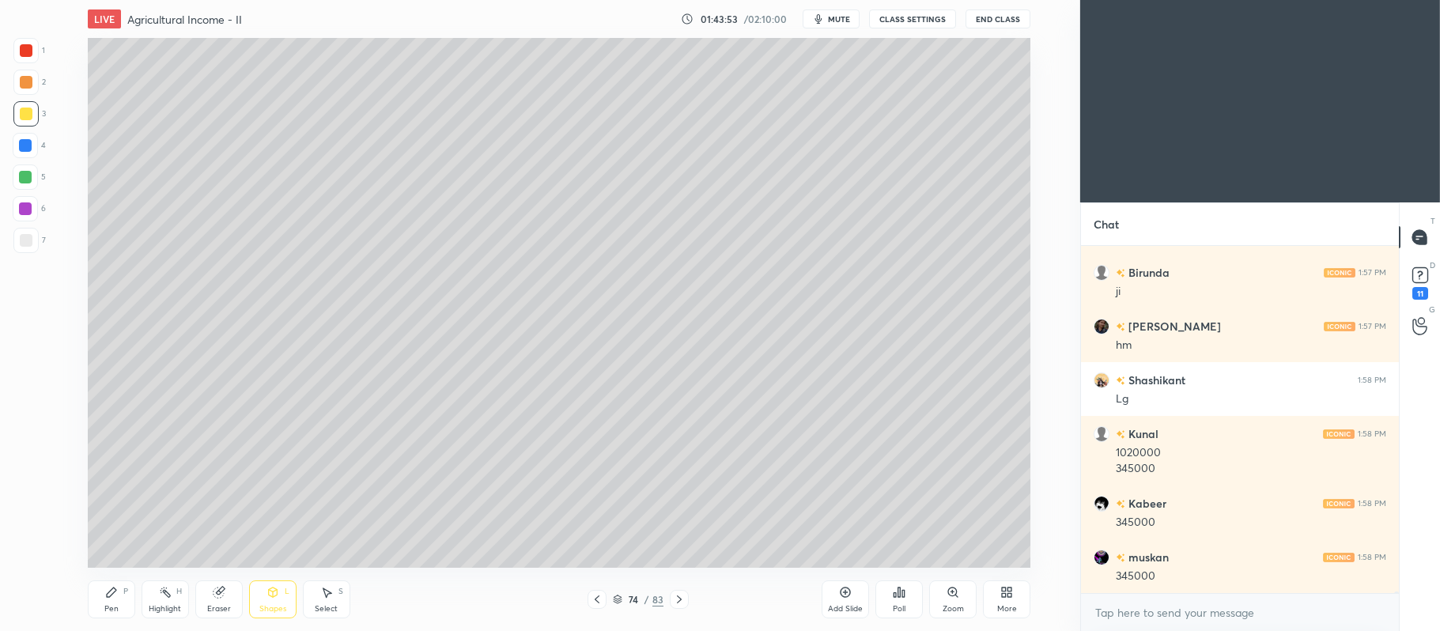
click at [26, 235] on div at bounding box center [26, 240] width 13 height 13
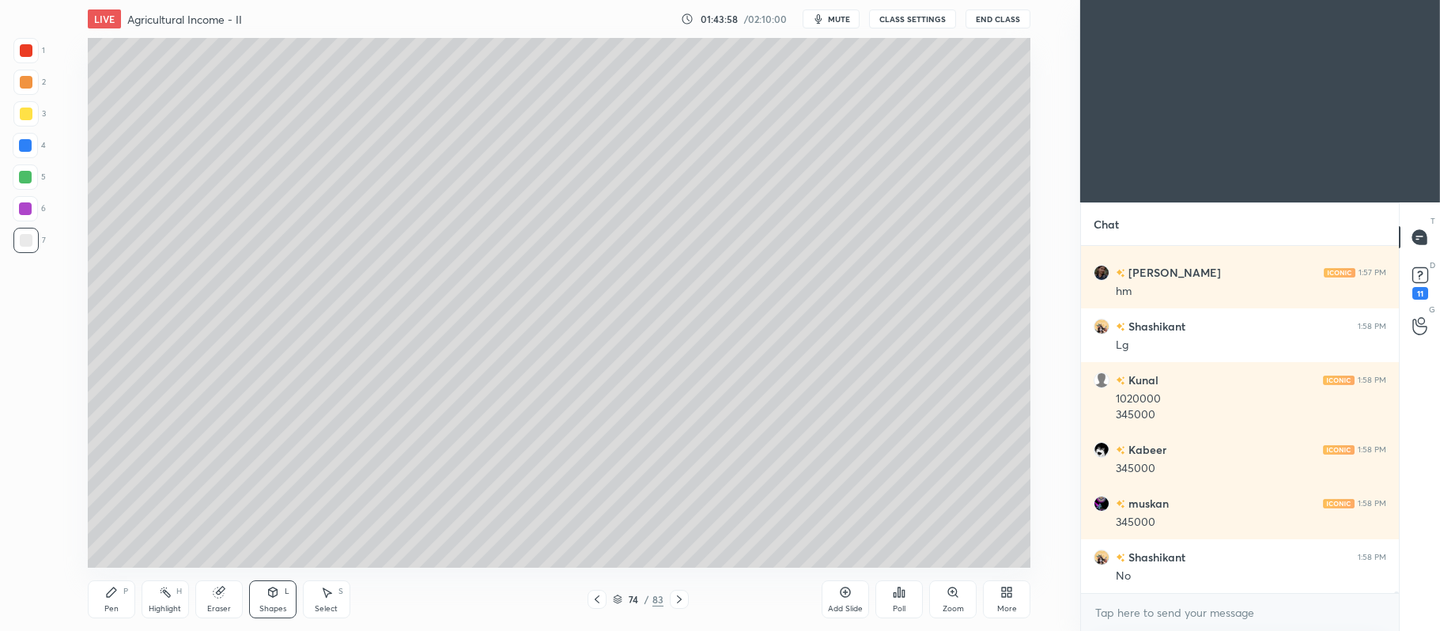
click at [92, 595] on div "Pen P" at bounding box center [111, 599] width 47 height 38
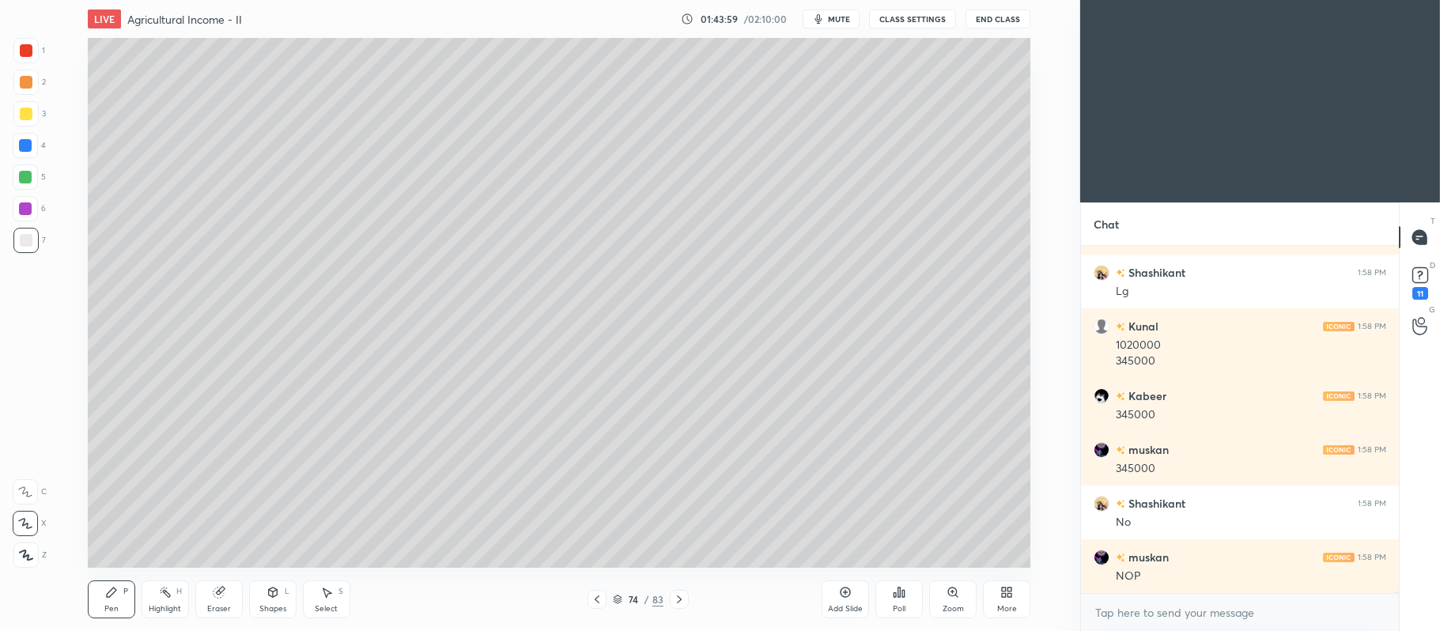
click at [32, 178] on div at bounding box center [25, 176] width 25 height 25
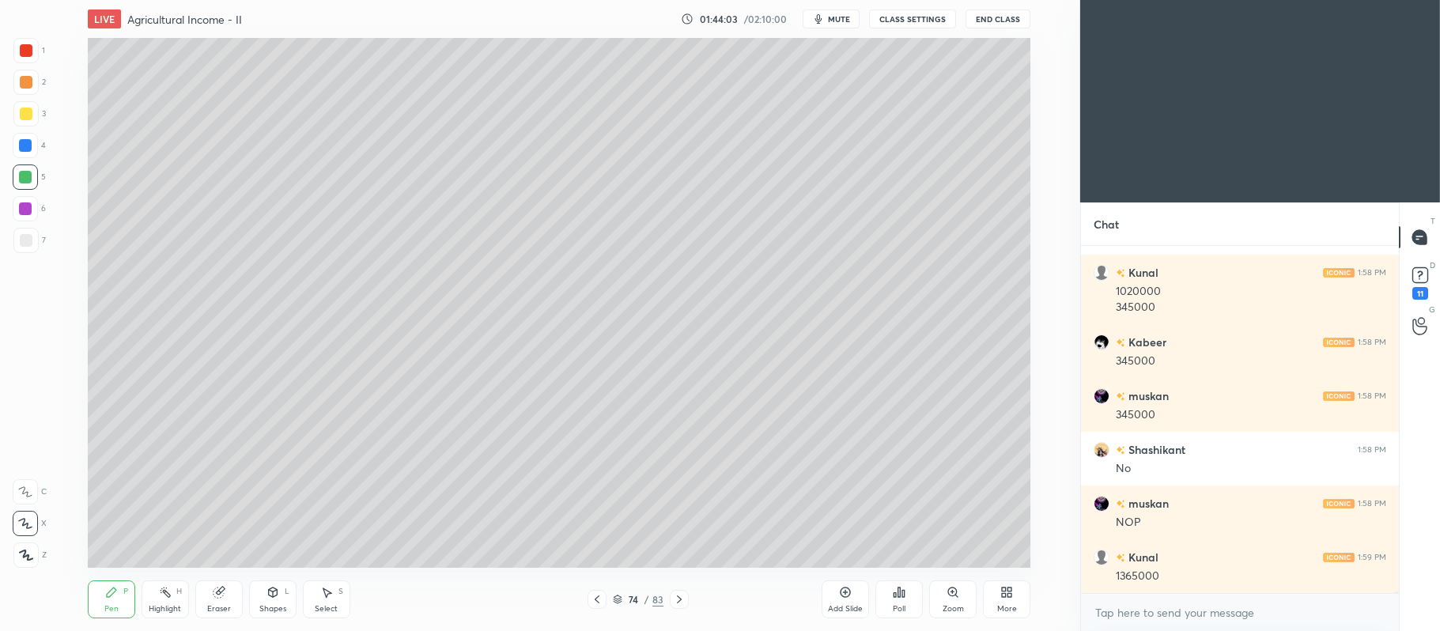
scroll to position [65835, 0]
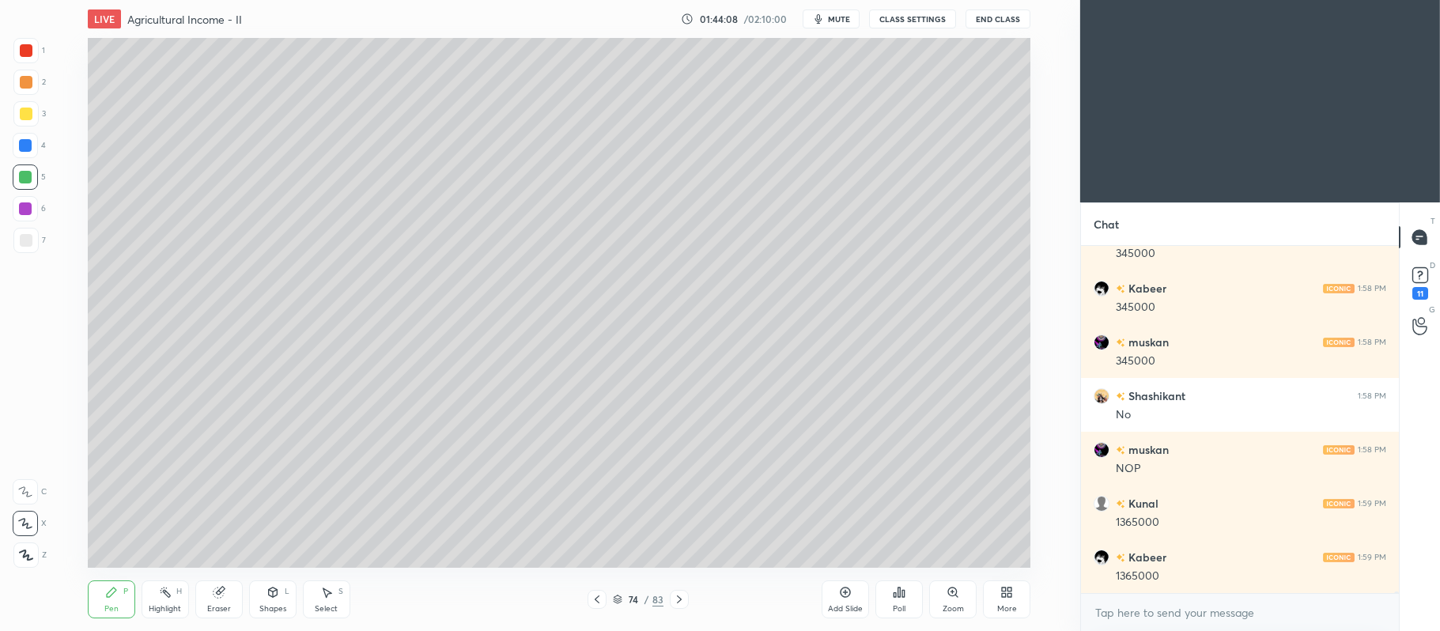
click at [273, 589] on icon at bounding box center [272, 591] width 9 height 9
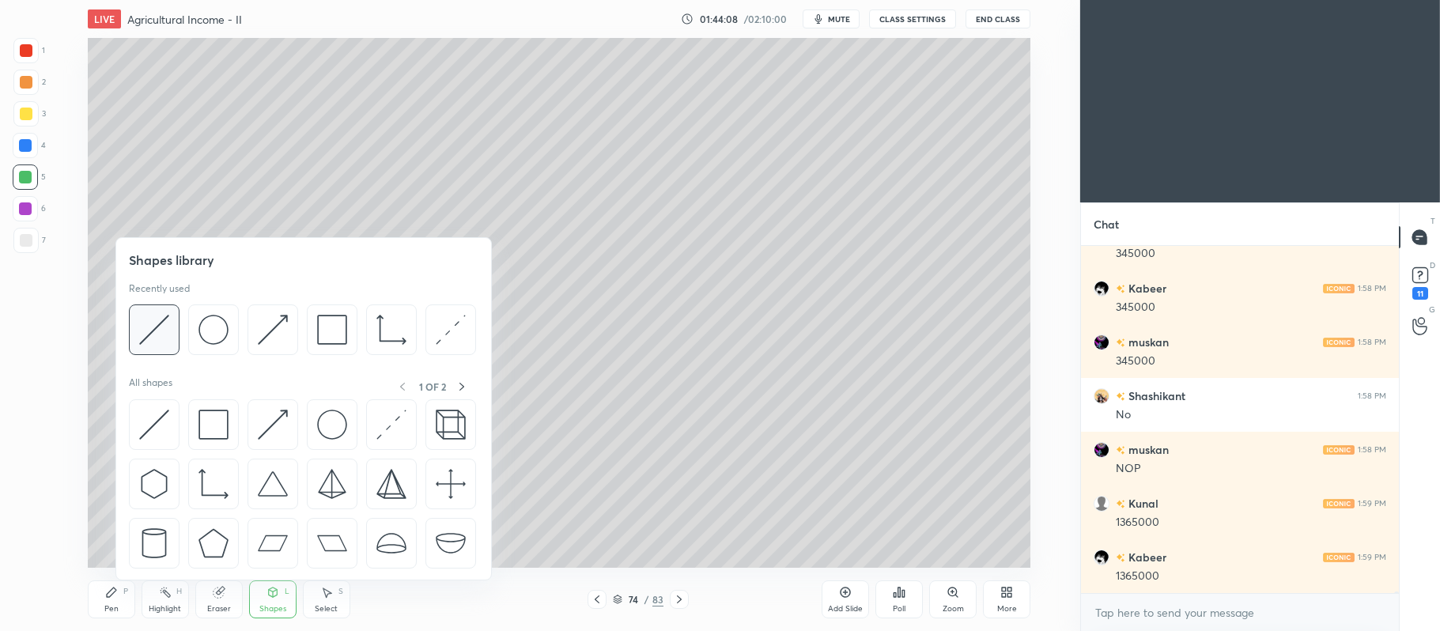
click at [149, 329] on img at bounding box center [154, 330] width 30 height 30
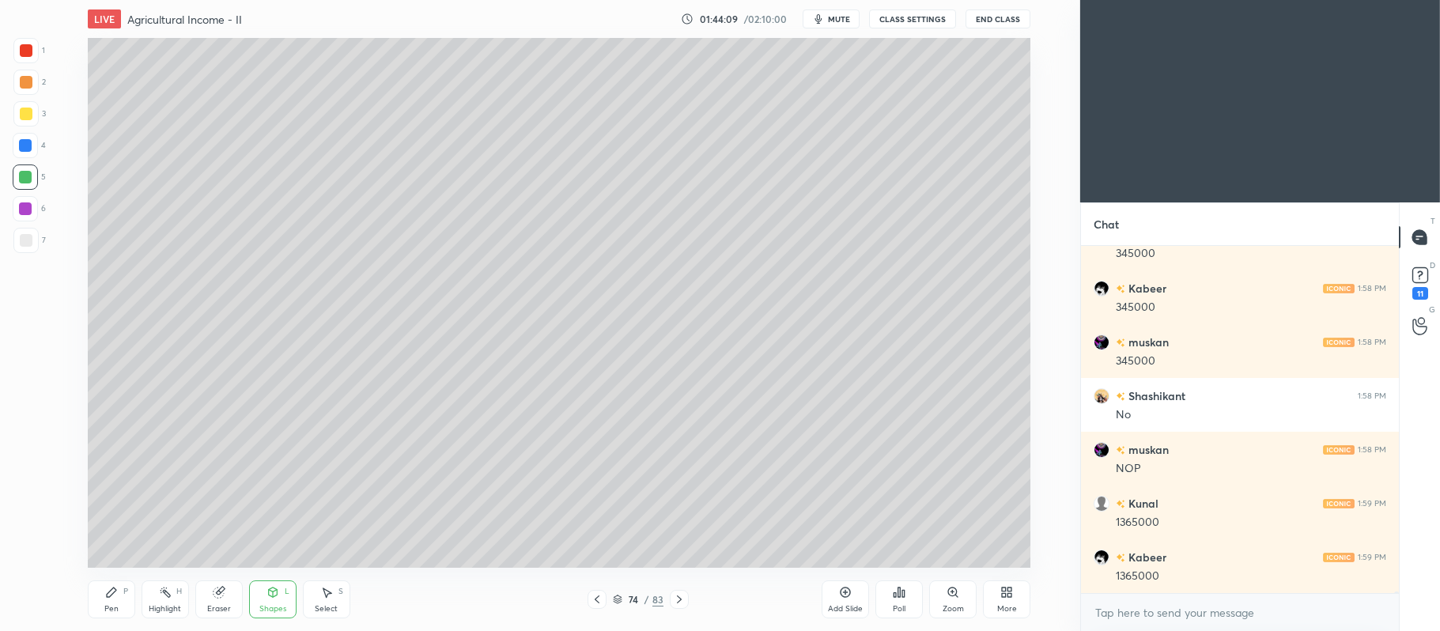
click at [43, 247] on div "7" at bounding box center [29, 240] width 32 height 25
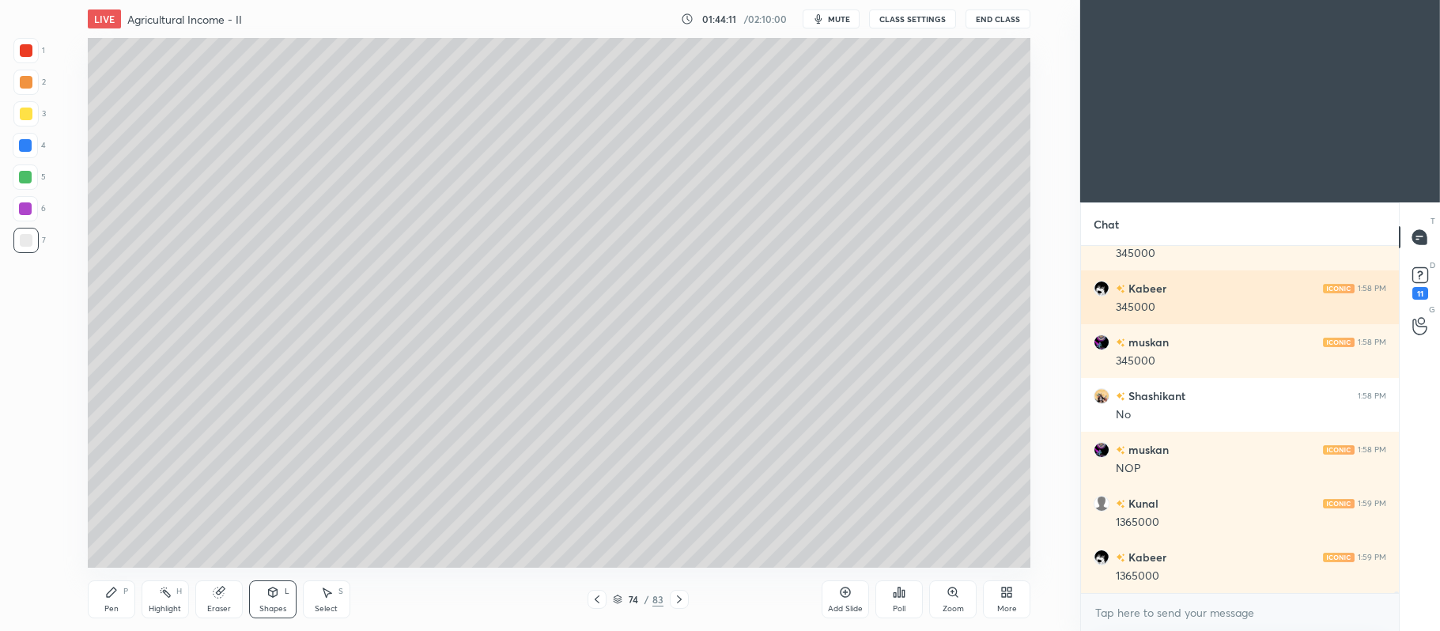
scroll to position [65889, 0]
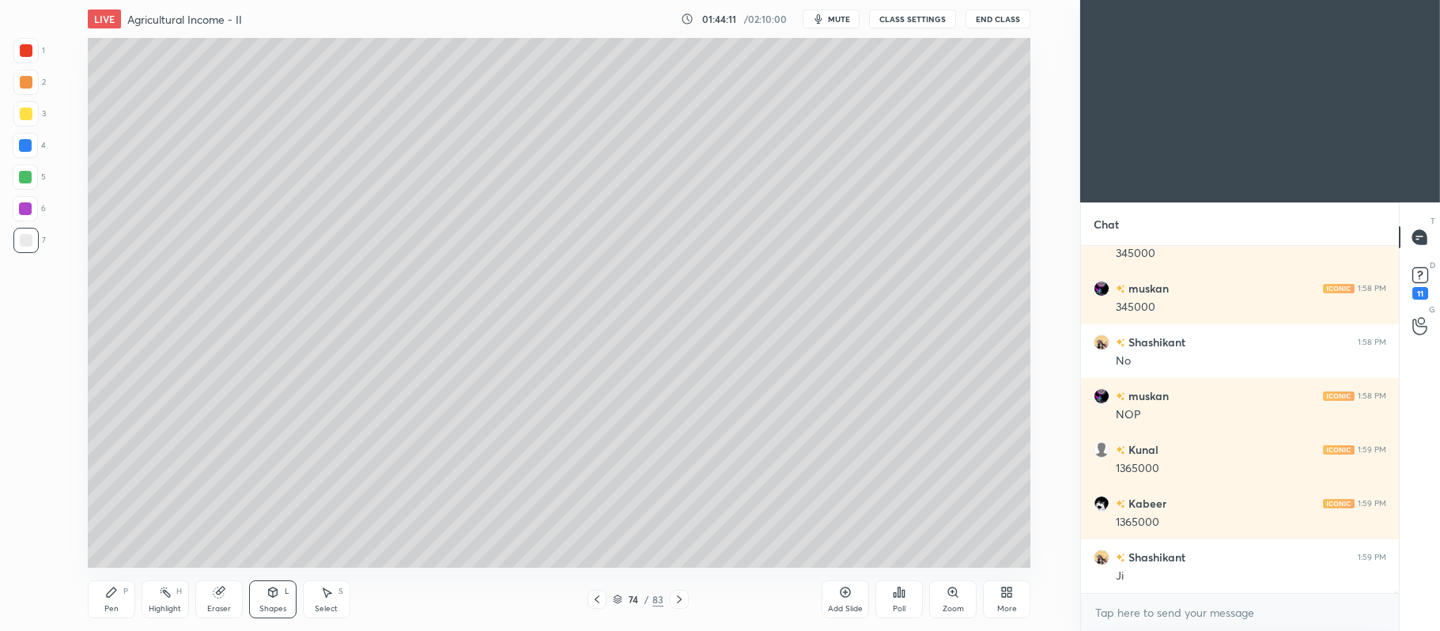
click at [22, 85] on div at bounding box center [26, 82] width 13 height 13
click at [111, 596] on icon at bounding box center [111, 592] width 13 height 13
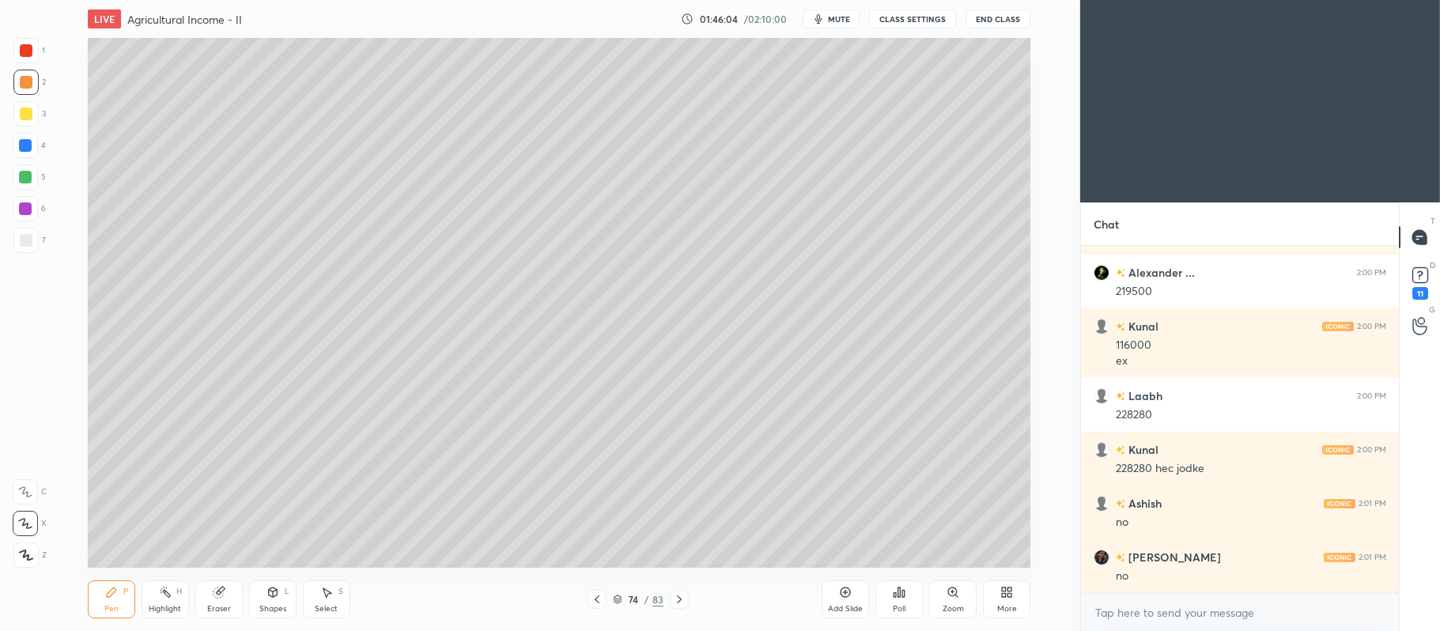
scroll to position [67103, 0]
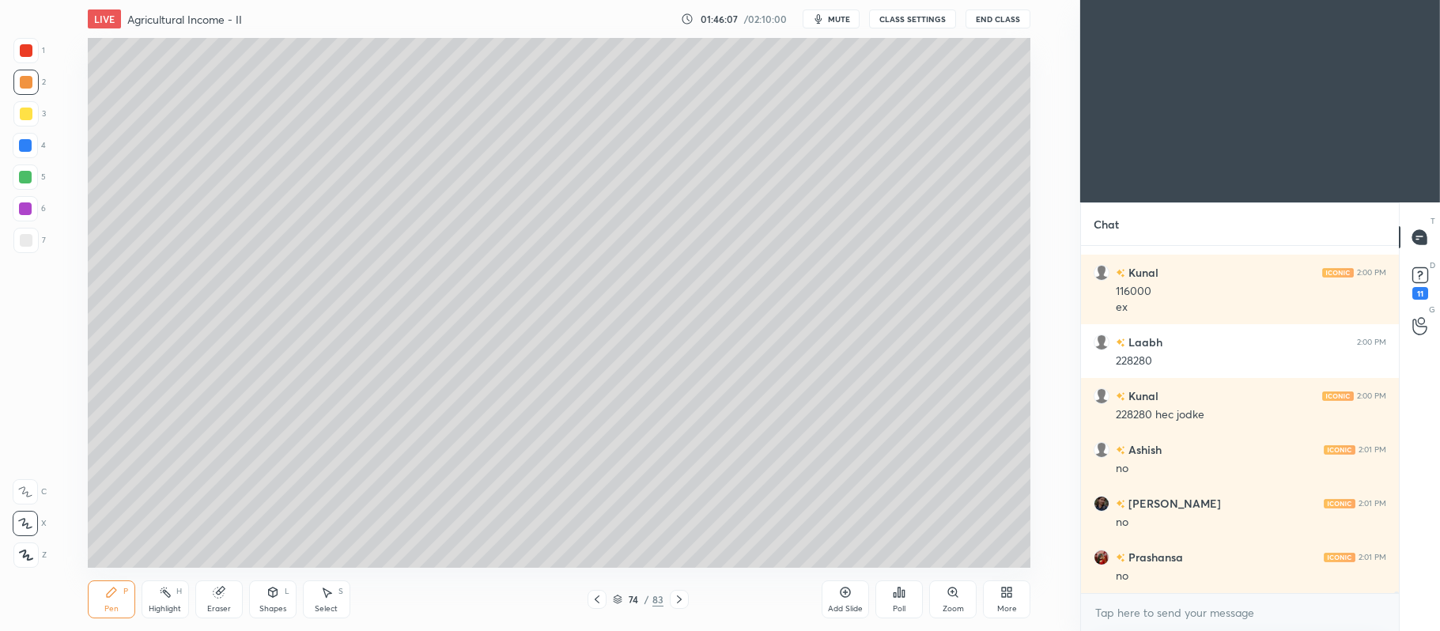
click at [22, 176] on div at bounding box center [25, 177] width 13 height 13
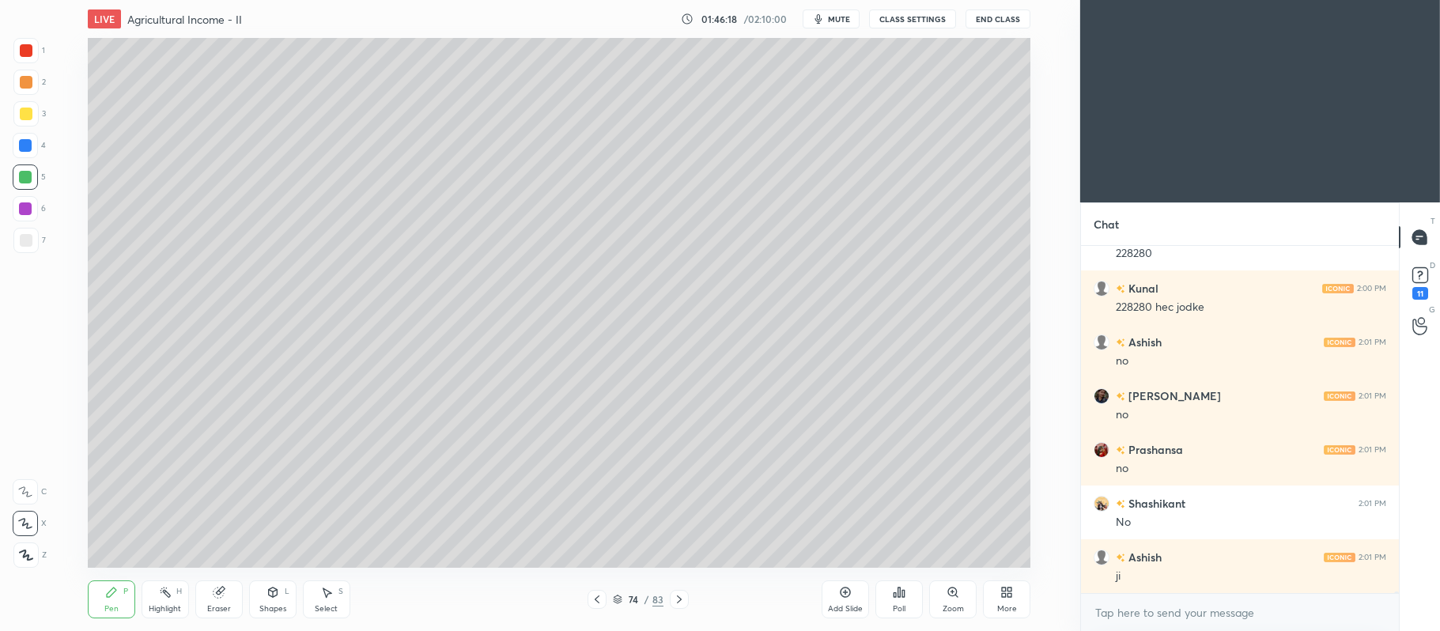
scroll to position [67265, 0]
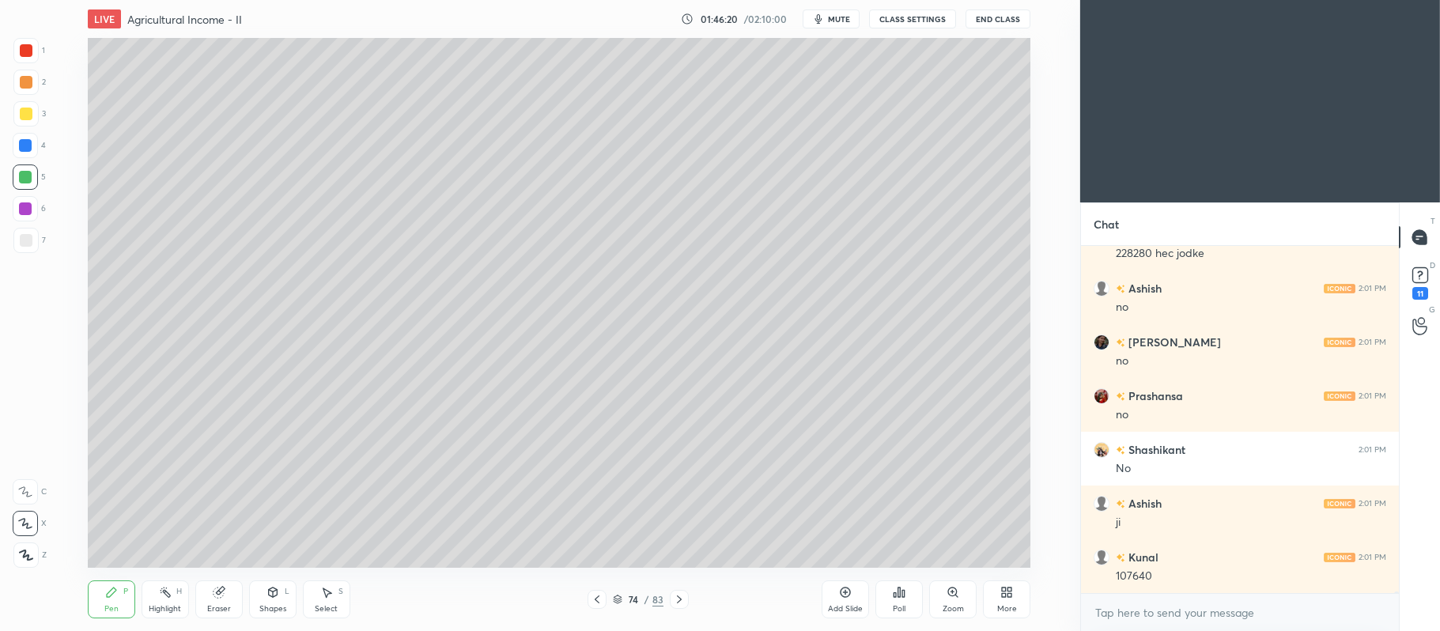
click at [832, 598] on div "Add Slide" at bounding box center [844, 599] width 47 height 38
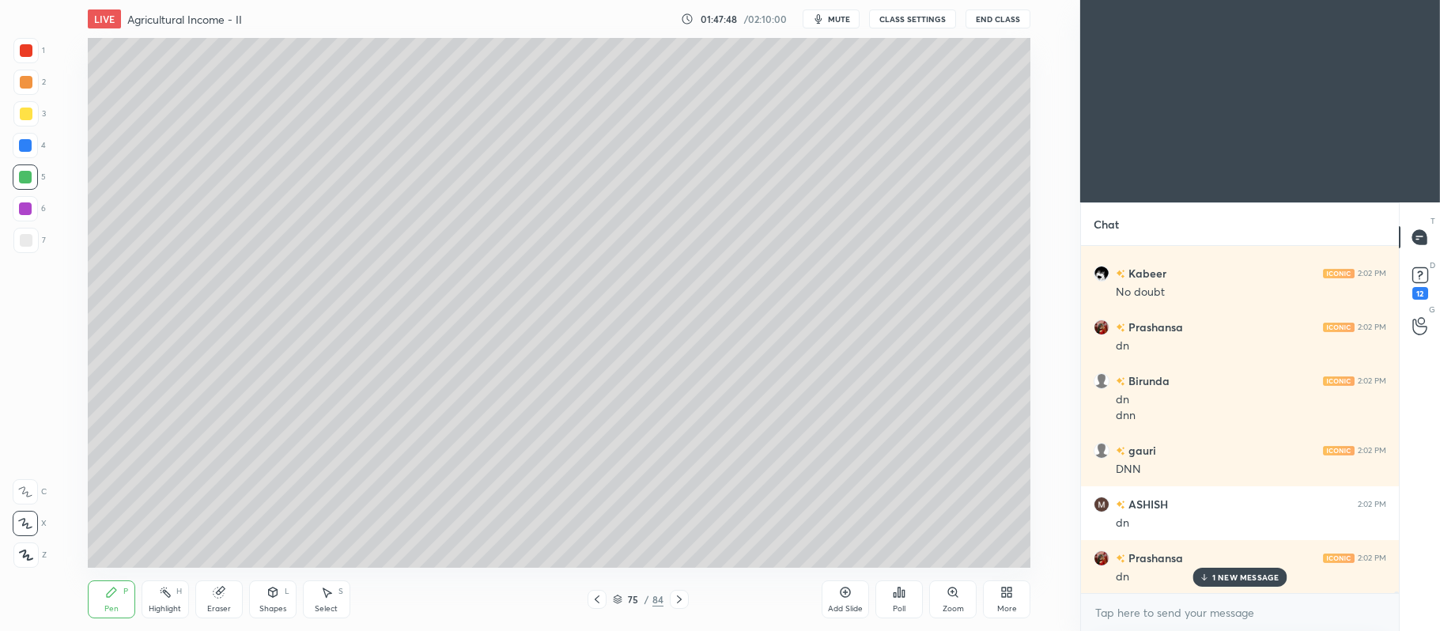
scroll to position [66611, 0]
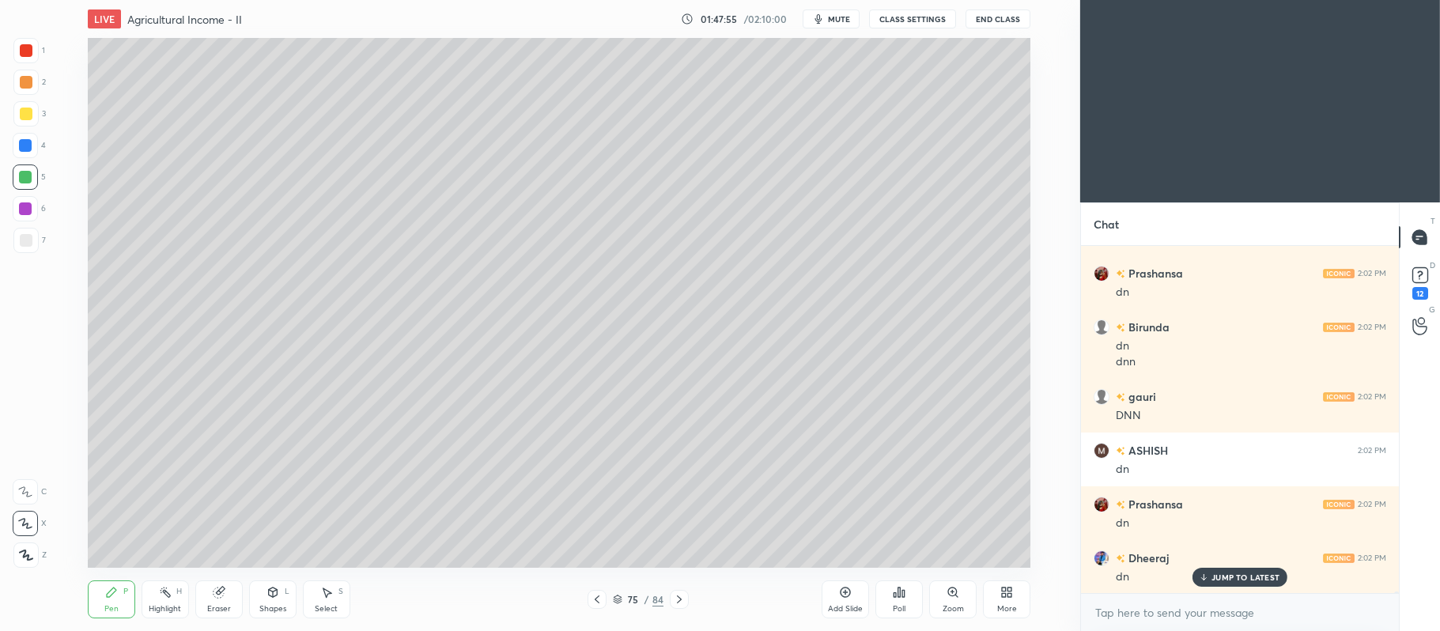
click at [843, 595] on icon at bounding box center [845, 592] width 13 height 13
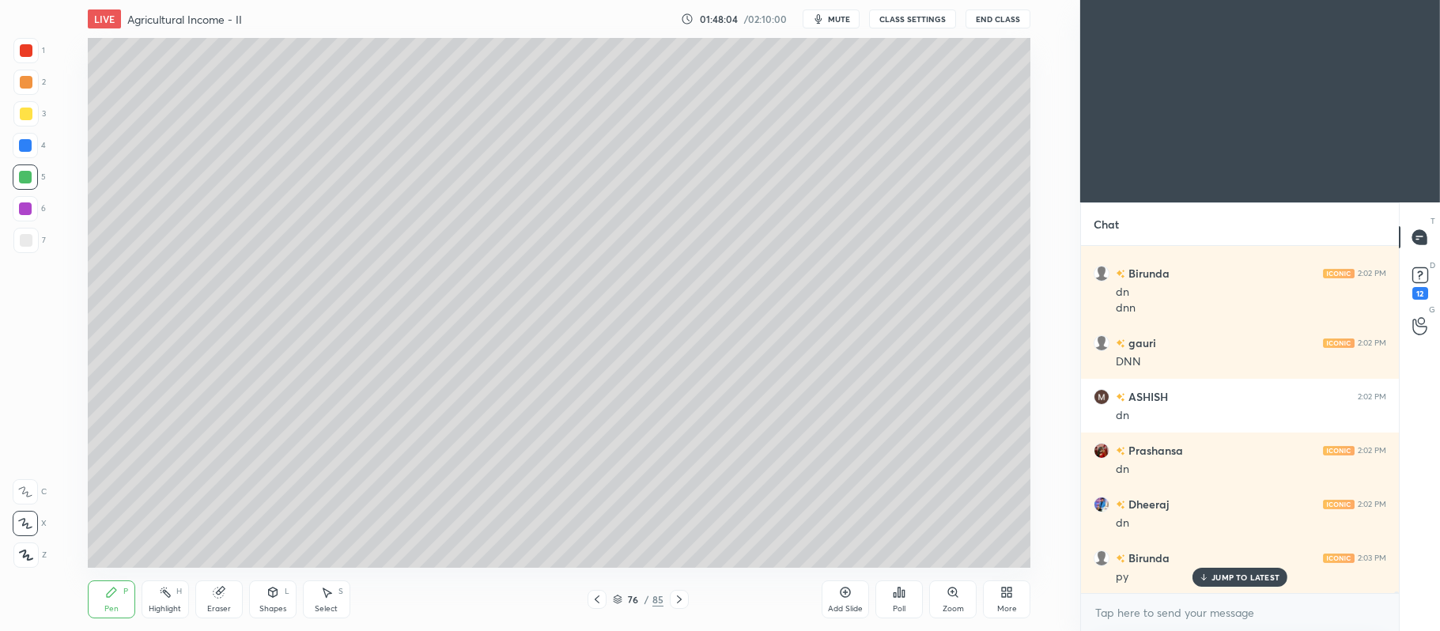
click at [26, 111] on div at bounding box center [26, 114] width 13 height 13
click at [32, 76] on div at bounding box center [25, 82] width 25 height 25
click at [272, 583] on div "Shapes L" at bounding box center [272, 599] width 47 height 38
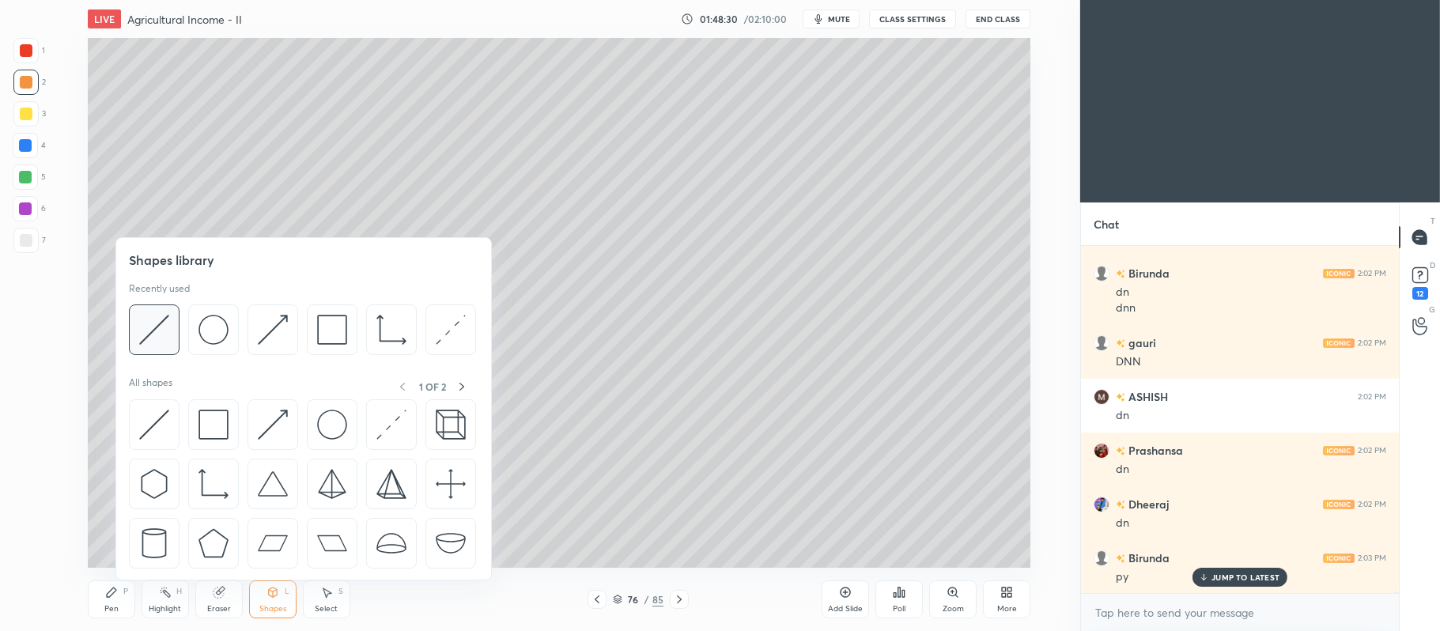
click at [155, 330] on img at bounding box center [154, 330] width 30 height 30
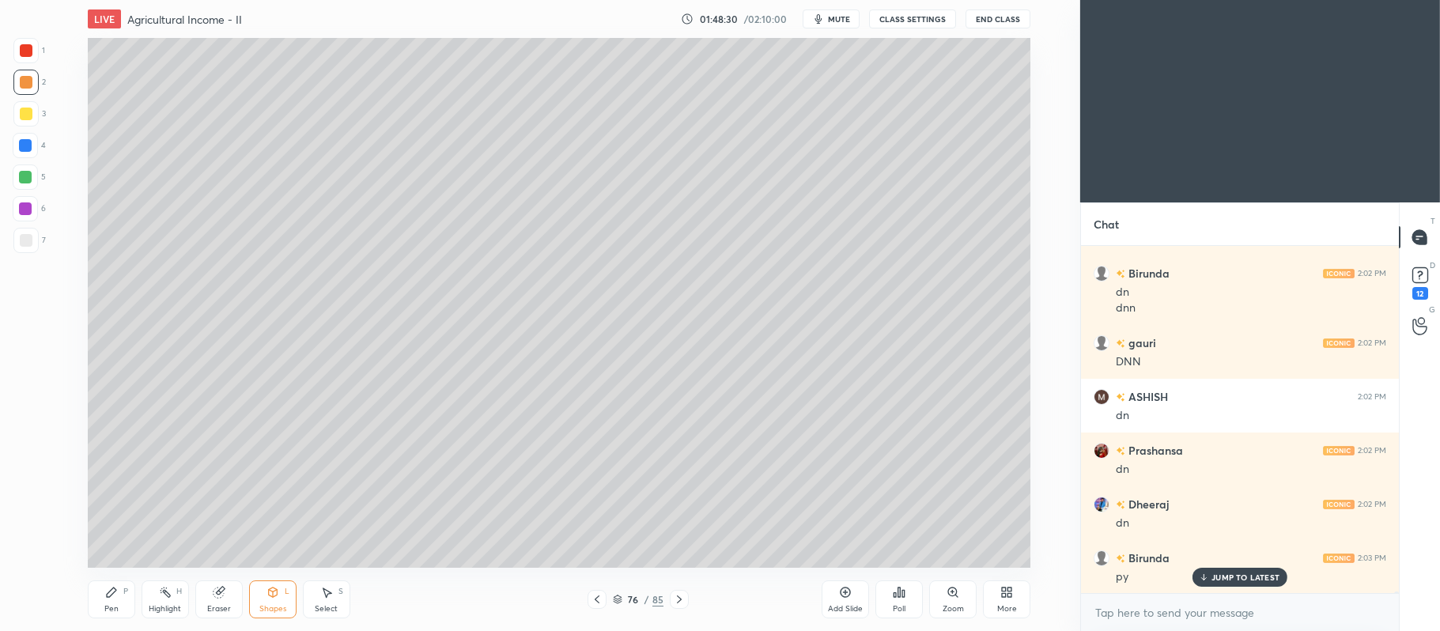
click at [35, 235] on div at bounding box center [25, 240] width 25 height 25
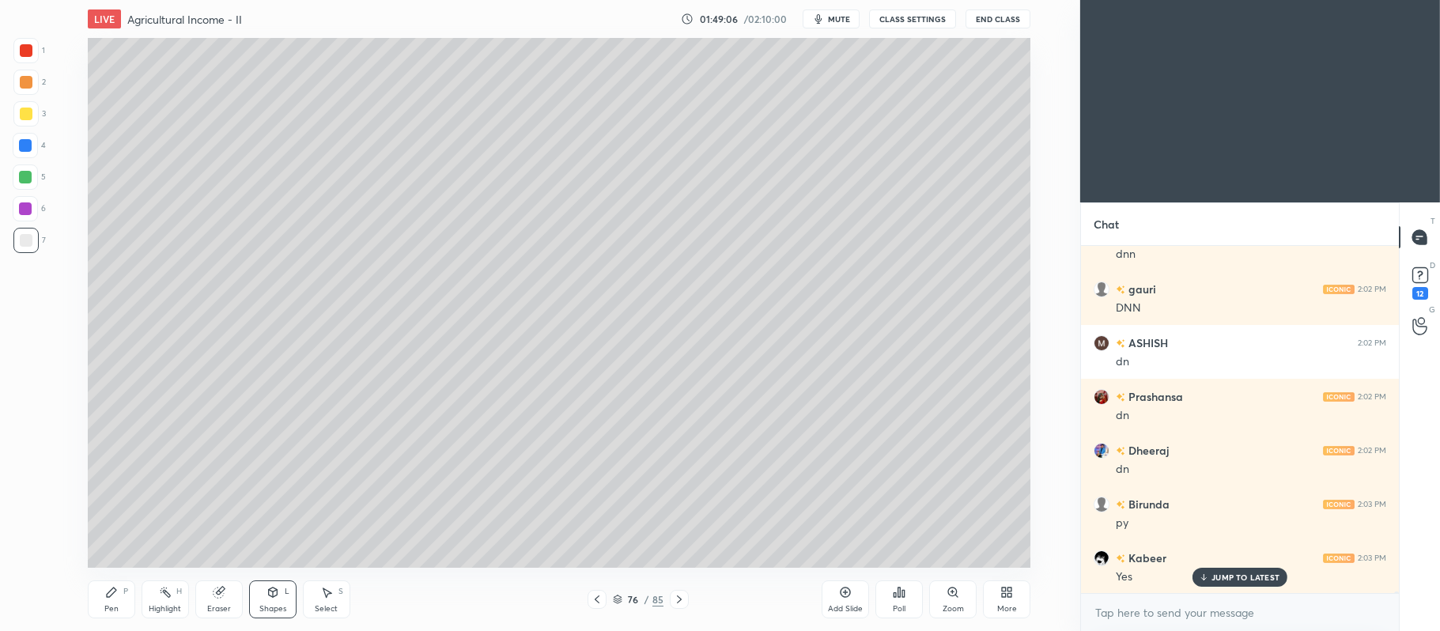
click at [112, 596] on icon at bounding box center [111, 592] width 13 height 13
click at [26, 115] on div at bounding box center [26, 114] width 13 height 13
click at [276, 595] on icon at bounding box center [272, 591] width 9 height 9
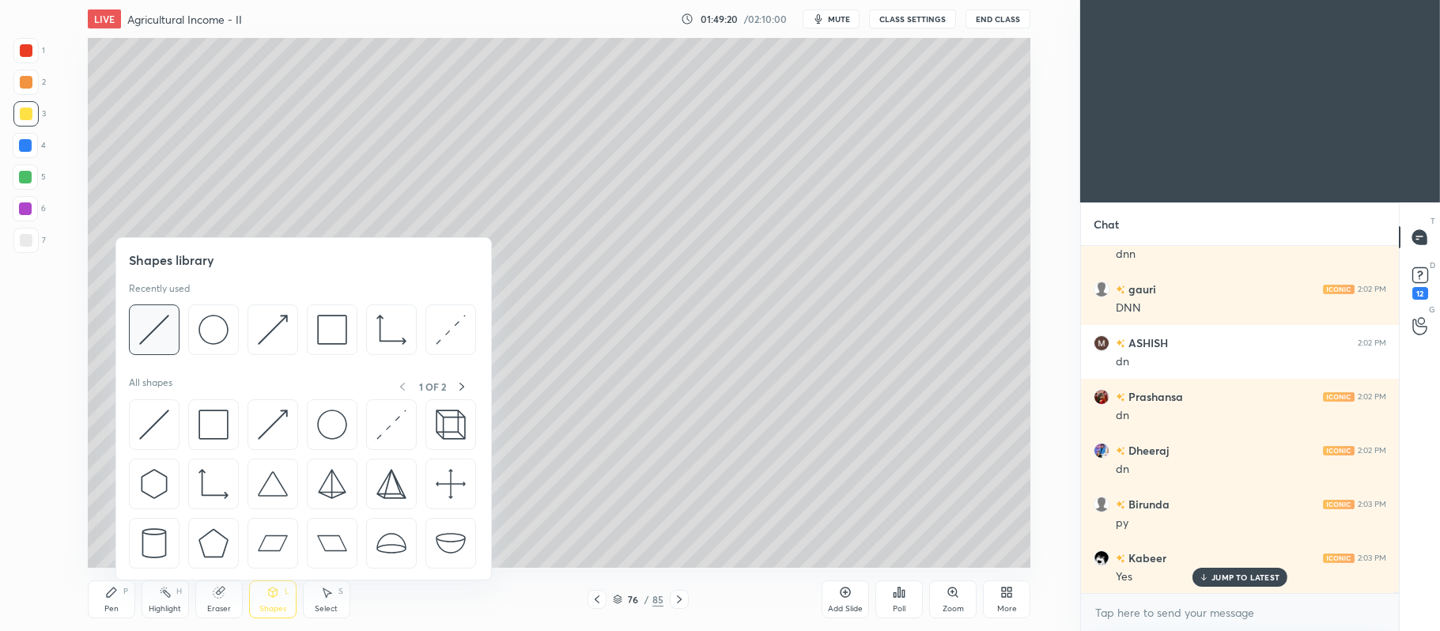
click at [160, 329] on img at bounding box center [154, 330] width 30 height 30
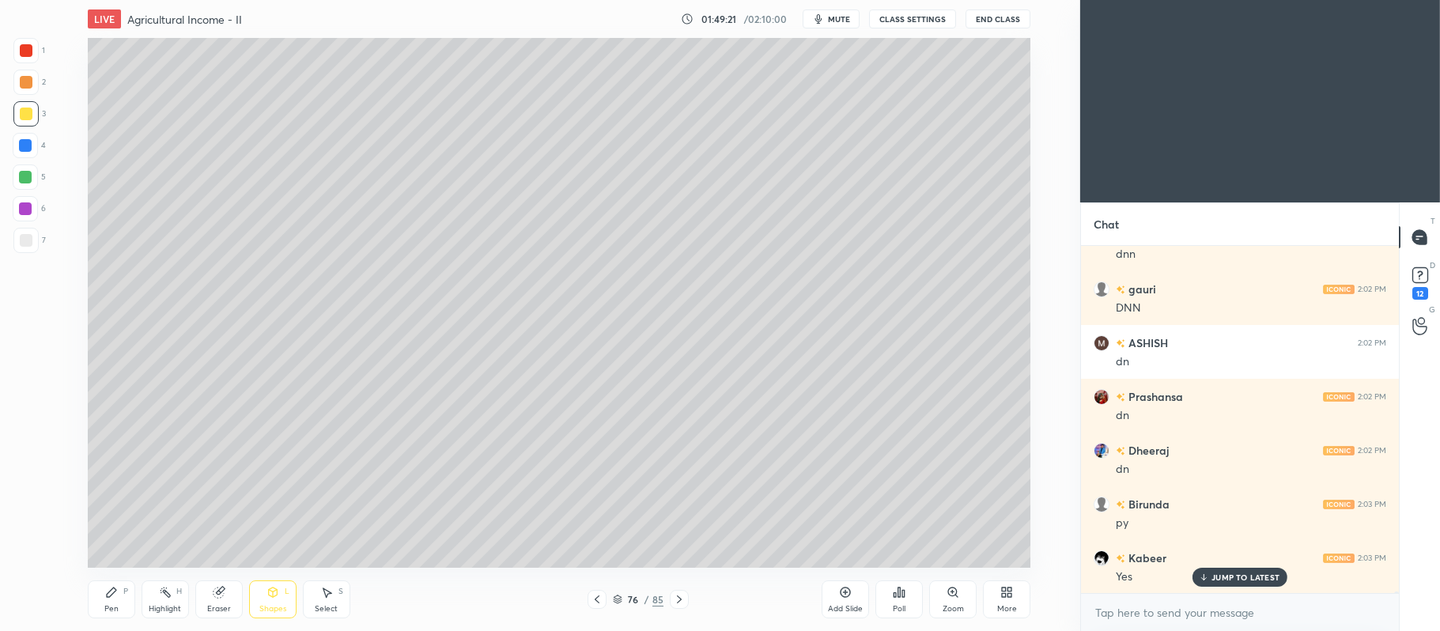
click at [40, 234] on div "7" at bounding box center [29, 240] width 32 height 25
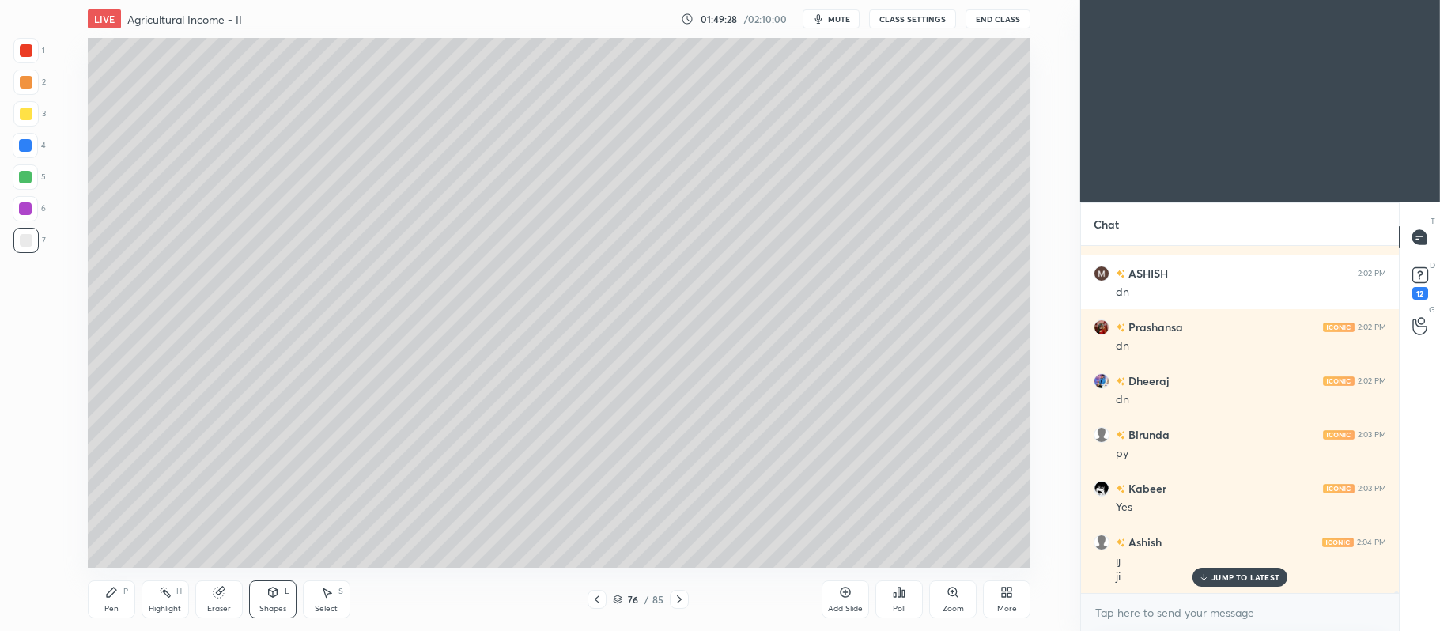
scroll to position [66842, 0]
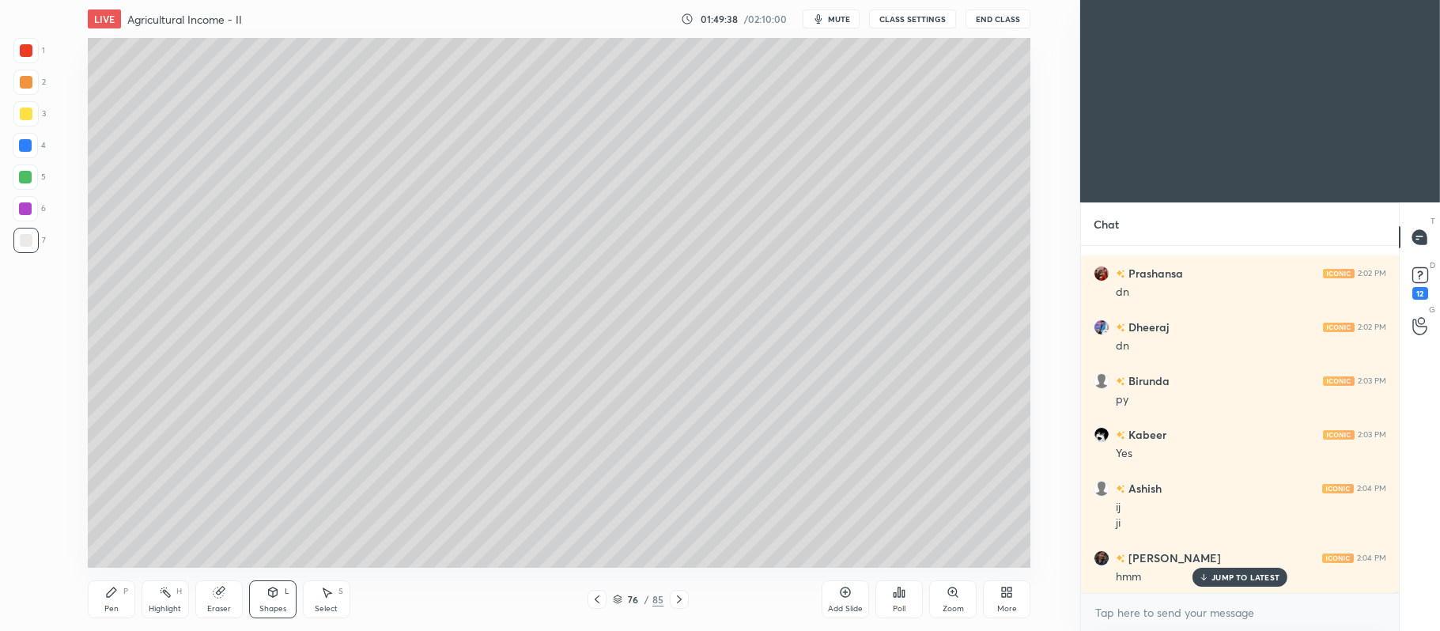
click at [108, 602] on div "Pen P" at bounding box center [111, 599] width 47 height 38
click at [29, 86] on div at bounding box center [26, 82] width 13 height 13
click at [33, 177] on div at bounding box center [25, 176] width 25 height 25
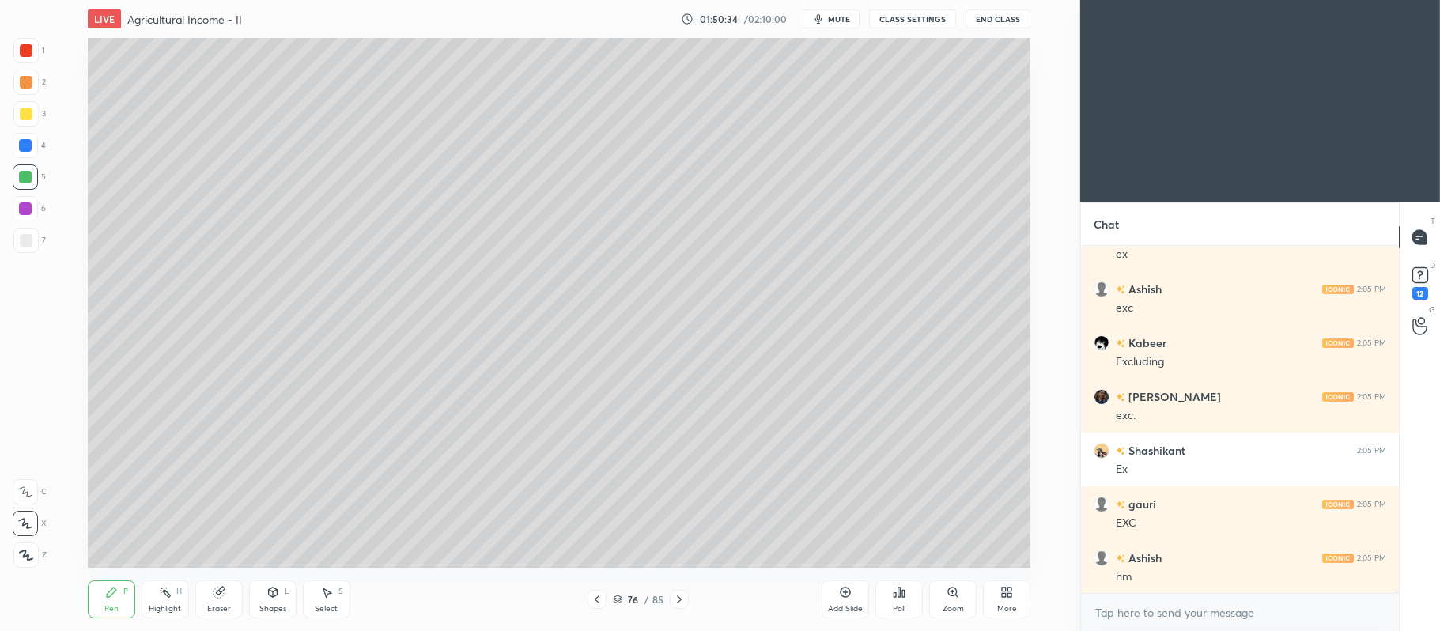
scroll to position [67433, 0]
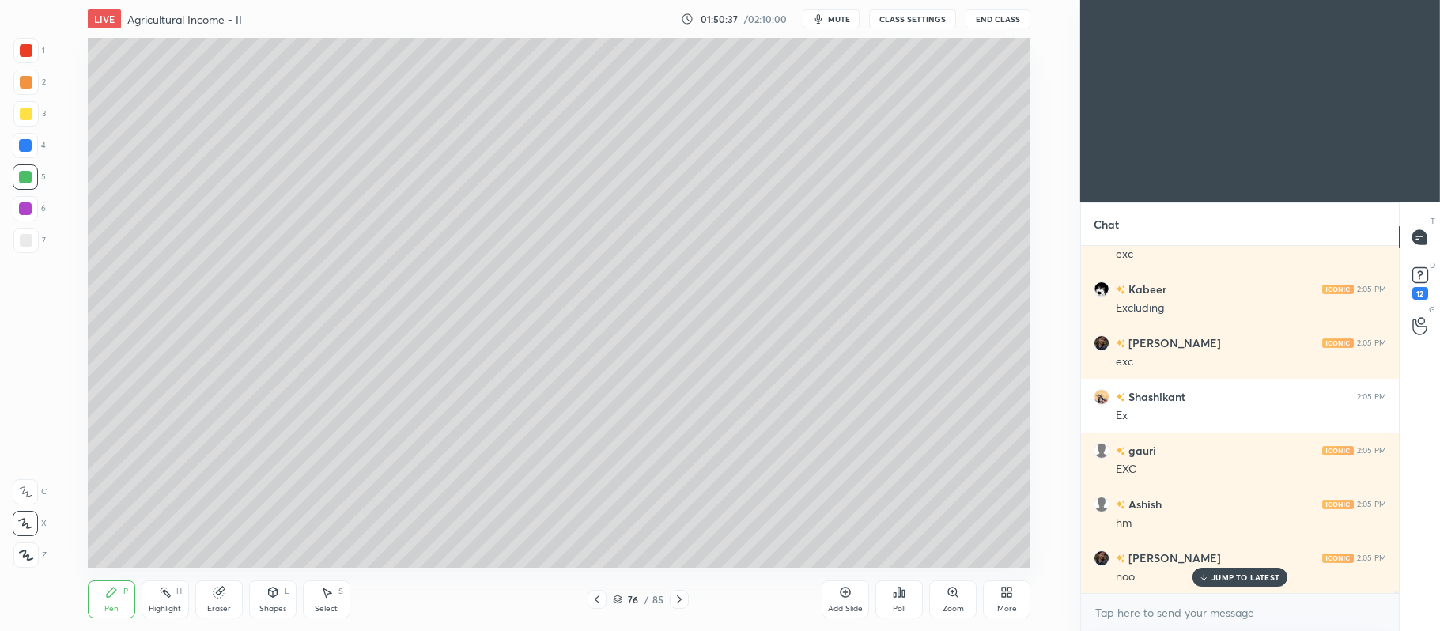
click at [29, 244] on div at bounding box center [26, 240] width 13 height 13
click at [28, 203] on div at bounding box center [25, 208] width 13 height 13
click at [25, 112] on div at bounding box center [26, 114] width 13 height 13
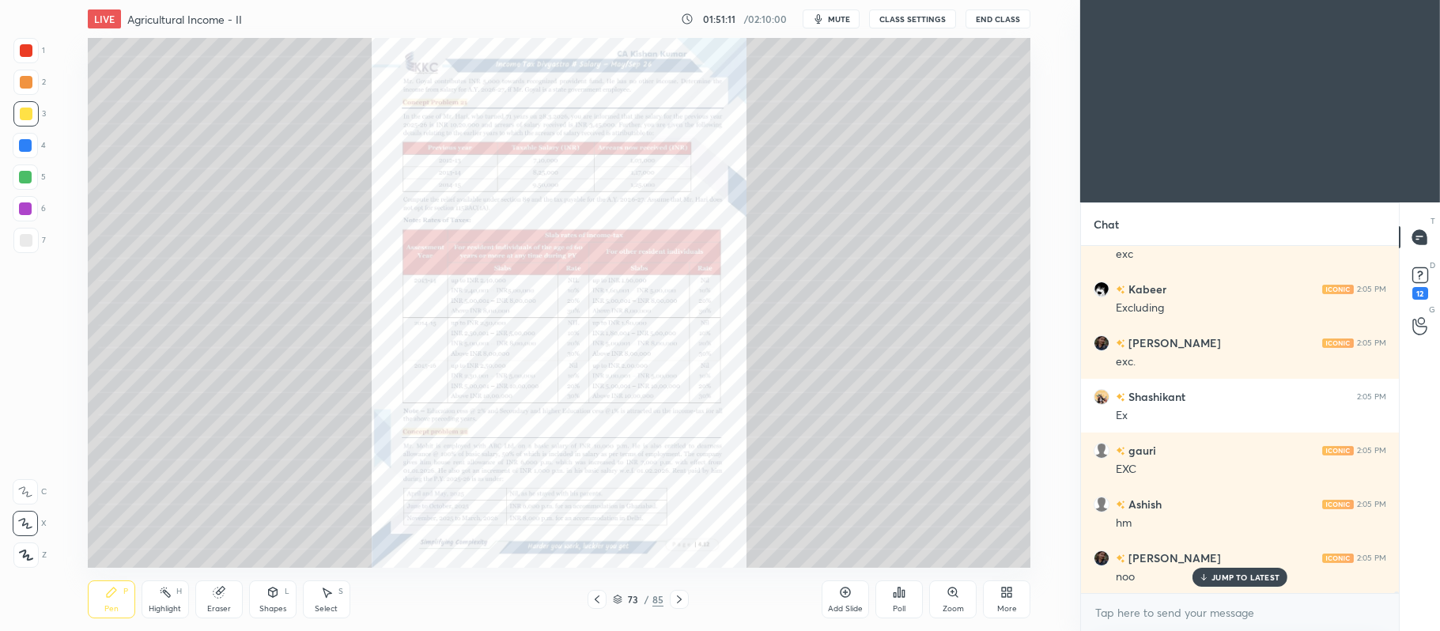
click at [953, 605] on div "Zoom" at bounding box center [952, 609] width 21 height 8
click at [959, 591] on div "Zoom" at bounding box center [952, 599] width 47 height 38
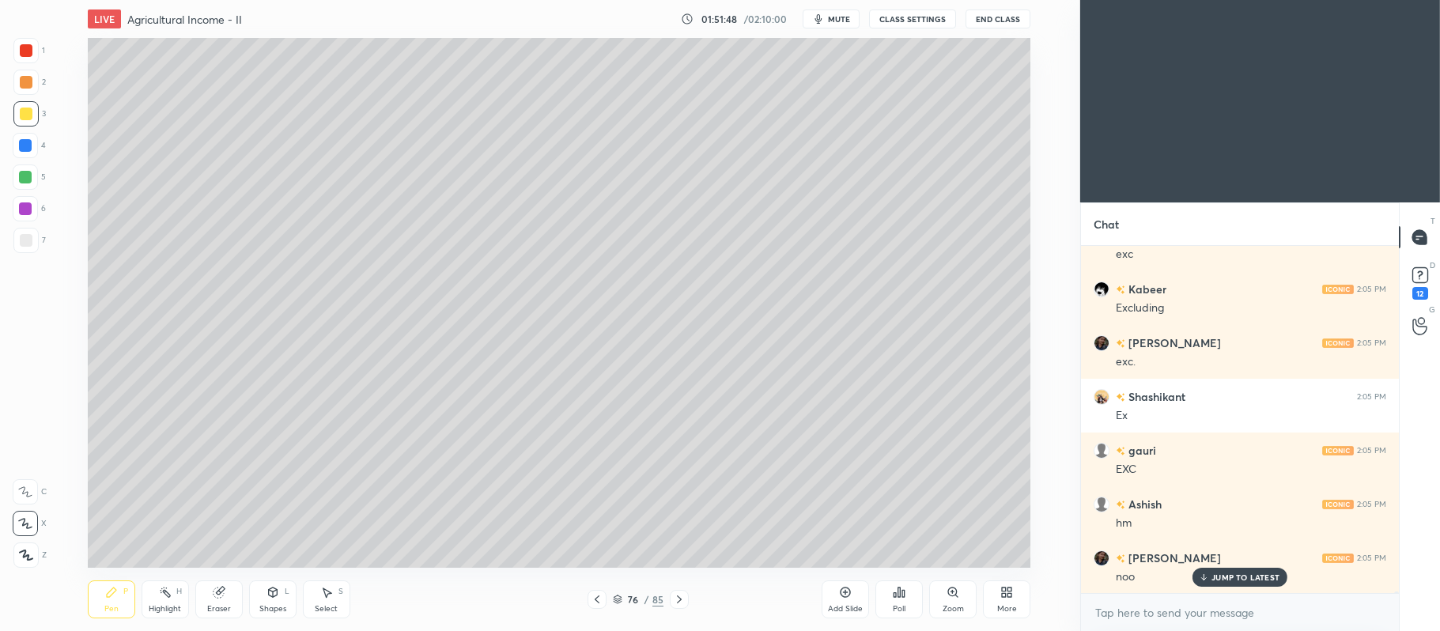
click at [264, 595] on div "Shapes L" at bounding box center [272, 599] width 47 height 38
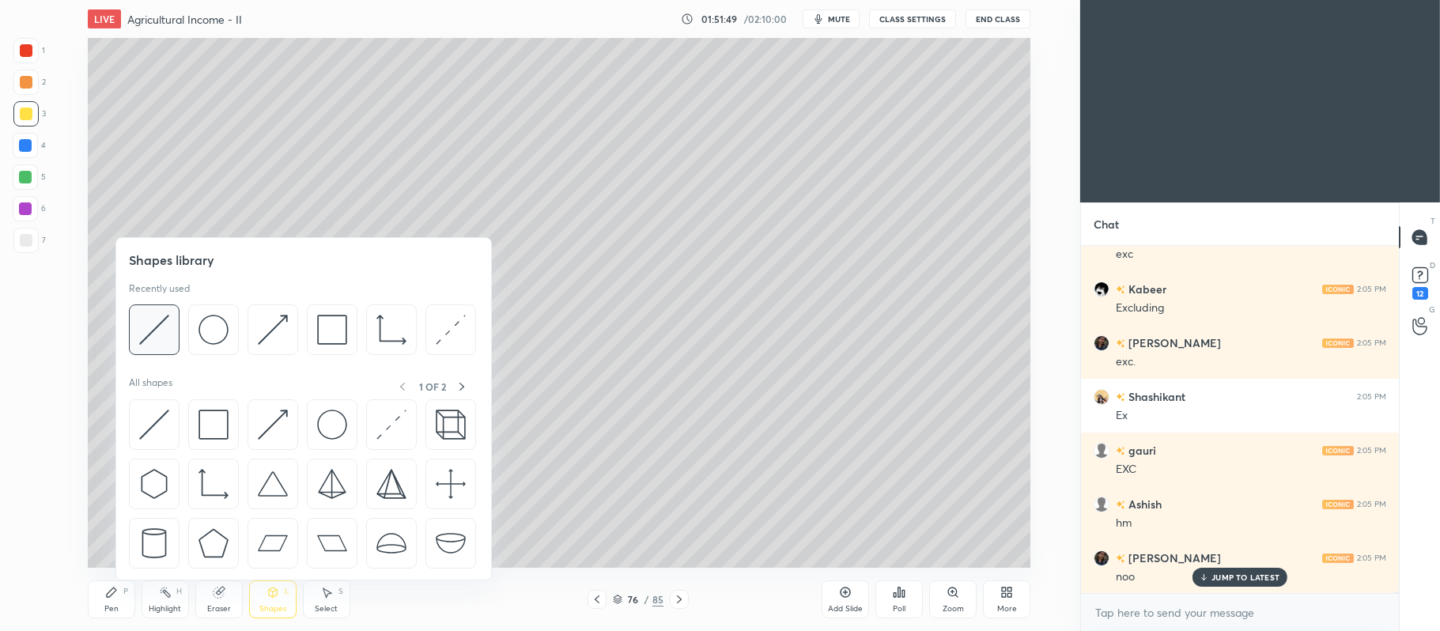
click at [143, 329] on img at bounding box center [154, 330] width 30 height 30
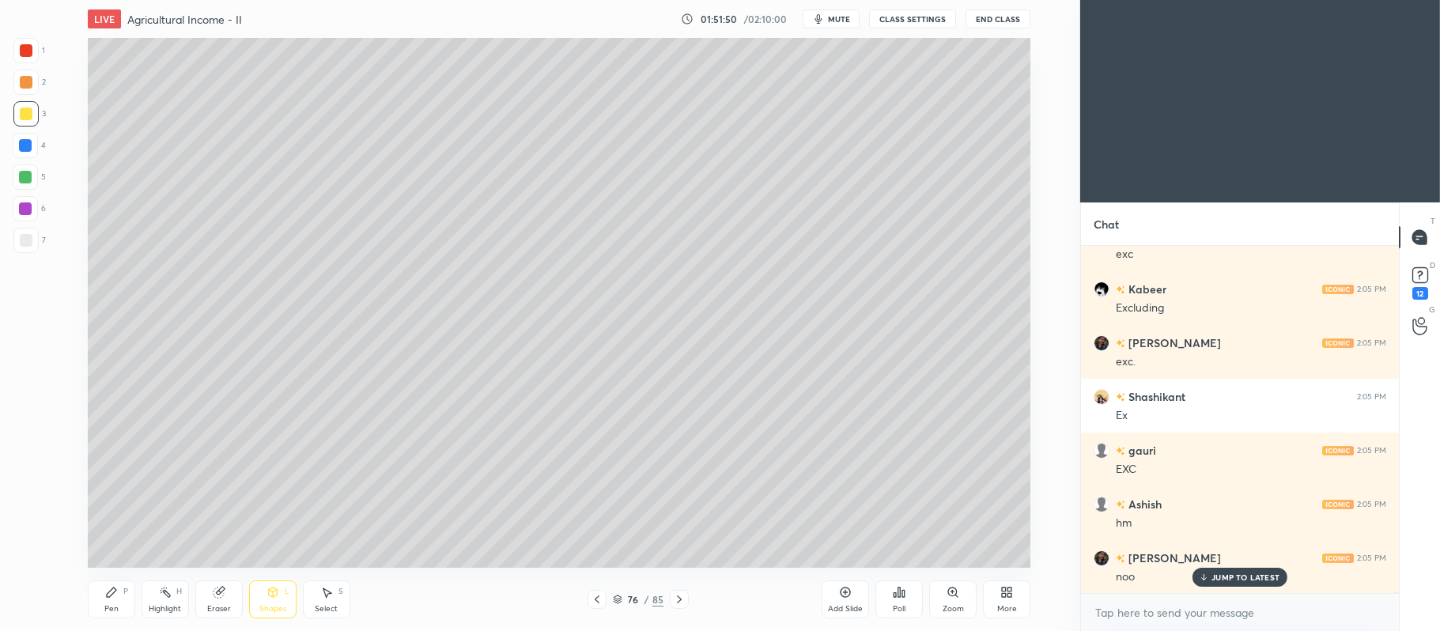
click at [36, 232] on div at bounding box center [25, 240] width 25 height 25
click at [98, 591] on div "Pen P" at bounding box center [111, 599] width 47 height 38
click at [24, 90] on div at bounding box center [25, 82] width 25 height 25
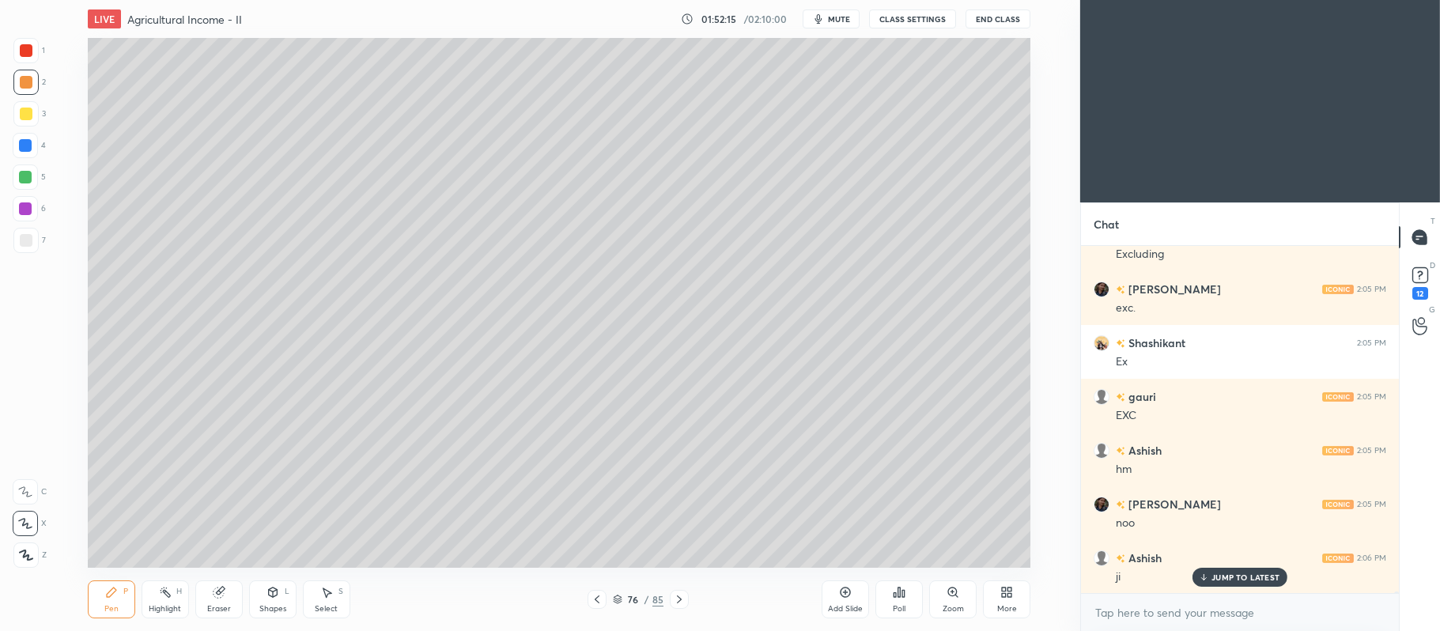
click at [26, 119] on div at bounding box center [26, 114] width 13 height 13
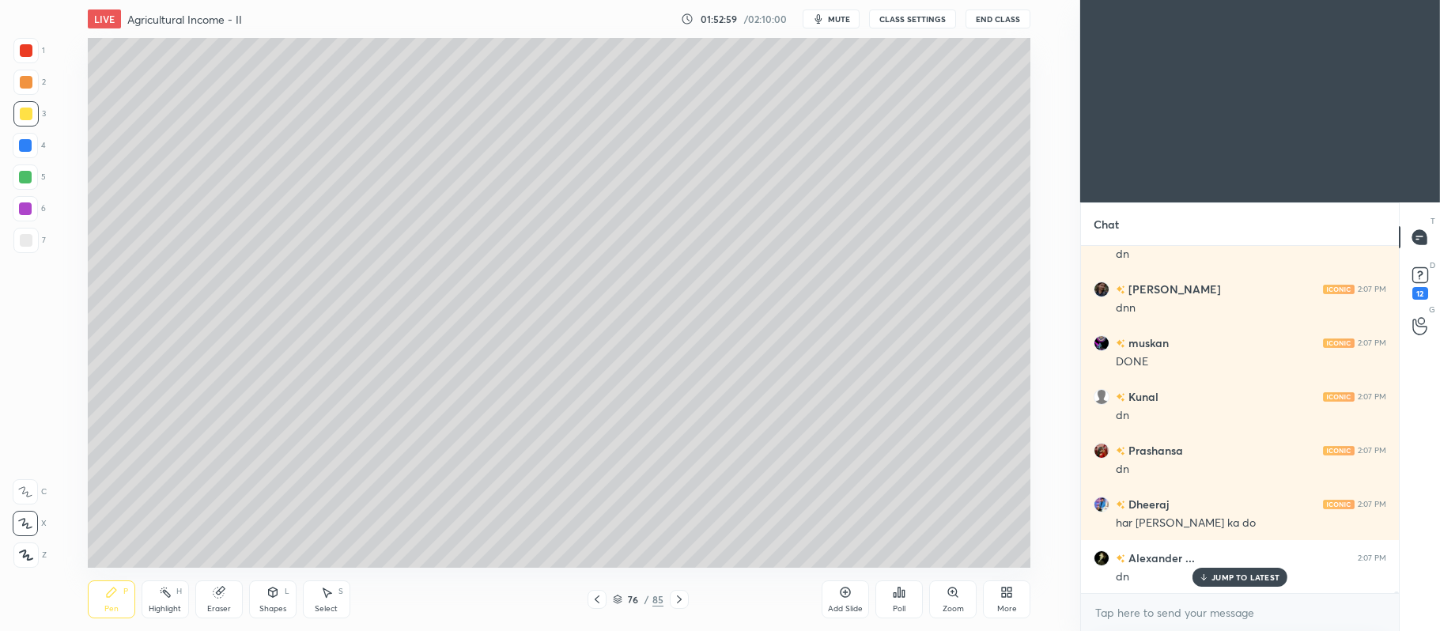
scroll to position [68347, 0]
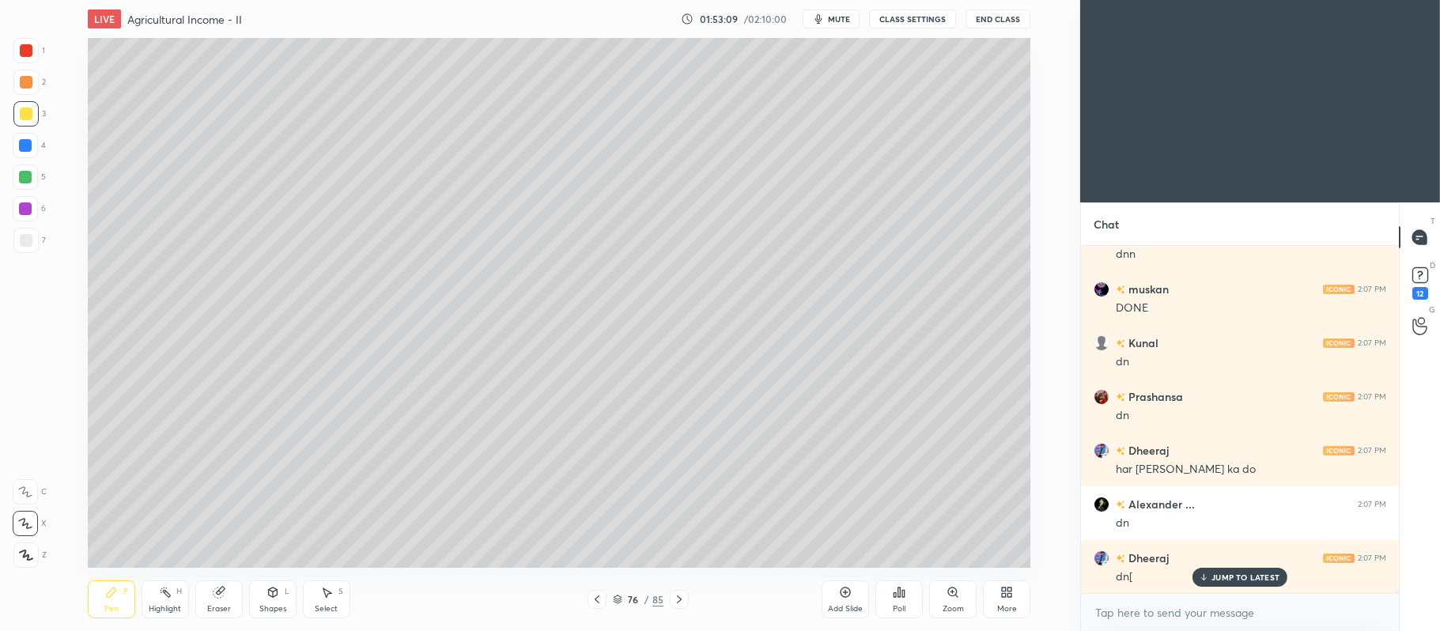
click at [32, 47] on div at bounding box center [26, 50] width 13 height 13
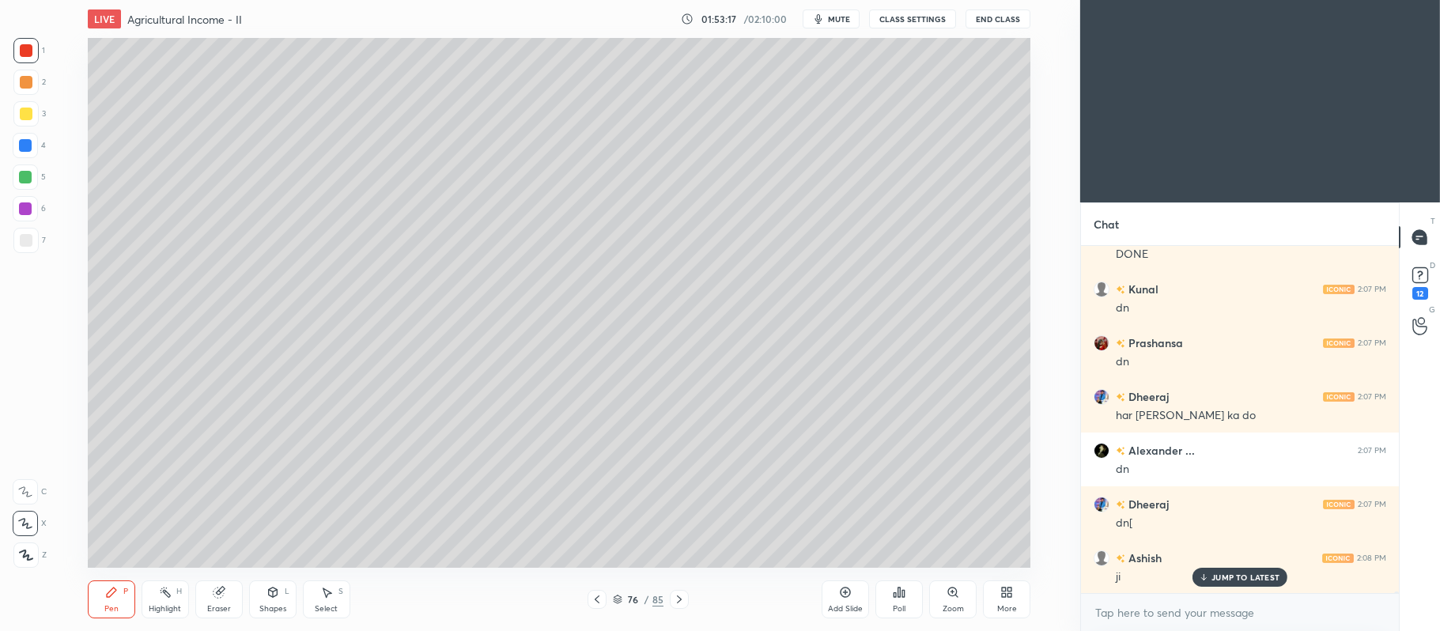
click at [602, 601] on icon at bounding box center [597, 599] width 13 height 13
click at [598, 598] on icon at bounding box center [597, 599] width 13 height 13
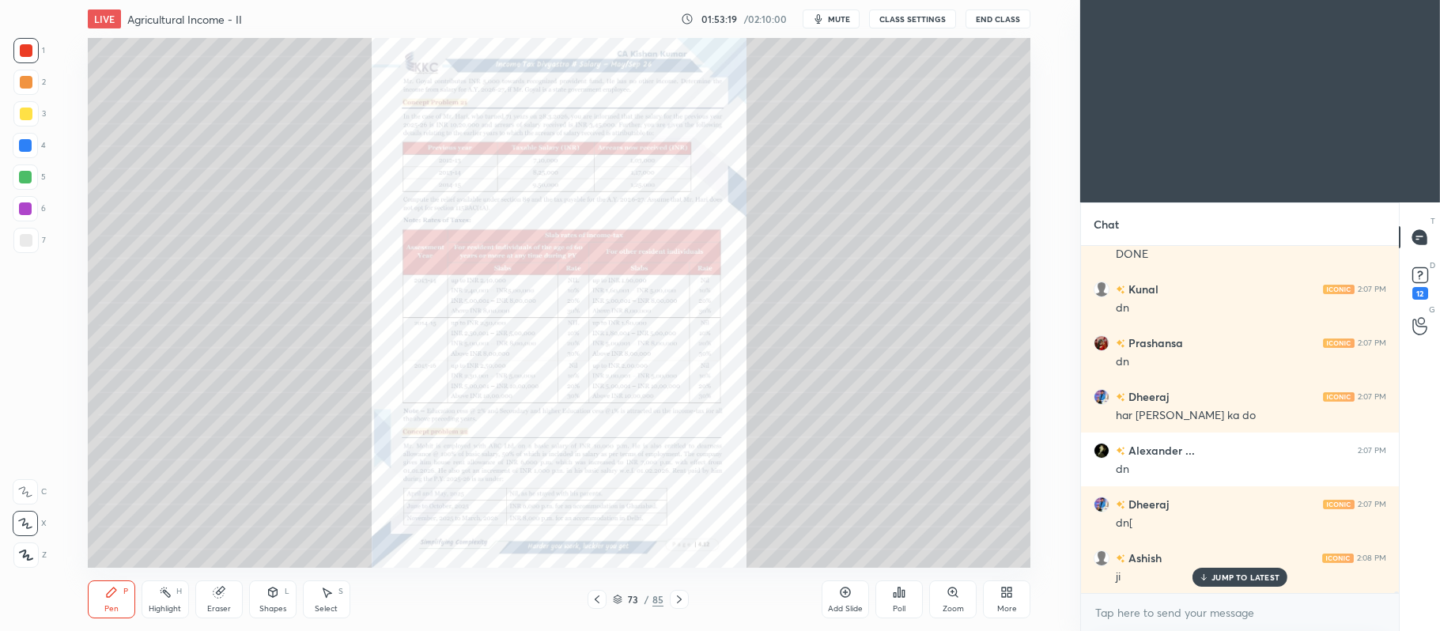
click at [957, 591] on icon at bounding box center [952, 592] width 13 height 13
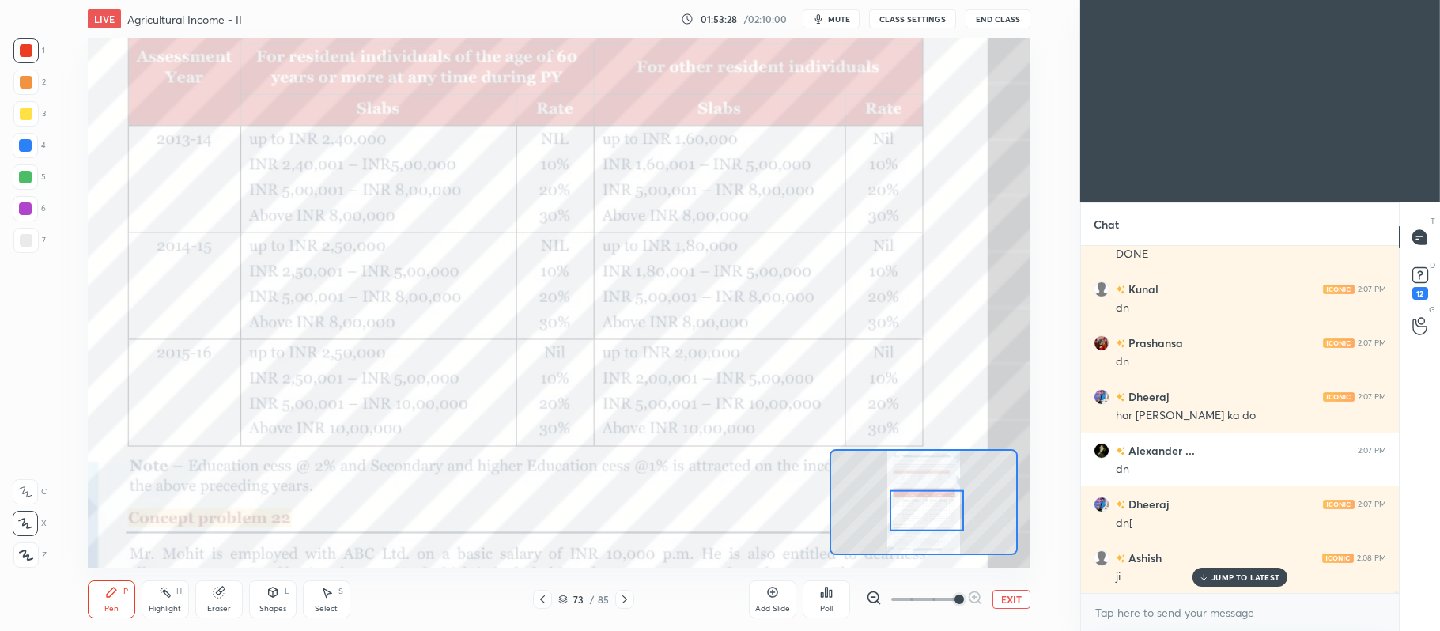
click at [35, 492] on div at bounding box center [25, 491] width 25 height 25
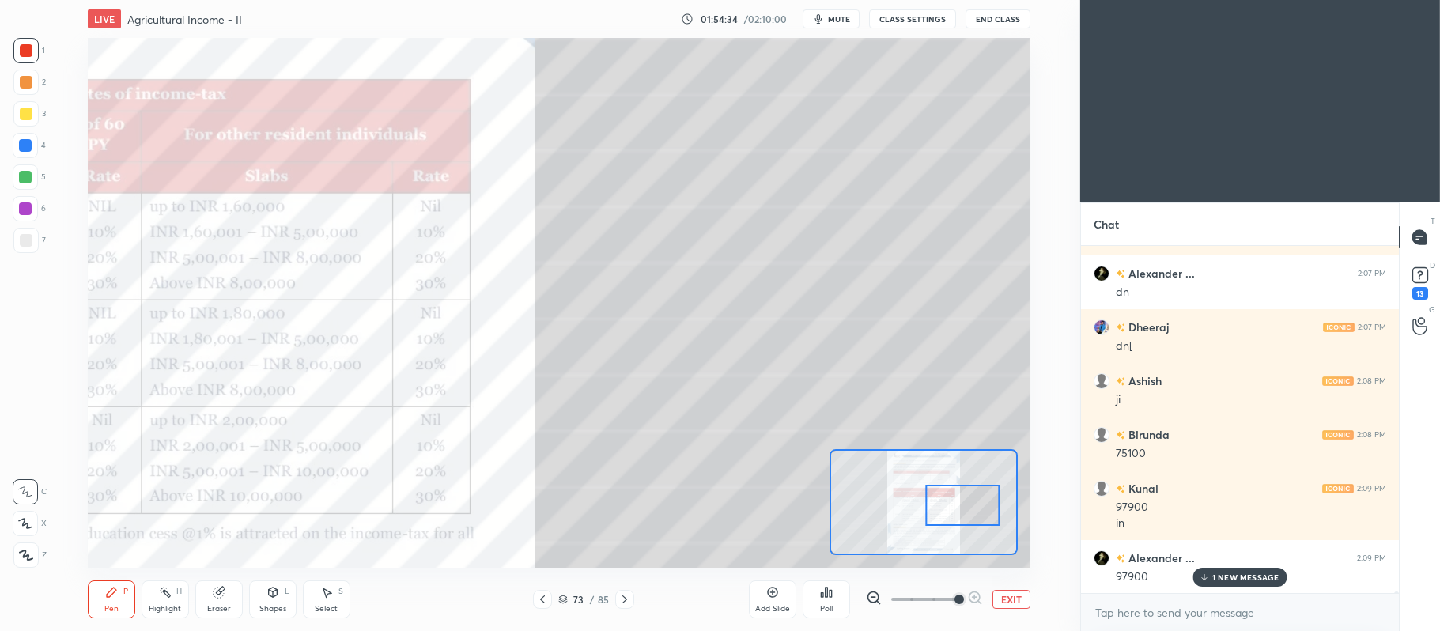
scroll to position [68632, 0]
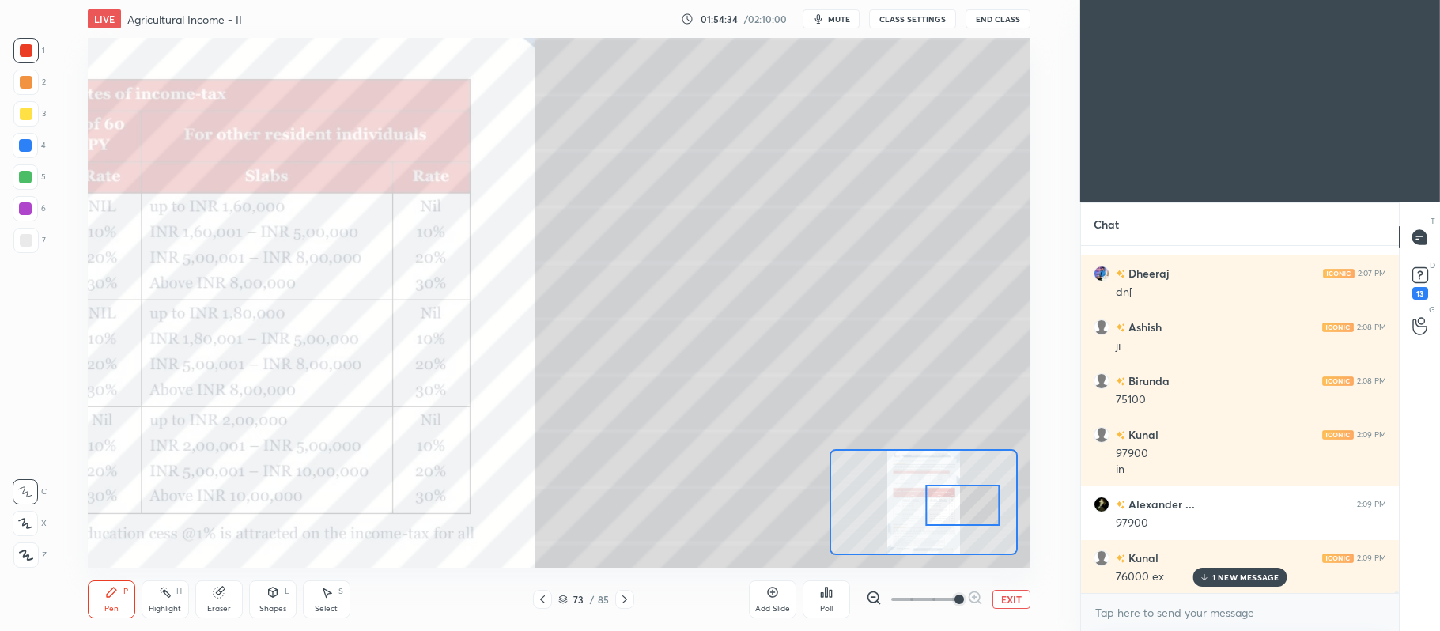
click at [26, 115] on div at bounding box center [26, 114] width 13 height 13
click at [21, 171] on div at bounding box center [25, 177] width 13 height 13
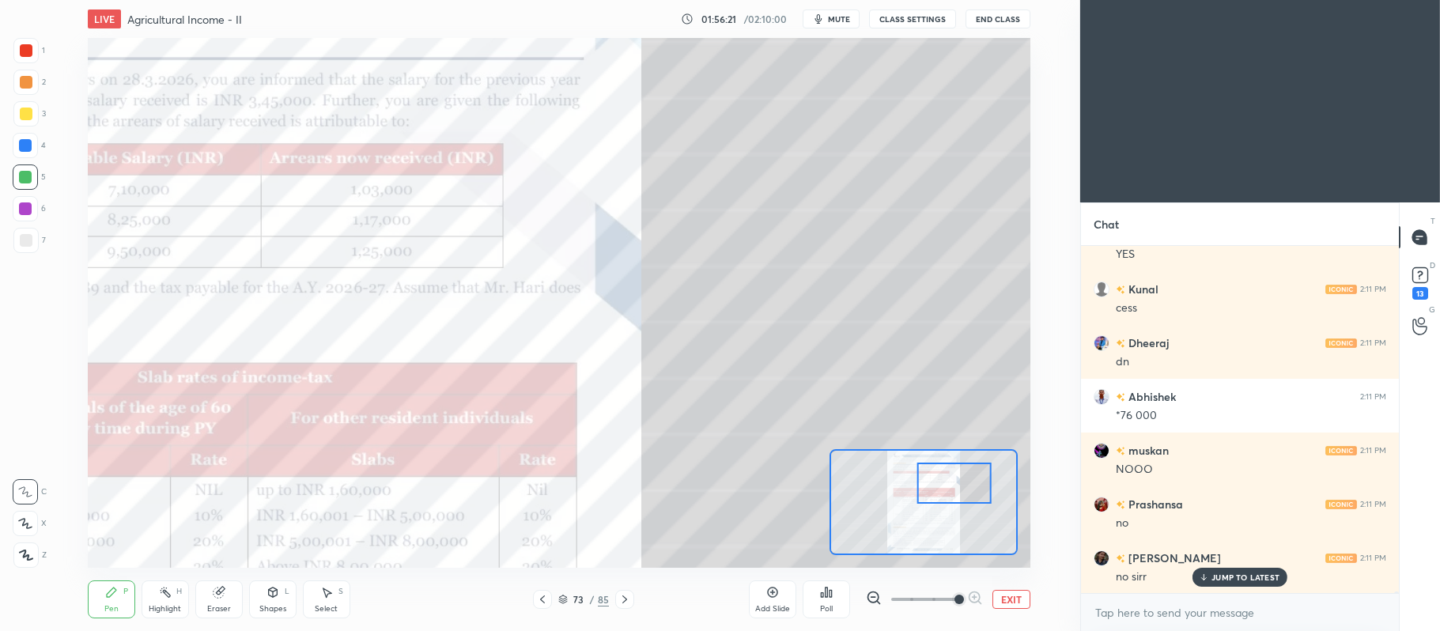
scroll to position [70169, 0]
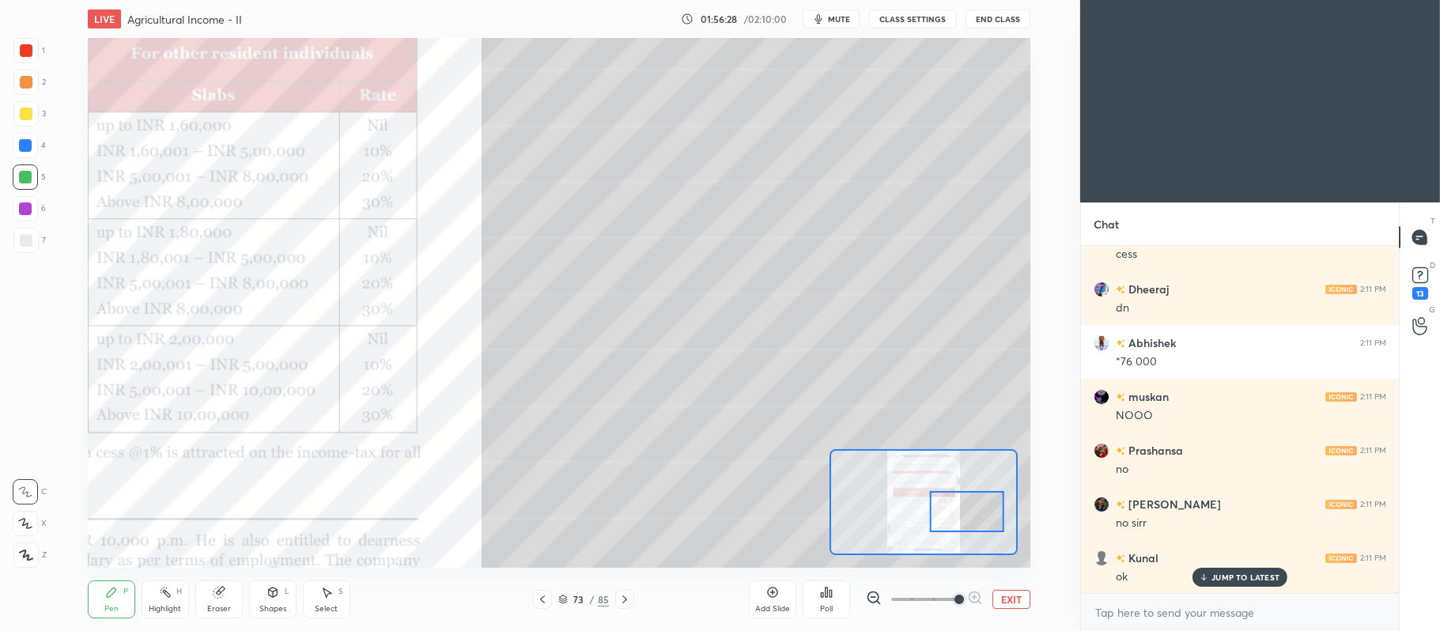
click at [30, 115] on div at bounding box center [26, 114] width 13 height 13
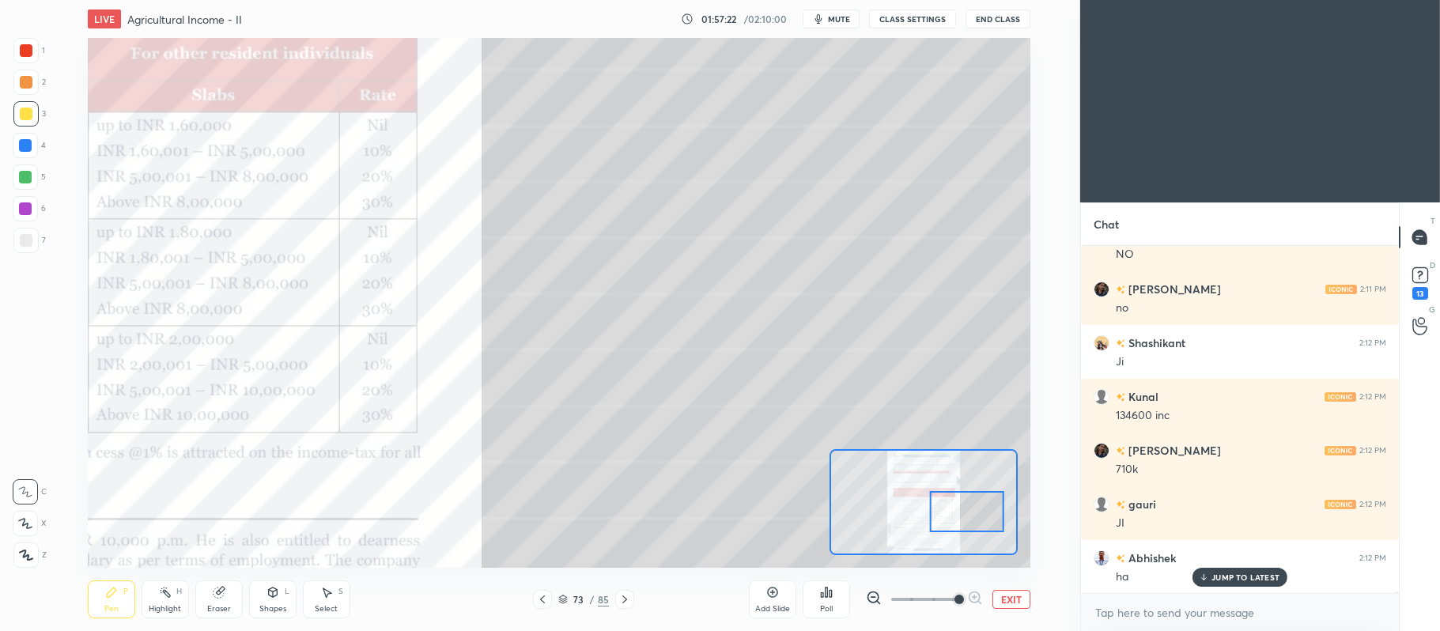
scroll to position [70652, 0]
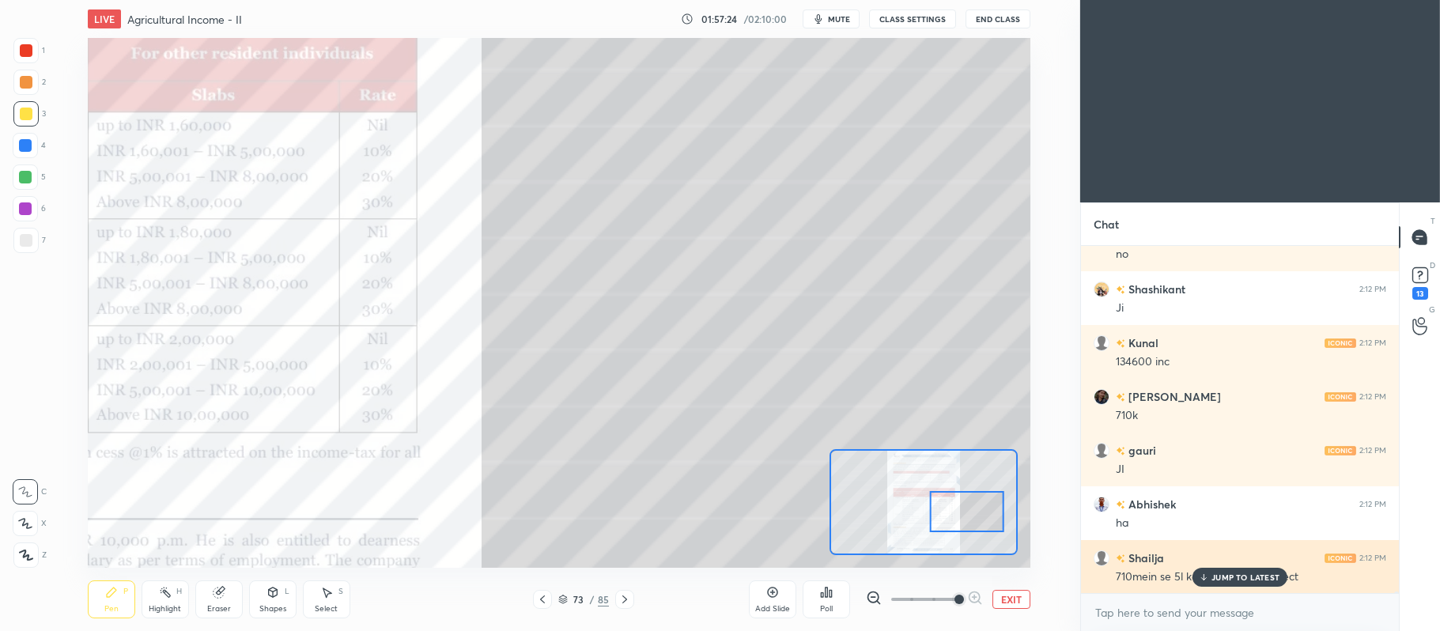
click at [1218, 573] on p "JUMP TO LATEST" at bounding box center [1245, 576] width 68 height 9
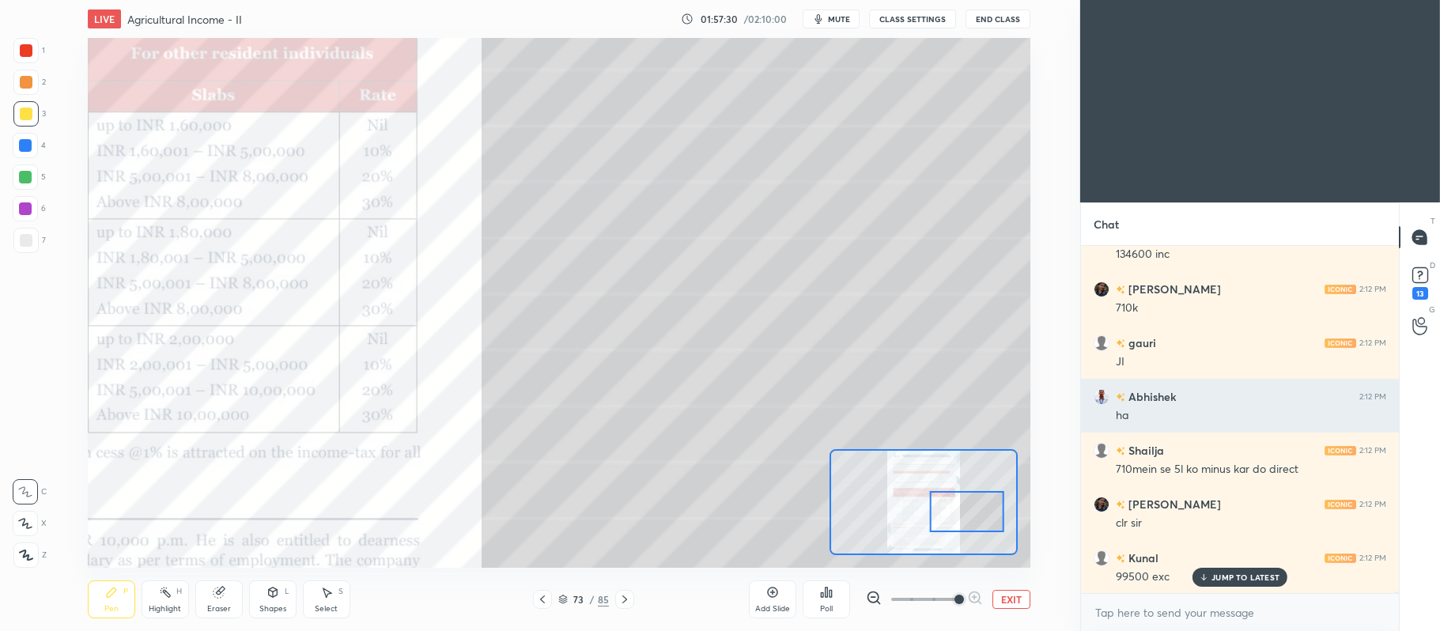
scroll to position [70814, 0]
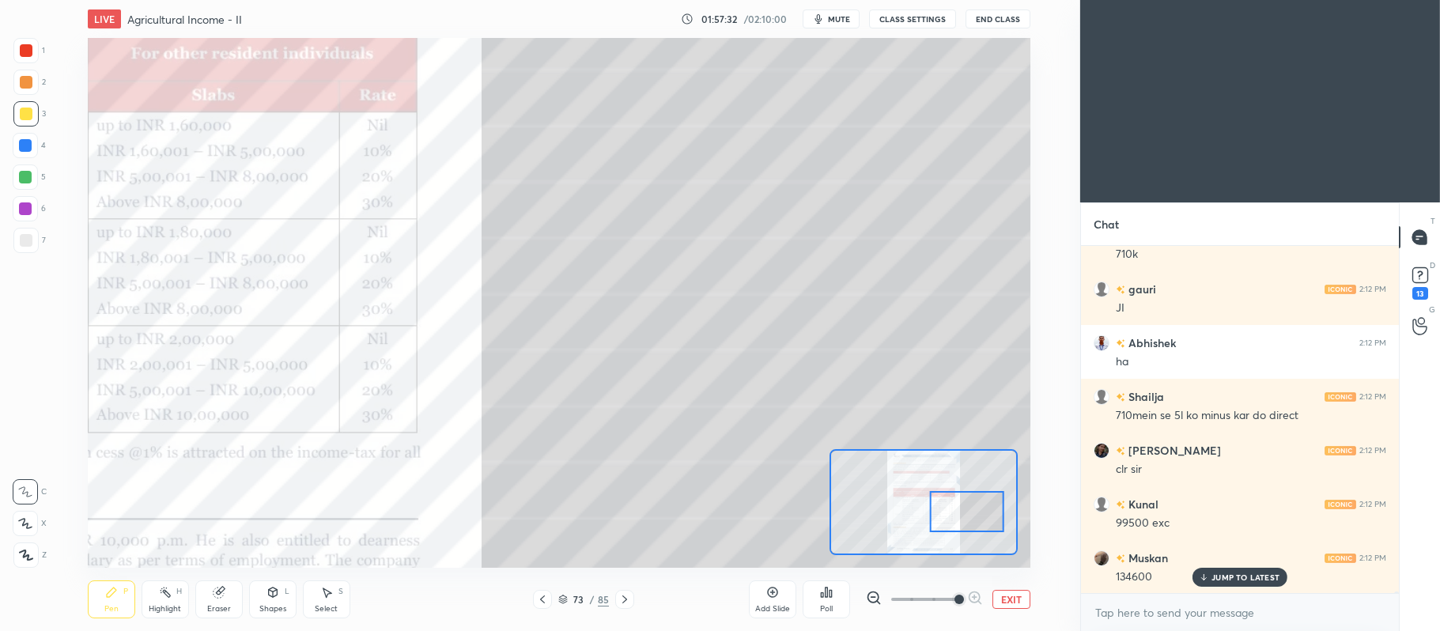
click at [28, 52] on div at bounding box center [26, 50] width 13 height 13
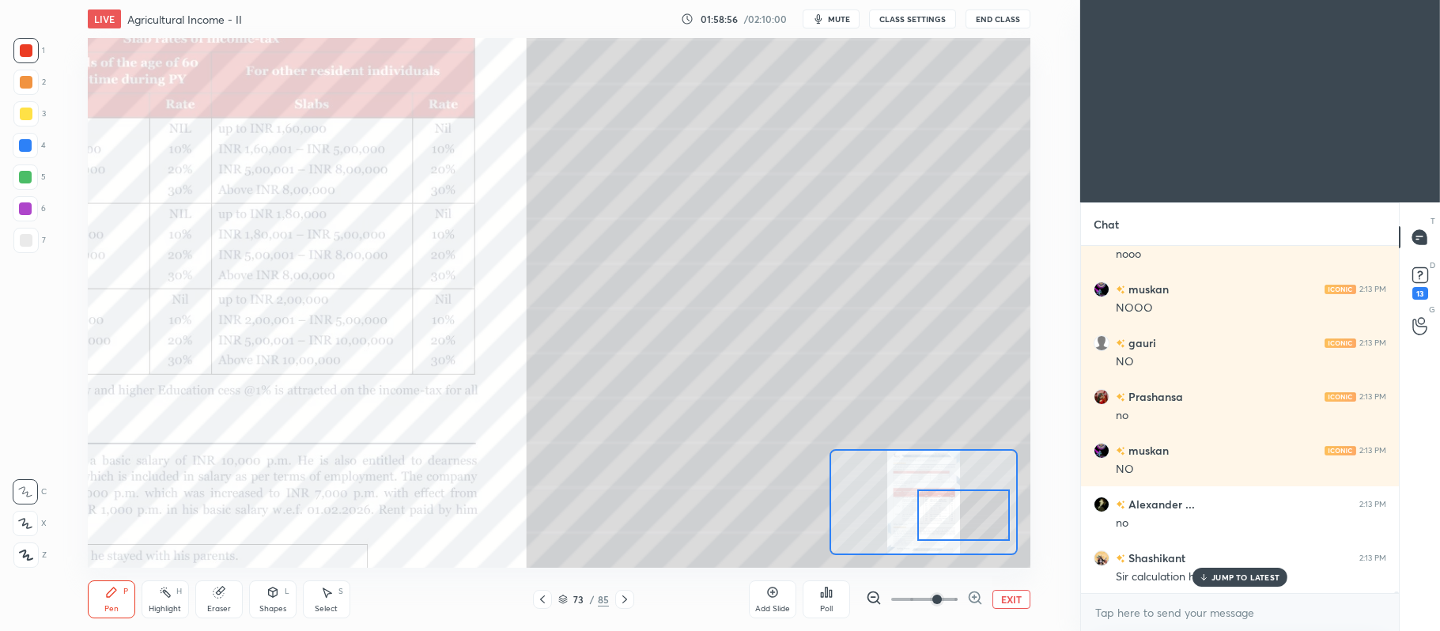
scroll to position [72373, 0]
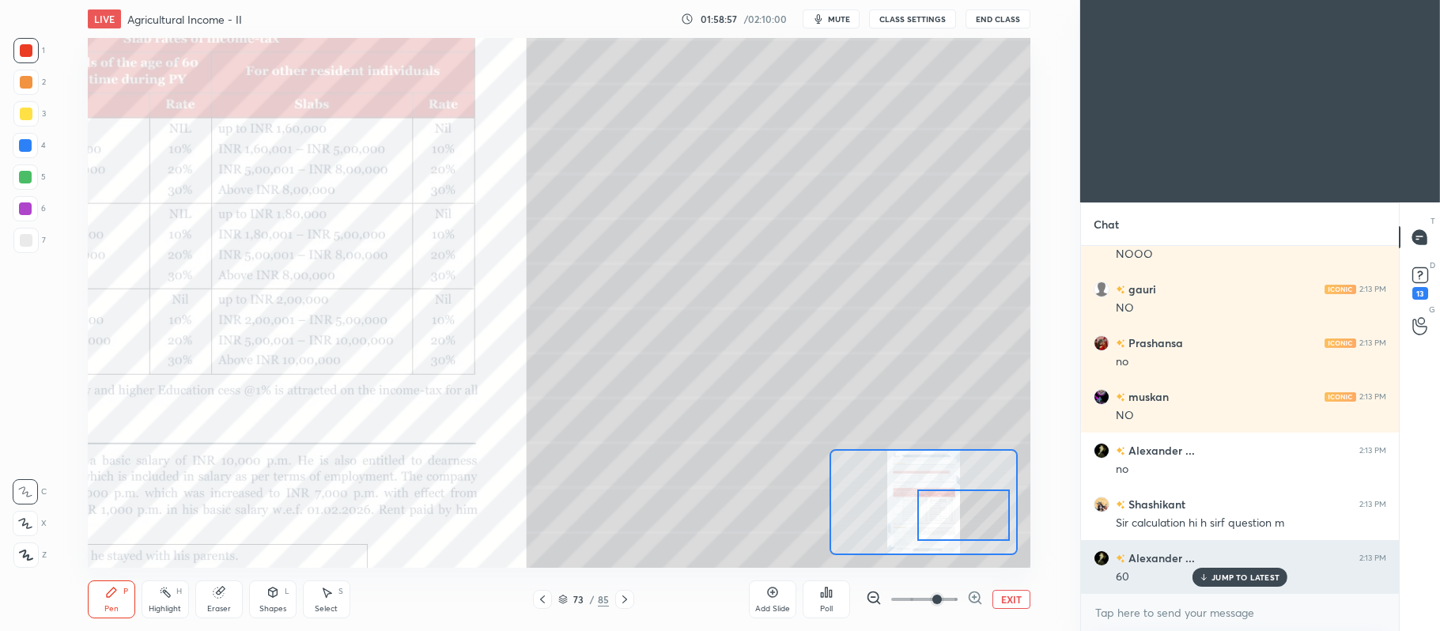
click at [1225, 582] on p "JUMP TO LATEST" at bounding box center [1245, 576] width 68 height 9
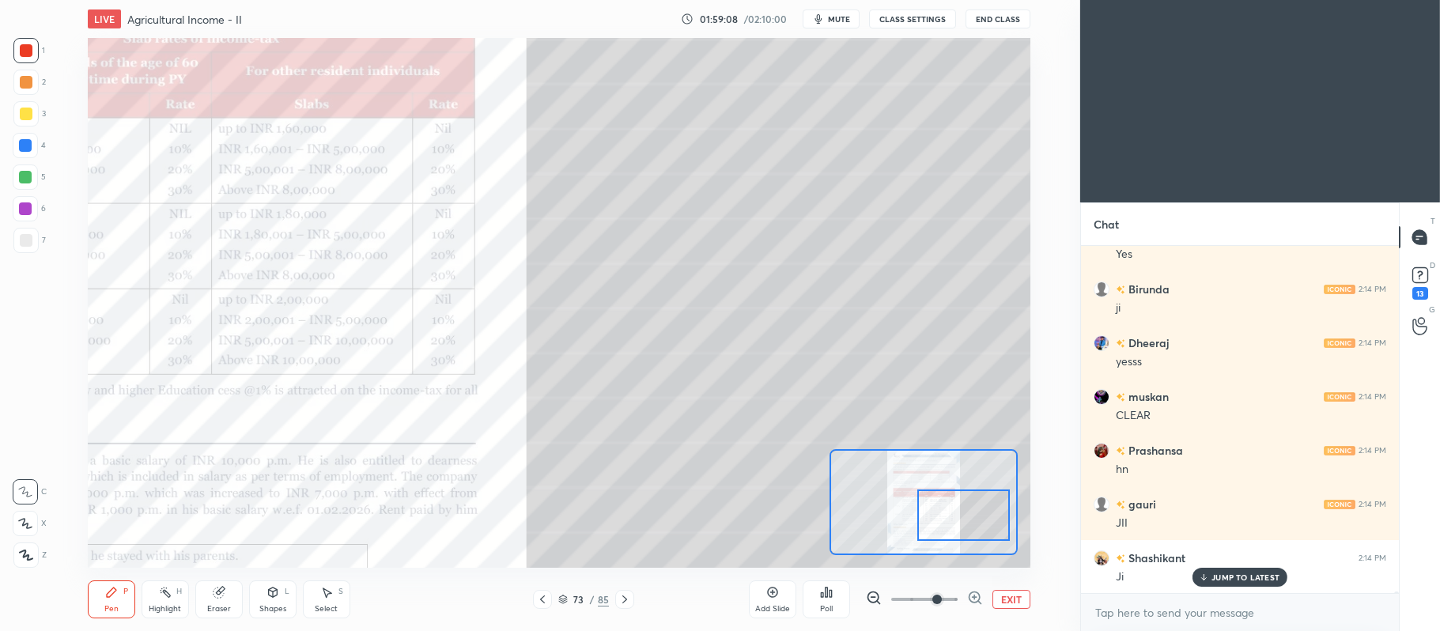
scroll to position [73018, 0]
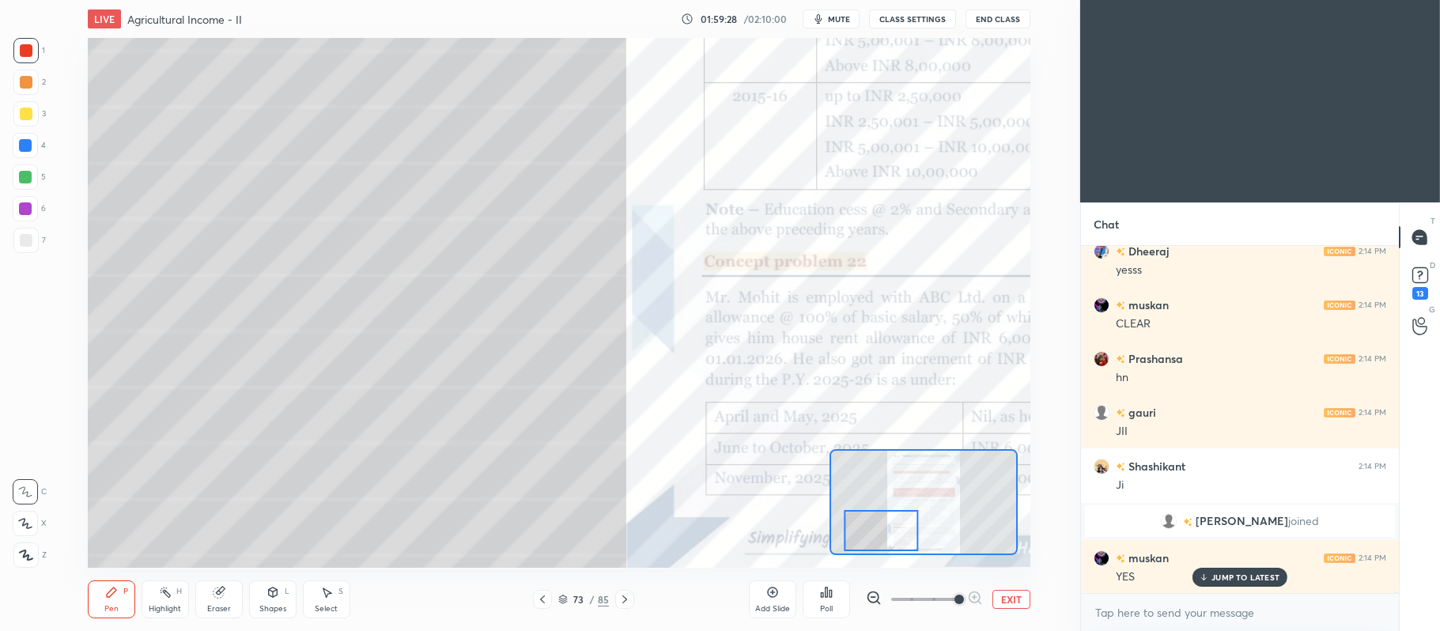
click at [36, 119] on div at bounding box center [25, 113] width 25 height 25
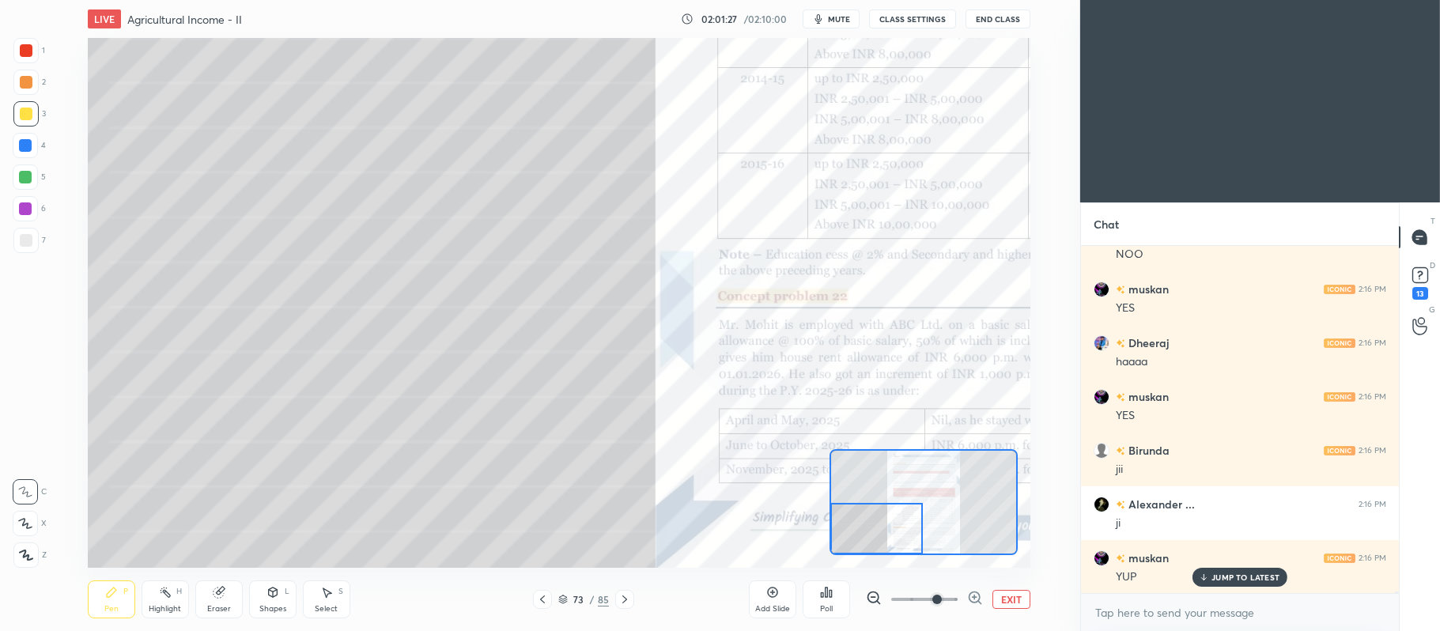
scroll to position [74877, 0]
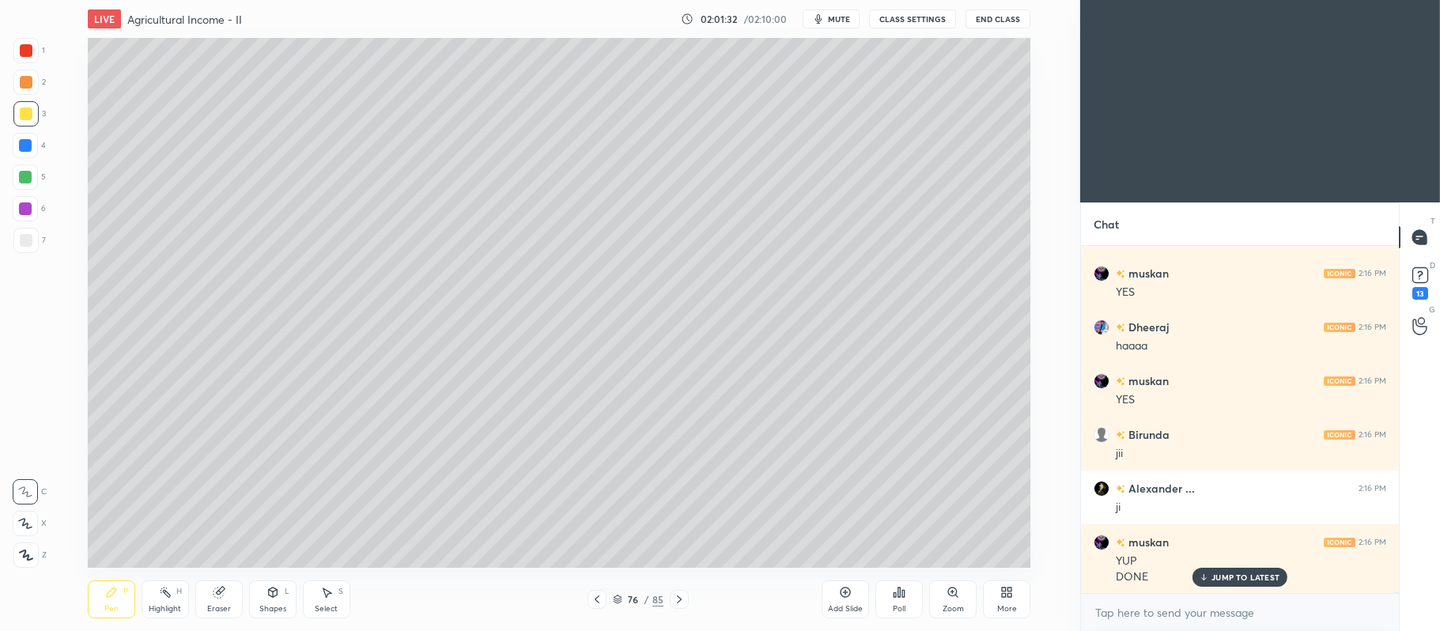
click at [23, 181] on div at bounding box center [25, 177] width 13 height 13
click at [32, 517] on div at bounding box center [25, 523] width 25 height 25
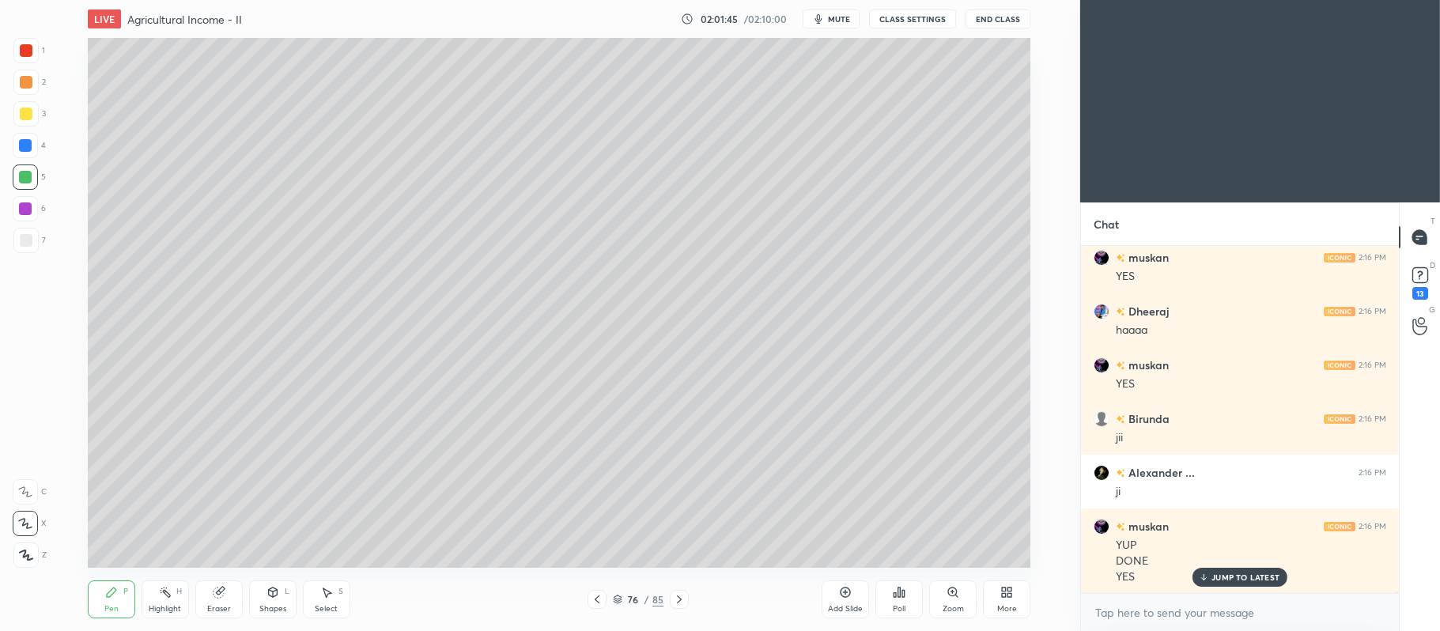
scroll to position [74947, 0]
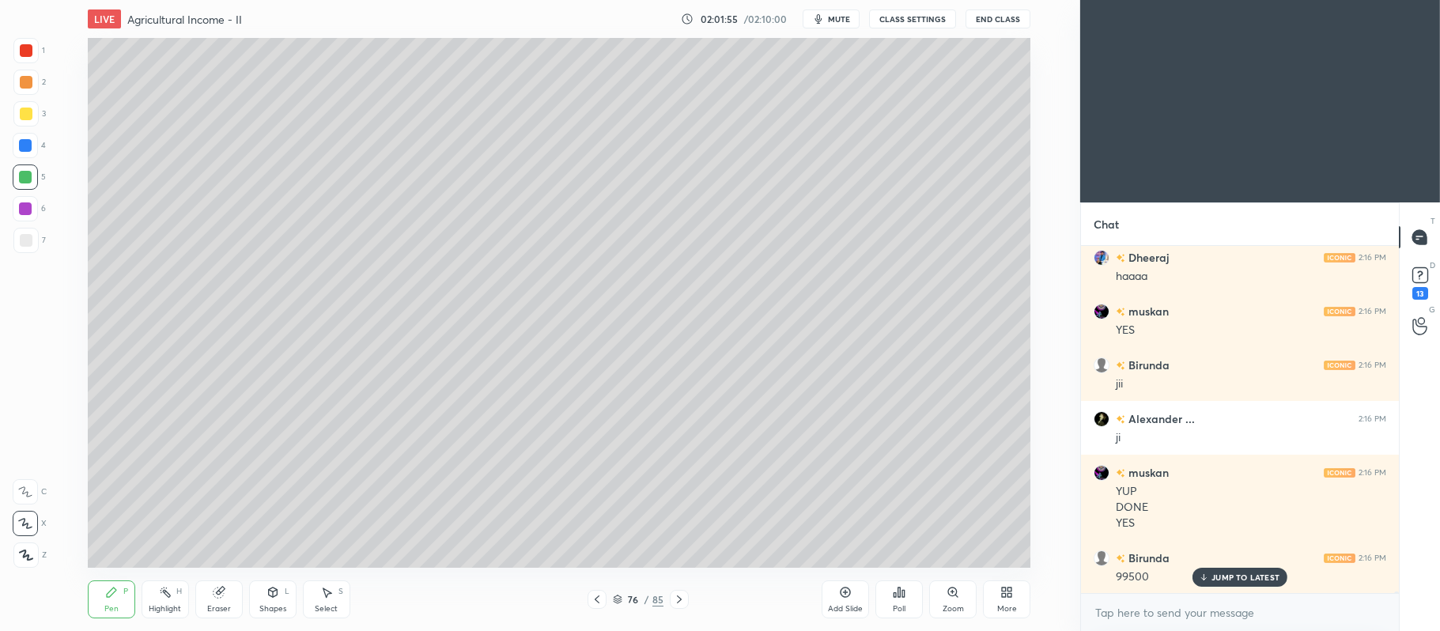
click at [27, 89] on div at bounding box center [25, 82] width 25 height 25
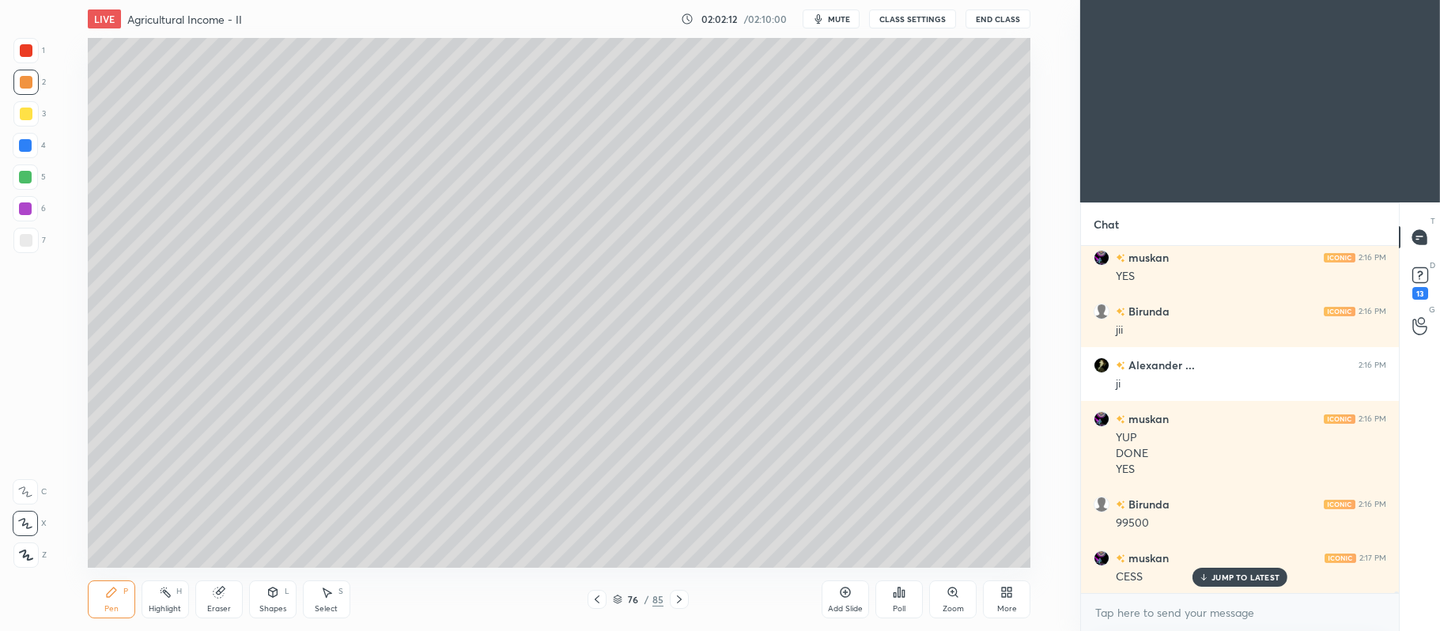
click at [42, 181] on div "5" at bounding box center [29, 176] width 33 height 25
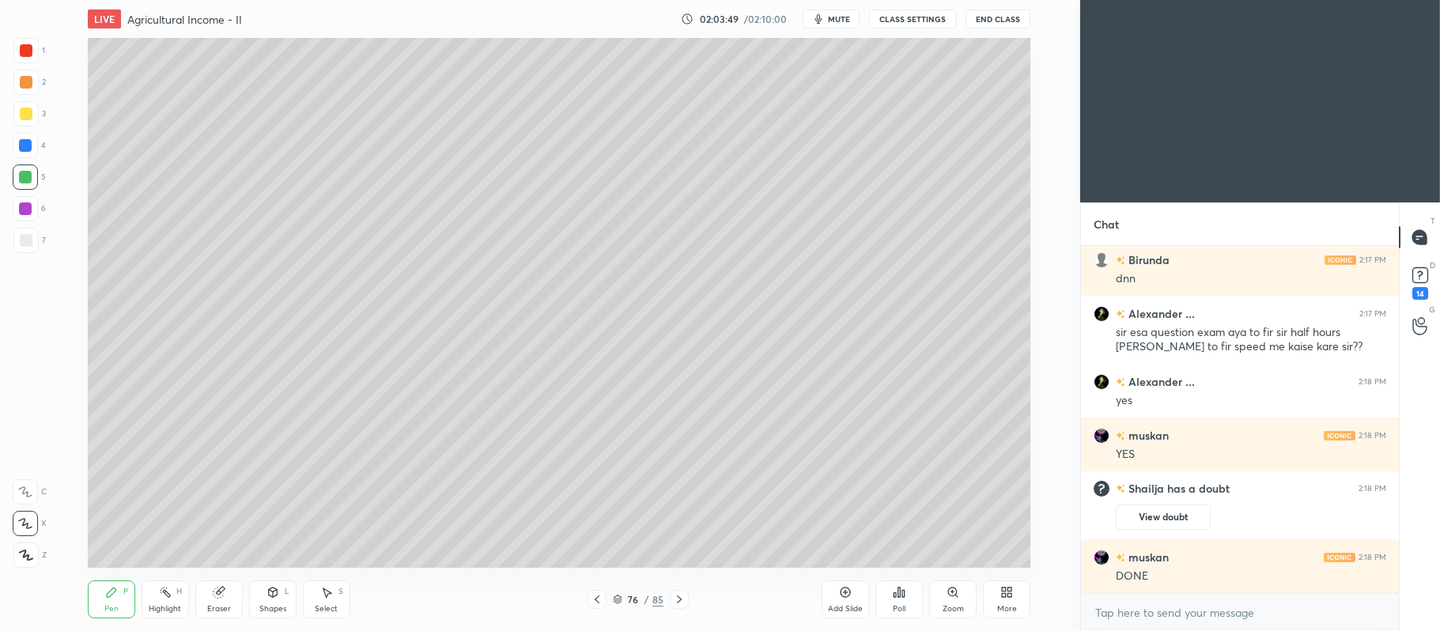
scroll to position [73125, 0]
click at [849, 590] on icon at bounding box center [845, 592] width 10 height 10
click at [26, 115] on div at bounding box center [26, 114] width 13 height 13
click at [604, 592] on div at bounding box center [596, 599] width 19 height 19
click at [680, 596] on icon at bounding box center [679, 599] width 13 height 13
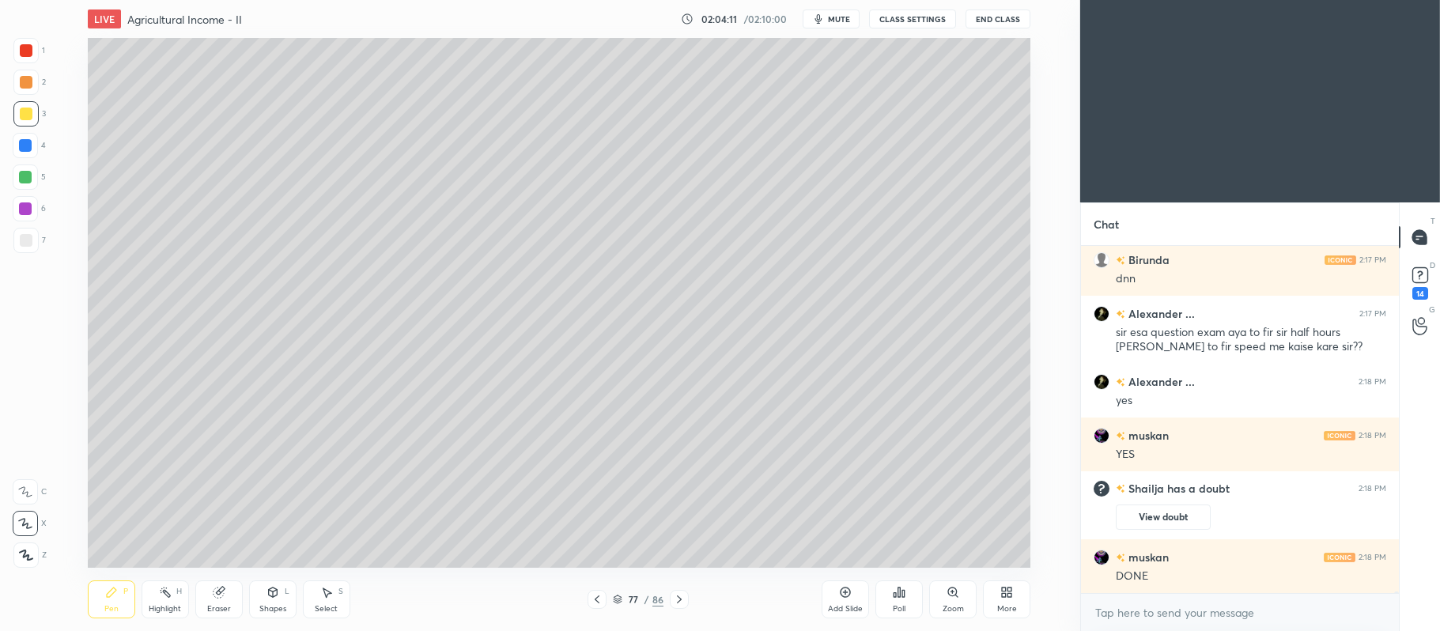
scroll to position [73178, 0]
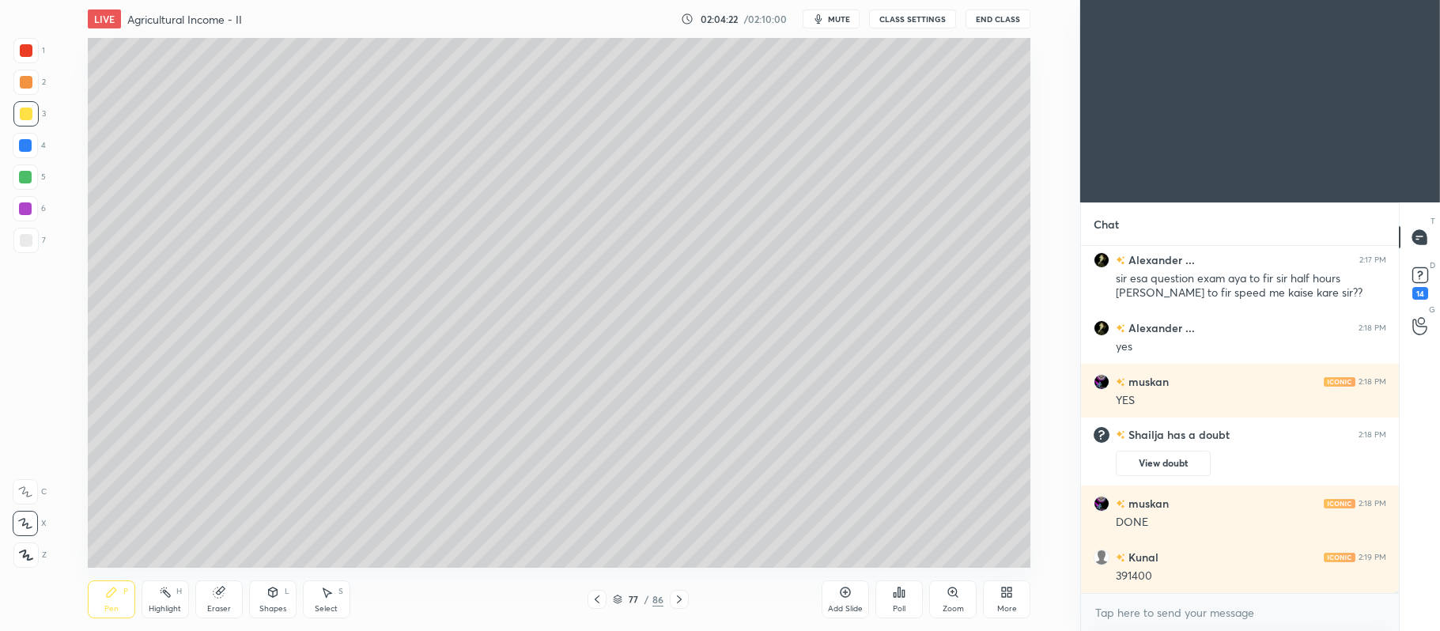
click at [36, 178] on div at bounding box center [25, 176] width 25 height 25
click at [40, 125] on div "3" at bounding box center [29, 113] width 32 height 25
click at [33, 177] on div at bounding box center [25, 176] width 25 height 25
click at [598, 595] on icon at bounding box center [597, 599] width 13 height 13
click at [684, 599] on icon at bounding box center [679, 599] width 13 height 13
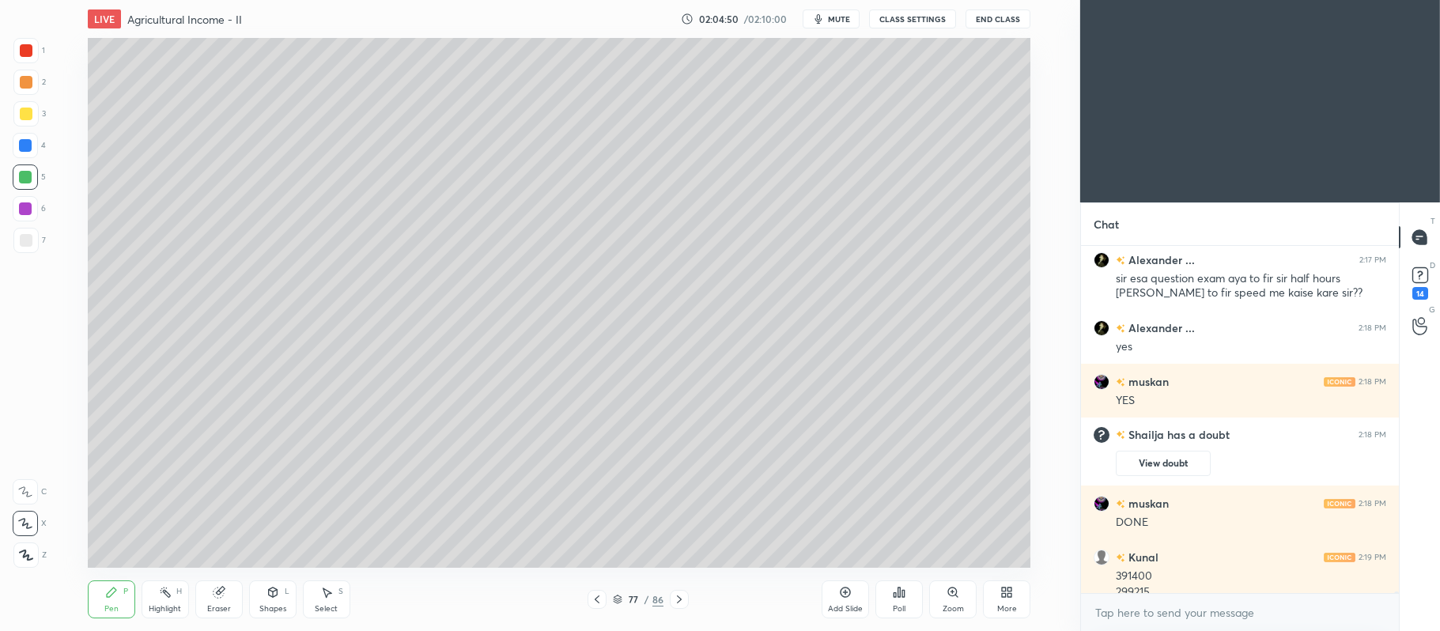
scroll to position [73194, 0]
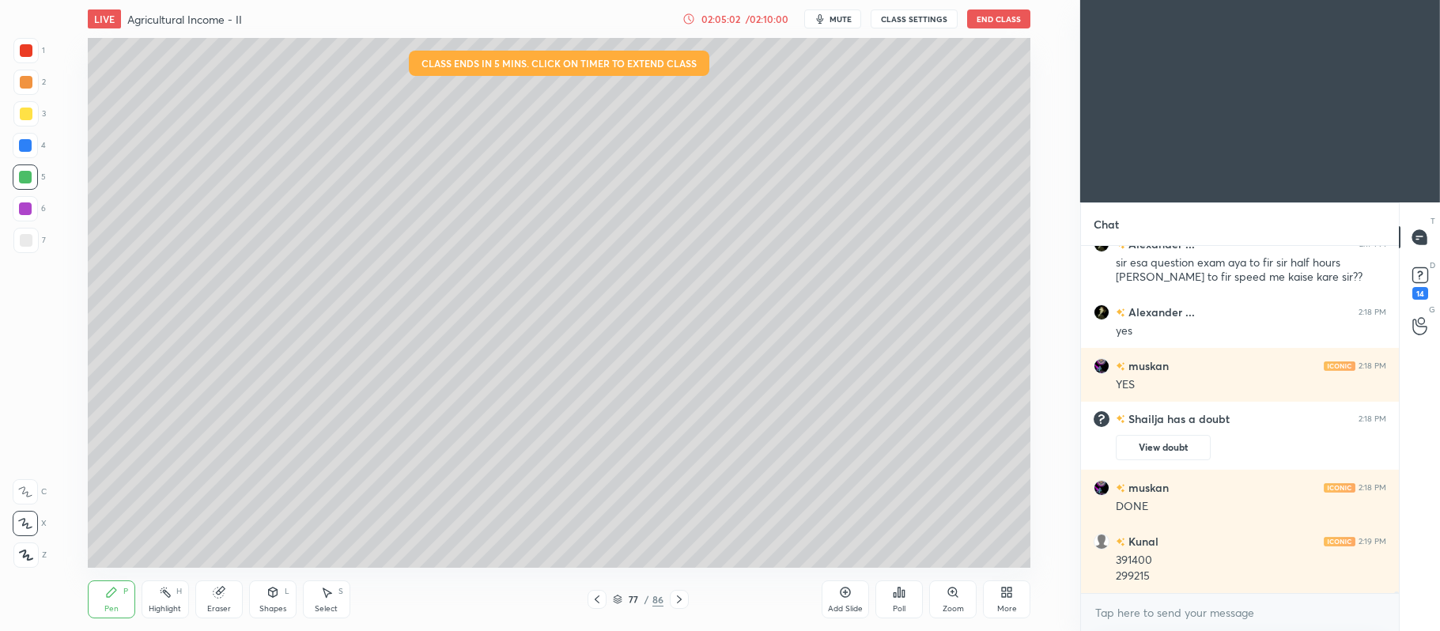
click at [27, 85] on div at bounding box center [26, 82] width 13 height 13
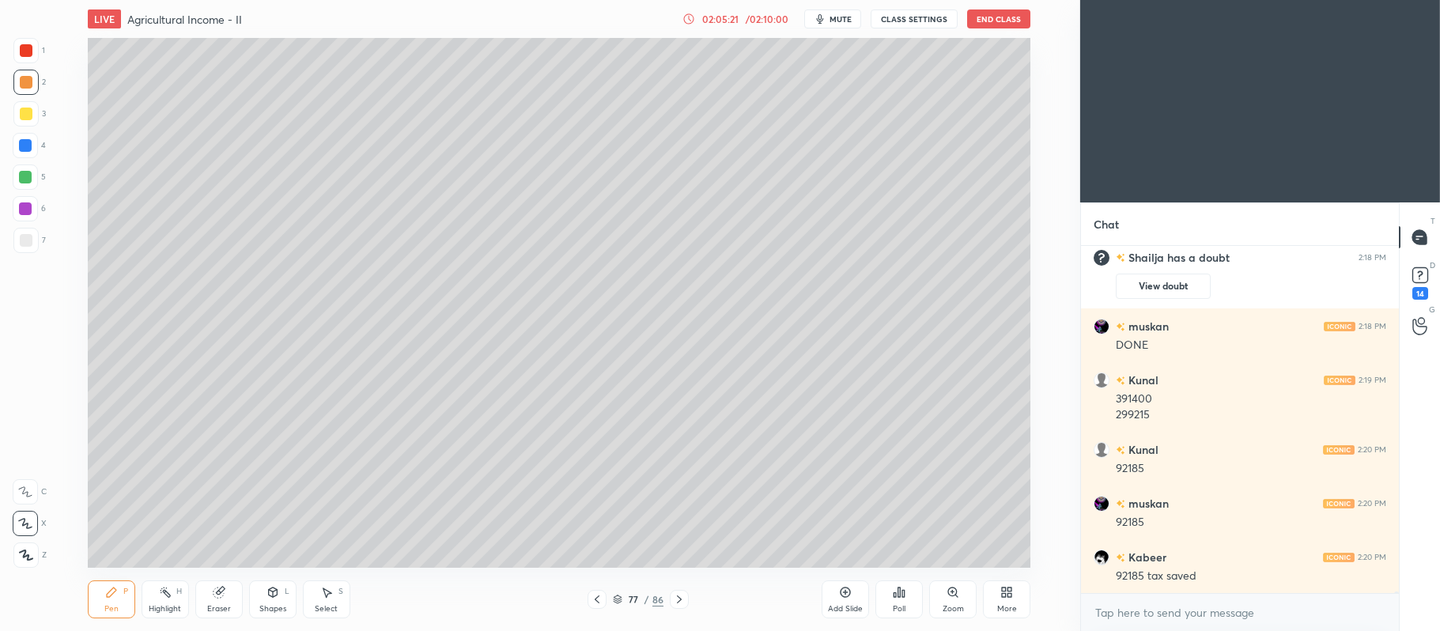
scroll to position [73409, 0]
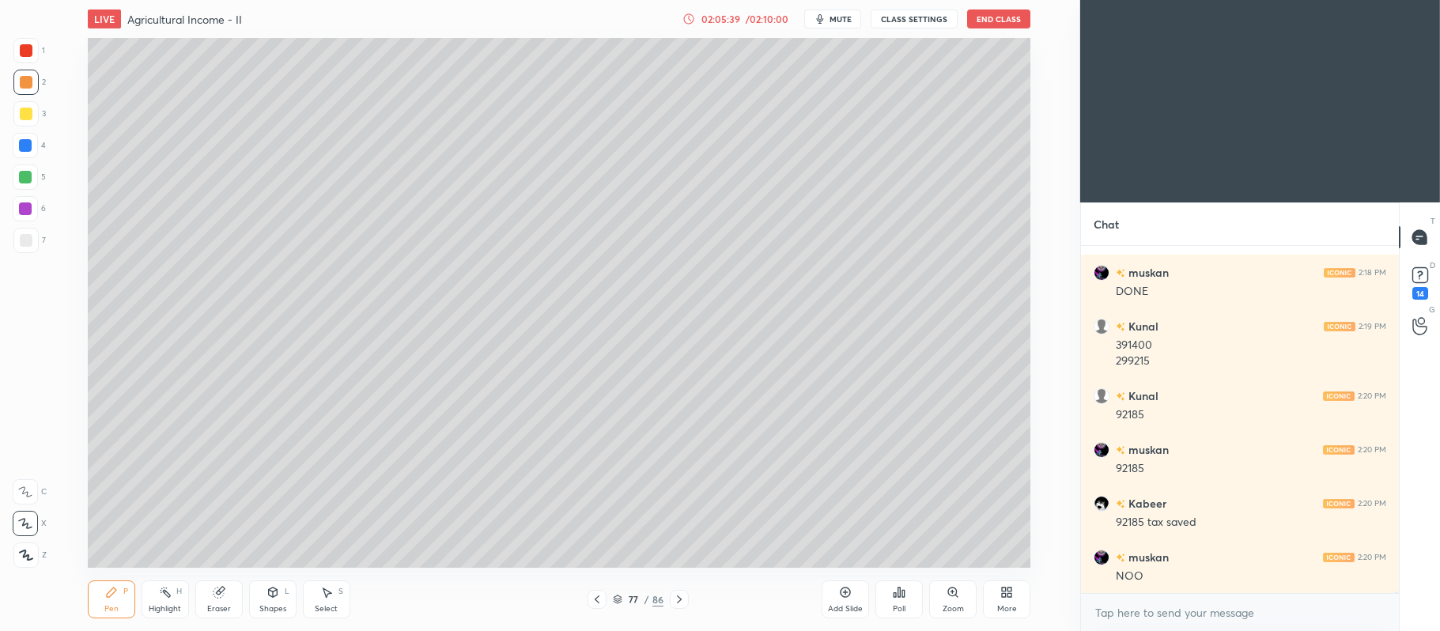
click at [33, 210] on div at bounding box center [25, 208] width 25 height 25
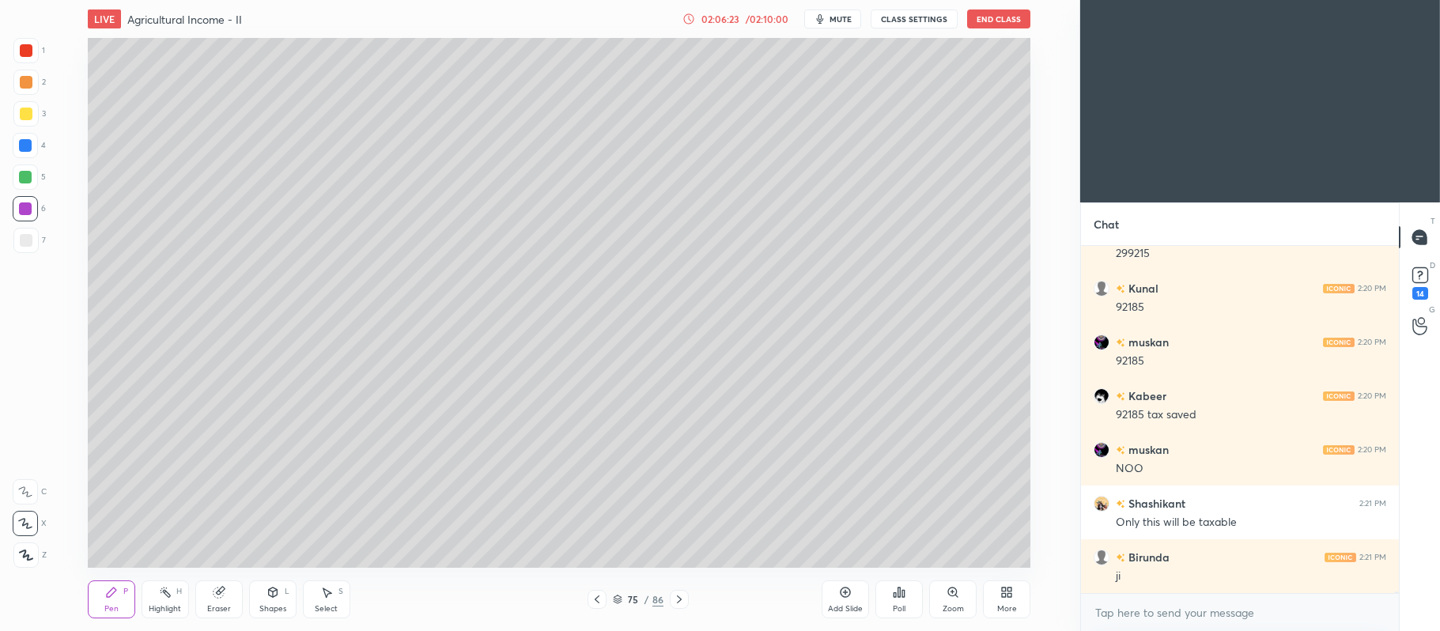
scroll to position [73532, 0]
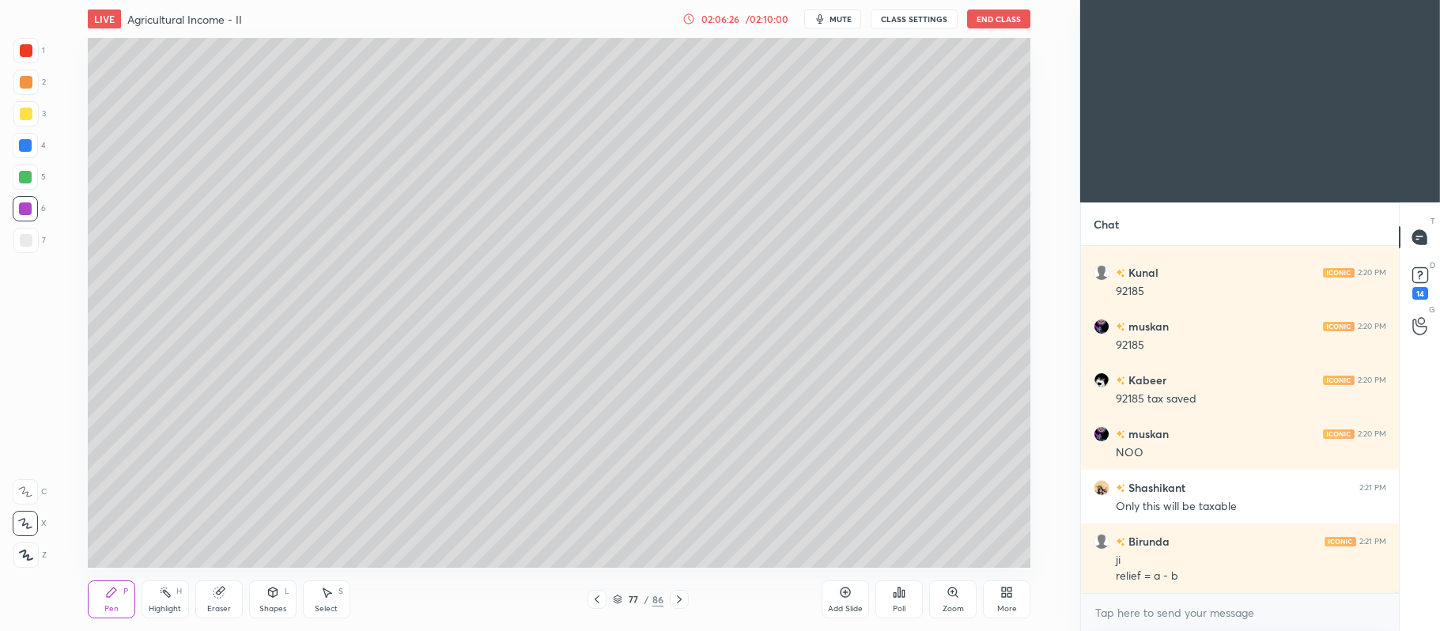
click at [848, 595] on icon at bounding box center [845, 592] width 13 height 13
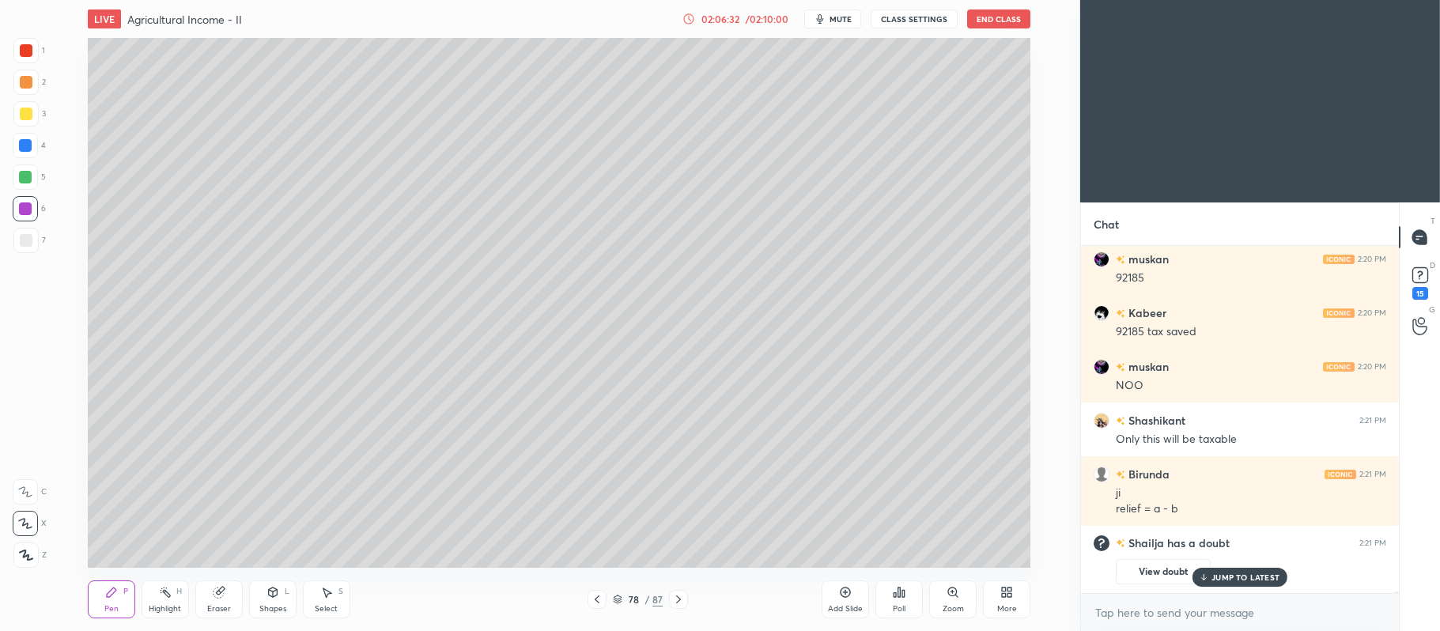
click at [30, 117] on div at bounding box center [26, 114] width 13 height 13
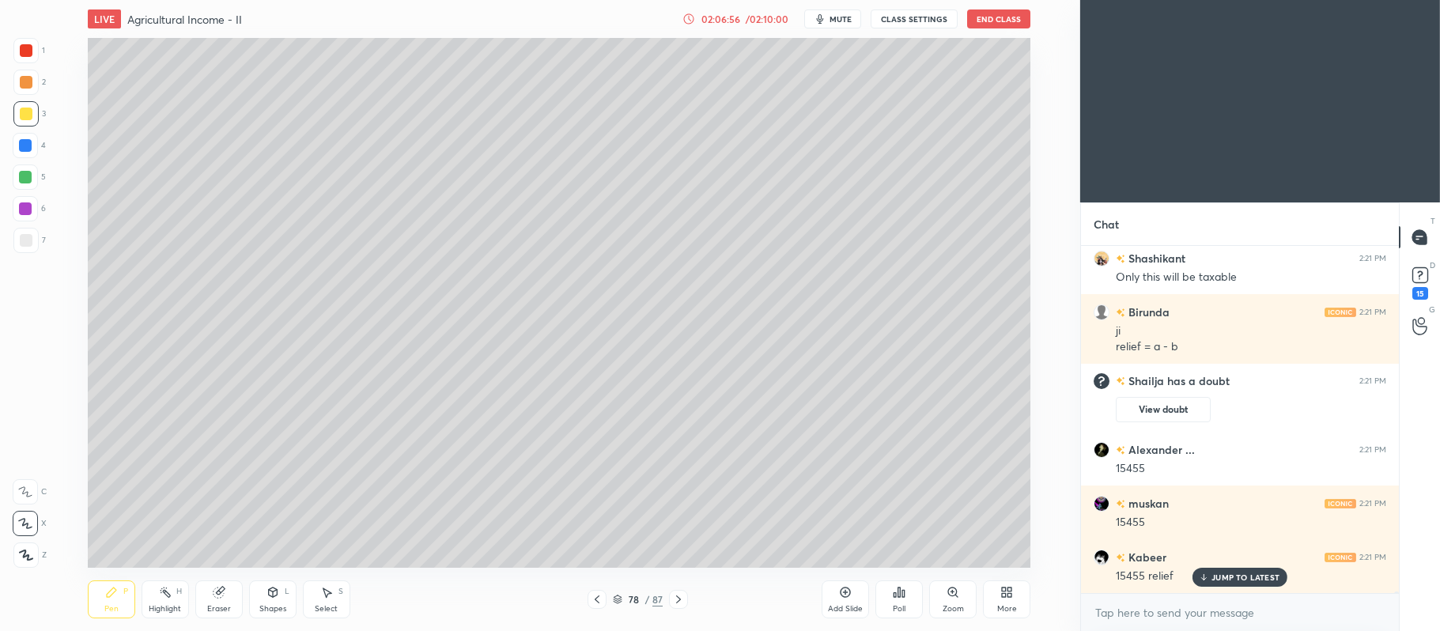
scroll to position [73669, 0]
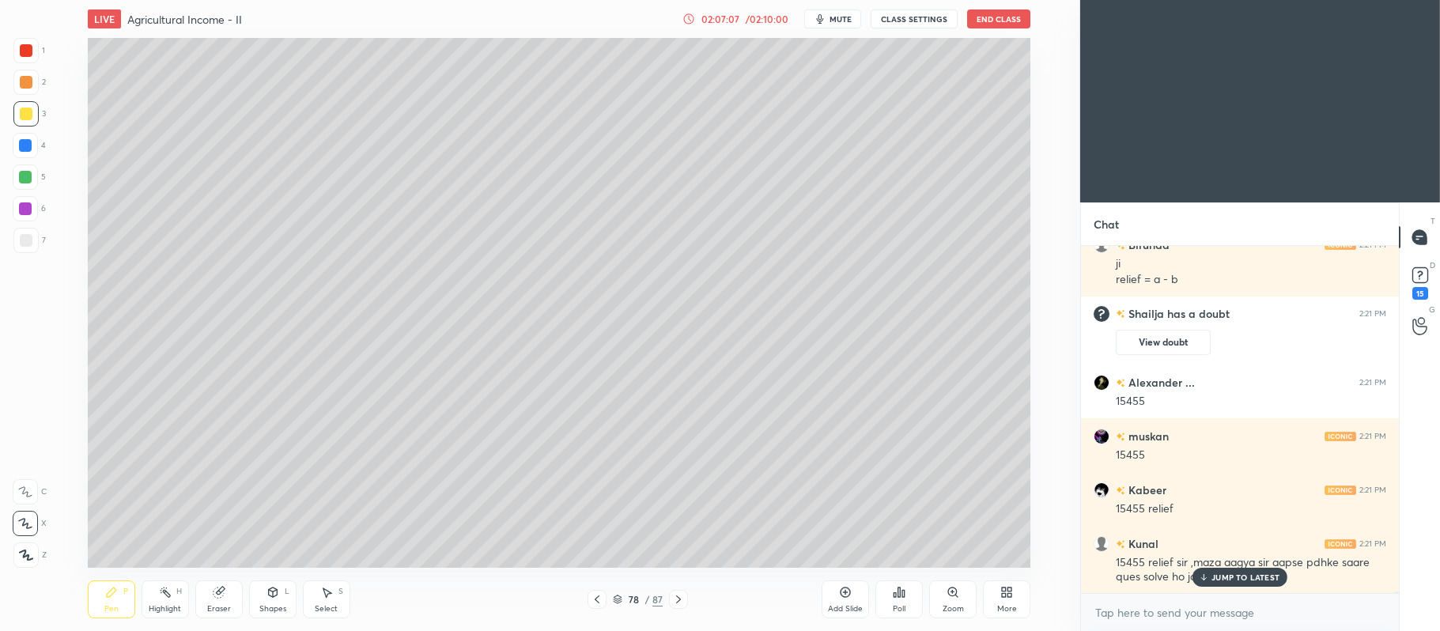
click at [1031, 159] on div "Setting up your live class Poll for secs No correct answer Start poll" at bounding box center [559, 303] width 1017 height 530
click at [32, 176] on div at bounding box center [25, 177] width 13 height 13
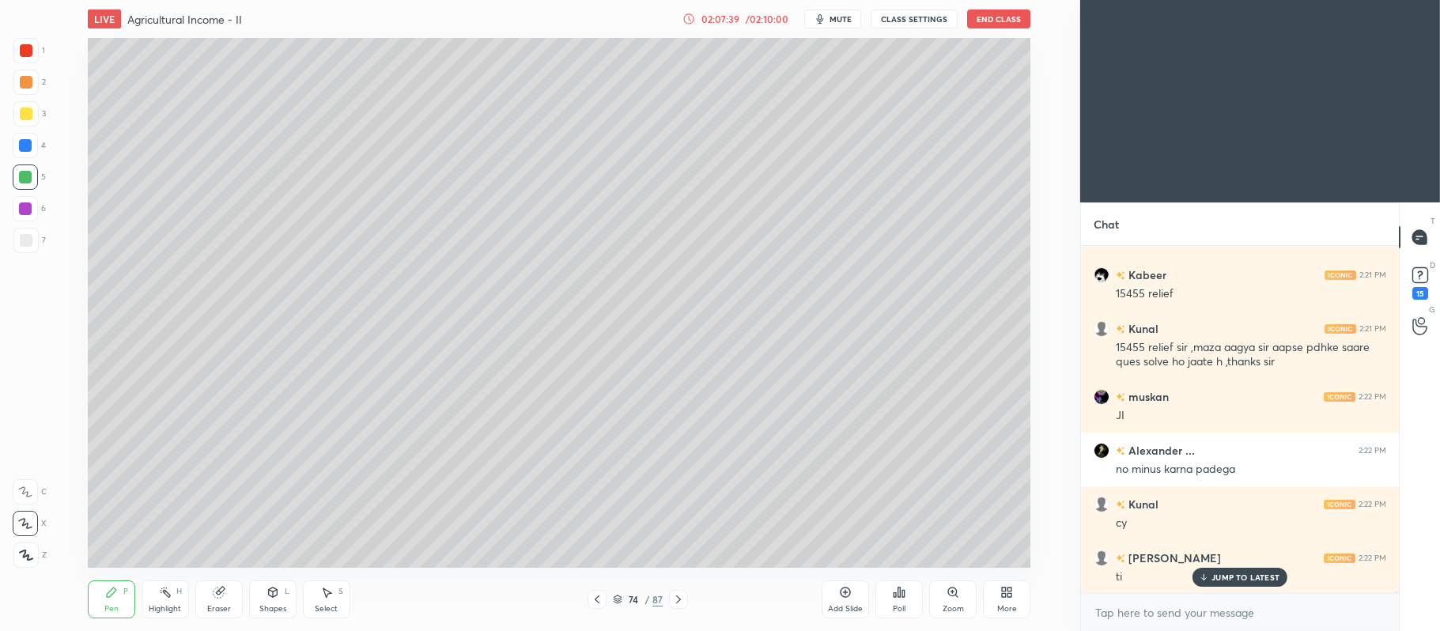
scroll to position [73992, 0]
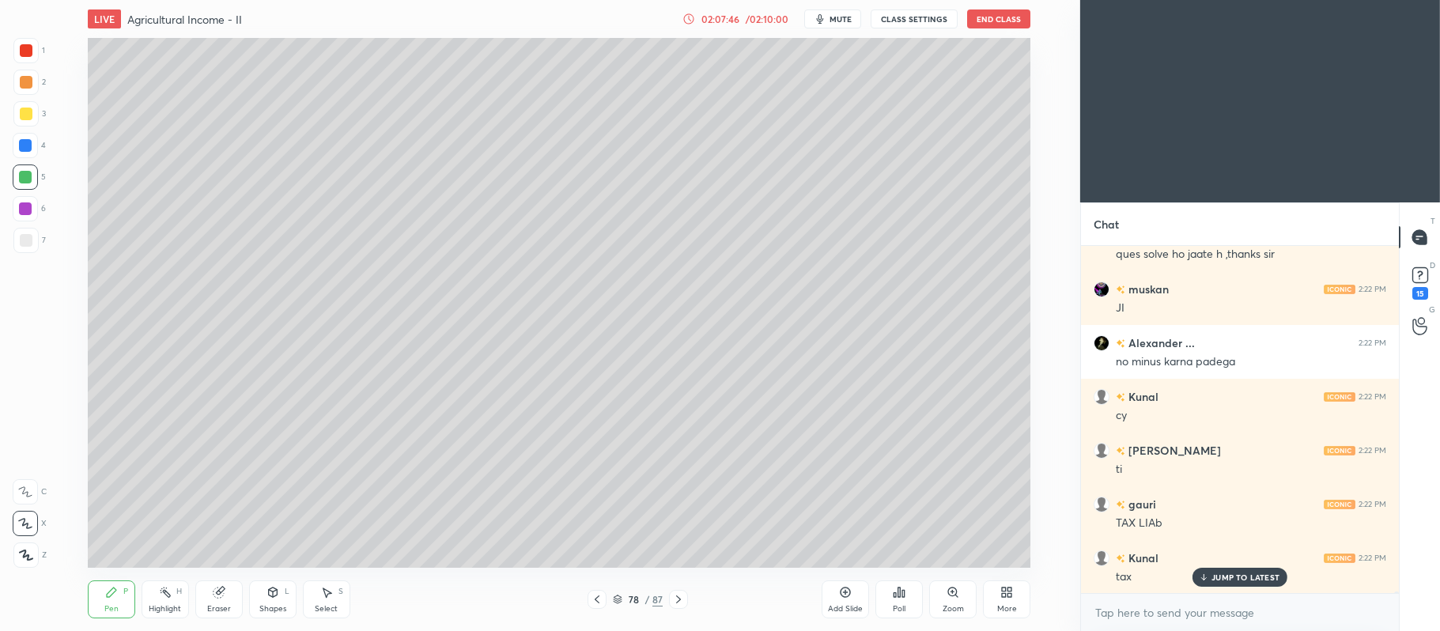
click at [25, 86] on div at bounding box center [26, 82] width 13 height 13
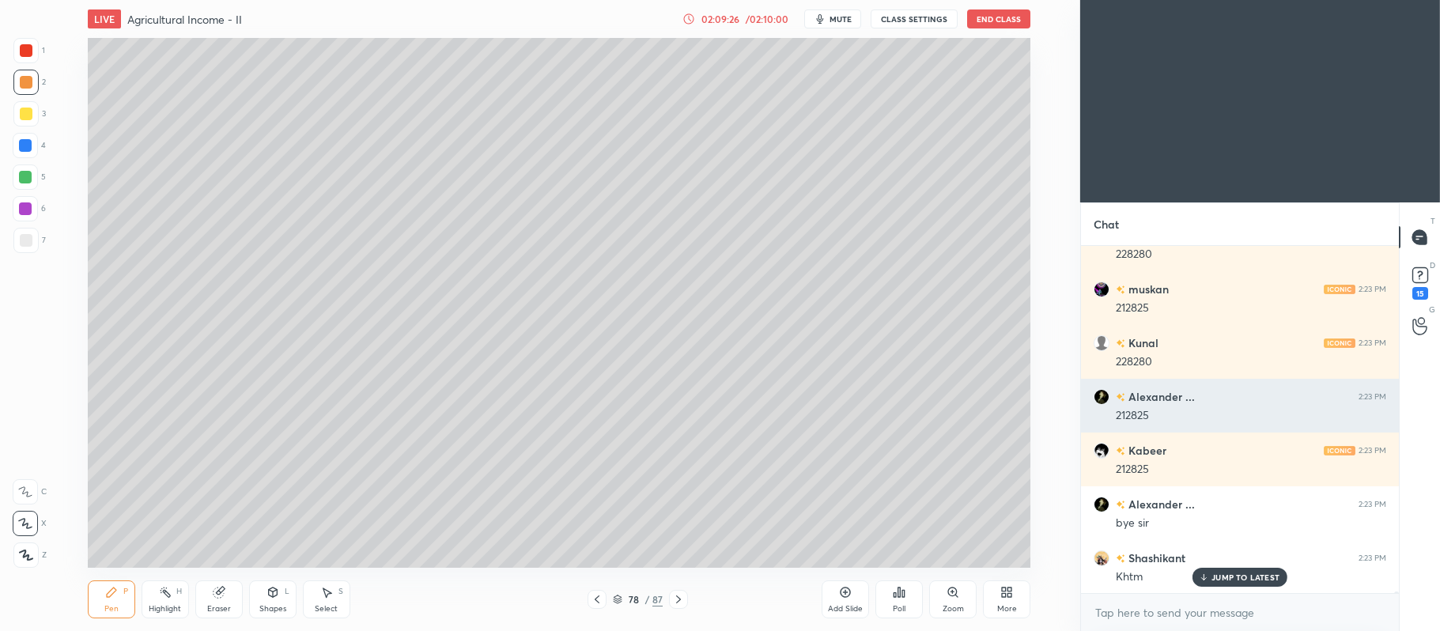
scroll to position [74438, 0]
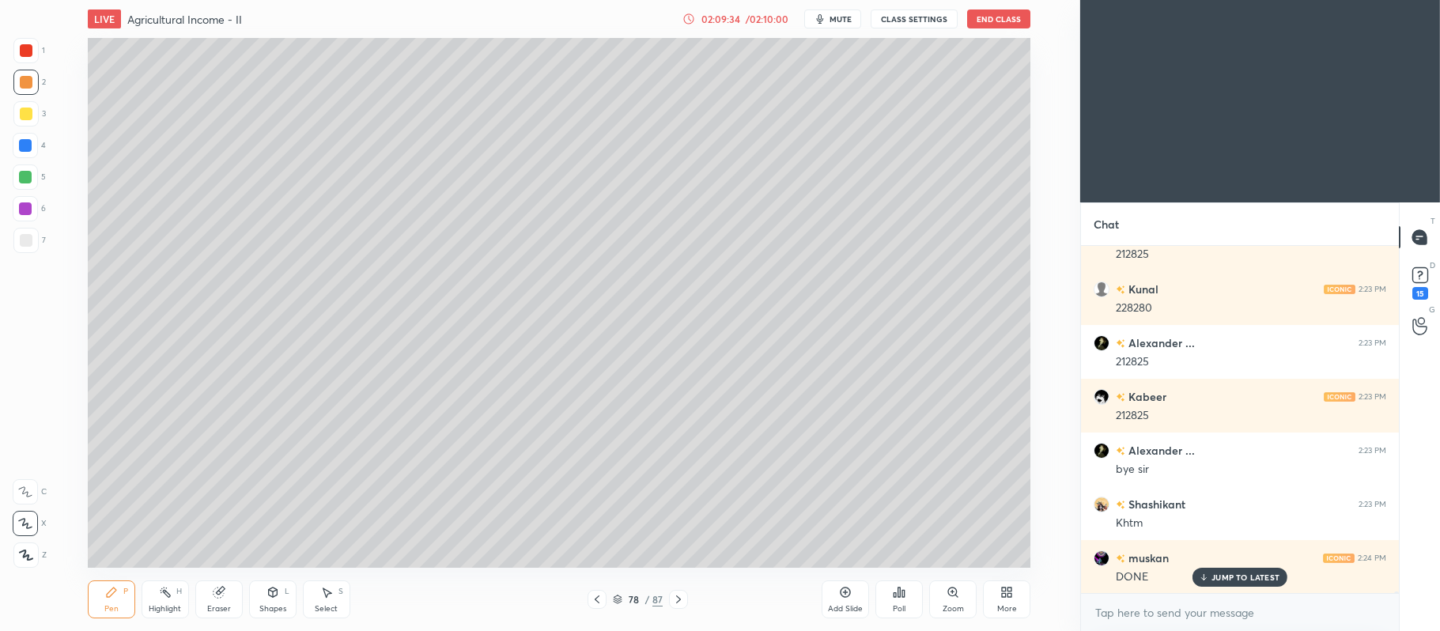
click at [1247, 570] on div "JUMP TO LATEST" at bounding box center [1239, 577] width 95 height 19
click at [1423, 281] on rect at bounding box center [1419, 275] width 15 height 15
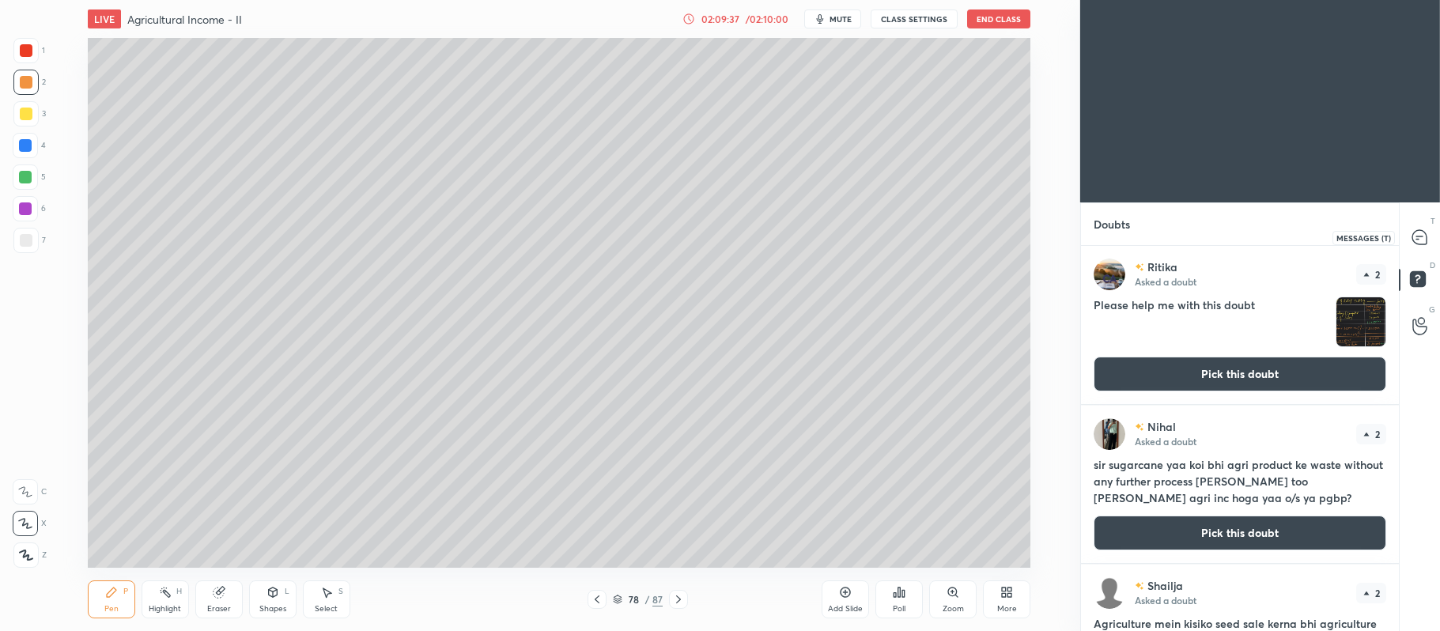
click at [1423, 242] on icon at bounding box center [1419, 237] width 14 height 14
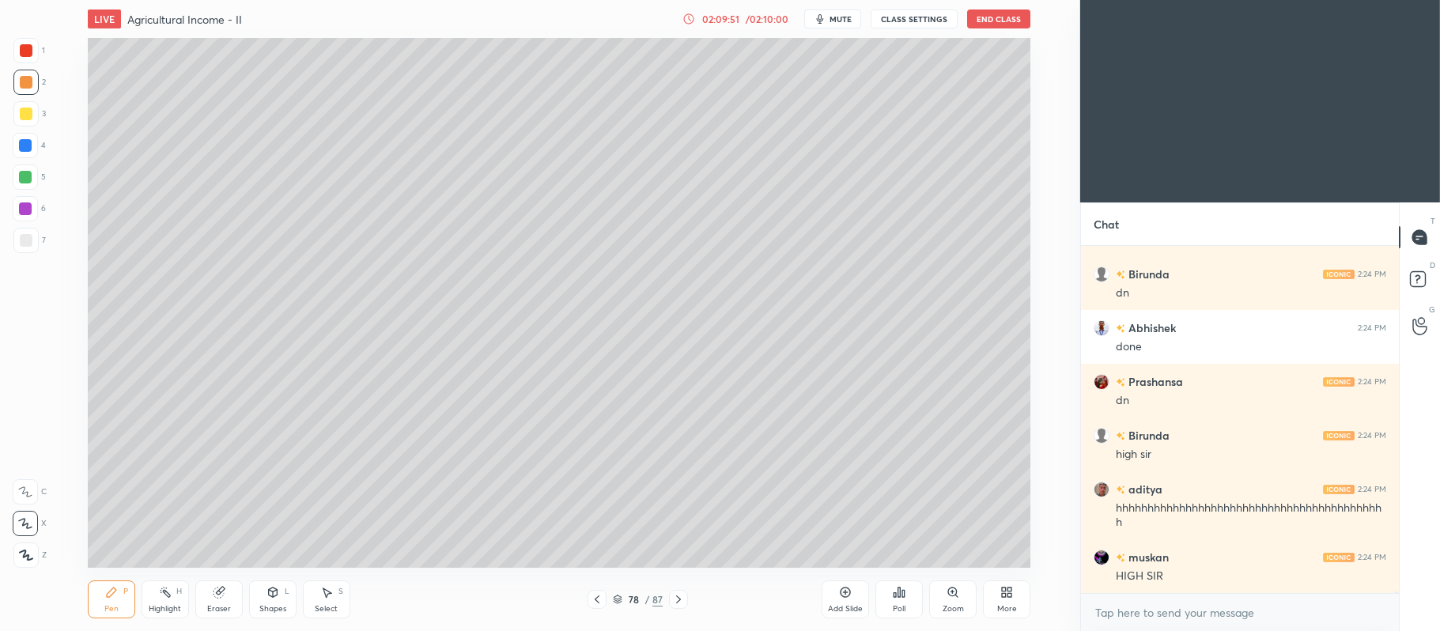
scroll to position [75114, 0]
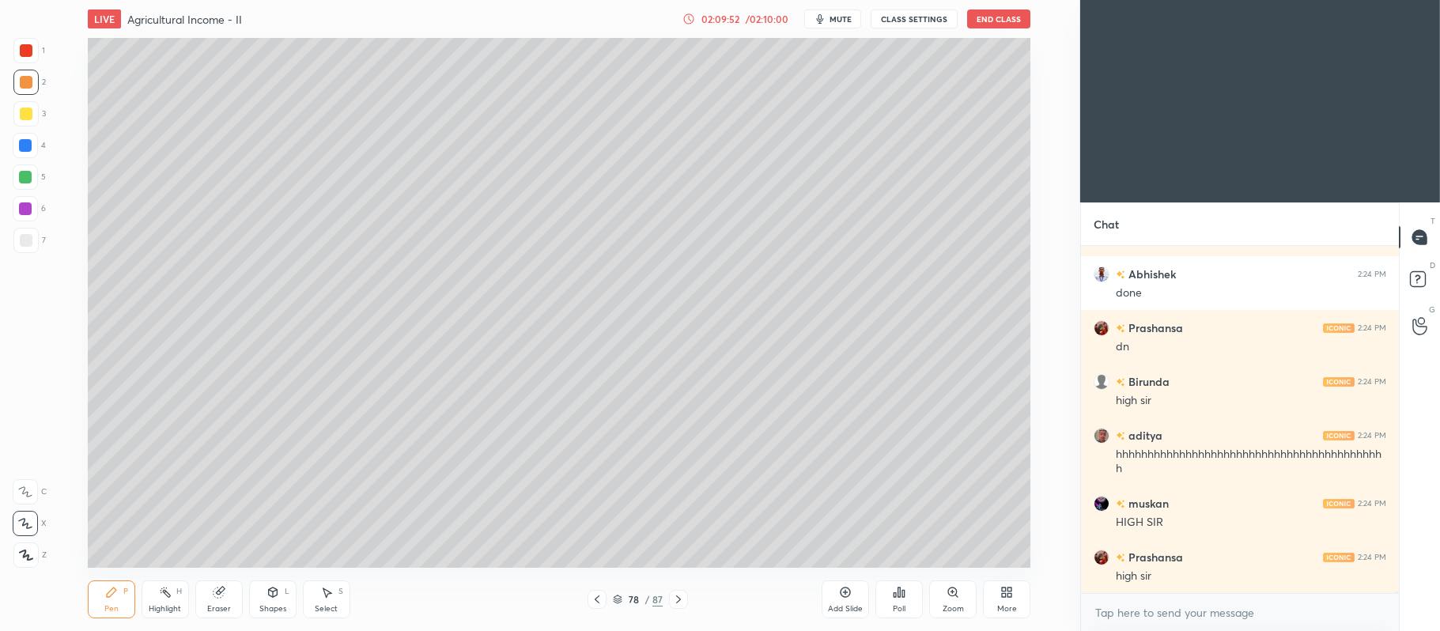
click at [729, 17] on div "02:09:52" at bounding box center [720, 18] width 44 height 9
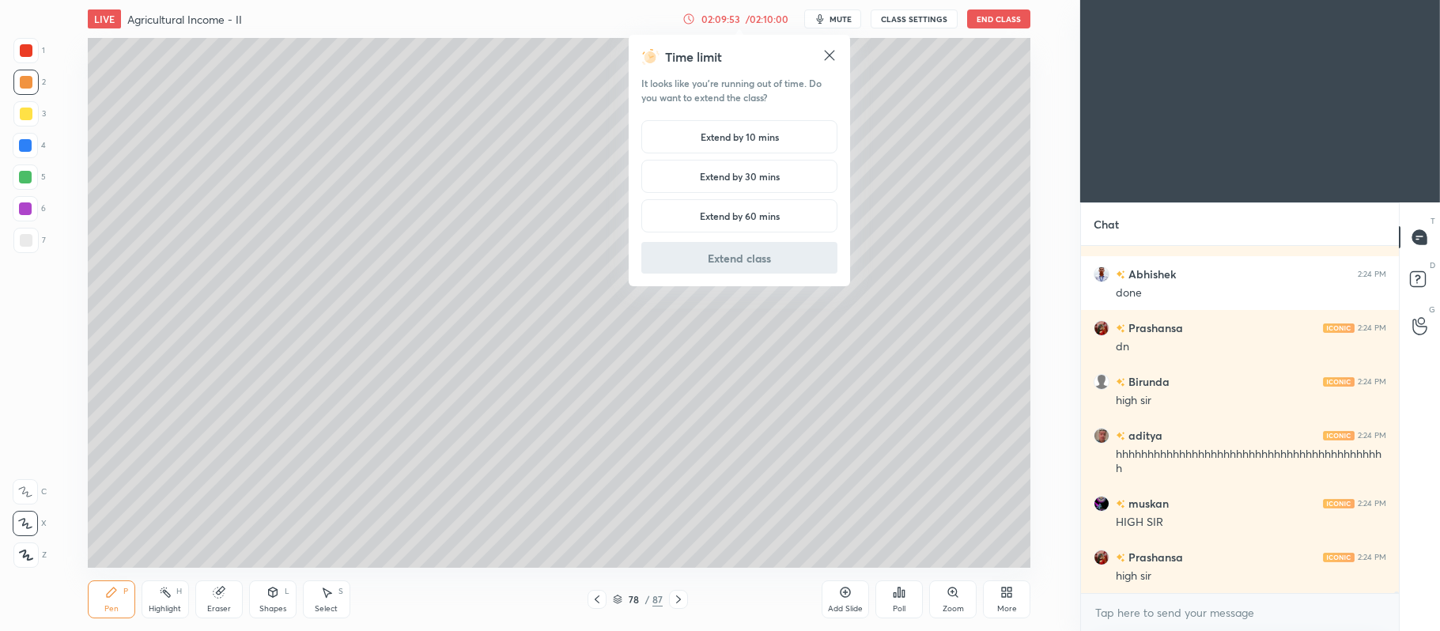
scroll to position [75167, 0]
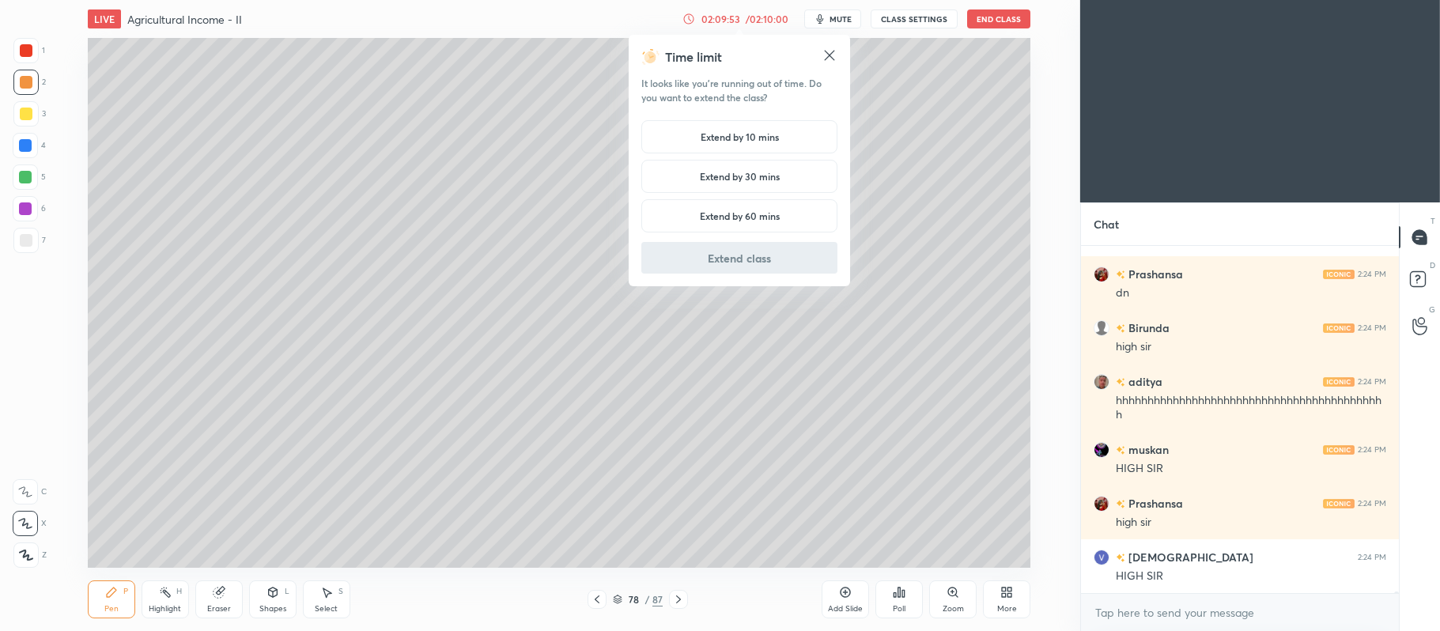
click at [708, 142] on h5 "Extend by 10 mins" at bounding box center [739, 137] width 78 height 14
click at [723, 256] on button "Extend class" at bounding box center [739, 258] width 196 height 32
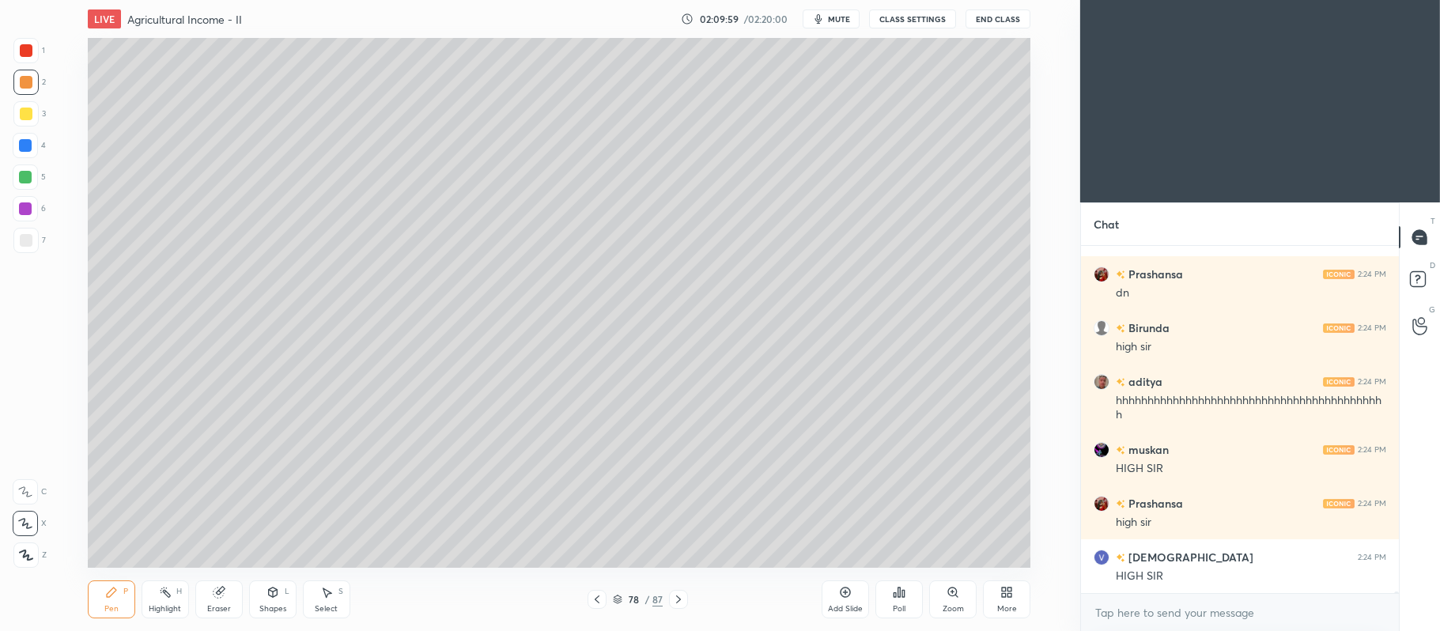
scroll to position [75221, 0]
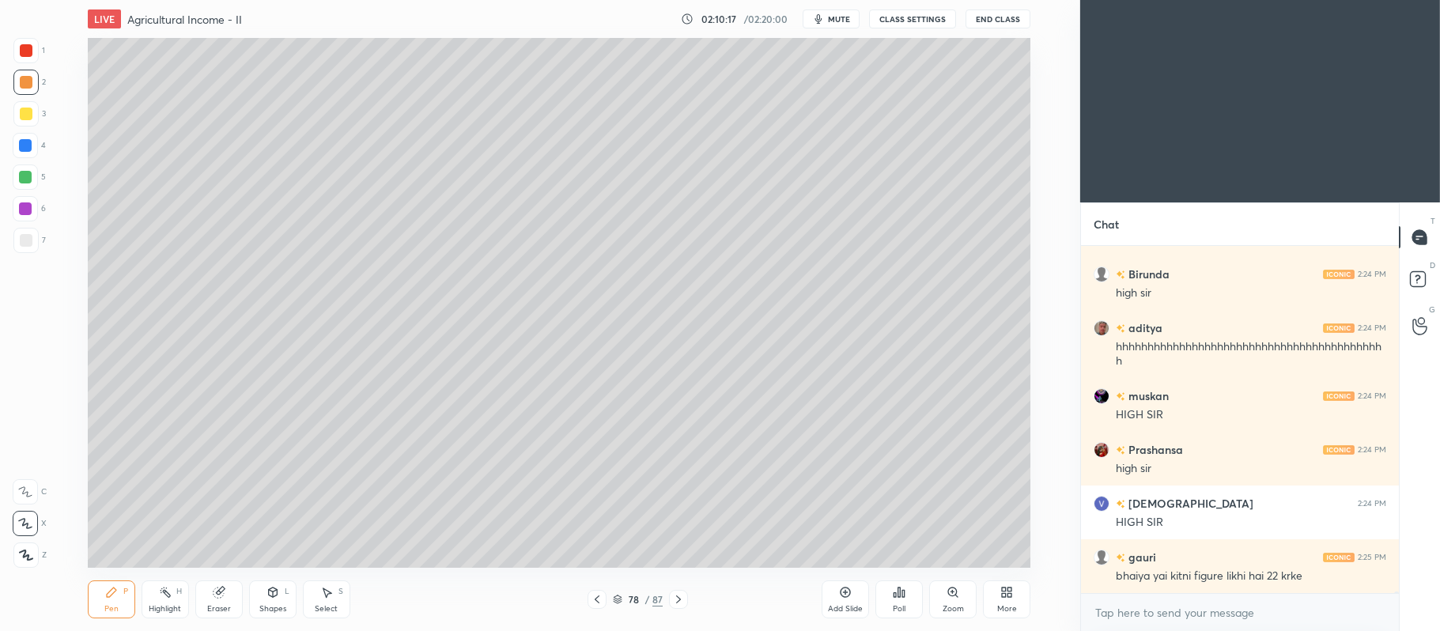
click at [846, 589] on icon at bounding box center [845, 592] width 13 height 13
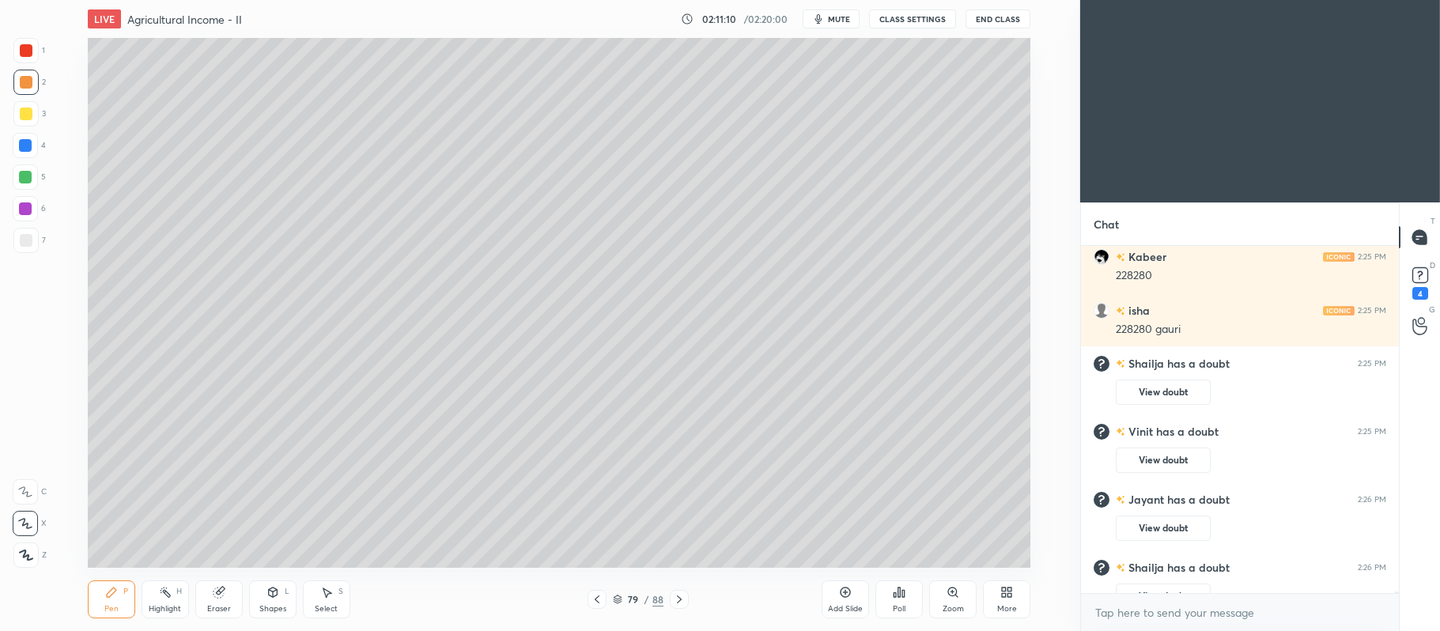
scroll to position [74756, 0]
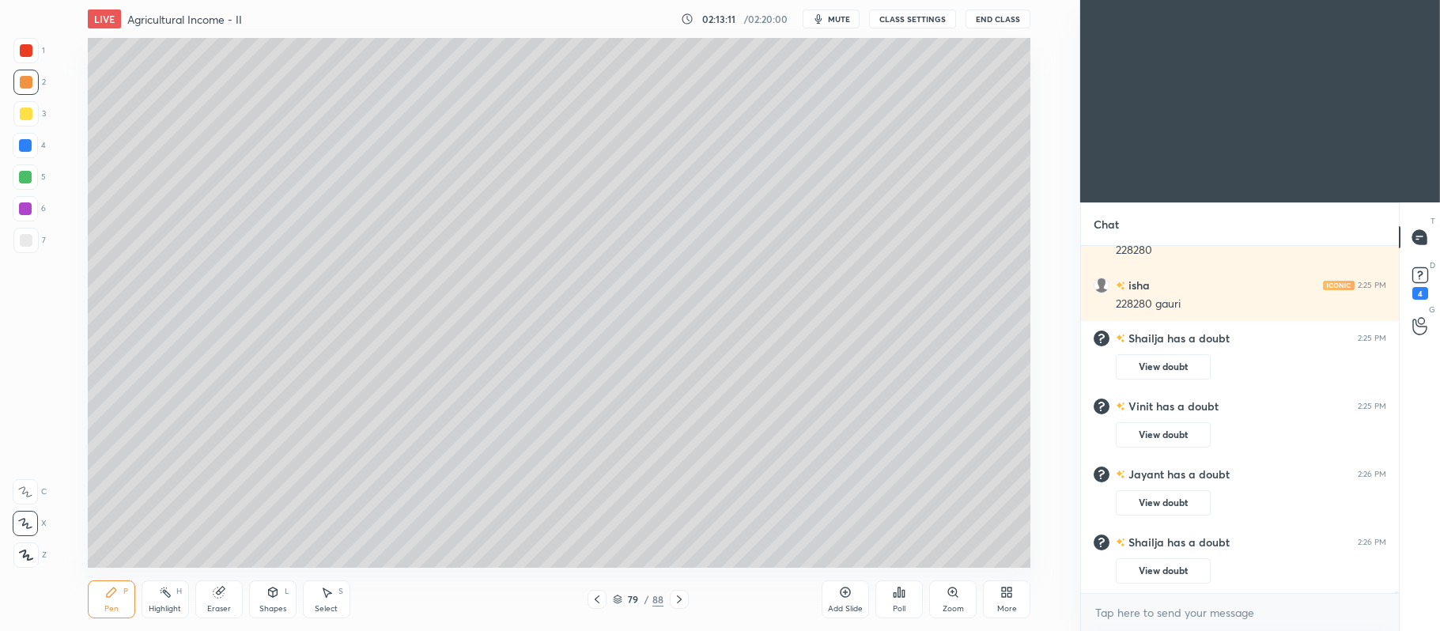
click at [848, 588] on icon at bounding box center [845, 592] width 10 height 10
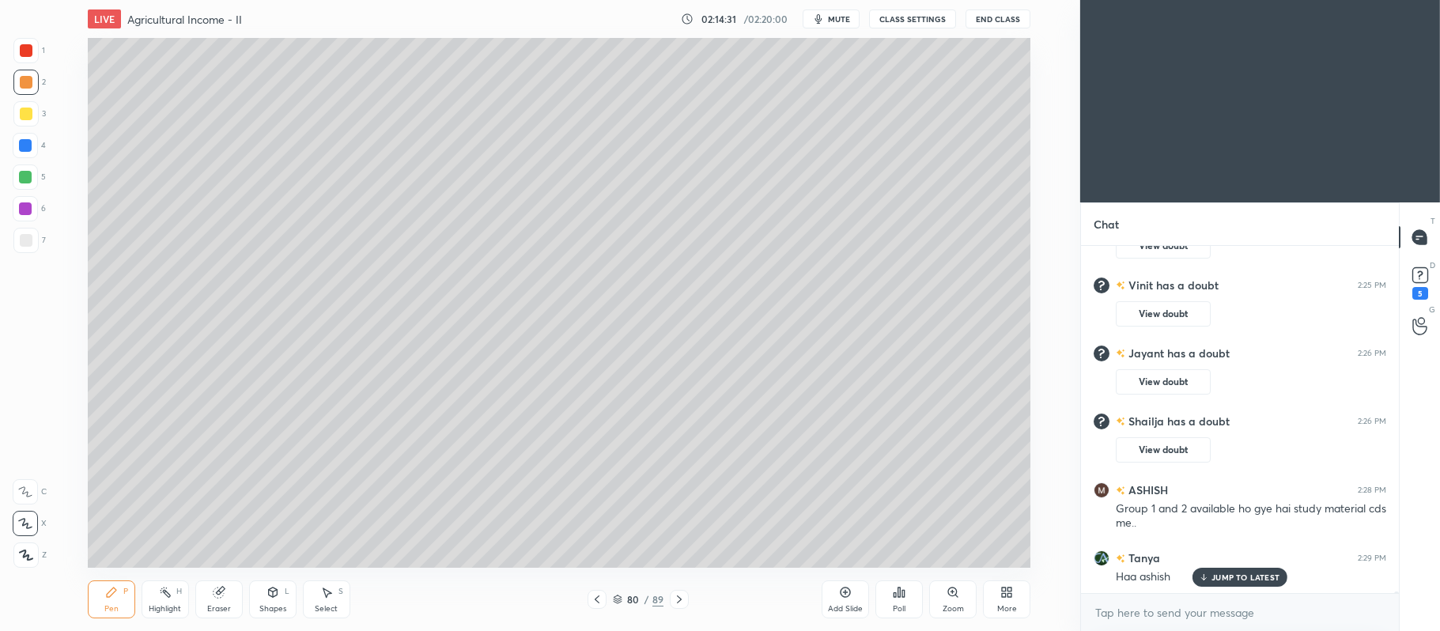
scroll to position [74931, 0]
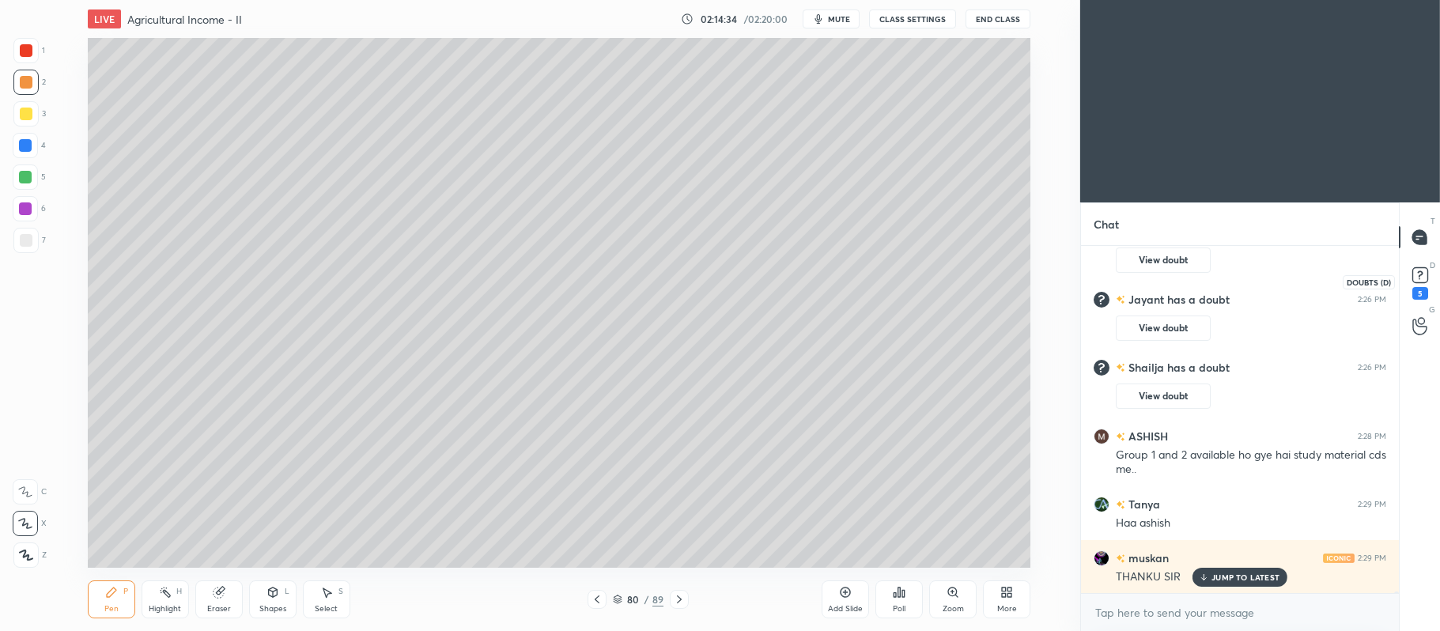
click at [1421, 273] on icon at bounding box center [1420, 274] width 6 height 6
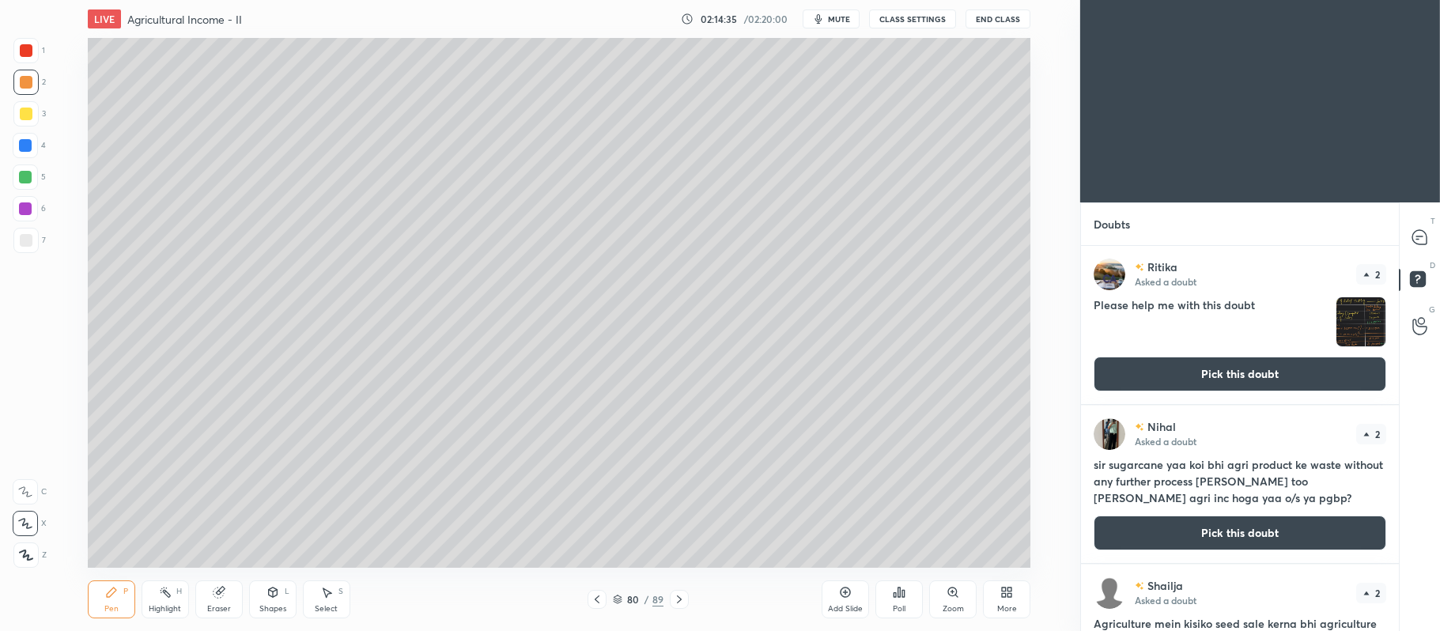
click at [1165, 530] on button "Pick this doubt" at bounding box center [1239, 532] width 293 height 35
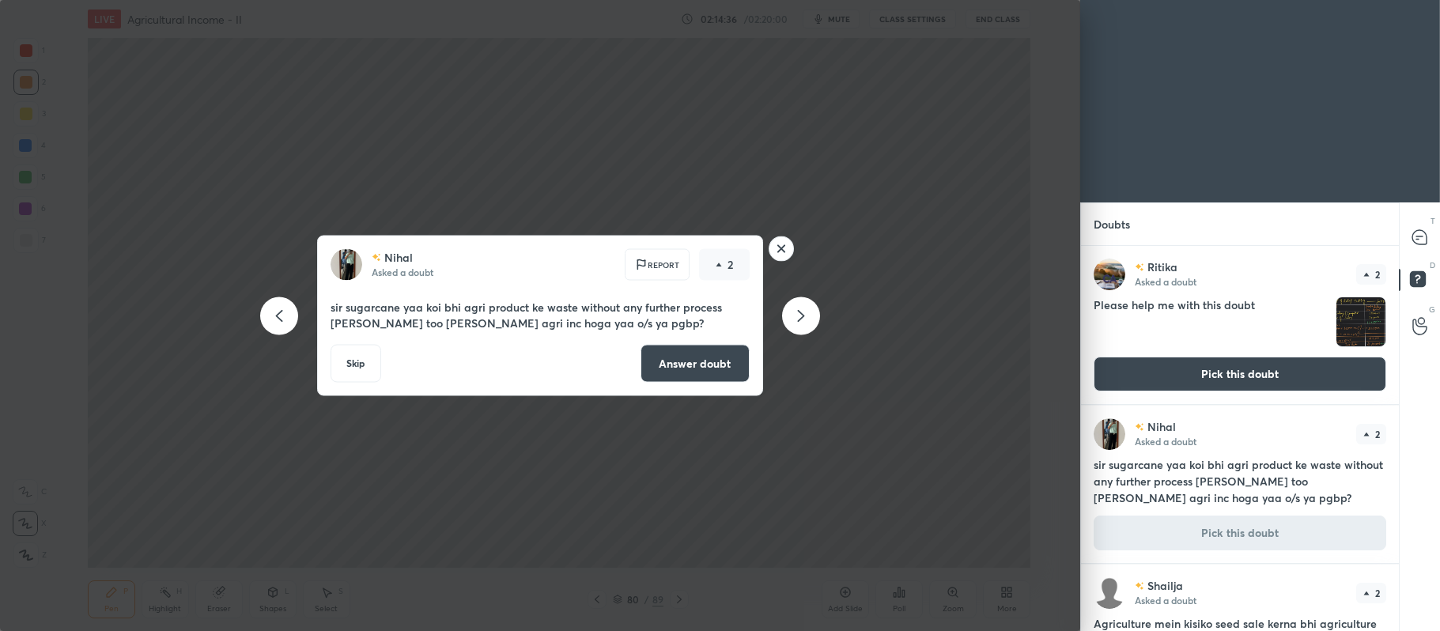
click at [683, 372] on button "Answer doubt" at bounding box center [694, 364] width 109 height 38
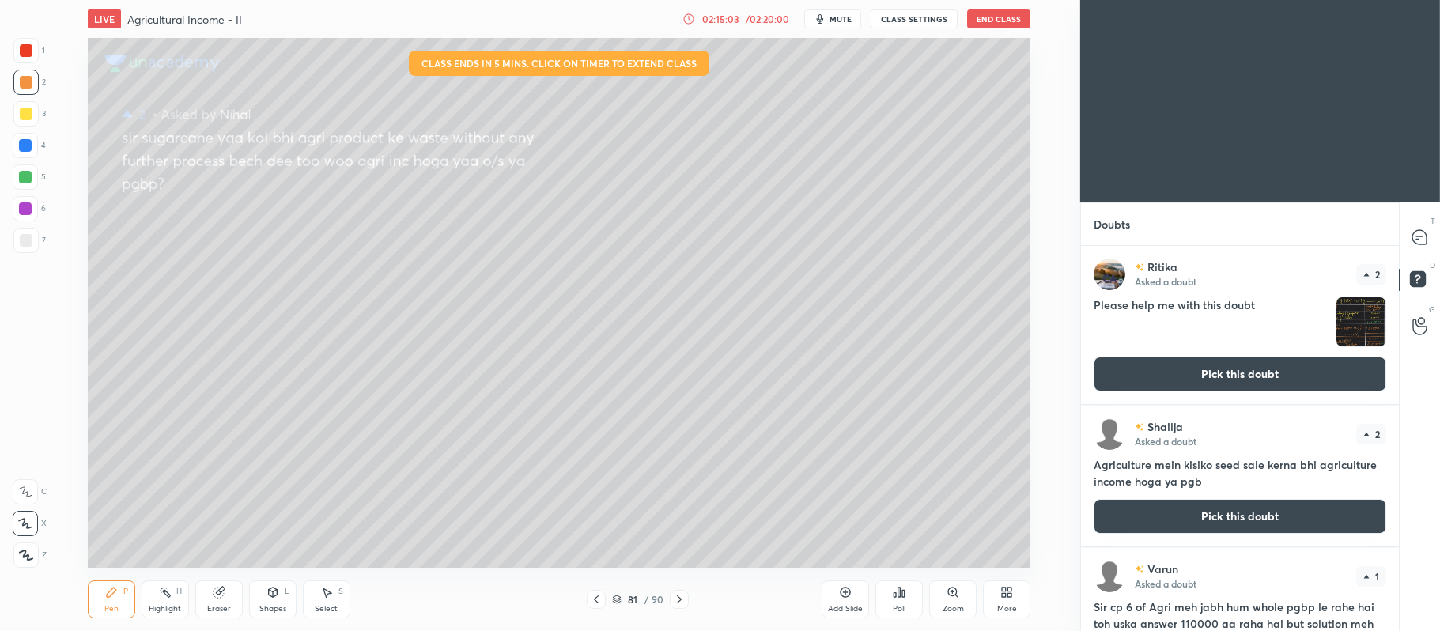
click at [757, 20] on div "/ 02:20:00" at bounding box center [766, 18] width 49 height 9
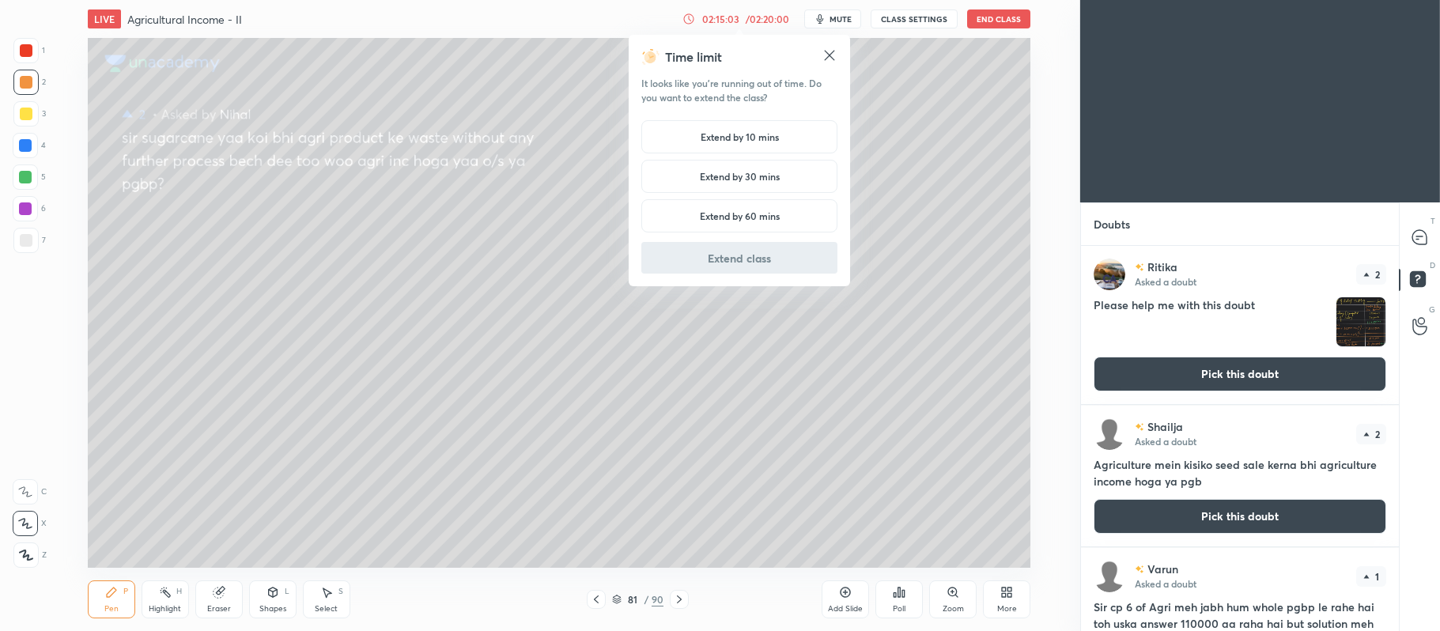
click at [764, 133] on h5 "Extend by 10 mins" at bounding box center [739, 137] width 78 height 14
click at [769, 262] on button "Extend class" at bounding box center [739, 258] width 196 height 32
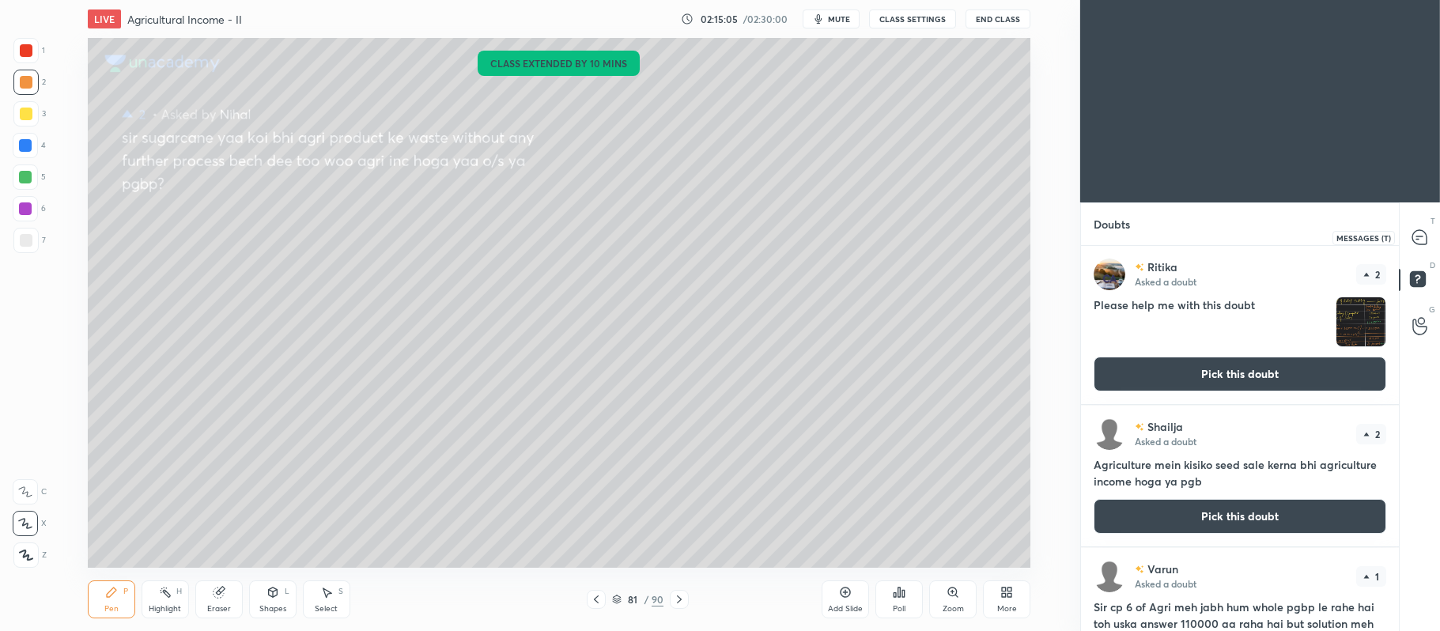
click at [1418, 242] on icon at bounding box center [1419, 237] width 14 height 14
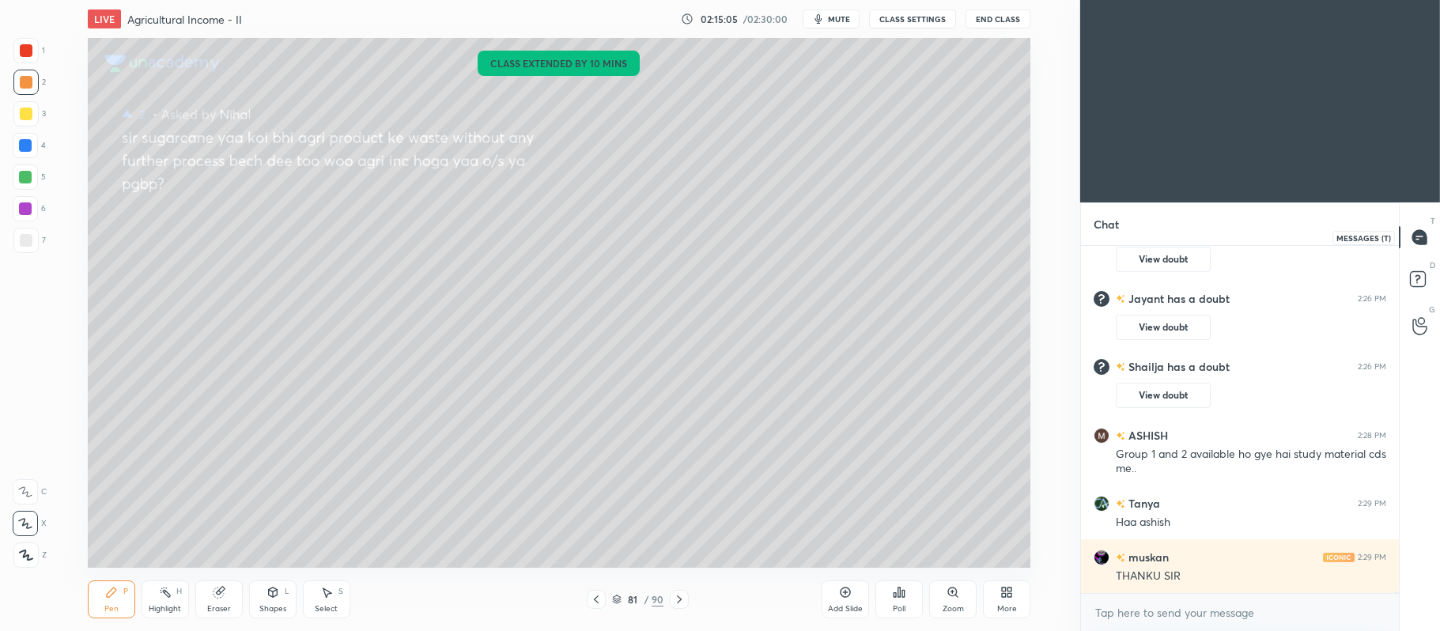
scroll to position [343, 313]
click at [1415, 279] on rect at bounding box center [1417, 279] width 15 height 15
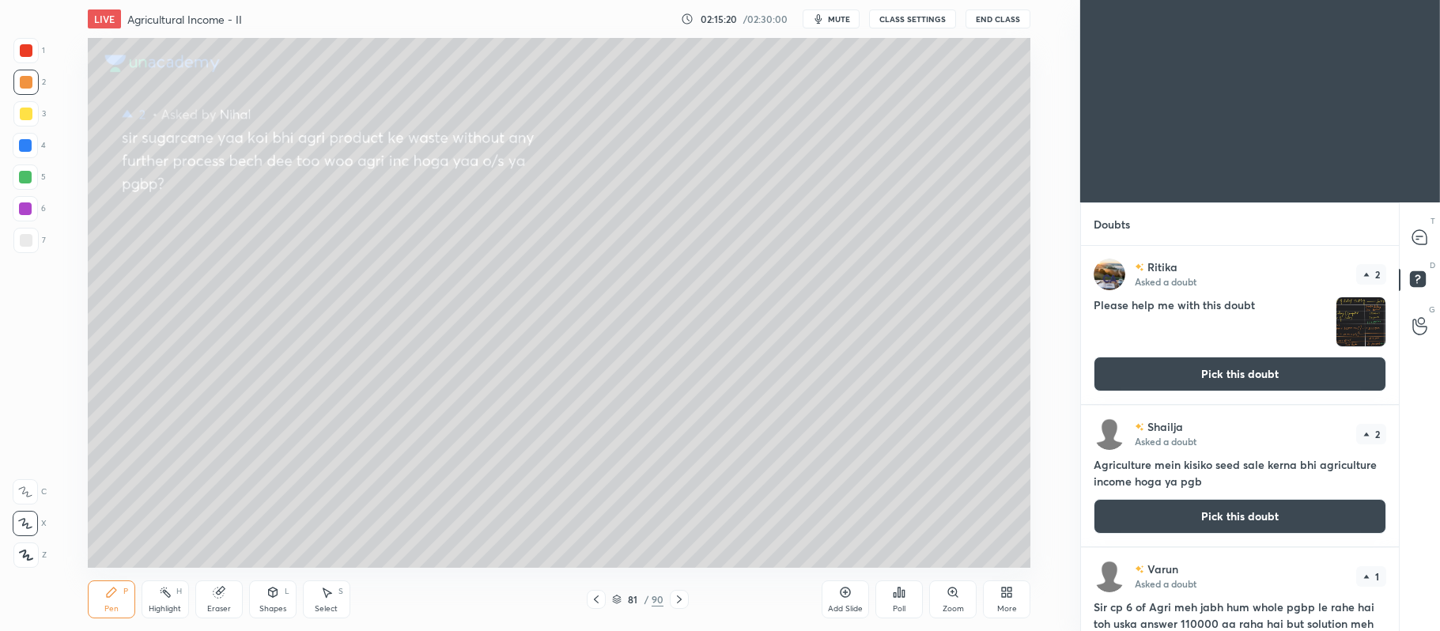
click at [1189, 516] on button "Pick this doubt" at bounding box center [1239, 516] width 293 height 35
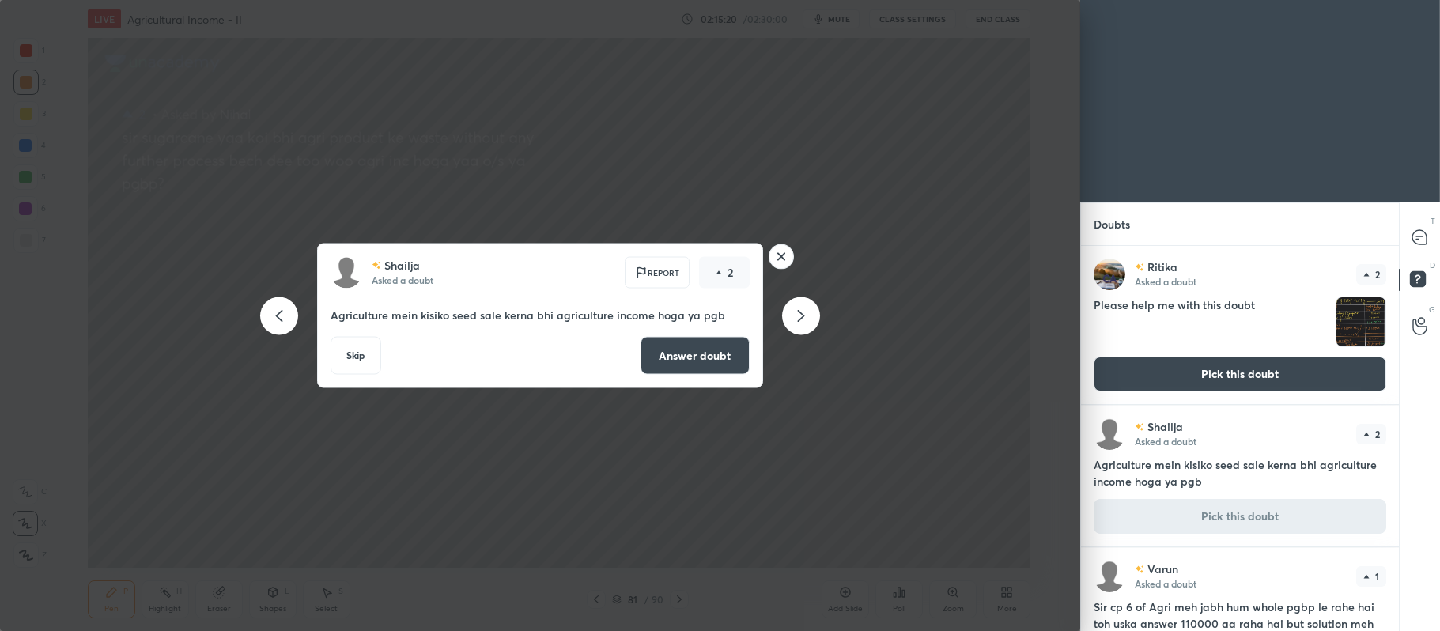
click at [783, 259] on rect at bounding box center [780, 256] width 25 height 25
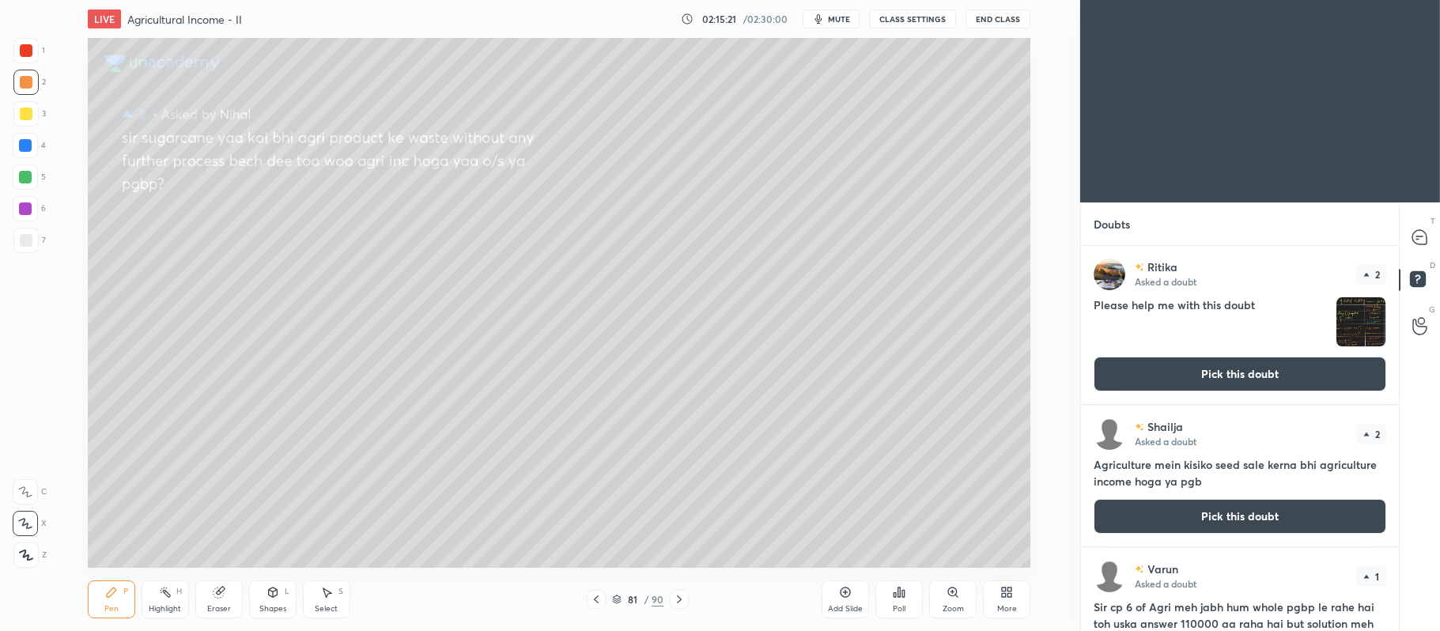
click at [1218, 512] on button "Pick this doubt" at bounding box center [1239, 516] width 293 height 35
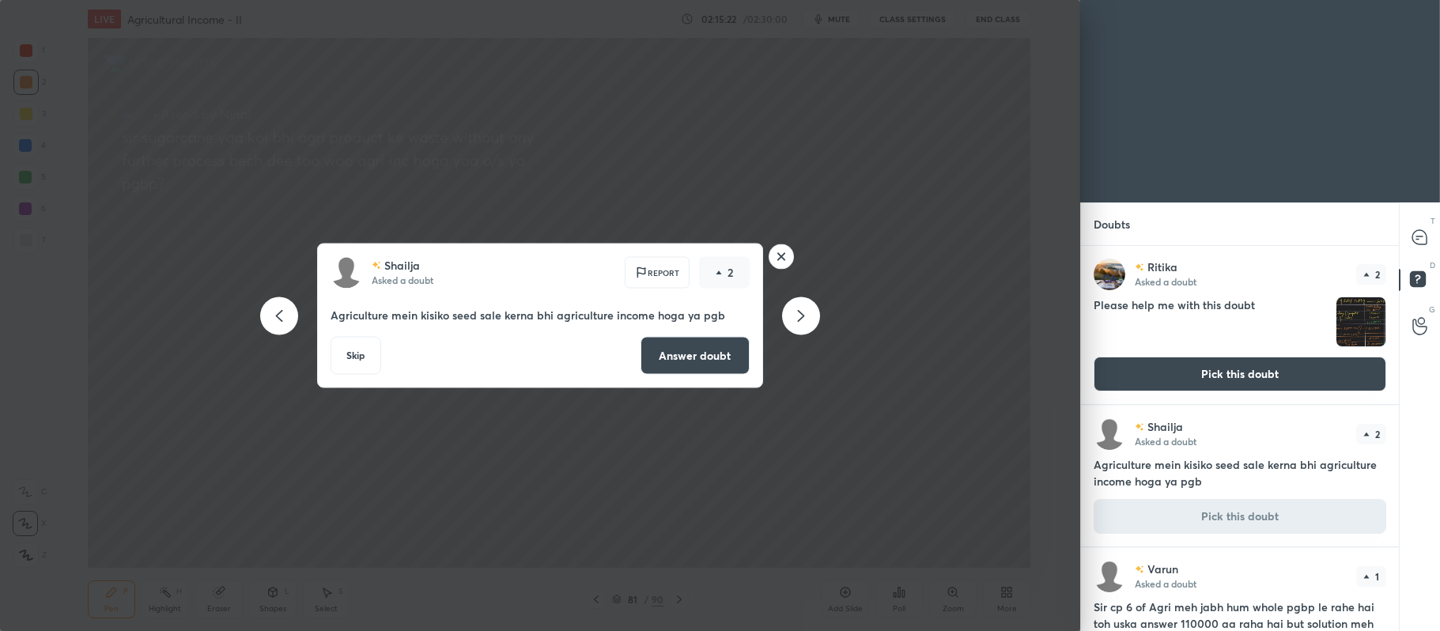
click at [691, 348] on button "Answer doubt" at bounding box center [694, 356] width 109 height 38
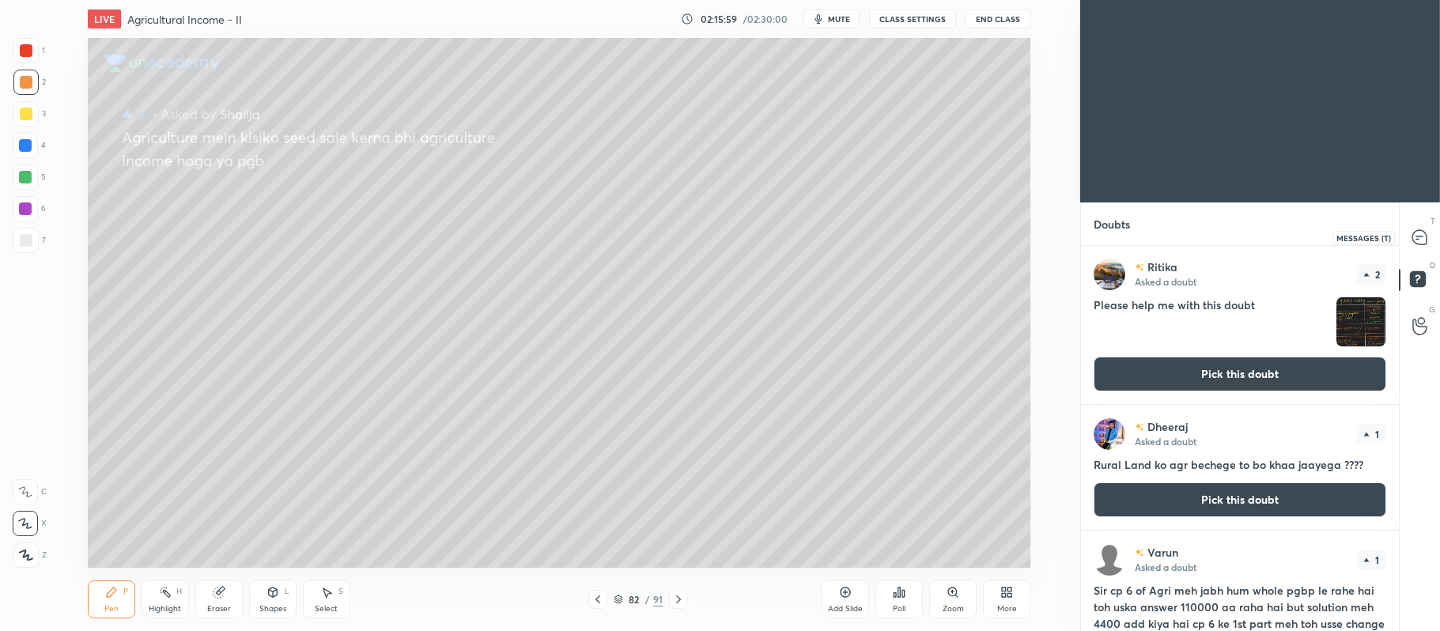
click at [1420, 232] on icon at bounding box center [1419, 237] width 14 height 14
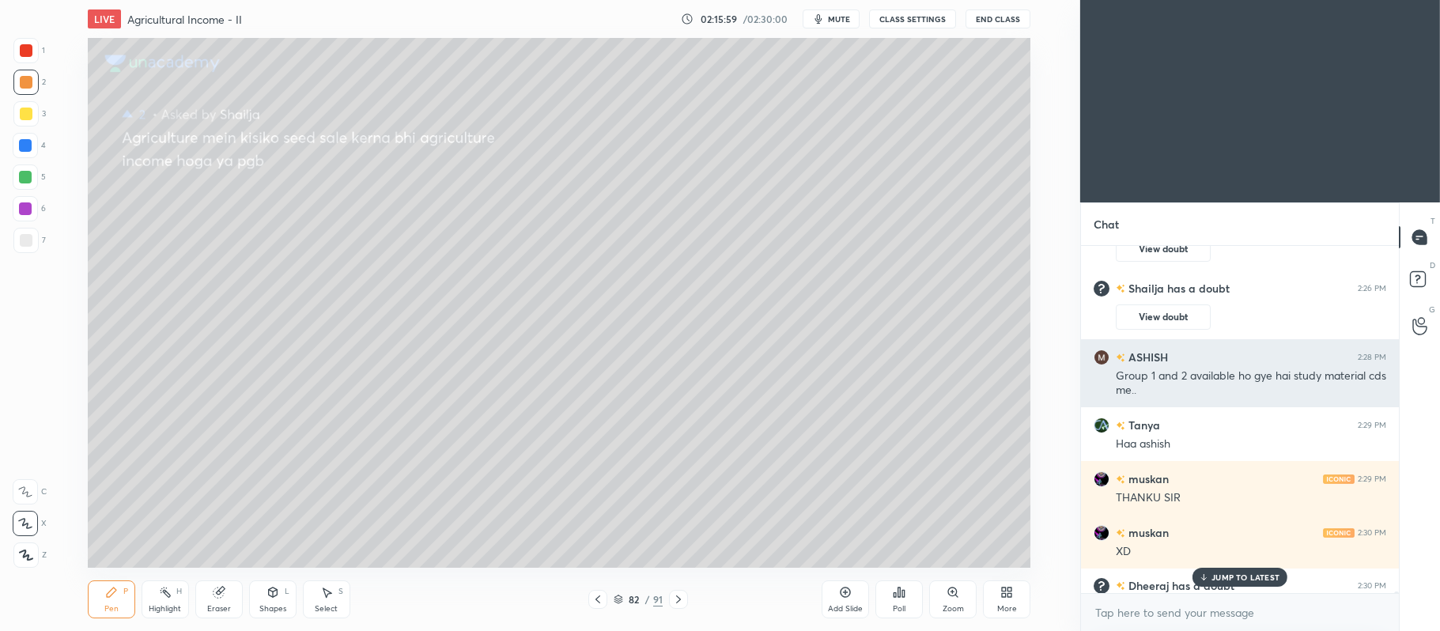
scroll to position [75259, 0]
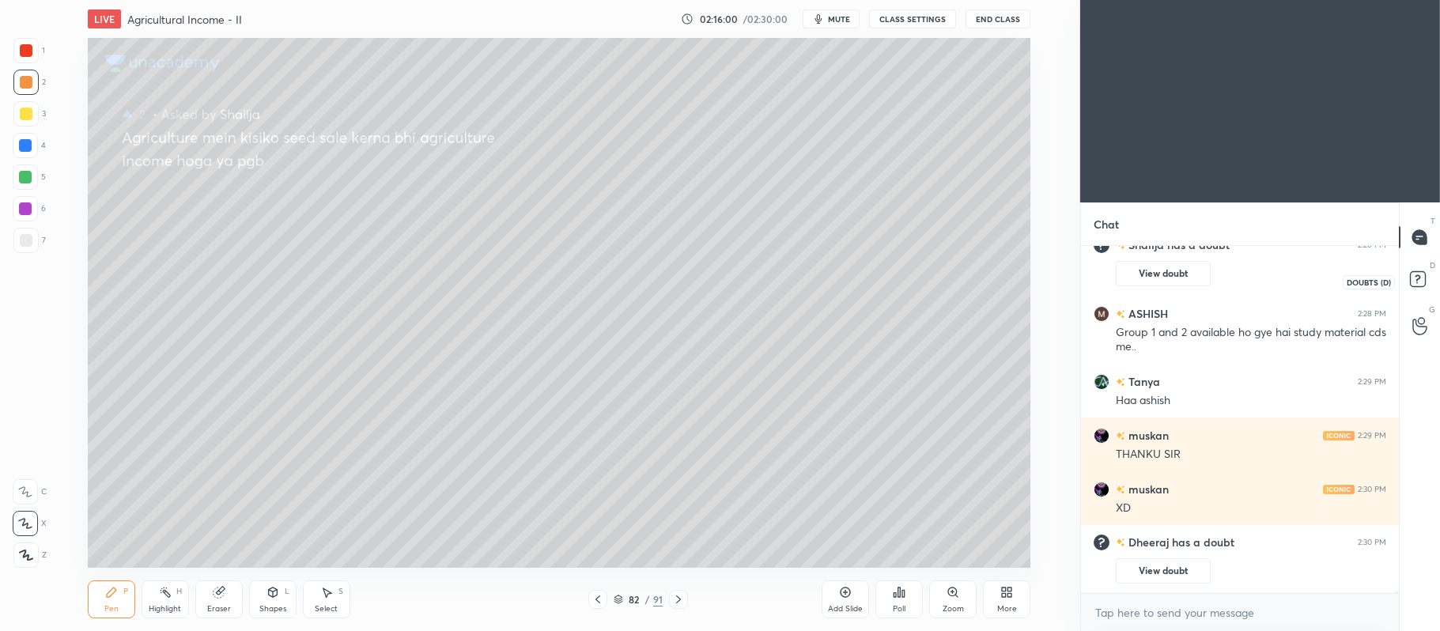
click at [1423, 282] on rect at bounding box center [1417, 279] width 15 height 15
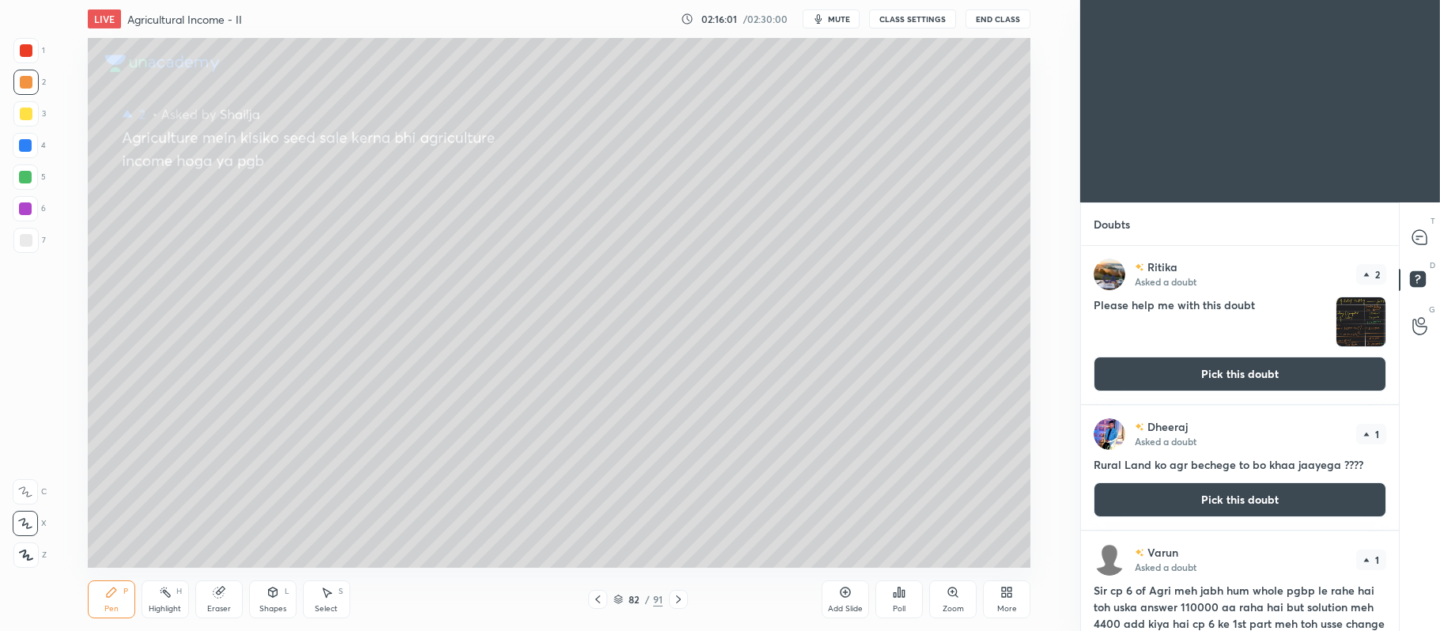
click at [1161, 513] on button "Pick this doubt" at bounding box center [1239, 499] width 293 height 35
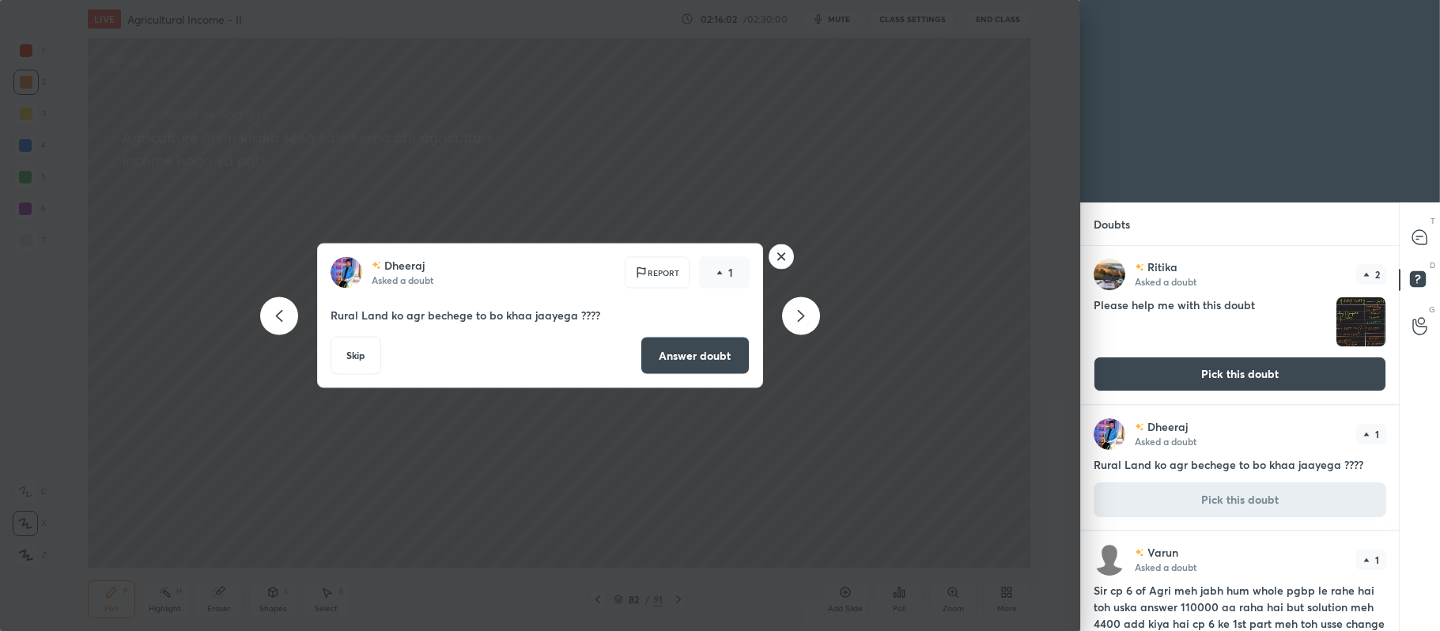
click at [674, 357] on button "Answer doubt" at bounding box center [694, 356] width 109 height 38
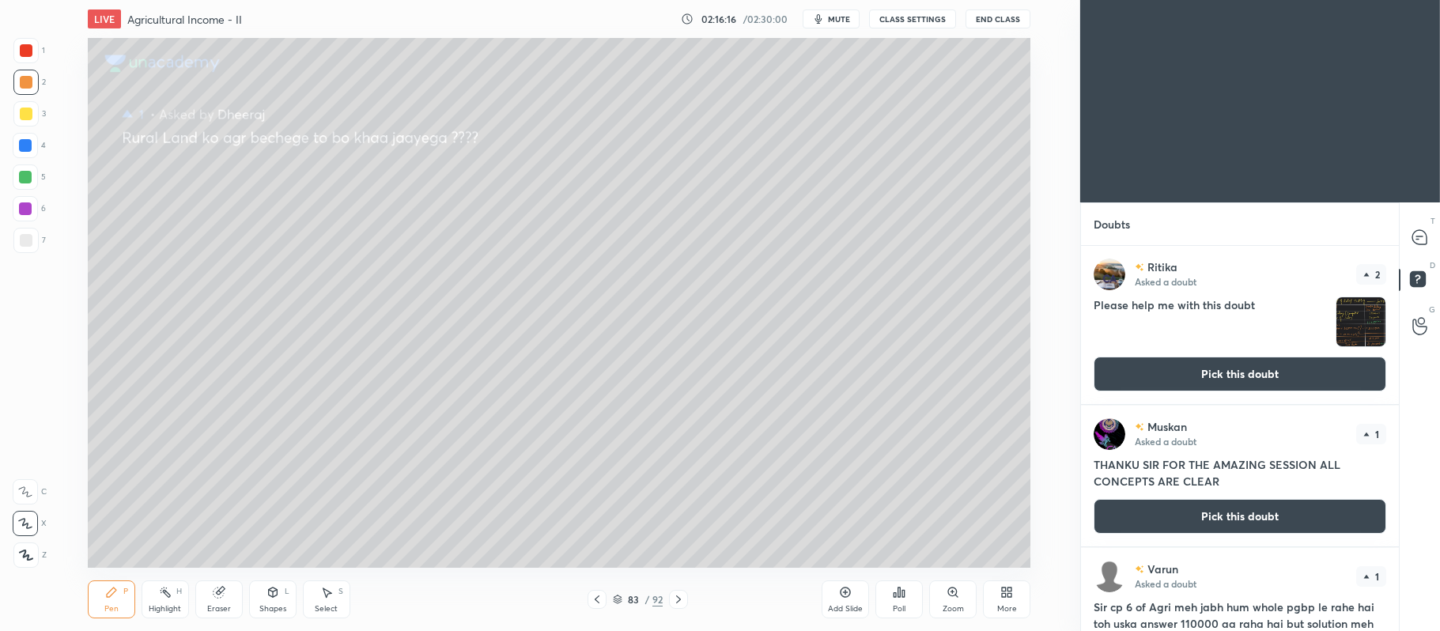
click at [1149, 522] on button "Pick this doubt" at bounding box center [1239, 516] width 293 height 35
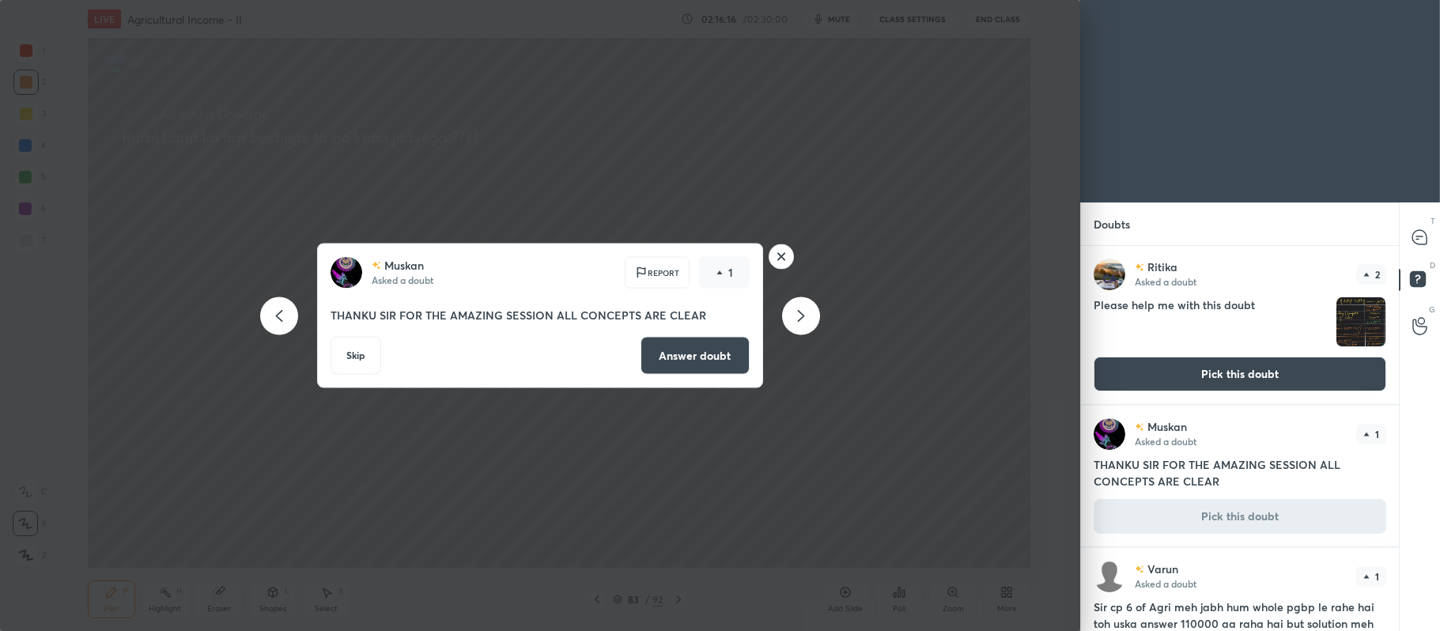
click at [722, 368] on button "Answer doubt" at bounding box center [694, 356] width 109 height 38
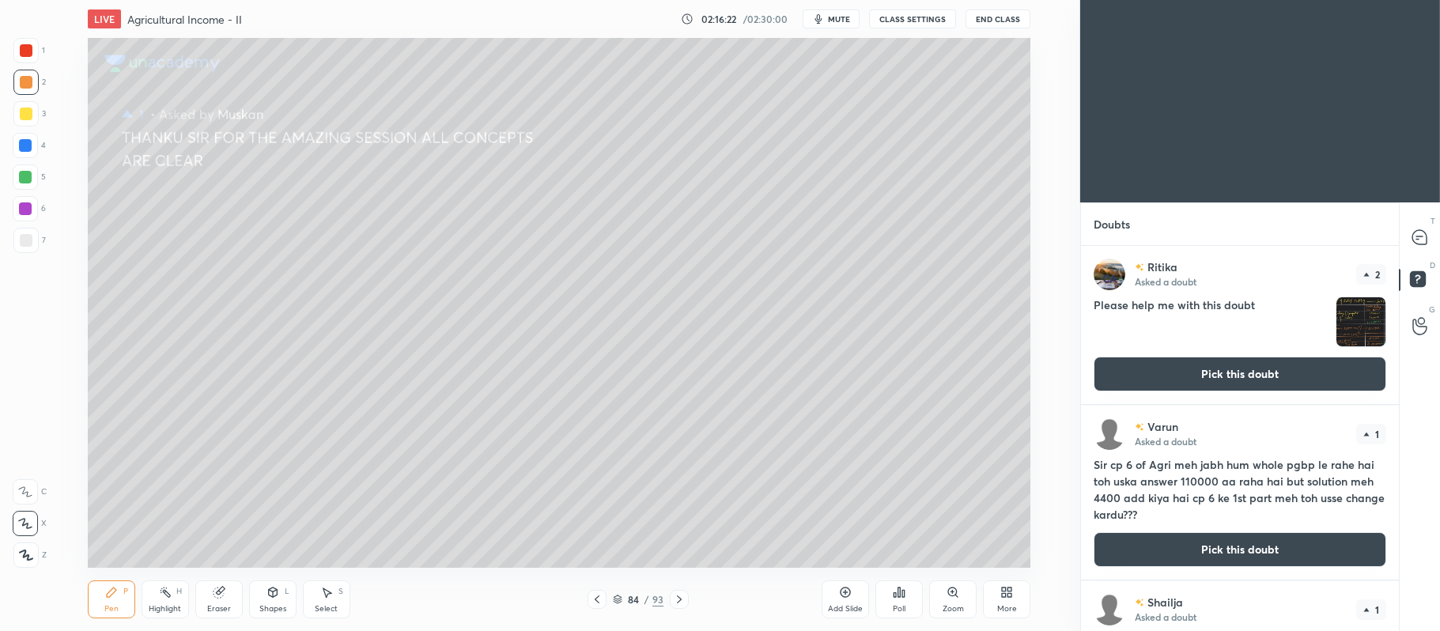
click at [1175, 549] on button "Pick this doubt" at bounding box center [1239, 549] width 293 height 35
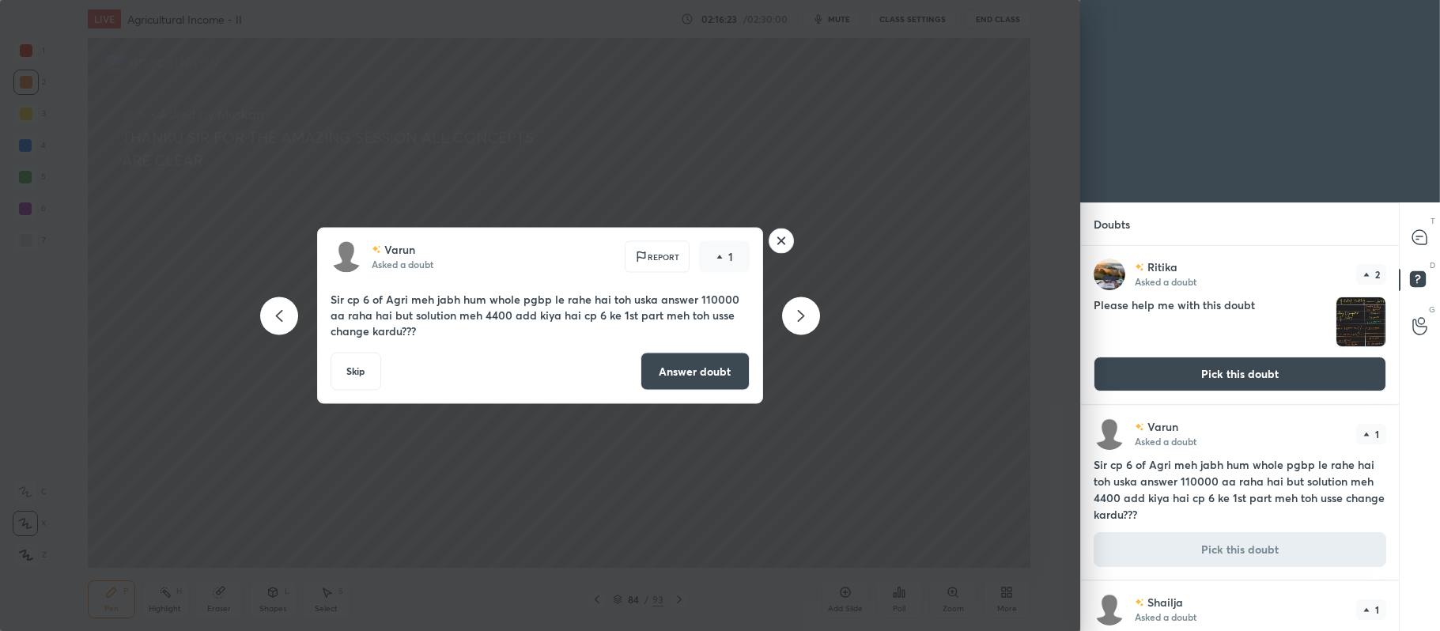
click at [694, 387] on button "Answer doubt" at bounding box center [694, 372] width 109 height 38
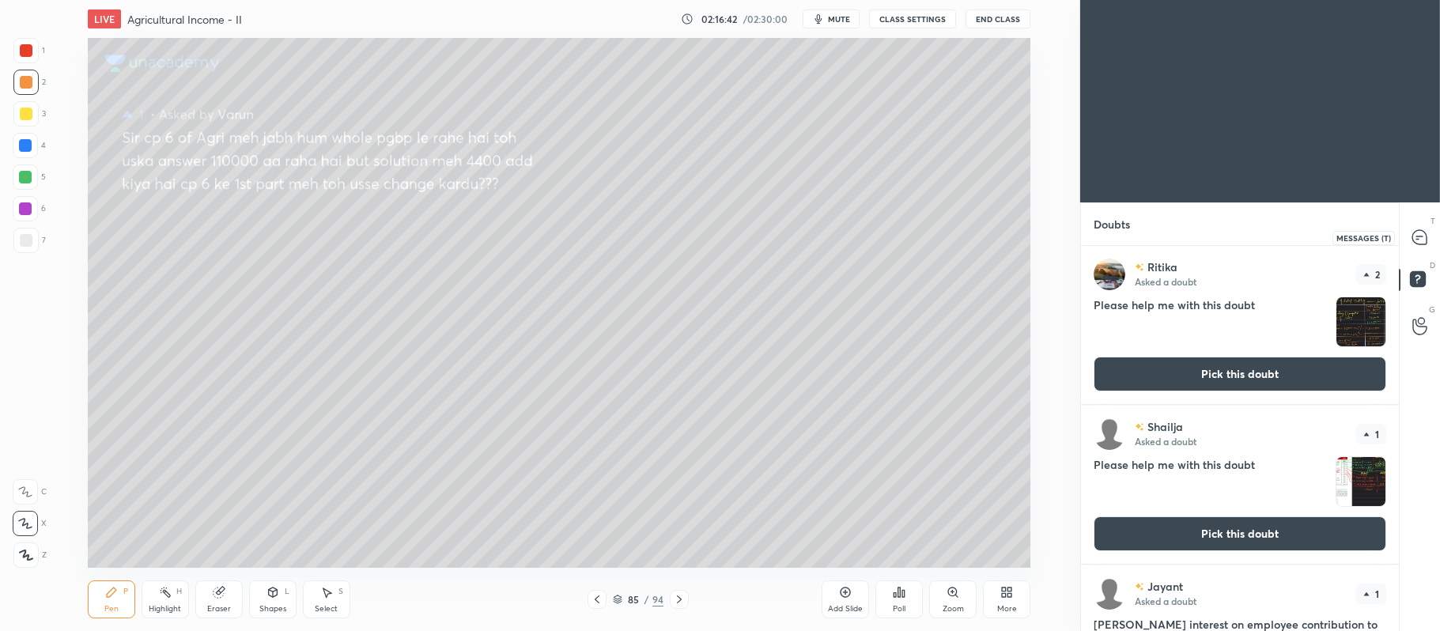
click at [1417, 232] on icon at bounding box center [1419, 237] width 14 height 14
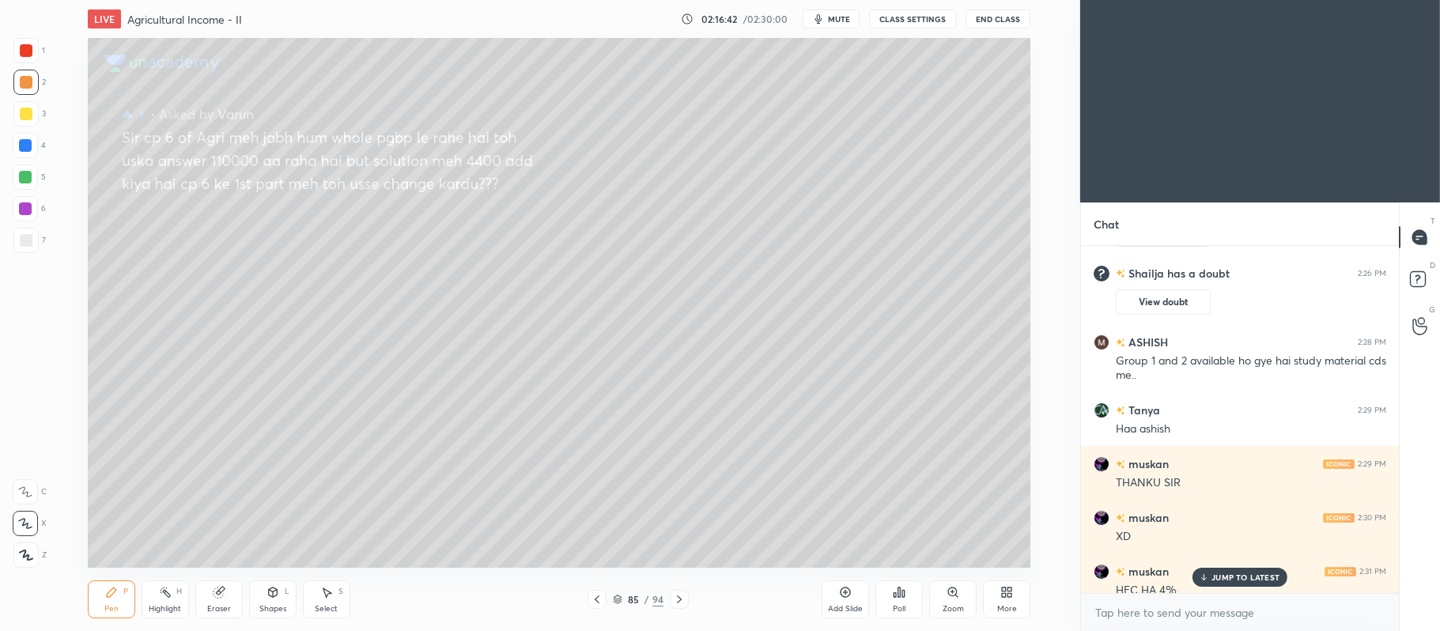
scroll to position [75262, 0]
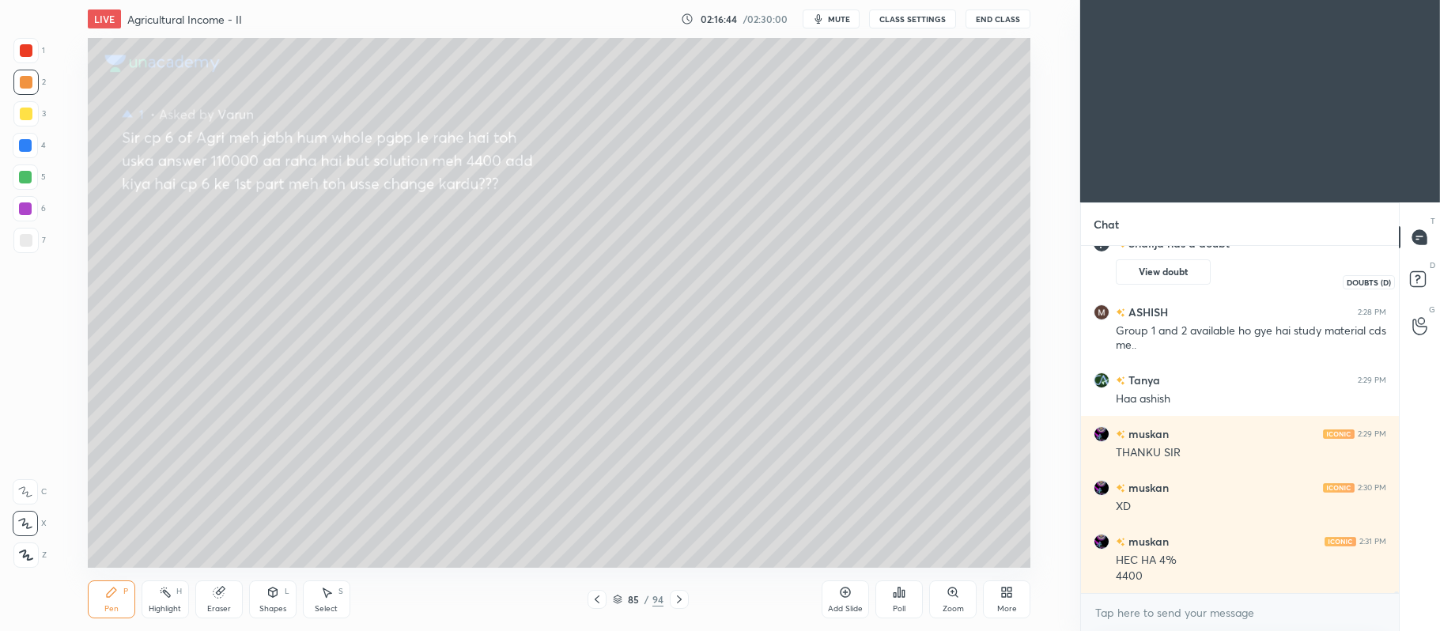
click at [1421, 277] on rect at bounding box center [1417, 279] width 15 height 15
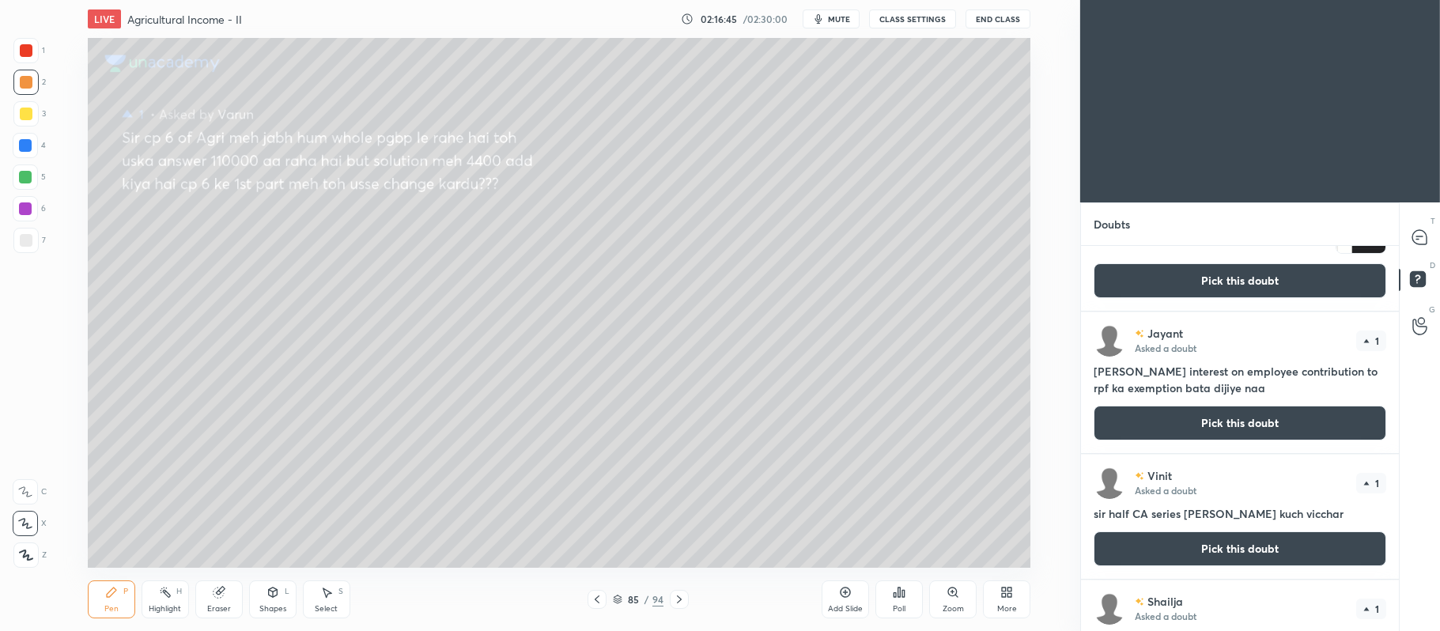
scroll to position [272, 0]
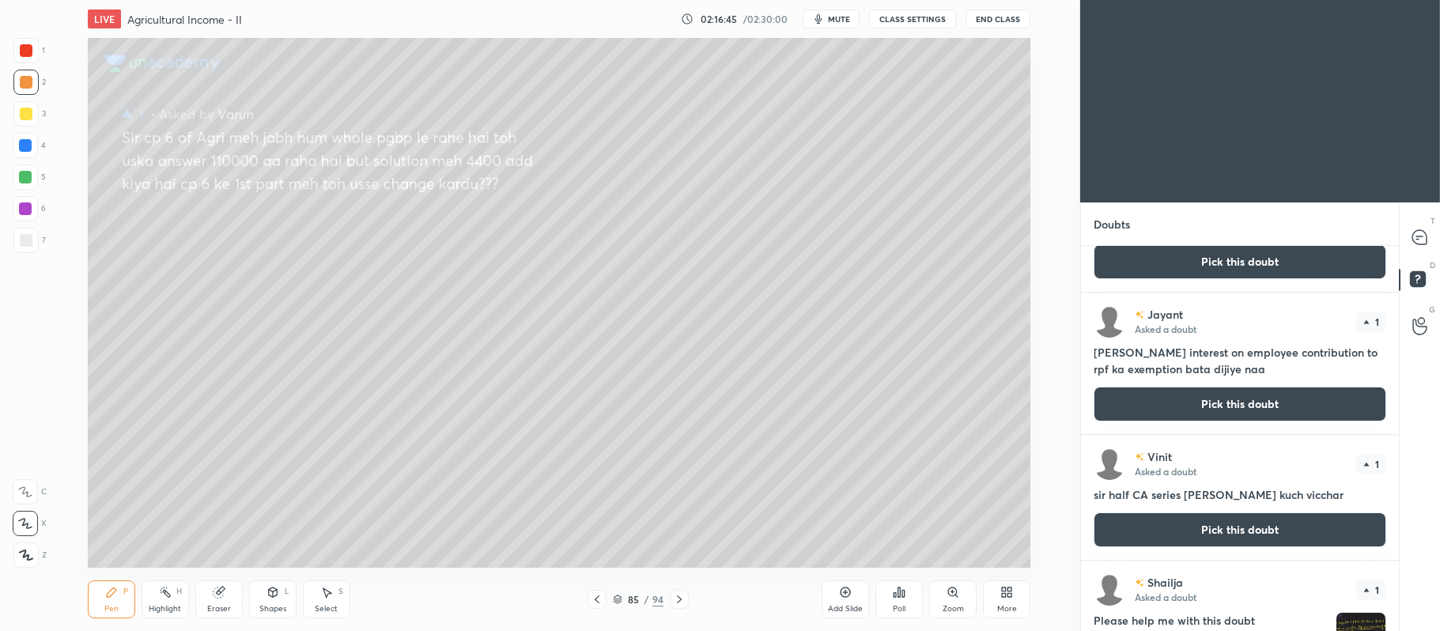
click at [1202, 413] on button "Pick this doubt" at bounding box center [1239, 404] width 293 height 35
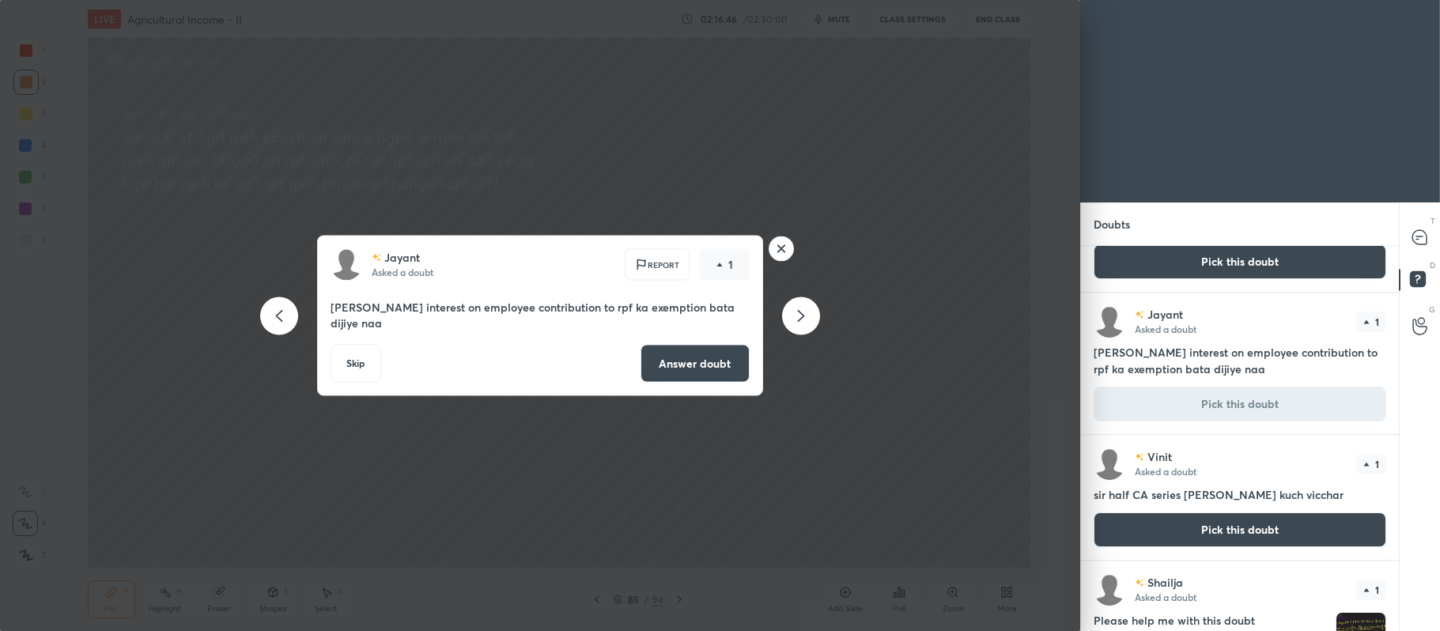
click at [685, 357] on button "Answer doubt" at bounding box center [694, 364] width 109 height 38
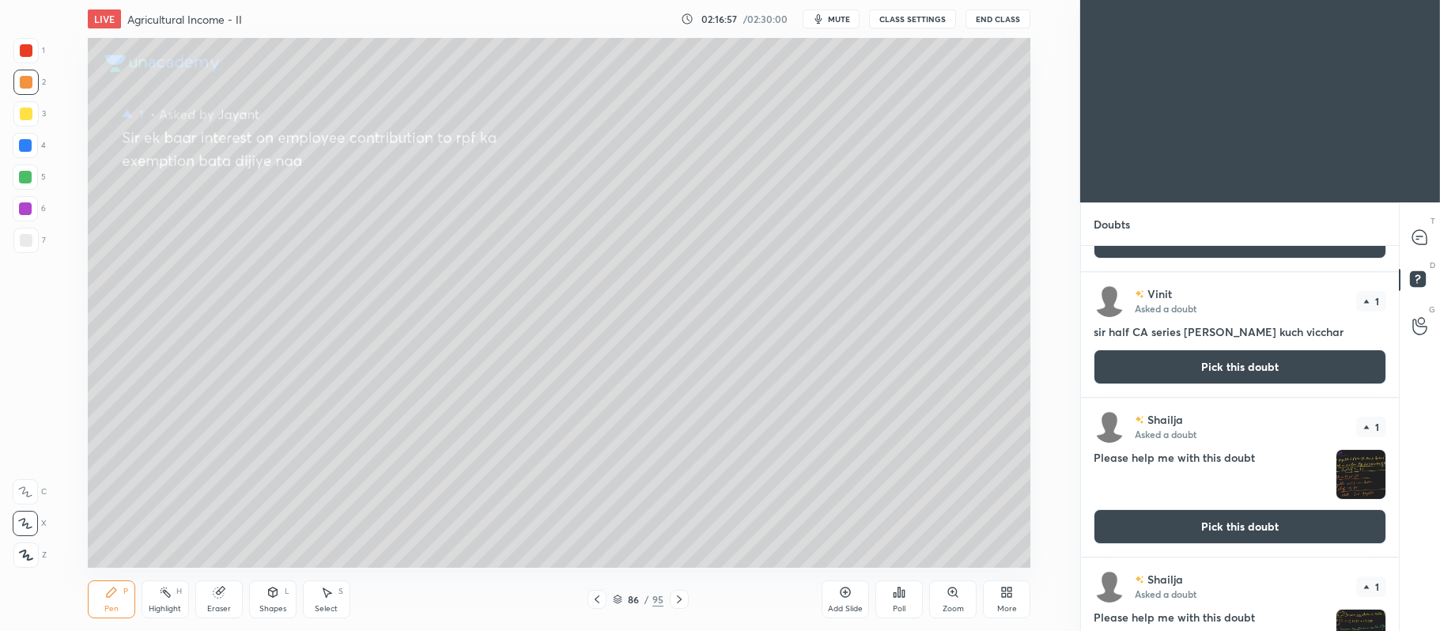
scroll to position [299, 0]
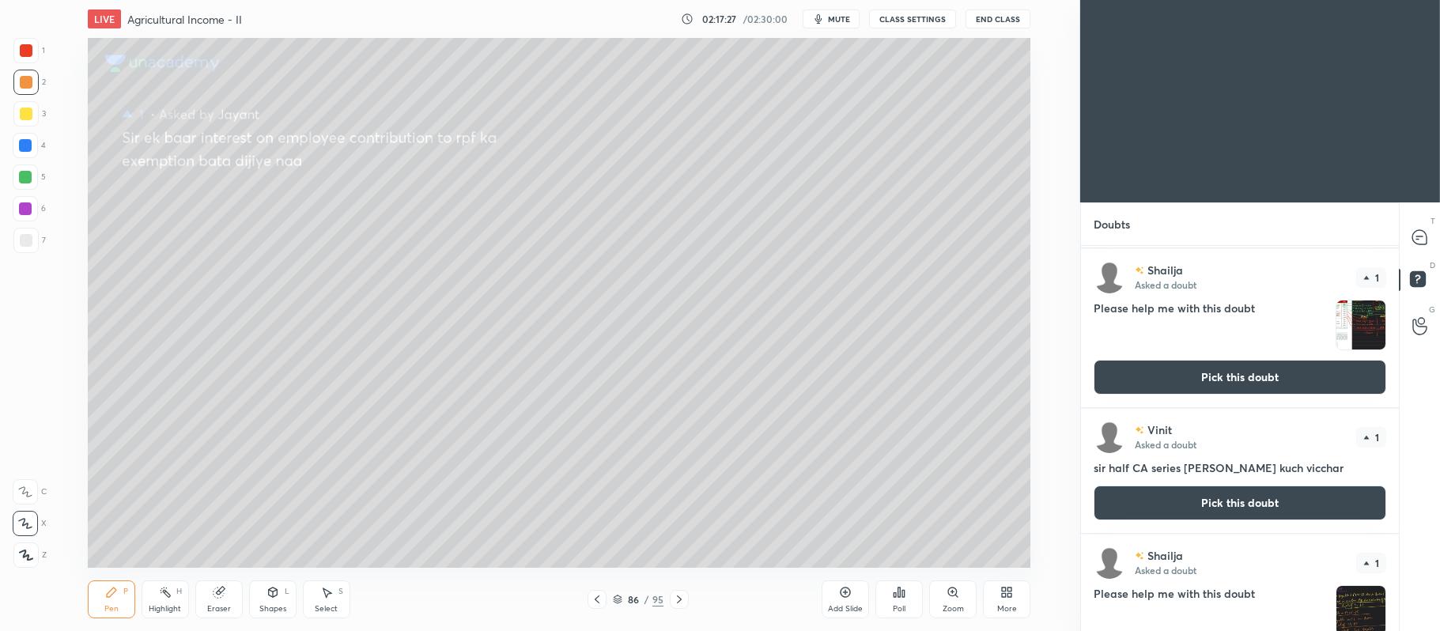
click at [1176, 494] on button "Pick this doubt" at bounding box center [1239, 502] width 293 height 35
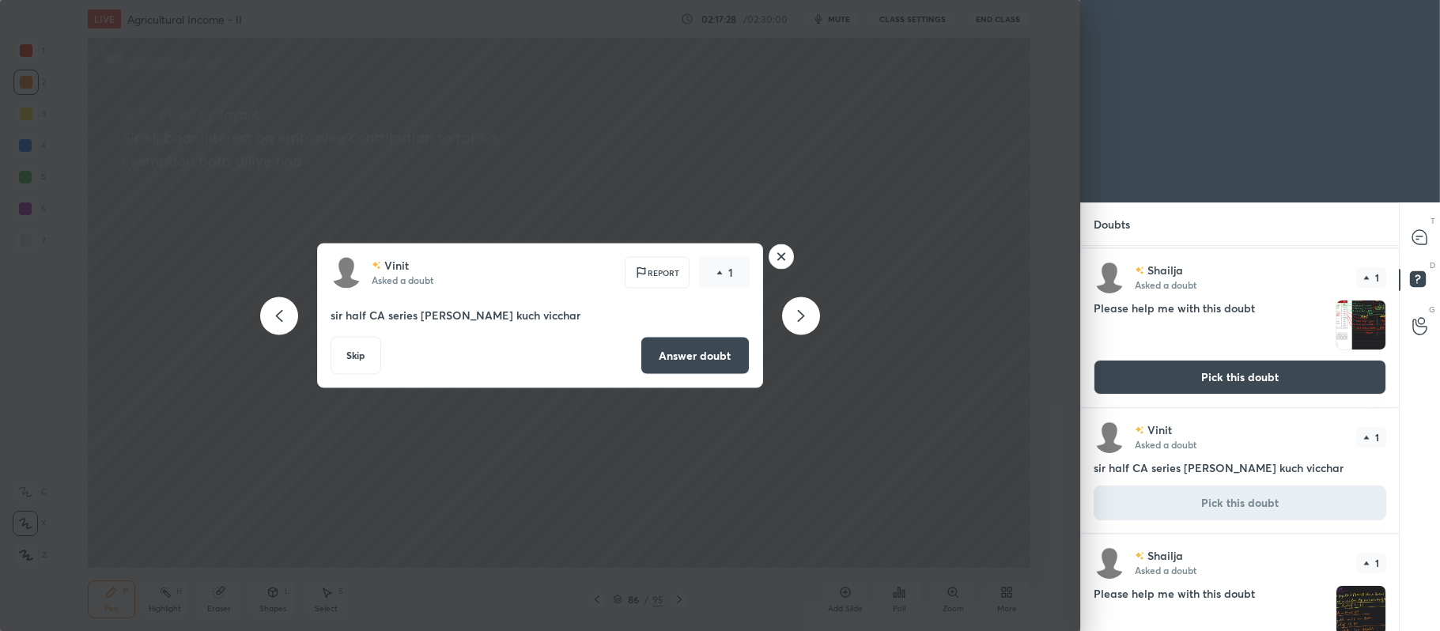
click at [722, 352] on button "Answer doubt" at bounding box center [694, 356] width 109 height 38
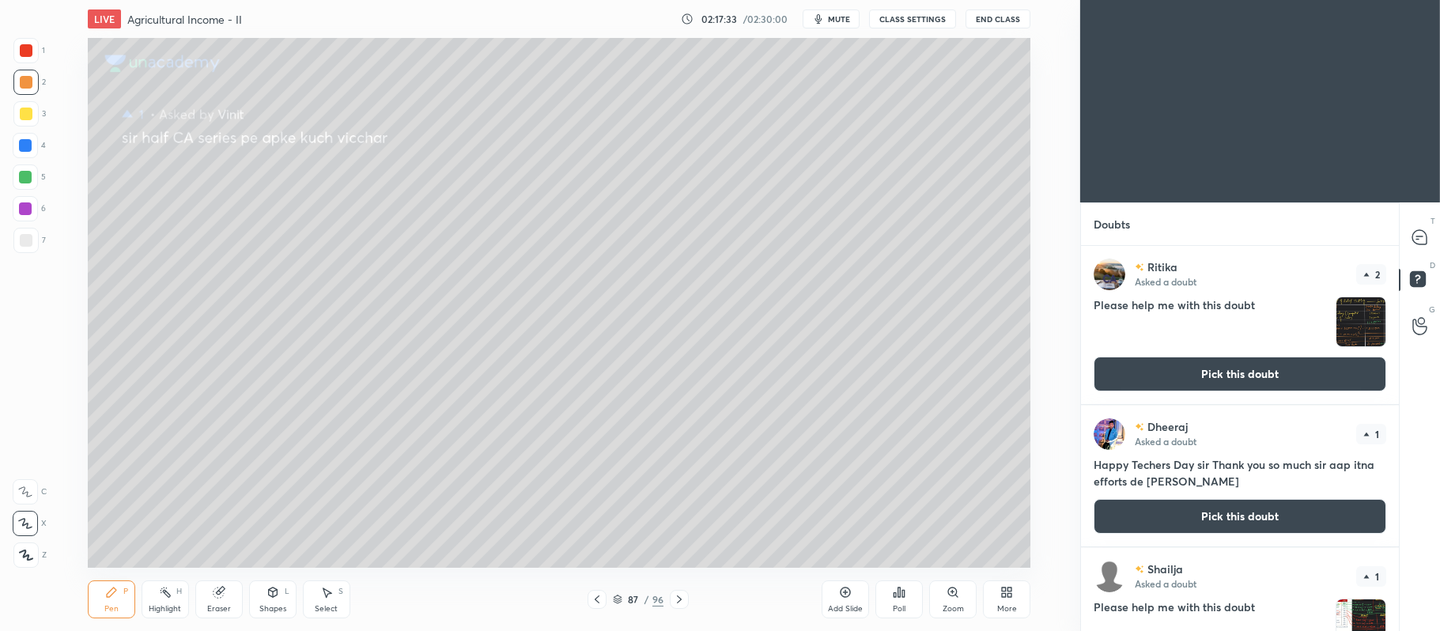
click at [1165, 520] on button "Pick this doubt" at bounding box center [1239, 516] width 293 height 35
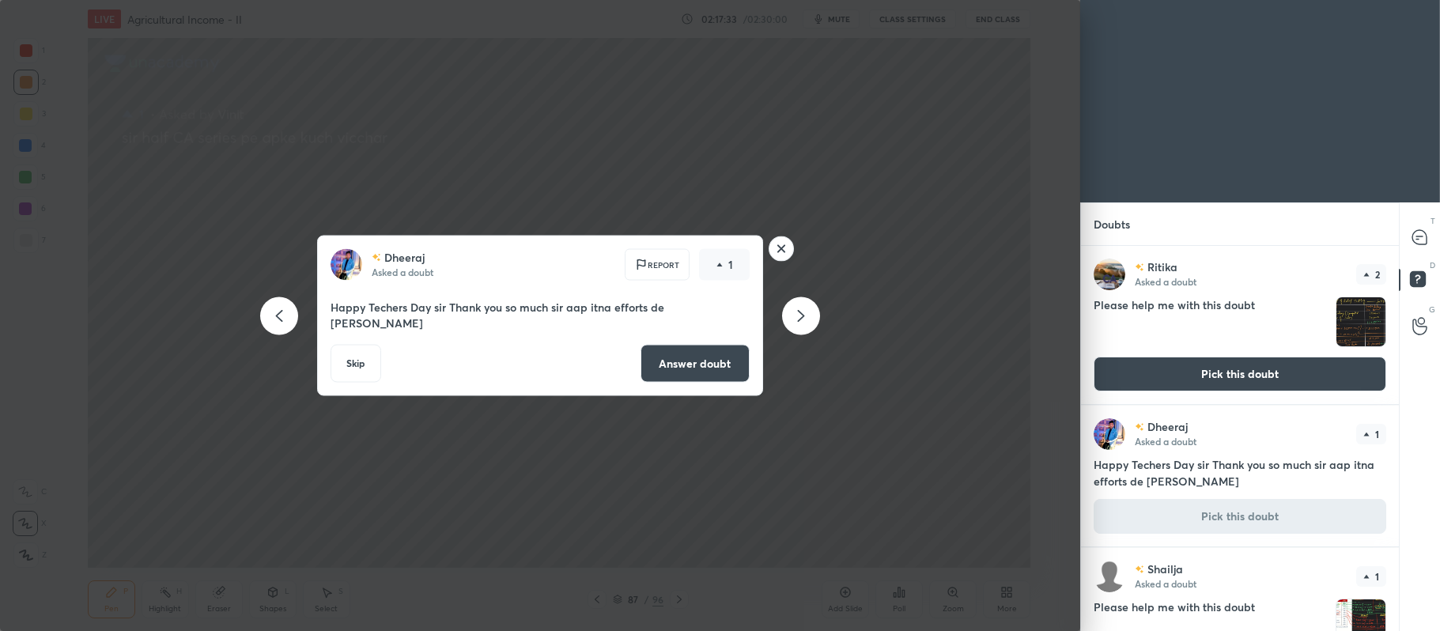
click at [715, 364] on button "Answer doubt" at bounding box center [694, 364] width 109 height 38
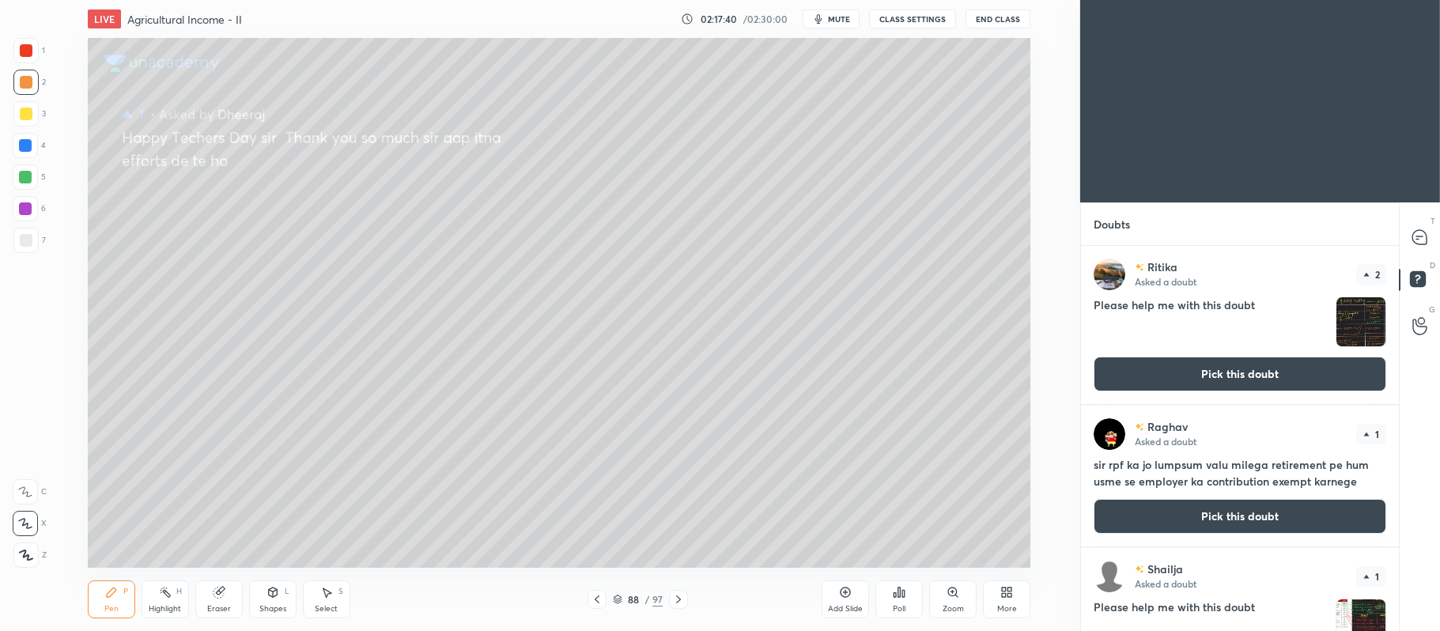
click at [1195, 515] on button "Pick this doubt" at bounding box center [1239, 516] width 293 height 35
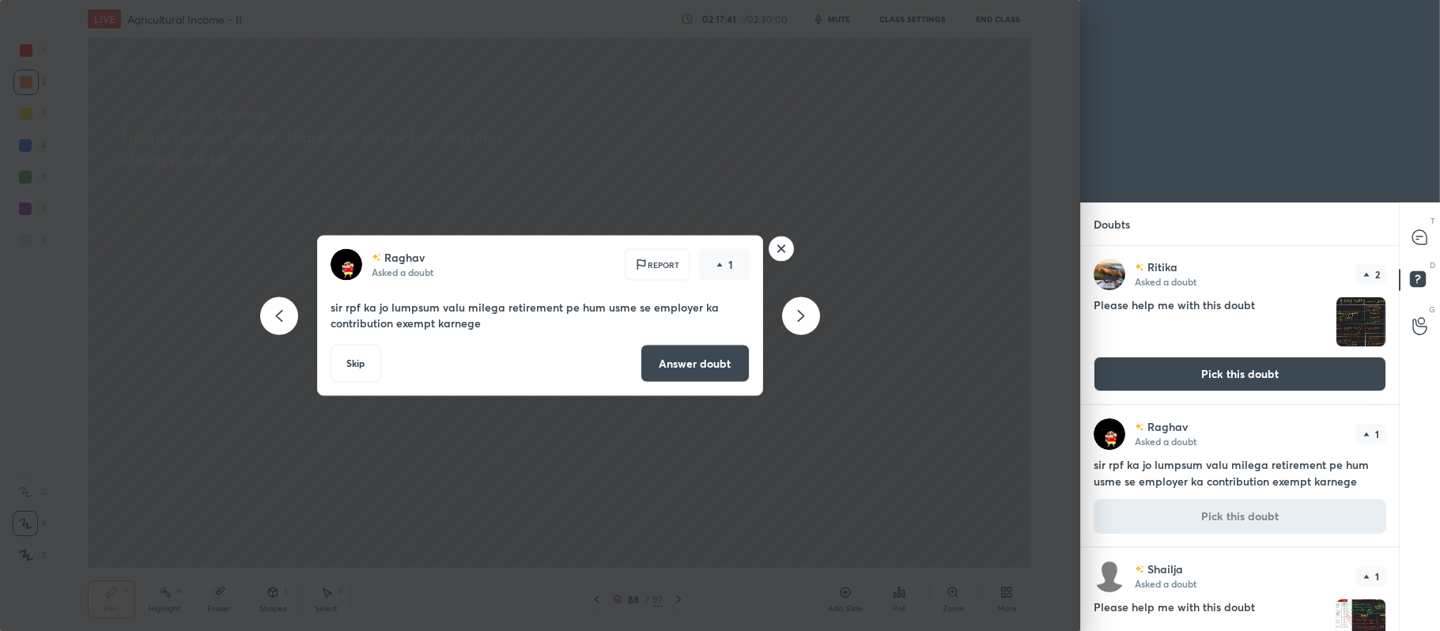
click at [694, 372] on button "Answer doubt" at bounding box center [694, 364] width 109 height 38
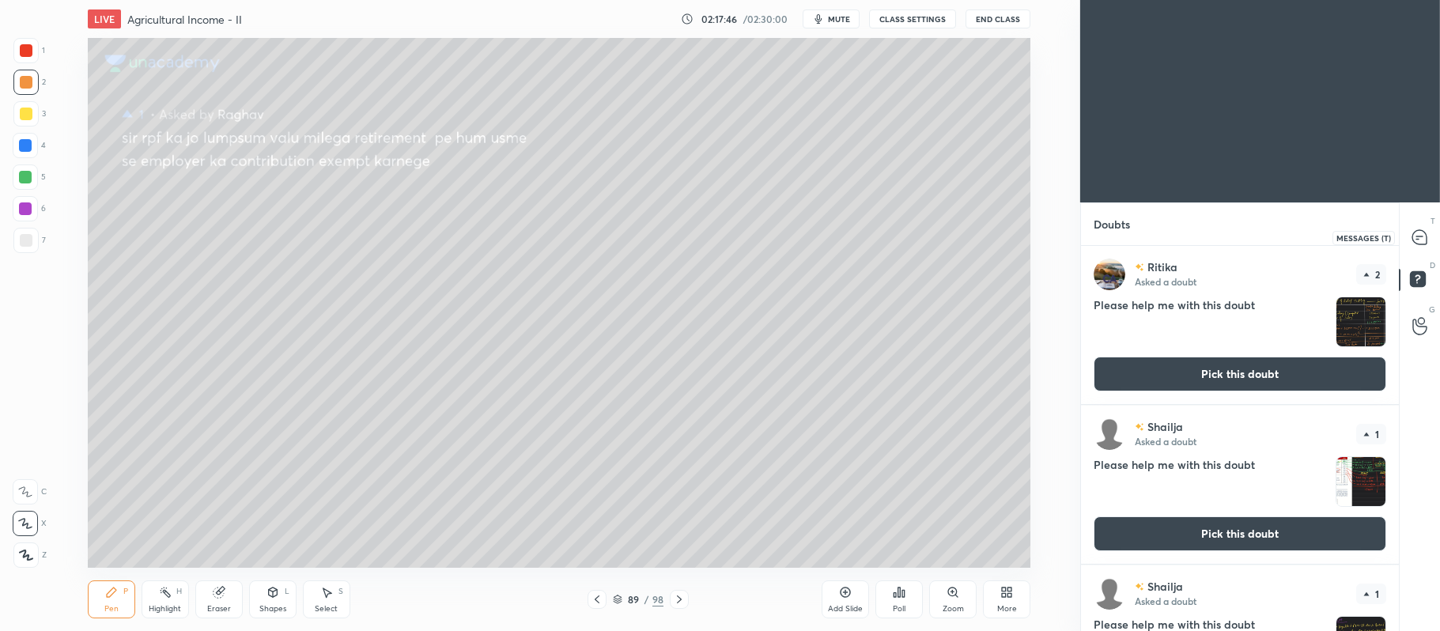
click at [1408, 238] on div at bounding box center [1420, 237] width 32 height 28
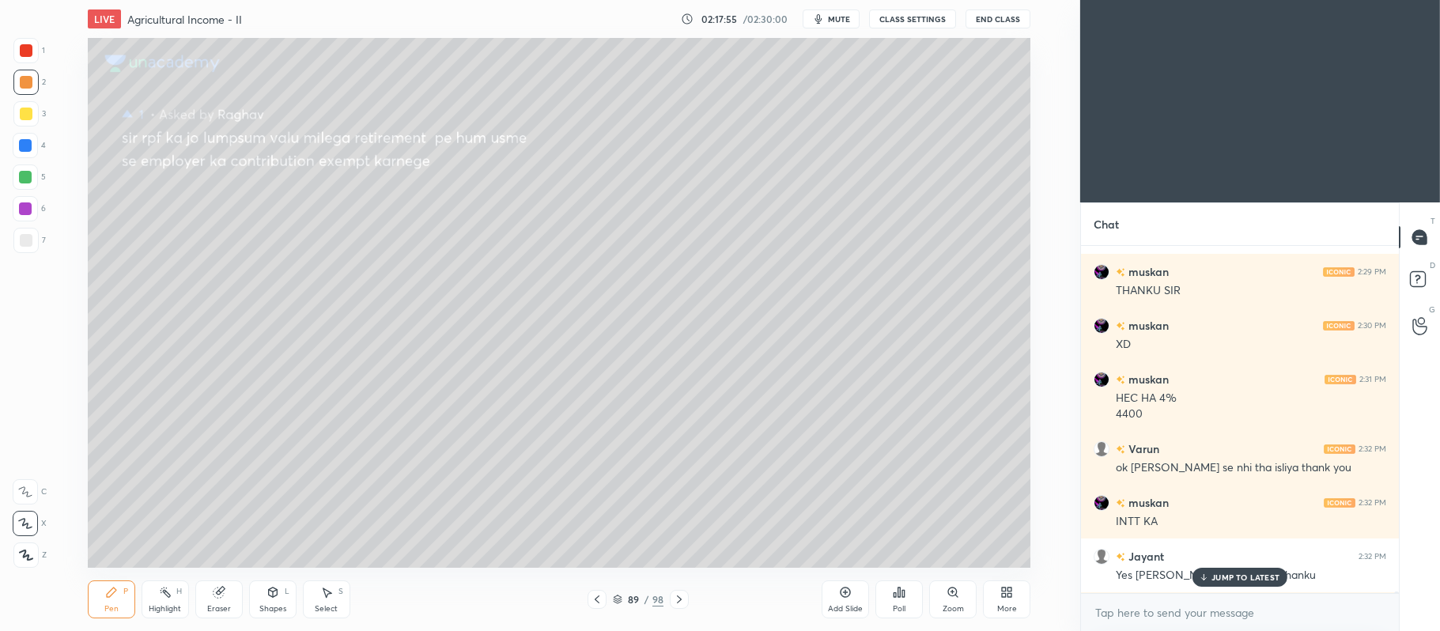
scroll to position [75339, 0]
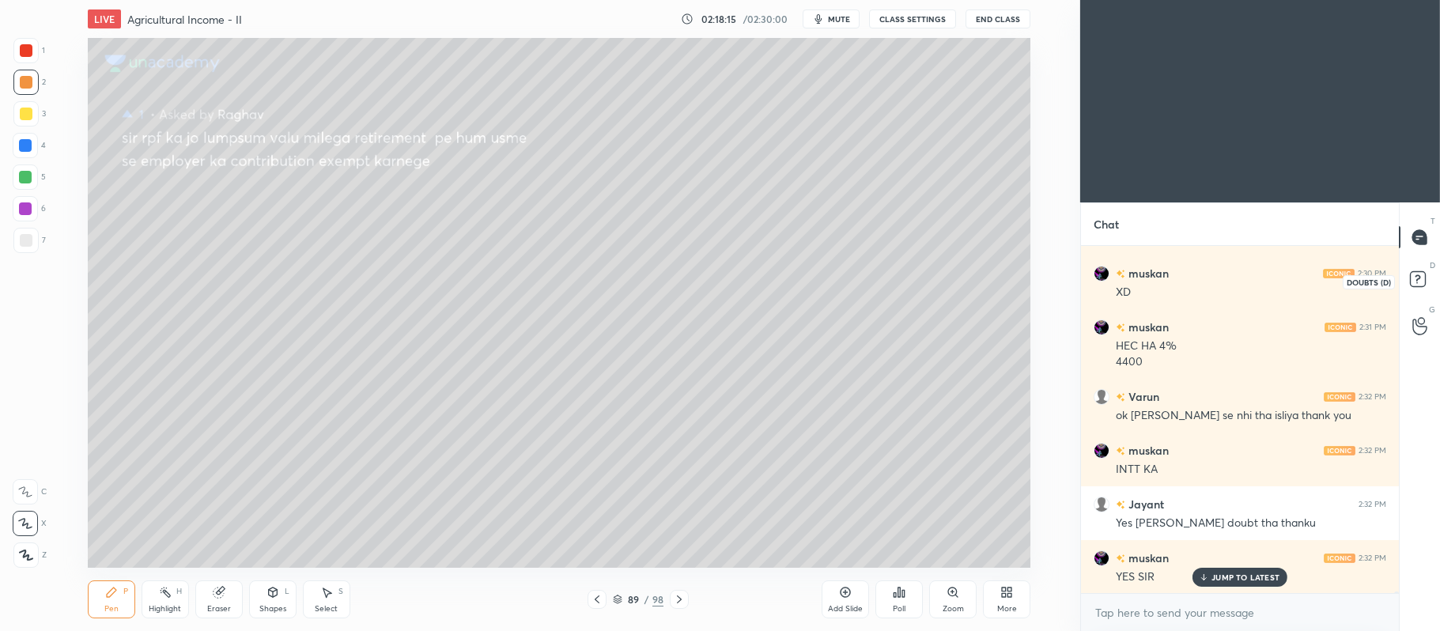
click at [1423, 270] on icon at bounding box center [1420, 281] width 28 height 28
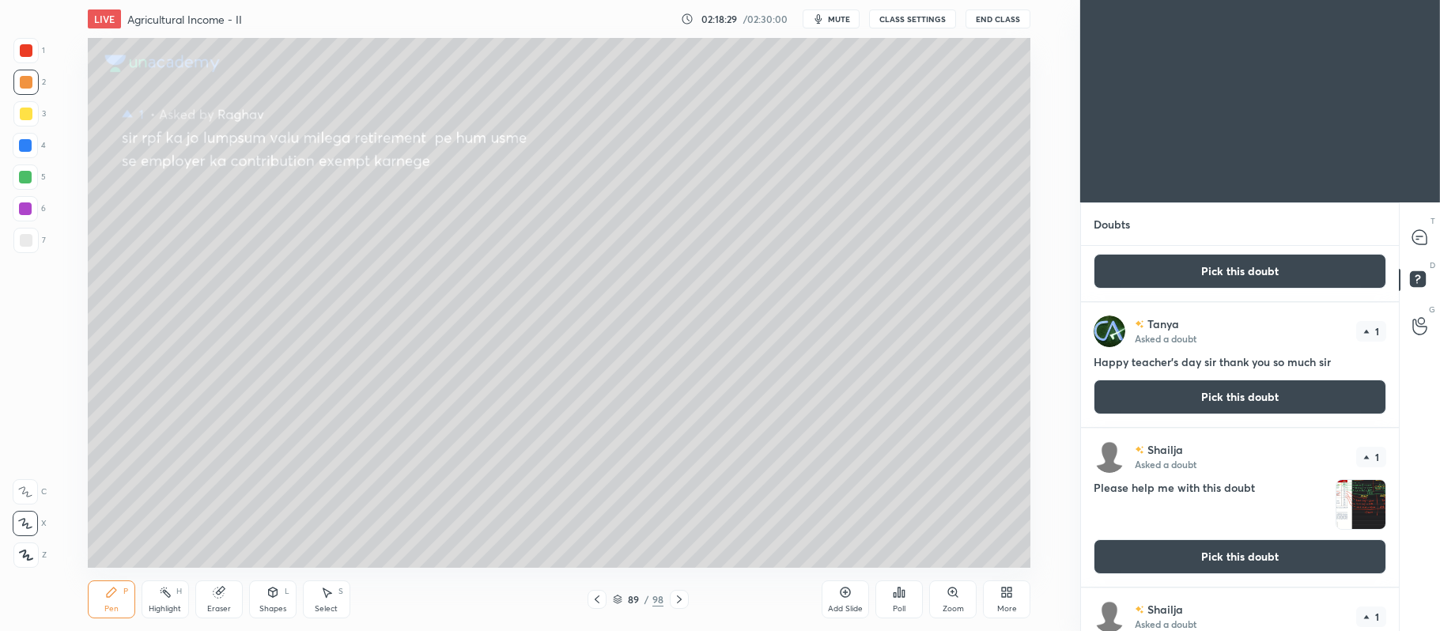
scroll to position [104, 0]
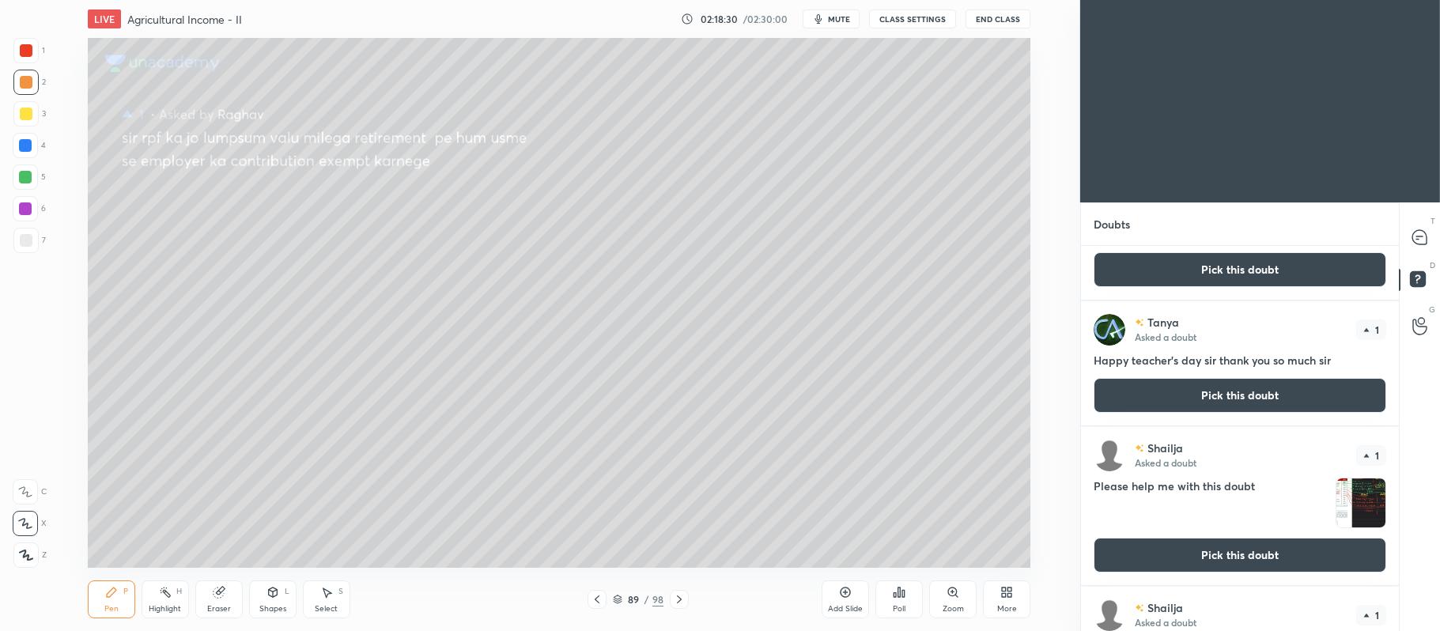
click at [1165, 392] on button "Pick this doubt" at bounding box center [1239, 395] width 293 height 35
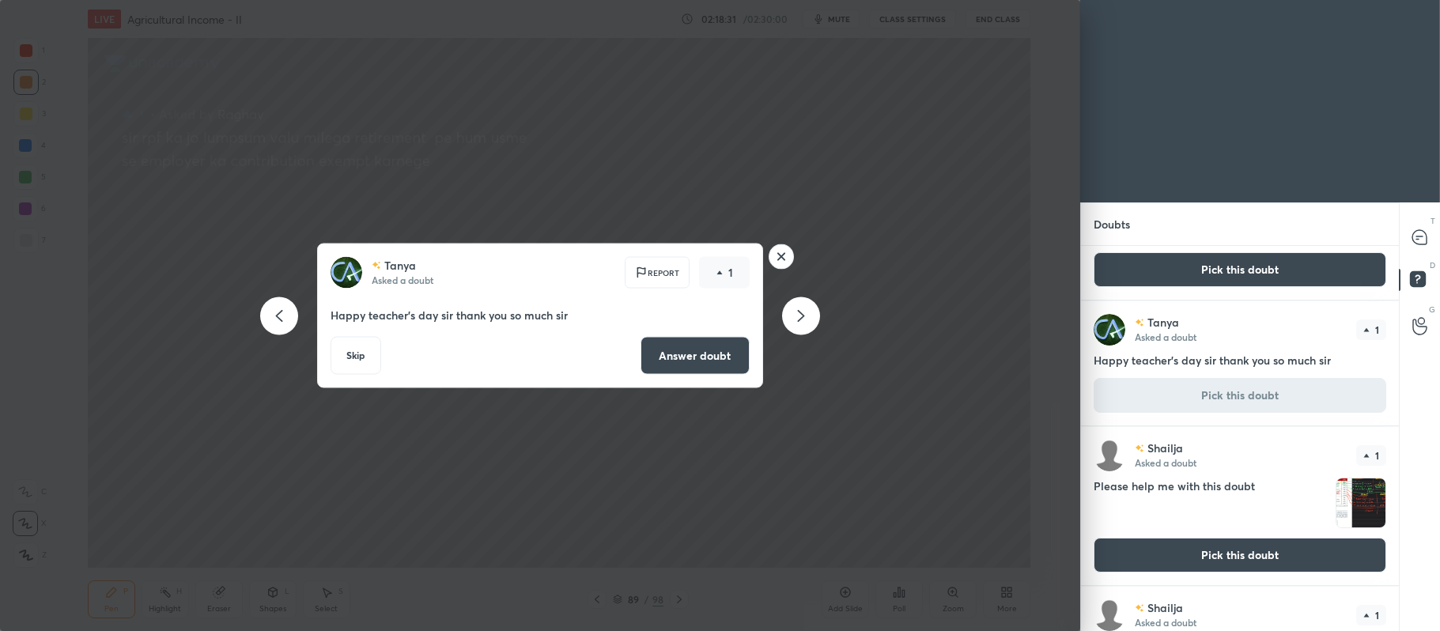
click at [702, 338] on button "Answer doubt" at bounding box center [694, 356] width 109 height 38
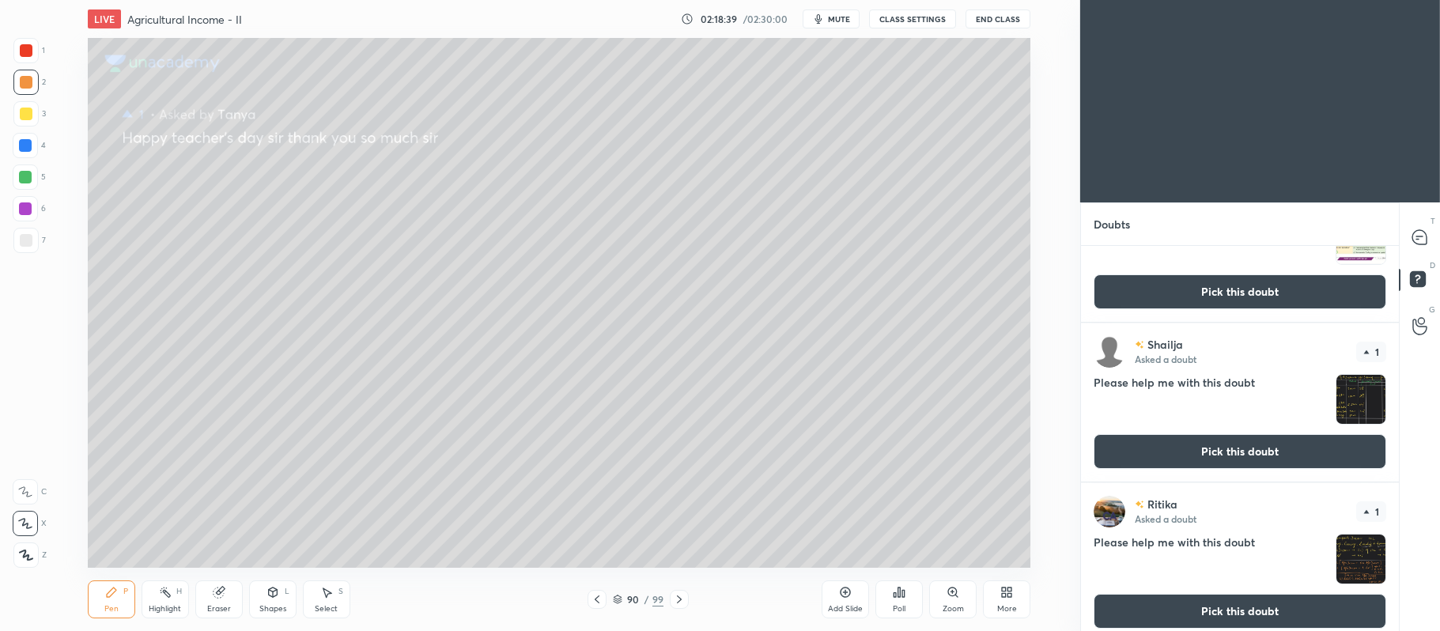
scroll to position [2170, 0]
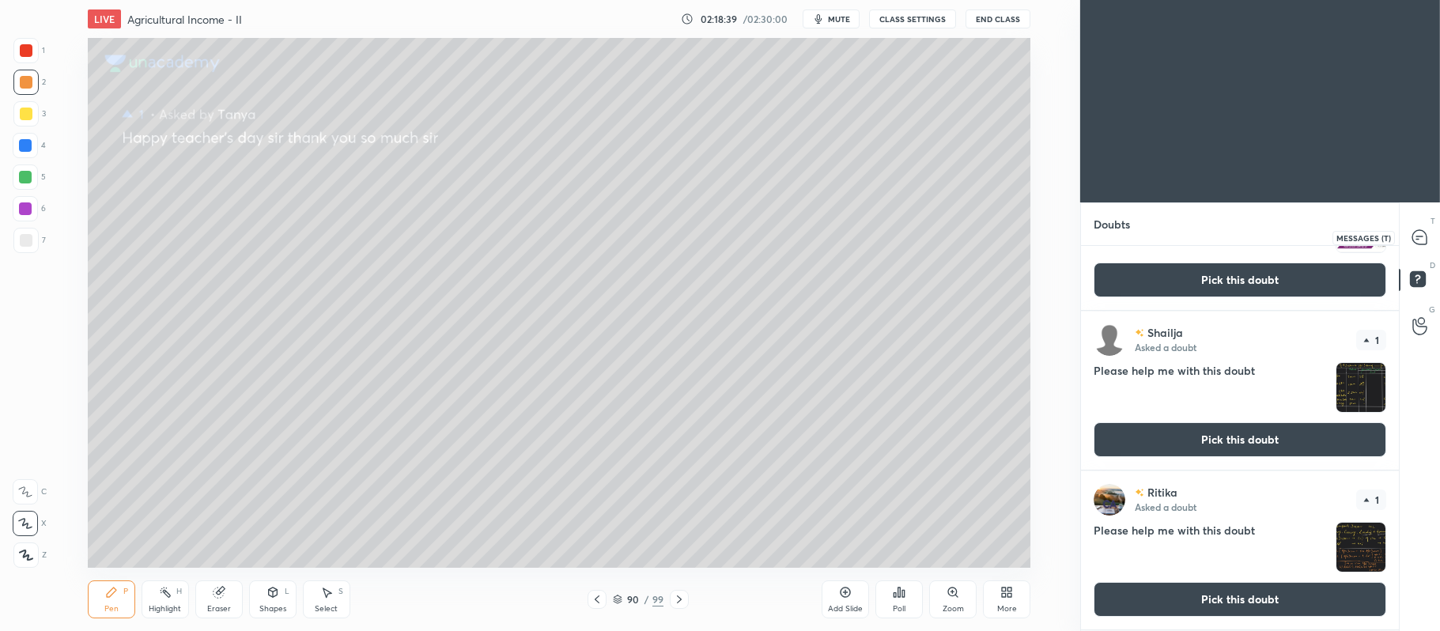
click at [1428, 235] on div at bounding box center [1420, 237] width 32 height 28
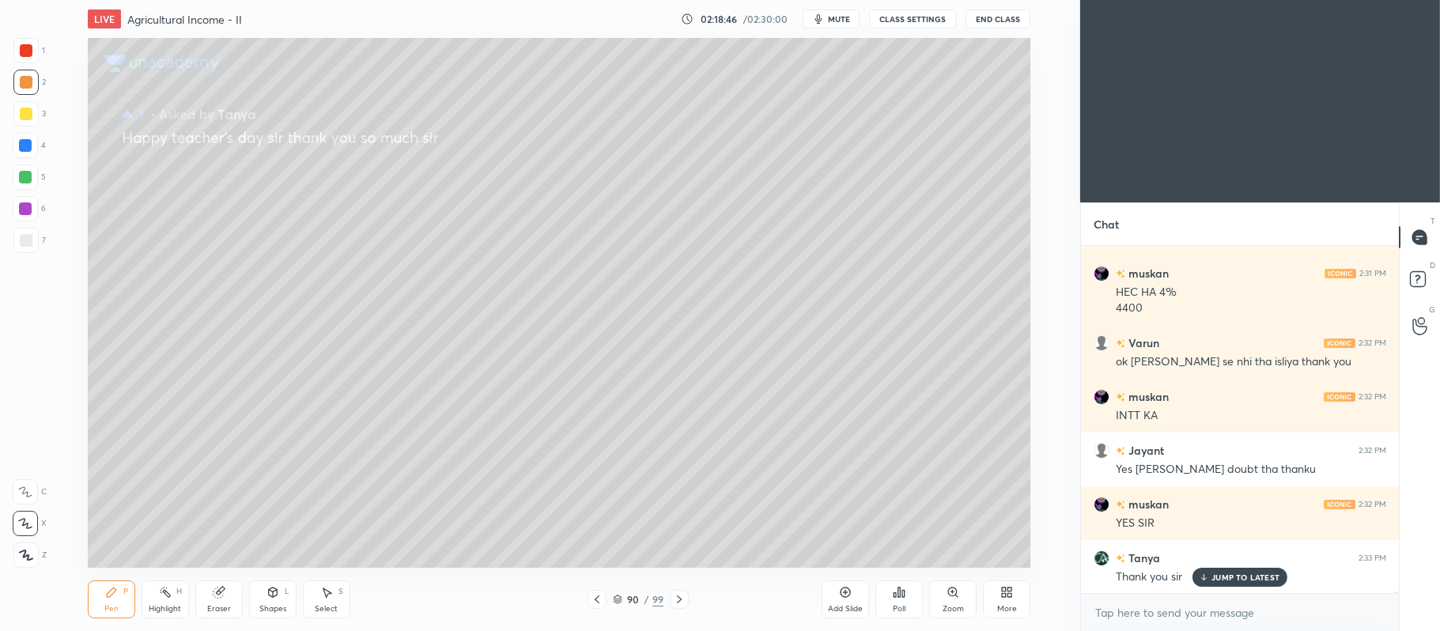
scroll to position [75447, 0]
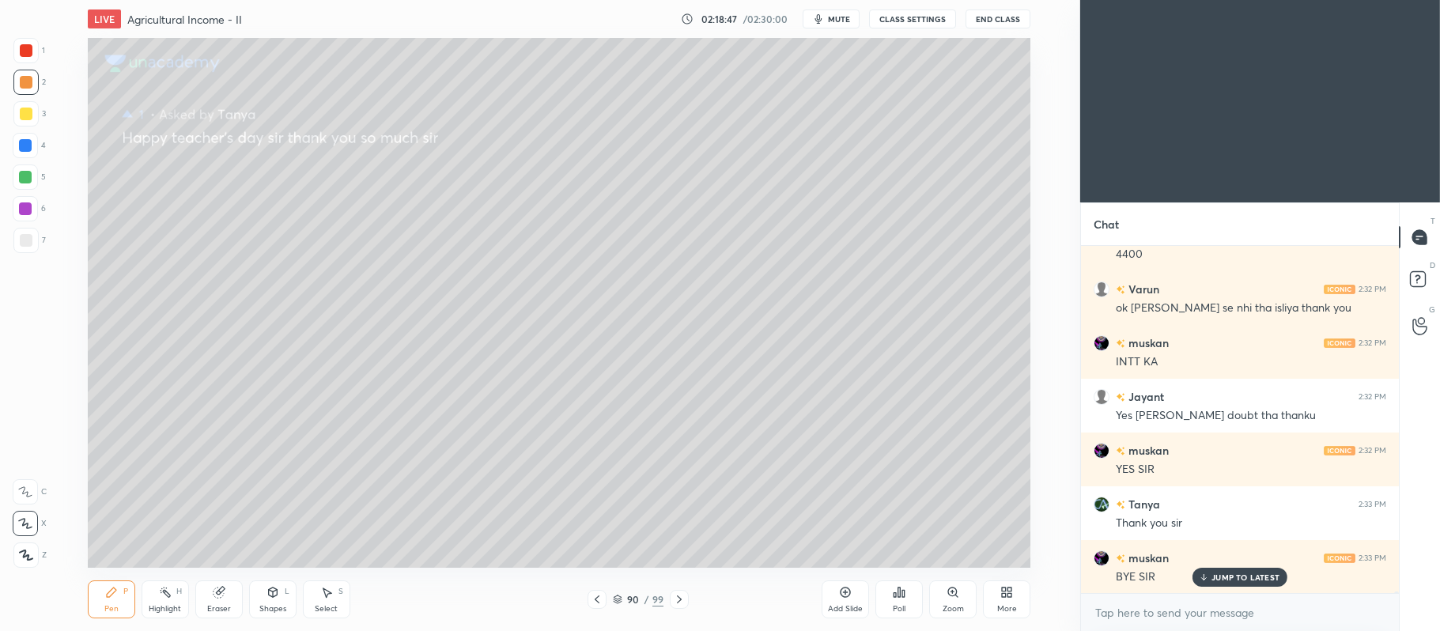
click at [990, 21] on button "End Class" at bounding box center [997, 18] width 65 height 19
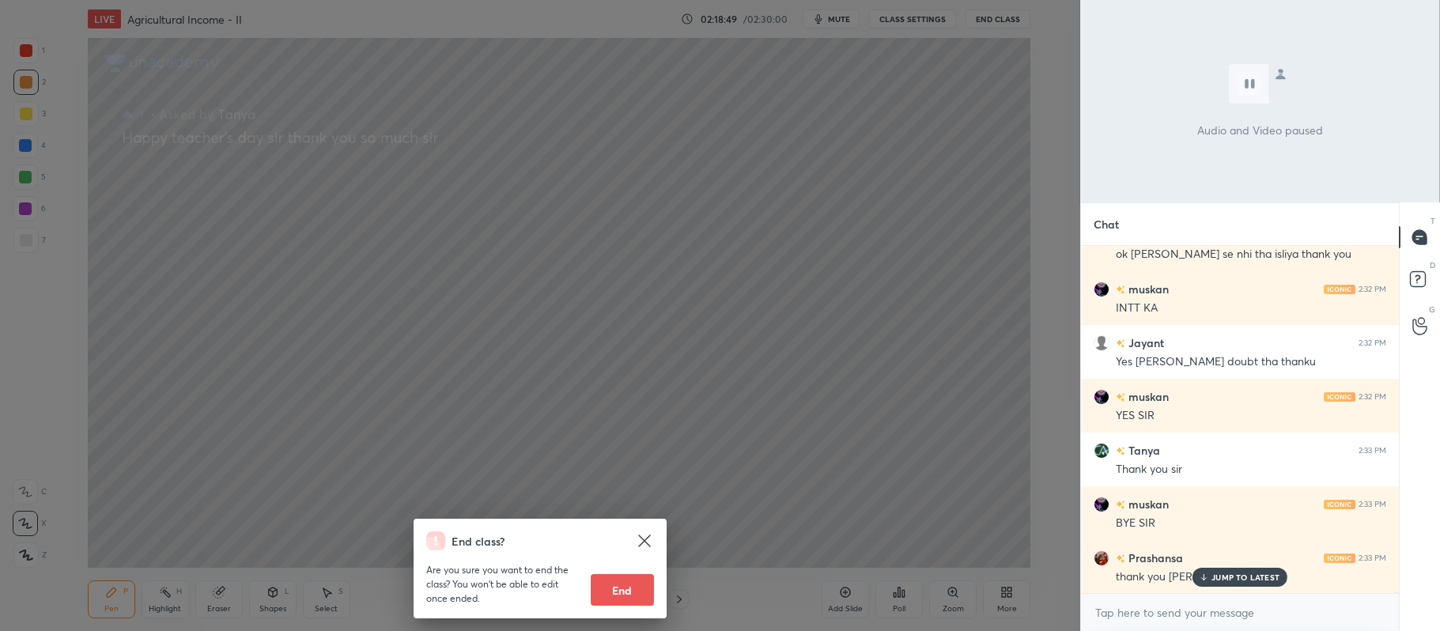
scroll to position [75554, 0]
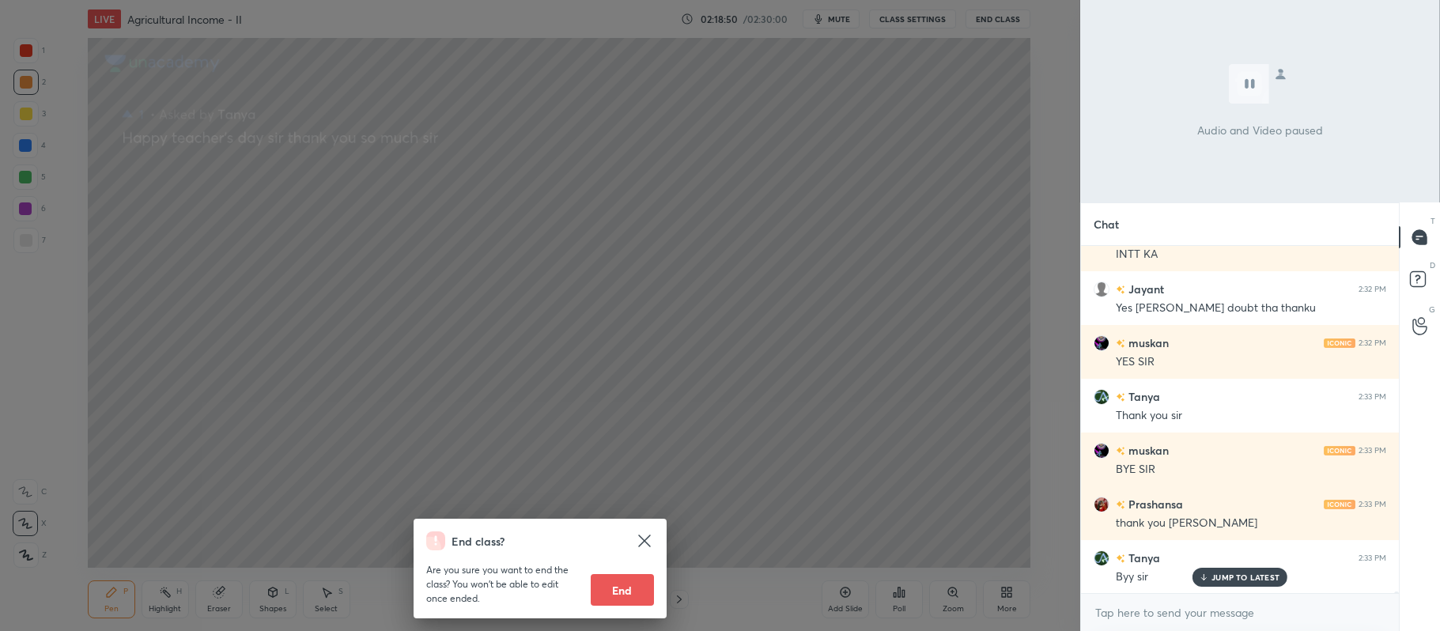
click at [621, 589] on button "End" at bounding box center [622, 590] width 63 height 32
type textarea "x"
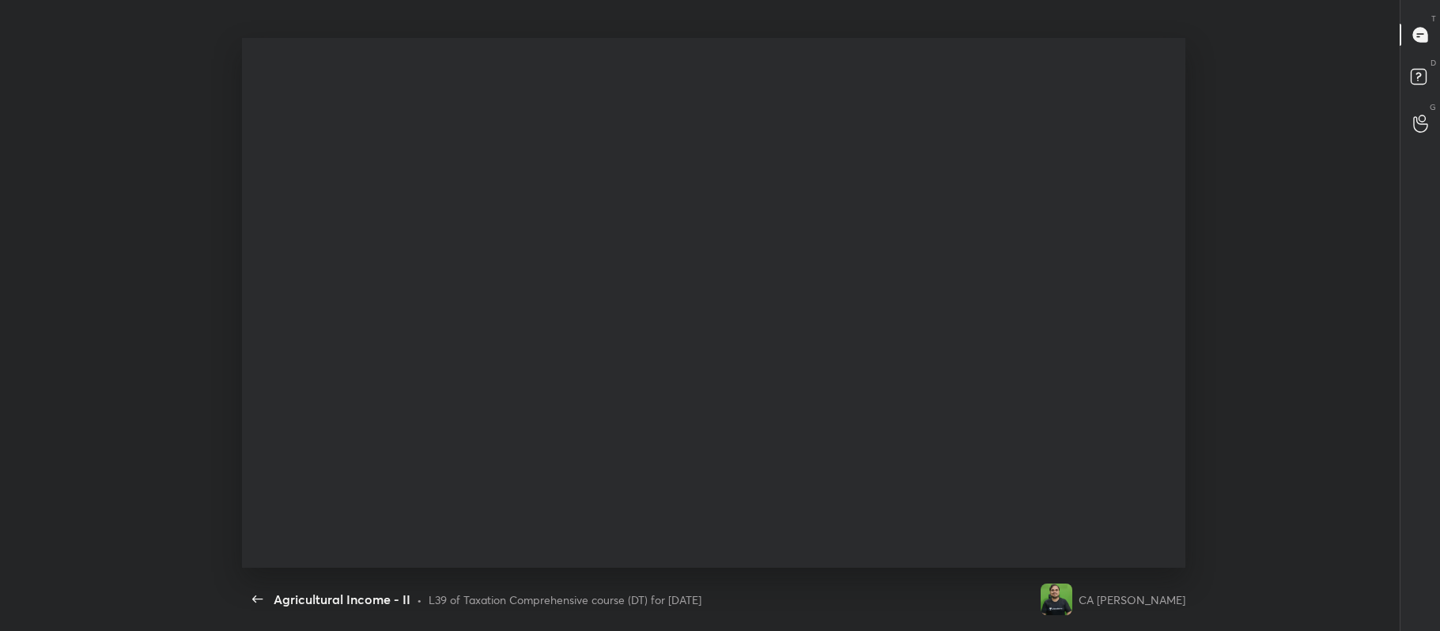
scroll to position [0, 0]
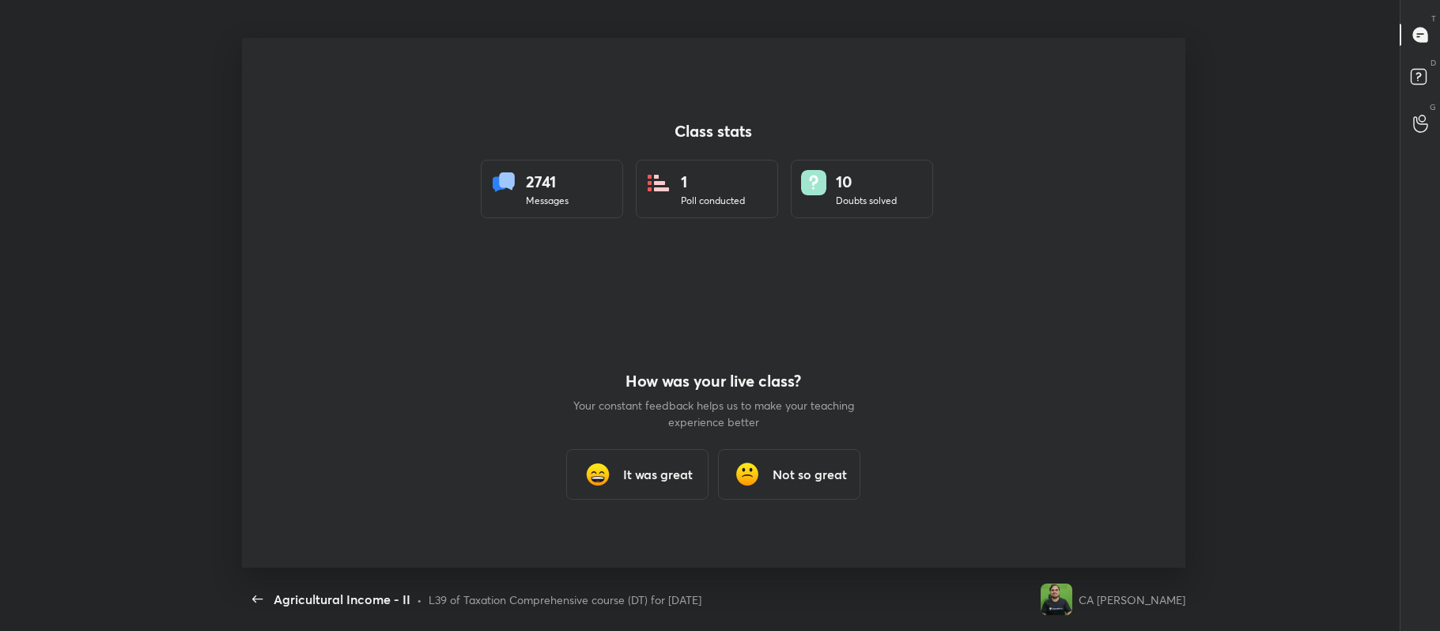
click at [644, 472] on h3 "It was great" at bounding box center [658, 474] width 70 height 19
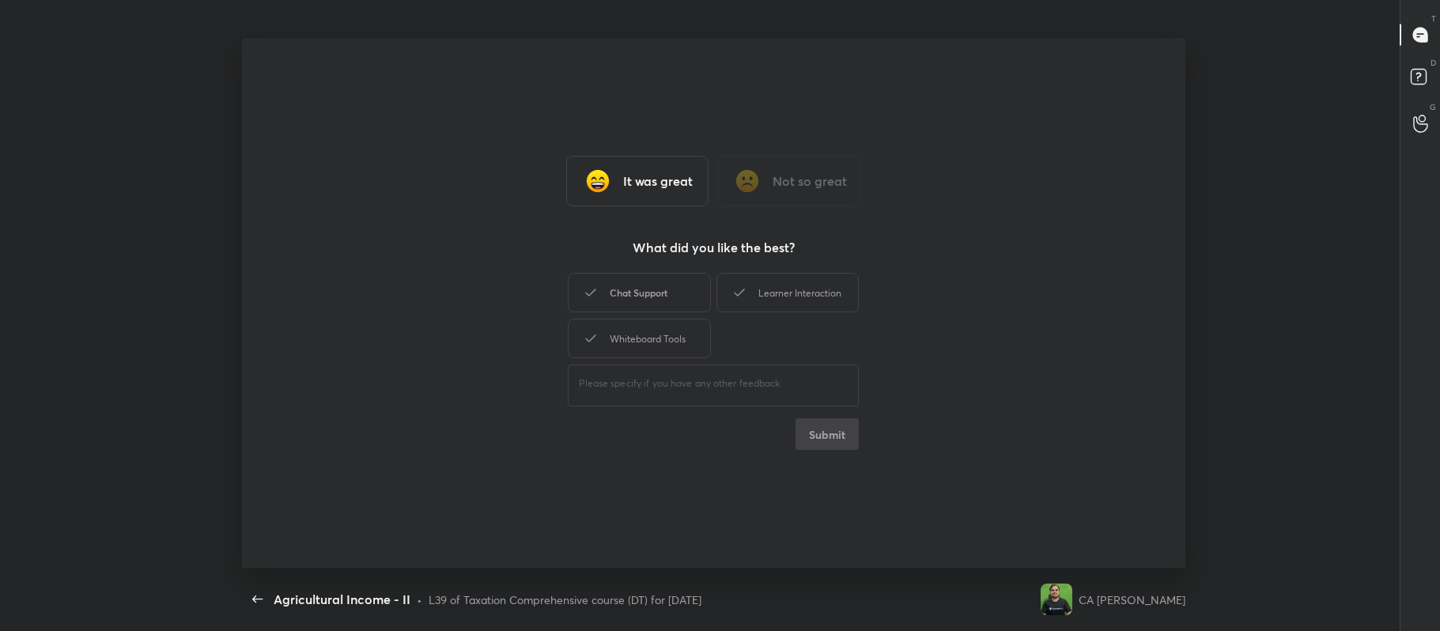
click at [677, 283] on div "Chat Support" at bounding box center [639, 293] width 142 height 40
click at [785, 289] on div "Learner Interaction" at bounding box center [787, 293] width 142 height 40
click at [680, 330] on div "Whiteboard Tools" at bounding box center [639, 339] width 142 height 40
click at [832, 444] on button "Submit" at bounding box center [826, 434] width 63 height 32
